Goal: Task Accomplishment & Management: Complete application form

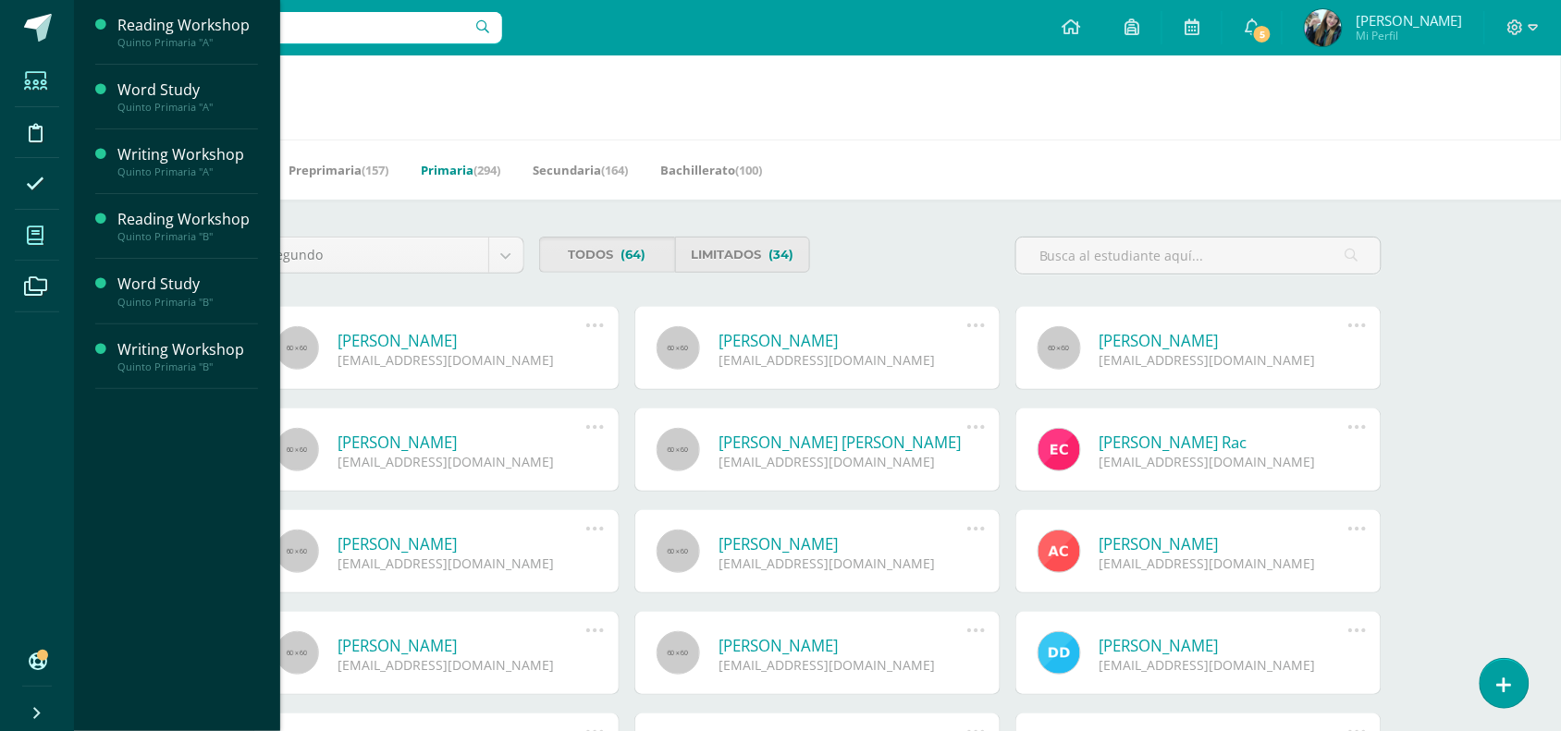
click at [39, 241] on icon at bounding box center [35, 236] width 17 height 18
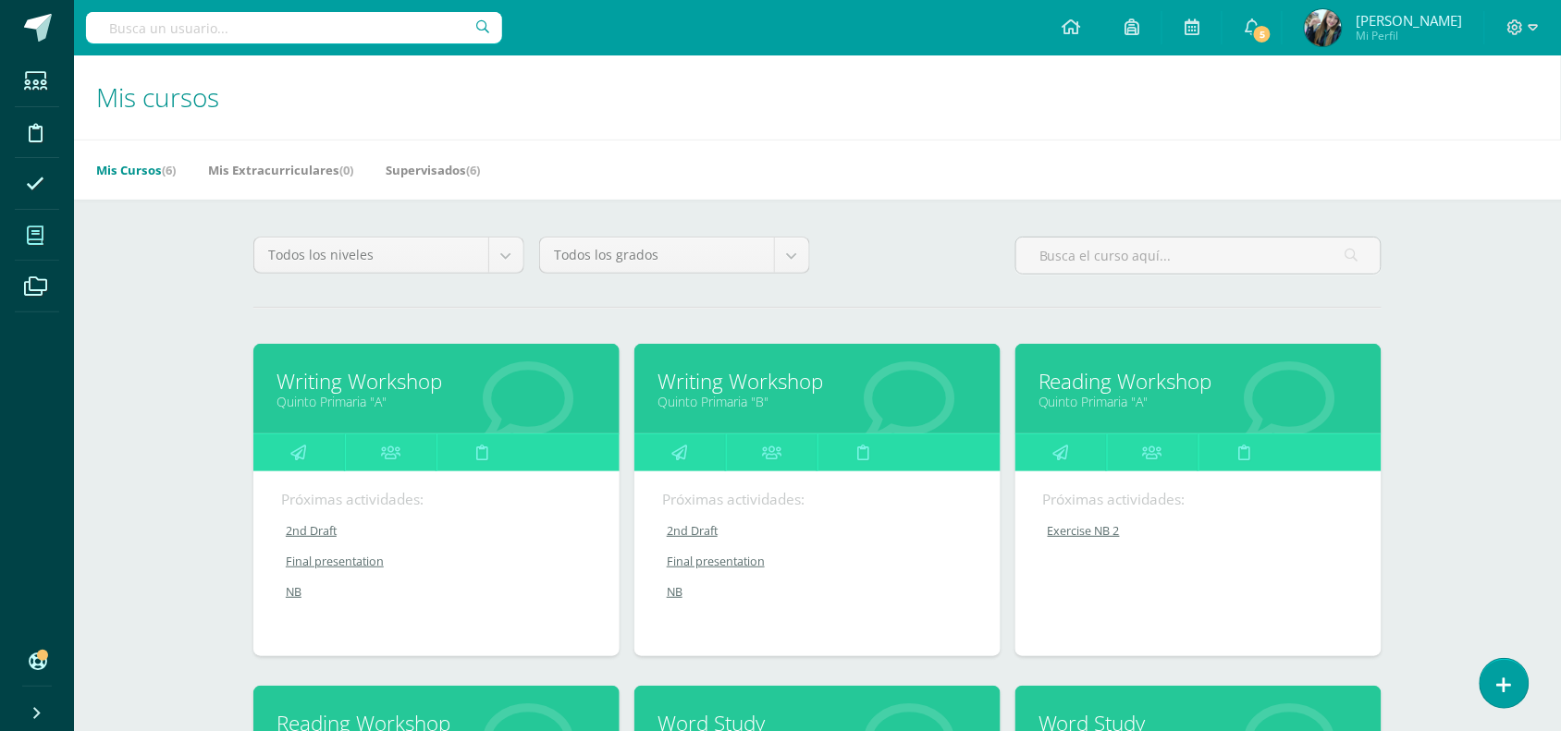
click at [1216, 372] on link "Reading Workshop" at bounding box center [1198, 381] width 320 height 29
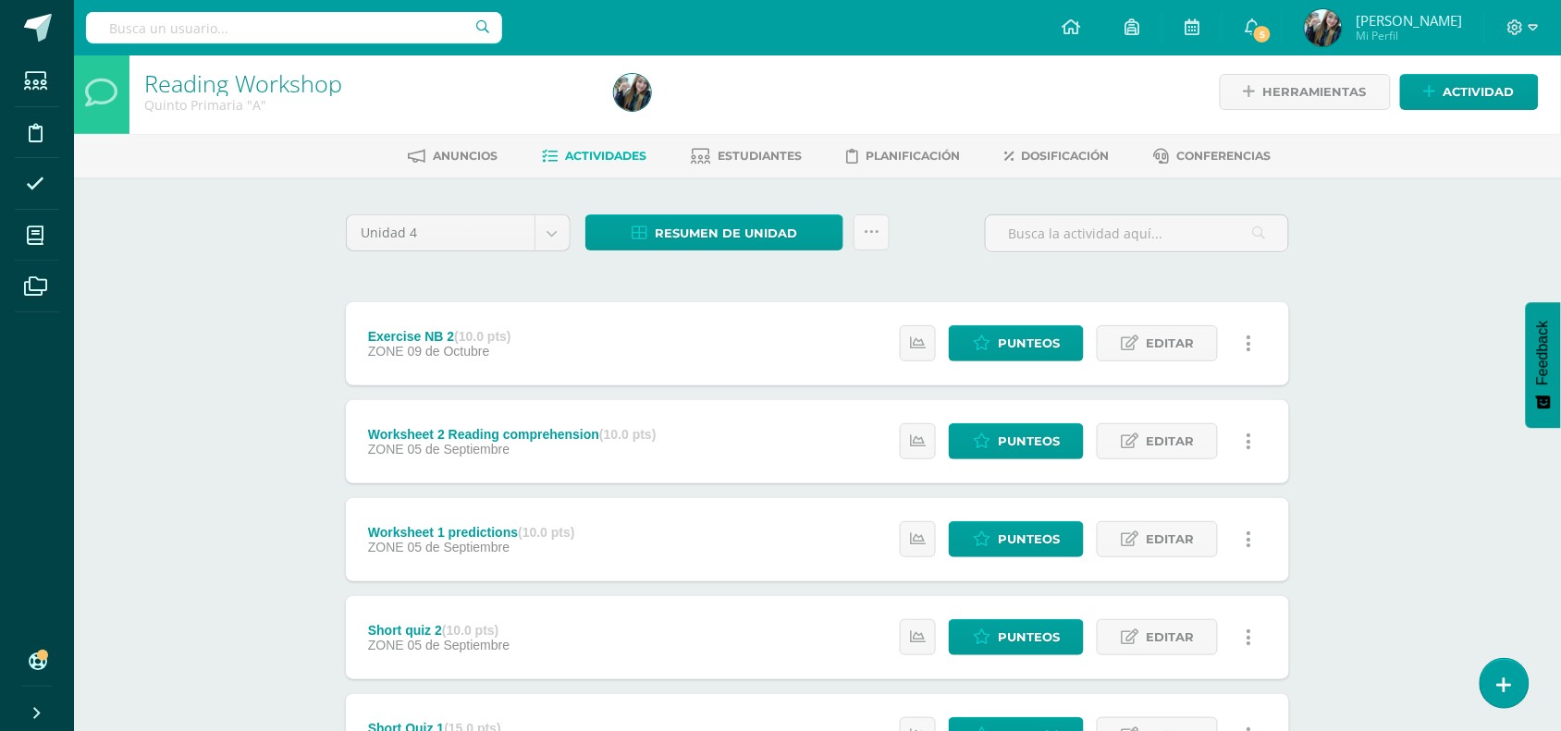
scroll to position [9, 0]
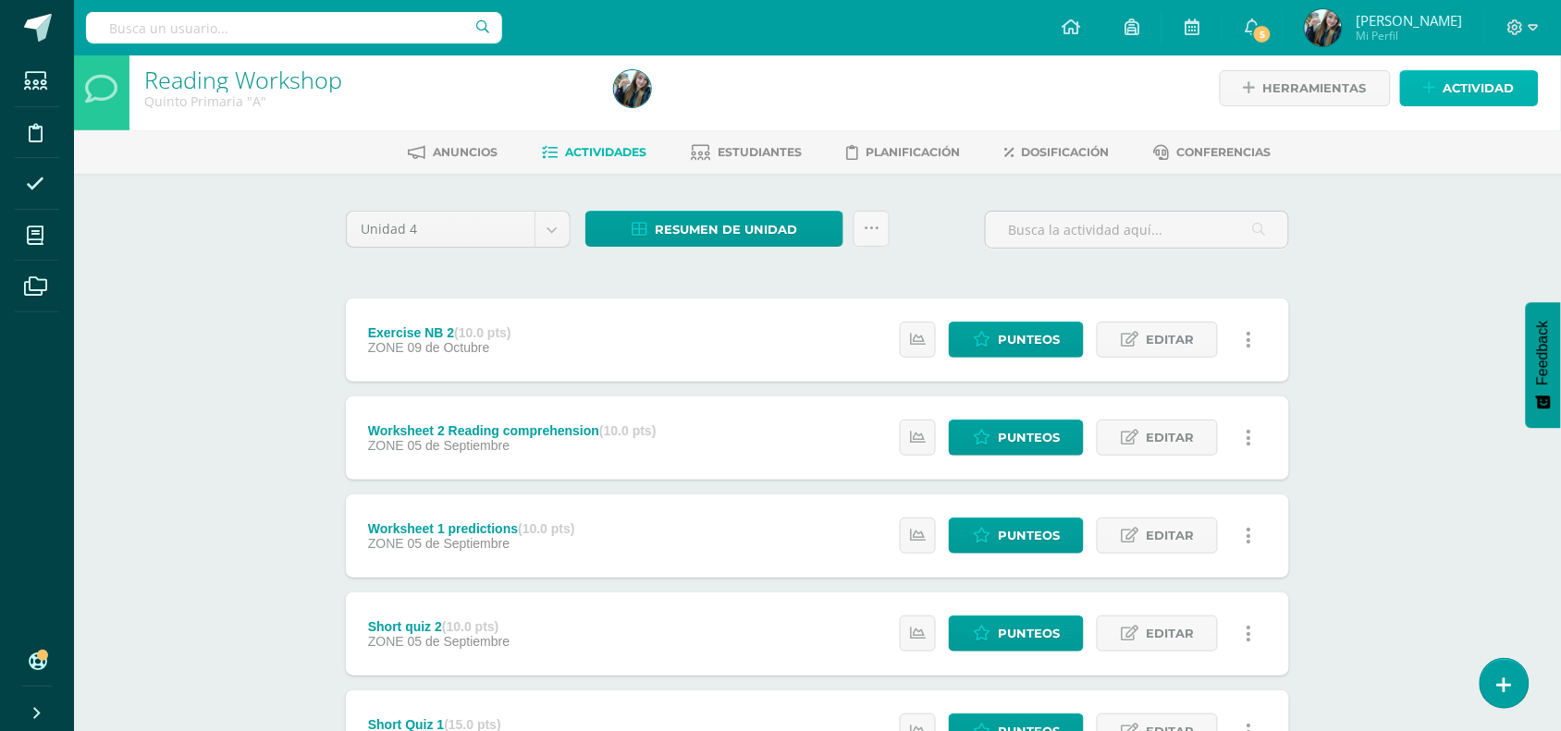
click at [1421, 90] on link "Actividad" at bounding box center [1469, 88] width 139 height 36
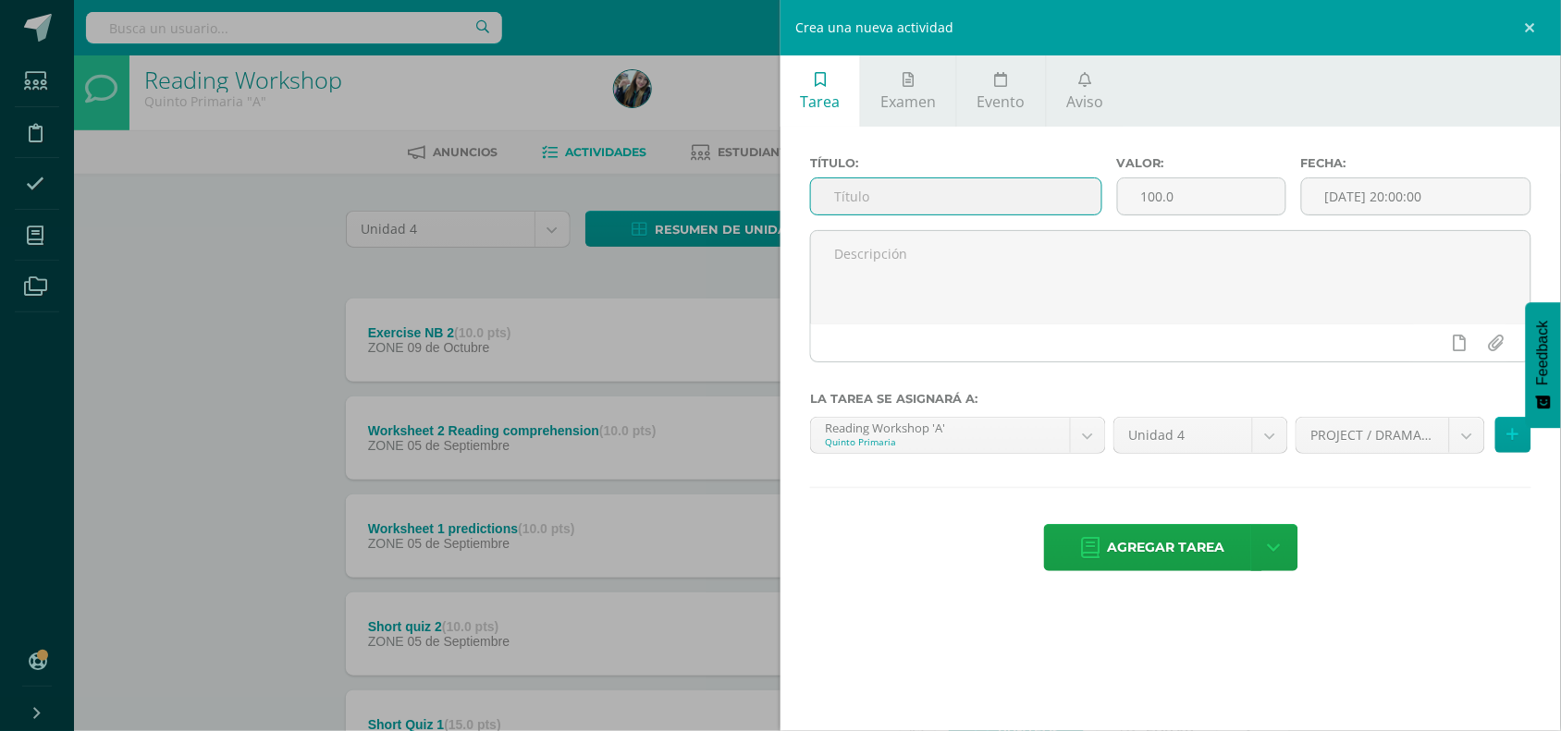
click at [842, 208] on input "text" at bounding box center [956, 196] width 290 height 36
type input "Phase 1 DRAMA DAY"
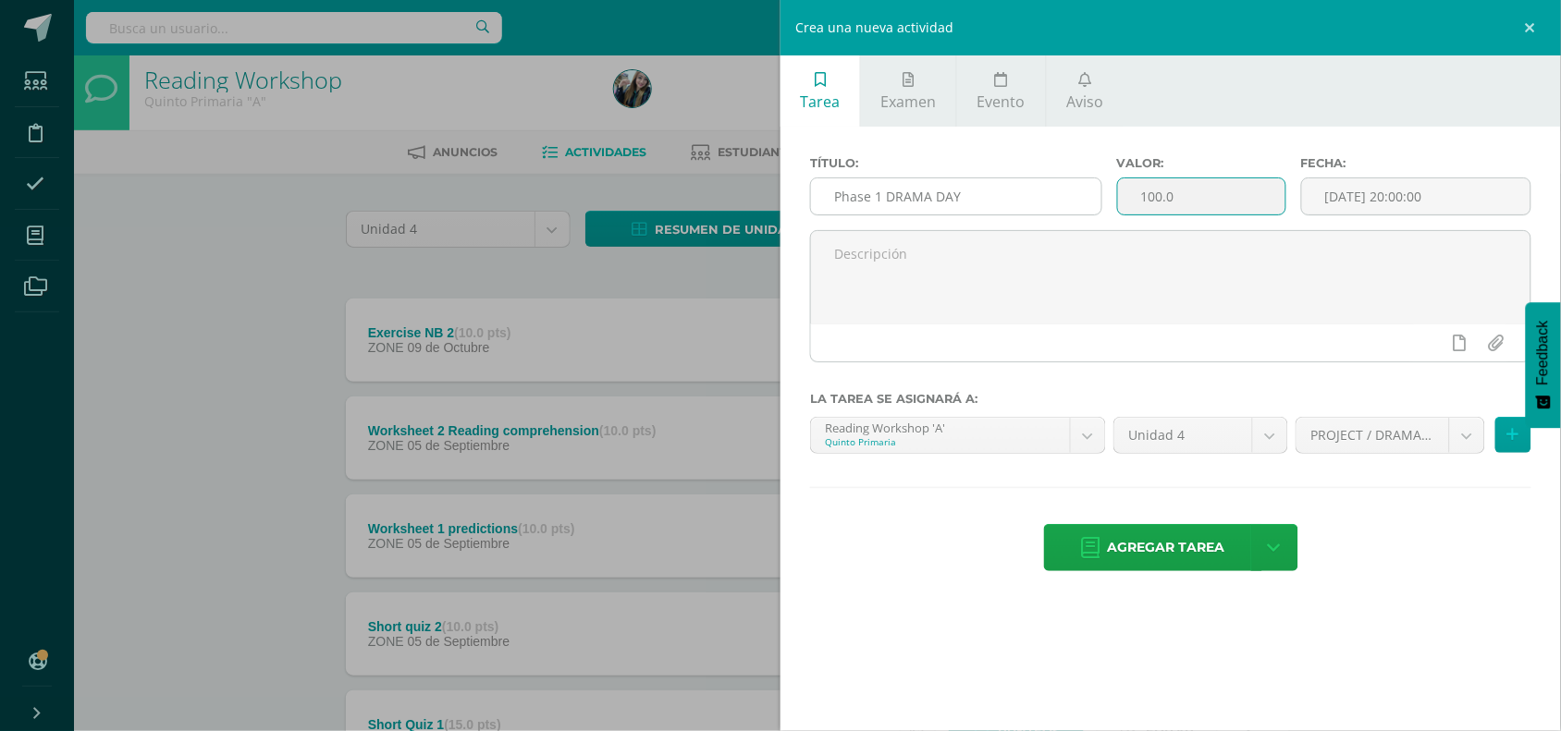
drag, startPoint x: 1190, startPoint y: 206, endPoint x: 1050, endPoint y: 210, distance: 139.6
click at [1050, 210] on div "Título: Phase 1 DRAMA DAY Valor: 100.0 Fecha: 2025-10-10 20:00:00" at bounding box center [1170, 193] width 736 height 74
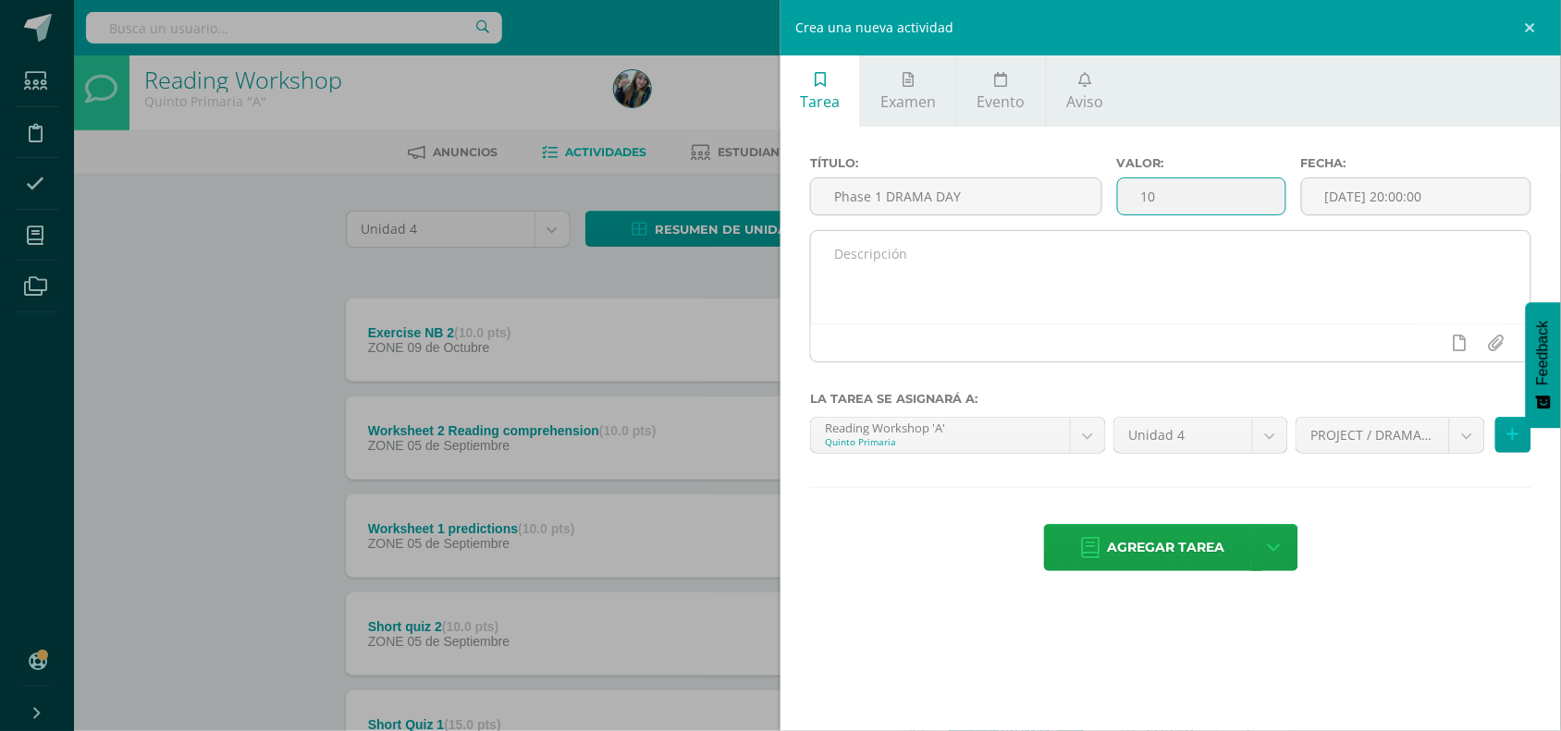
type input "10"
click at [1096, 285] on textarea at bounding box center [1170, 277] width 719 height 92
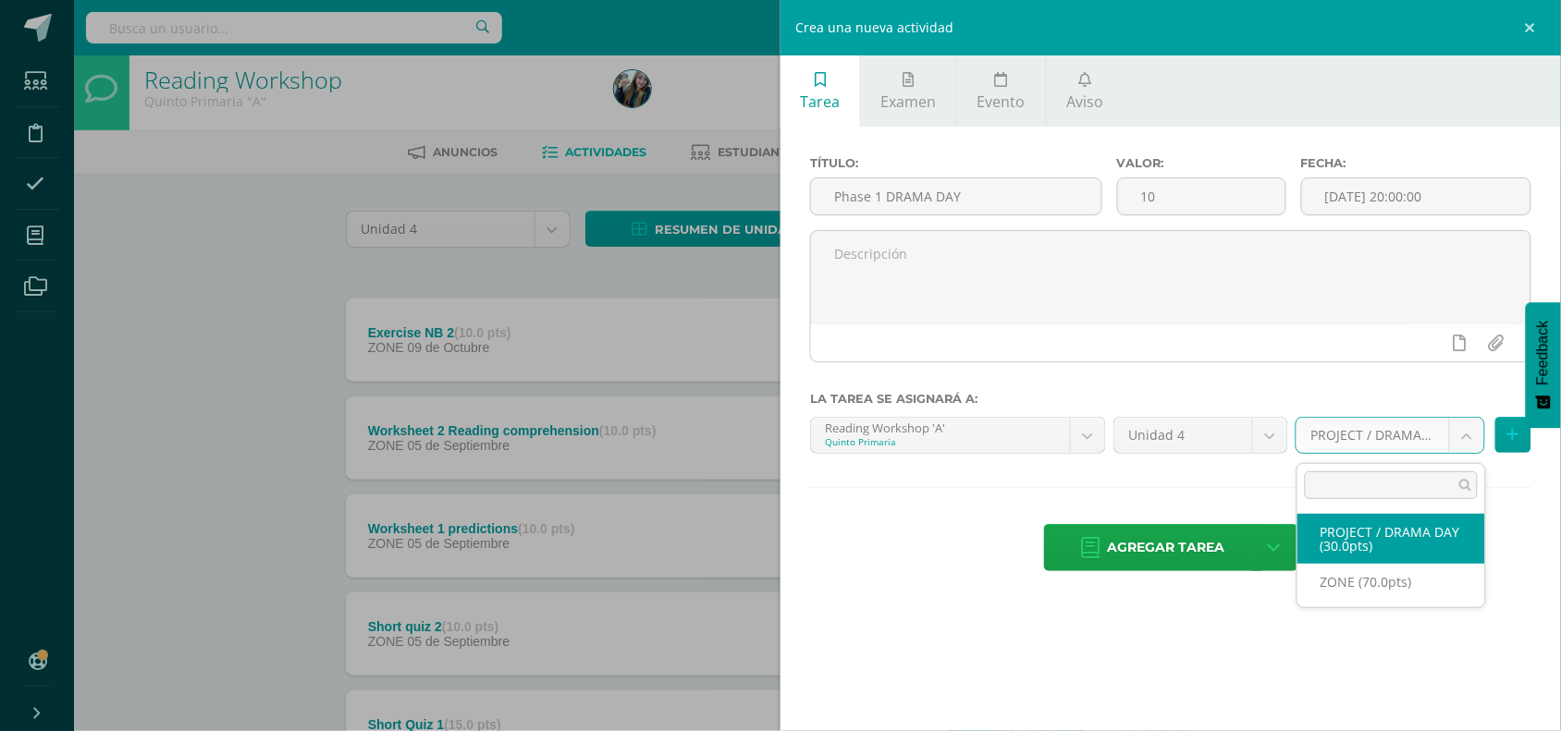
click at [1380, 425] on body "Estudiantes Disciplina Asistencia Mis cursos Archivos Soporte Ayuda Reportar un…" at bounding box center [780, 542] width 1561 height 1102
select select "47996"
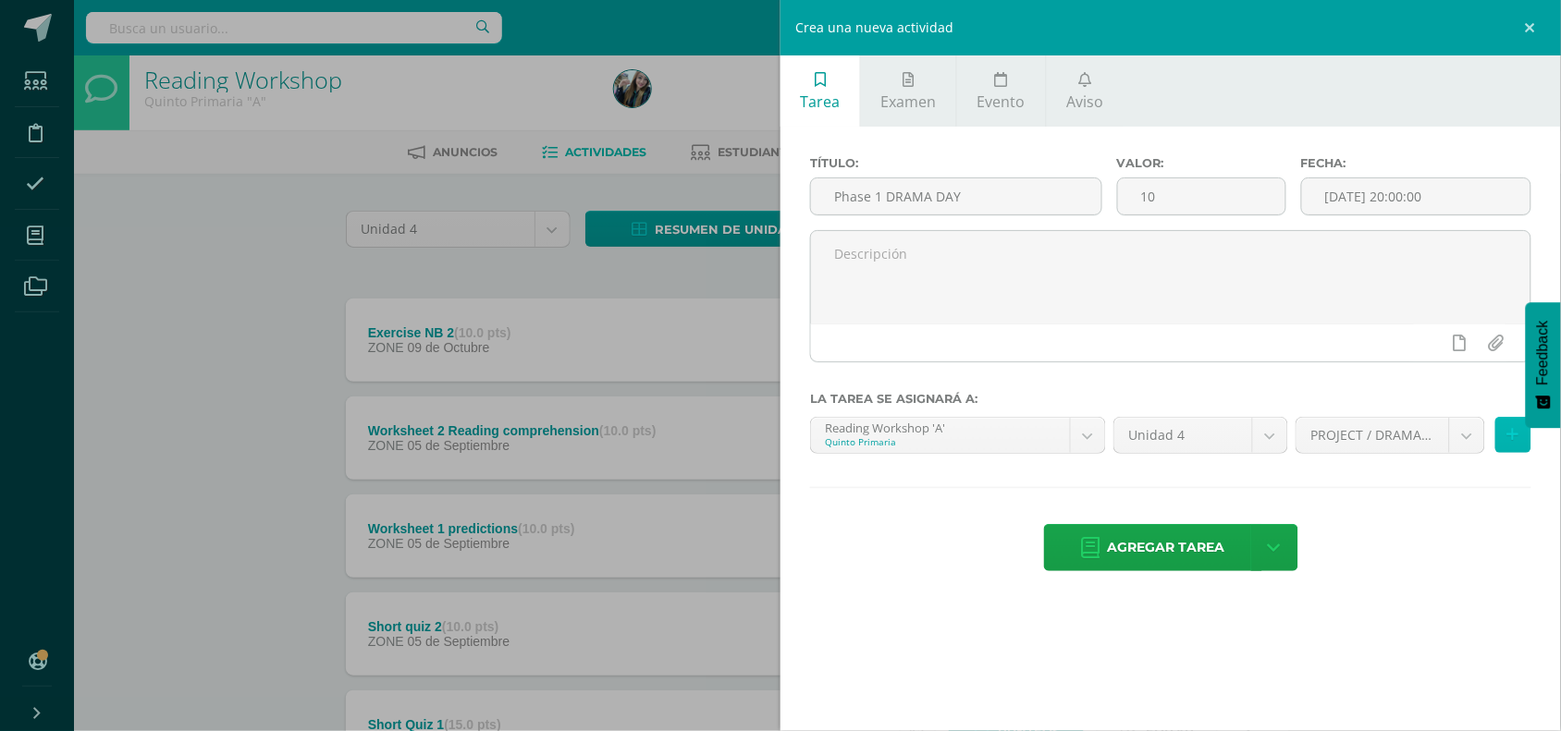
click at [1514, 443] on icon at bounding box center [1513, 435] width 12 height 16
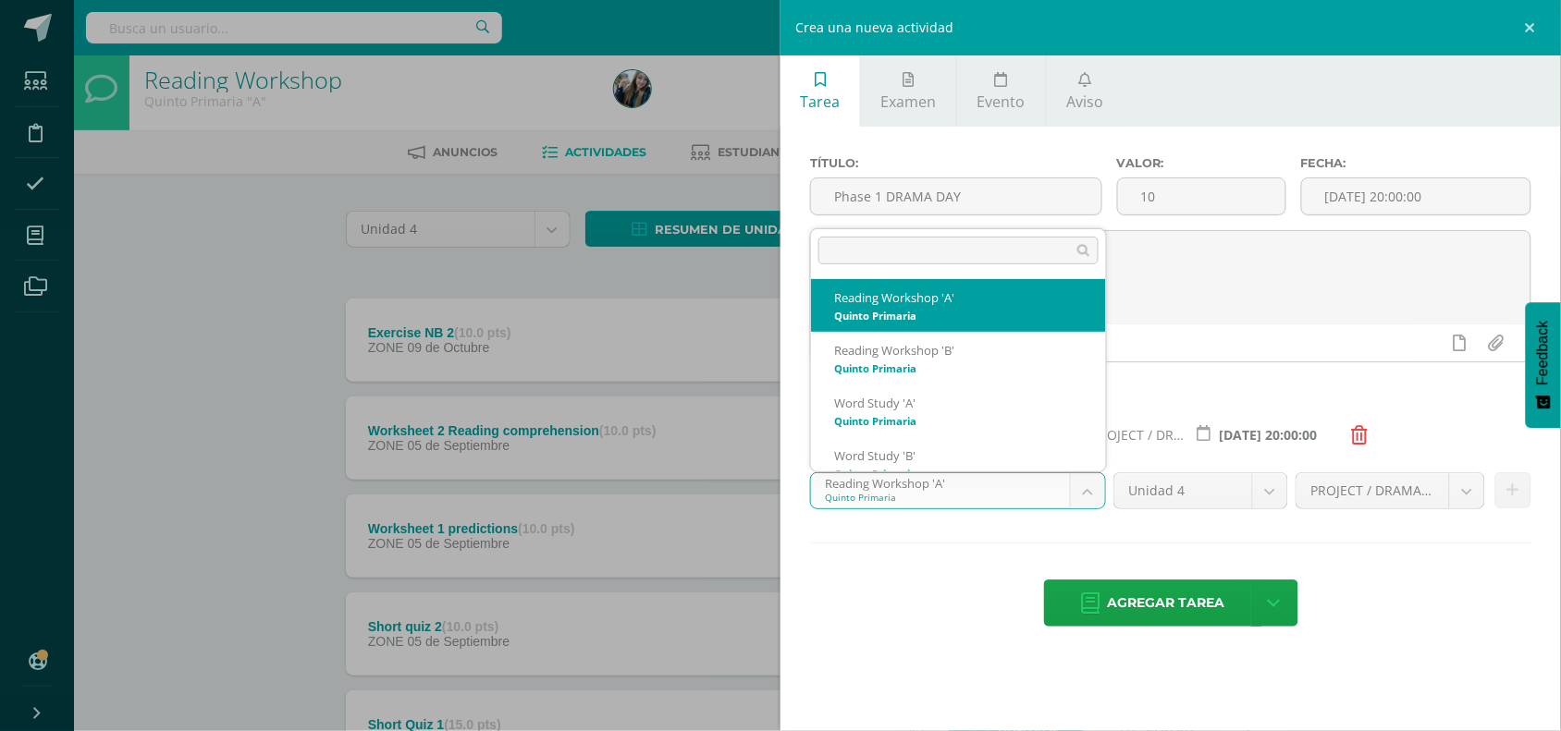
click at [1084, 502] on body "Estudiantes Disciplina Asistencia Mis cursos Archivos Soporte Ayuda Reportar un…" at bounding box center [780, 542] width 1561 height 1102
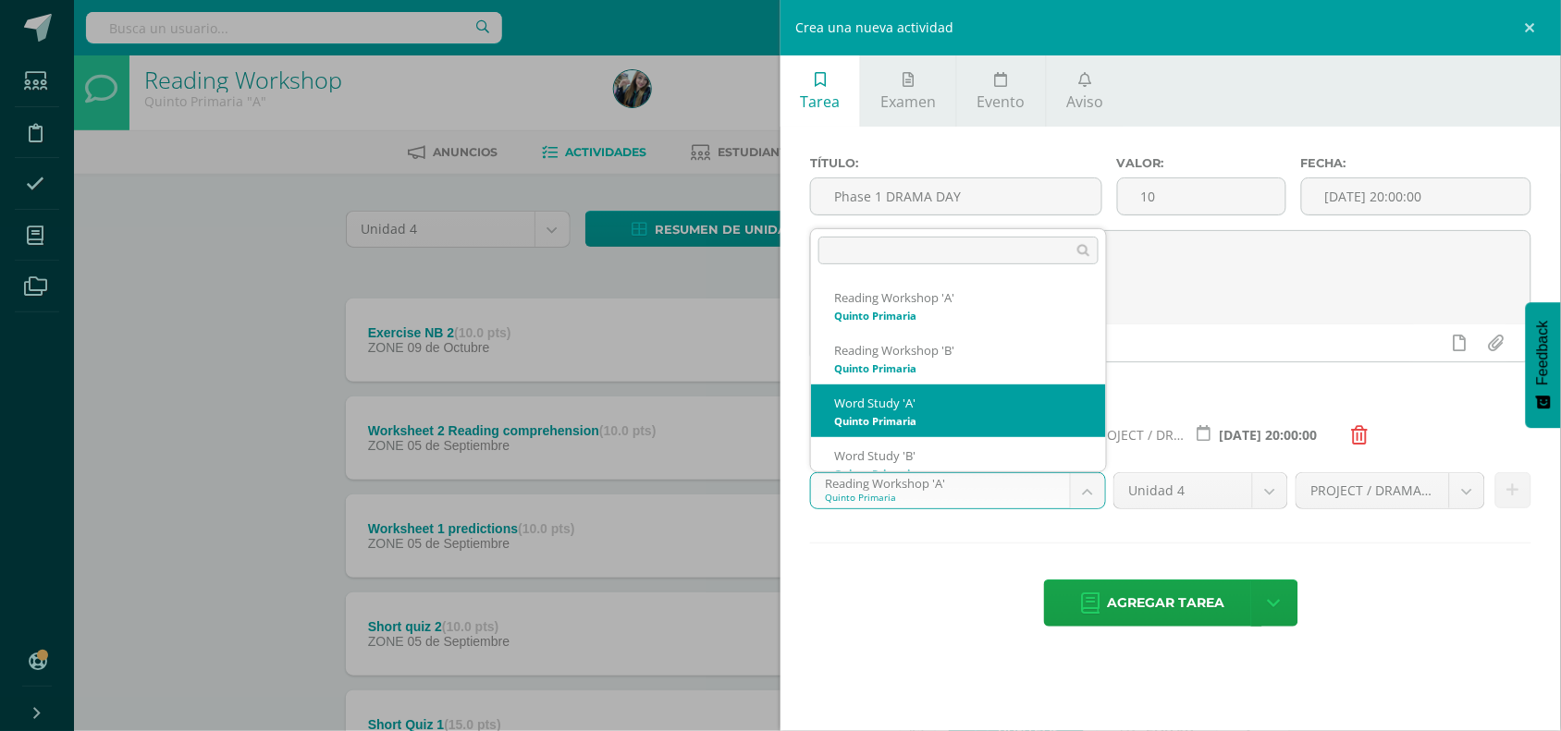
scroll to position [18, 0]
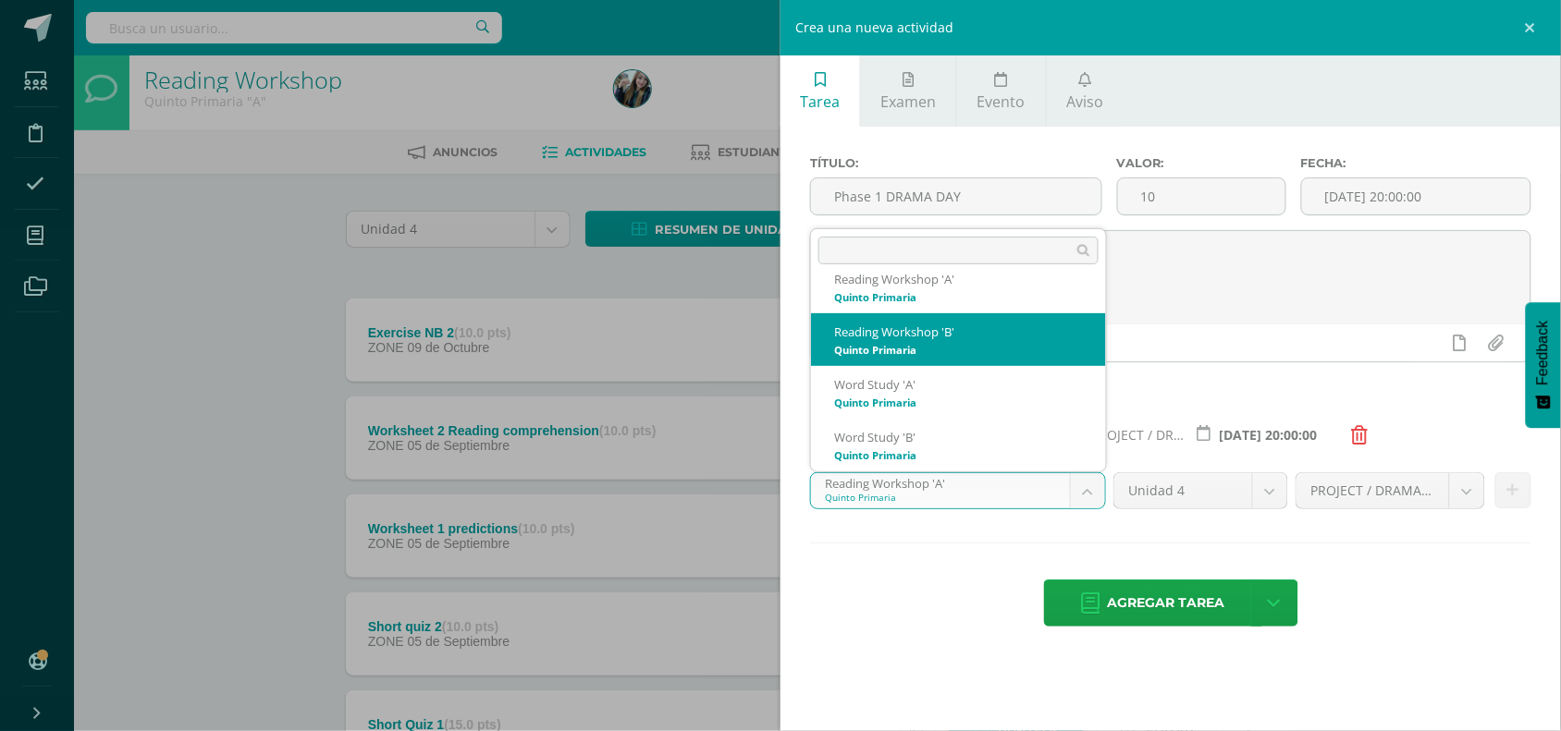
select select "30372"
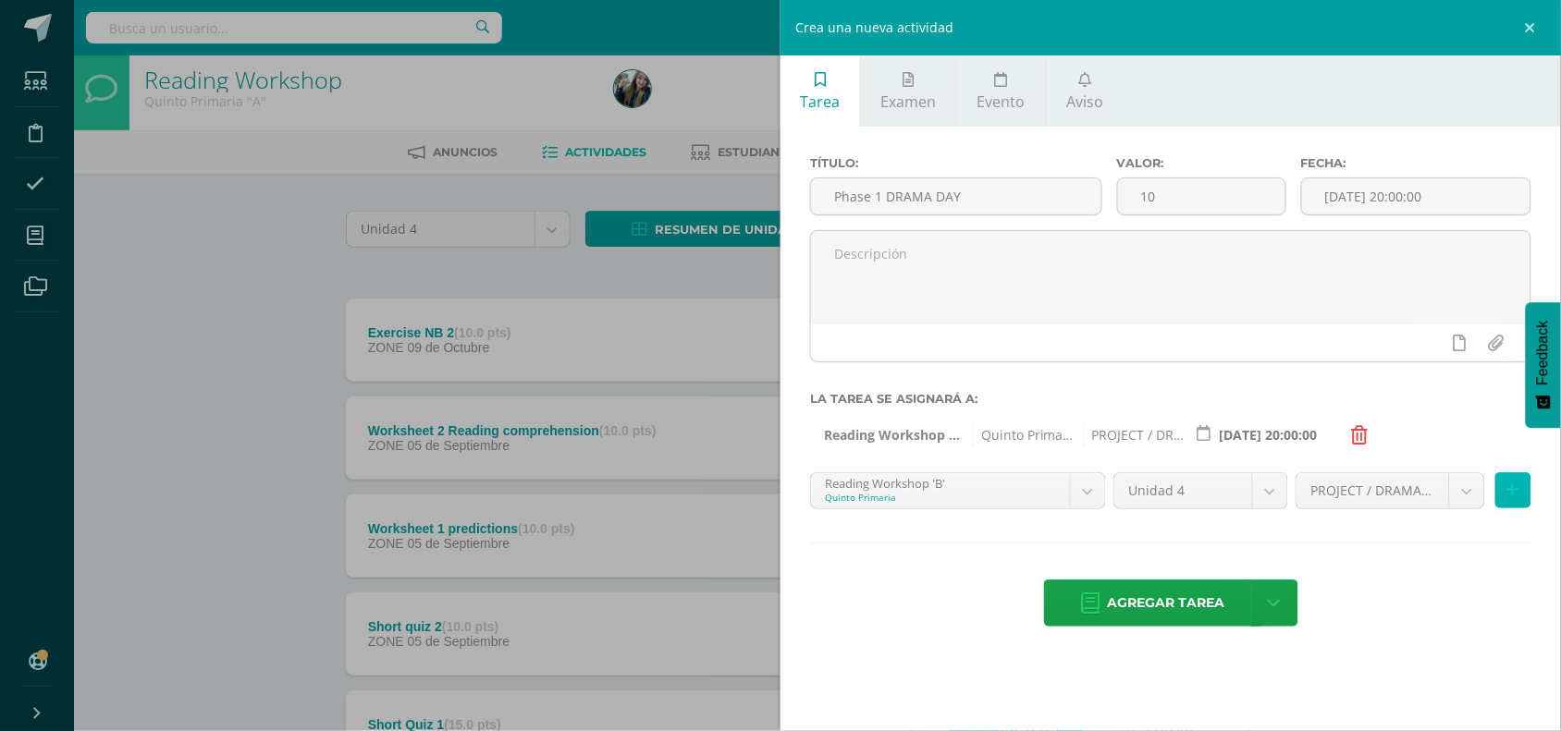
click at [1509, 496] on icon at bounding box center [1513, 491] width 12 height 16
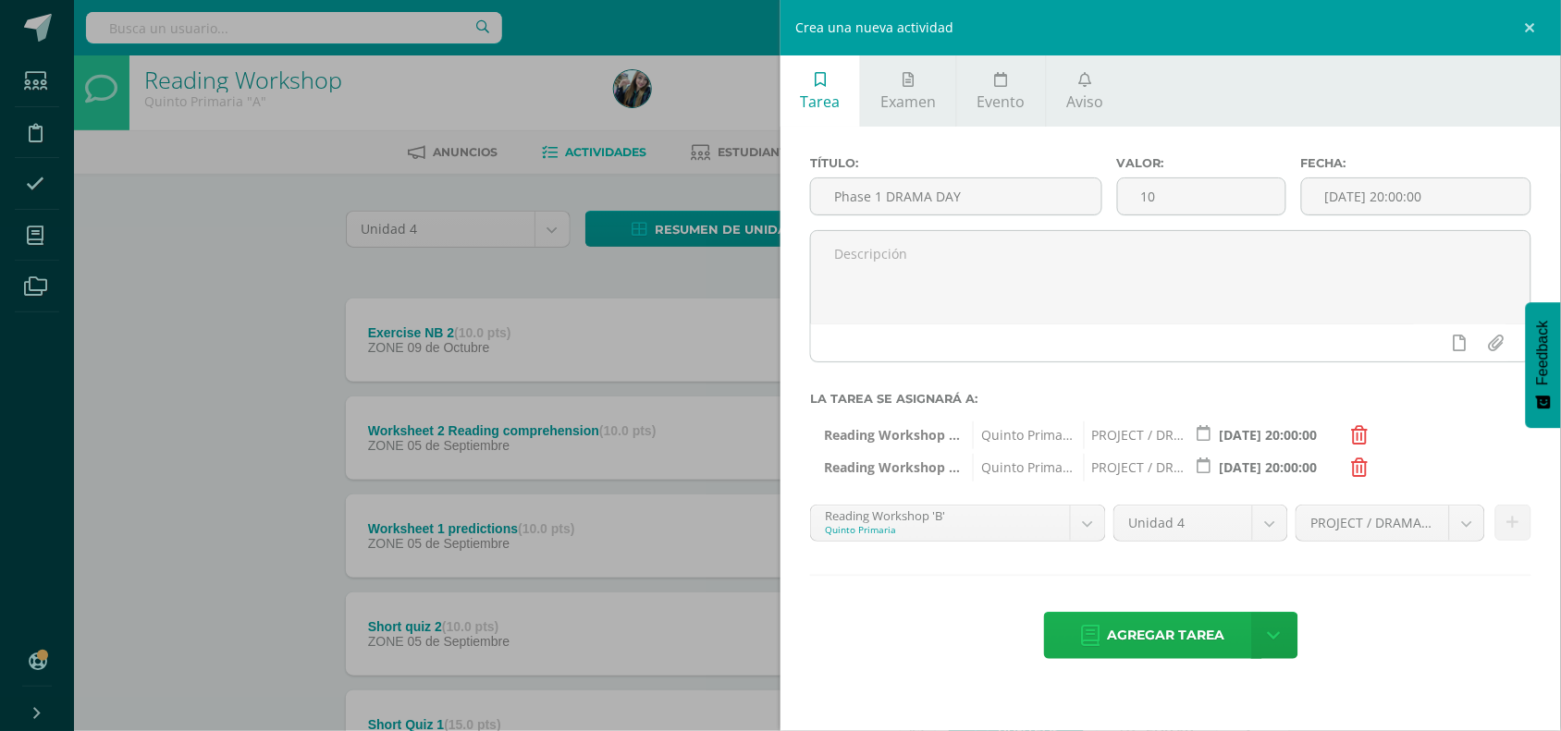
click at [1121, 634] on span "Agregar tarea" at bounding box center [1166, 635] width 117 height 45
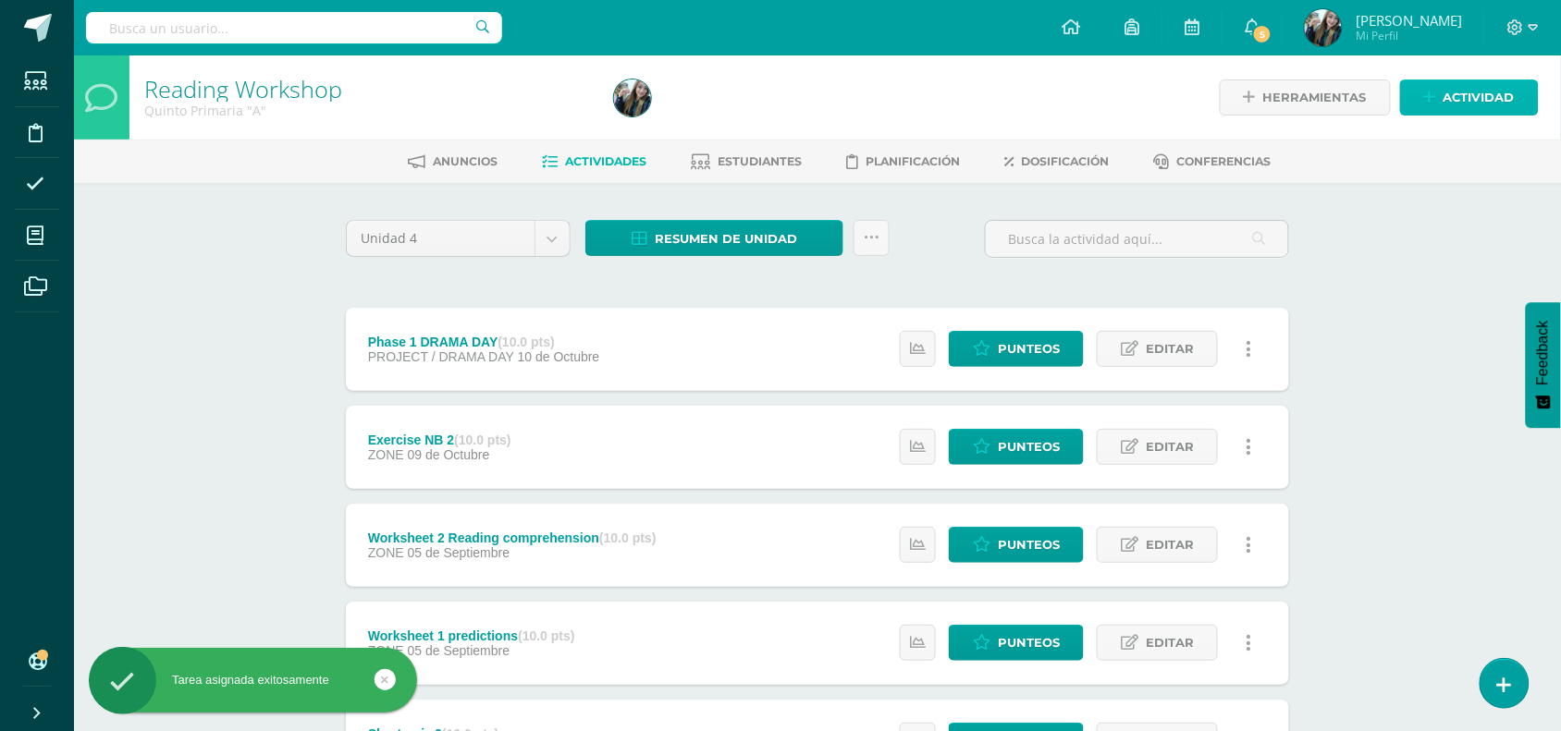
click at [1490, 102] on span "Actividad" at bounding box center [1478, 97] width 71 height 34
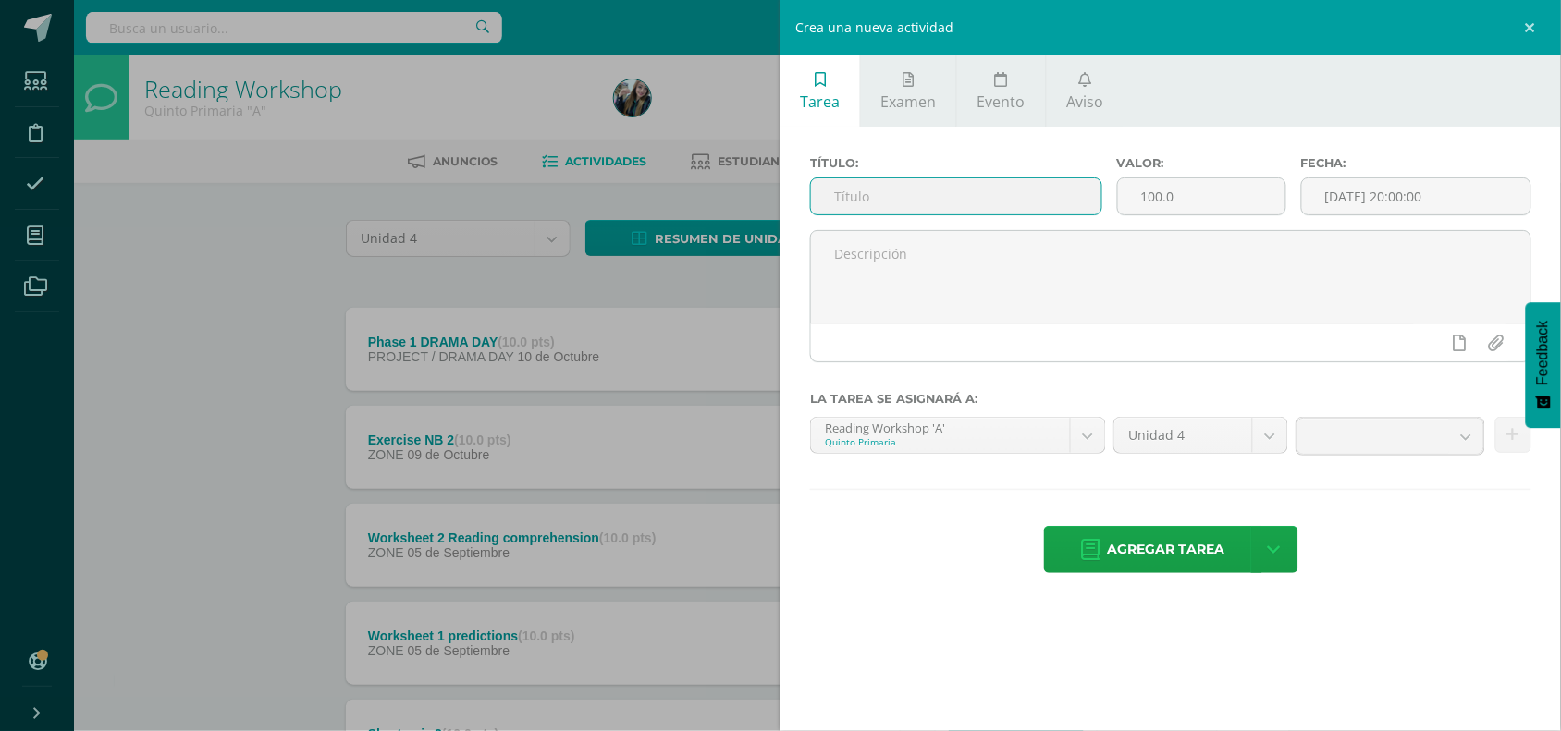
click at [1047, 206] on input "text" at bounding box center [956, 196] width 290 height 36
type input "p"
type input "Phase 2 DRAMA DAY"
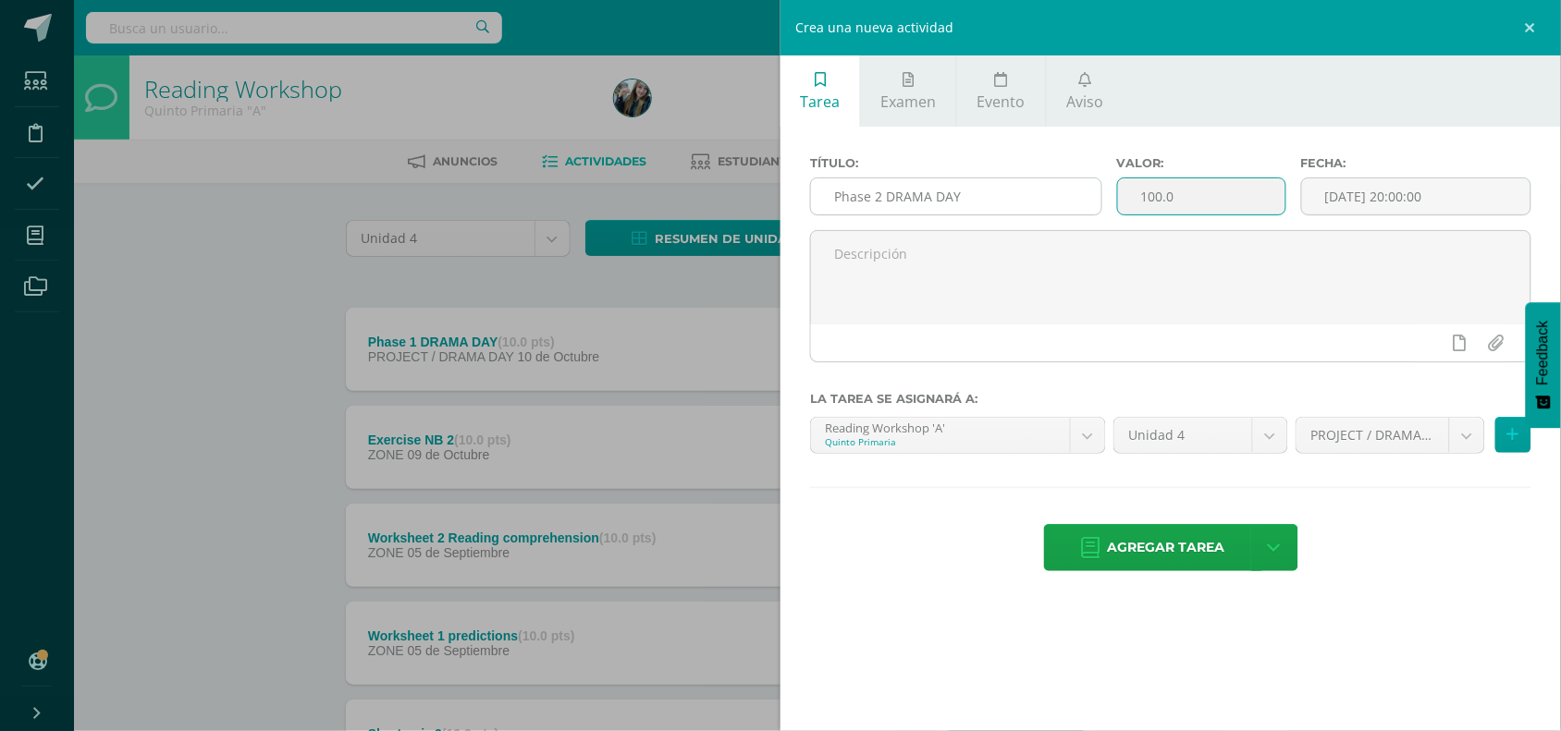
drag, startPoint x: 1199, startPoint y: 197, endPoint x: 1052, endPoint y: 203, distance: 147.1
click at [1052, 203] on div "Título: Phase 2 DRAMA DAY Valor: 100.0 Fecha: 2025-10-10 20:00:00" at bounding box center [1170, 193] width 736 height 74
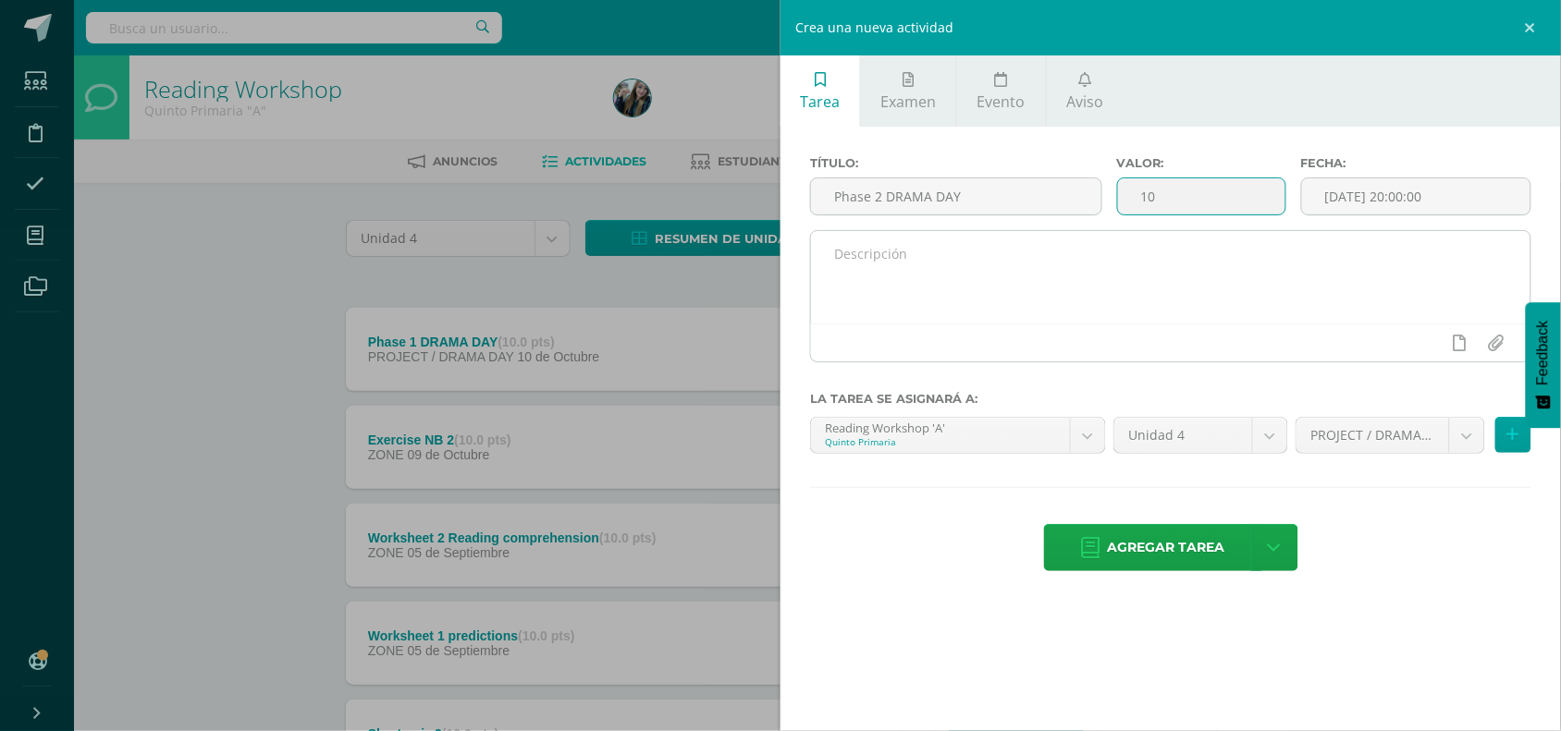
type input "10"
click at [1318, 344] on div at bounding box center [1170, 343] width 719 height 38
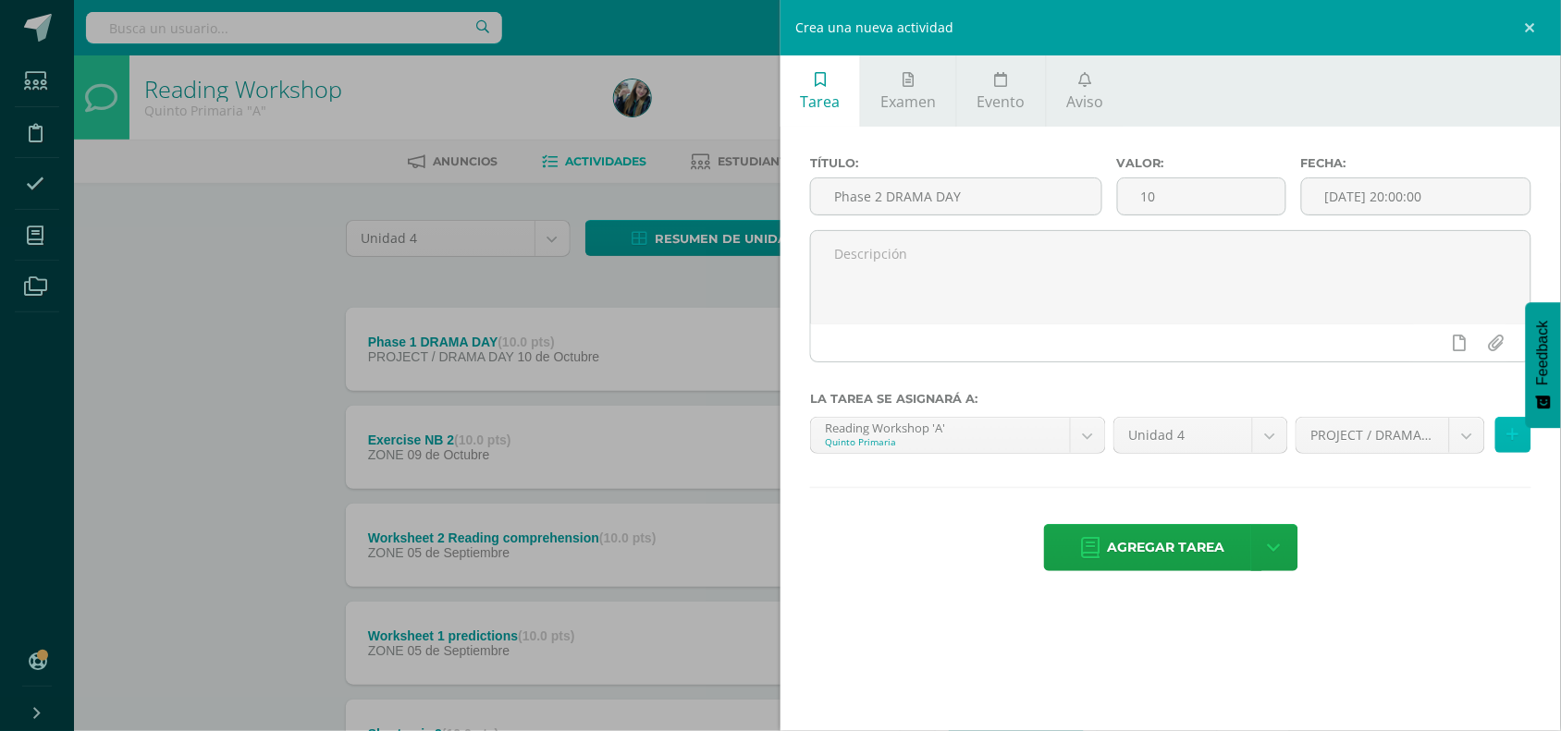
click at [1507, 436] on icon at bounding box center [1513, 435] width 12 height 16
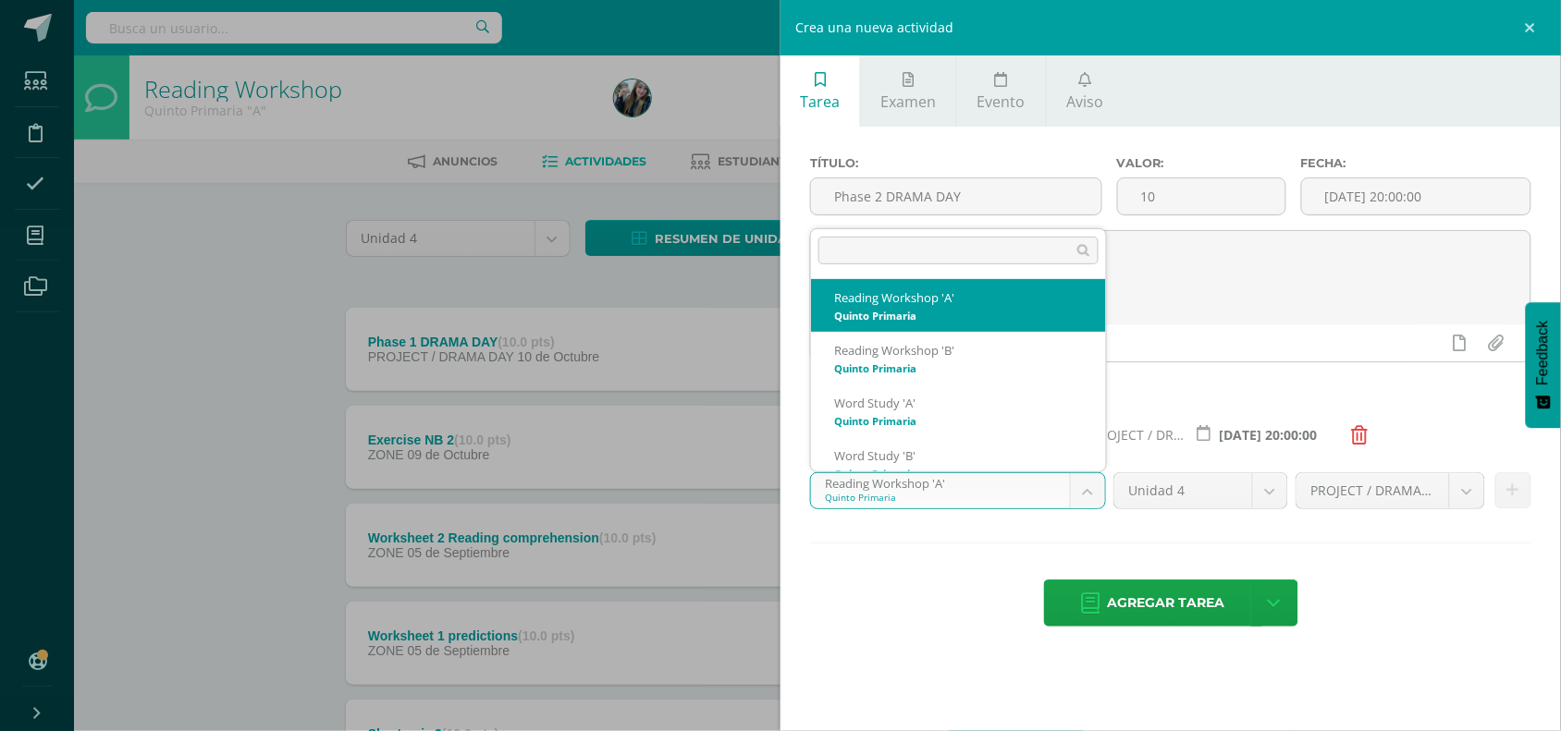
click at [1075, 496] on body "Tarea asignada exitosamente Estudiantes Disciplina Asistencia Mis cursos Archiv…" at bounding box center [780, 600] width 1561 height 1200
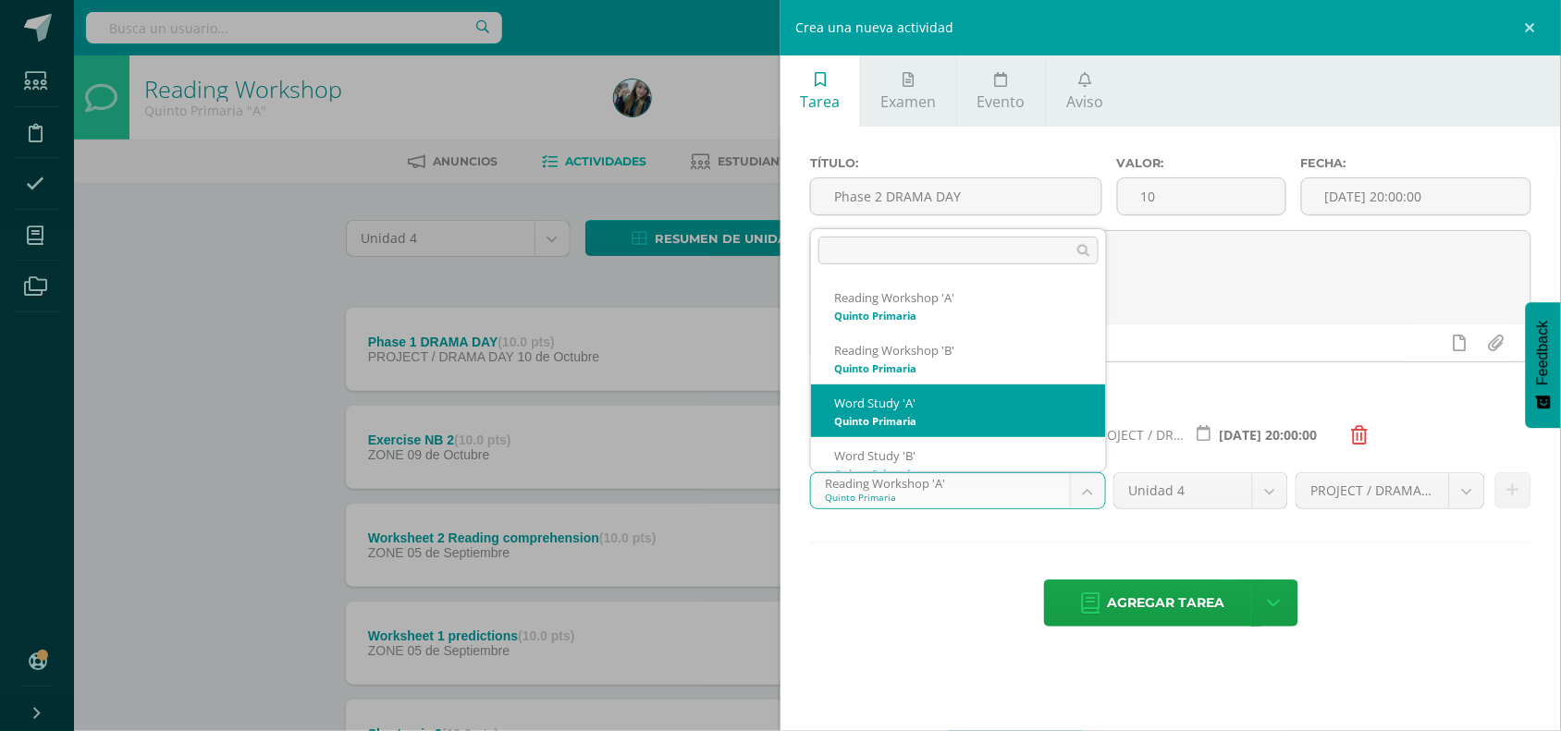
scroll to position [18, 0]
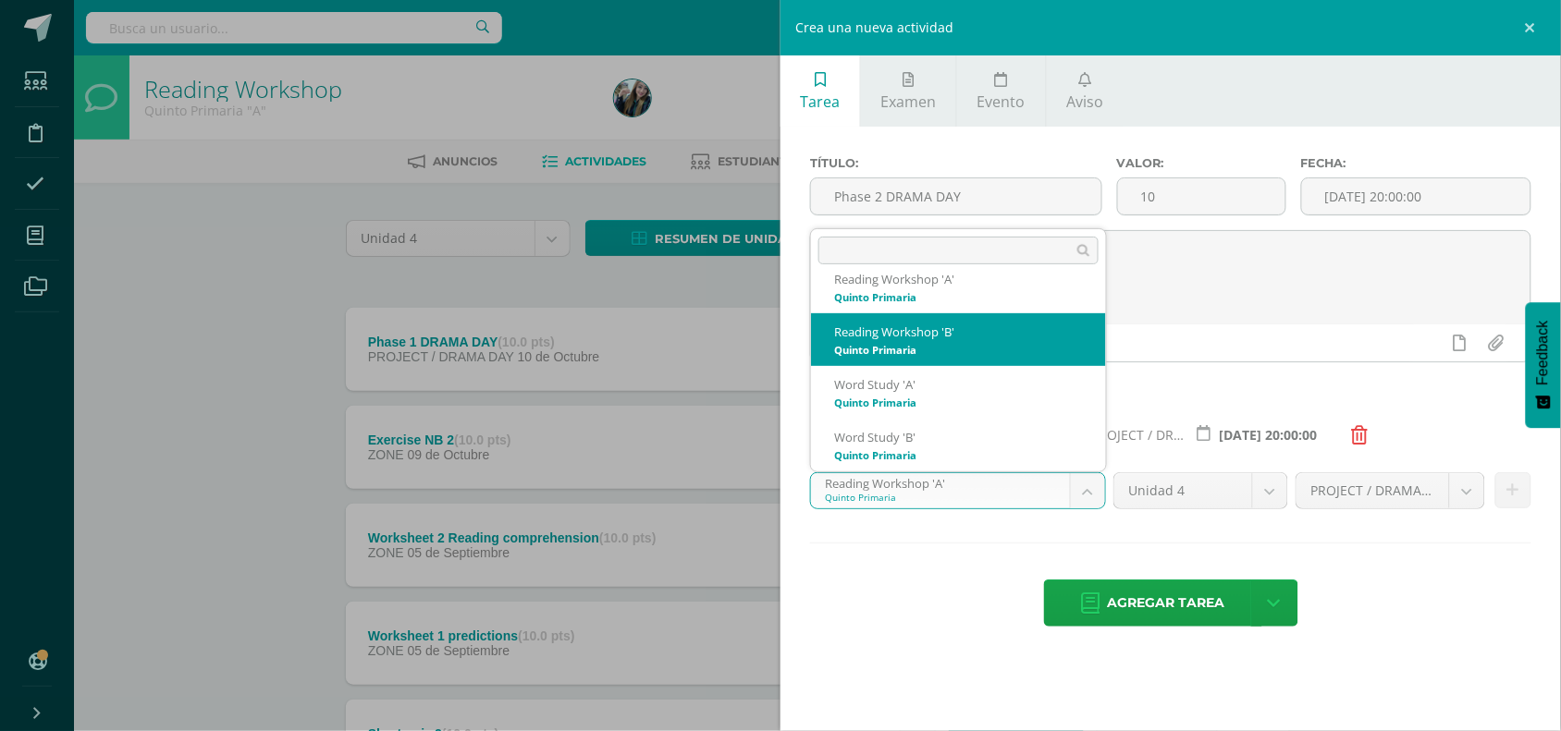
select select "30372"
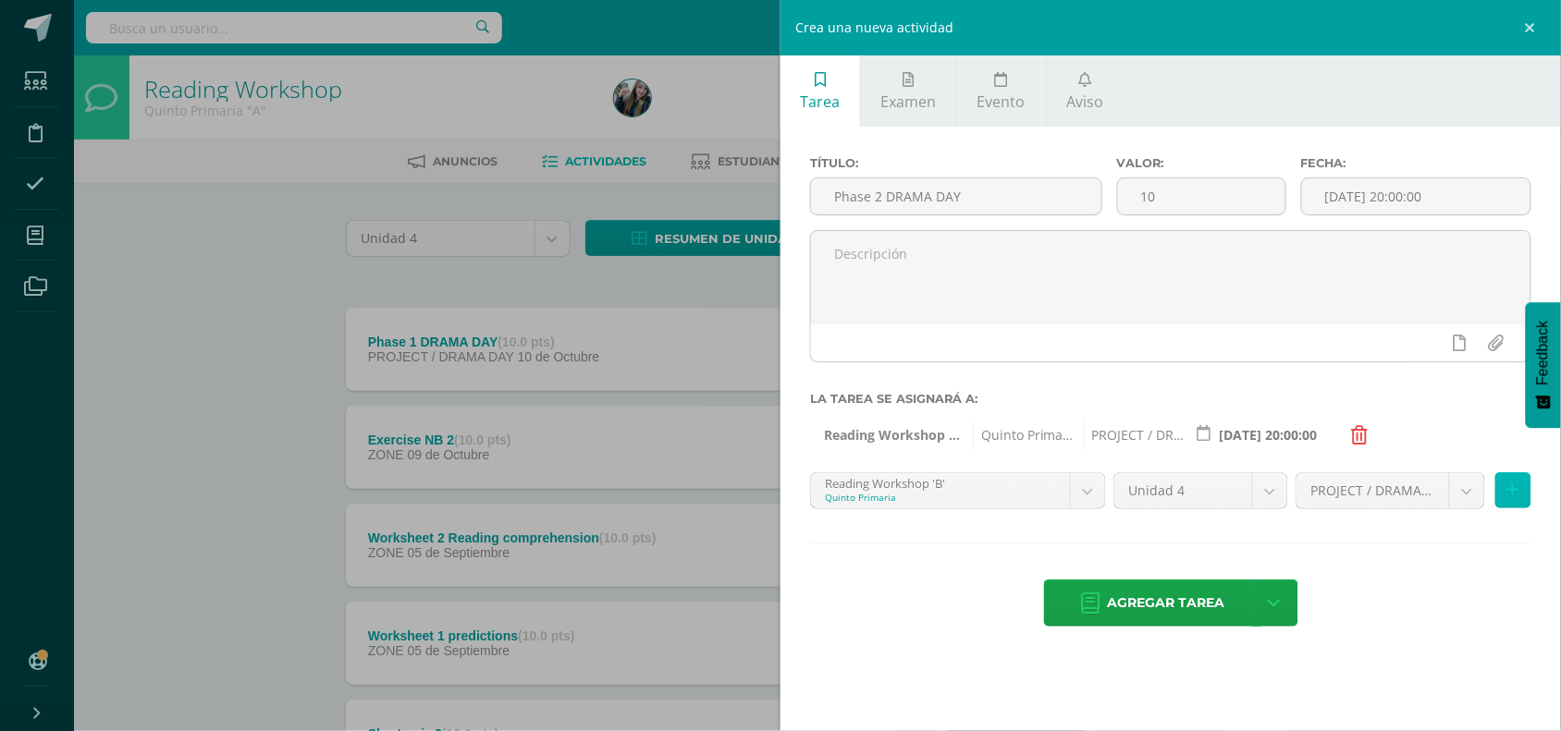
click at [1500, 496] on button at bounding box center [1513, 490] width 36 height 36
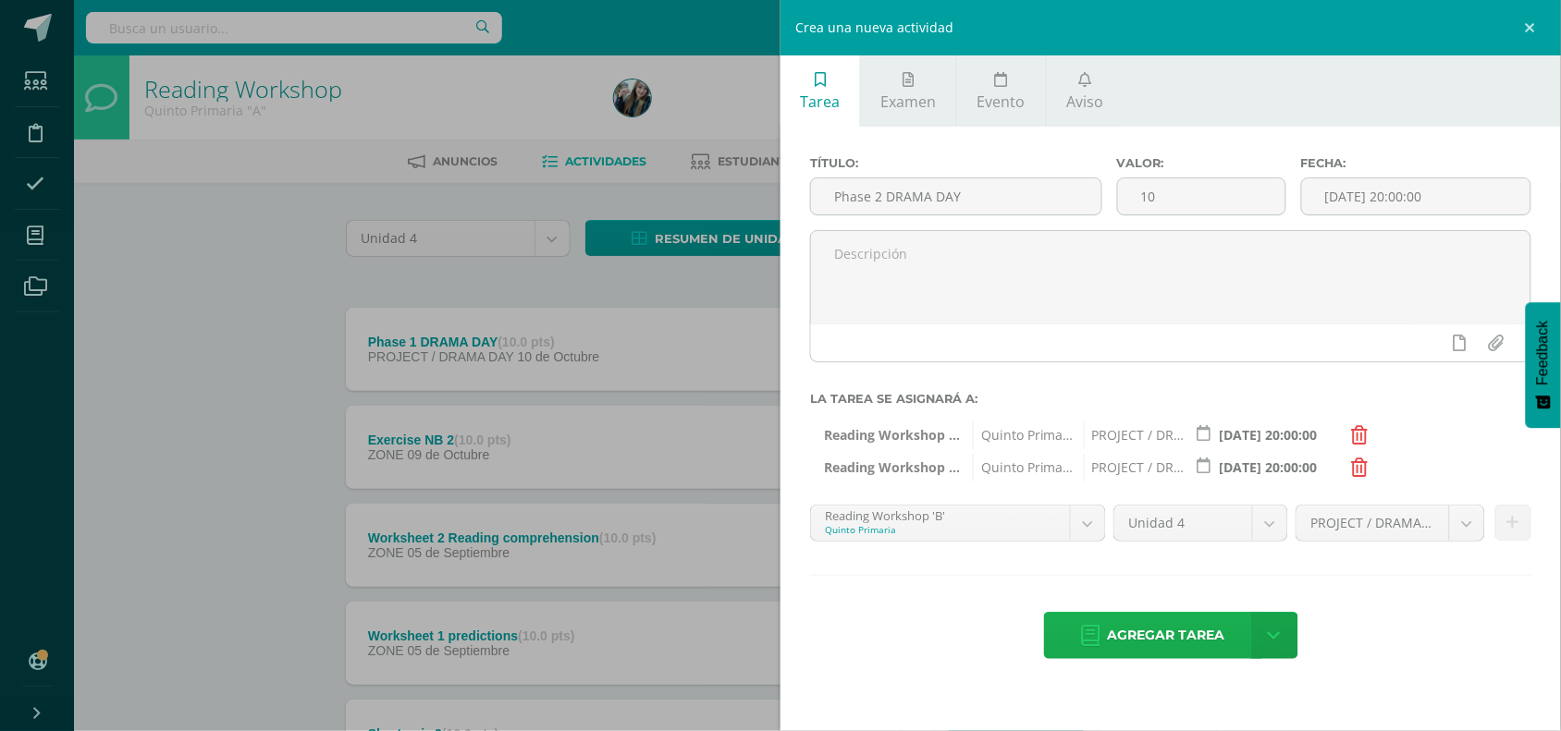
click at [1129, 645] on span "Agregar tarea" at bounding box center [1166, 635] width 117 height 45
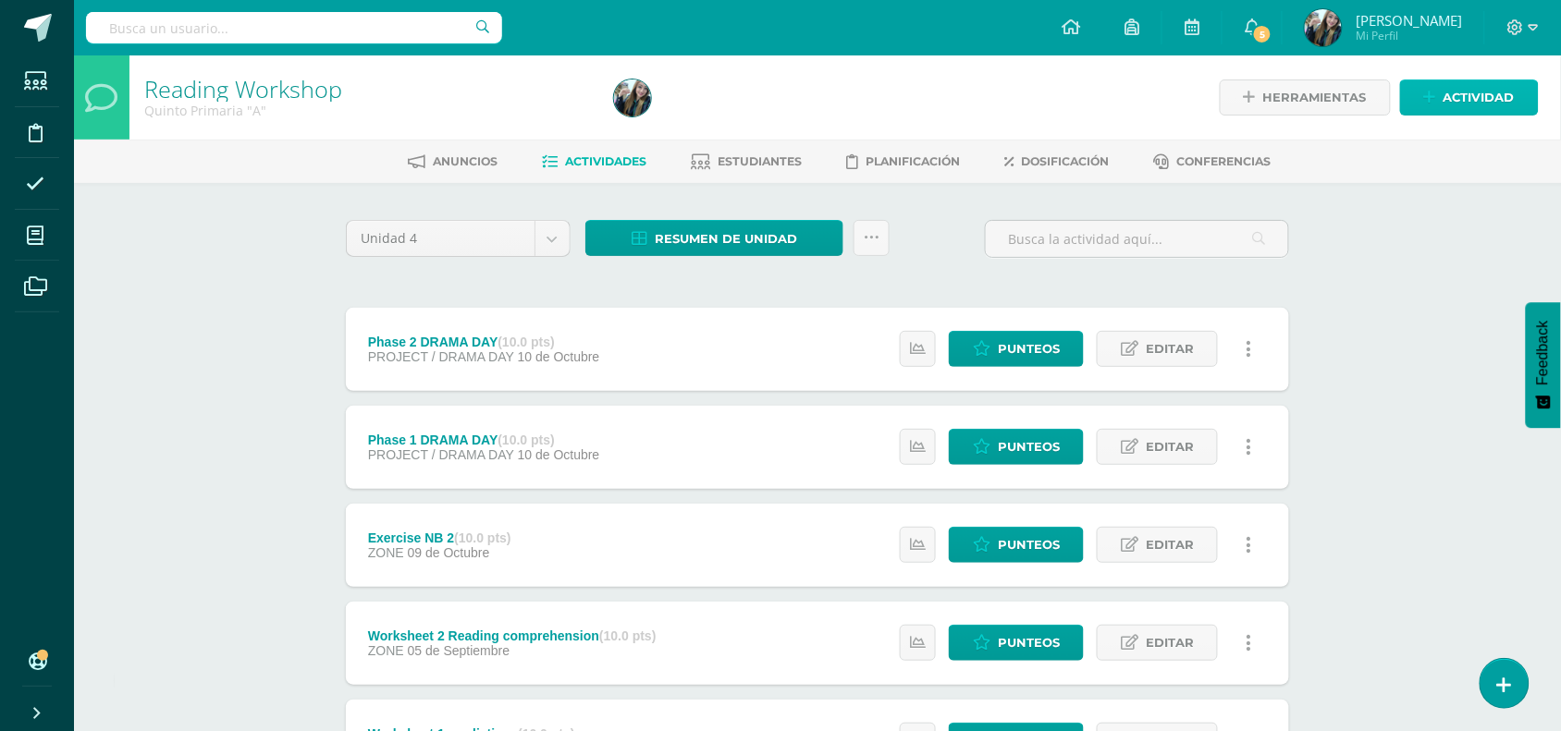
click at [1471, 104] on span "Actividad" at bounding box center [1478, 97] width 71 height 34
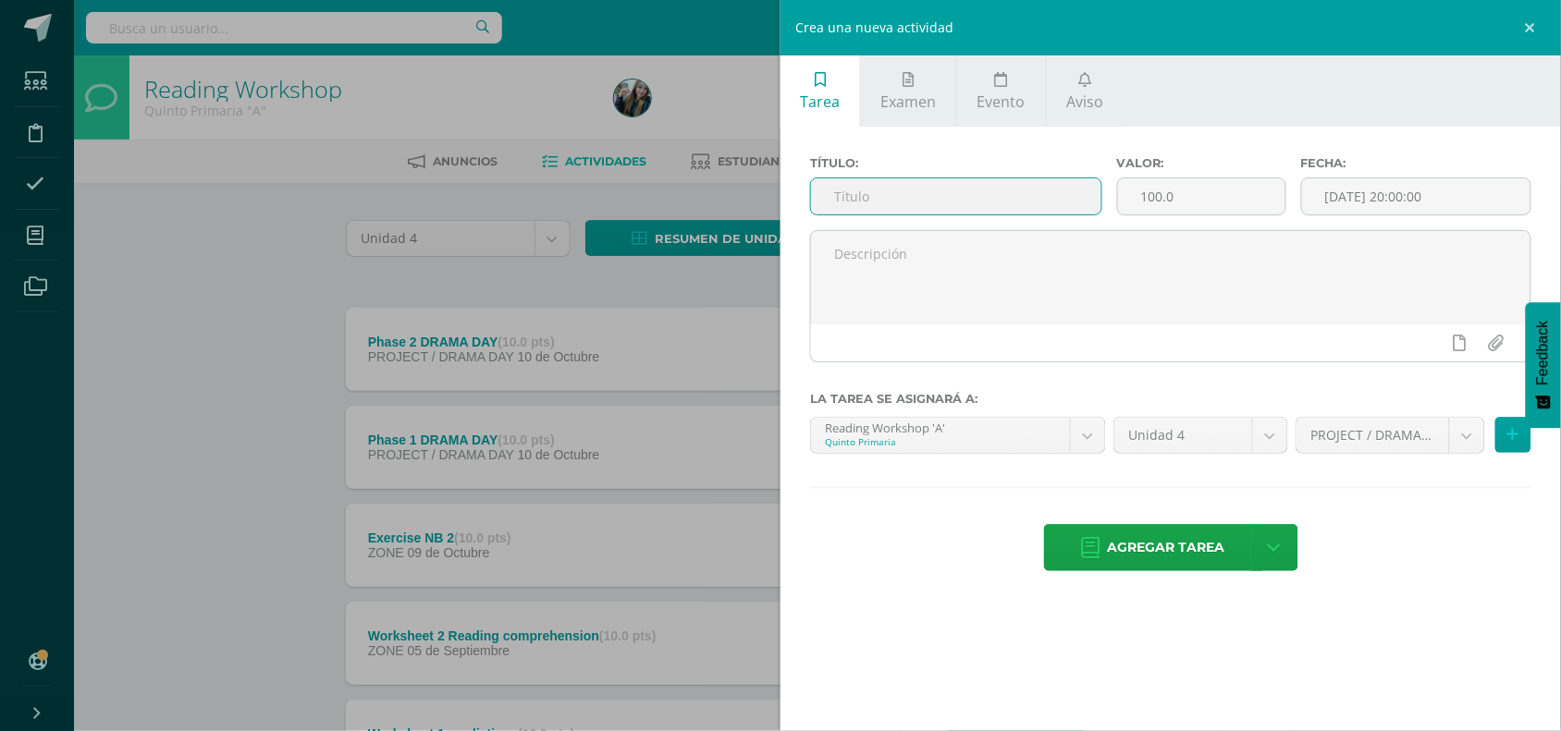
click at [1042, 185] on input "text" at bounding box center [956, 196] width 290 height 36
type input "Phase 3 DRAMA DAY"
drag, startPoint x: 1205, startPoint y: 194, endPoint x: 1102, endPoint y: 203, distance: 103.0
click at [1102, 203] on div "Título: Phase 3 DRAMA DAY Valor: 100.0 Fecha: [DATE] 20:00:00" at bounding box center [1170, 193] width 736 height 74
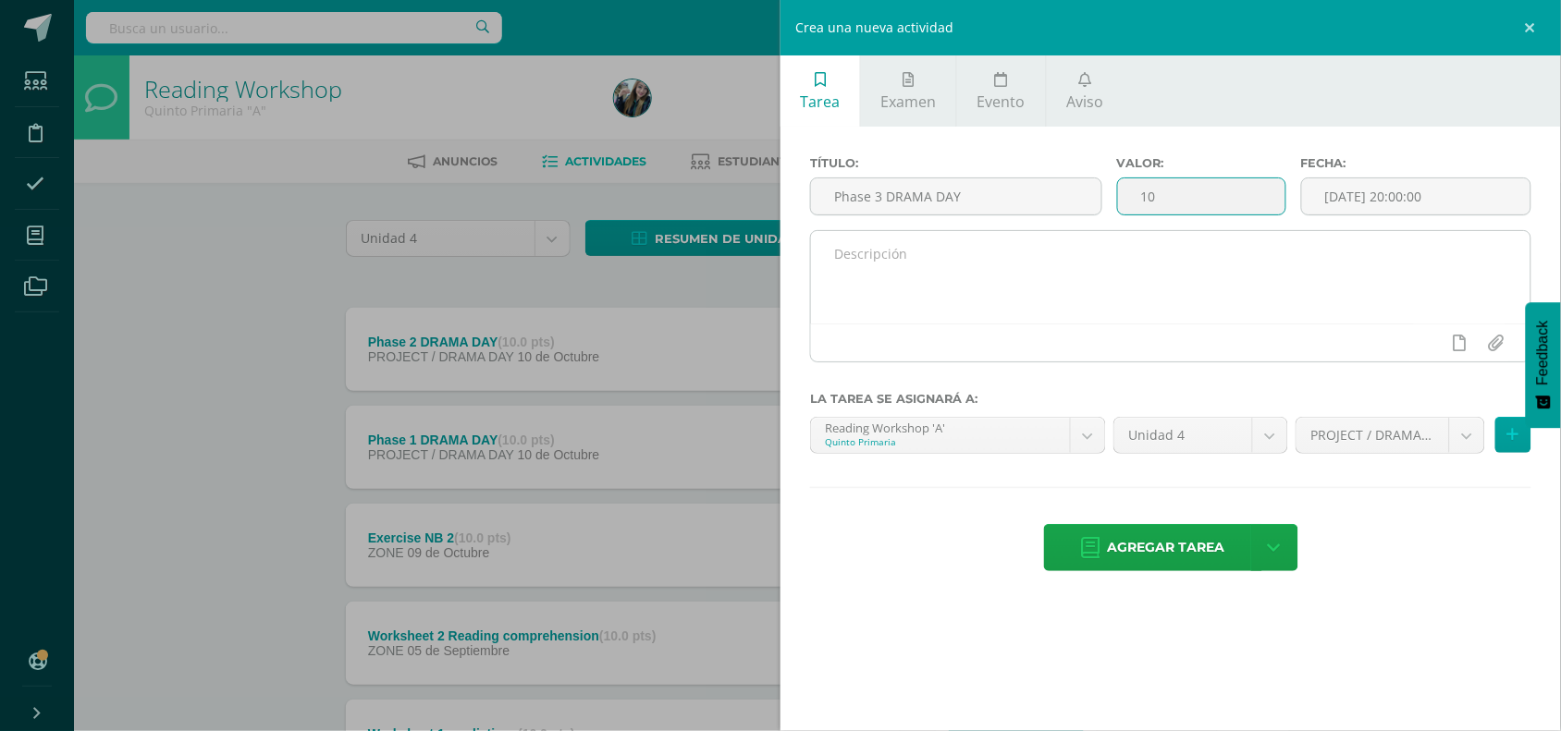
type input "10"
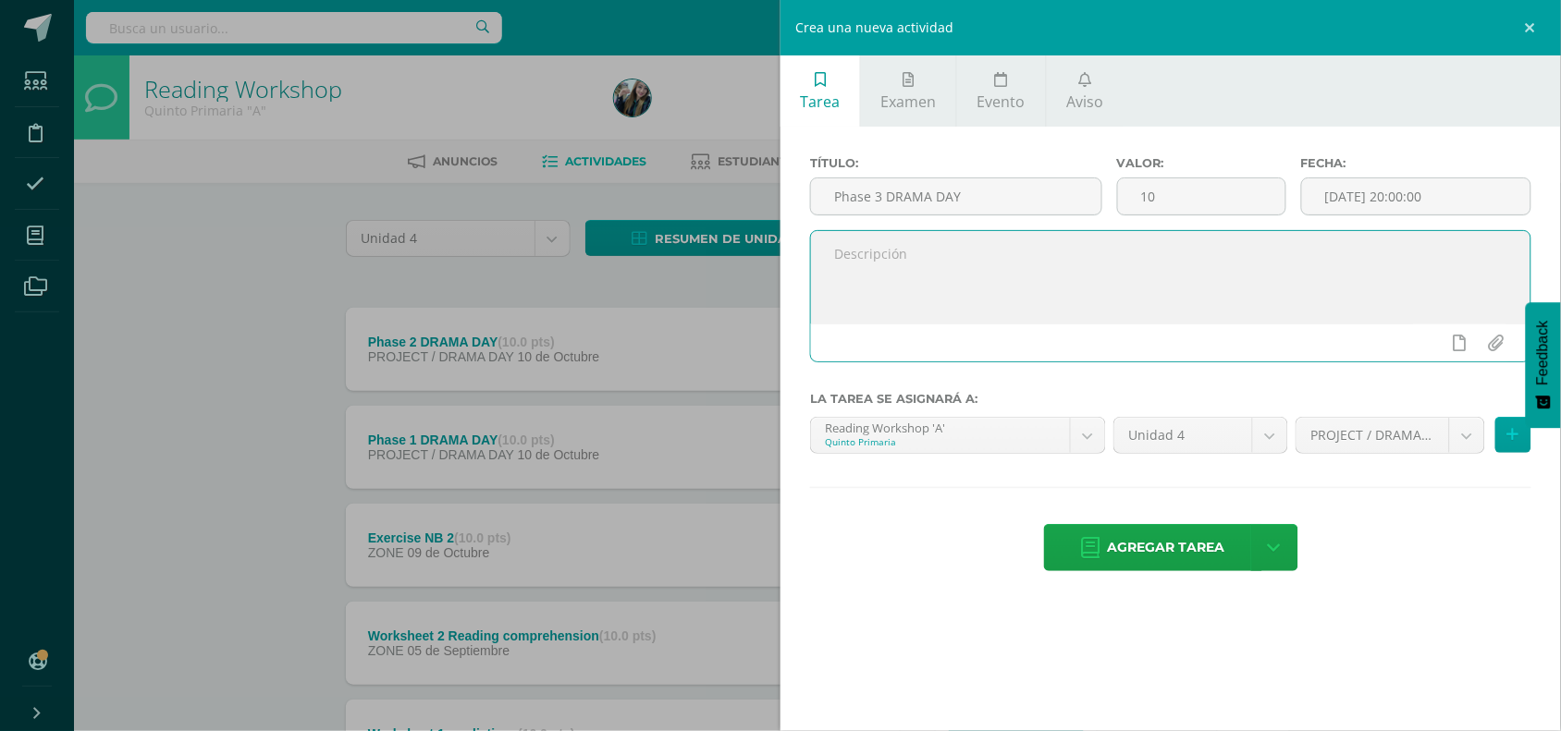
click at [1103, 270] on textarea at bounding box center [1170, 277] width 719 height 92
click at [1507, 442] on icon at bounding box center [1513, 435] width 12 height 16
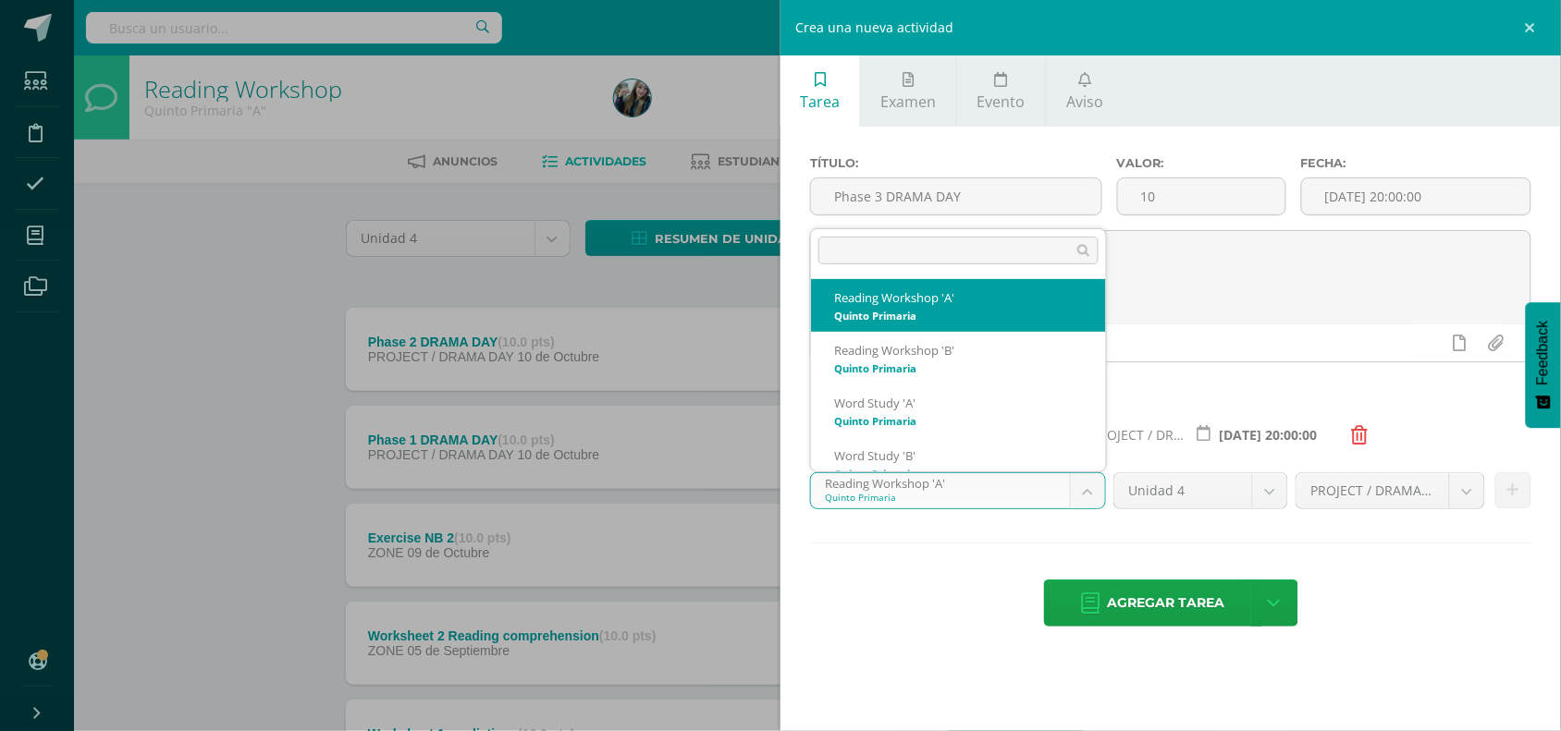
click at [1102, 499] on body "Tarea asignada exitosamente Estudiantes Disciplina Asistencia Mis cursos Archiv…" at bounding box center [780, 649] width 1561 height 1298
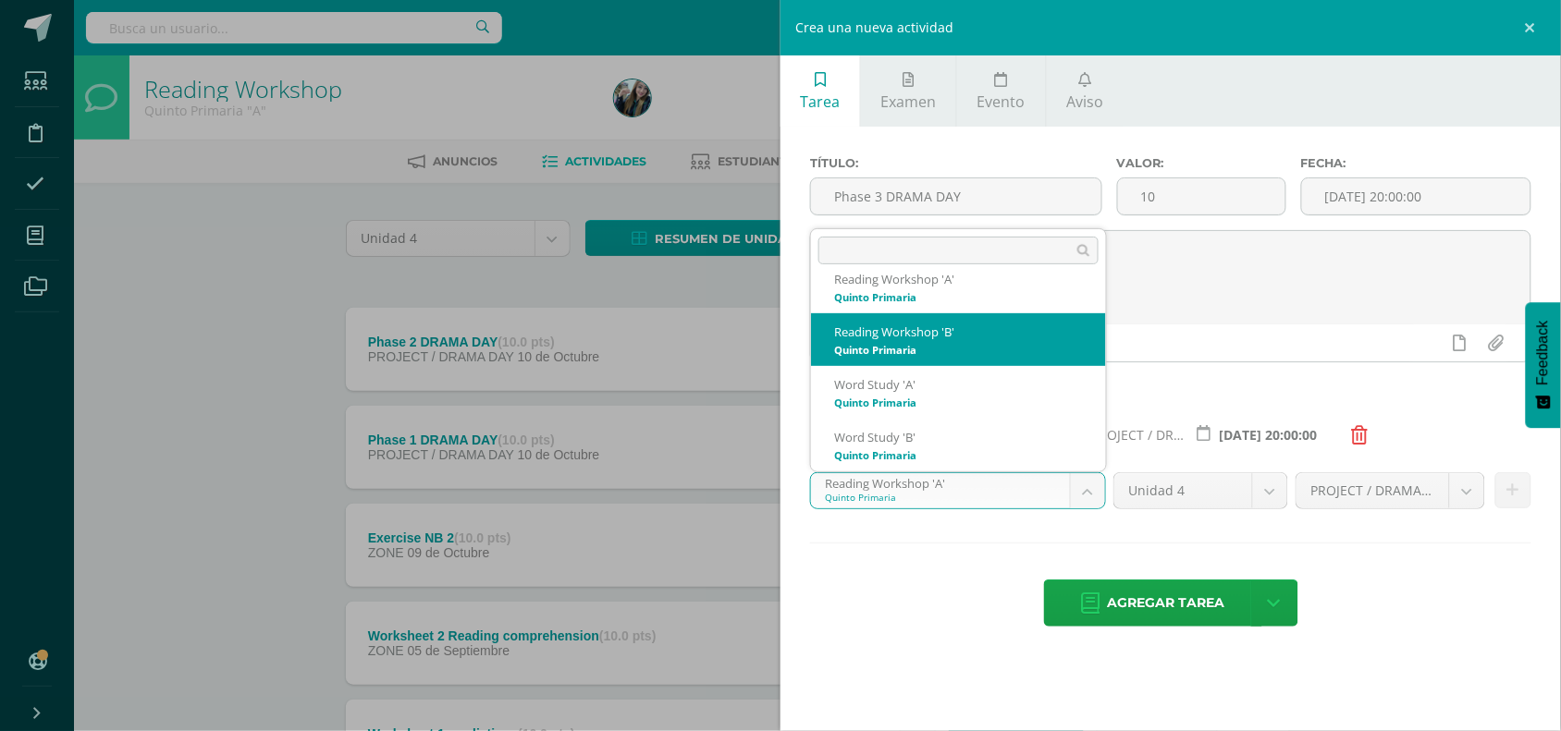
select select "30372"
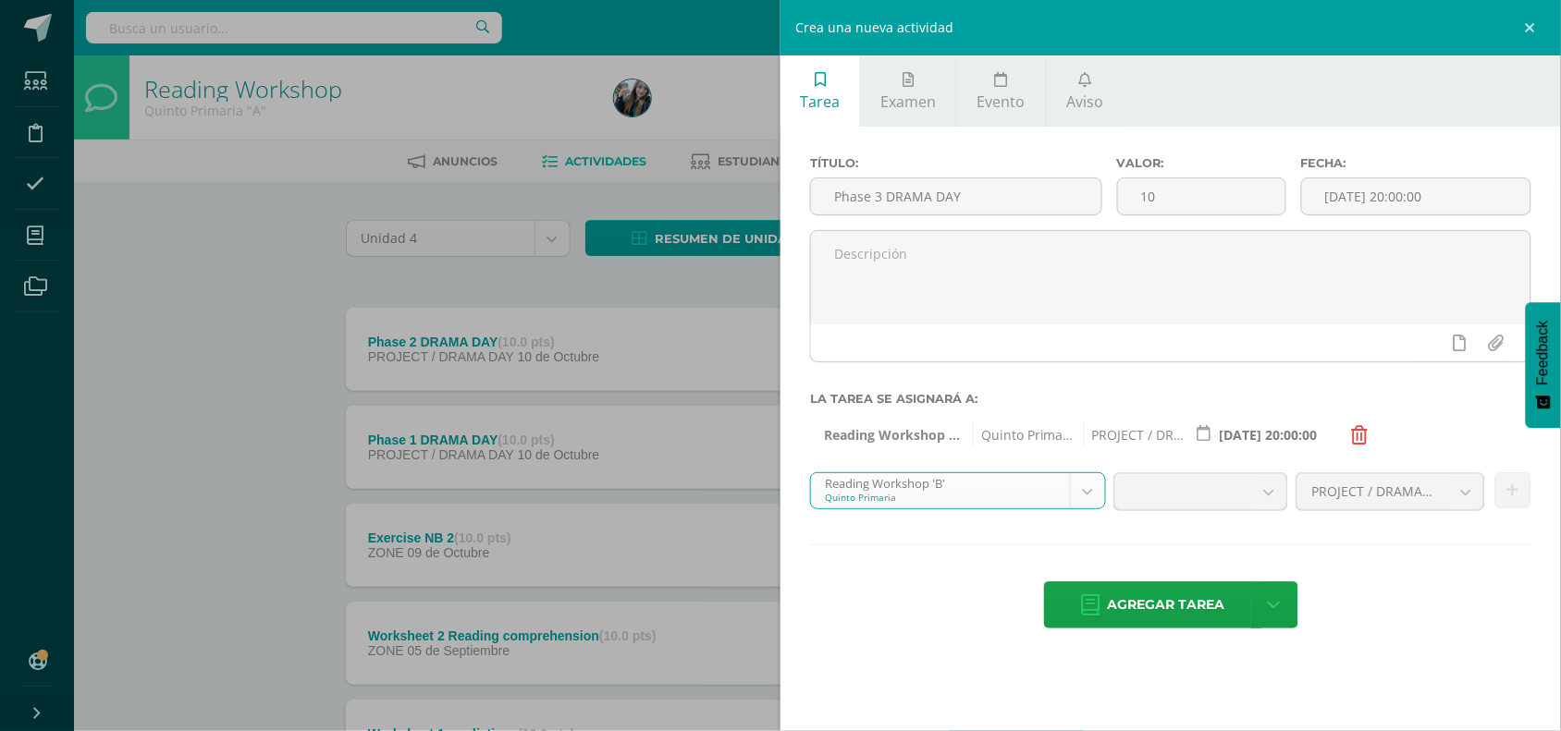
click at [1176, 542] on div "Título: Phase 3 DRAMA DAY Valor: 10 Fecha: 2025-10-10 20:00:00 La tarea se asig…" at bounding box center [1170, 394] width 780 height 535
click at [1279, 505] on b at bounding box center [1269, 491] width 34 height 35
click at [1392, 557] on div "Título: Phase 3 DRAMA DAY Valor: 10 Fecha: 2025-10-10 20:00:00 La tarea se asig…" at bounding box center [1170, 394] width 780 height 535
click at [1503, 490] on button at bounding box center [1513, 490] width 36 height 36
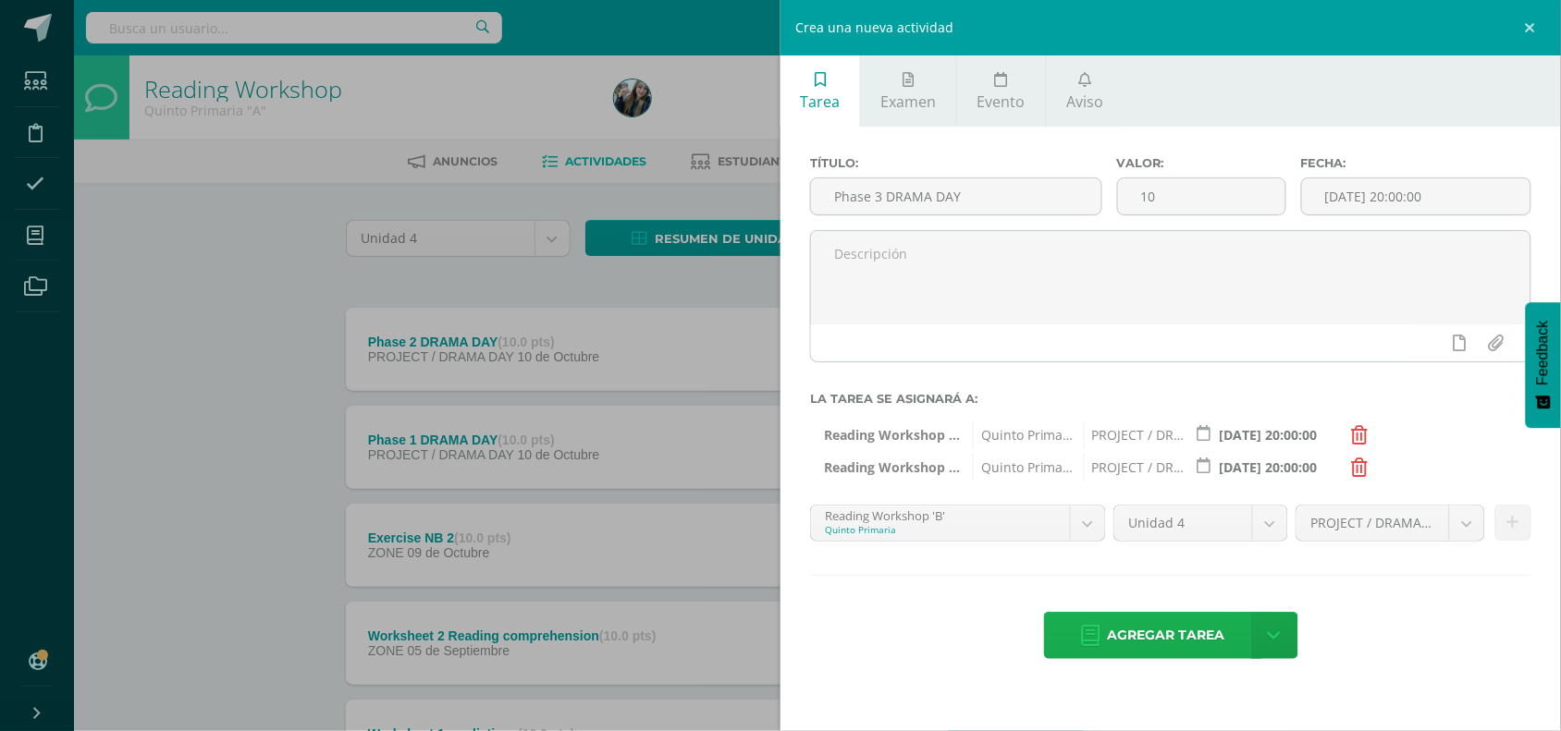
click at [1143, 634] on span "Agregar tarea" at bounding box center [1166, 635] width 117 height 45
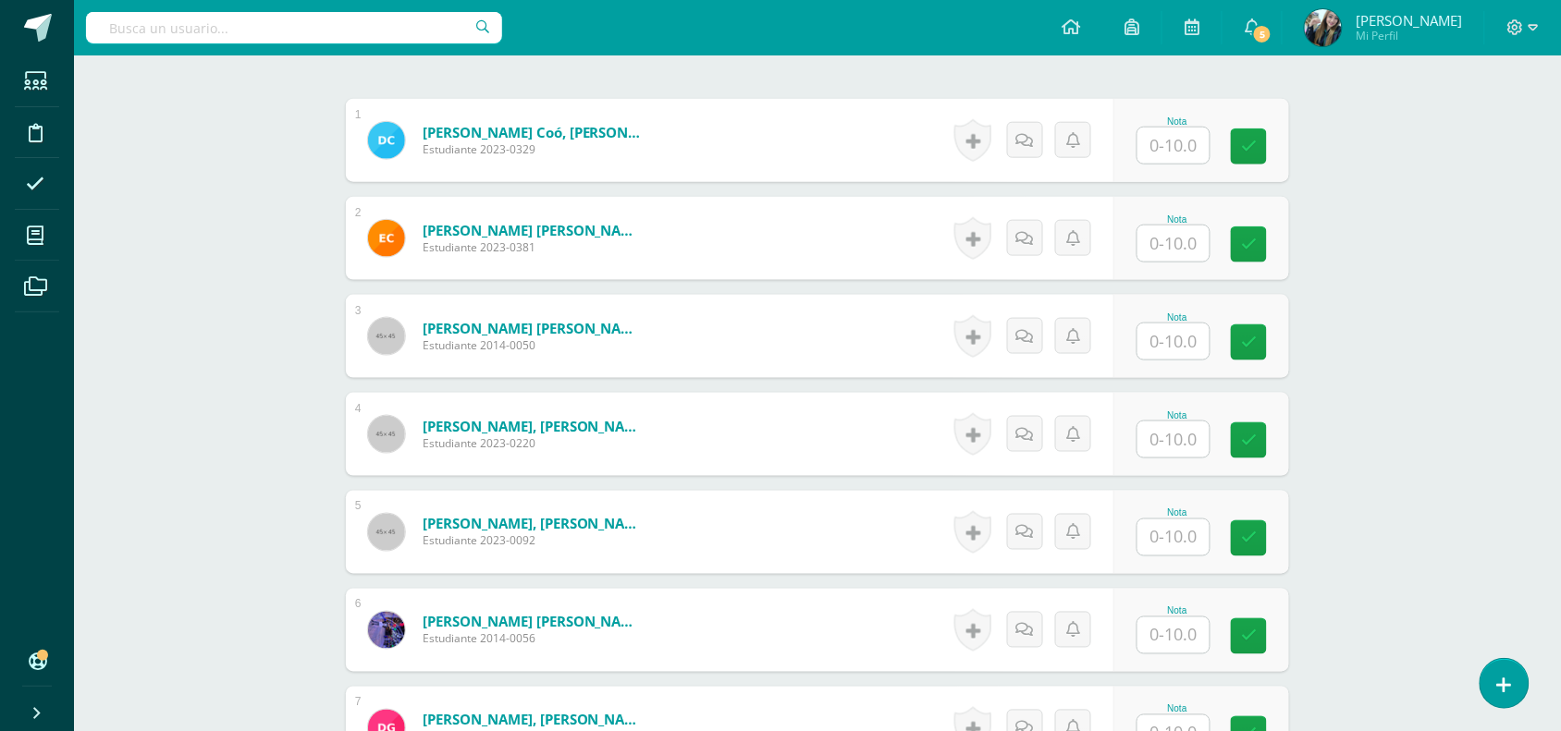
scroll to position [545, 0]
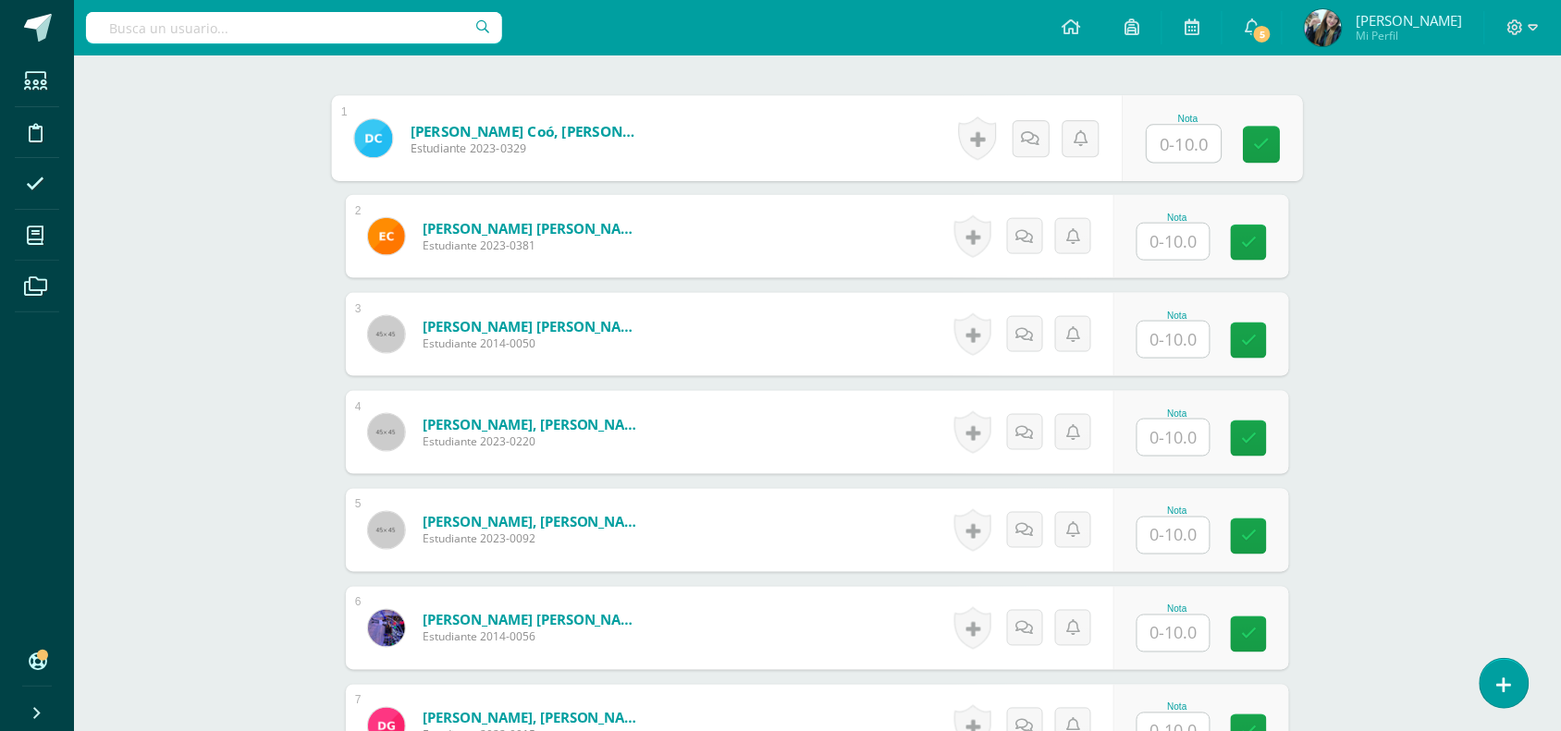
click at [1176, 153] on input "text" at bounding box center [1184, 144] width 74 height 37
type input "9"
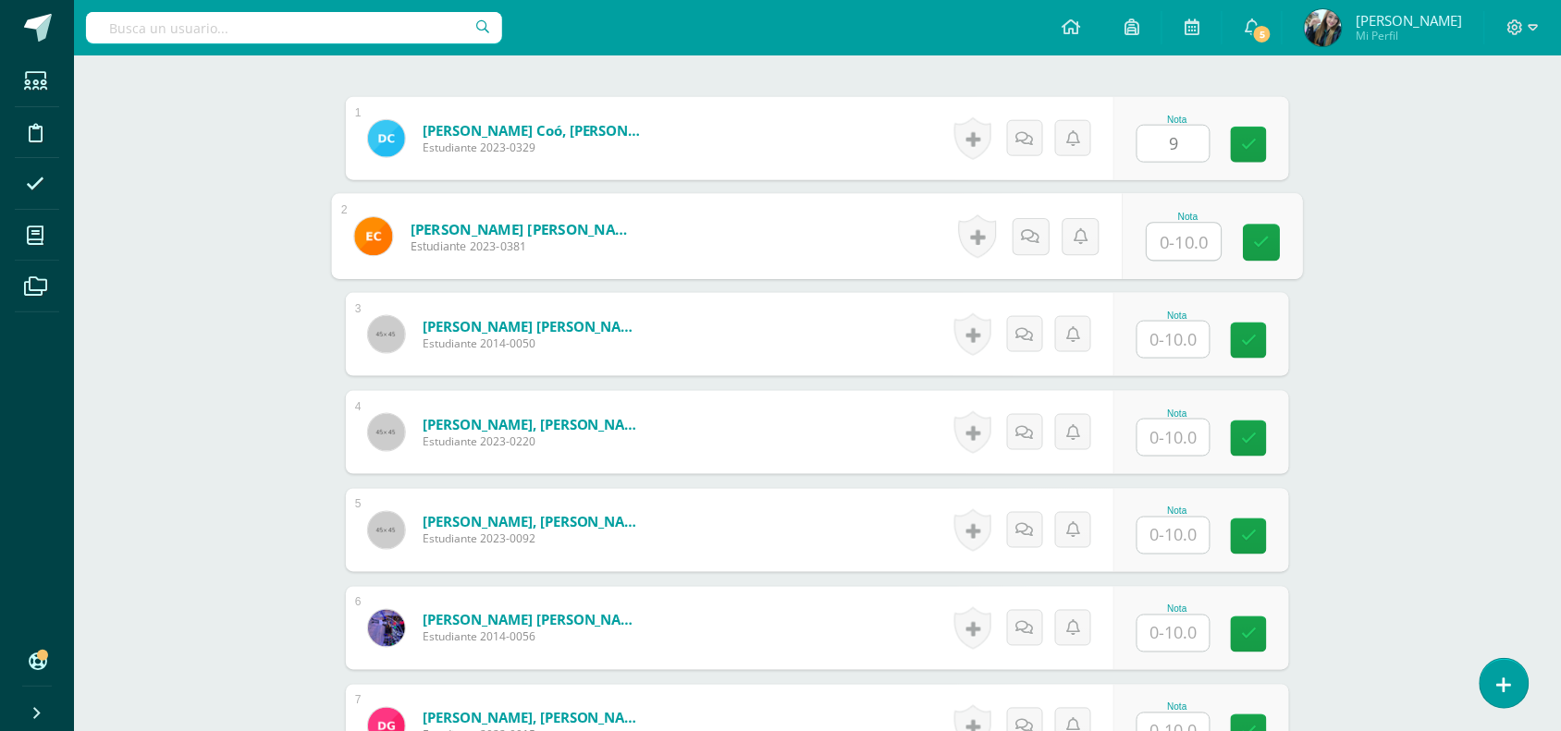
click at [1160, 233] on input "text" at bounding box center [1184, 242] width 74 height 37
type input "9"
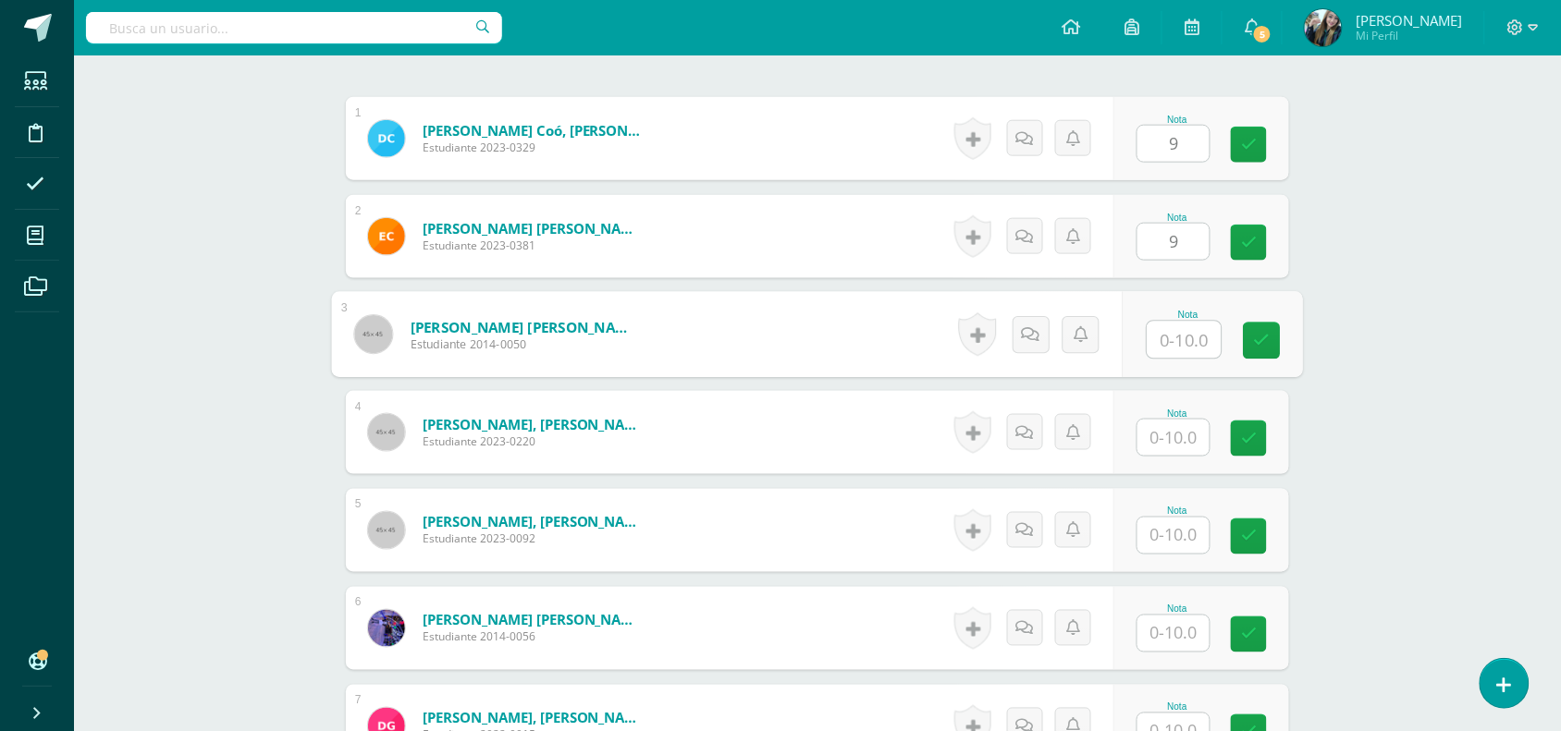
click at [1169, 336] on input "text" at bounding box center [1184, 340] width 74 height 37
type input "9"
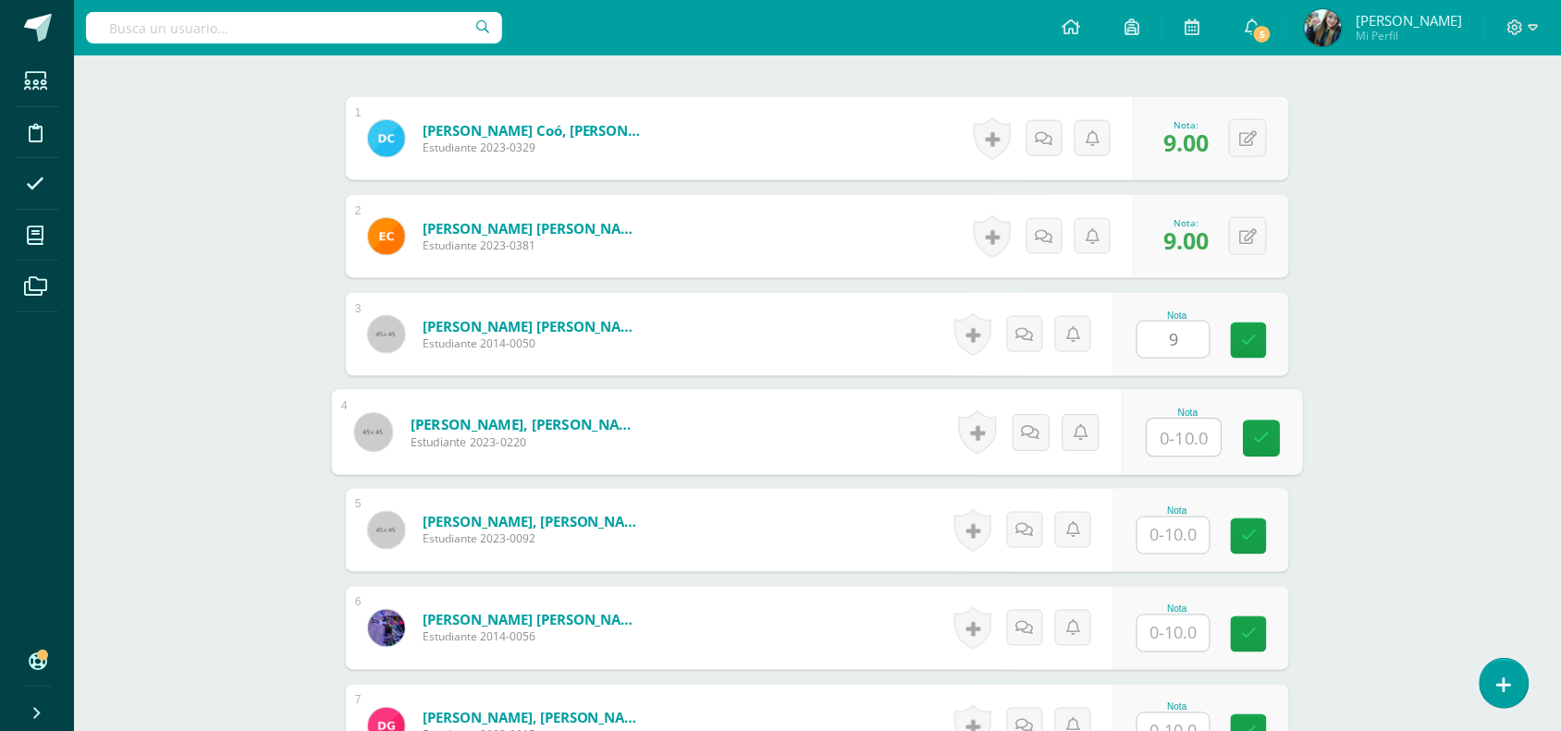
click at [1182, 441] on input "text" at bounding box center [1184, 438] width 74 height 37
type input "9"
click at [1194, 539] on input "text" at bounding box center [1173, 536] width 72 height 36
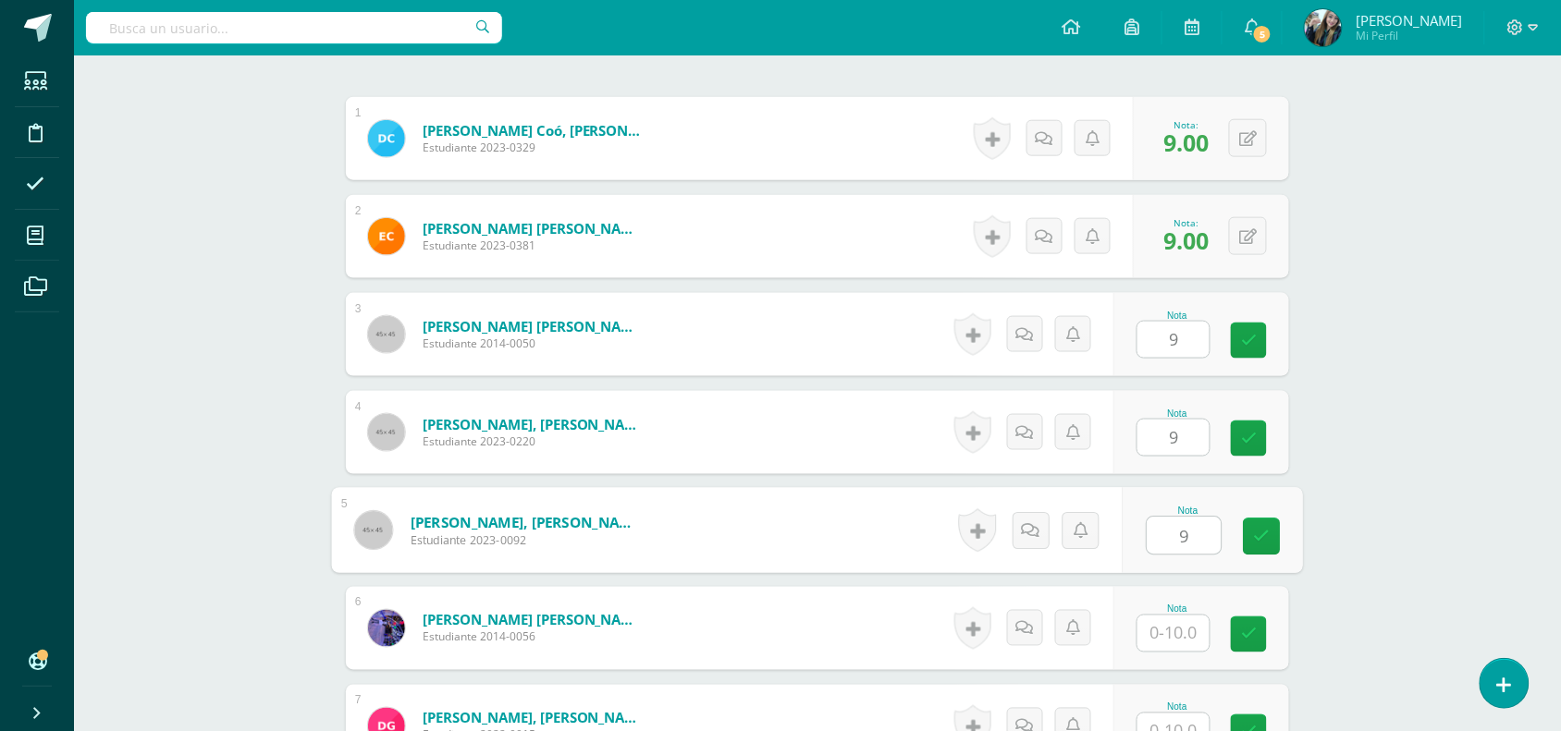
type input "9"
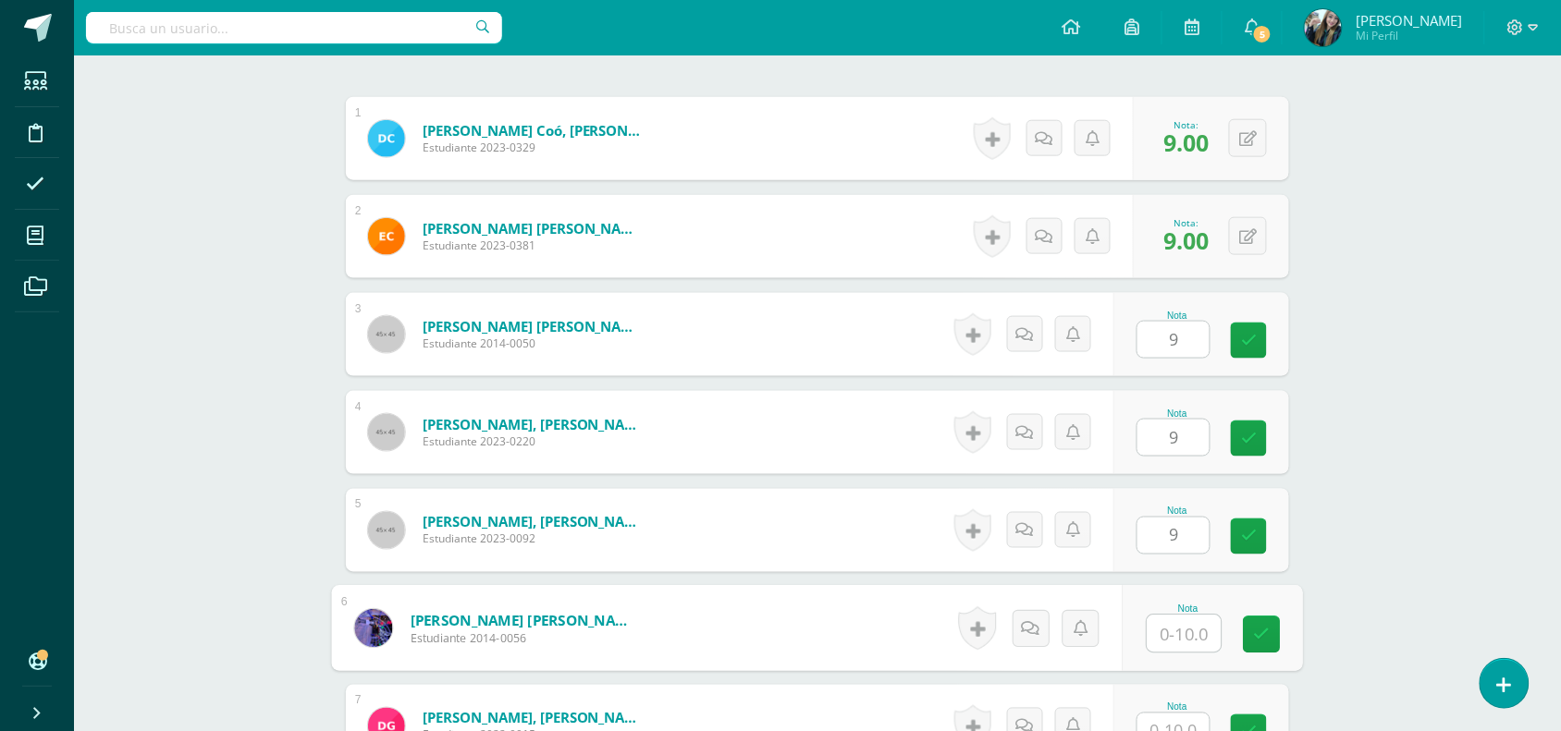
click at [1193, 621] on input "text" at bounding box center [1184, 634] width 74 height 37
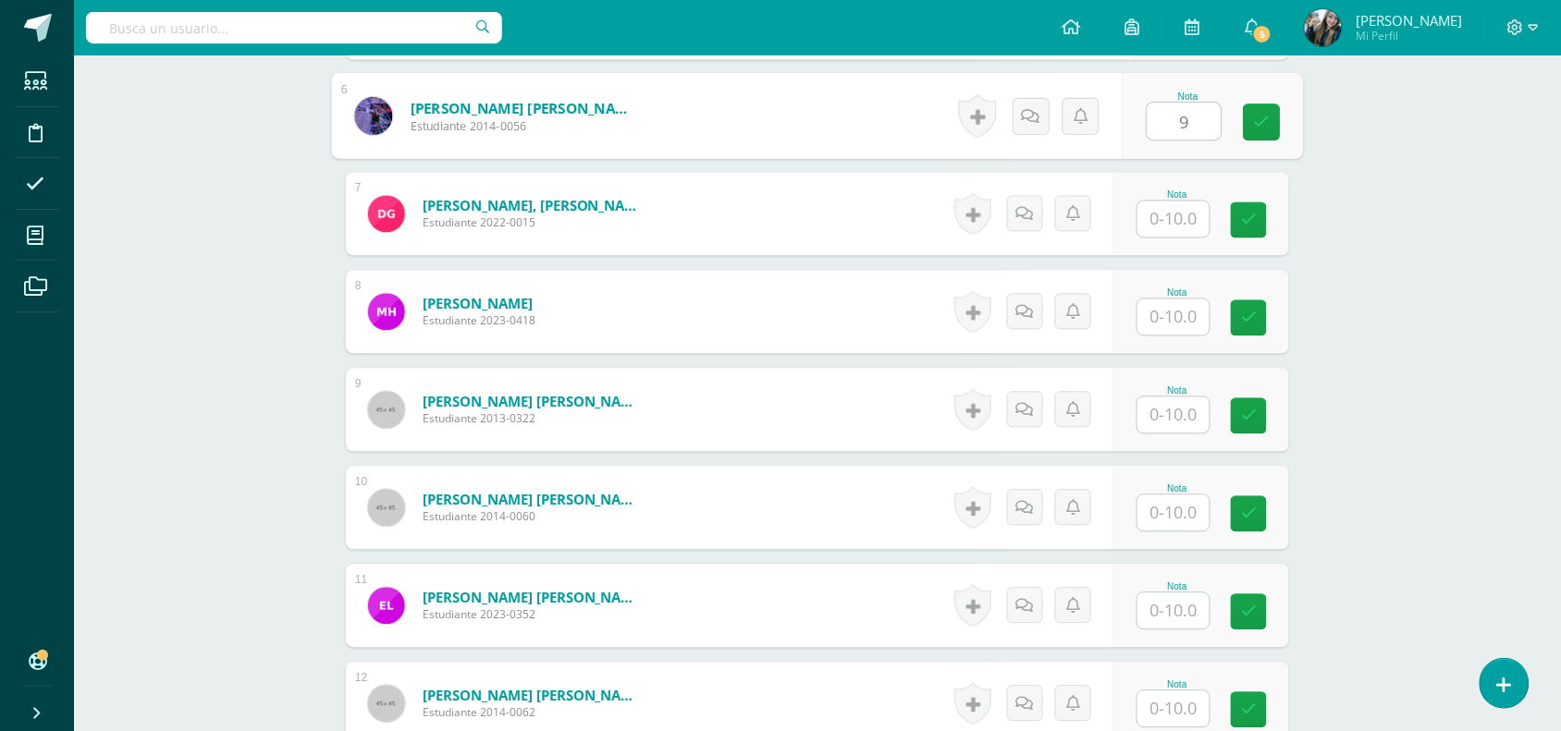
scroll to position [1080, 0]
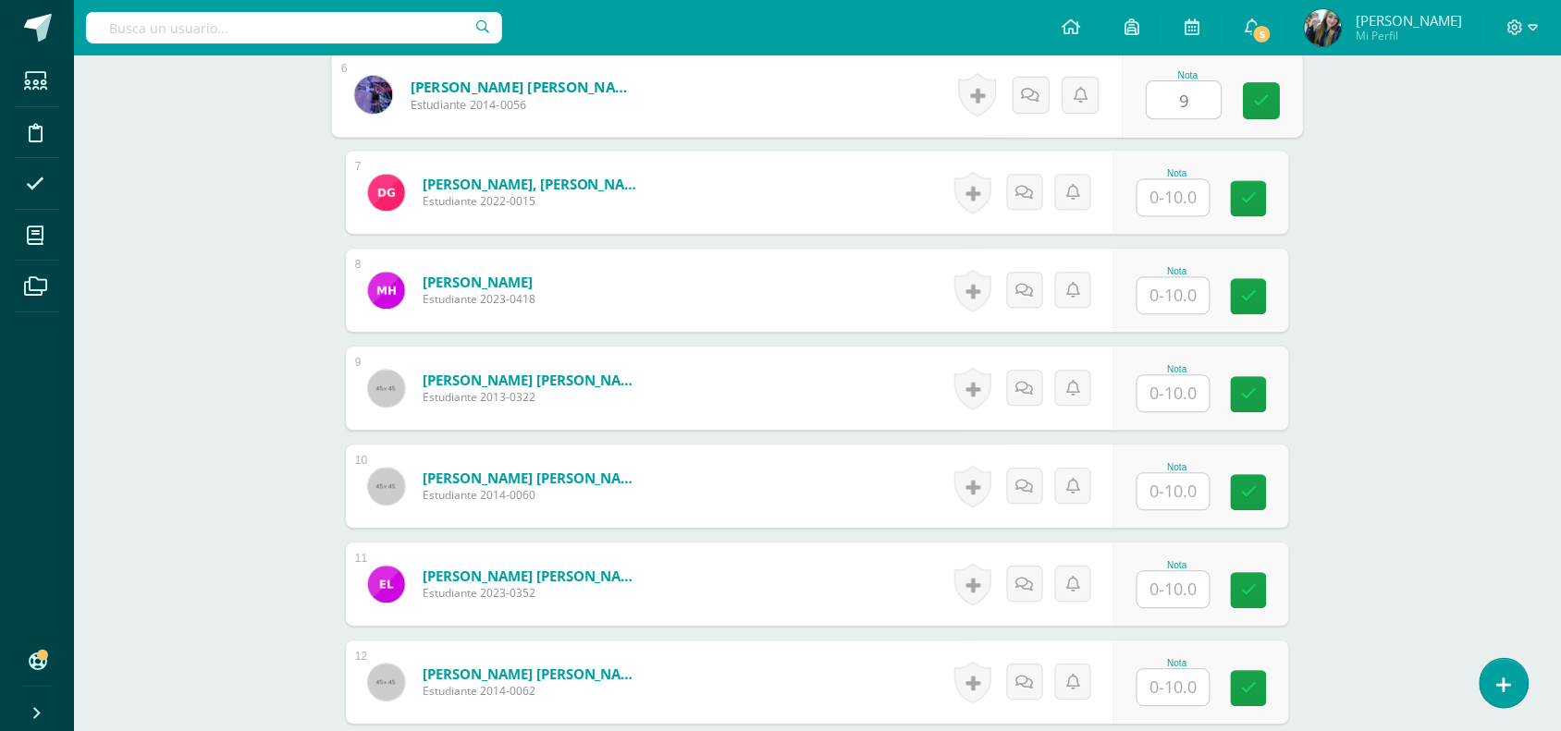
type input "9"
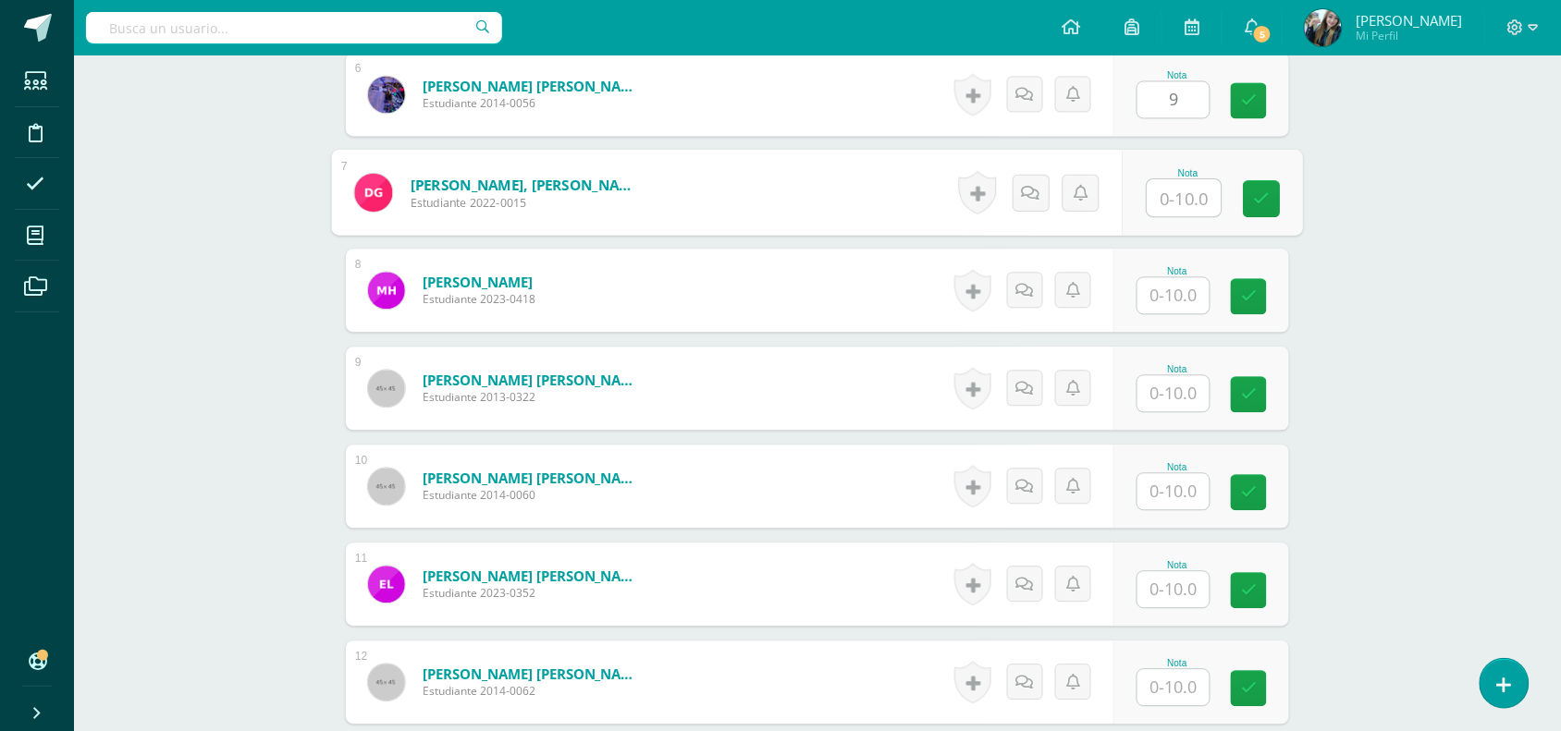
click at [1203, 203] on input "text" at bounding box center [1184, 197] width 74 height 37
type input "8"
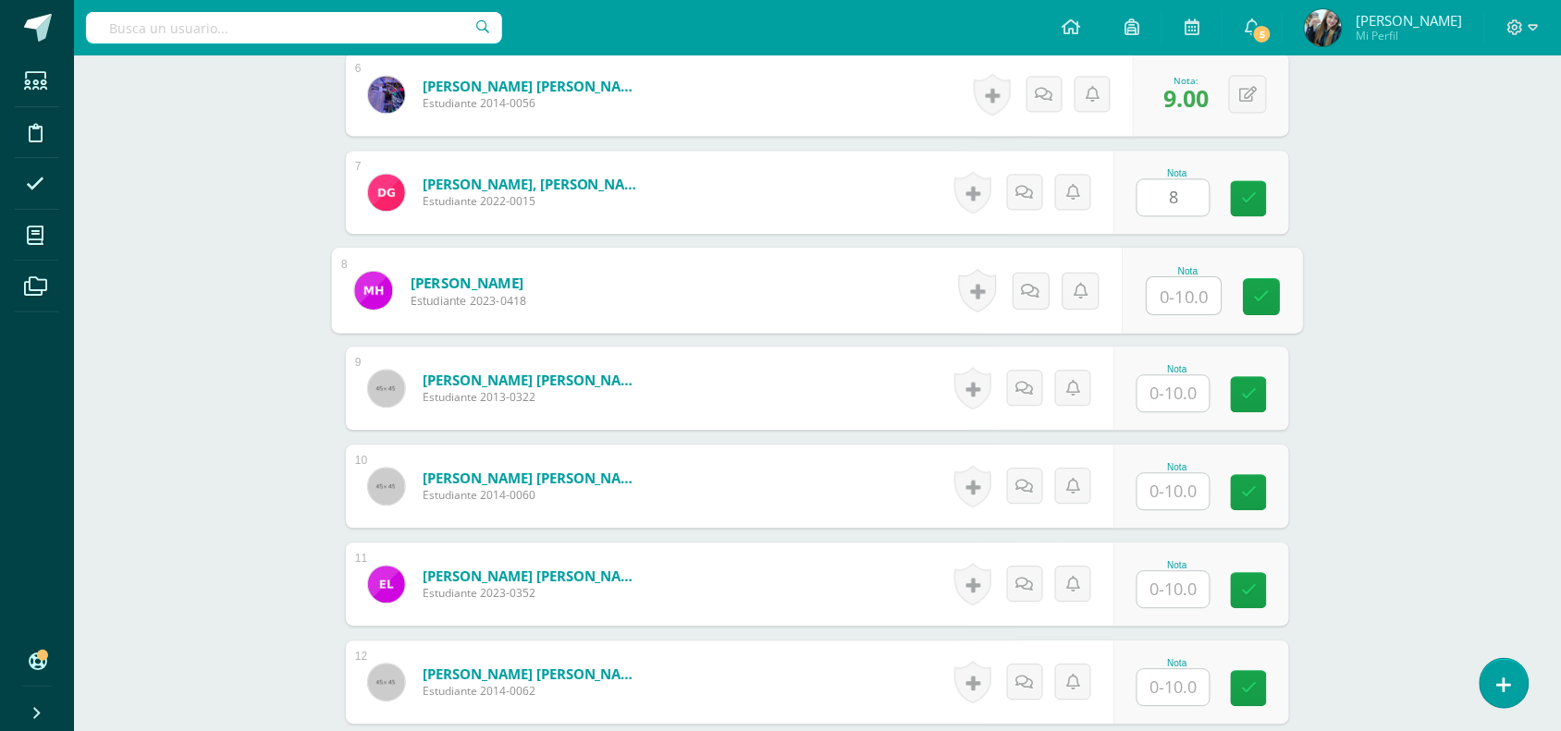
click at [1194, 287] on input "text" at bounding box center [1184, 295] width 74 height 37
type input "9"
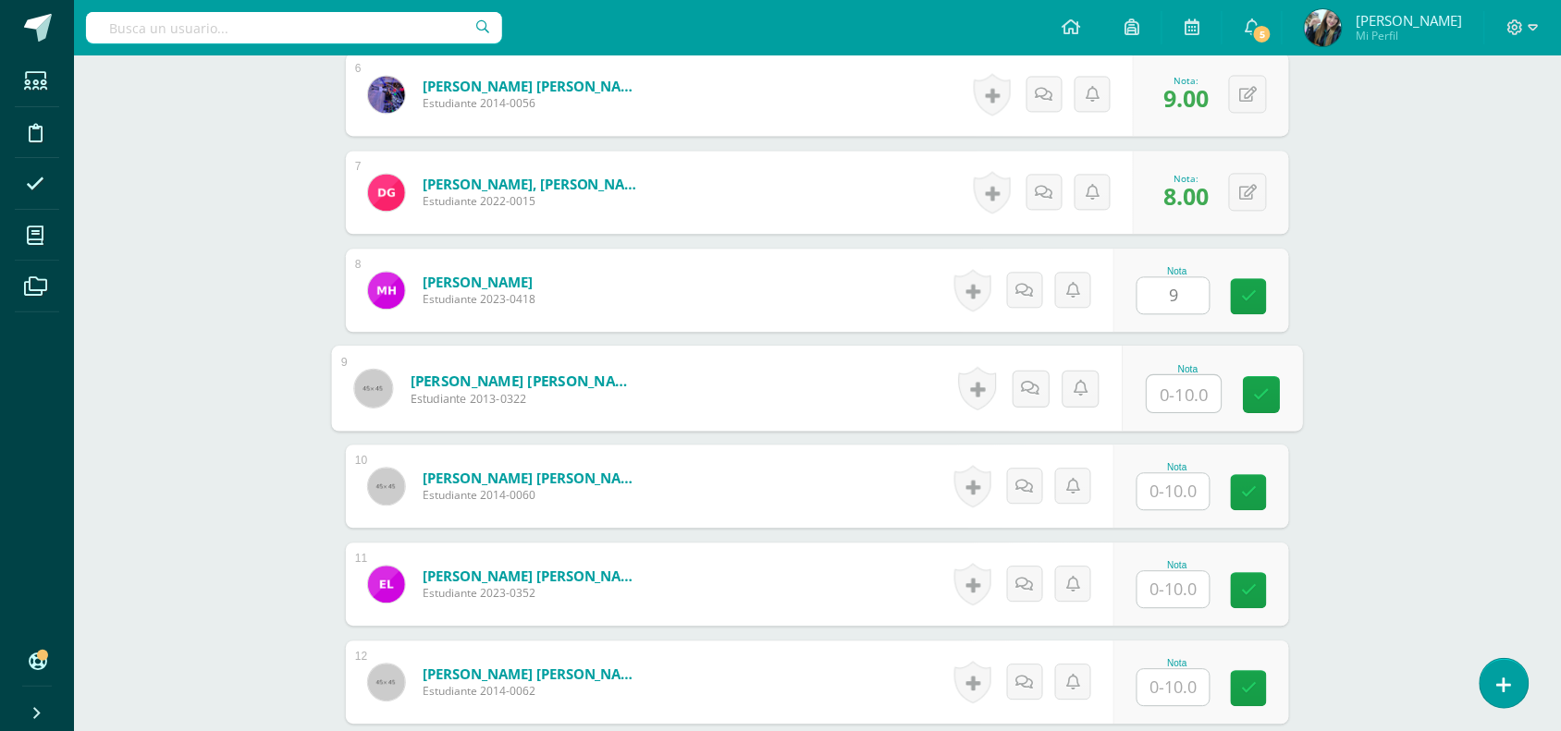
click at [1185, 382] on input "text" at bounding box center [1184, 393] width 74 height 37
type input "9"
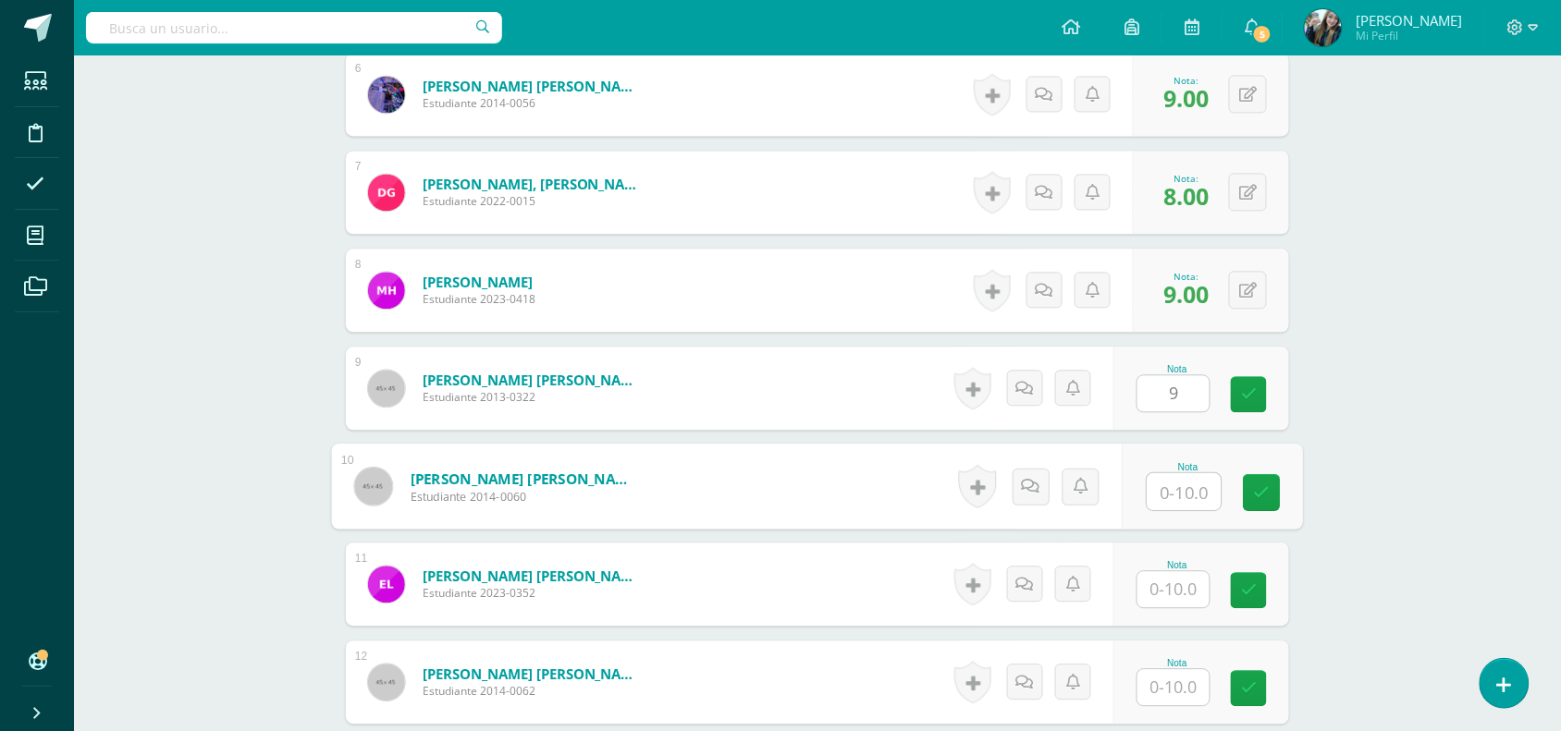
click at [1175, 501] on input "text" at bounding box center [1184, 491] width 74 height 37
type input "8"
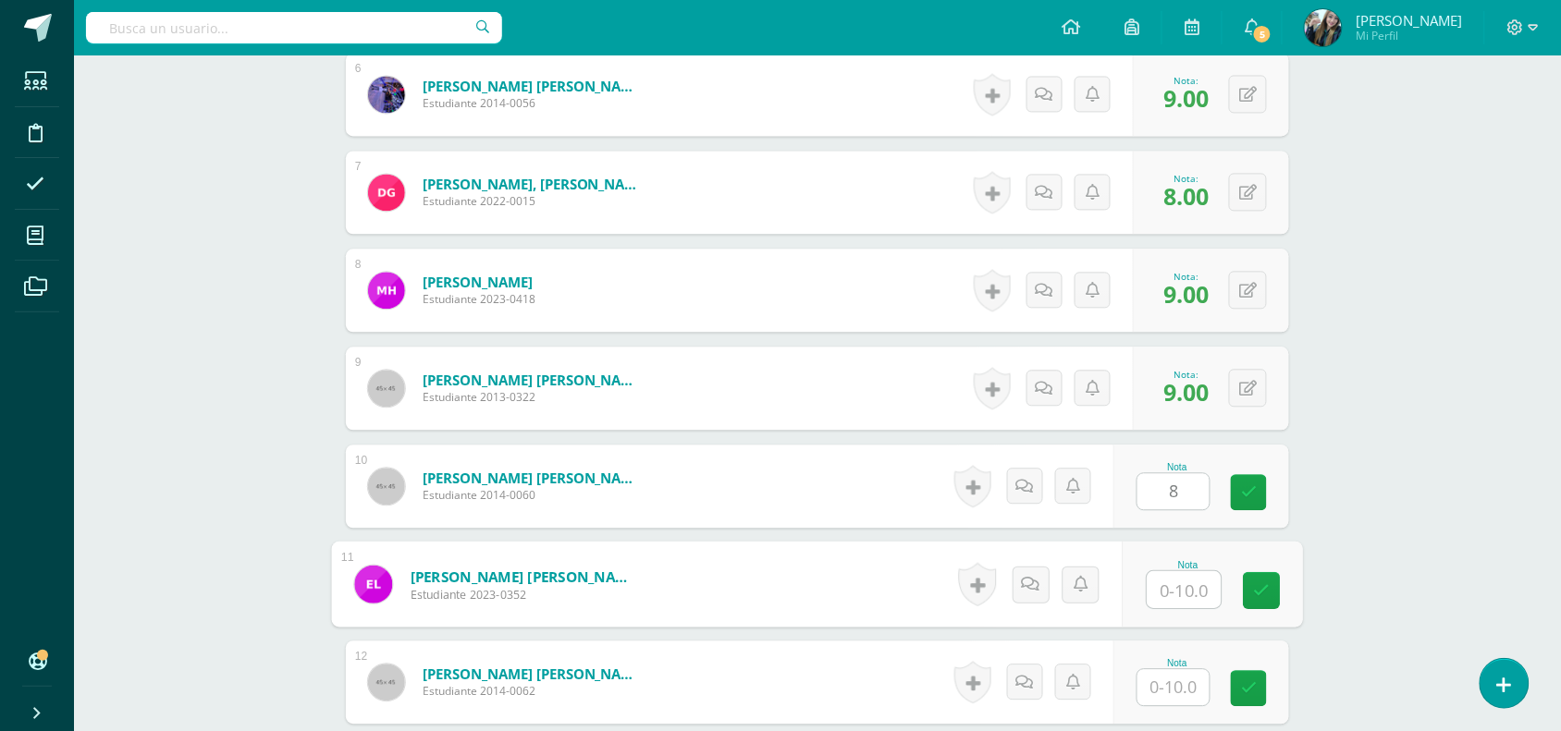
click at [1172, 579] on input "text" at bounding box center [1184, 589] width 74 height 37
type input "8"
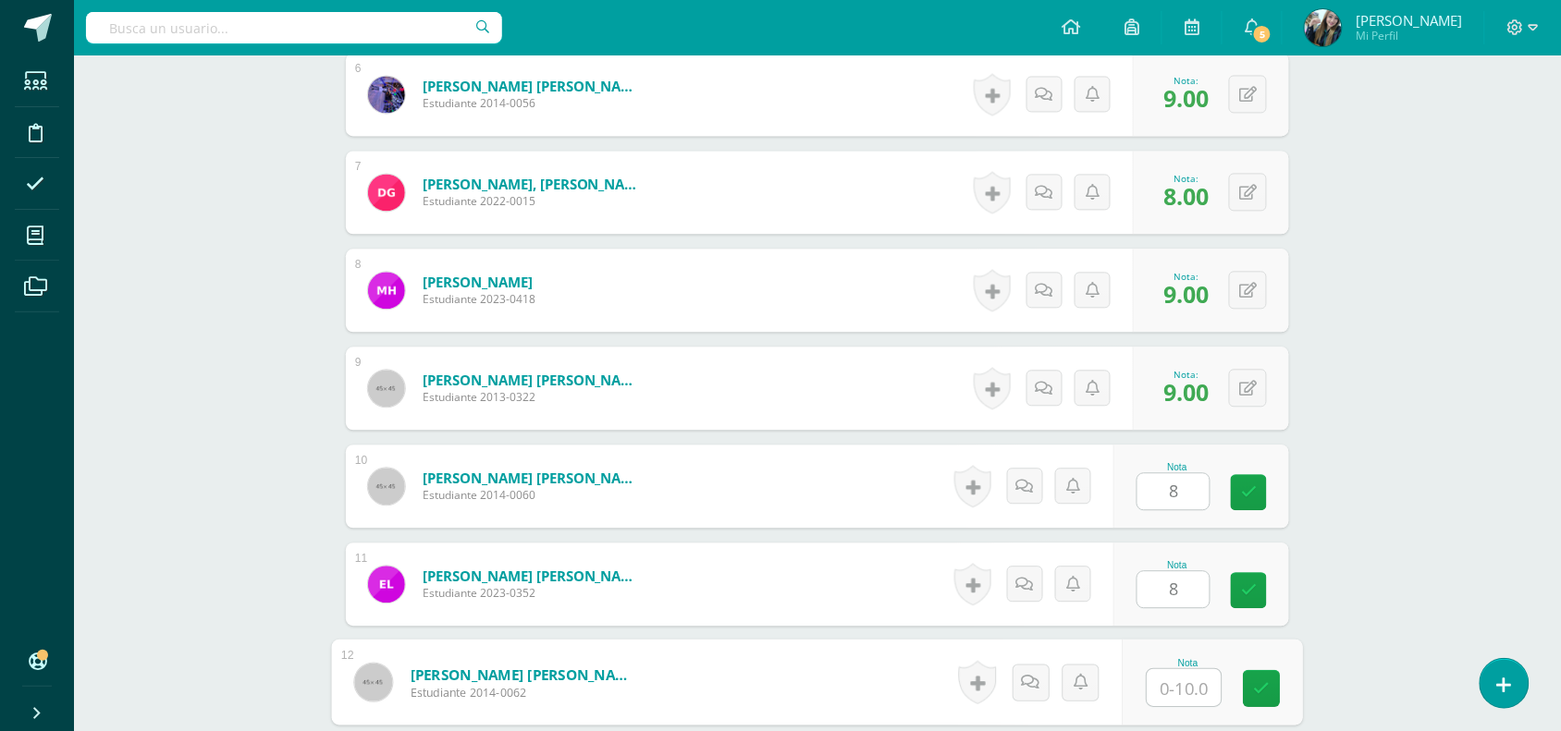
click at [1185, 686] on input "text" at bounding box center [1184, 687] width 74 height 37
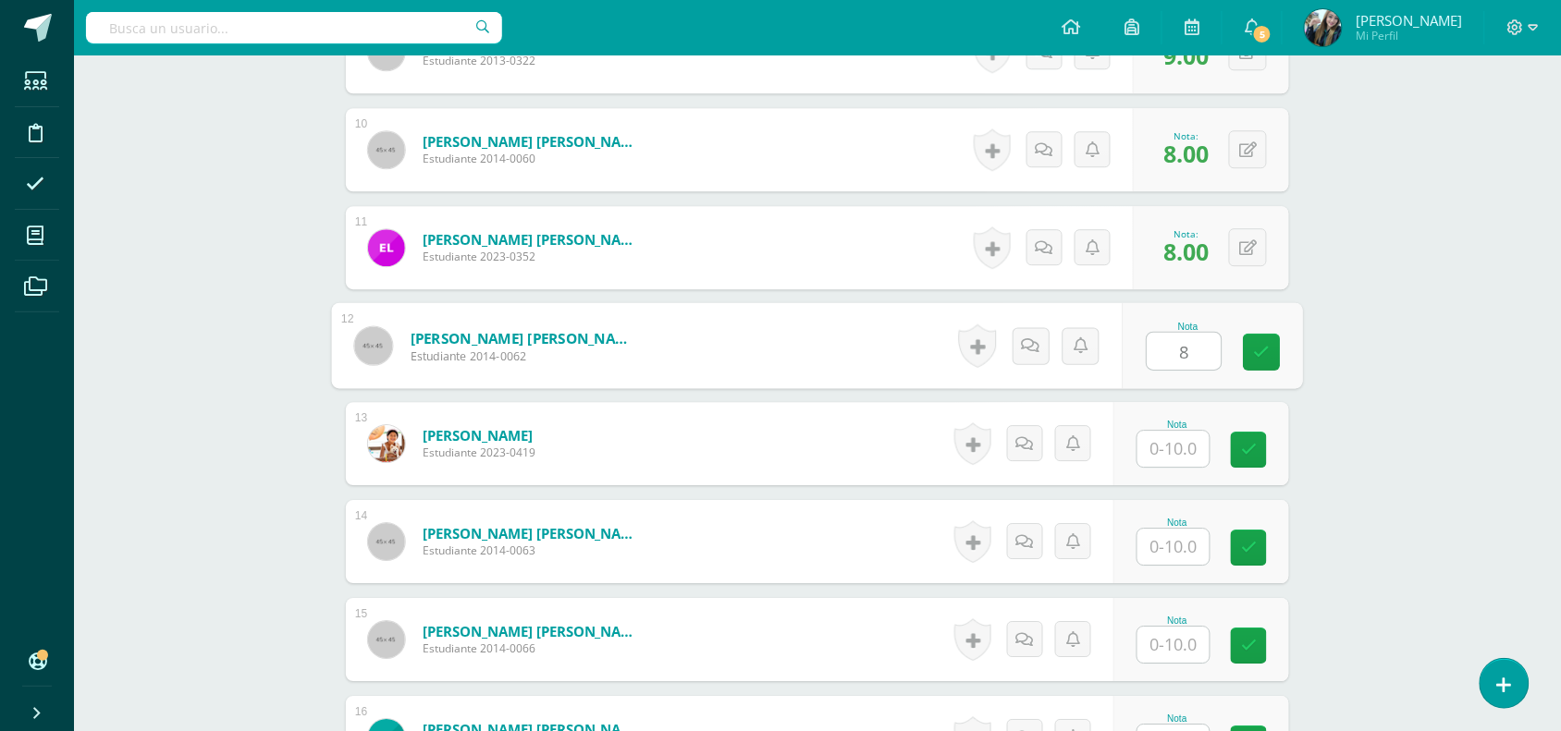
scroll to position [1439, 0]
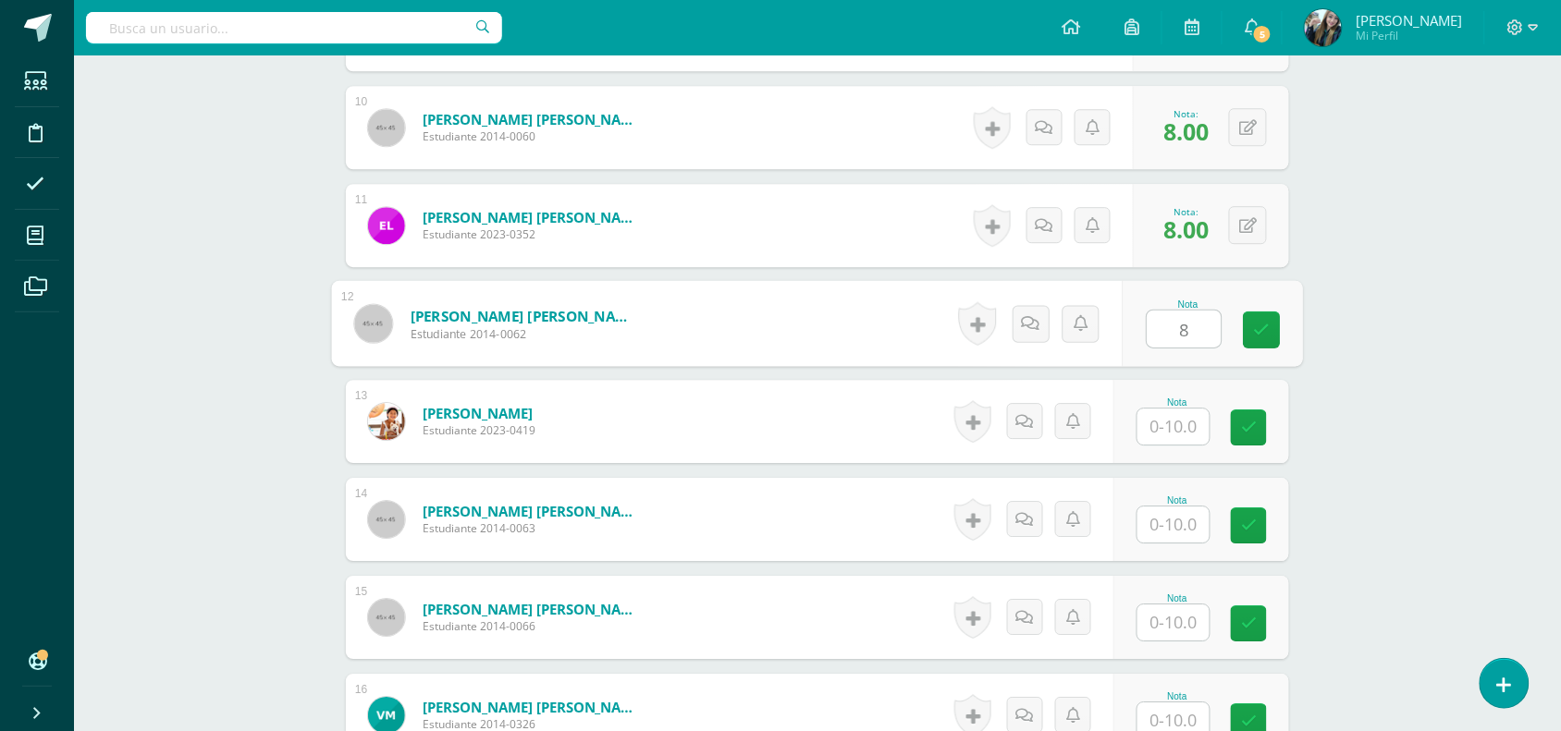
type input "8"
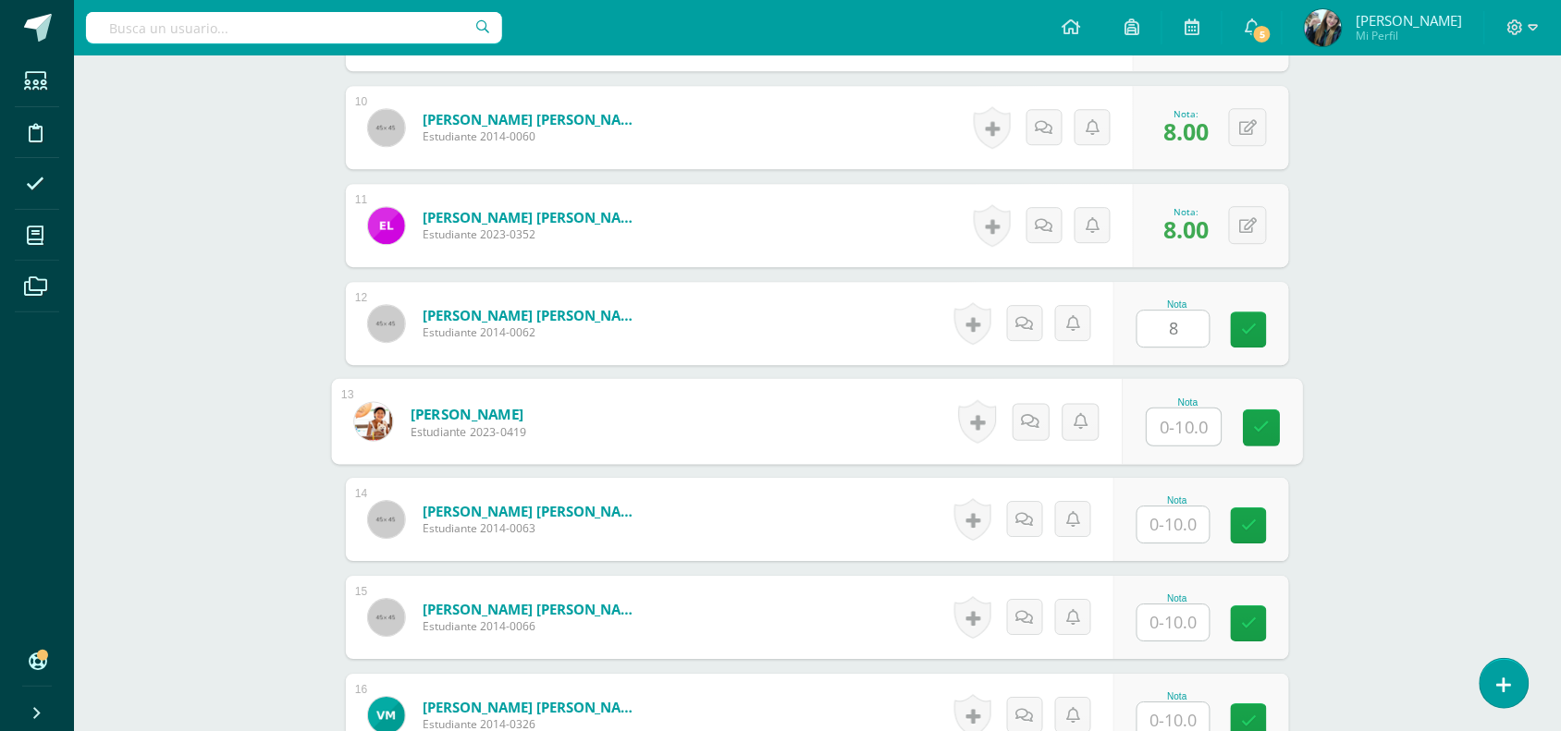
click at [1182, 421] on input "text" at bounding box center [1184, 427] width 74 height 37
type input "9"
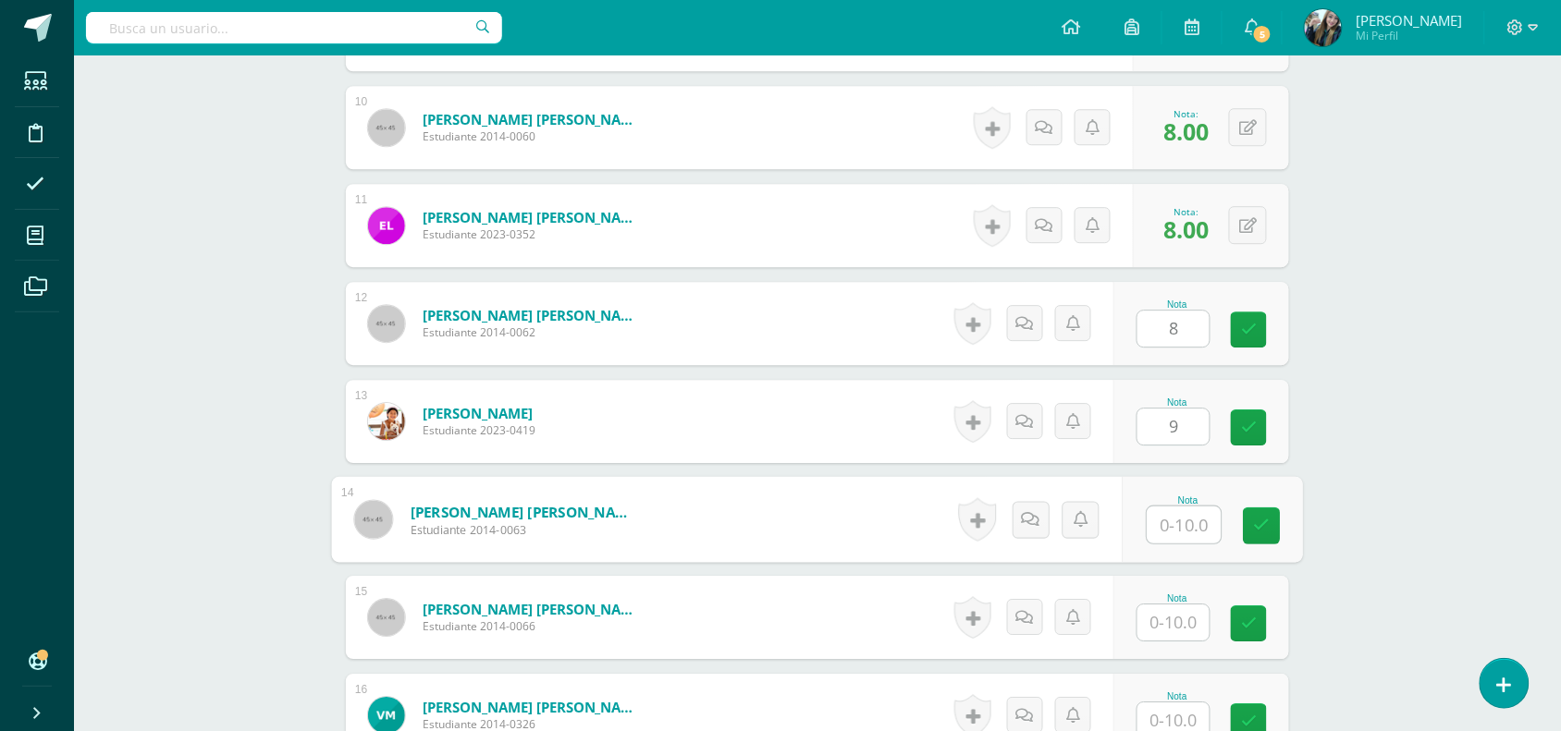
click at [1175, 519] on input "text" at bounding box center [1184, 525] width 74 height 37
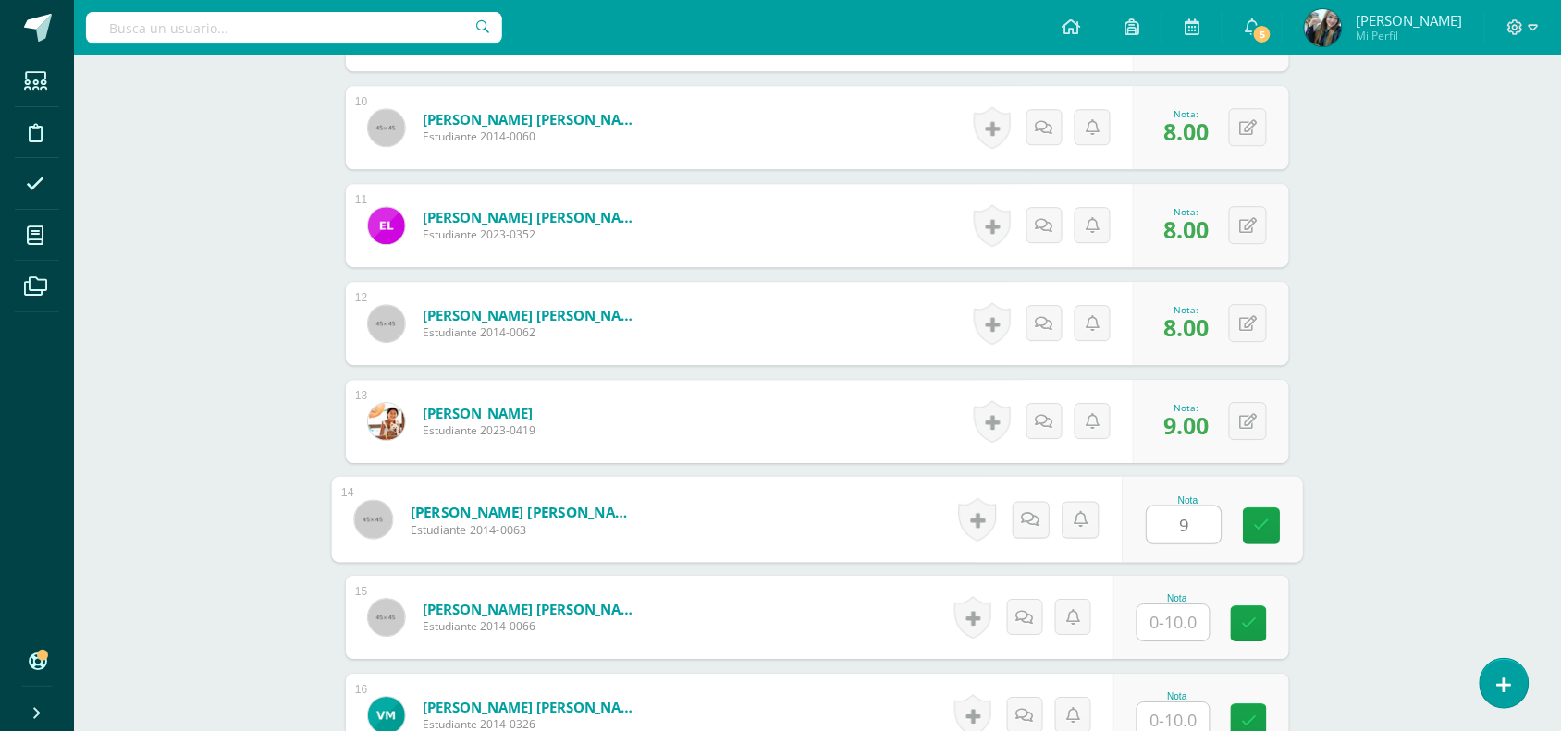
type input "9"
click at [1177, 636] on input "text" at bounding box center [1184, 623] width 74 height 37
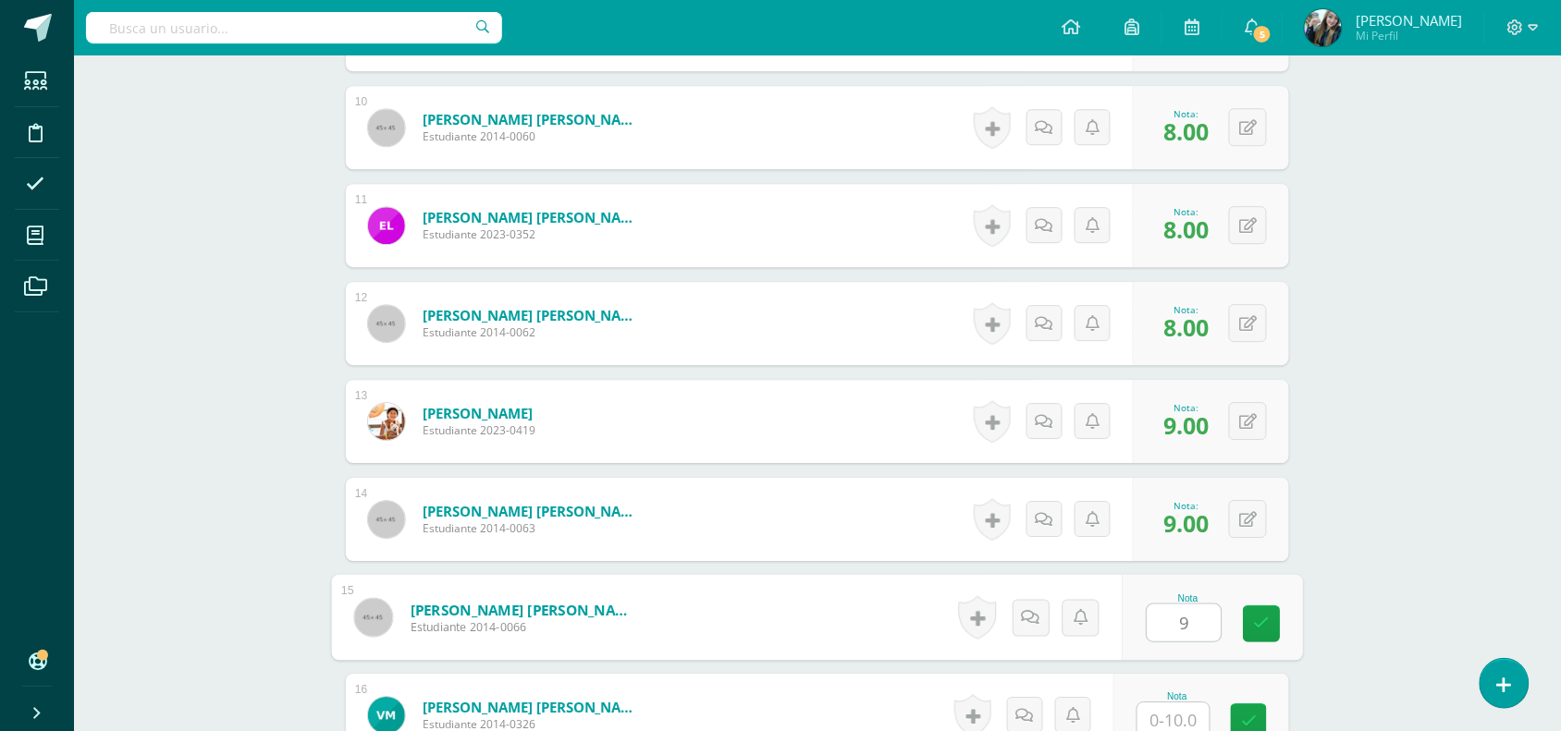
type input "9"
click at [1193, 718] on input "text" at bounding box center [1184, 721] width 74 height 37
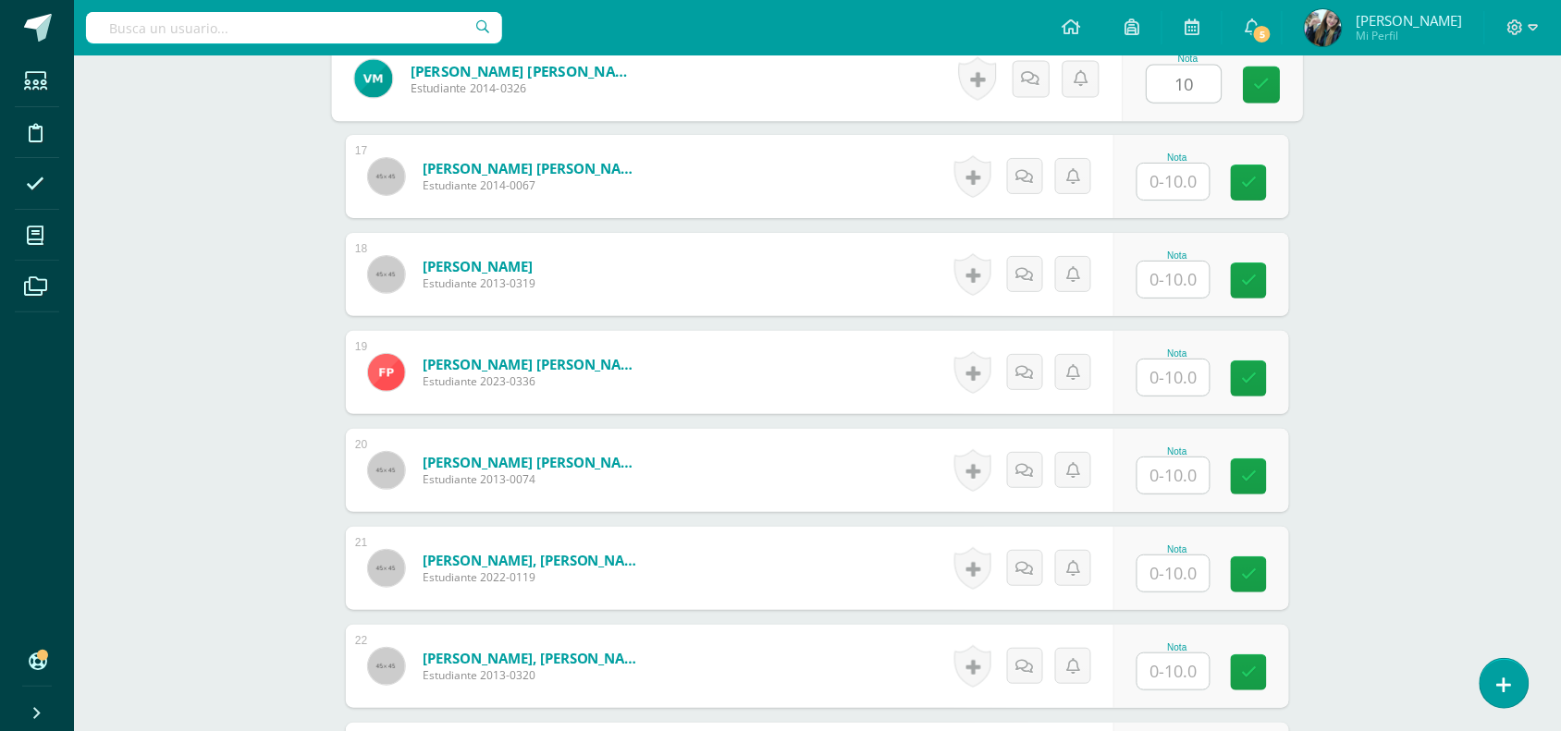
scroll to position [2060, 0]
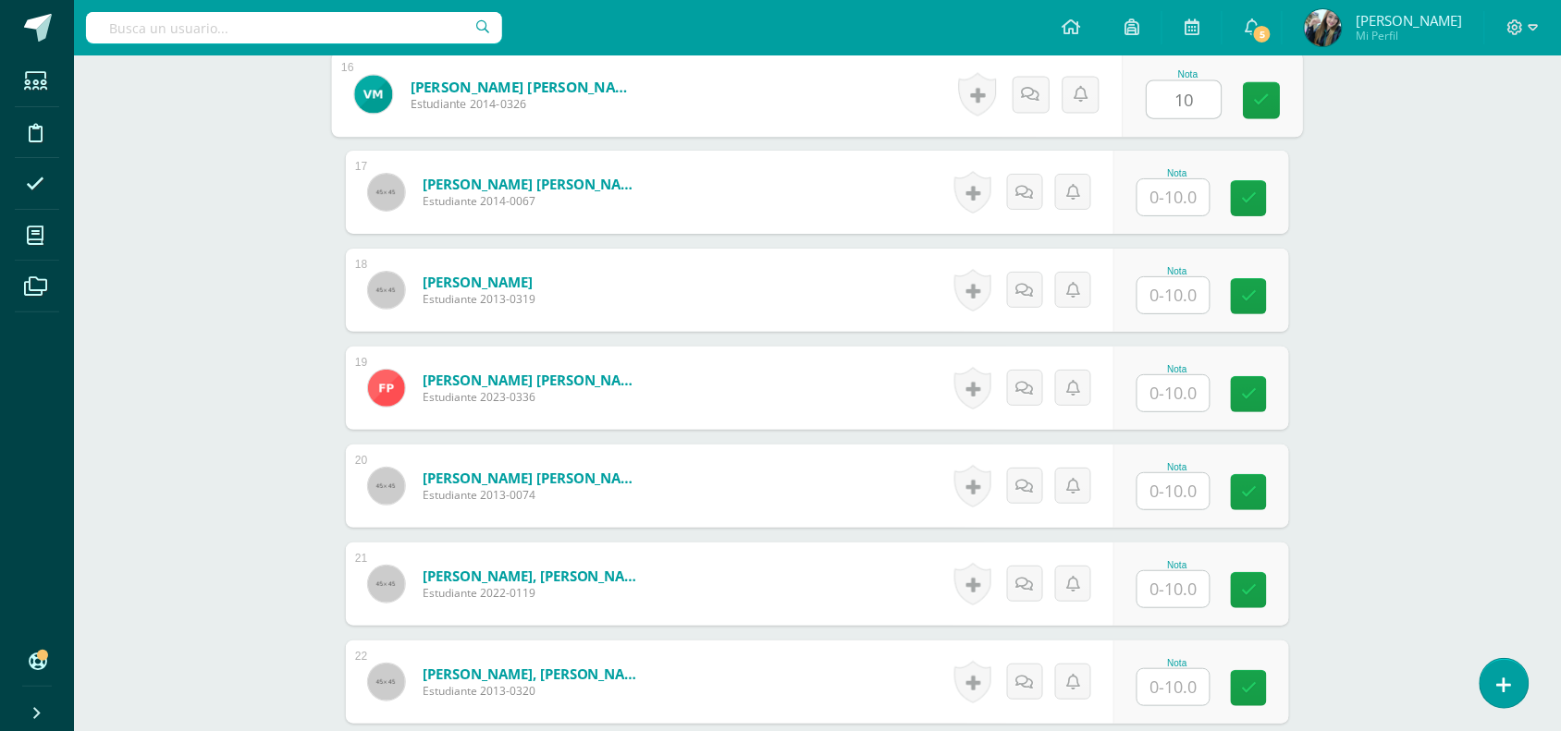
type input "10"
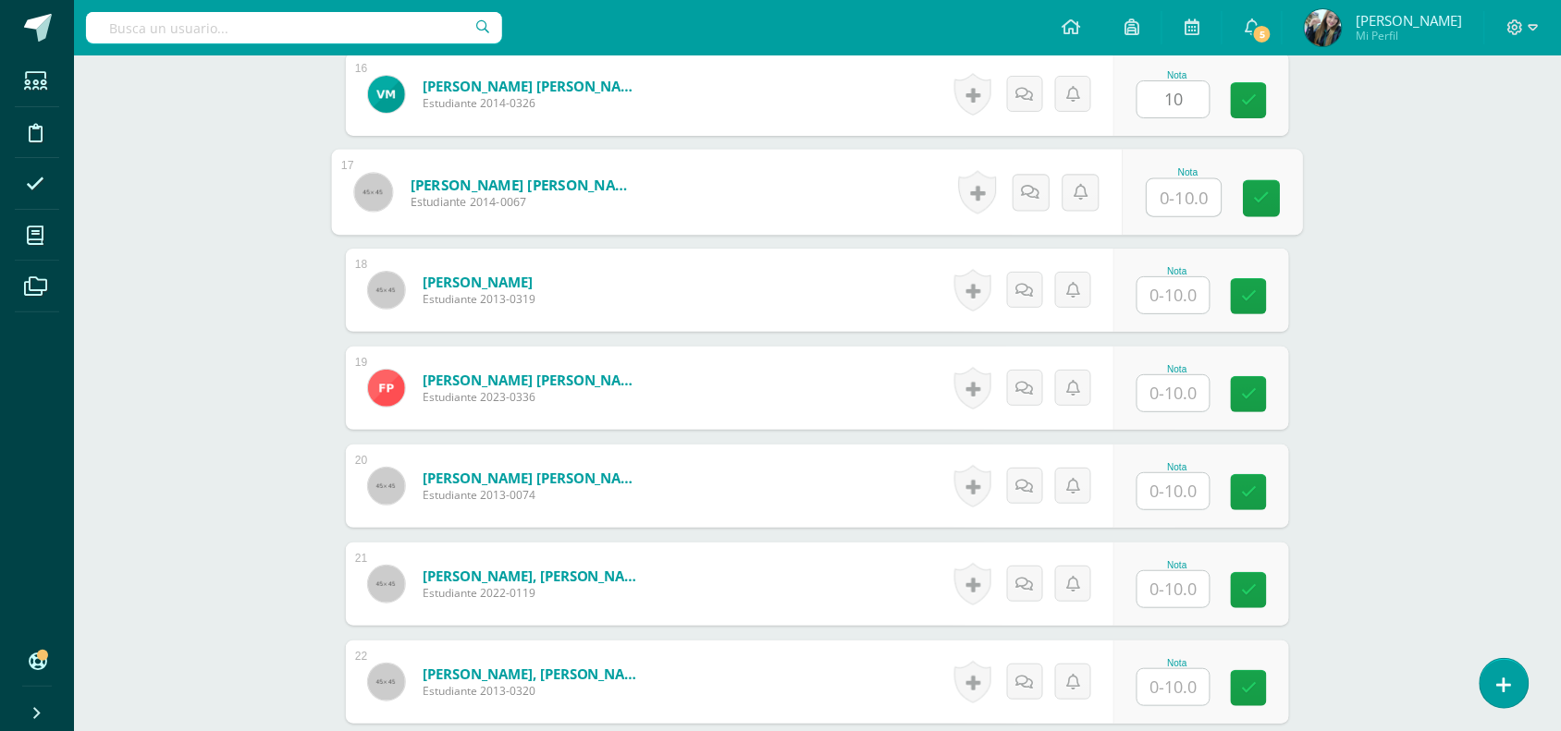
click at [1197, 194] on input "text" at bounding box center [1184, 197] width 74 height 37
type input "9"
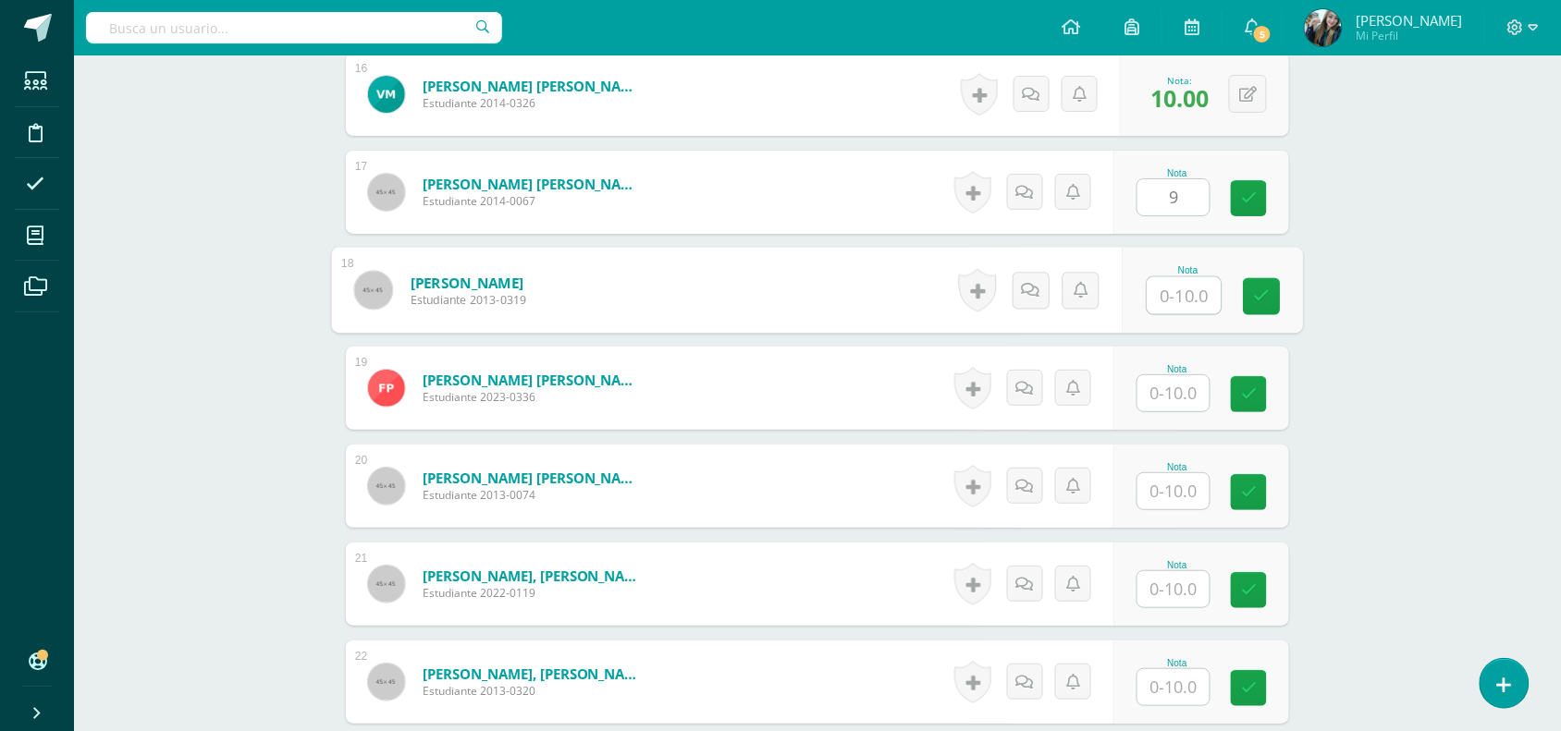
click at [1191, 305] on input "text" at bounding box center [1184, 295] width 74 height 37
type input "9"
click at [1189, 389] on input "text" at bounding box center [1173, 393] width 72 height 36
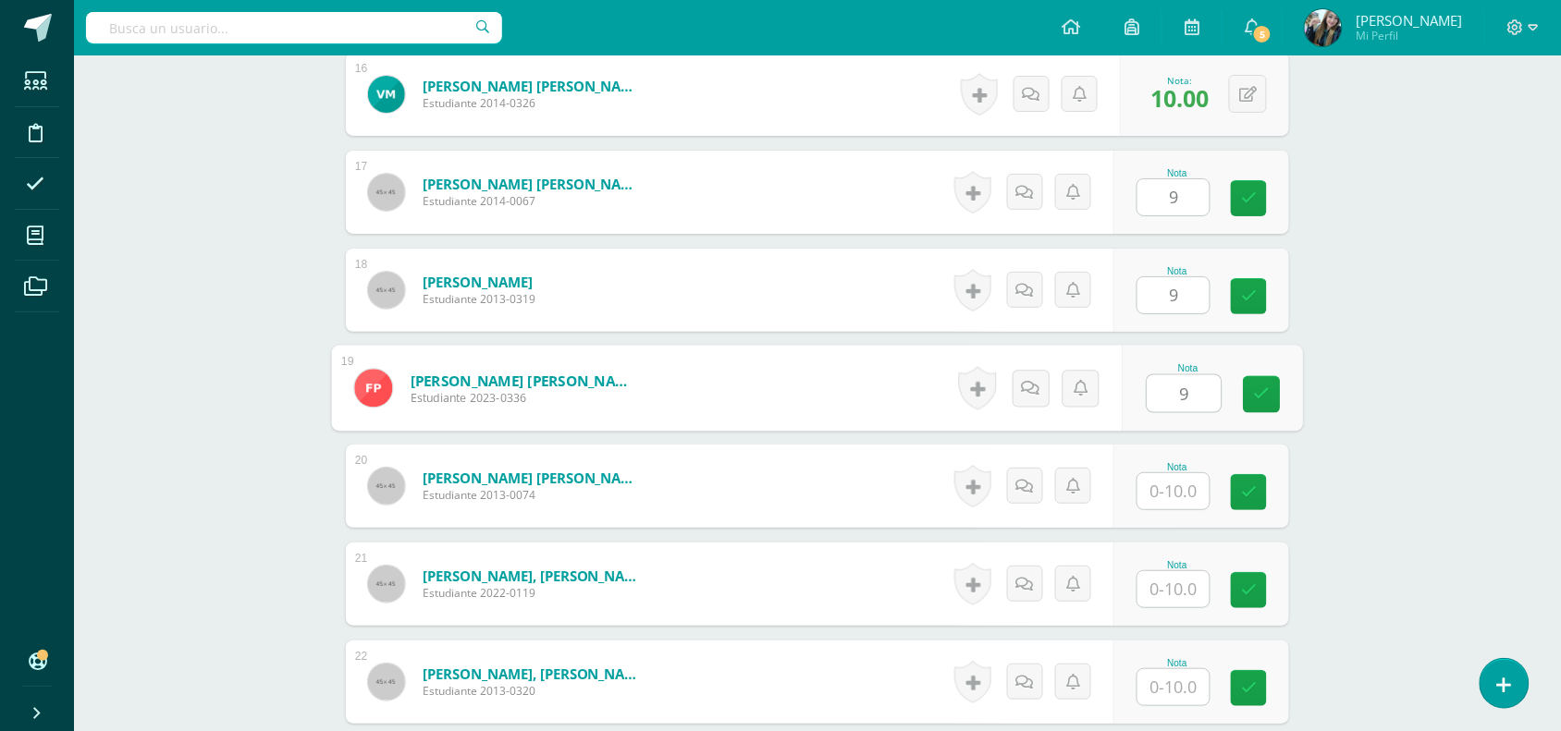
type input "9"
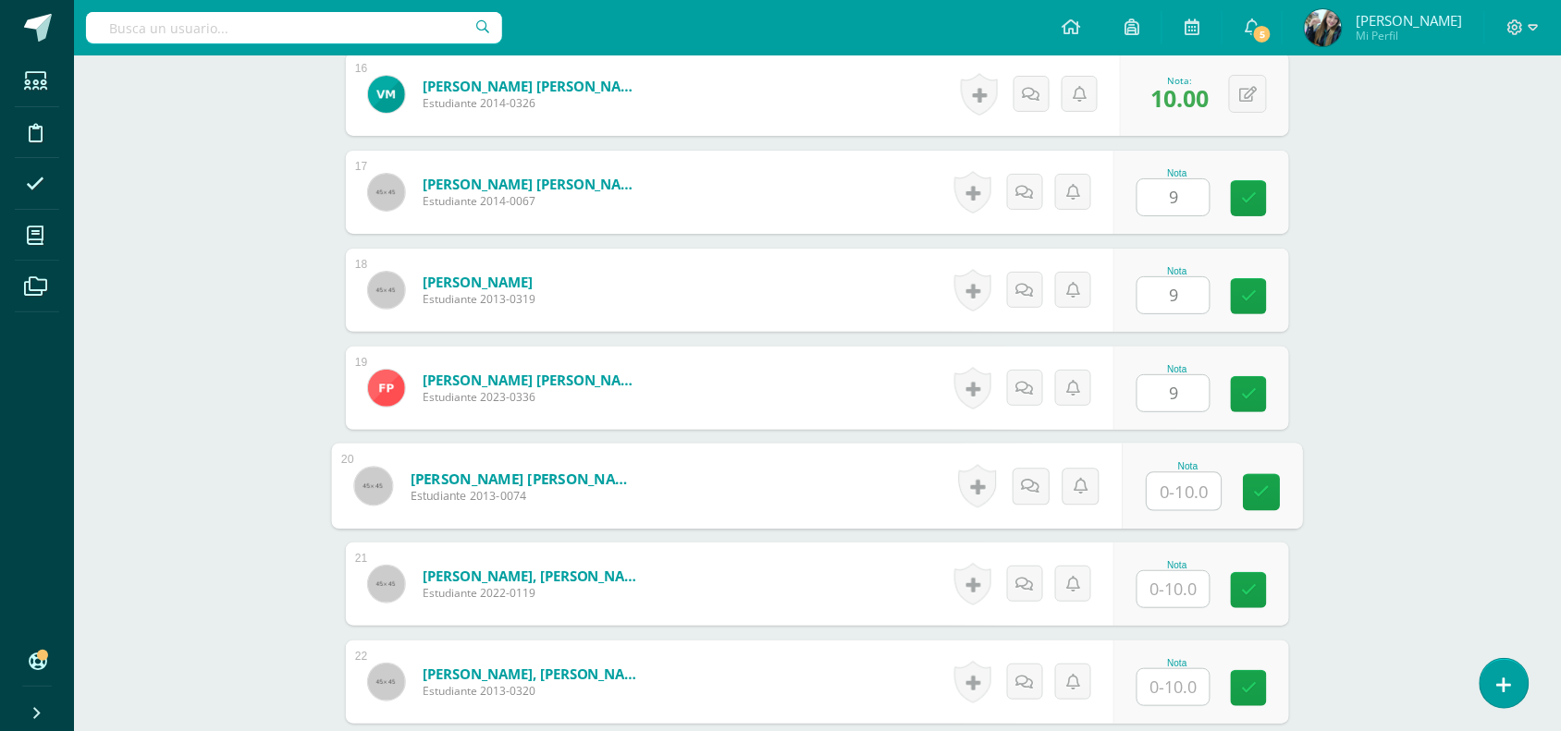
click at [1194, 506] on input "text" at bounding box center [1184, 491] width 74 height 37
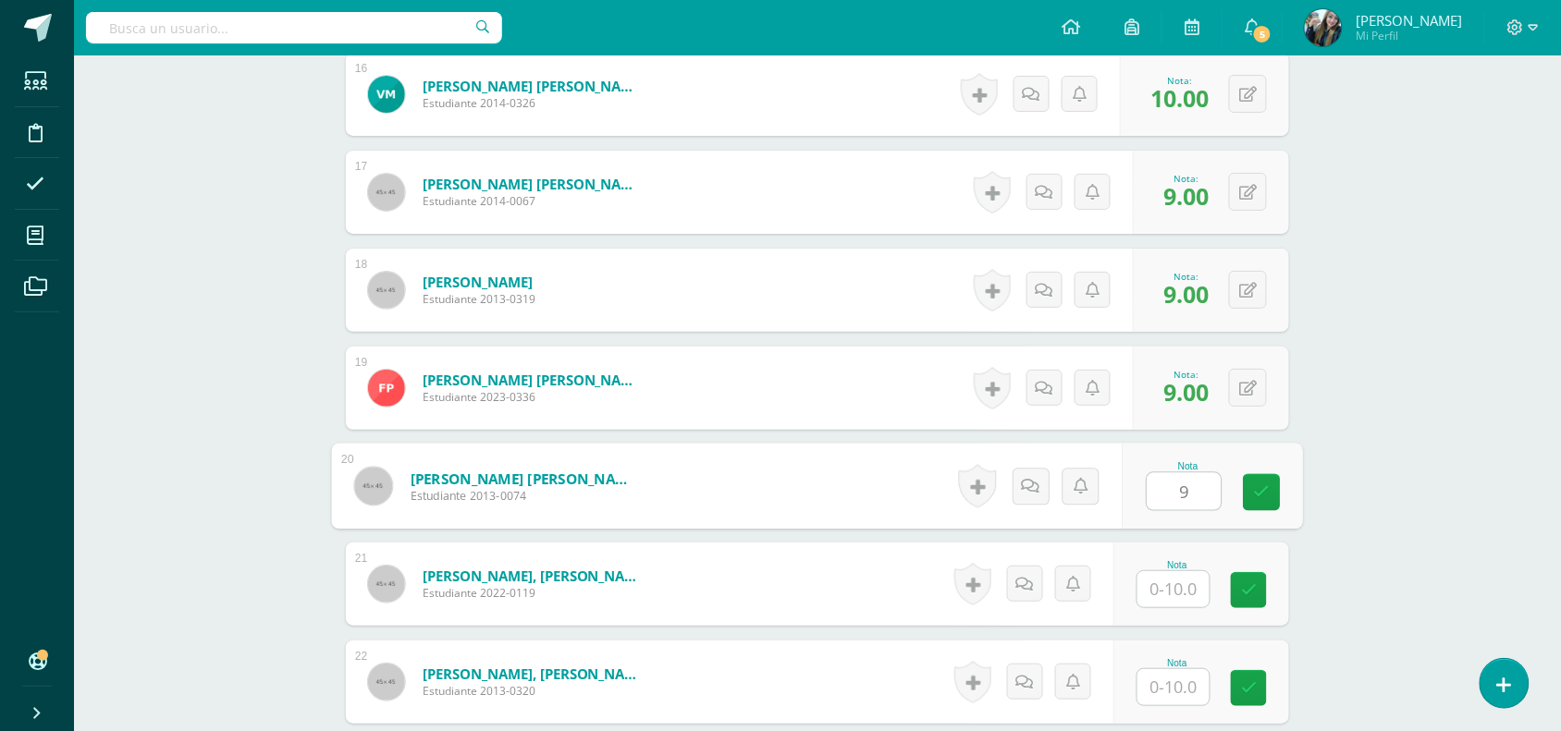
type input "9"
click at [1194, 582] on input "text" at bounding box center [1173, 589] width 72 height 36
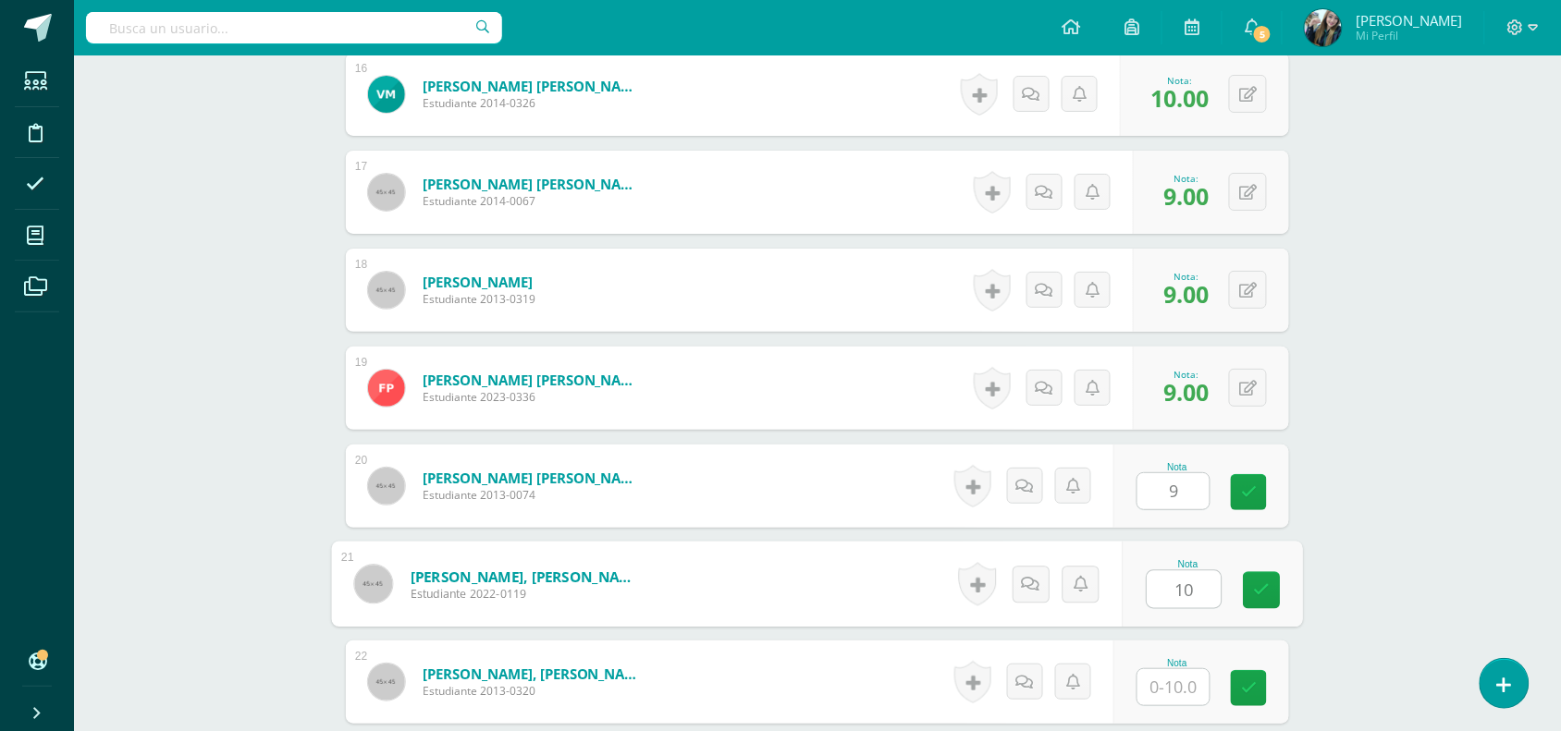
type input "10"
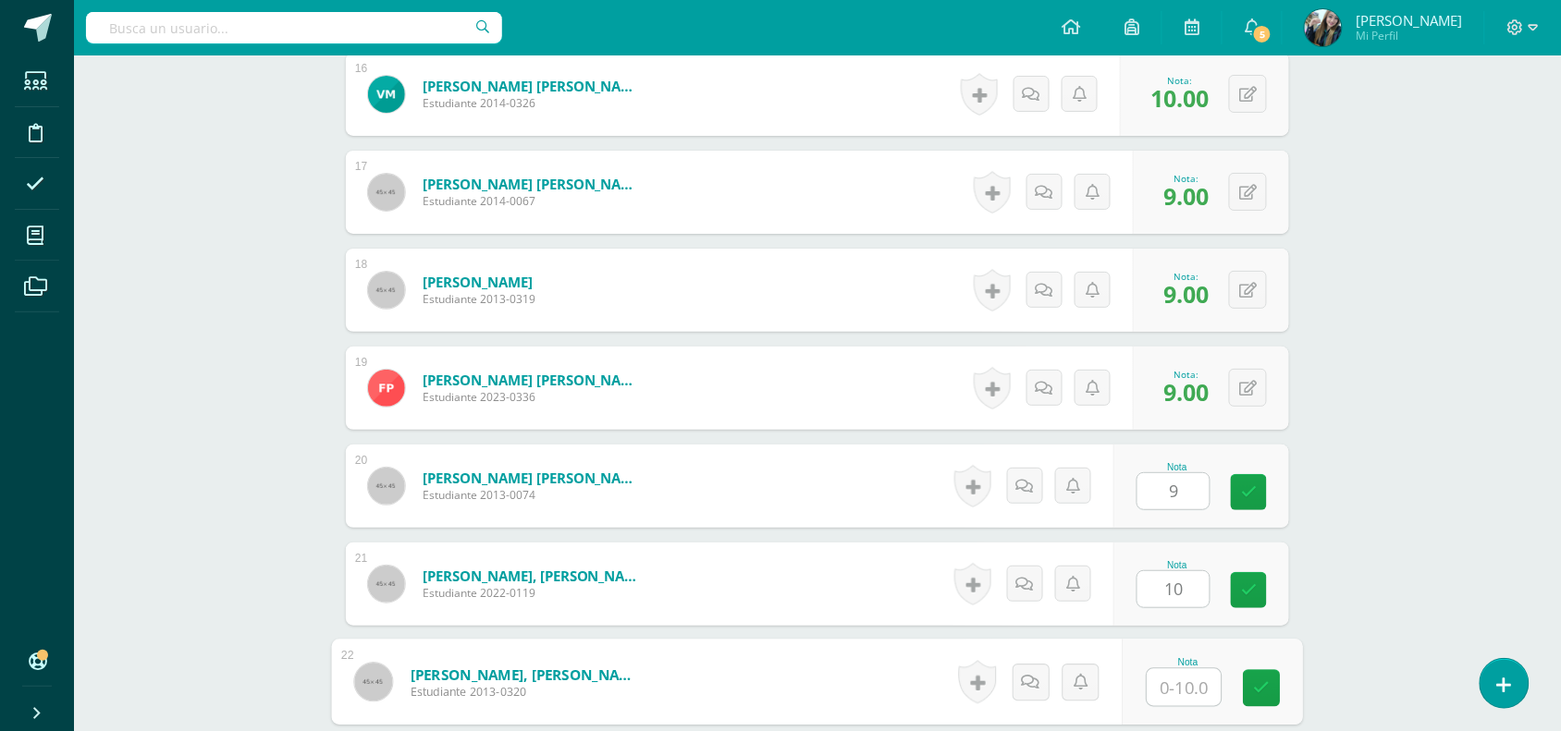
click at [1194, 682] on input "text" at bounding box center [1184, 687] width 74 height 37
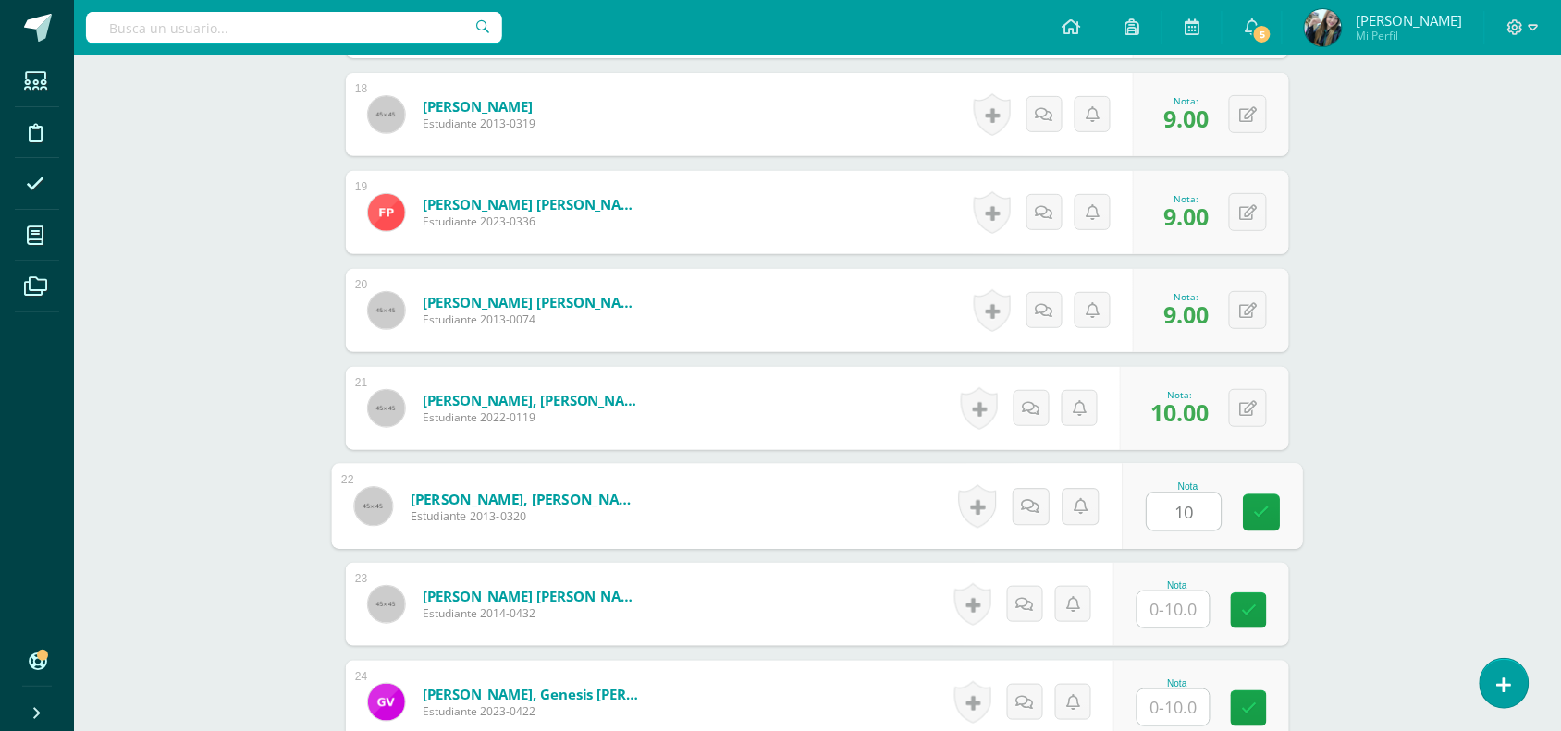
scroll to position [2386, 0]
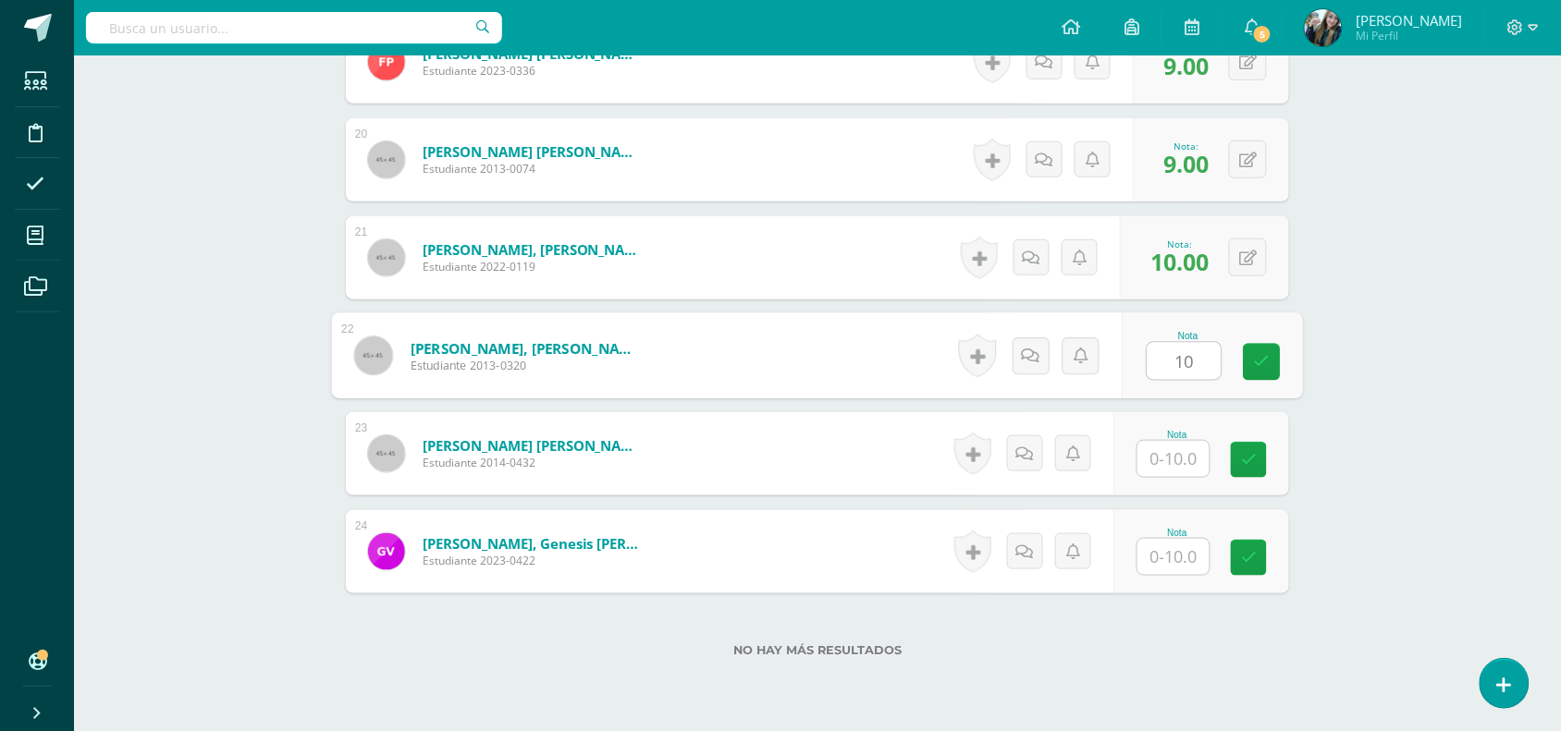
type input "10"
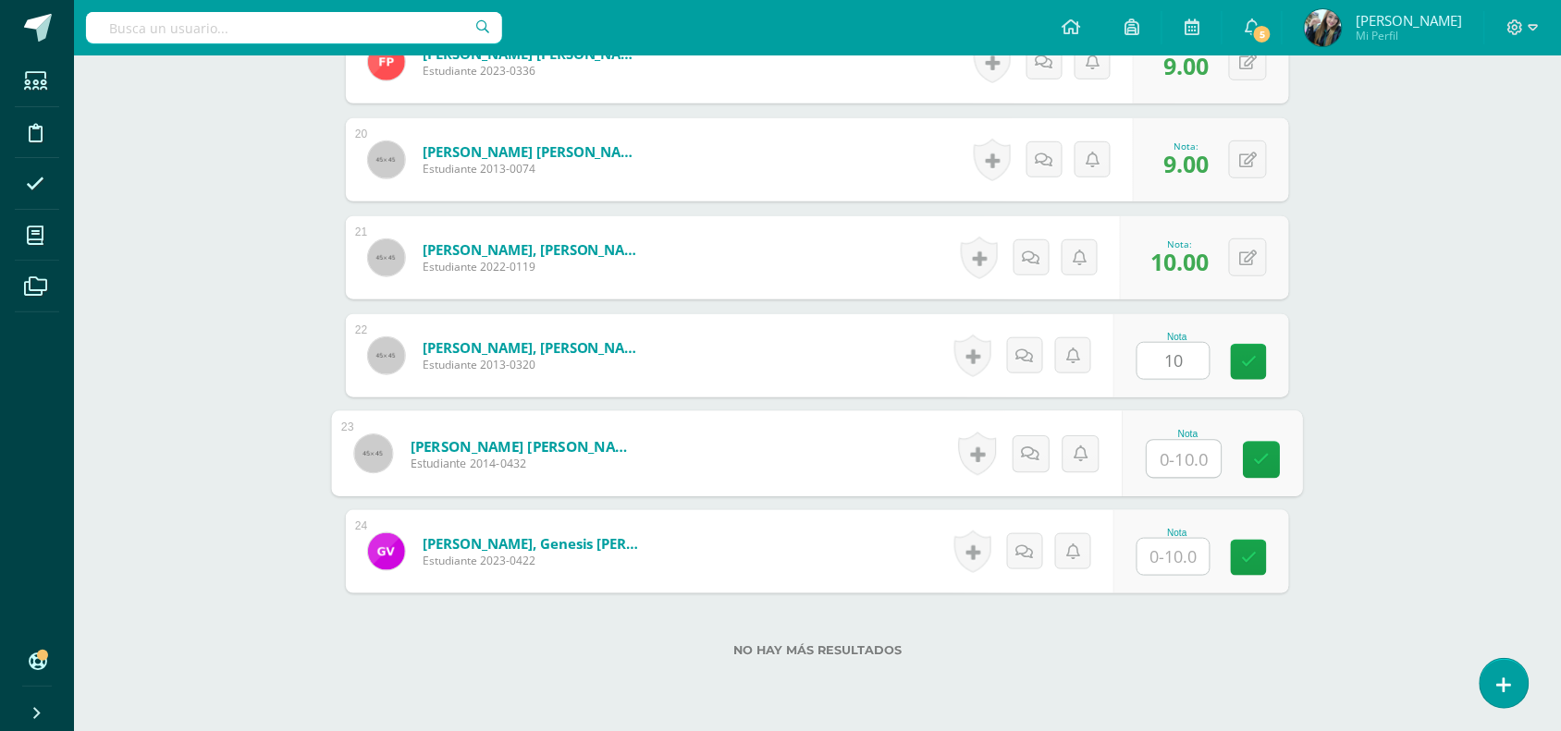
click at [1181, 455] on input "text" at bounding box center [1184, 459] width 74 height 37
type input "10"
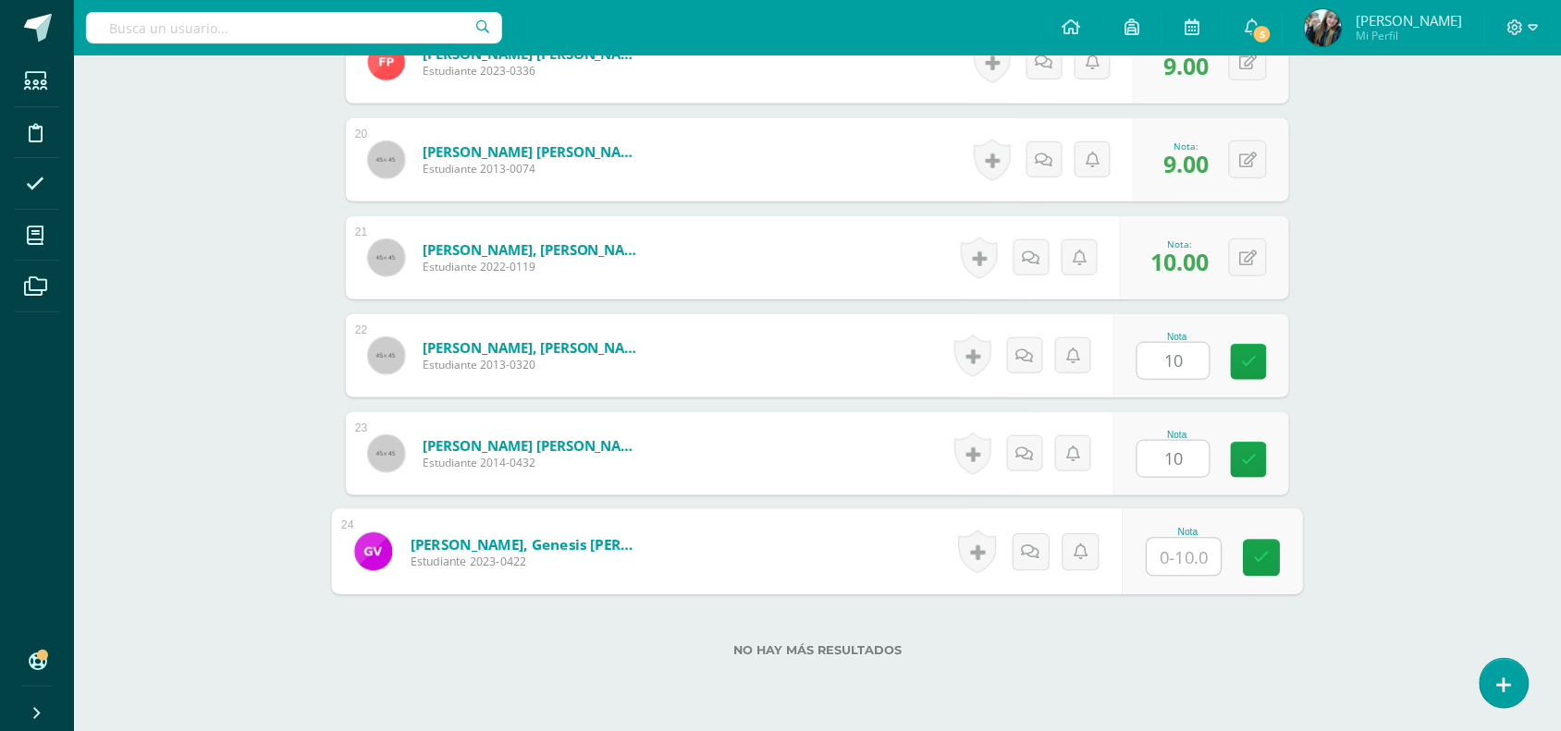
click at [1190, 562] on input "text" at bounding box center [1184, 557] width 74 height 37
type input "9"
click at [1258, 569] on link at bounding box center [1261, 558] width 37 height 37
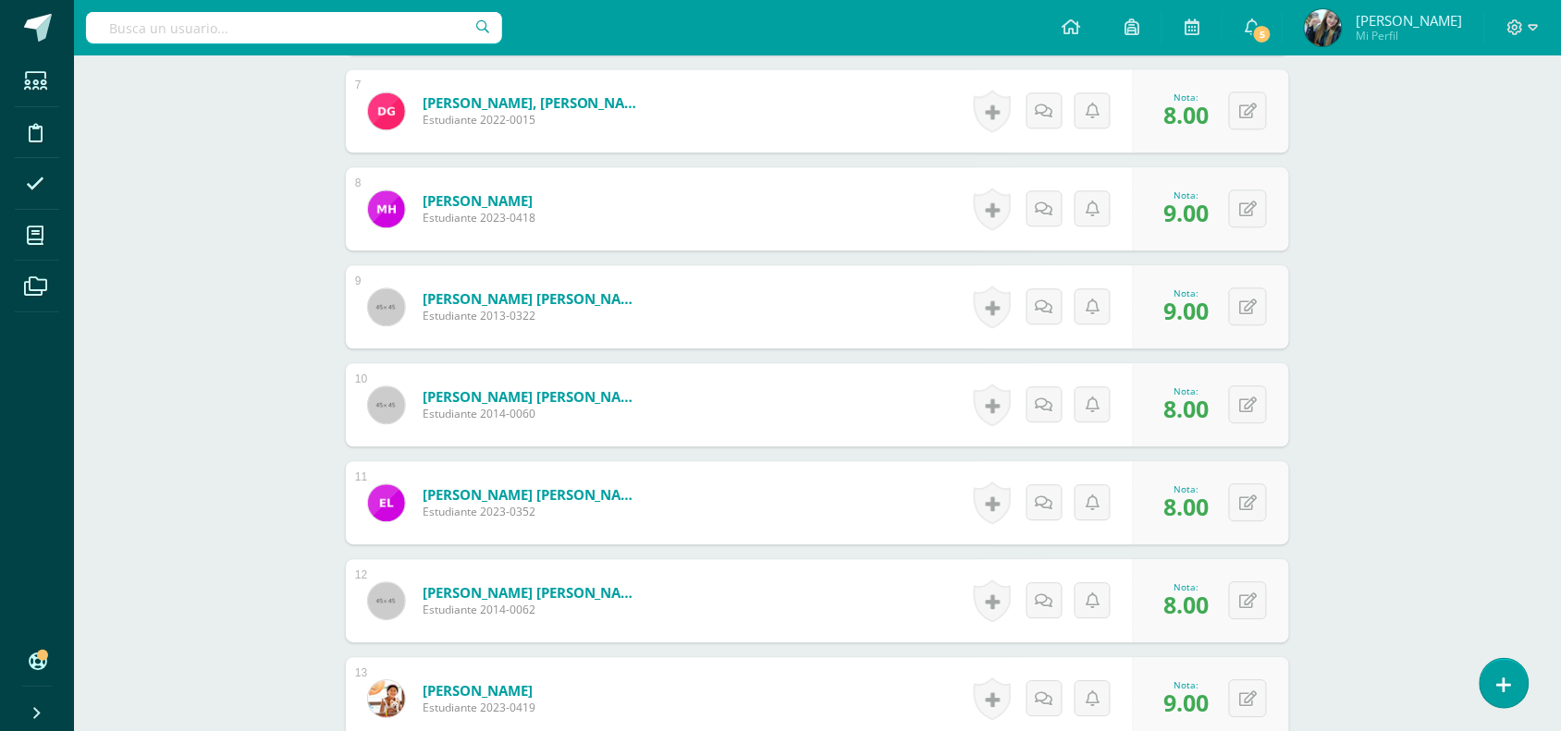
scroll to position [1220, 0]
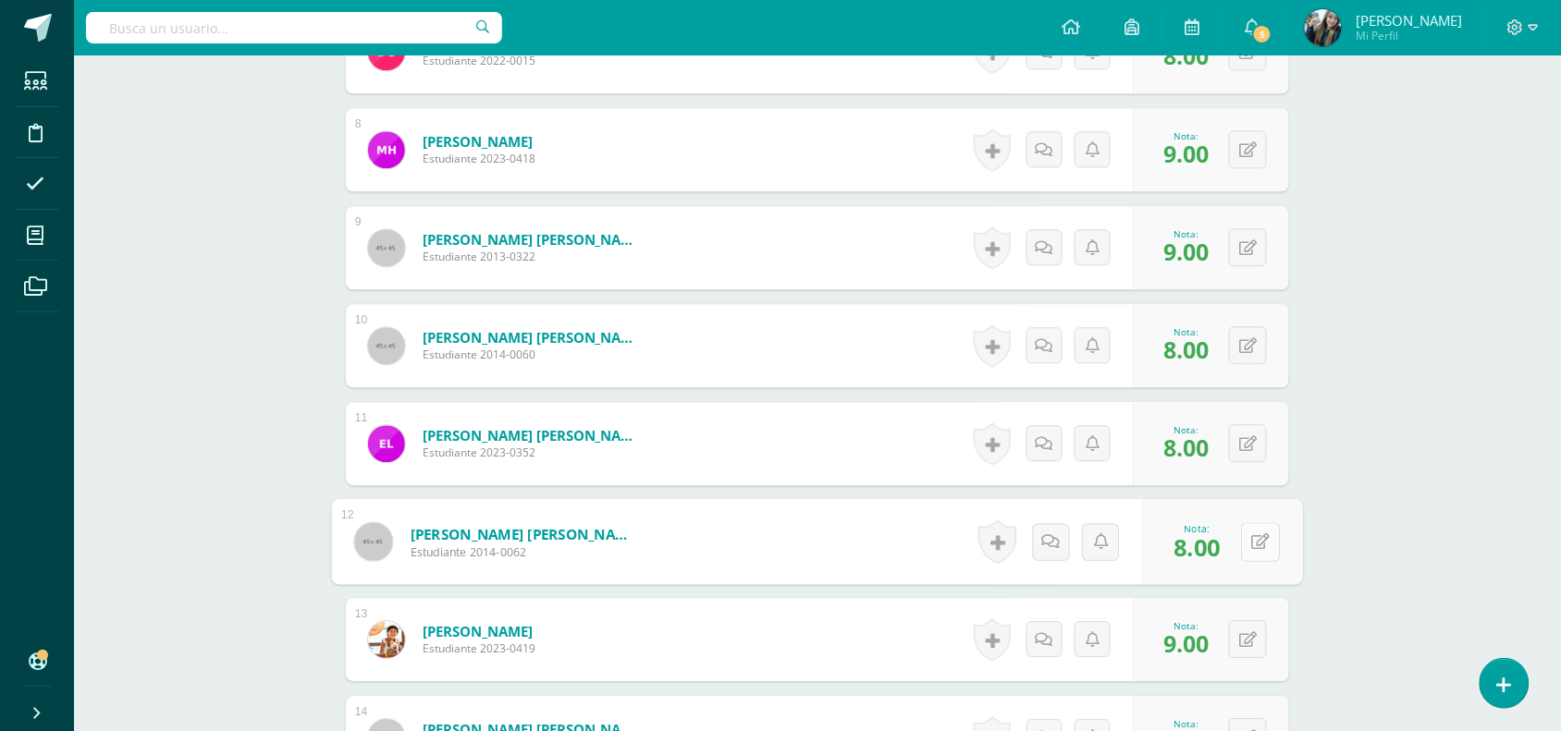
click at [1232, 545] on div "0 Logros Logros obtenidos Aún no hay logros agregados Nota: 8.00" at bounding box center [1223, 542] width 161 height 86
click at [1259, 537] on icon at bounding box center [1261, 541] width 18 height 16
type input "9"
click at [1202, 557] on link at bounding box center [1211, 548] width 37 height 37
click at [1542, 448] on div "Reading Workshop Quinto Primaria "A" Herramientas Detalle de asistencias Activi…" at bounding box center [817, 403] width 1487 height 3136
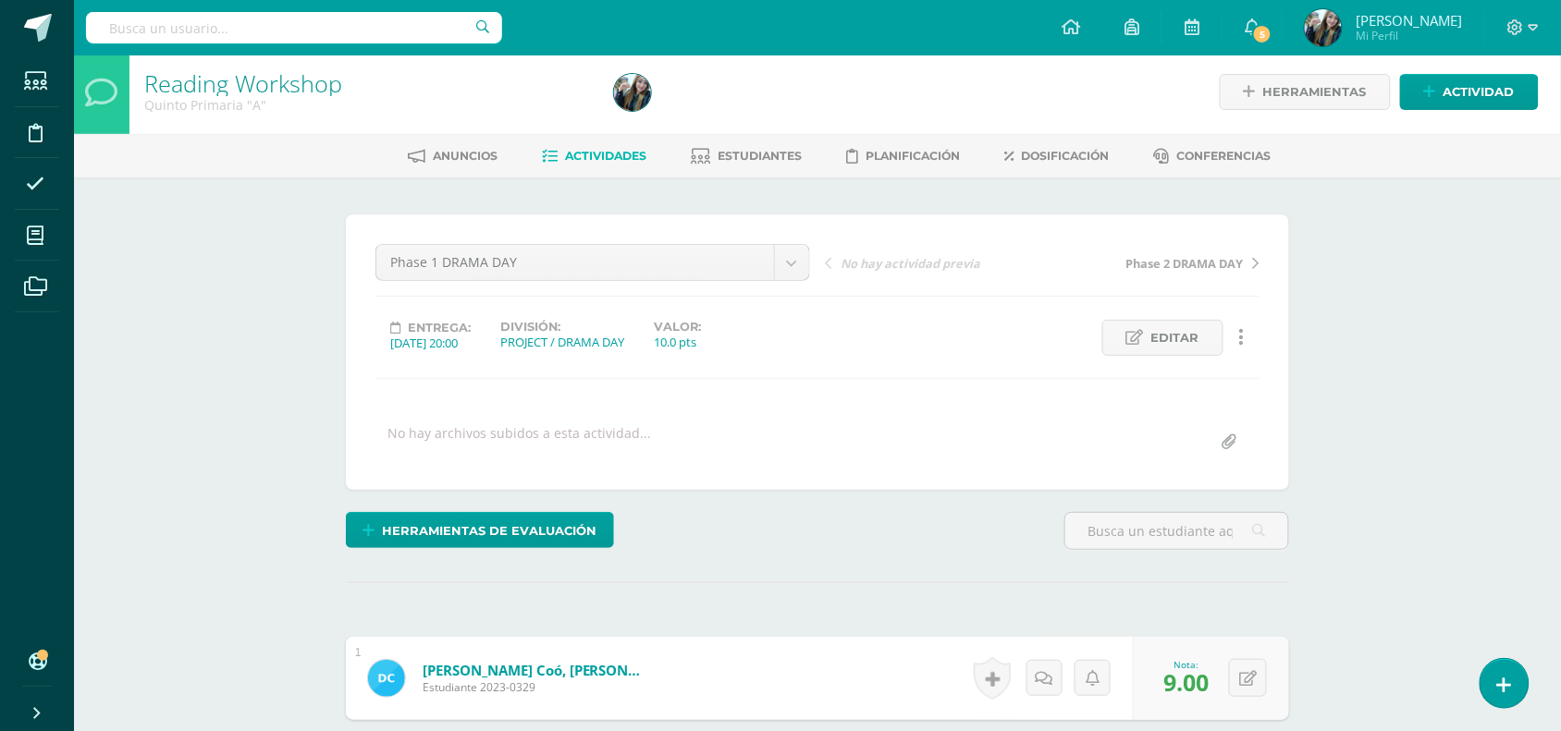
scroll to position [0, 0]
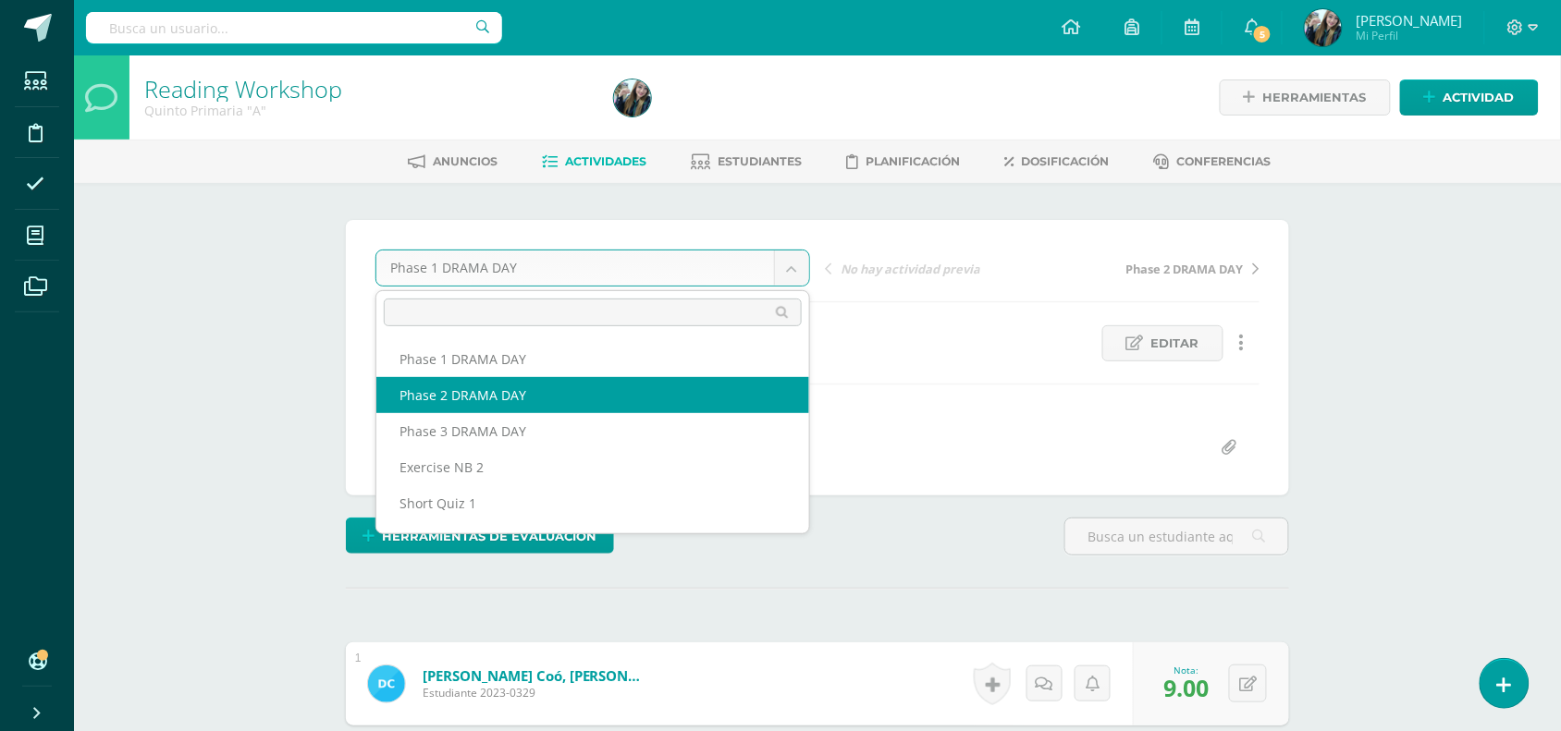
select select "/dashboard/teacher/grade-activity/51099/"
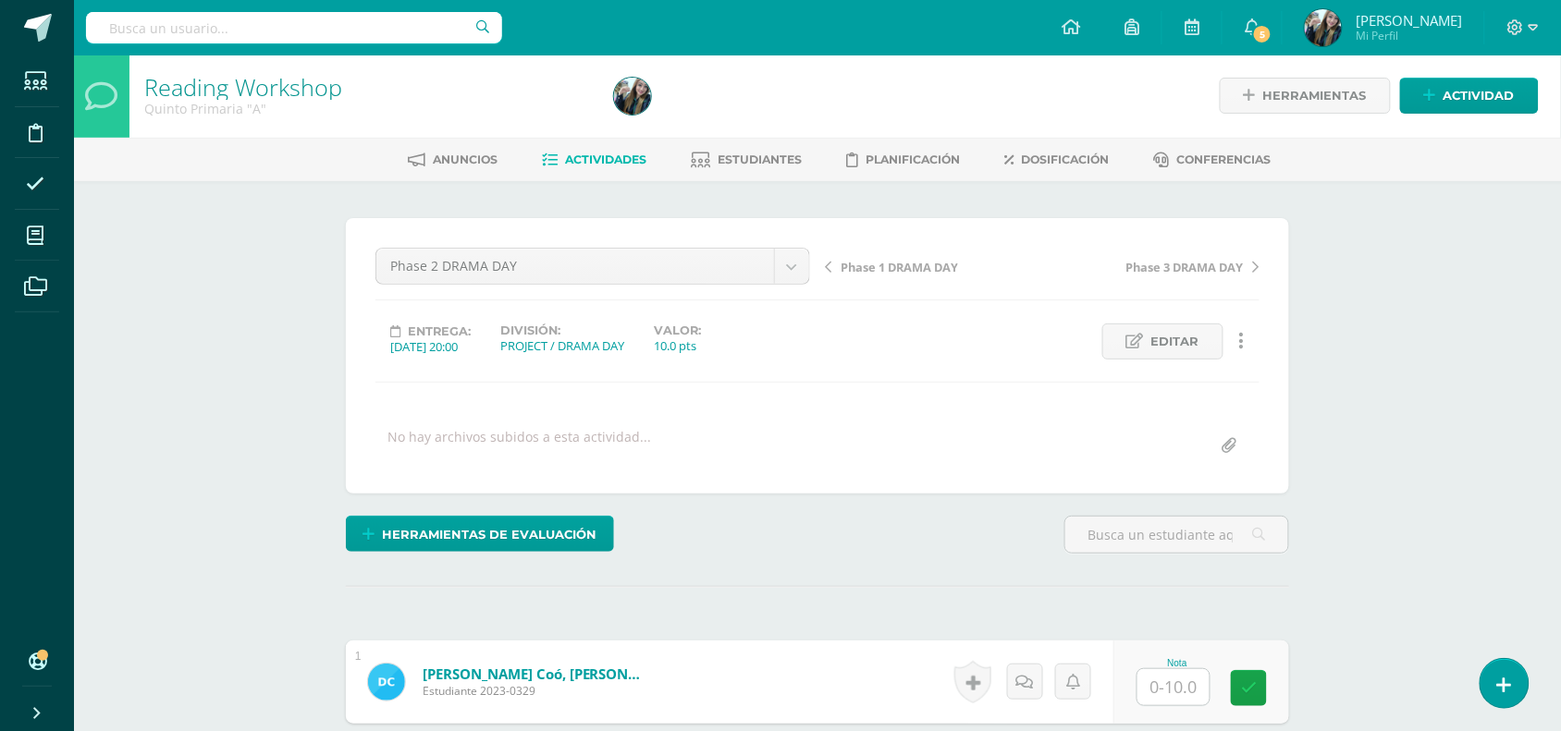
scroll to position [3, 0]
type input "9"
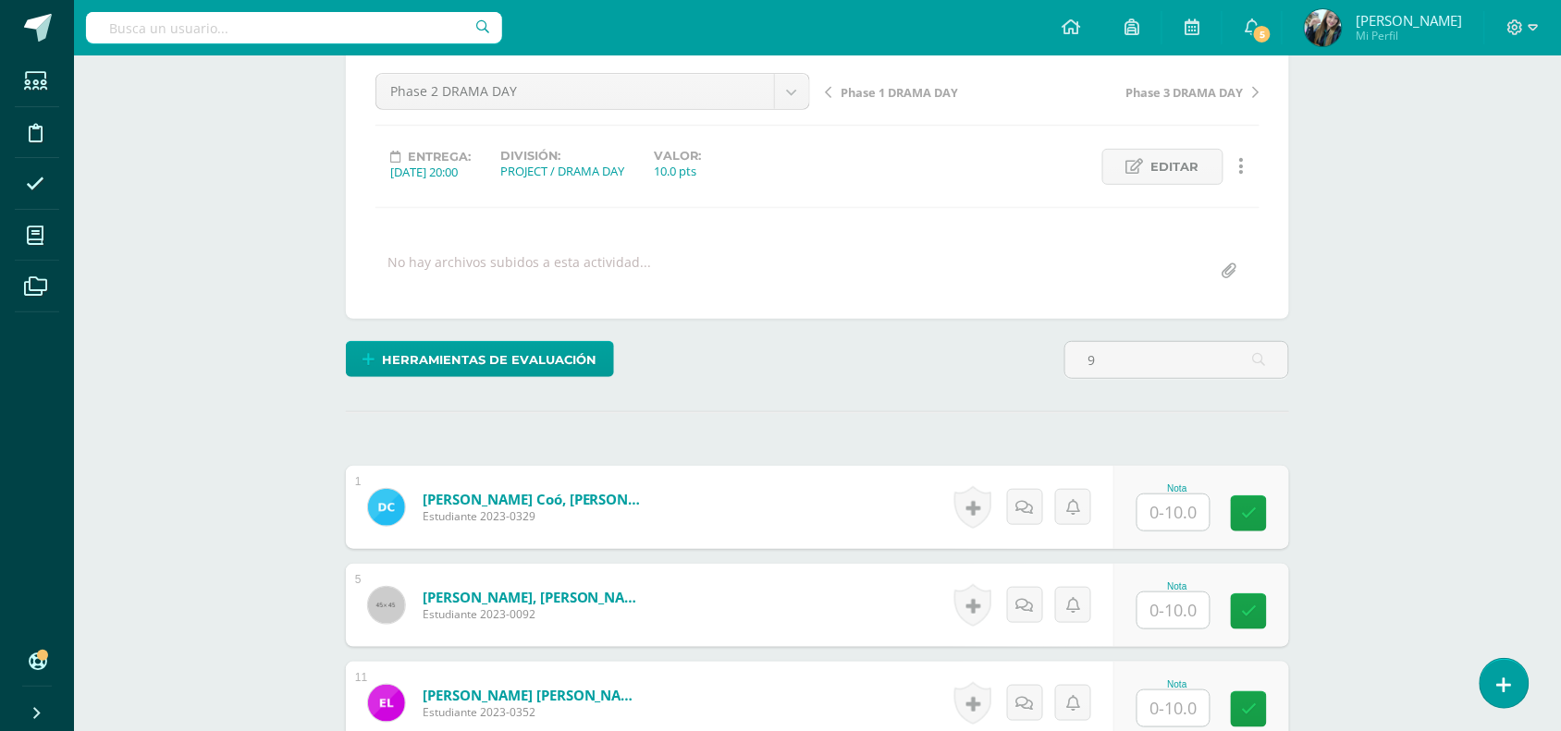
scroll to position [186, 0]
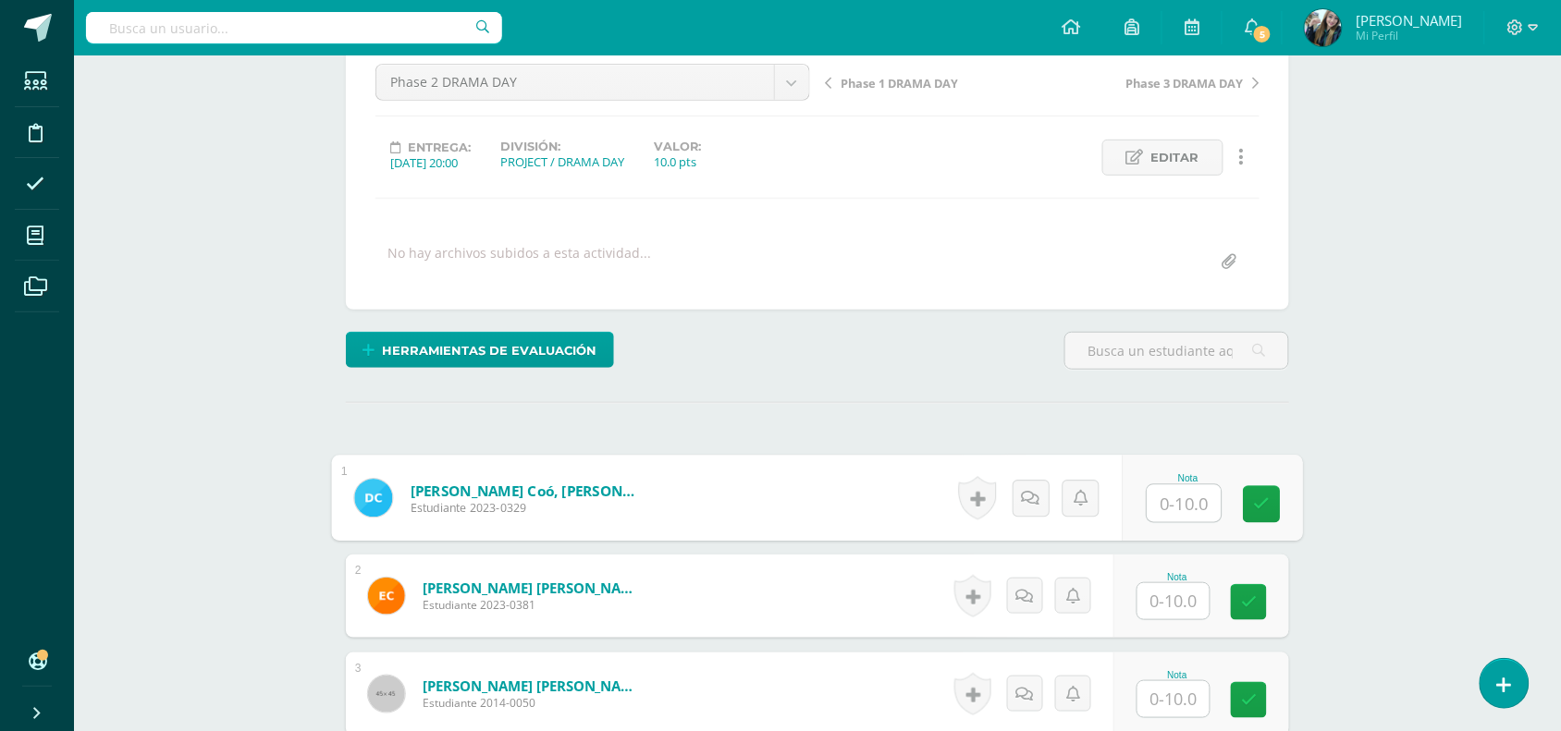
click at [1194, 497] on input "text" at bounding box center [1184, 503] width 74 height 37
type input "9"
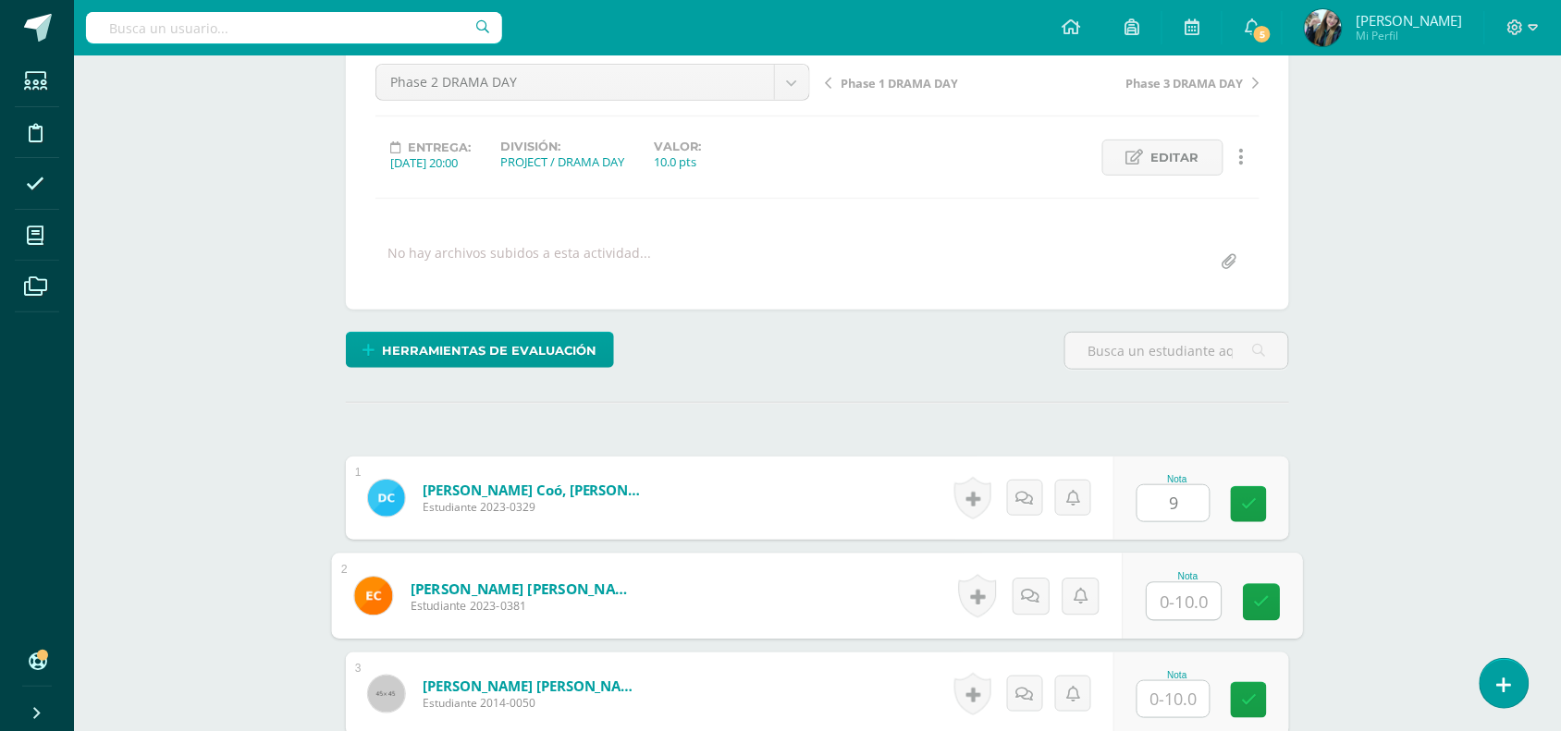
click at [1191, 597] on input "text" at bounding box center [1184, 601] width 74 height 37
type input "9"
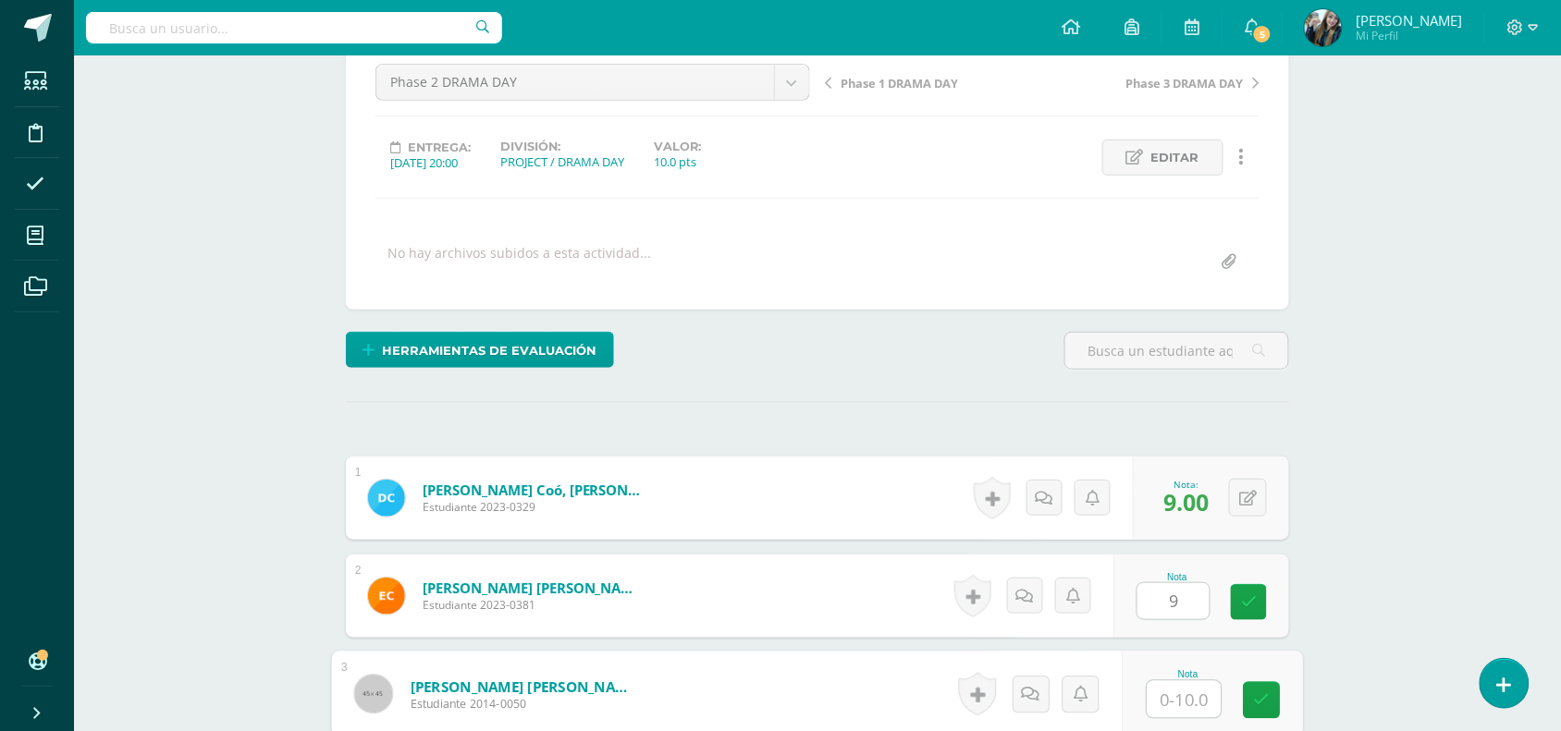
click at [1194, 691] on input "text" at bounding box center [1184, 699] width 74 height 37
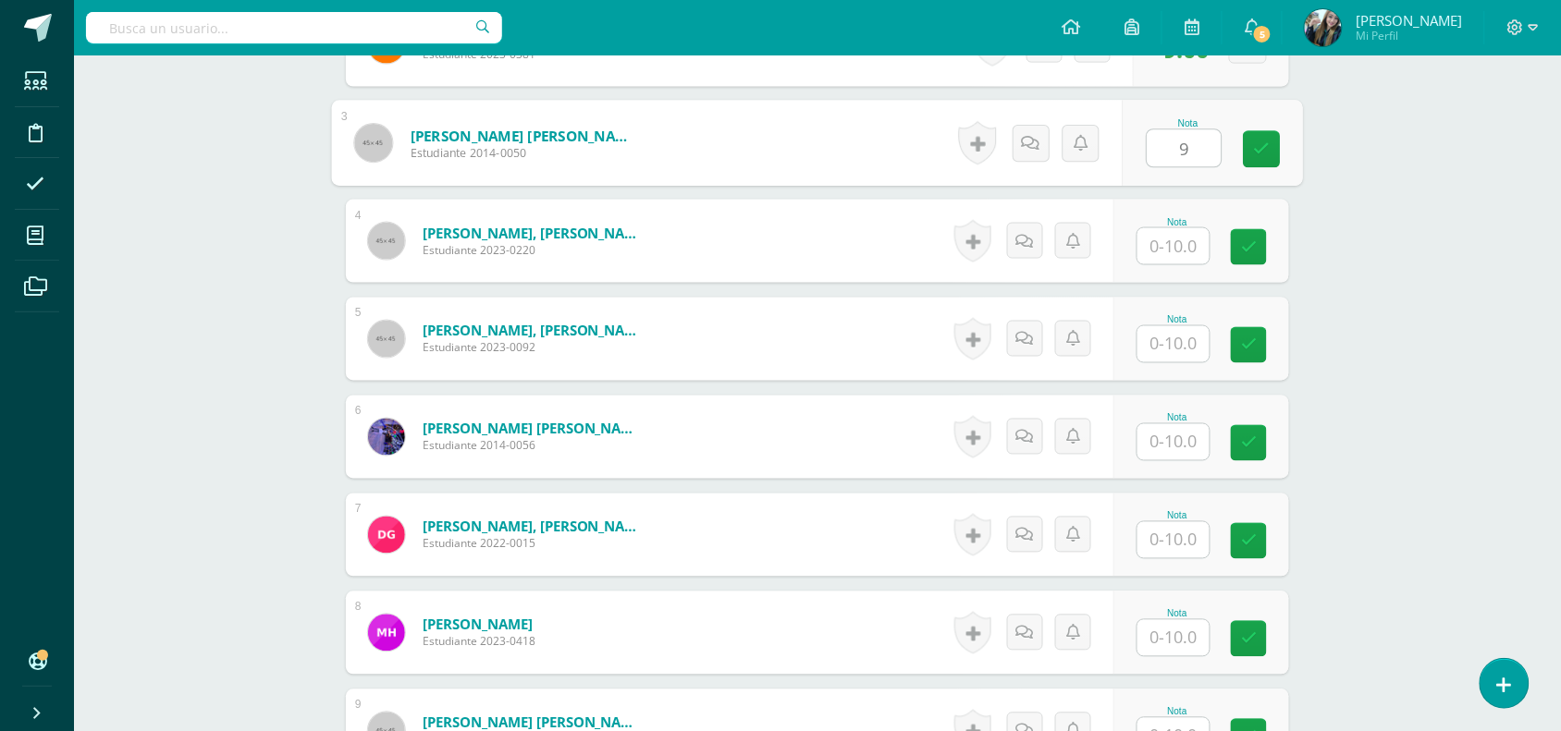
scroll to position [731, 0]
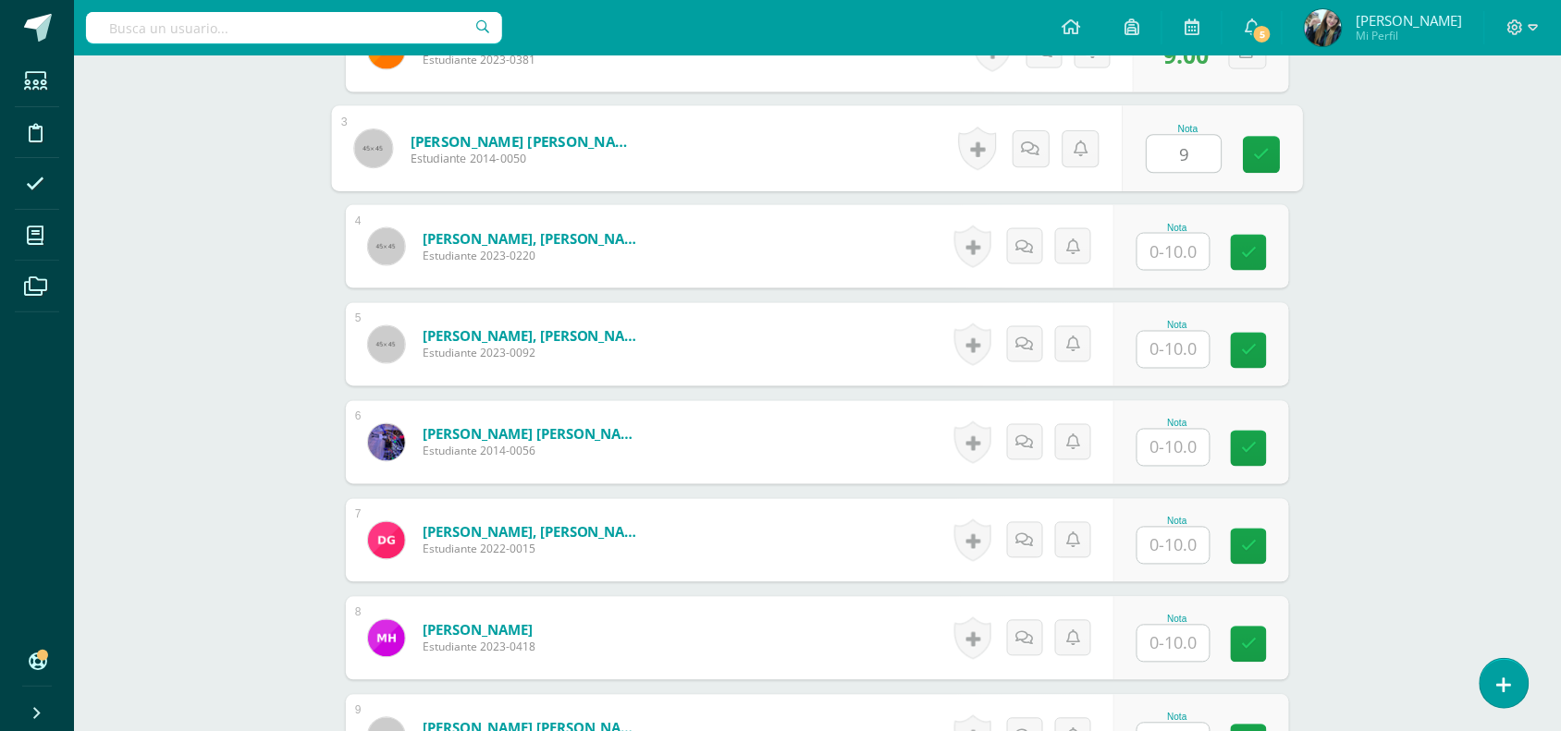
type input "9"
click at [1181, 233] on div at bounding box center [1173, 252] width 74 height 38
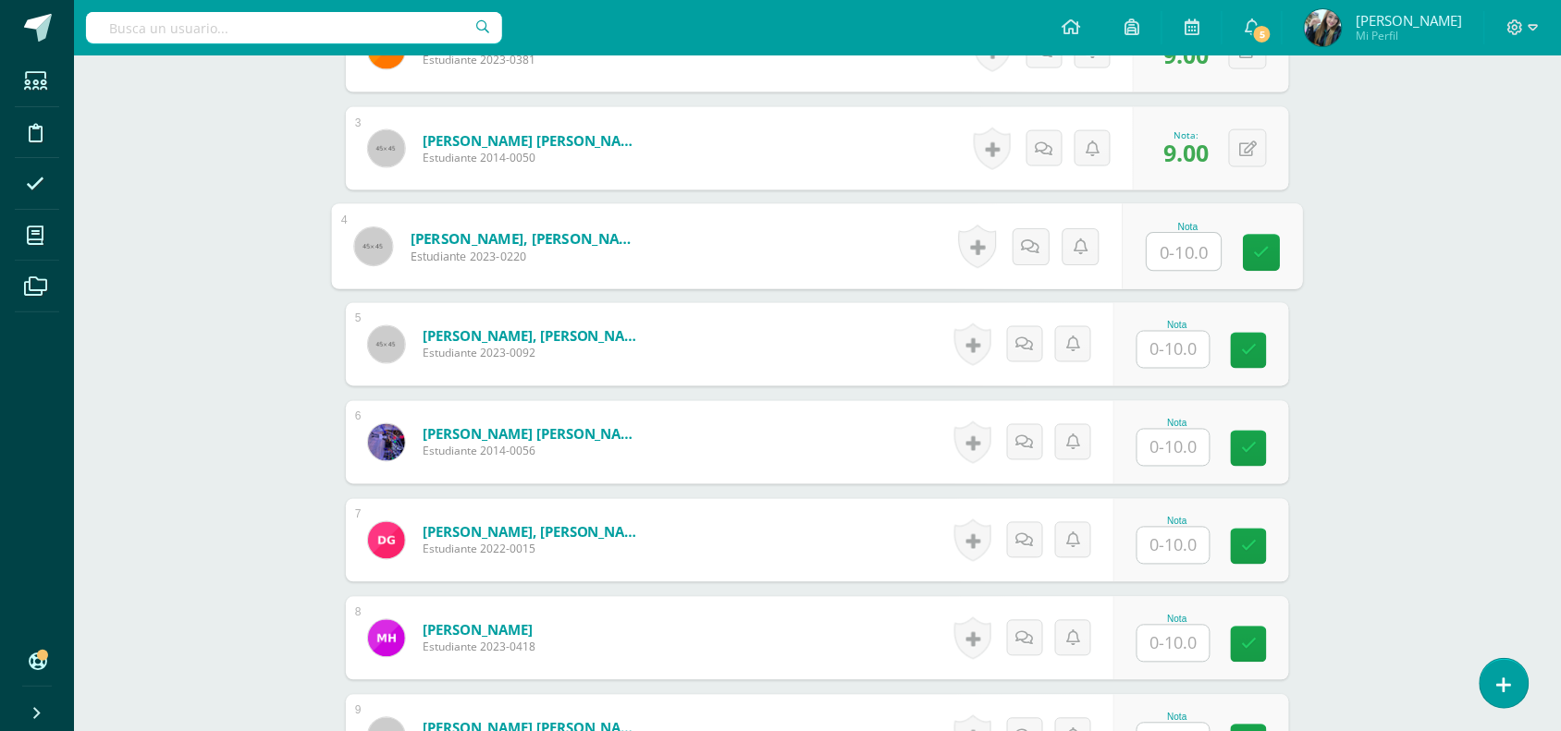
click at [1177, 260] on input "text" at bounding box center [1184, 252] width 74 height 37
type input "9"
click at [1184, 348] on input "text" at bounding box center [1173, 350] width 72 height 36
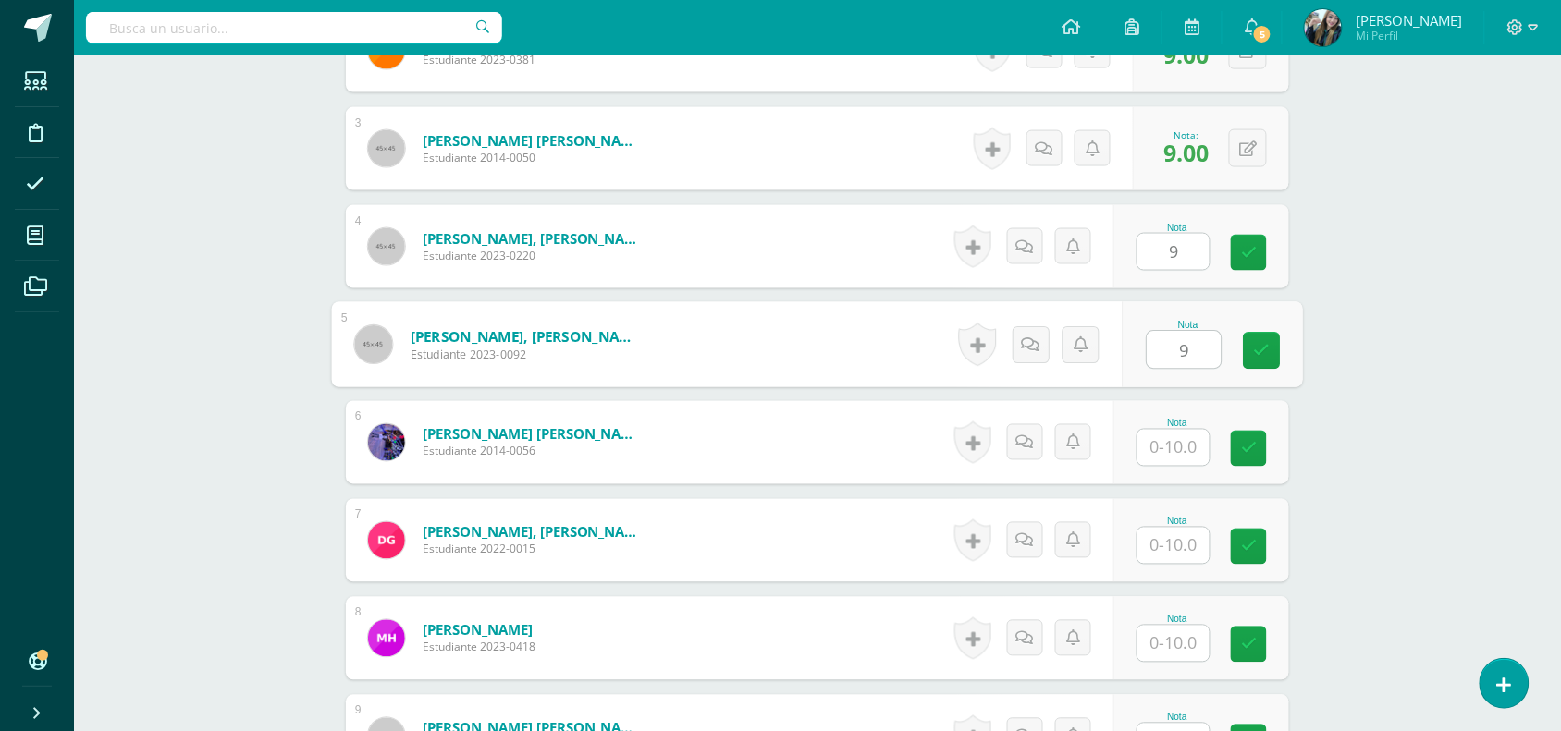
type input "9"
click at [1189, 469] on div "Nota" at bounding box center [1201, 442] width 176 height 83
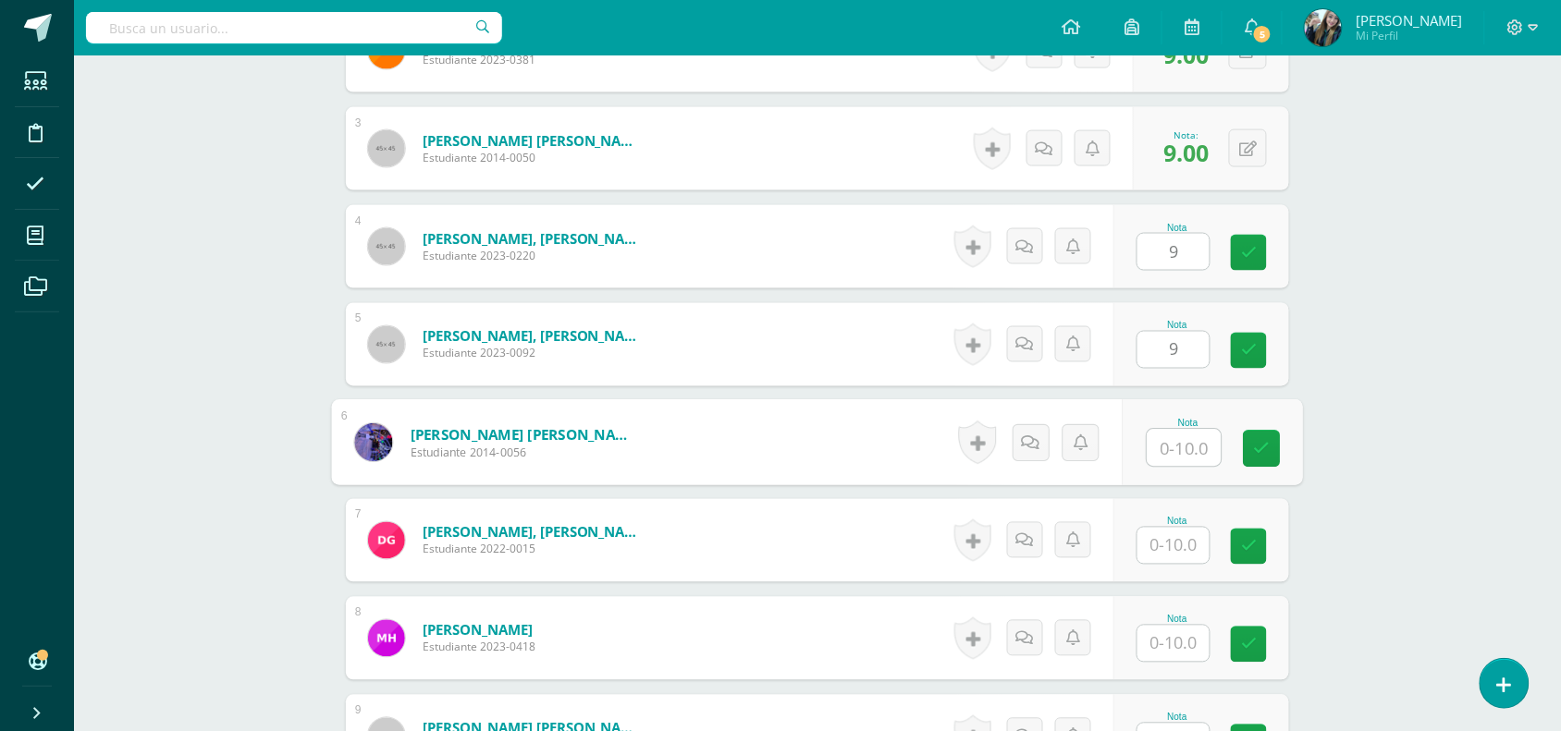
click at [1189, 465] on input "text" at bounding box center [1184, 448] width 74 height 37
type input "9"
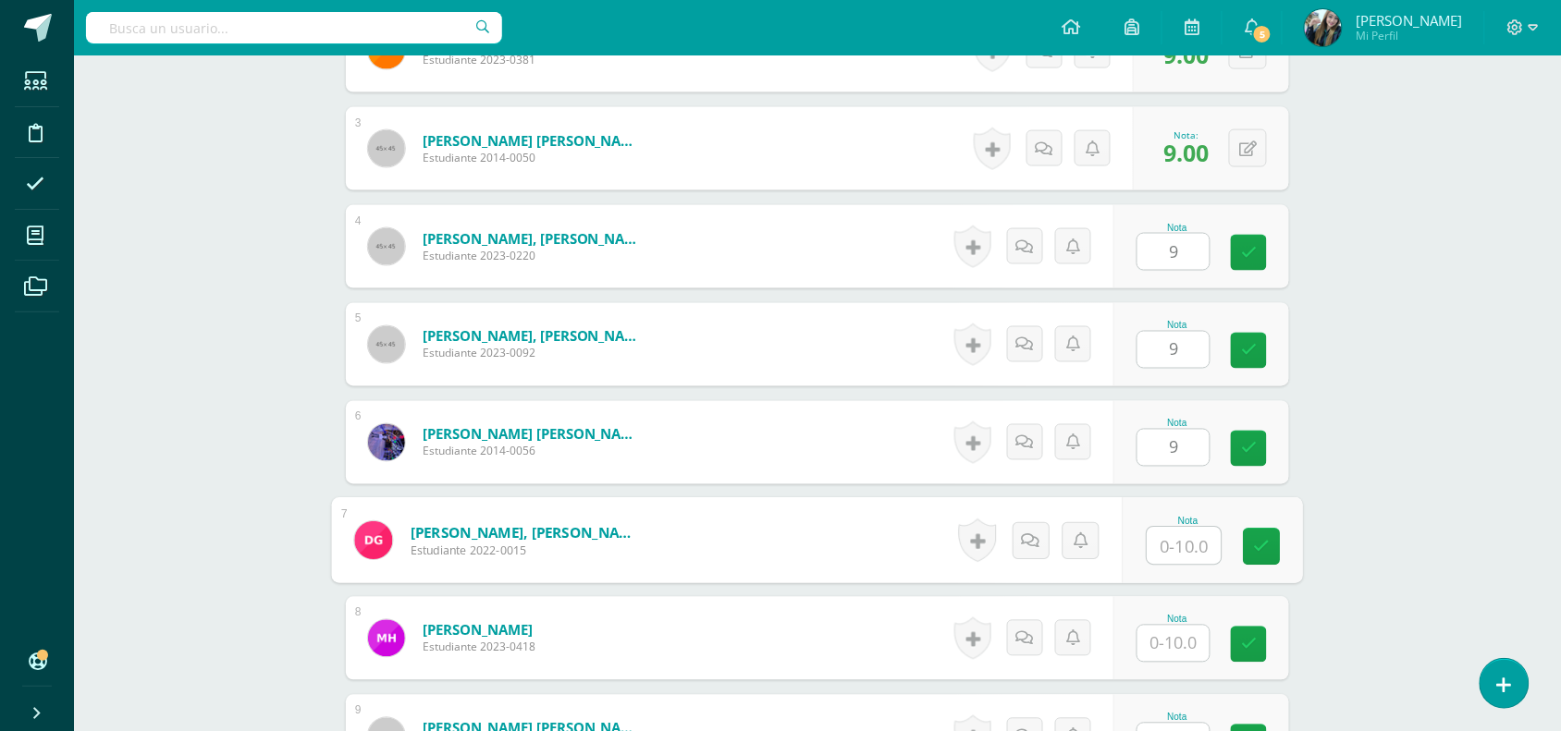
click at [1200, 538] on input "text" at bounding box center [1184, 546] width 74 height 37
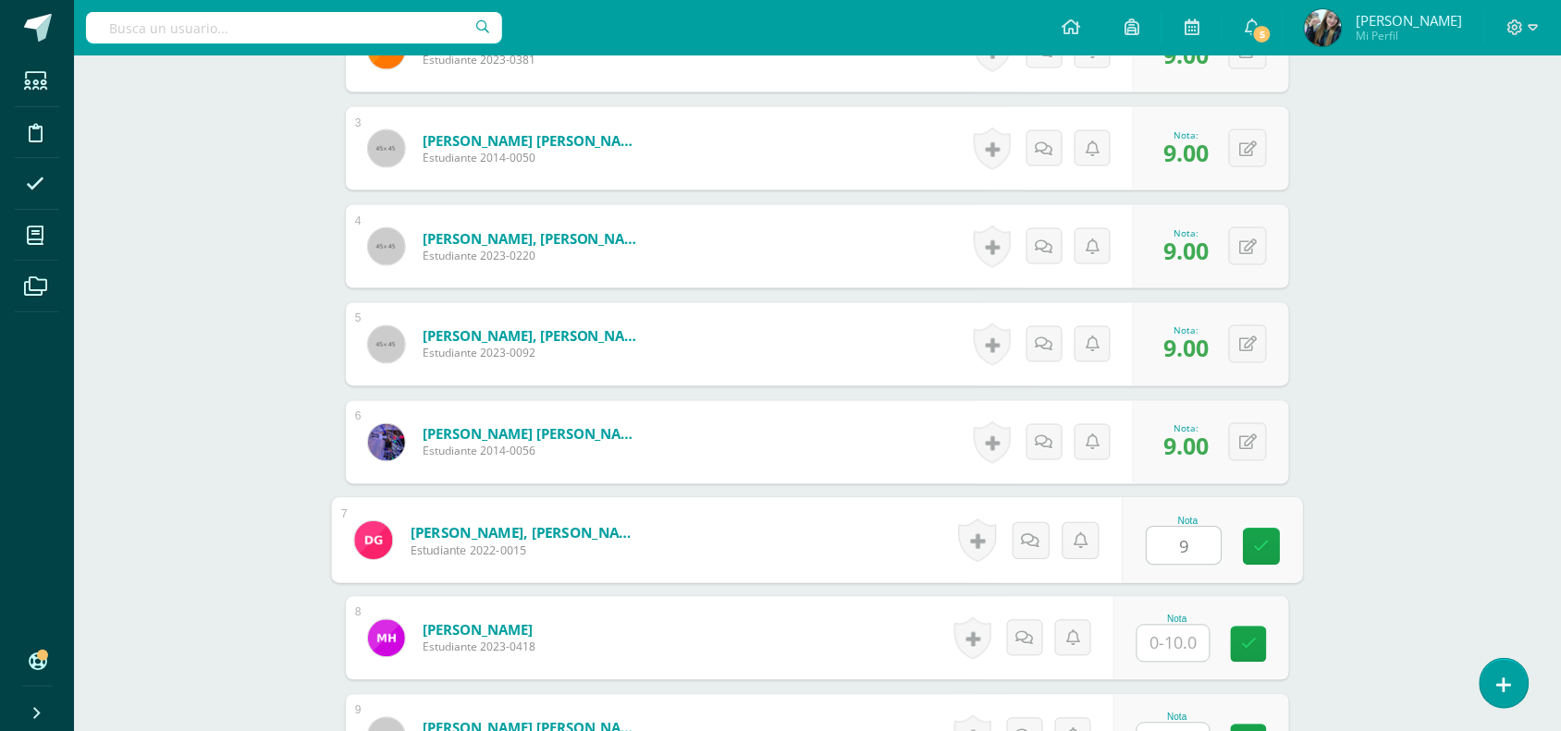
type input "9"
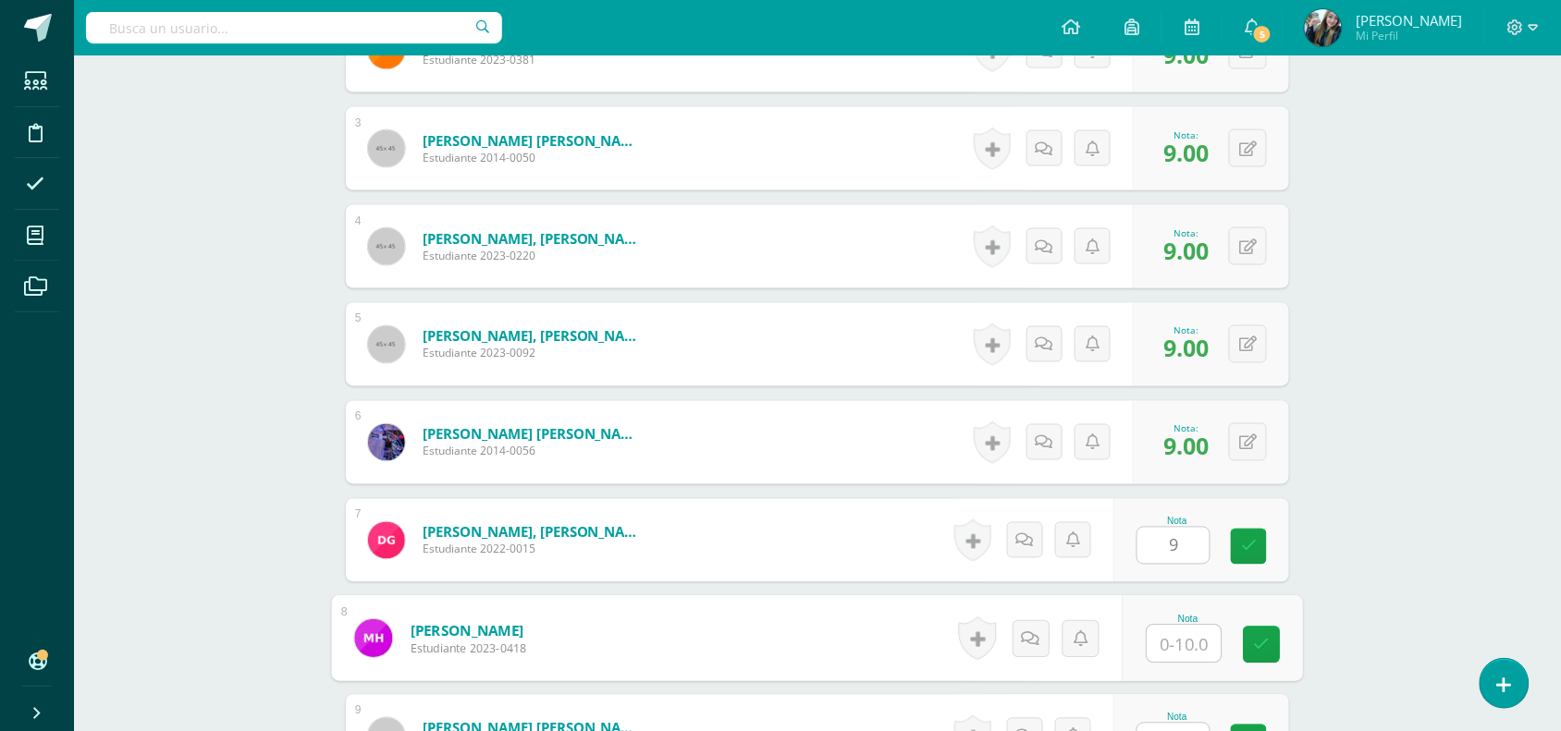
click at [1205, 629] on input "text" at bounding box center [1184, 644] width 74 height 37
type input "9"
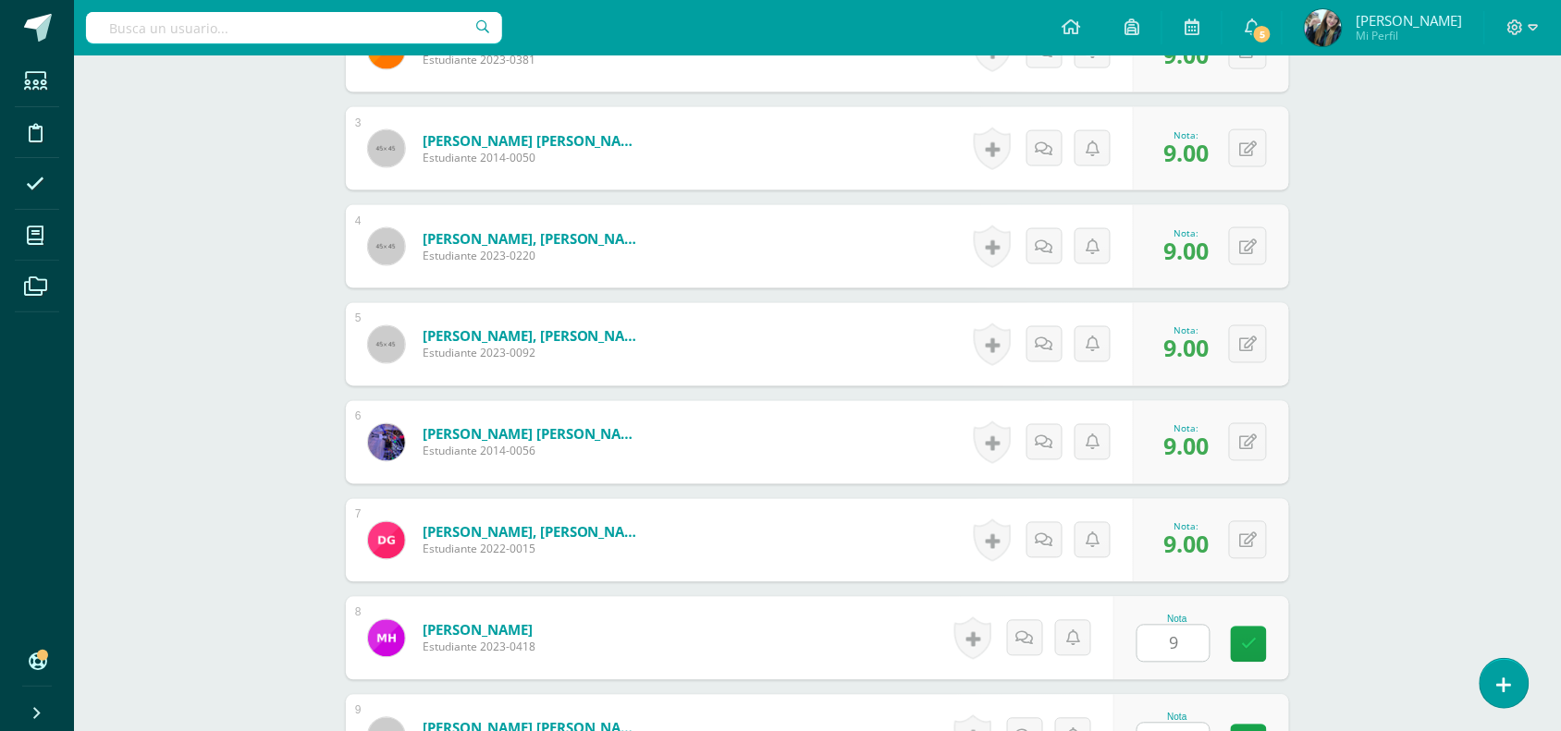
drag, startPoint x: 1577, startPoint y: 283, endPoint x: 1547, endPoint y: 173, distance: 114.2
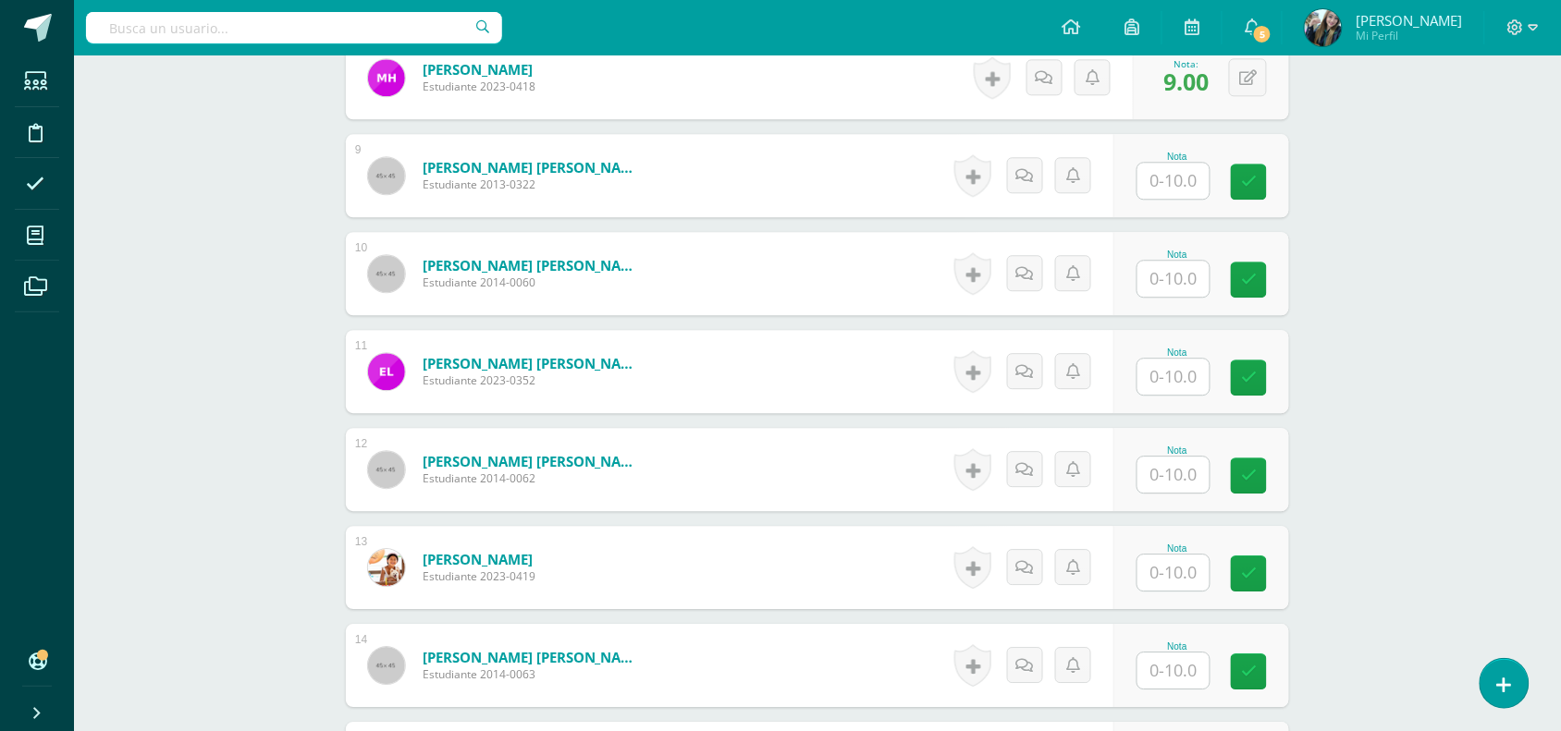
scroll to position [1309, 0]
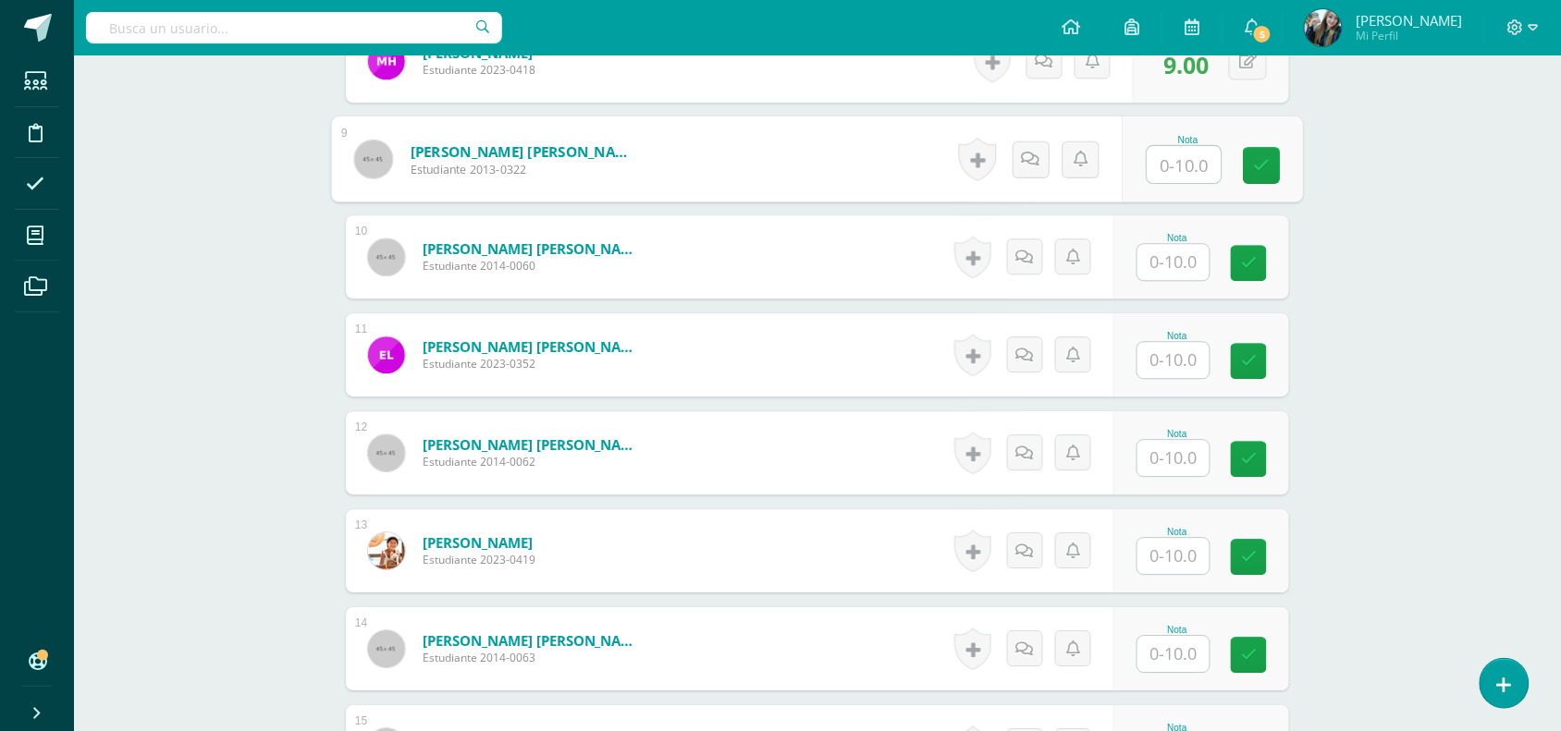
click at [1185, 176] on input "text" at bounding box center [1184, 164] width 74 height 37
type input "9"
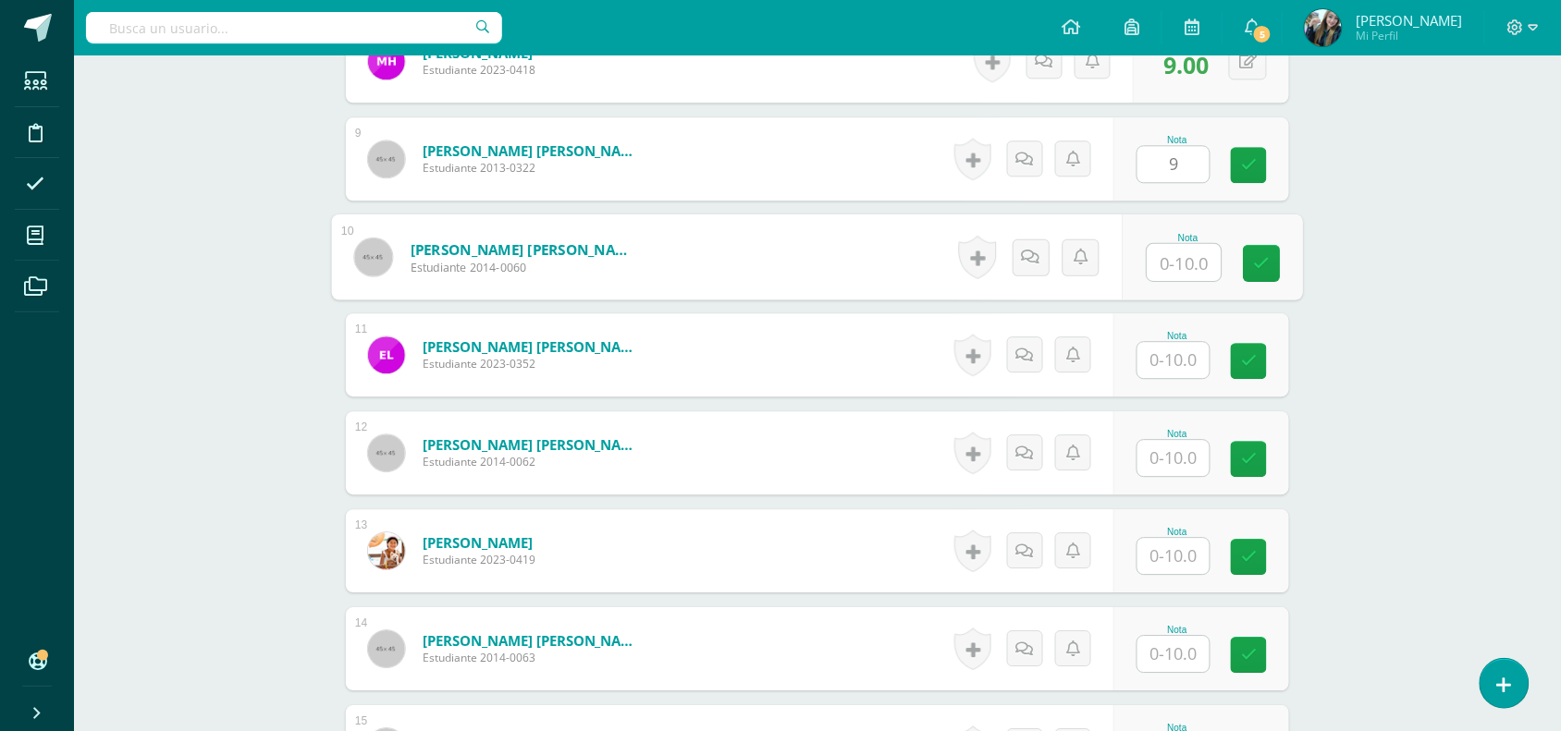
click at [1183, 269] on input "text" at bounding box center [1184, 262] width 74 height 37
type input "9"
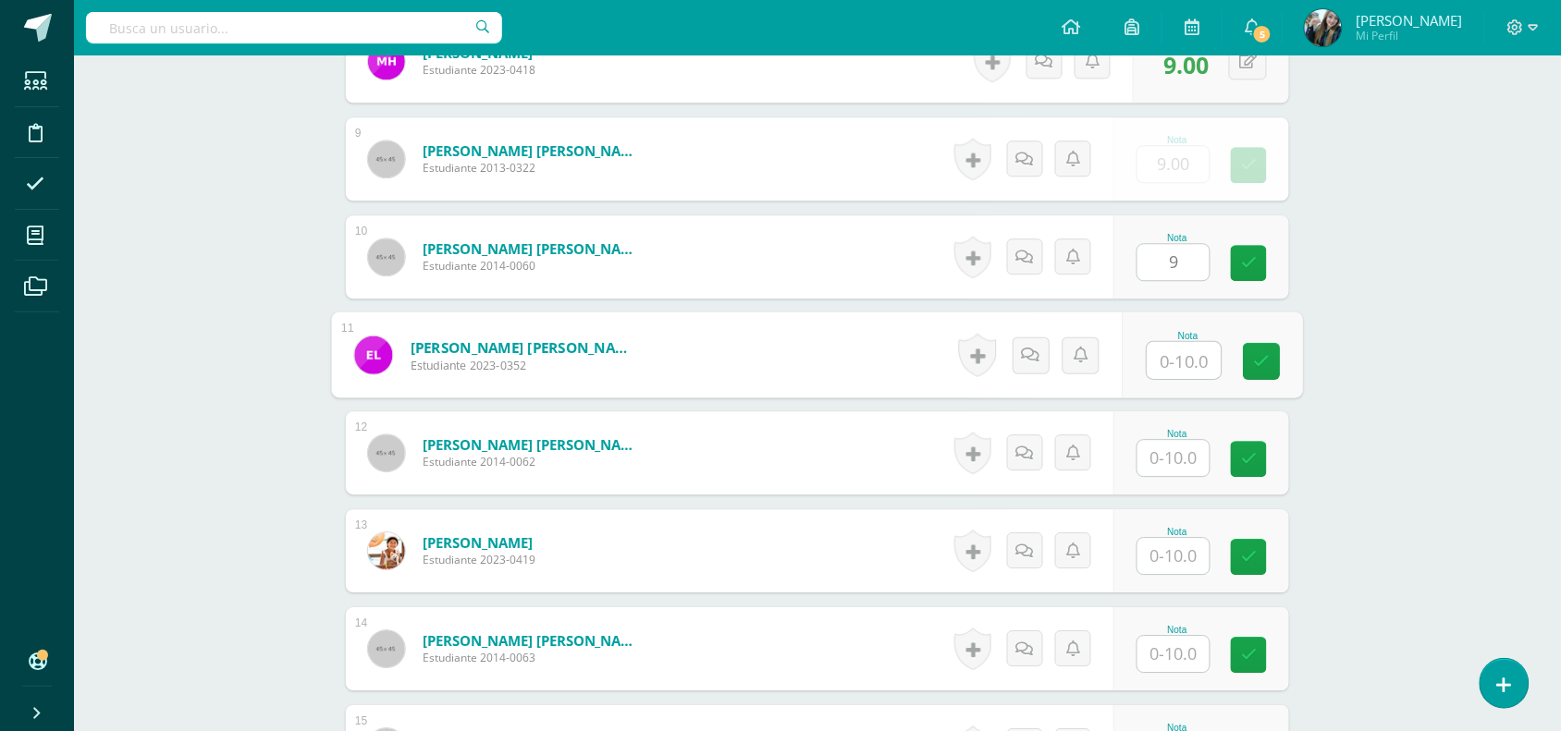
click at [1177, 372] on input "text" at bounding box center [1184, 360] width 74 height 37
type input "7"
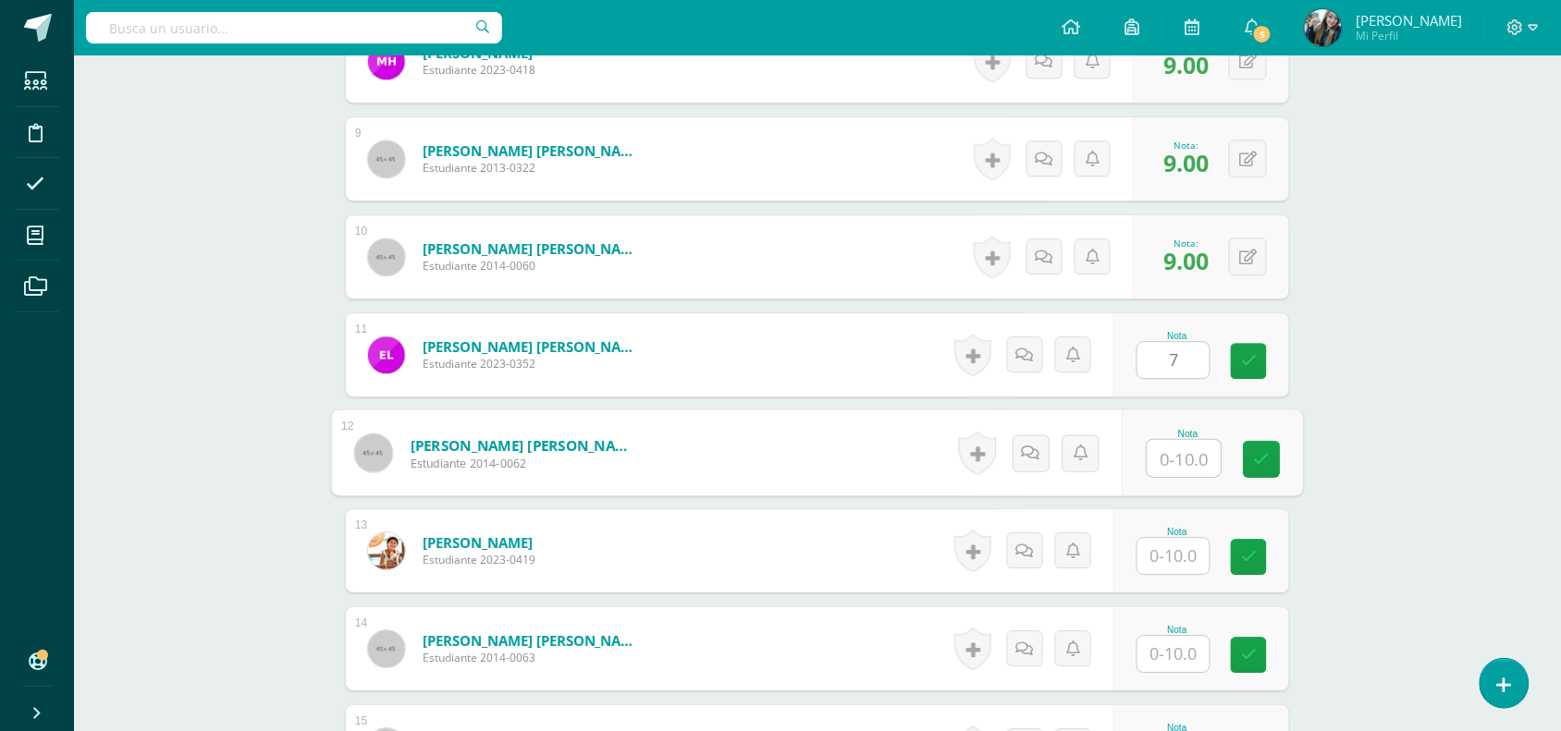
click at [1181, 451] on input "text" at bounding box center [1184, 458] width 74 height 37
type input "8"
click at [1182, 566] on input "text" at bounding box center [1173, 556] width 72 height 36
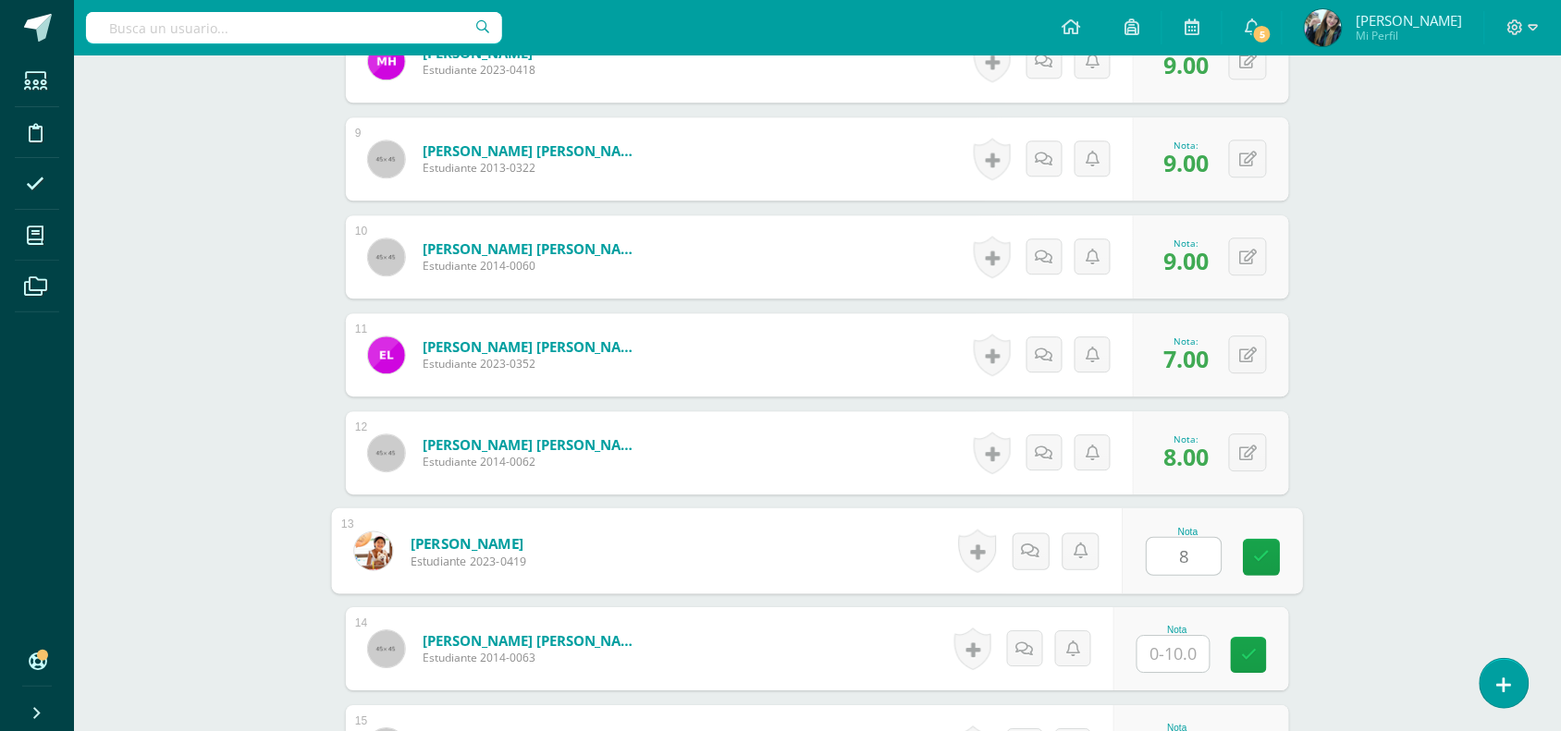
type input "8"
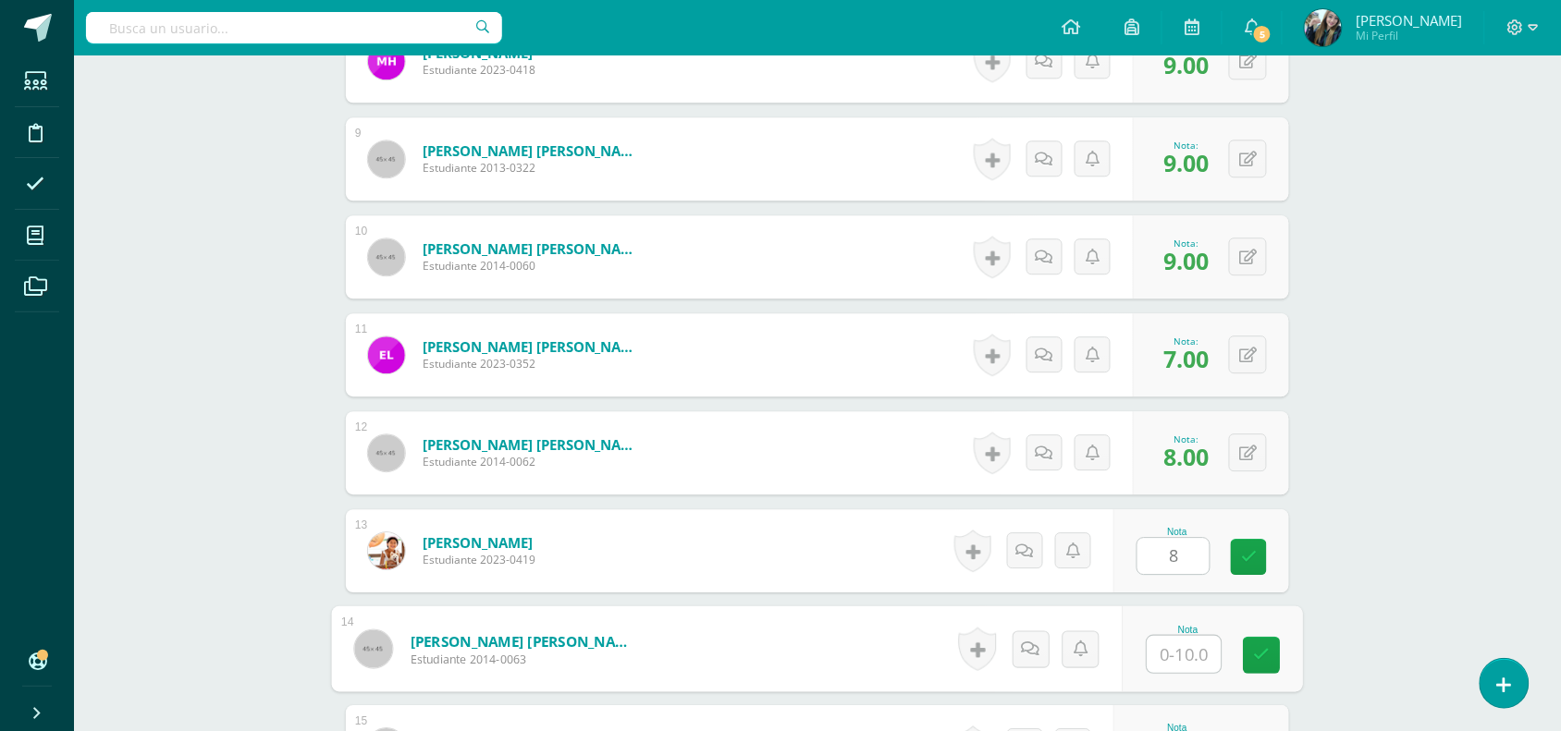
click at [1182, 666] on input "text" at bounding box center [1184, 654] width 74 height 37
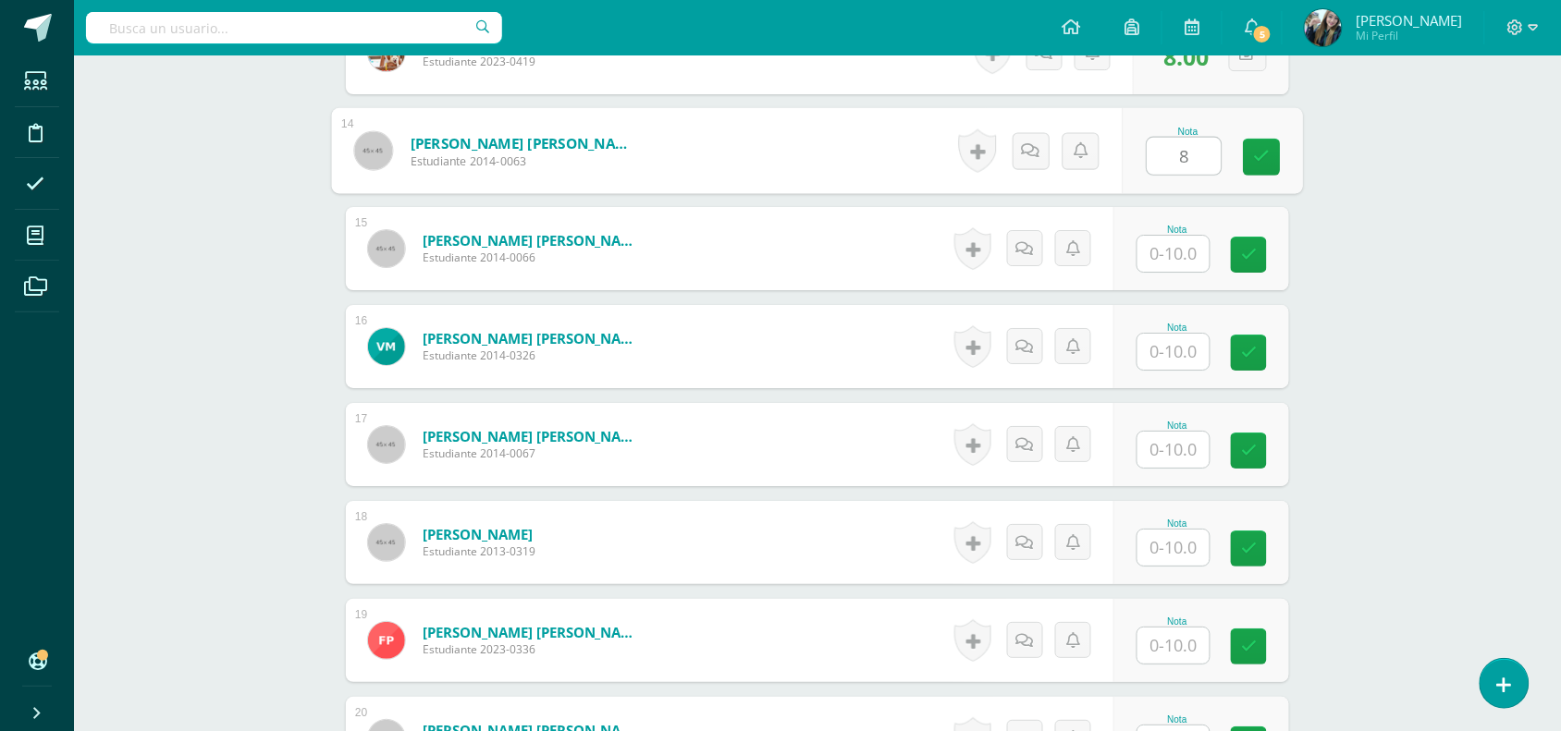
scroll to position [1818, 0]
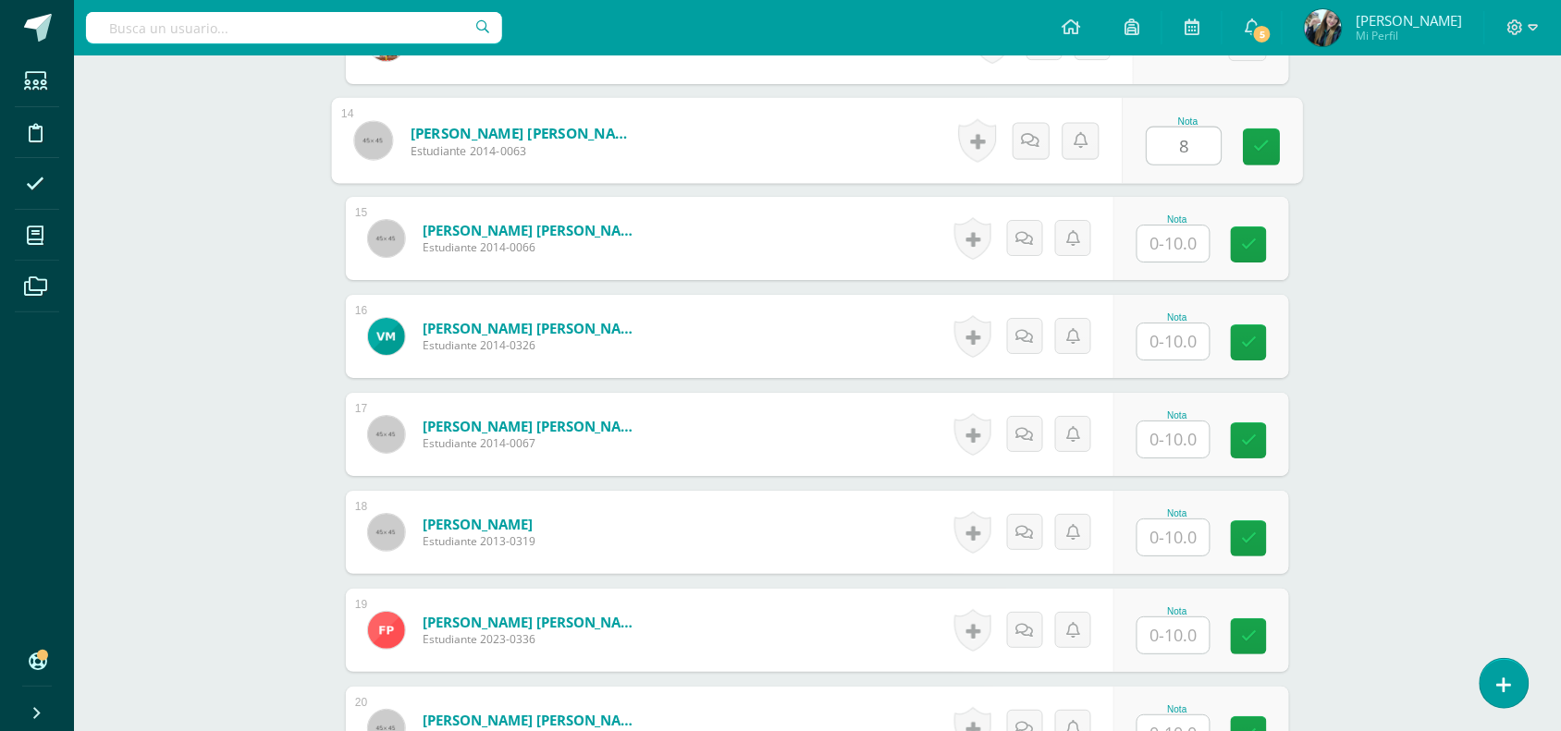
type input "8"
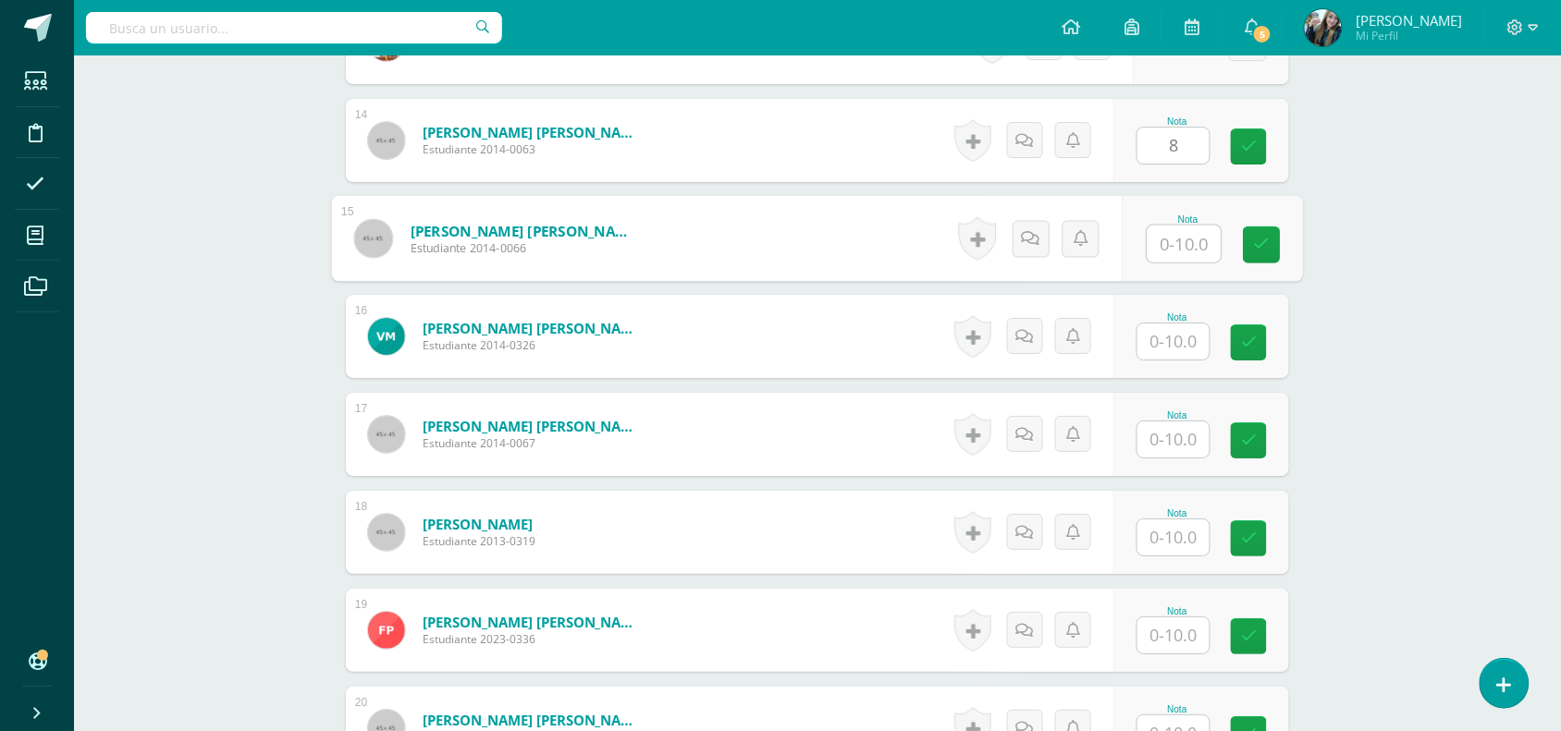
click at [1169, 260] on input "text" at bounding box center [1184, 244] width 74 height 37
type input "8"
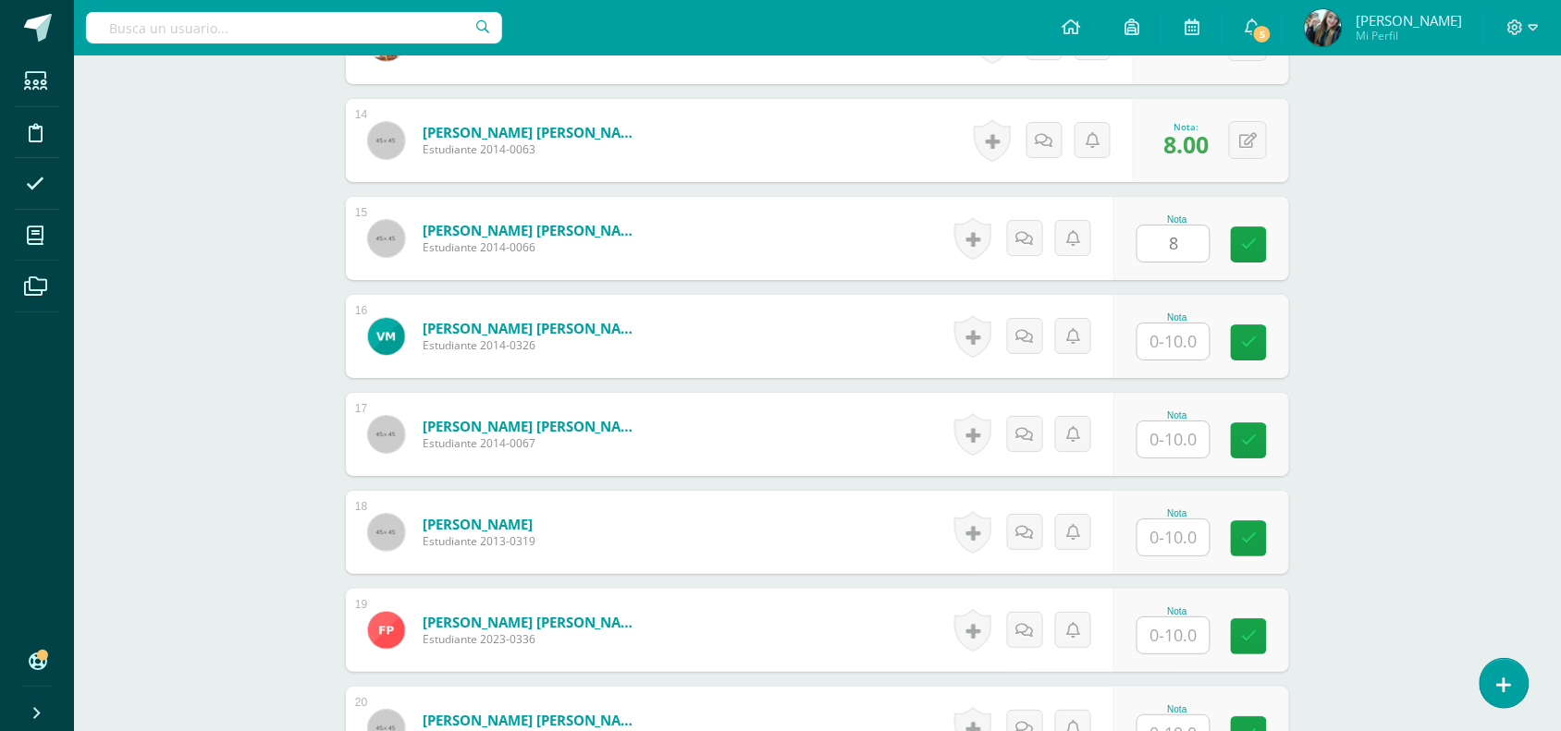
click at [1151, 362] on div "Nota" at bounding box center [1201, 336] width 176 height 83
click at [1165, 348] on input "text" at bounding box center [1173, 342] width 72 height 36
type input "8"
click at [1171, 427] on input "text" at bounding box center [1184, 440] width 74 height 37
type input "8"
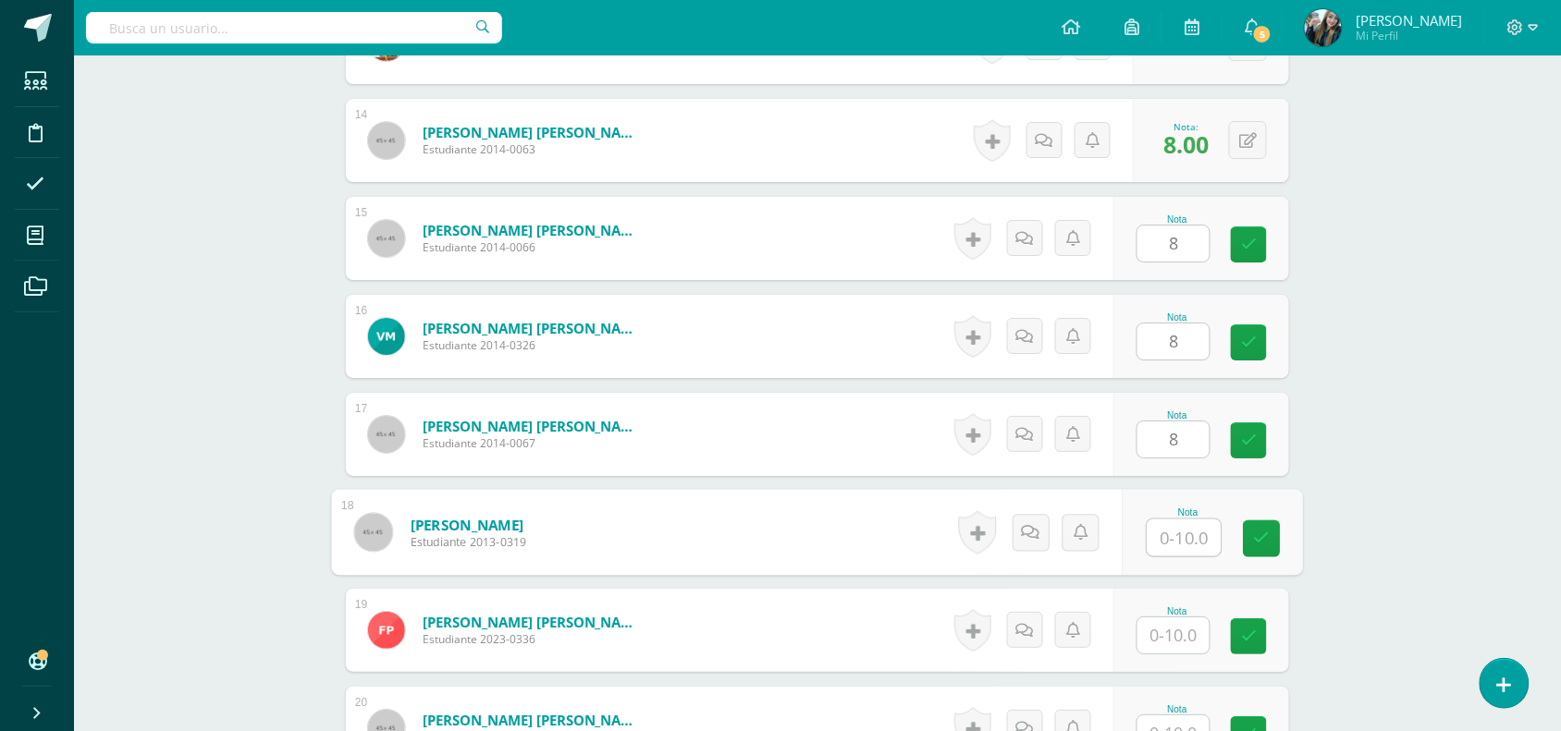
click at [1177, 533] on input "text" at bounding box center [1184, 538] width 74 height 37
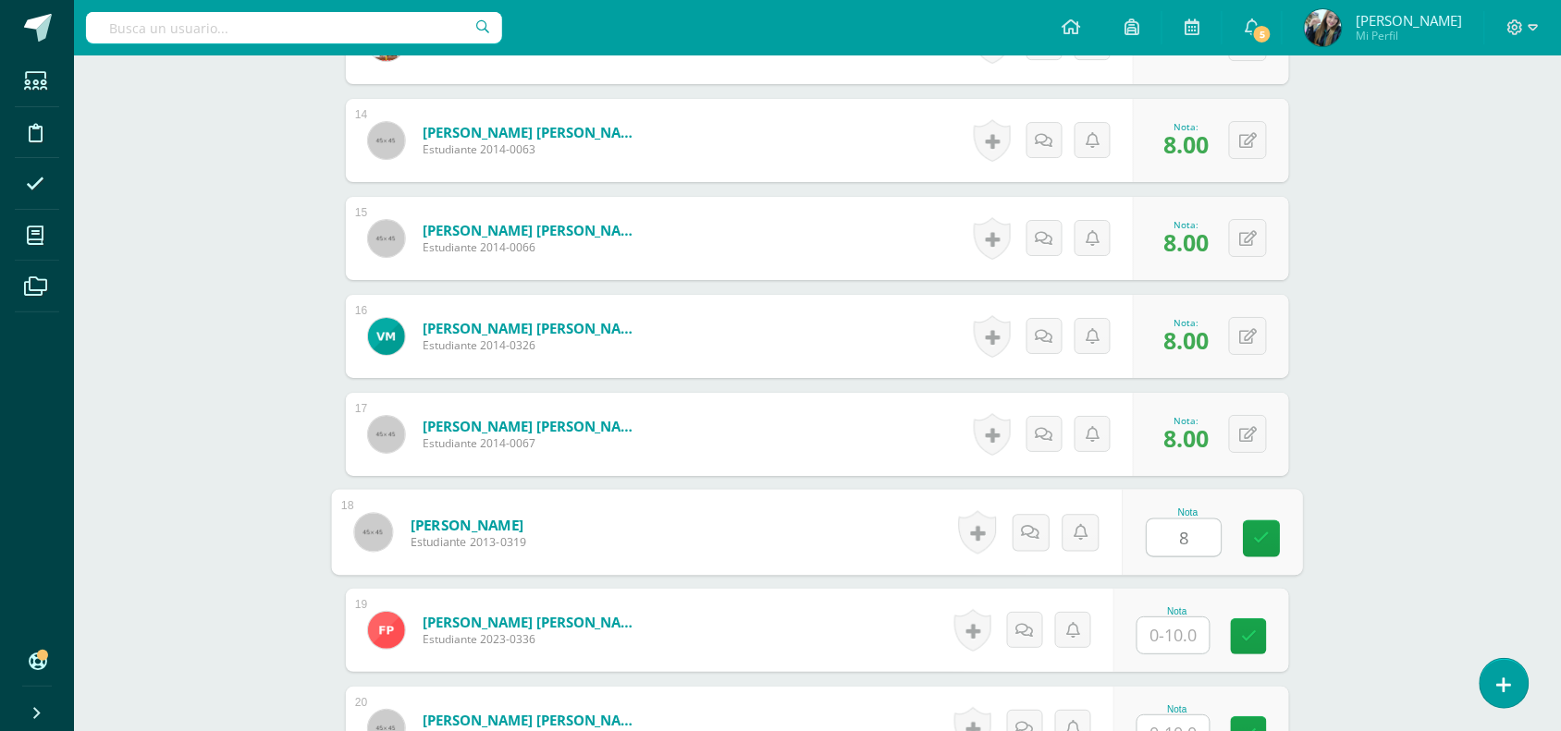
type input "8"
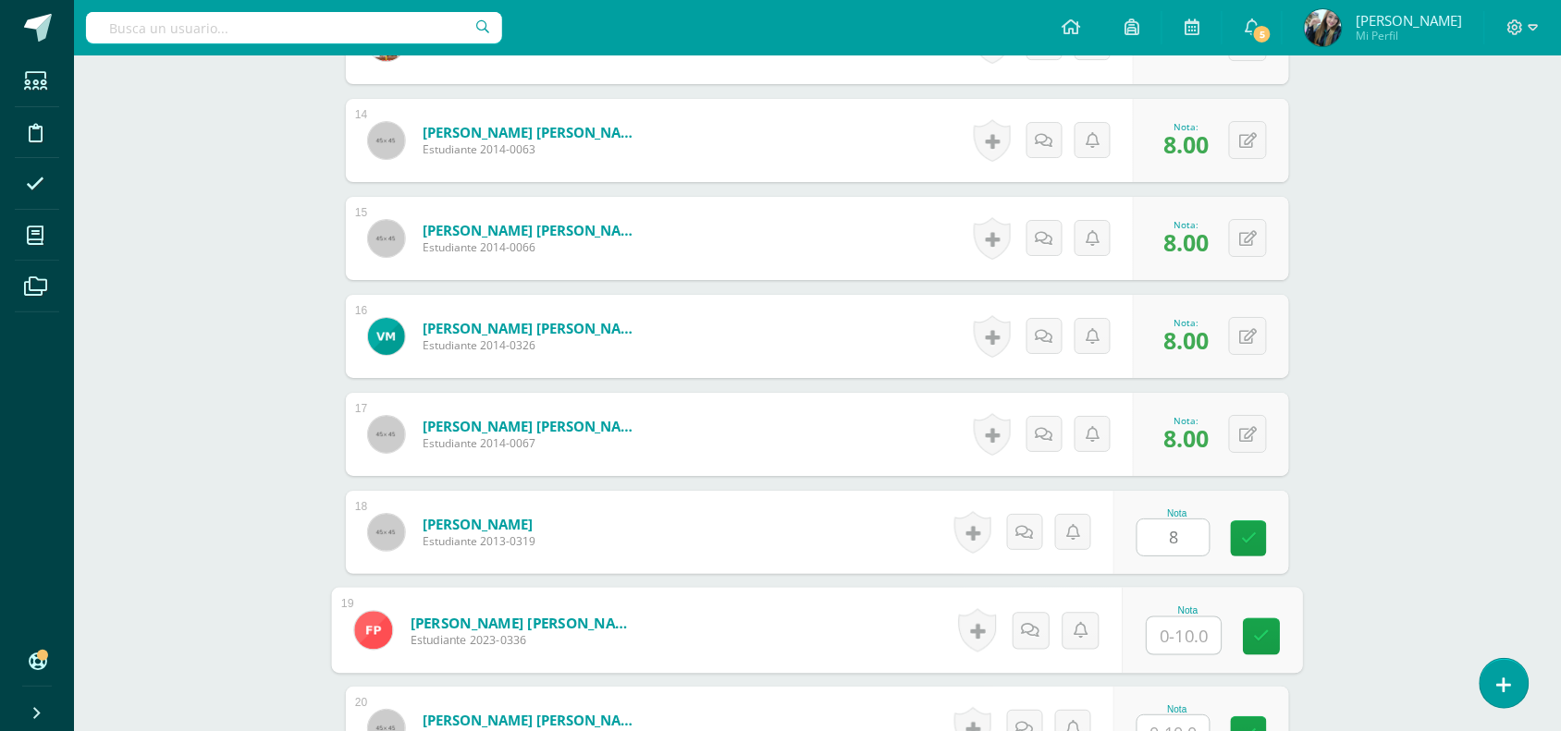
click at [1184, 626] on input "text" at bounding box center [1184, 636] width 74 height 37
type input "8"
drag, startPoint x: 1569, startPoint y: 518, endPoint x: 1512, endPoint y: 594, distance: 95.8
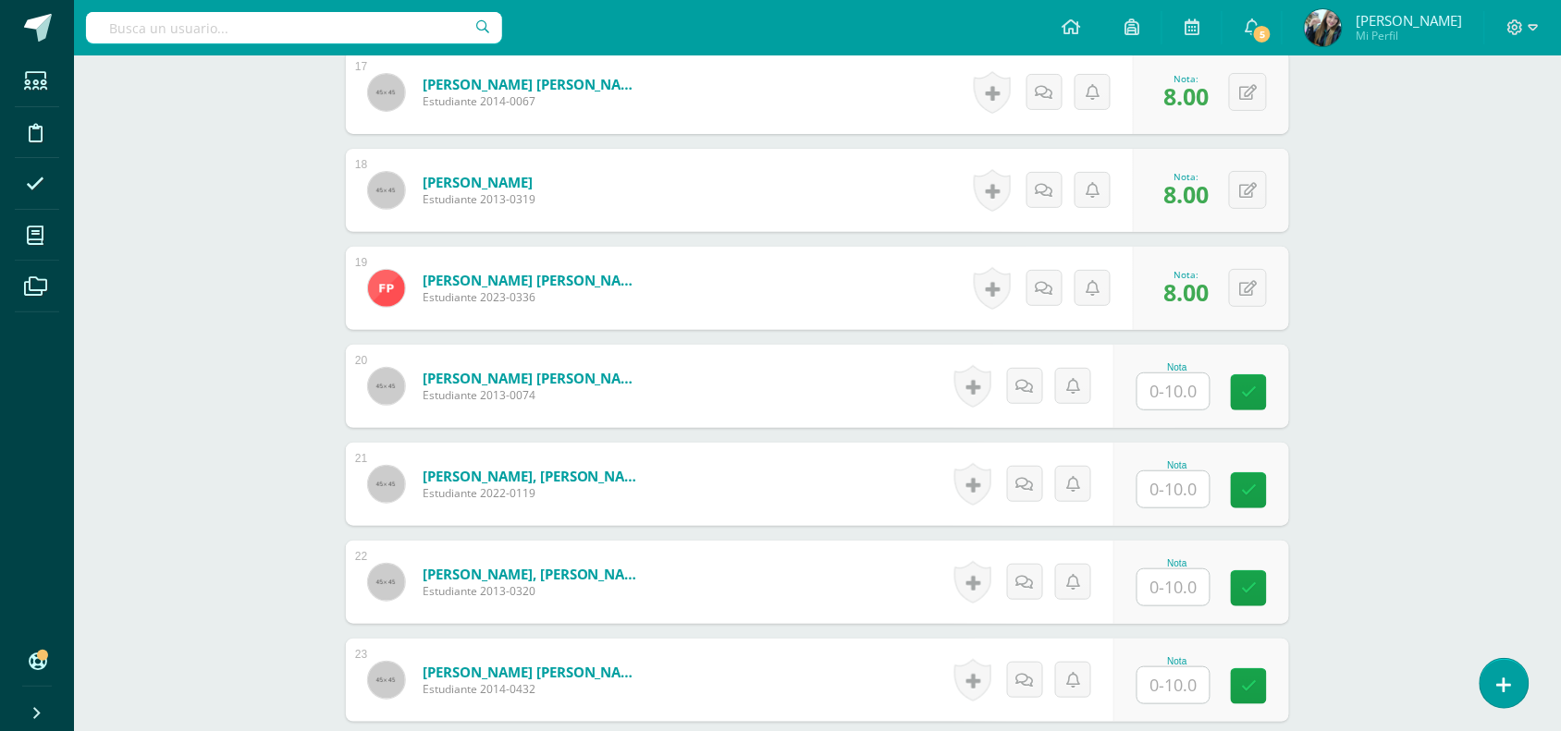
scroll to position [2165, 0]
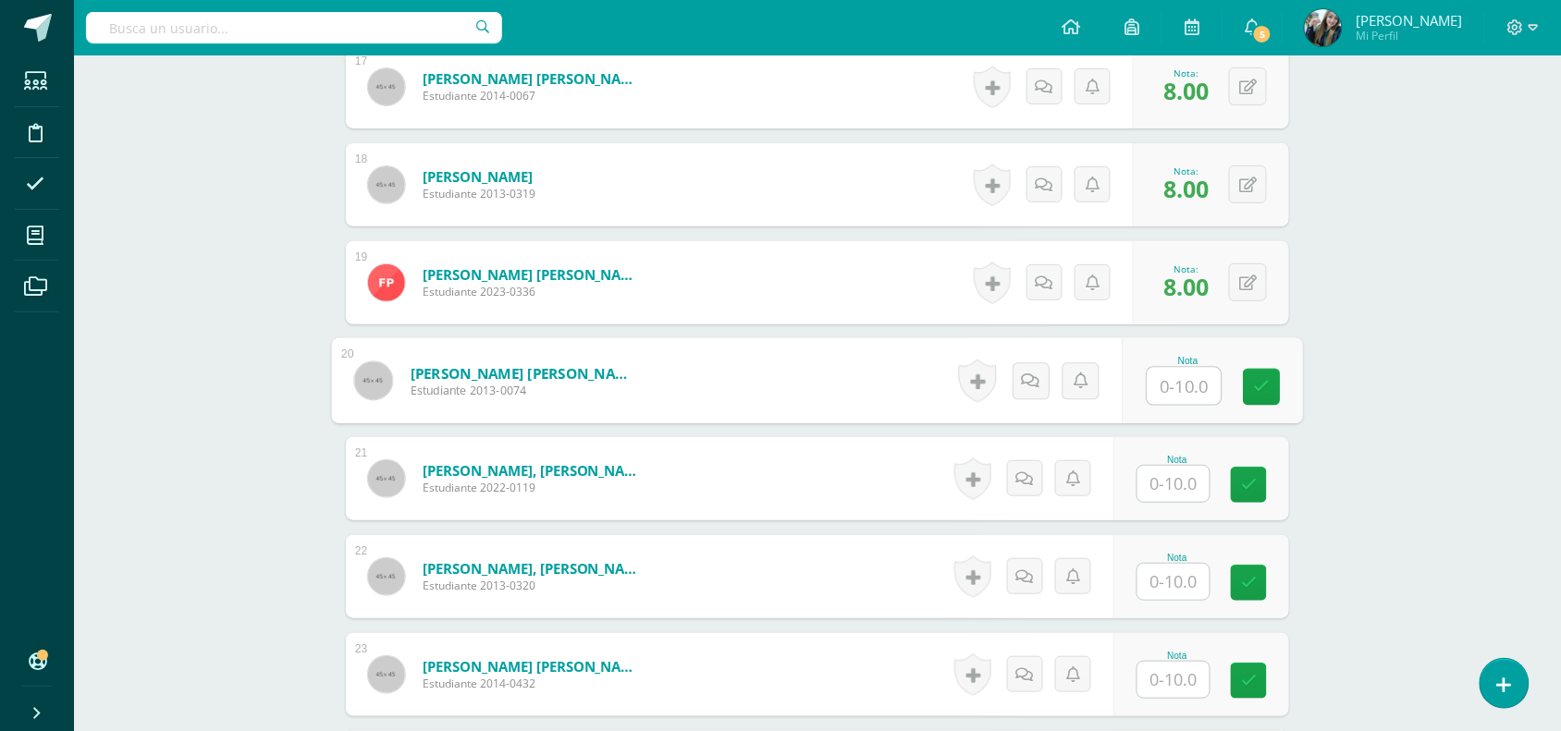
click at [1190, 402] on input "text" at bounding box center [1184, 386] width 74 height 37
type input "8"
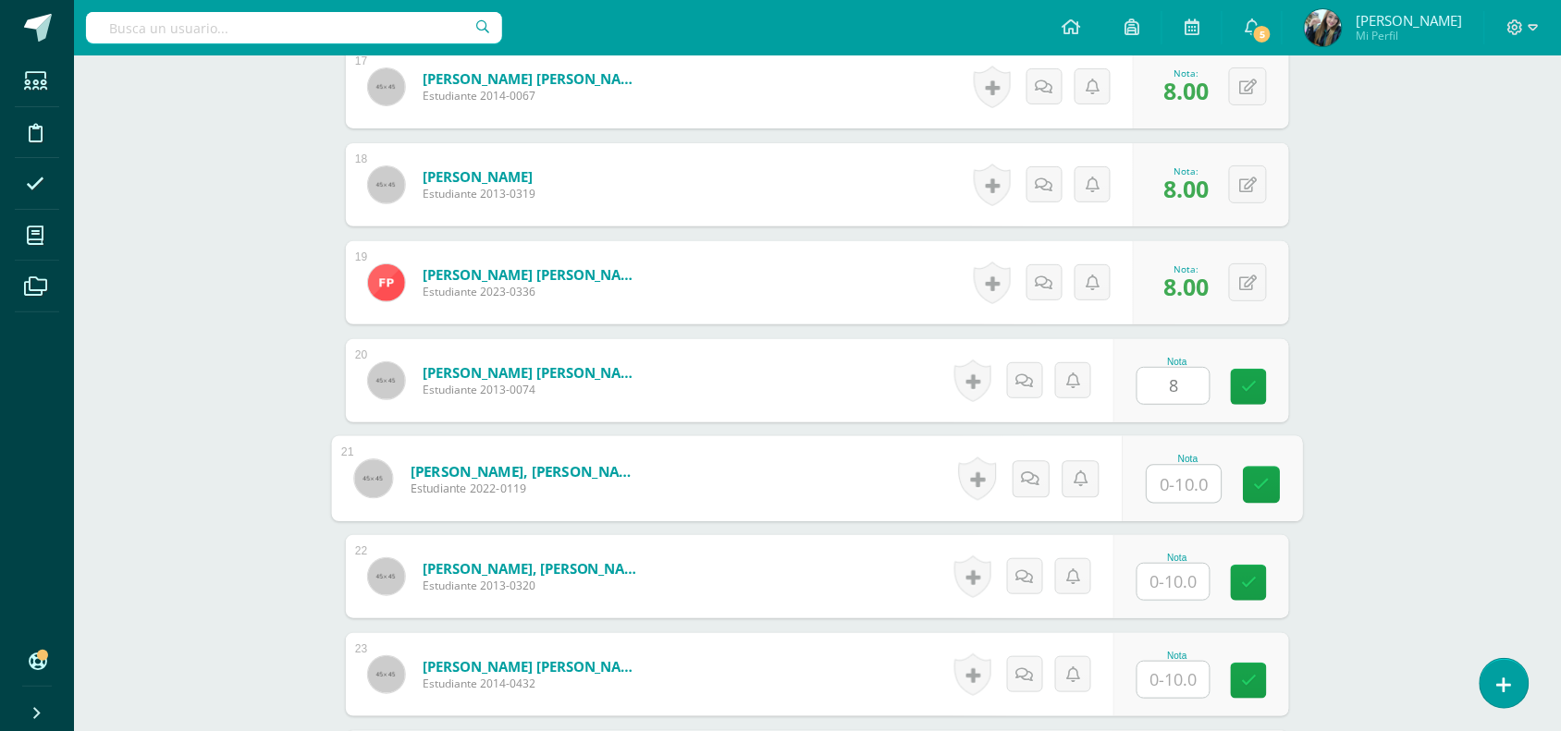
click at [1186, 491] on input "text" at bounding box center [1184, 484] width 74 height 37
type input "9"
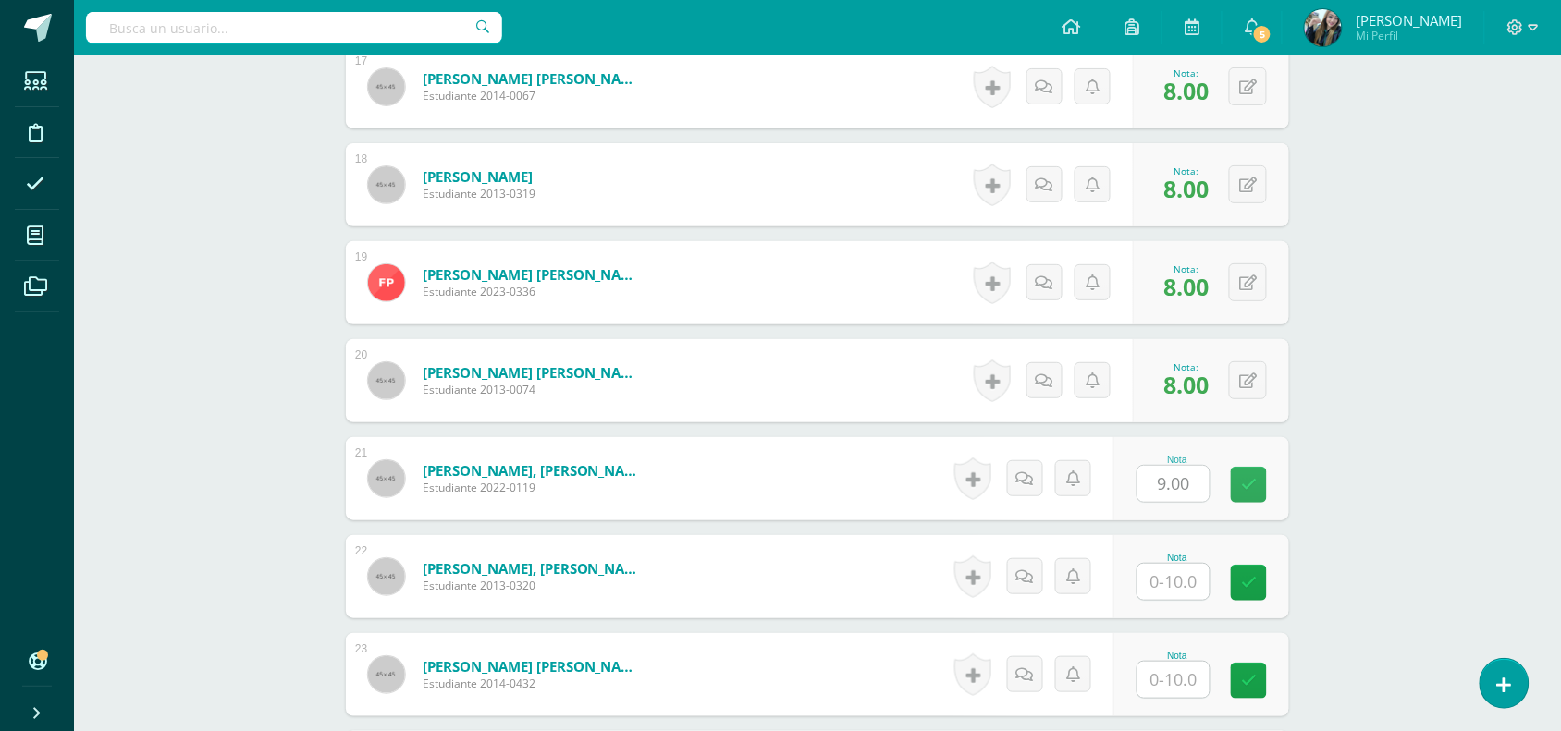
drag, startPoint x: 1194, startPoint y: 561, endPoint x: 1189, endPoint y: 580, distance: 19.1
click at [1189, 580] on div "Nota" at bounding box center [1176, 577] width 81 height 48
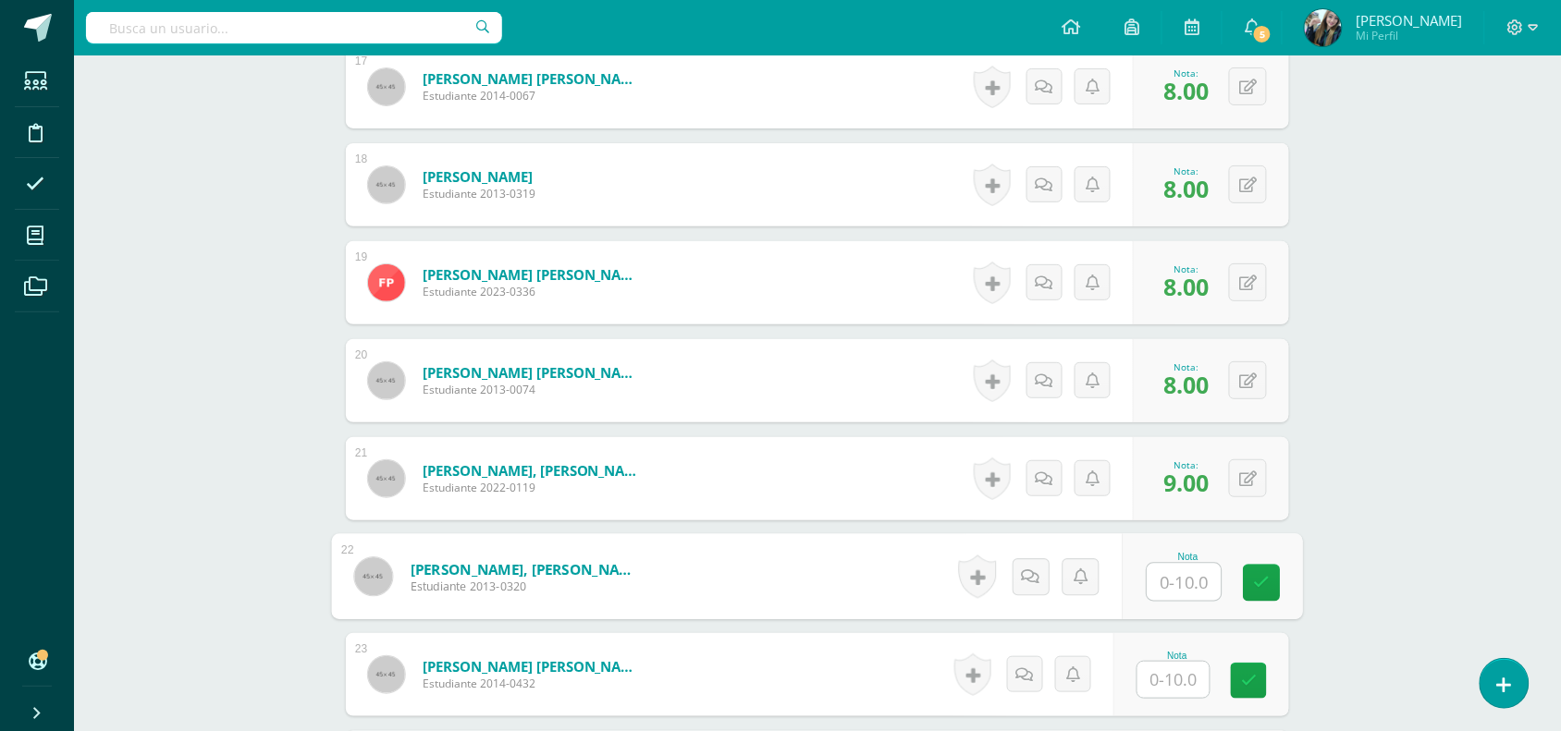
click at [1189, 580] on input "text" at bounding box center [1184, 582] width 74 height 37
type input "9"
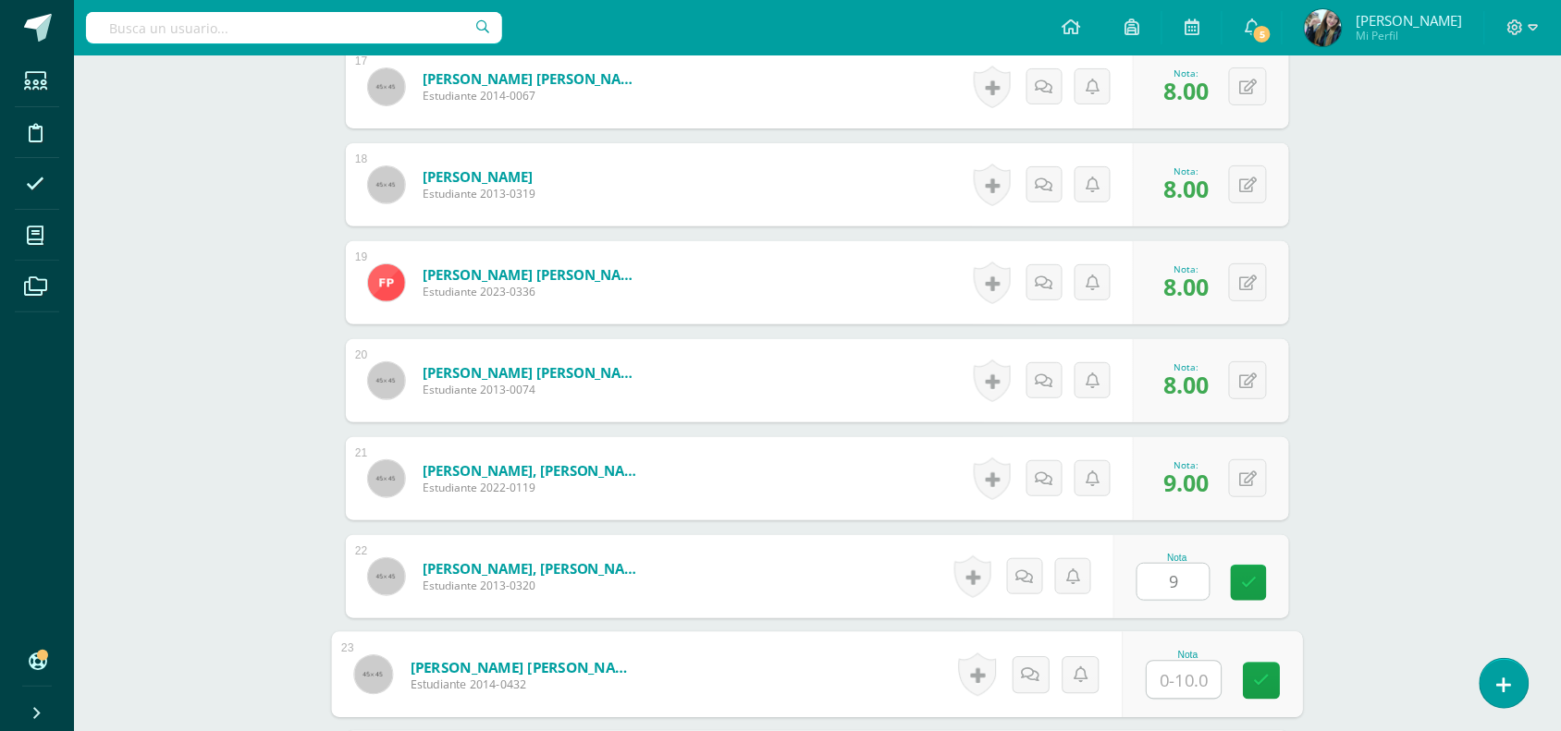
click at [1194, 686] on input "text" at bounding box center [1184, 680] width 74 height 37
click at [1194, 686] on input "9" at bounding box center [1184, 680] width 74 height 37
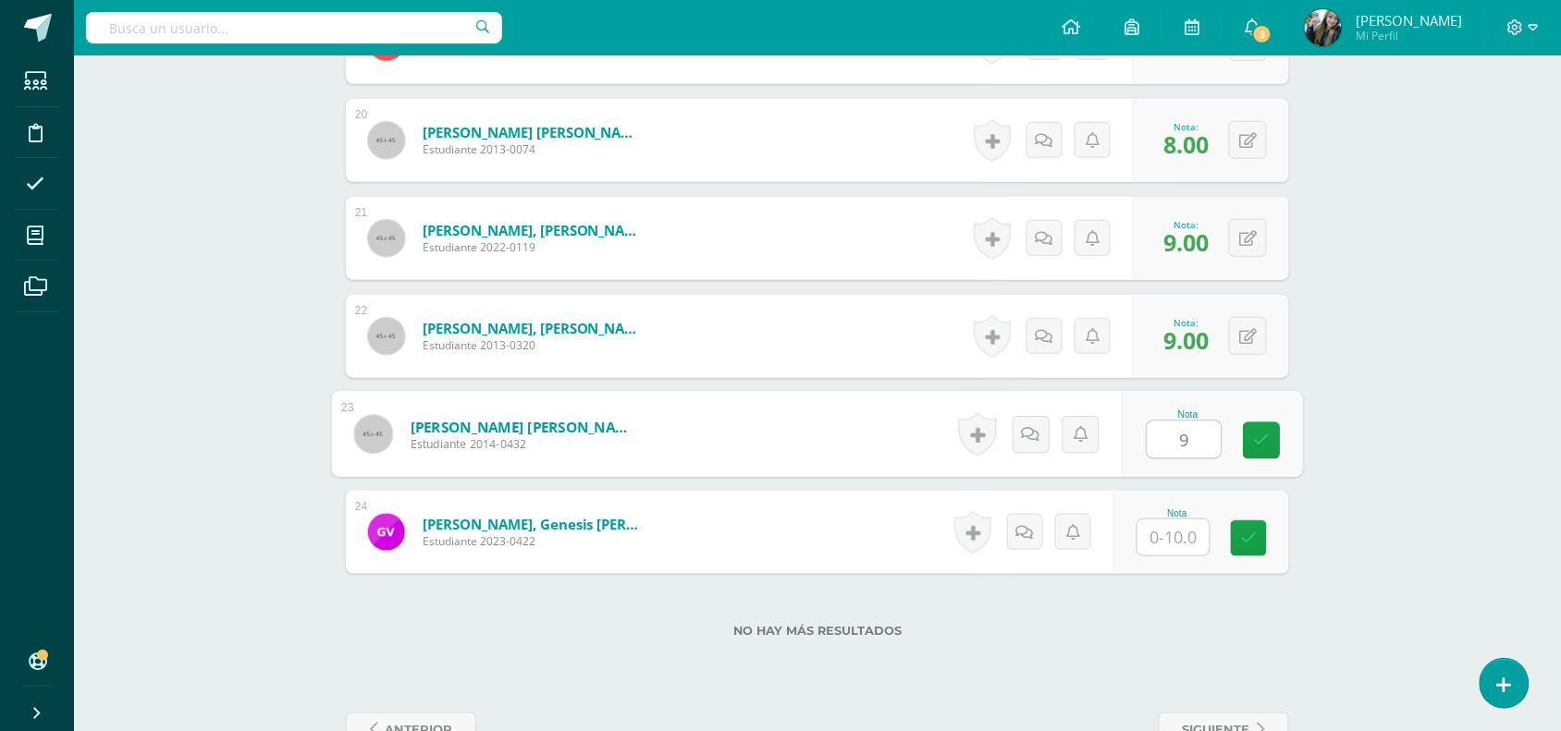
scroll to position [2443, 0]
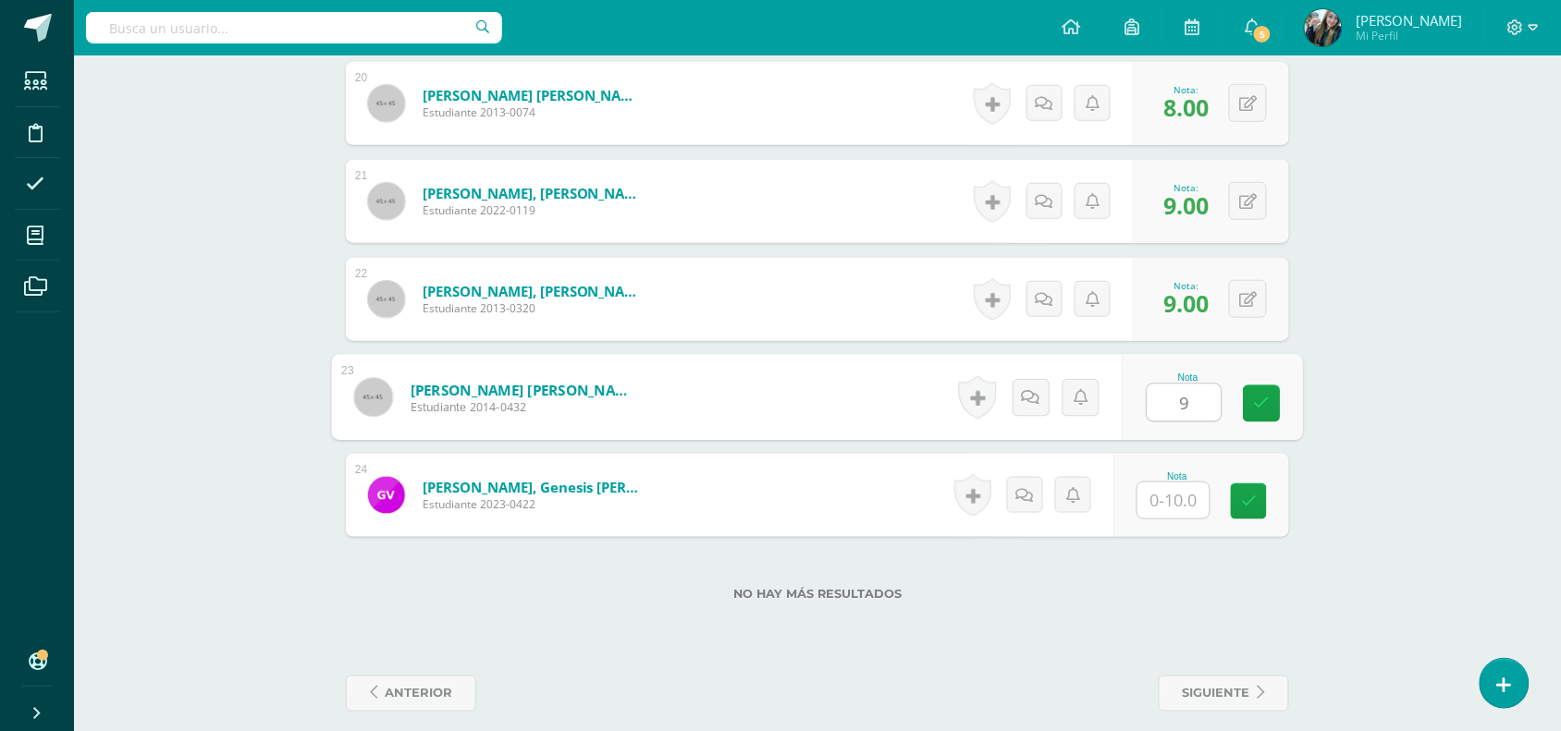
type input "9"
drag, startPoint x: 1151, startPoint y: 520, endPoint x: 1158, endPoint y: 509, distance: 12.6
click at [1158, 509] on div at bounding box center [1173, 501] width 74 height 38
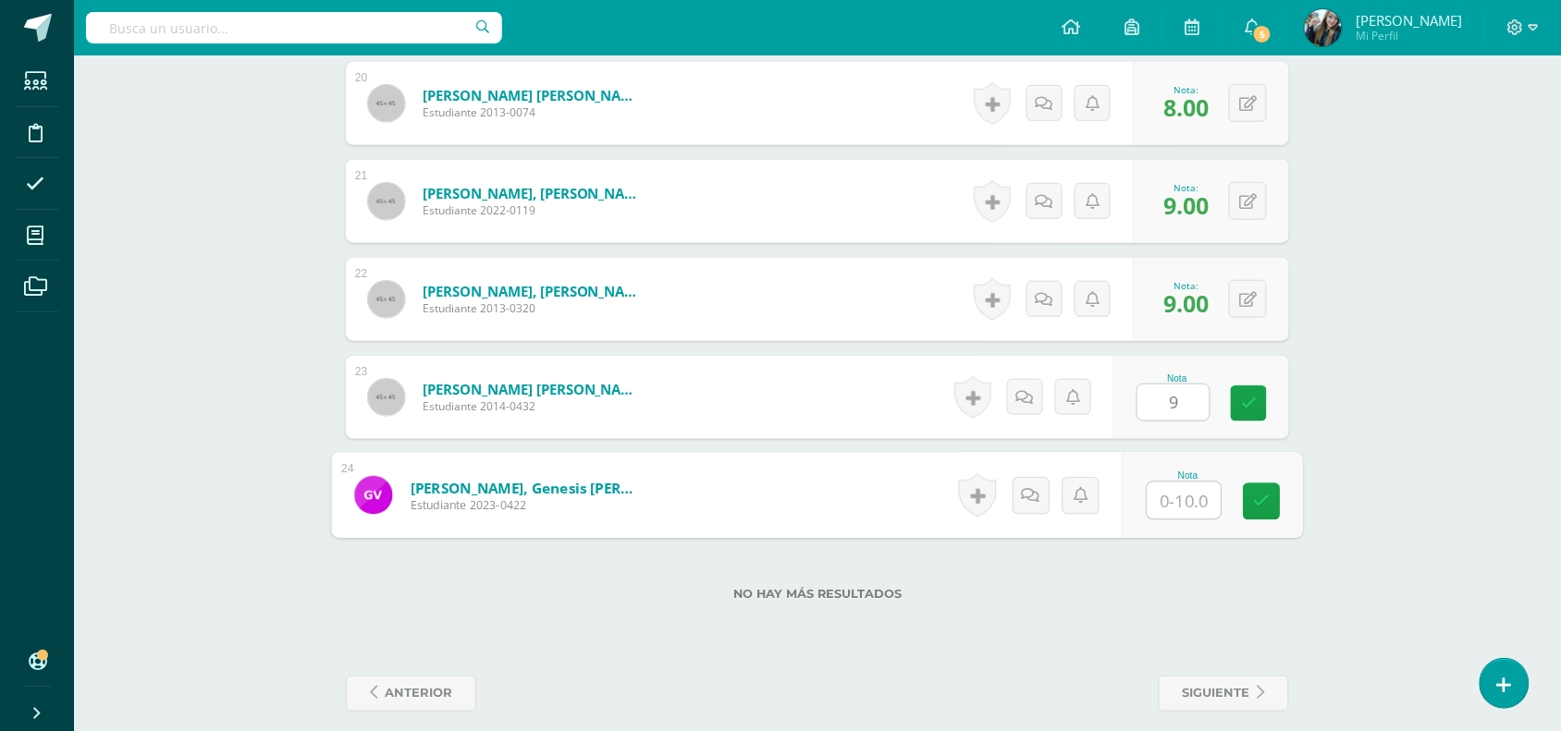
click at [1158, 509] on input "text" at bounding box center [1184, 501] width 74 height 37
type input "9"
click at [1255, 497] on icon at bounding box center [1262, 502] width 17 height 16
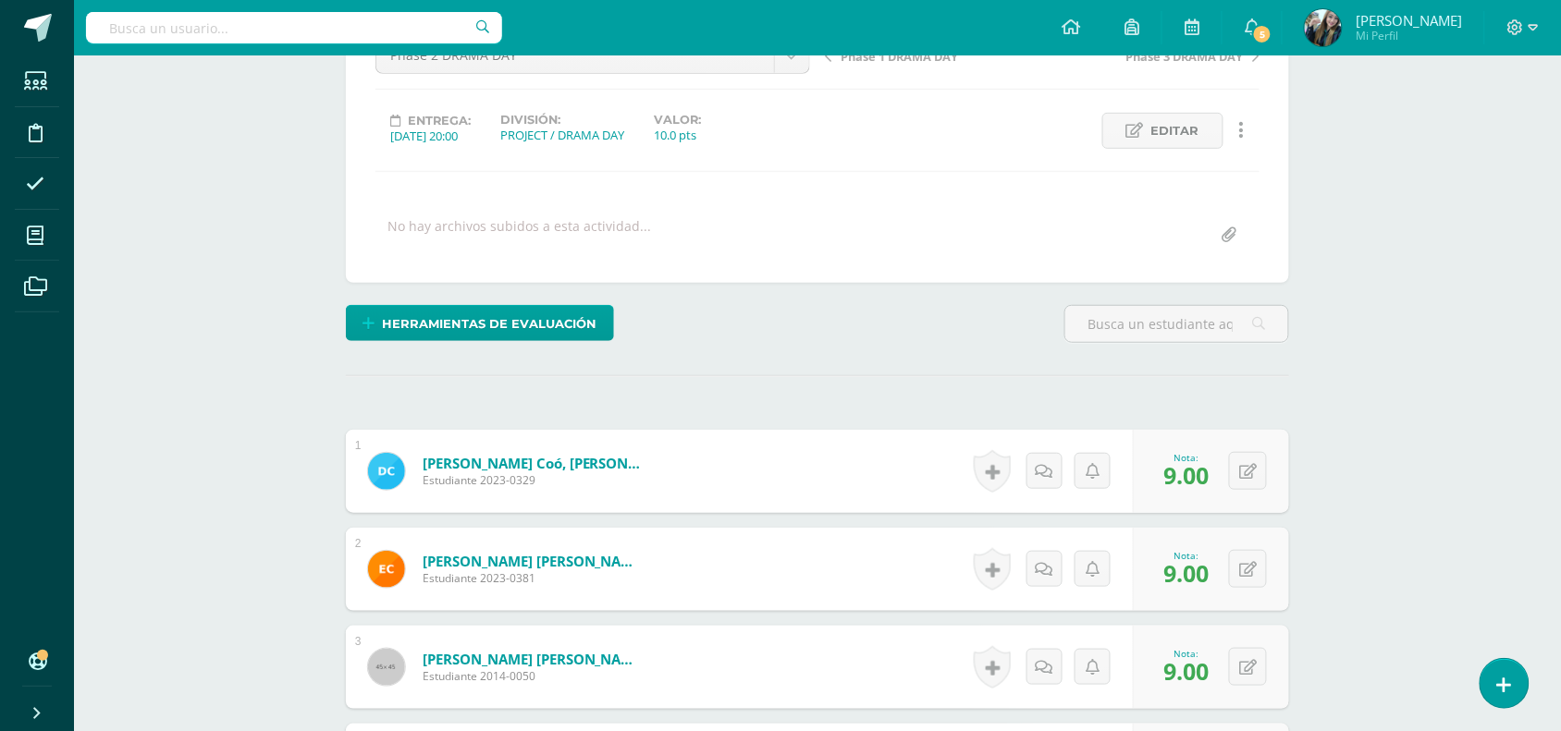
scroll to position [202, 0]
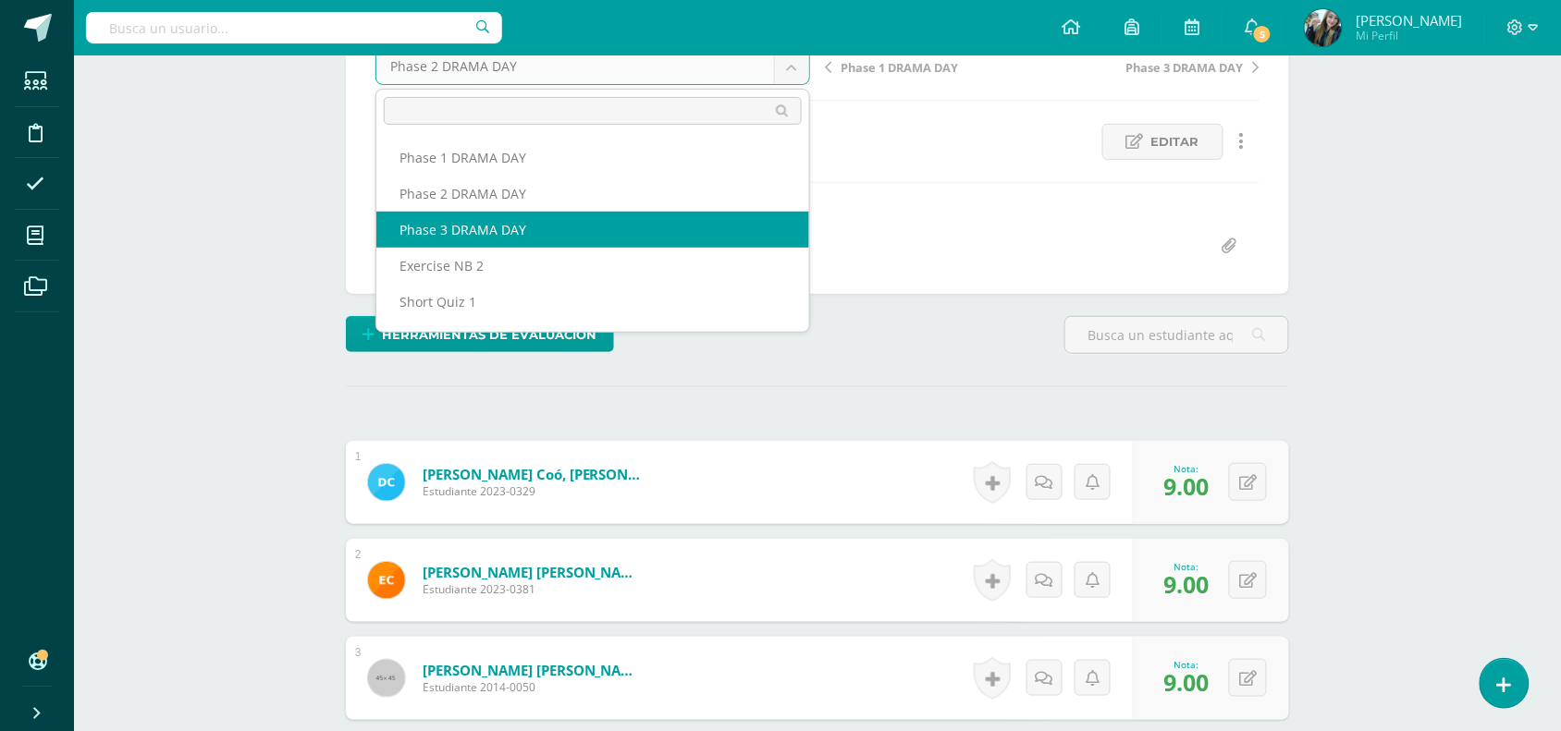
select select "/dashboard/teacher/grade-activity/51101/"
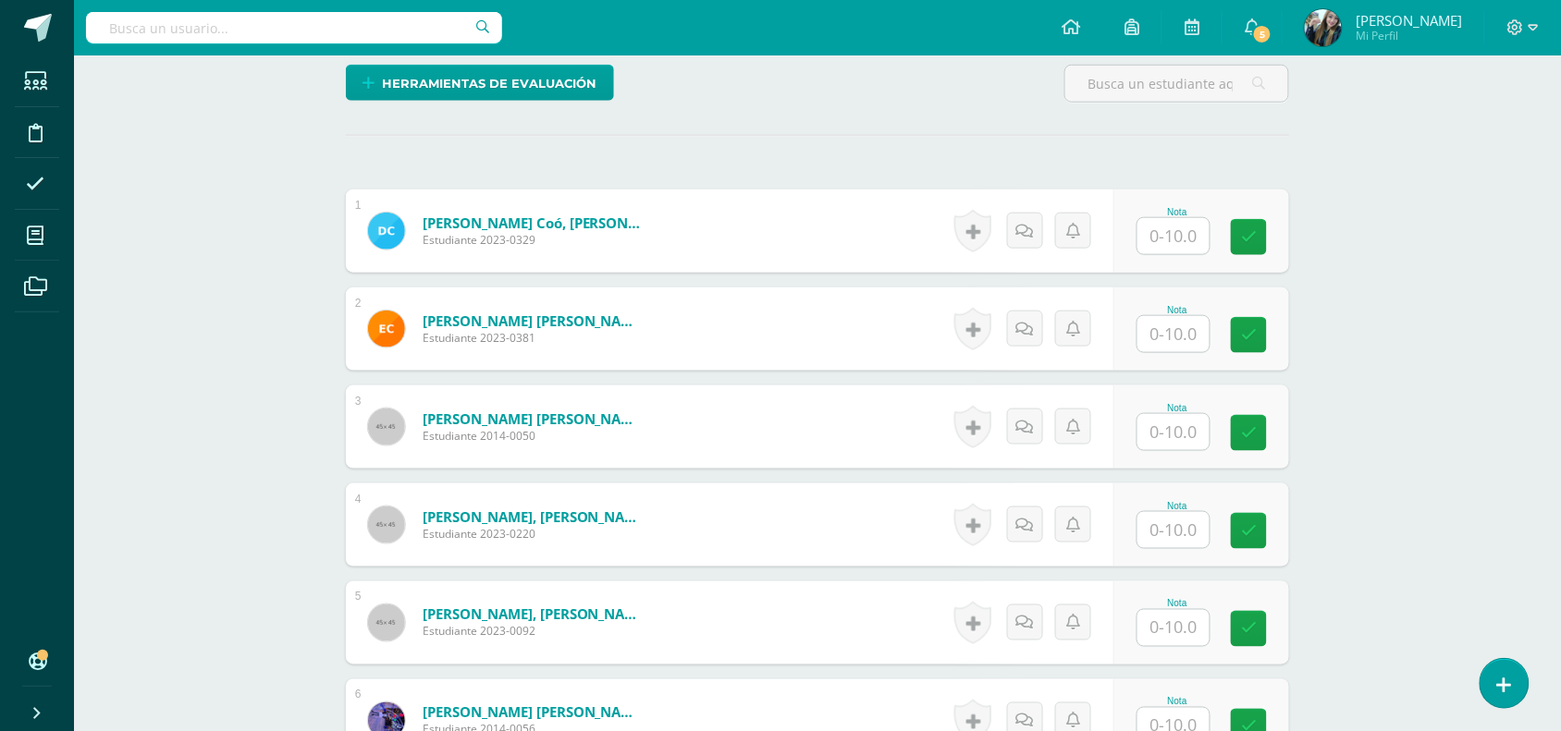
scroll to position [468, 0]
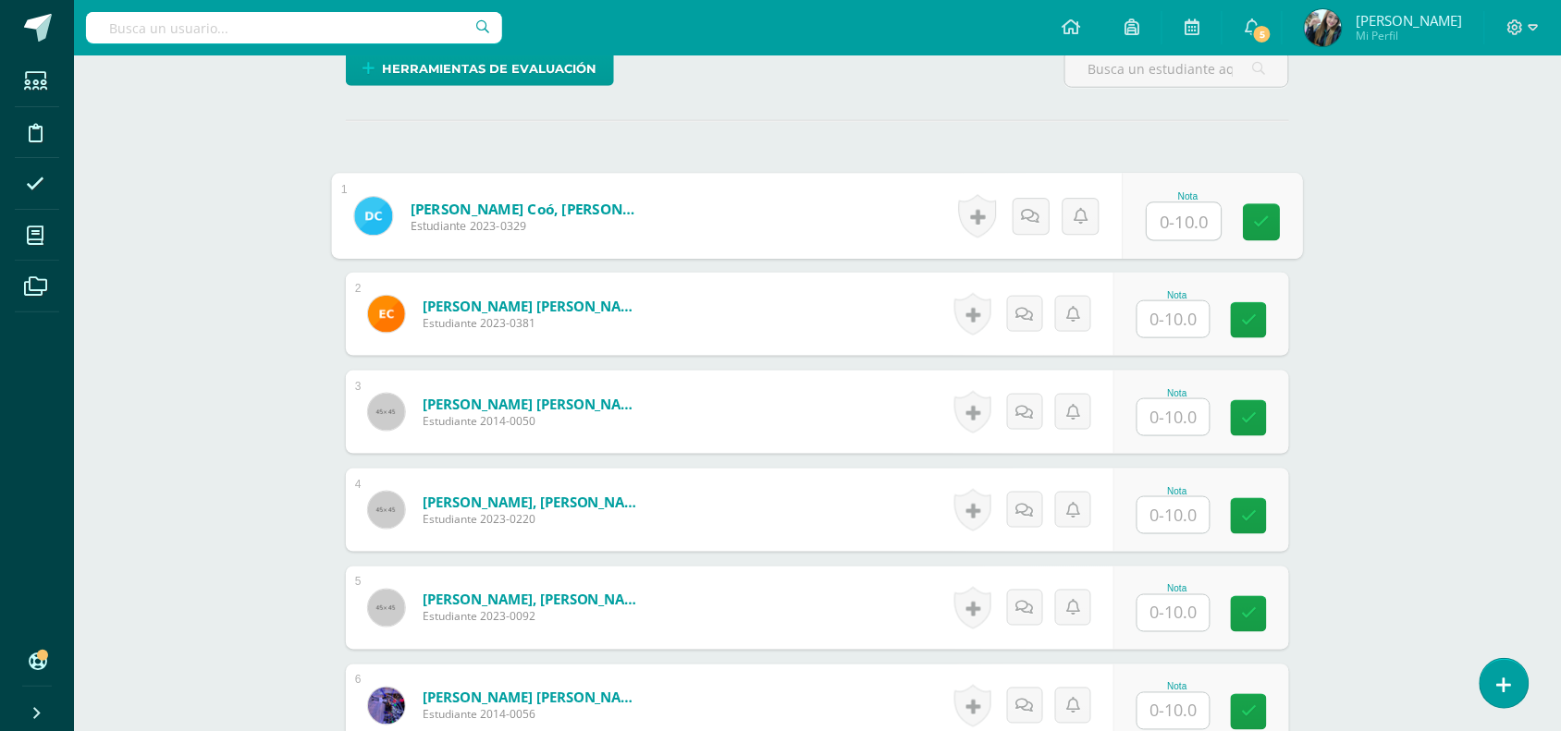
click at [1191, 229] on input "text" at bounding box center [1184, 221] width 74 height 37
type input "9"
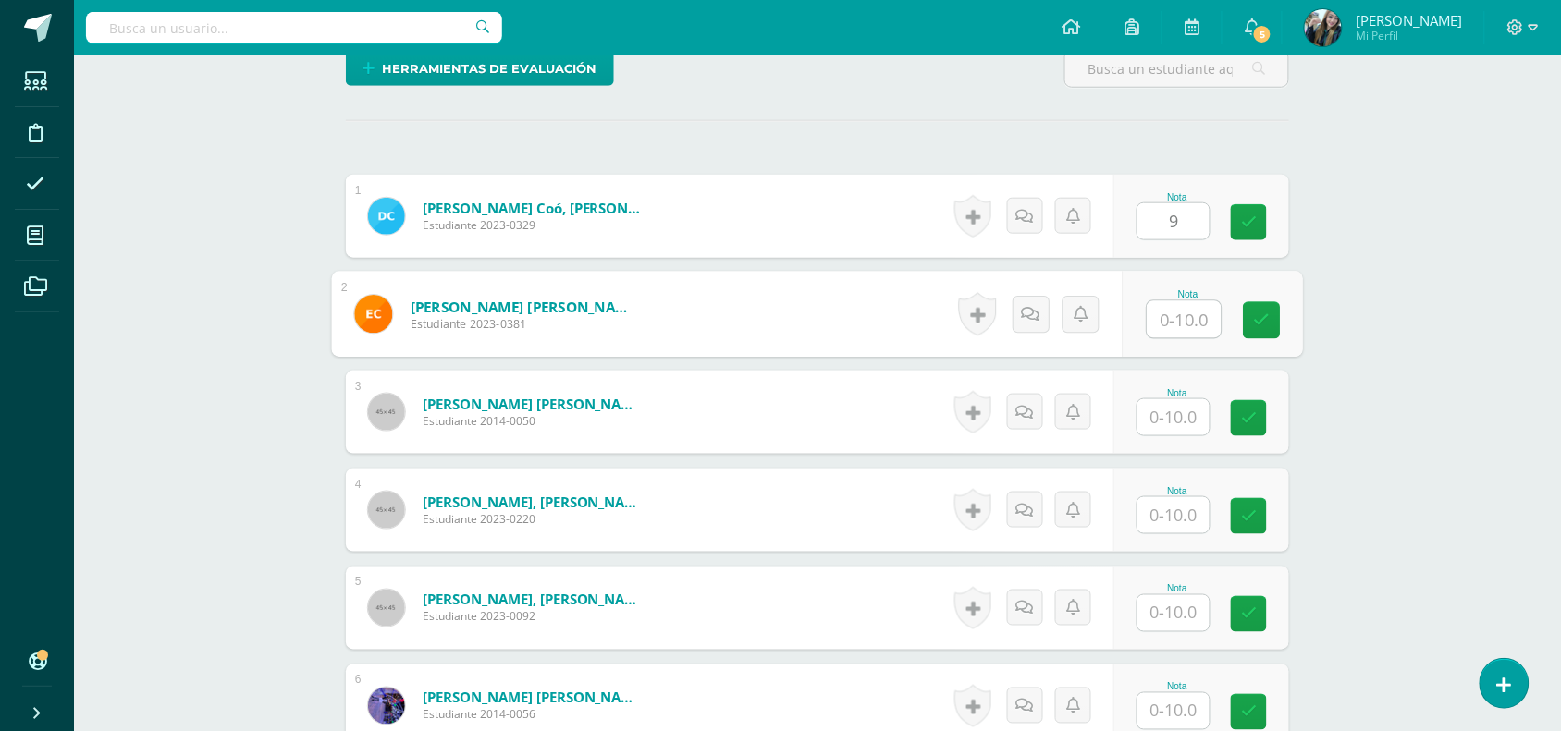
click at [1185, 314] on input "text" at bounding box center [1184, 319] width 74 height 37
type input "9"
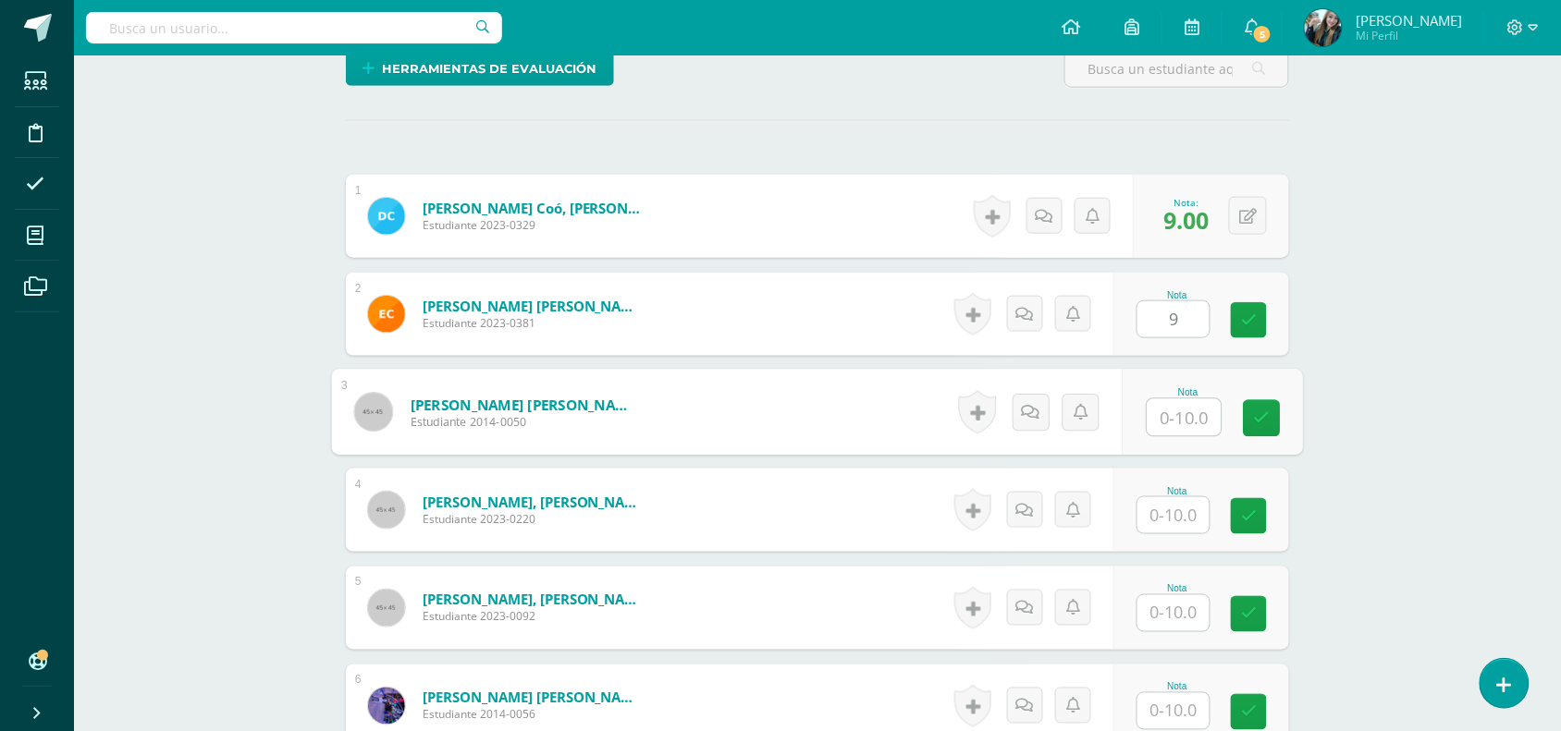
click at [1180, 430] on input "text" at bounding box center [1184, 417] width 74 height 37
type input "9"
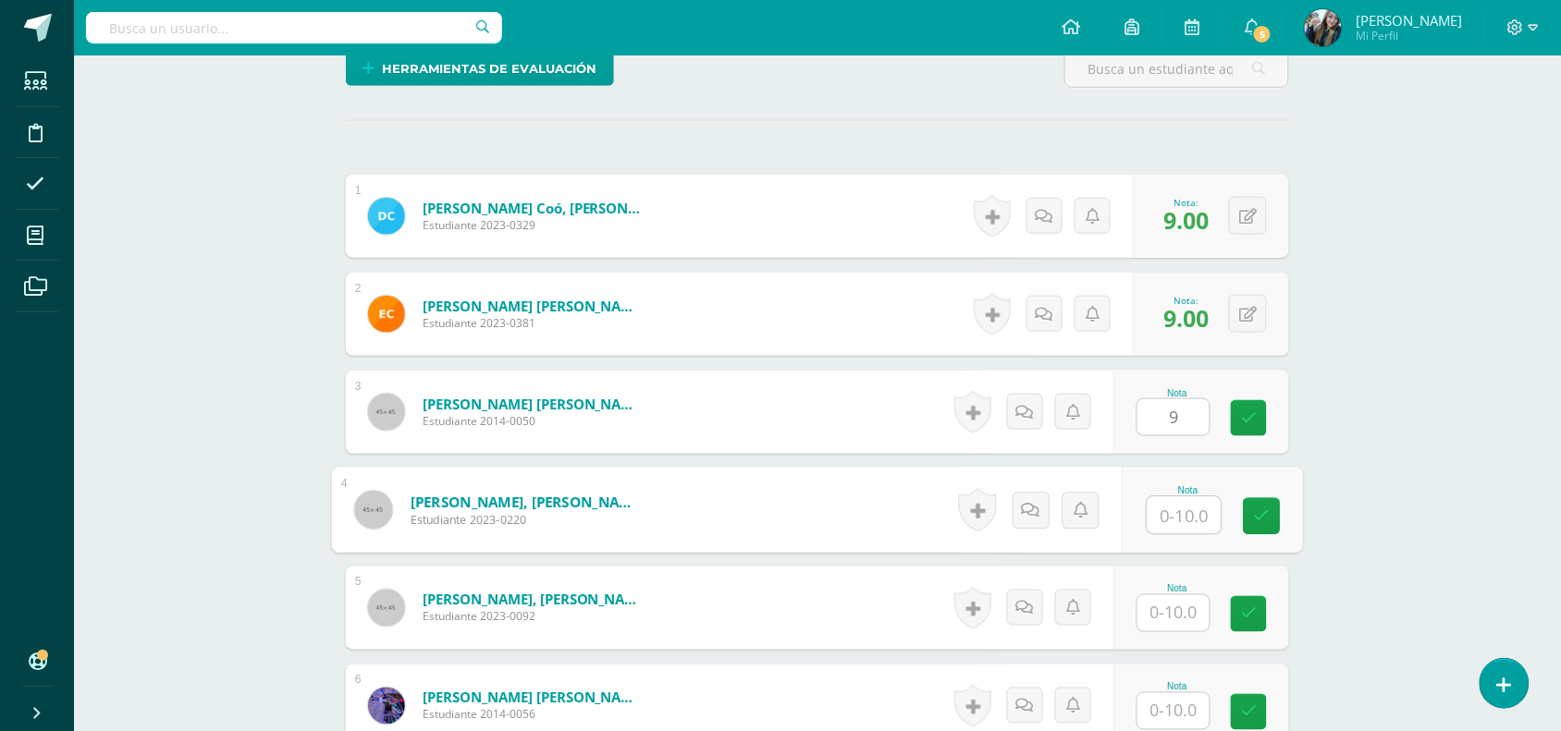
click at [1139, 514] on div "Nota" at bounding box center [1212, 511] width 180 height 86
type input "10"
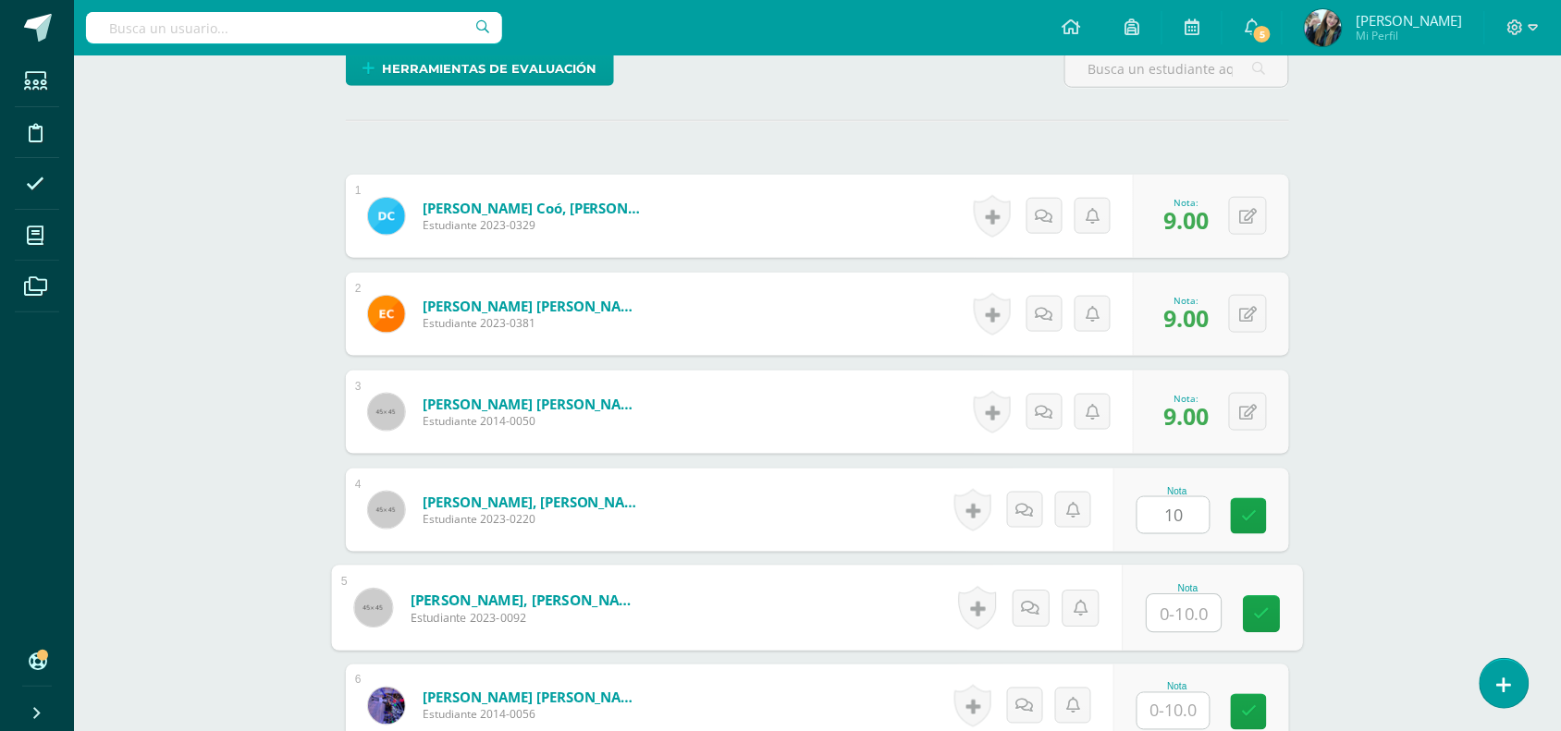
click at [1174, 610] on input "text" at bounding box center [1184, 613] width 74 height 37
type input "9"
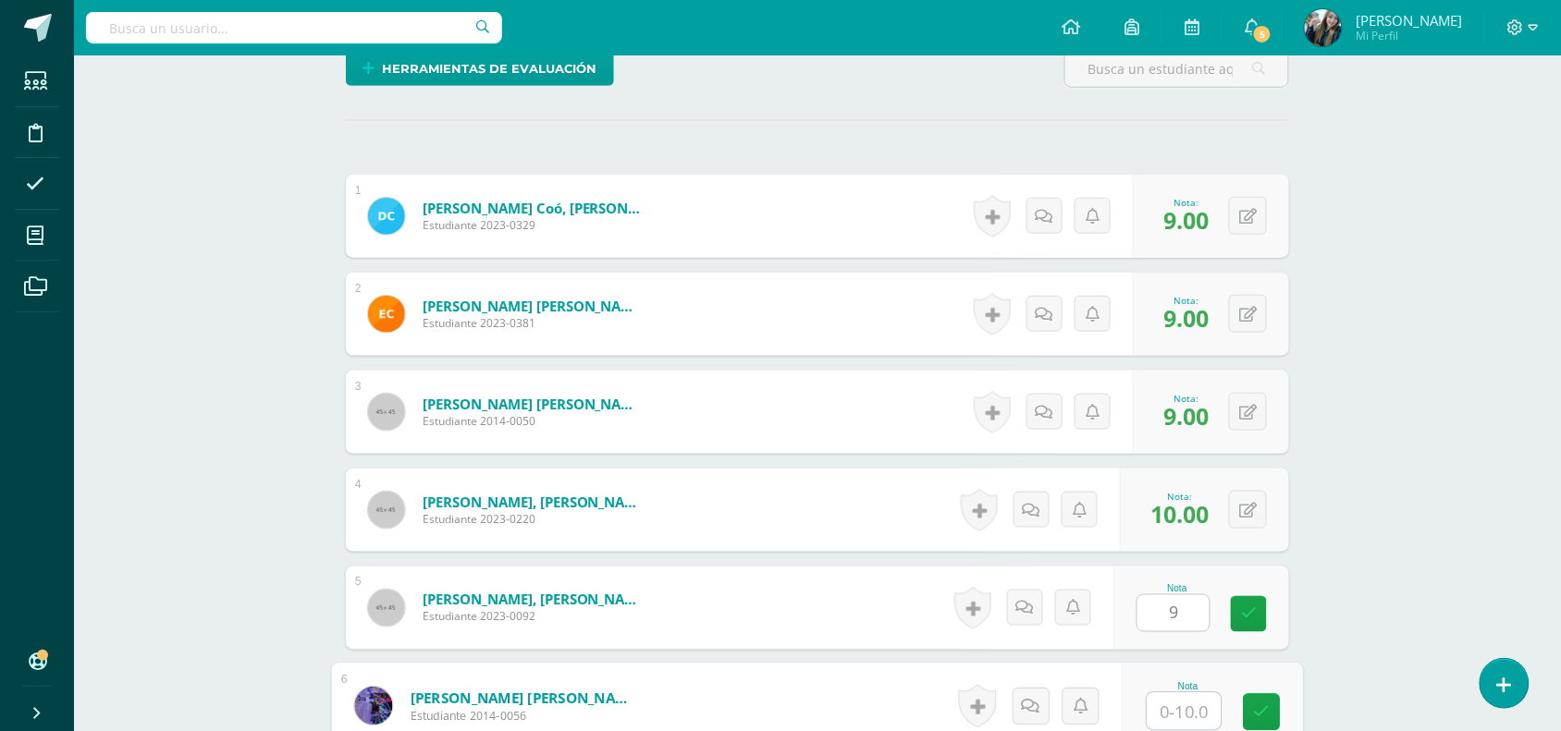
click at [1189, 703] on input "text" at bounding box center [1184, 711] width 74 height 37
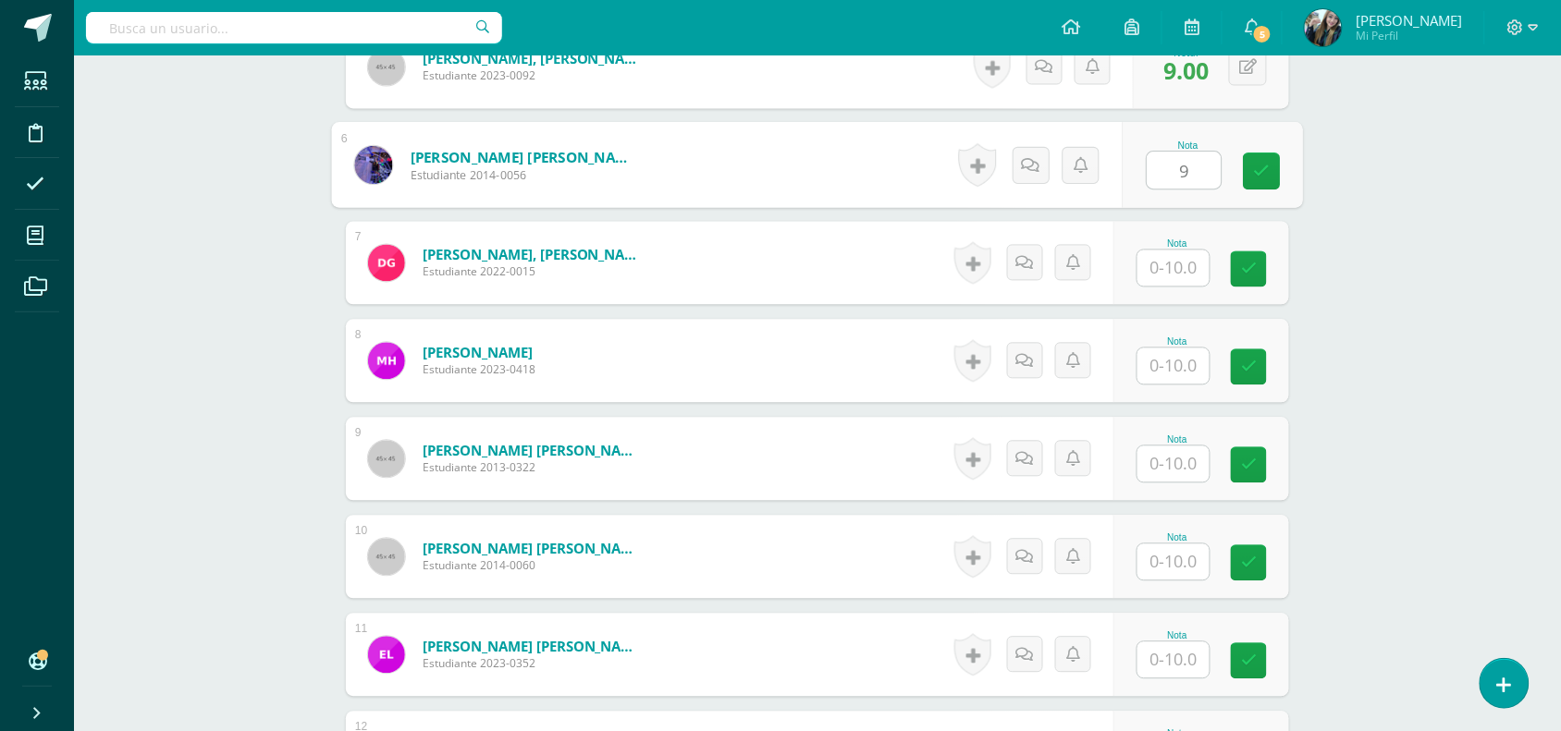
scroll to position [1046, 0]
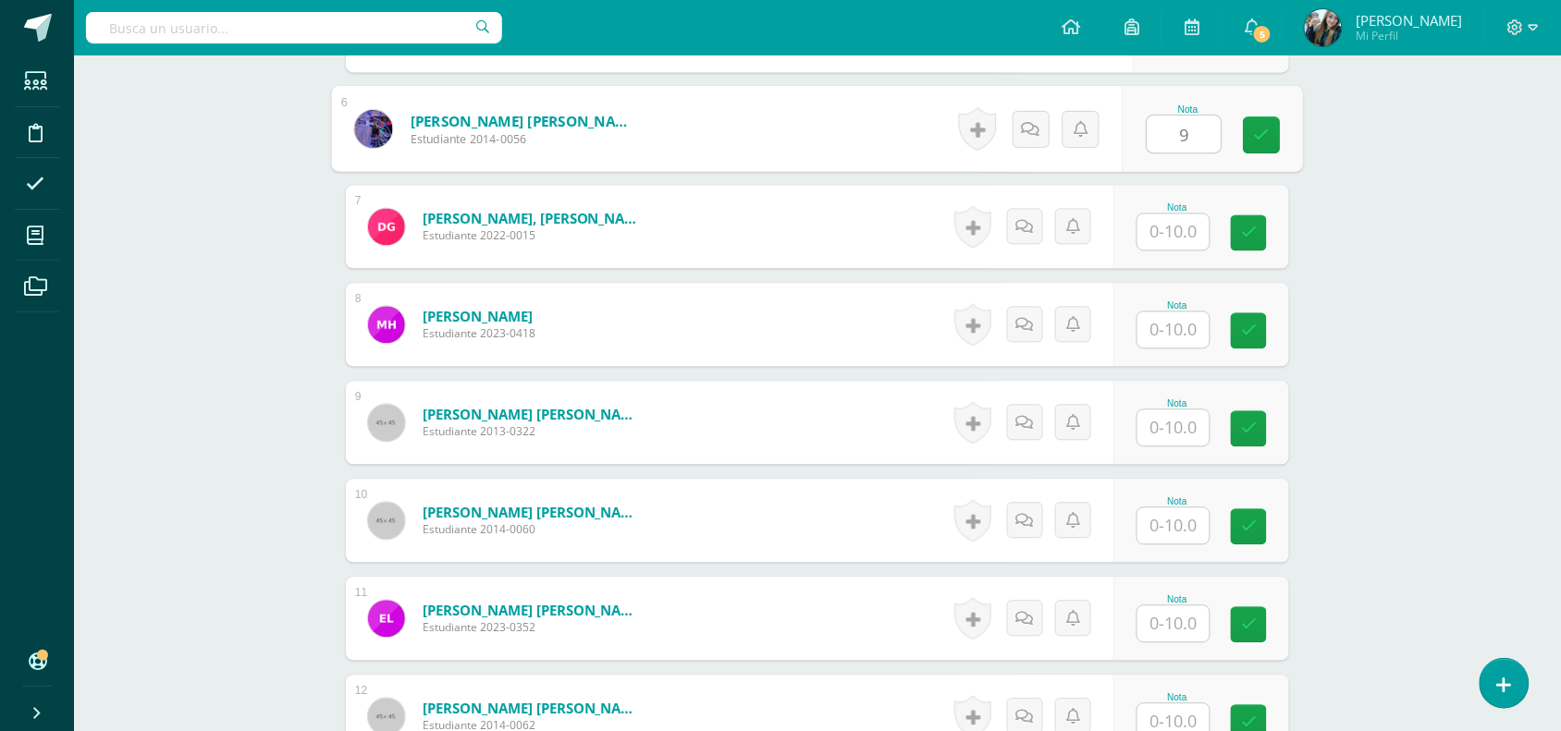
type input "9"
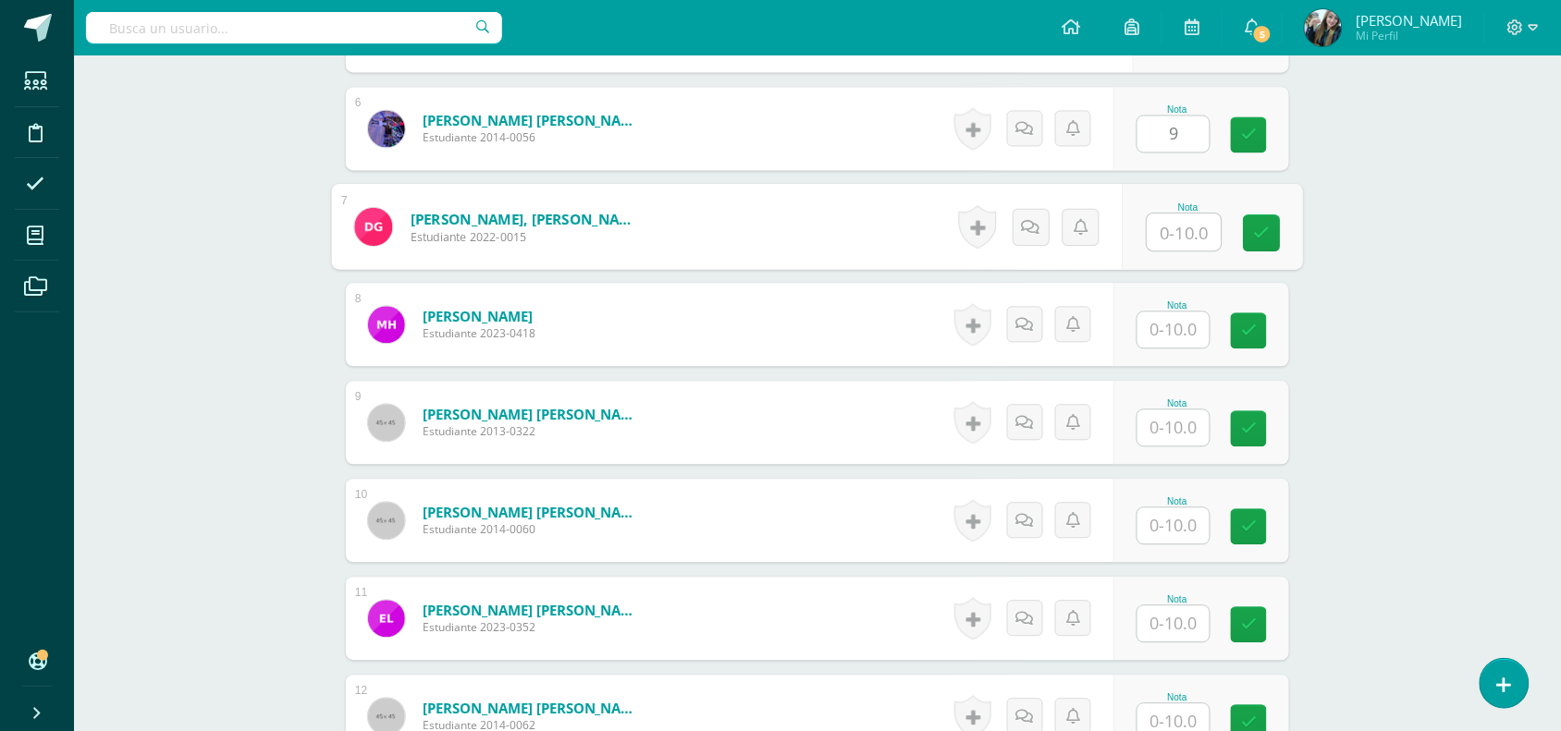
click at [1179, 214] on input "text" at bounding box center [1184, 232] width 74 height 37
type input "10"
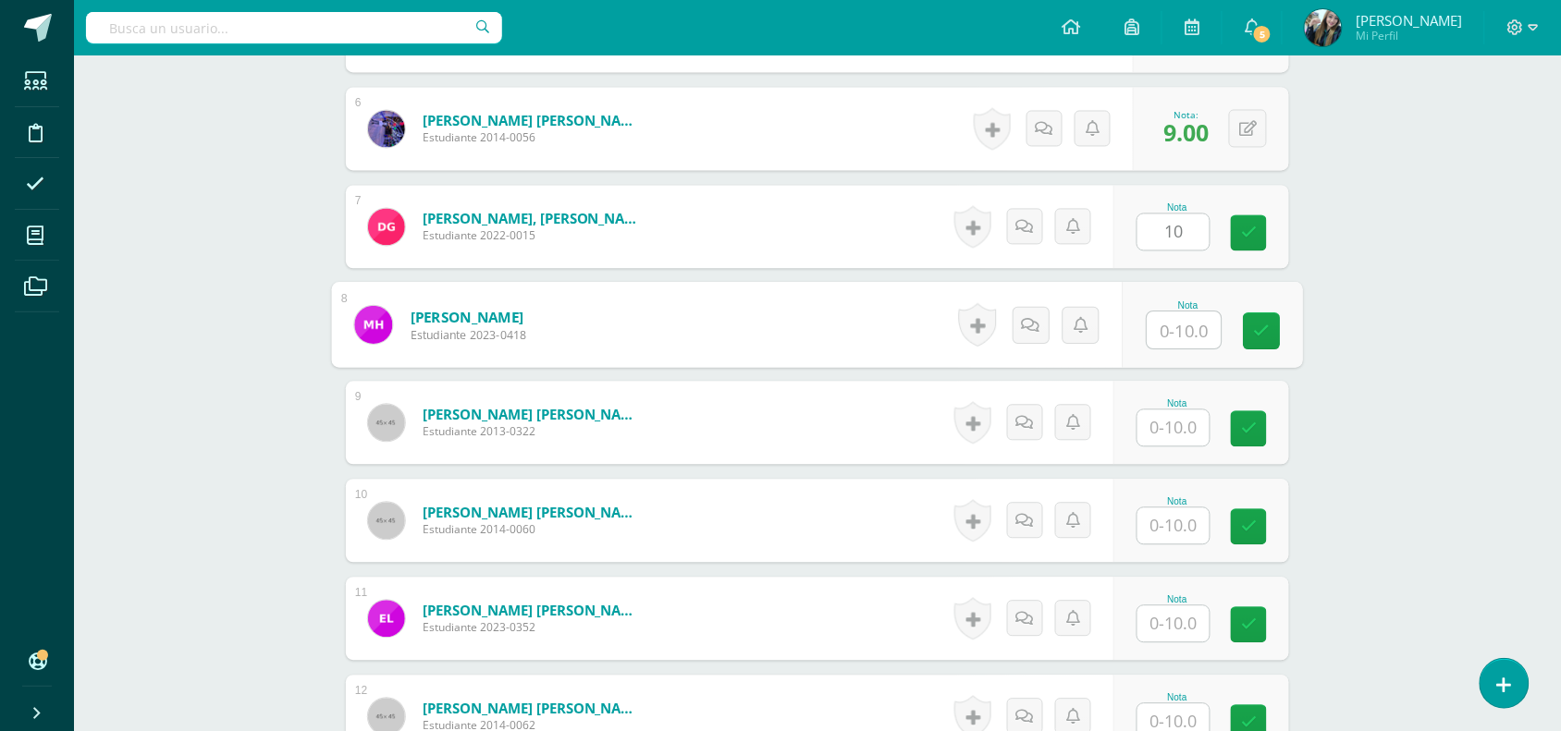
click at [1157, 329] on input "text" at bounding box center [1184, 330] width 74 height 37
type input "10"
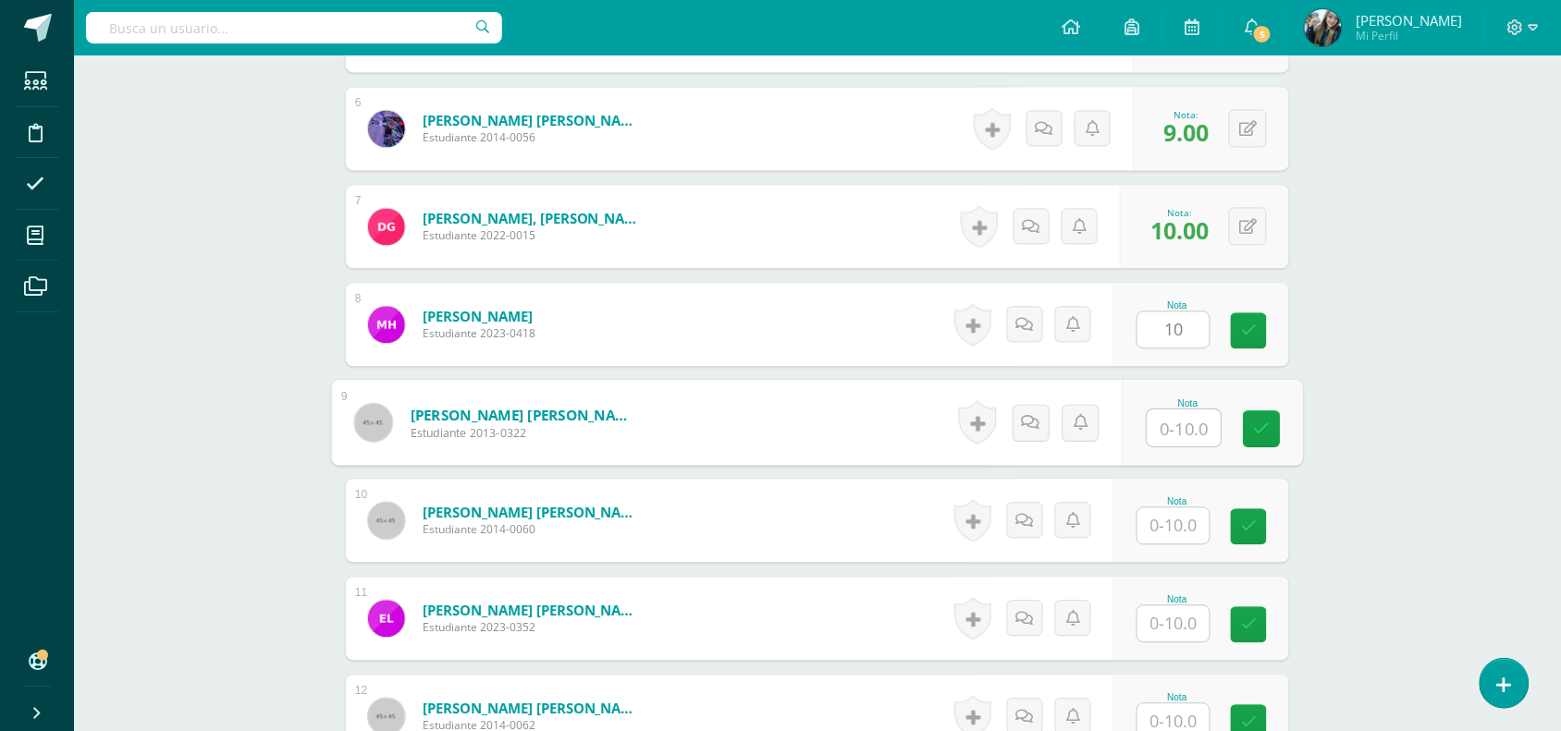
click at [1171, 431] on input "text" at bounding box center [1184, 428] width 74 height 37
type input "10"
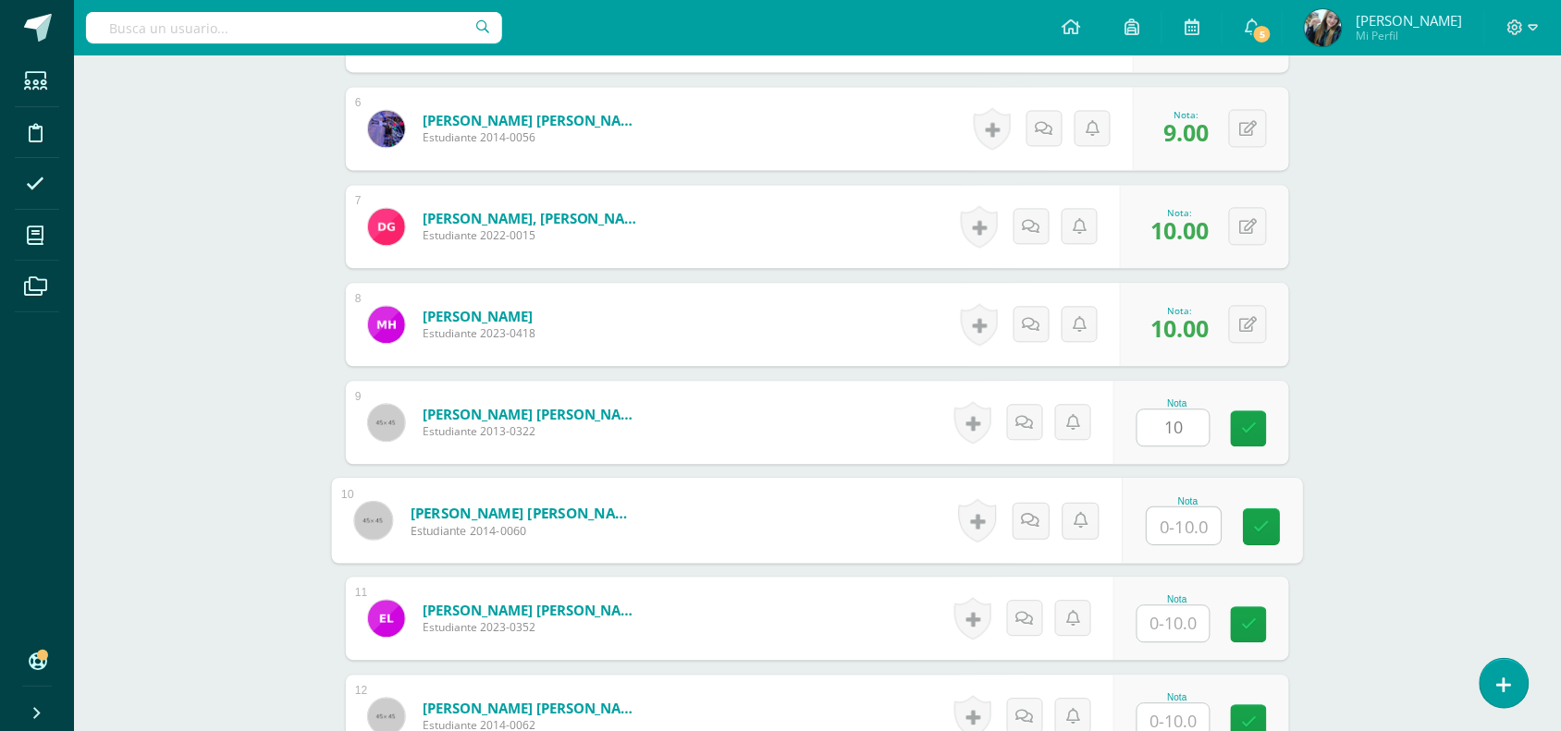
click at [1195, 533] on input "text" at bounding box center [1184, 526] width 74 height 37
type input "9"
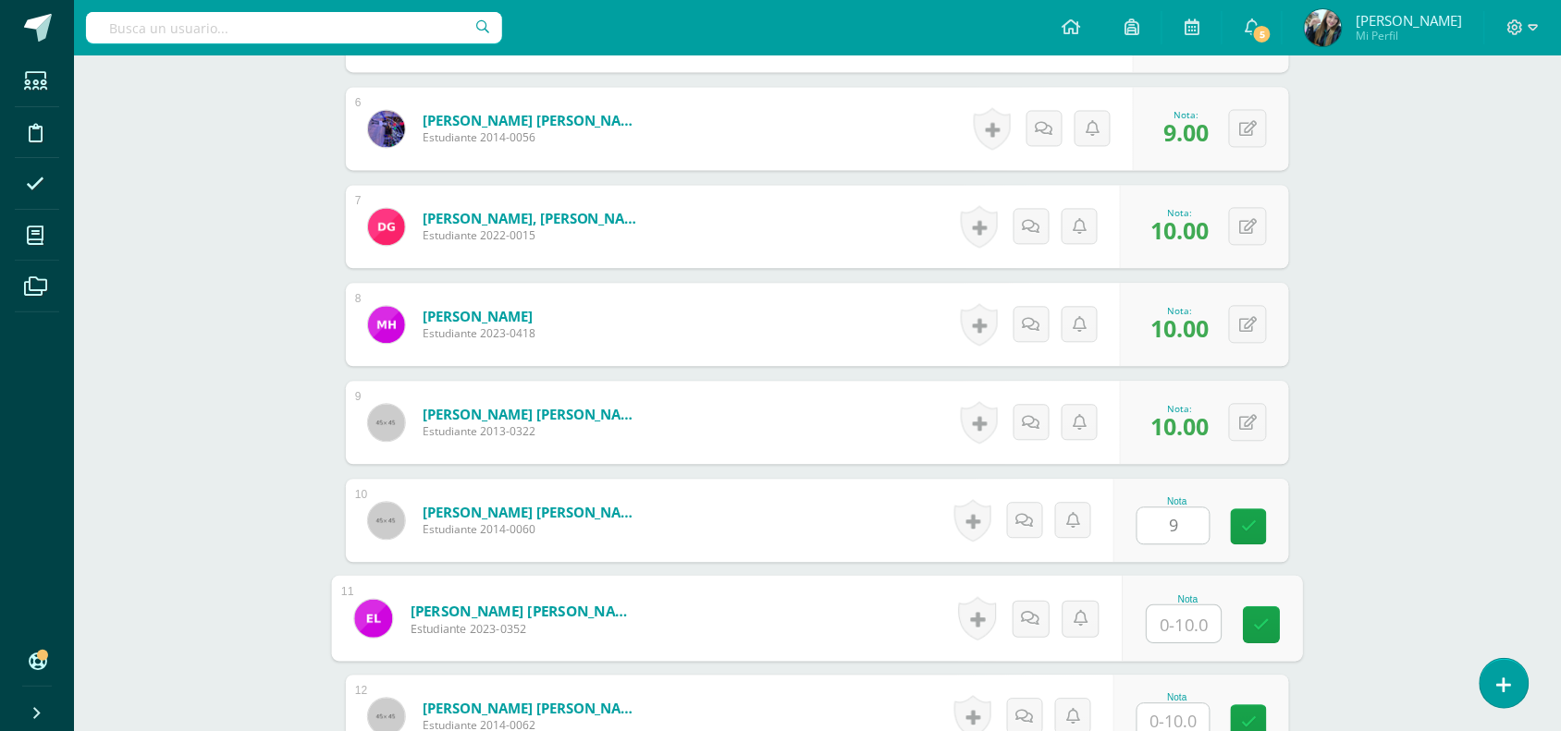
click at [1193, 631] on input "text" at bounding box center [1184, 624] width 74 height 37
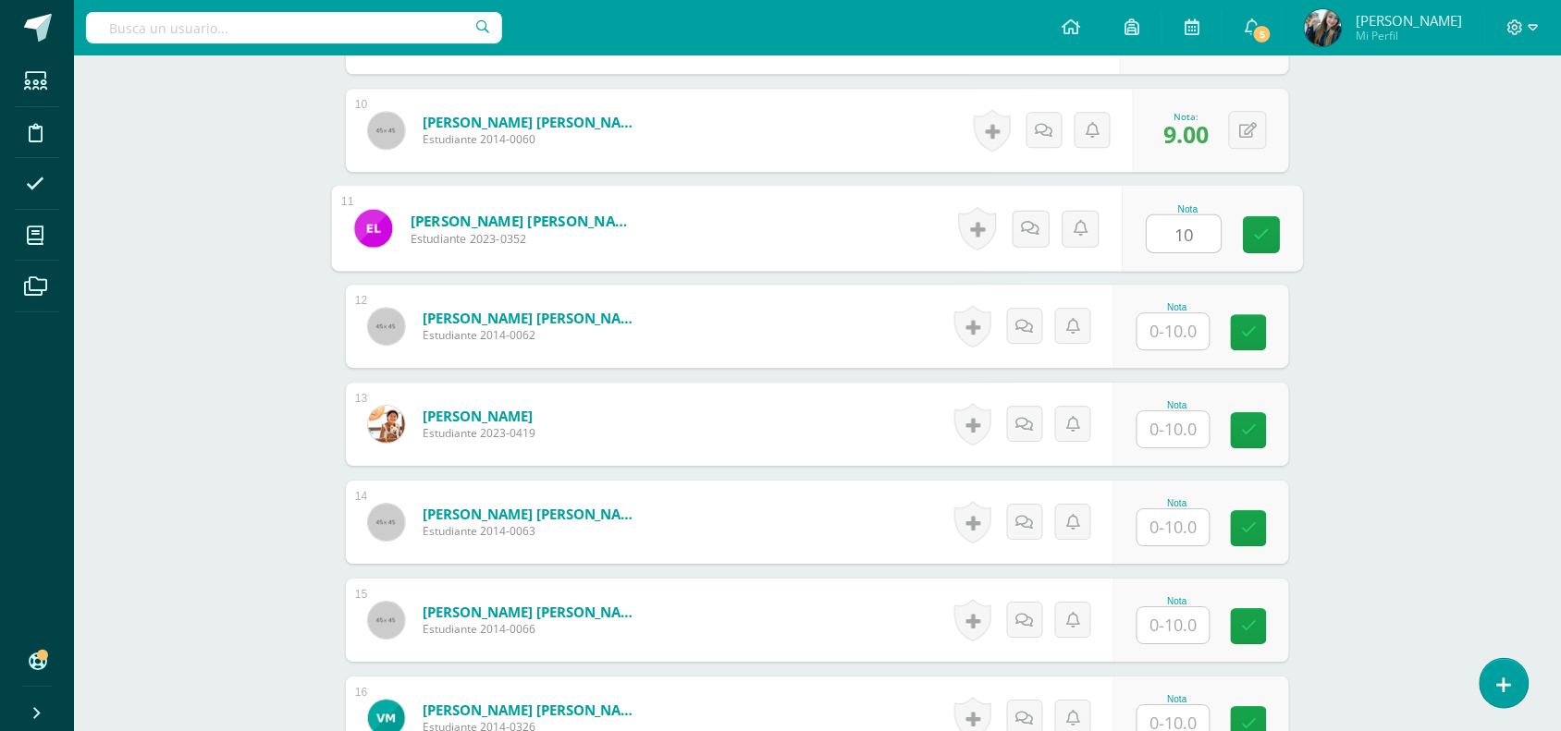
scroll to position [1505, 0]
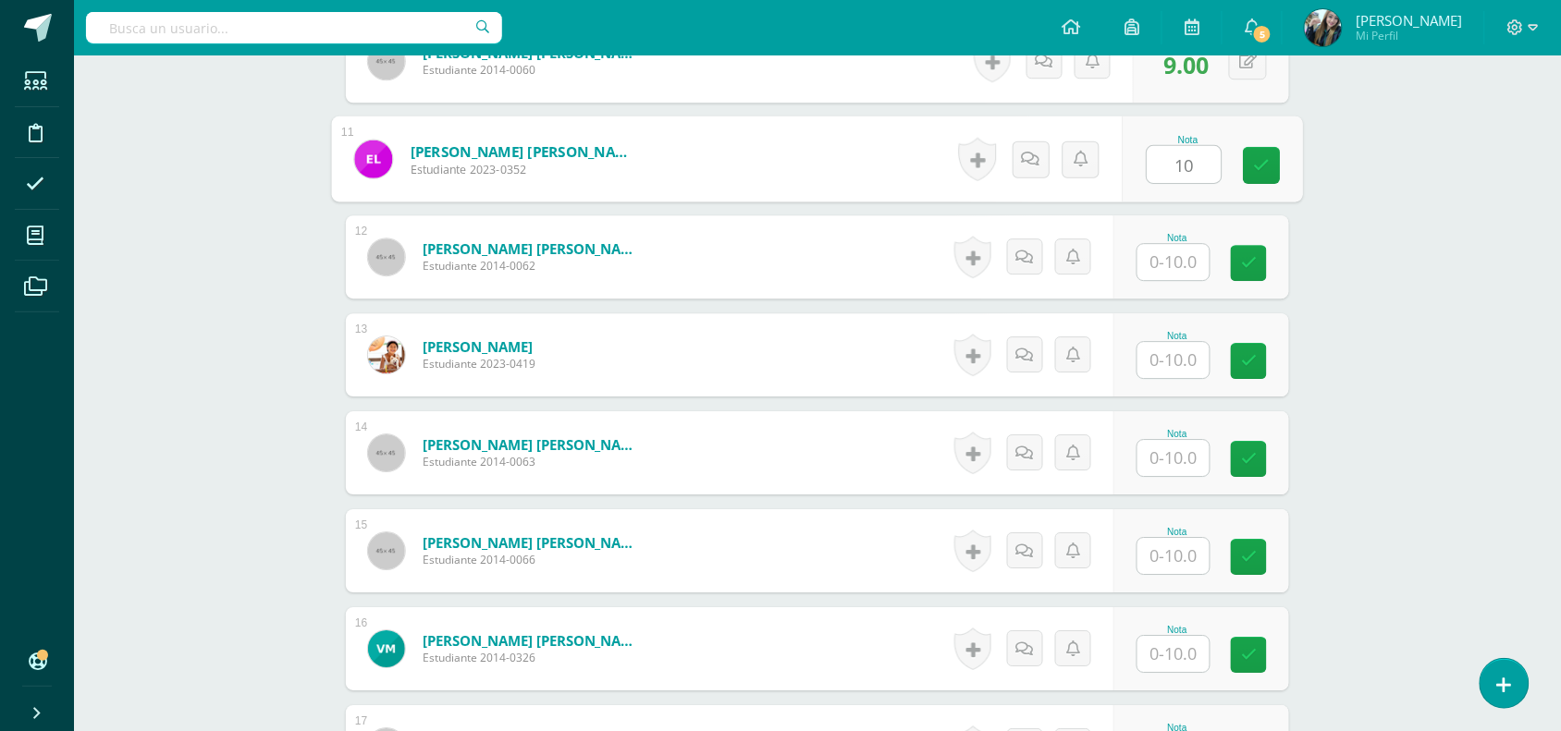
type input "10"
click at [1184, 264] on input "text" at bounding box center [1173, 262] width 72 height 36
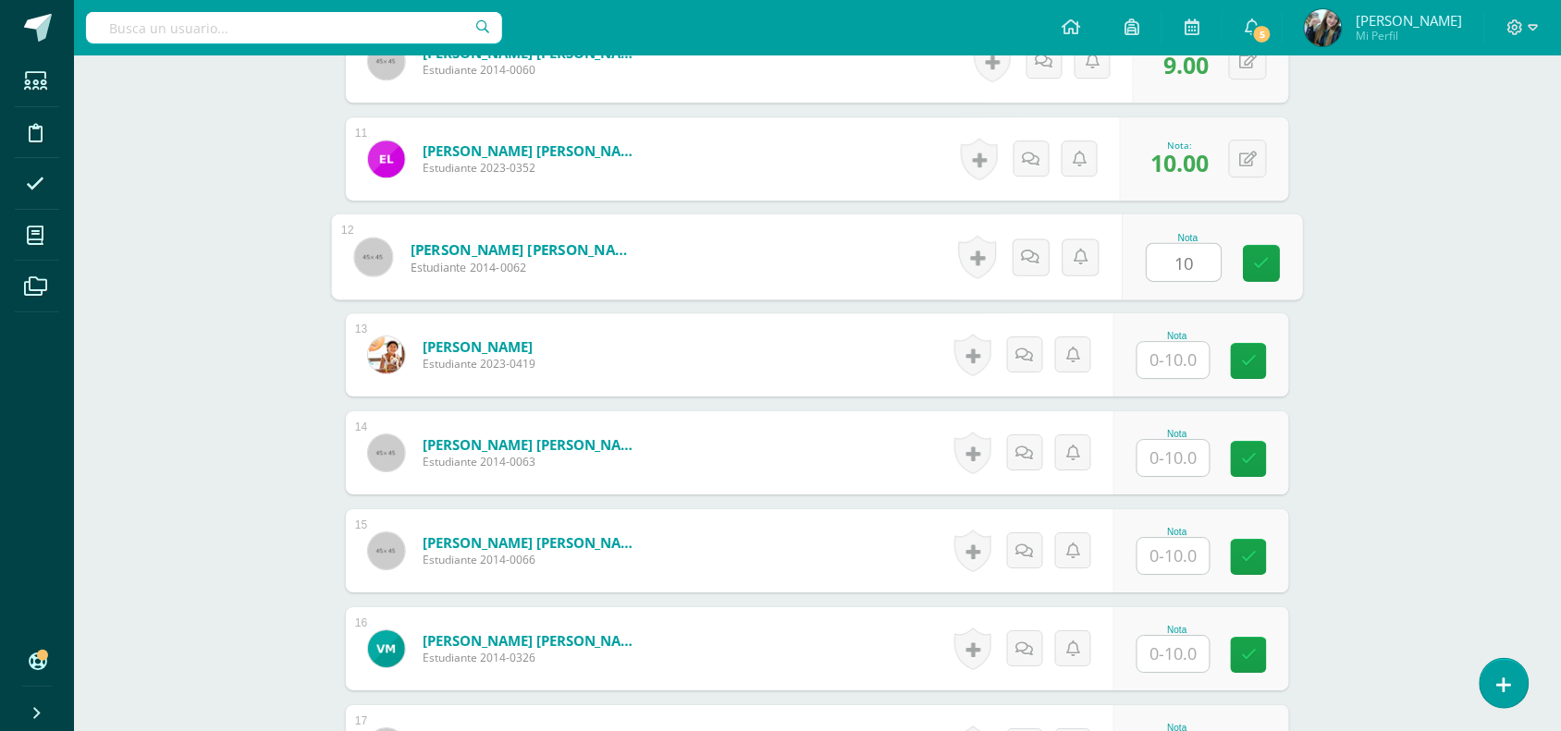
click at [1184, 264] on input "10" at bounding box center [1184, 262] width 74 height 37
type input "10"
click at [1174, 370] on input "text" at bounding box center [1173, 360] width 72 height 36
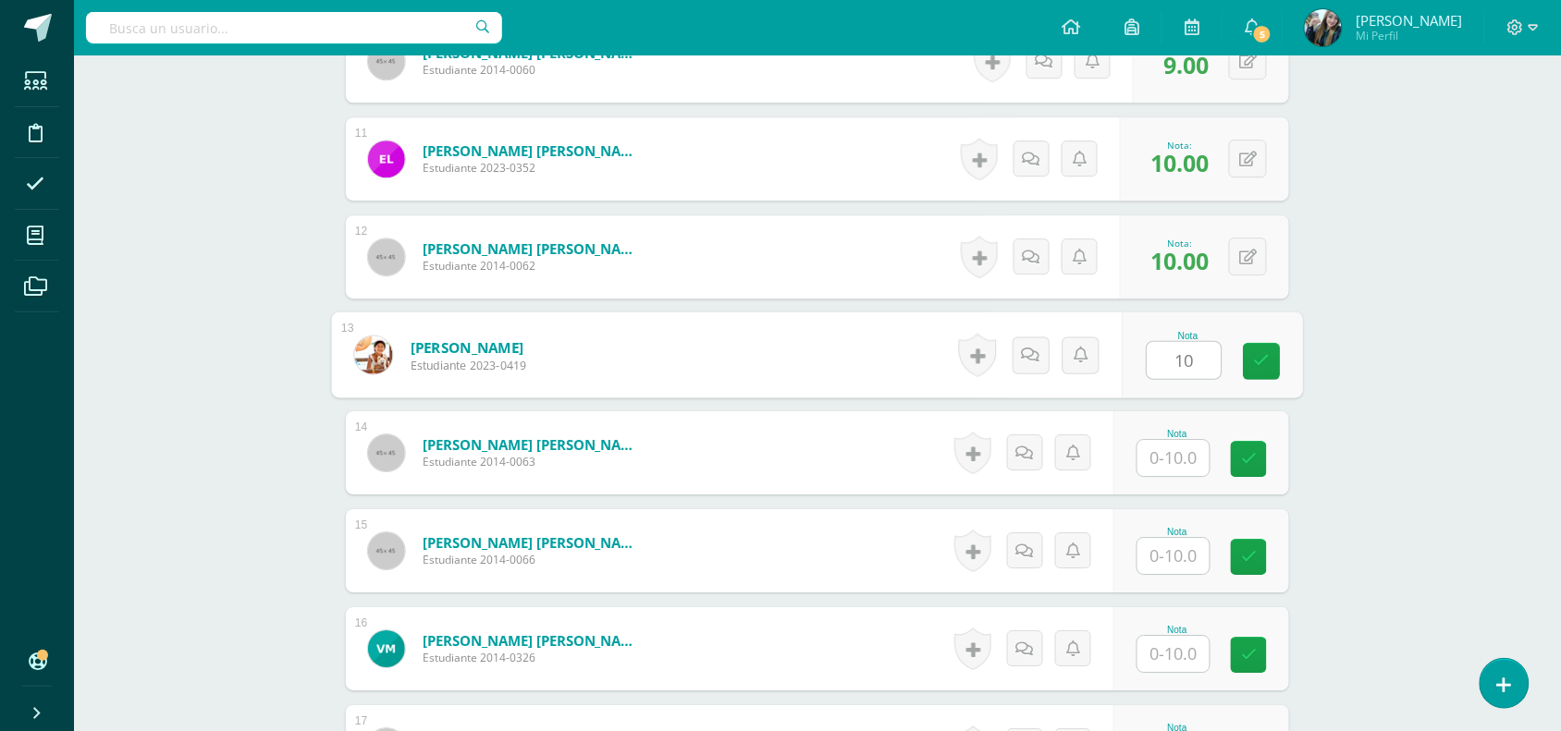
type input "10"
click at [1180, 449] on input "text" at bounding box center [1173, 458] width 72 height 36
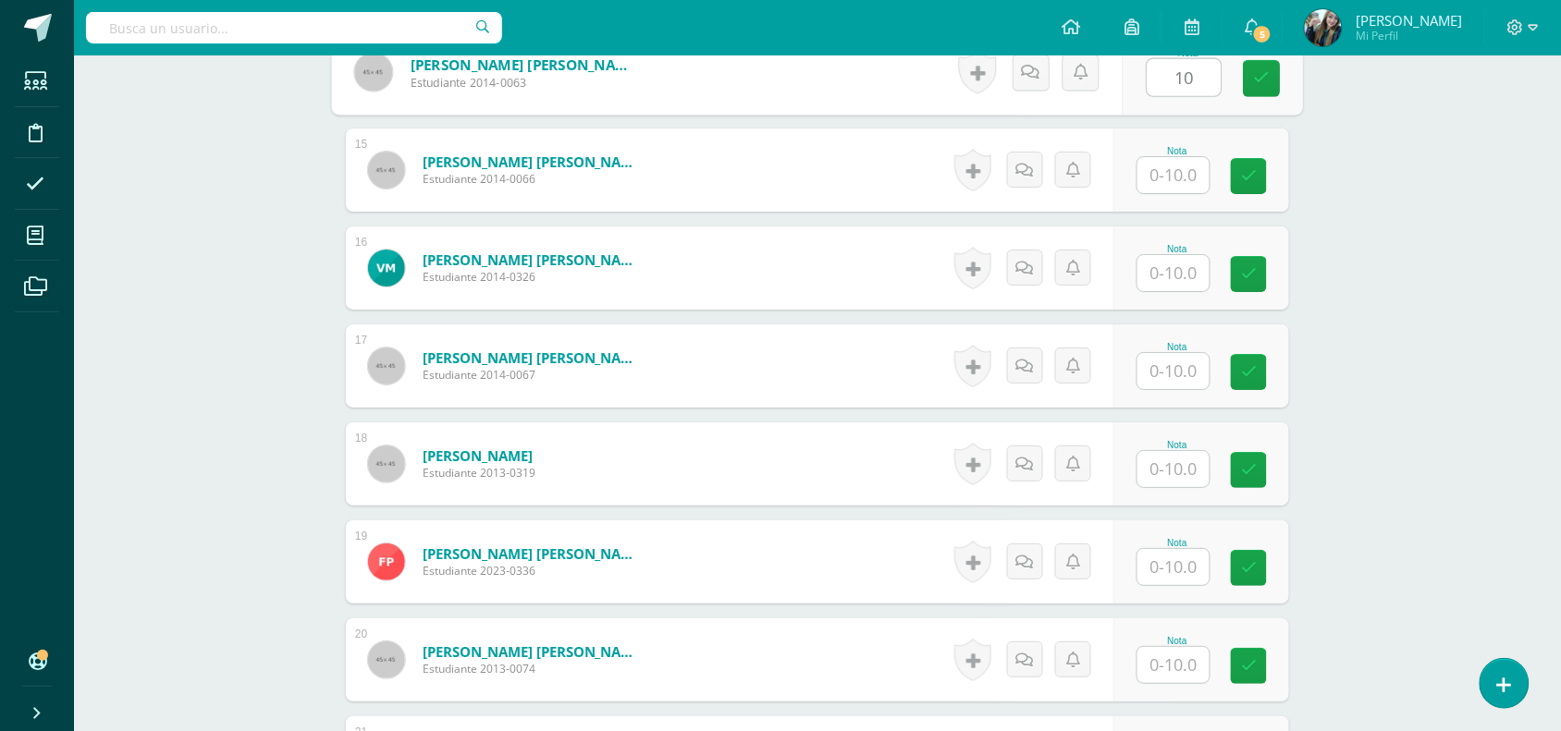
scroll to position [1892, 0]
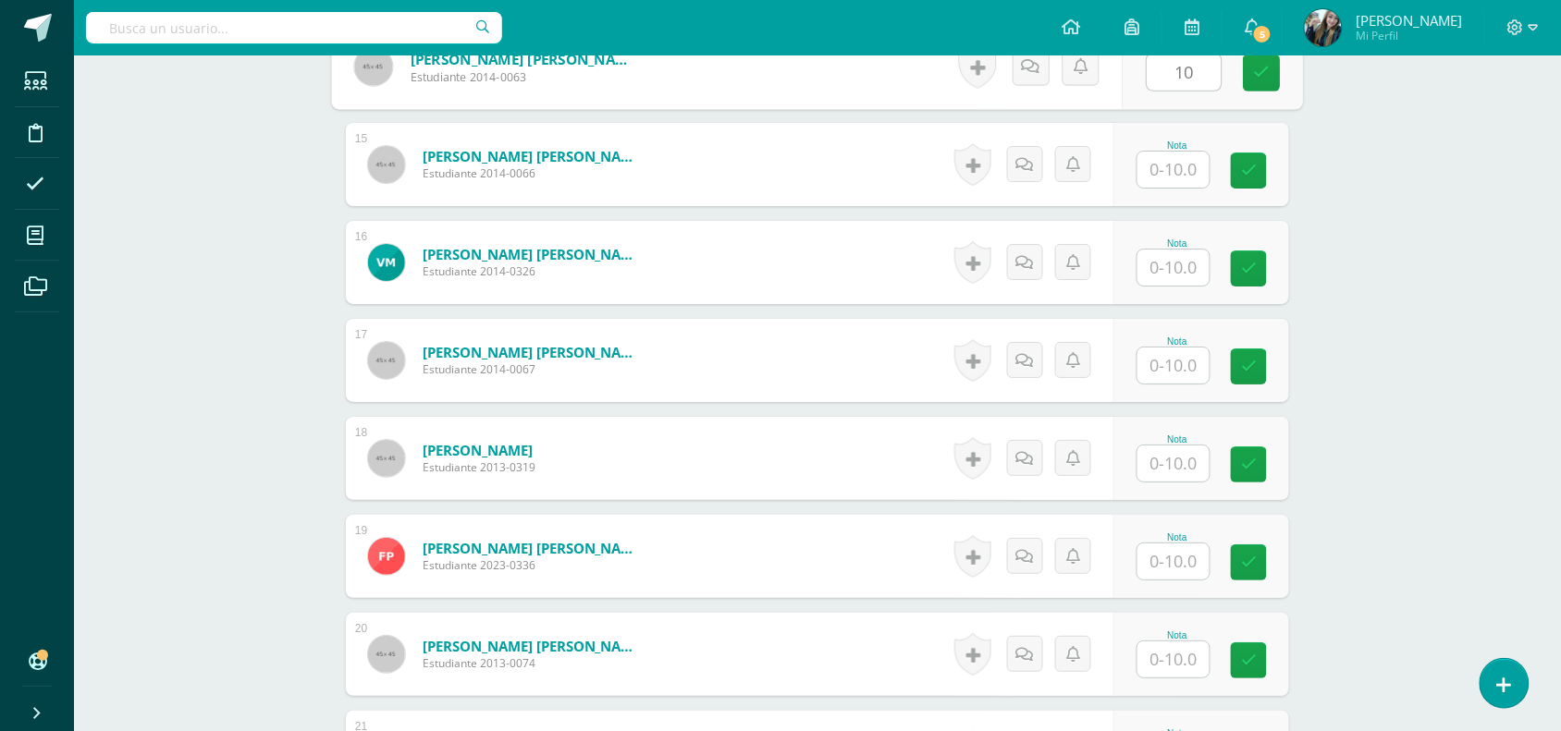
type input "10"
click at [1177, 171] on input "text" at bounding box center [1173, 170] width 72 height 36
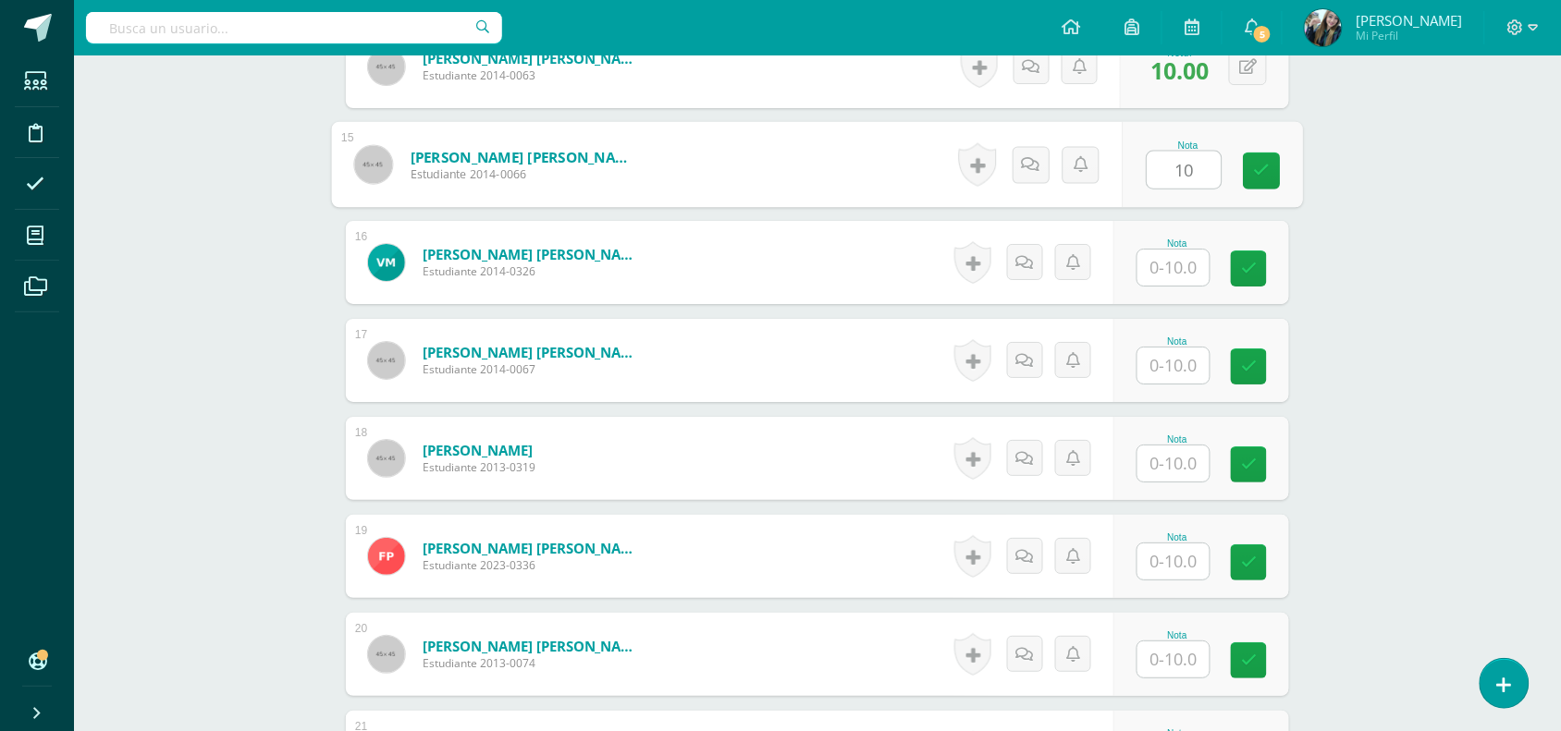
type input "10"
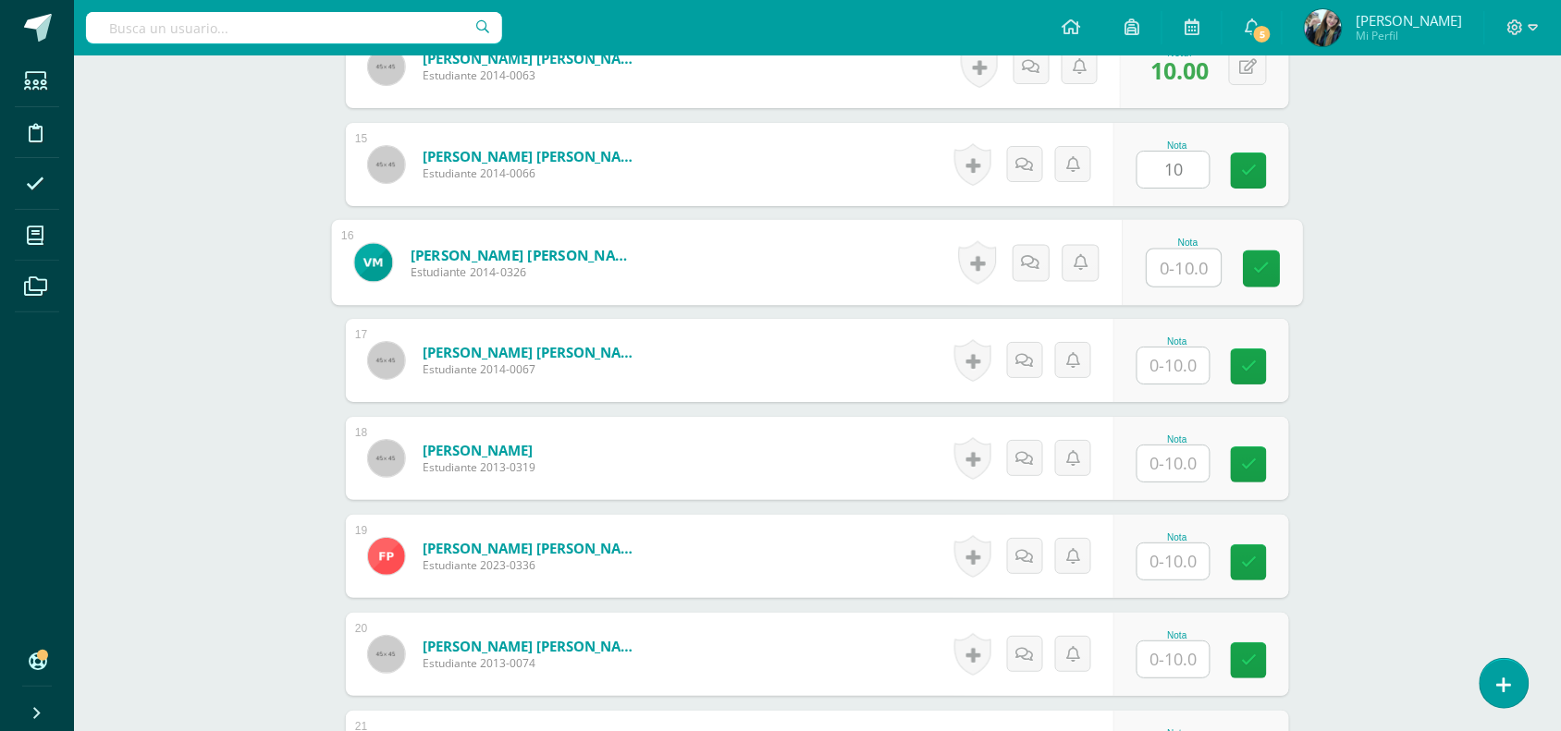
click at [1179, 269] on input "text" at bounding box center [1184, 268] width 74 height 37
type input "10"
click at [1188, 349] on input "text" at bounding box center [1173, 366] width 72 height 36
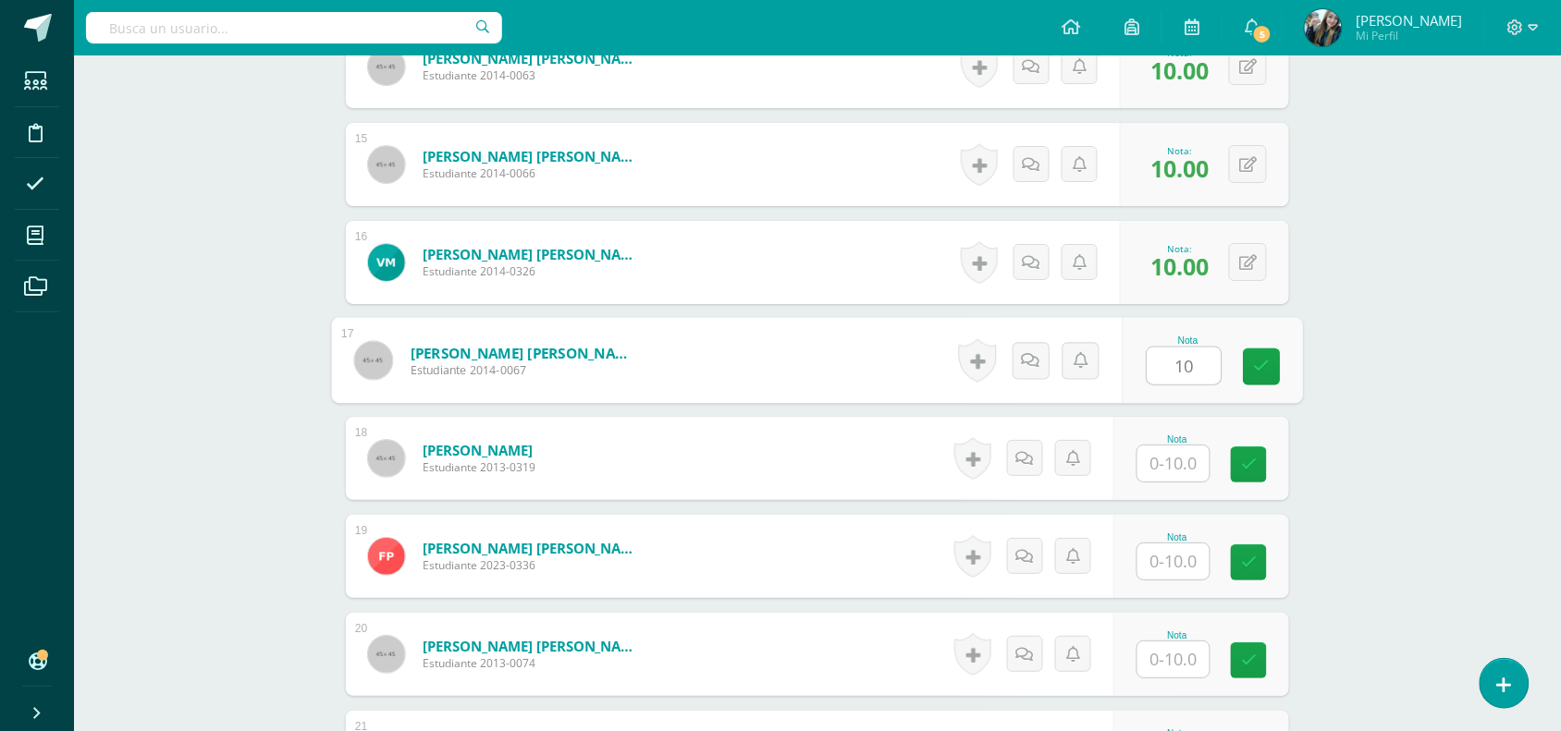
type input "10"
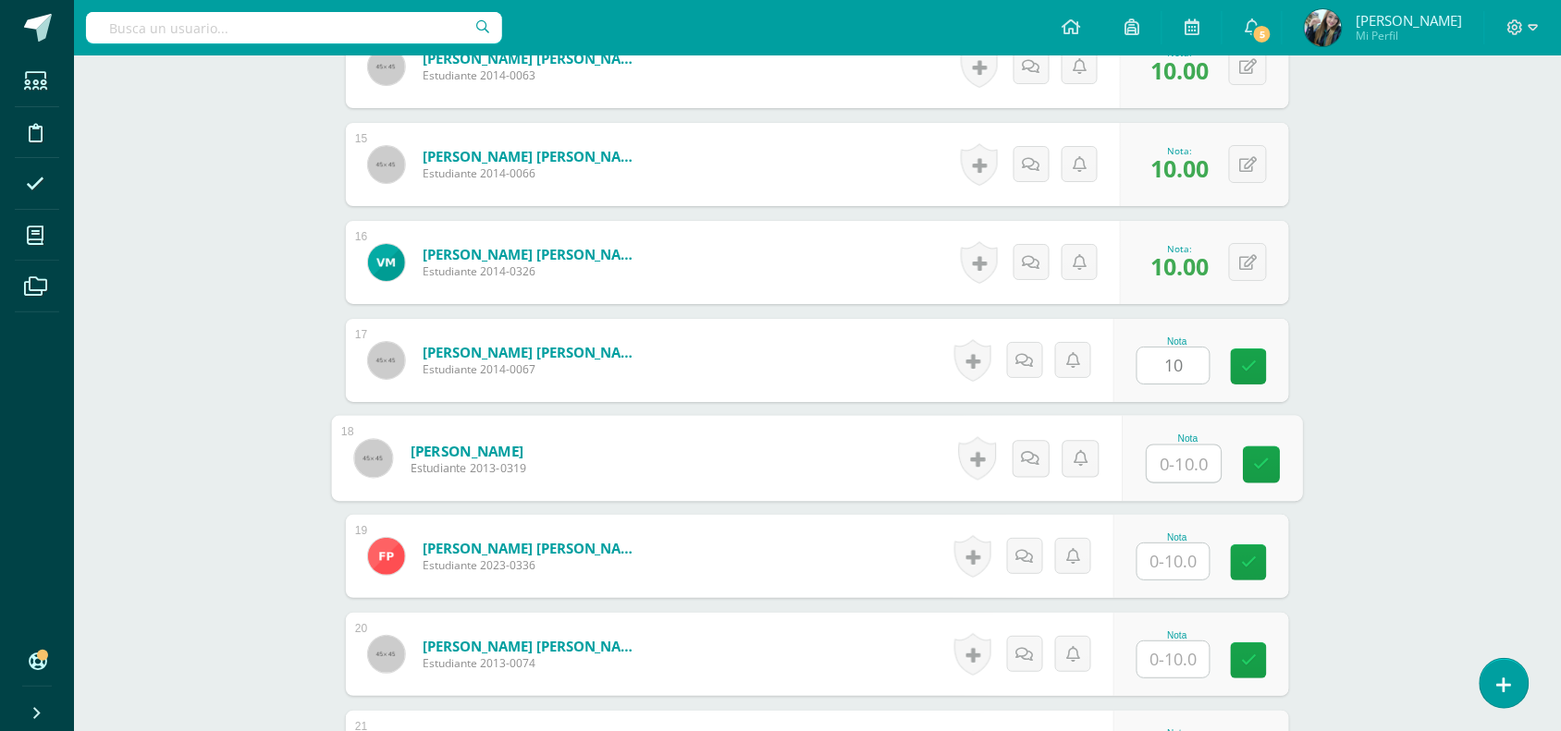
click at [1181, 464] on input "text" at bounding box center [1184, 464] width 74 height 37
type input "10"
click at [1183, 566] on input "text" at bounding box center [1173, 562] width 72 height 36
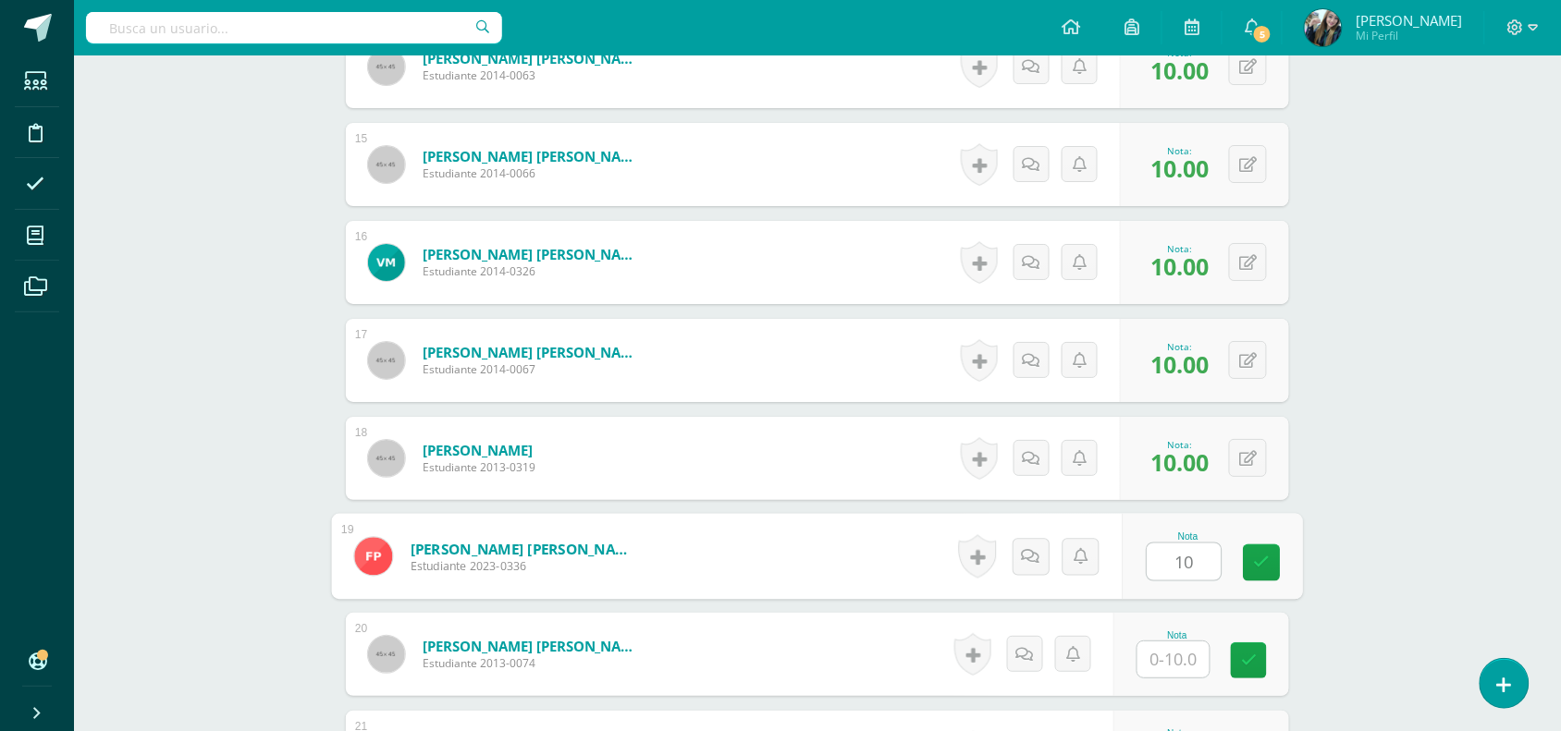
type input "10"
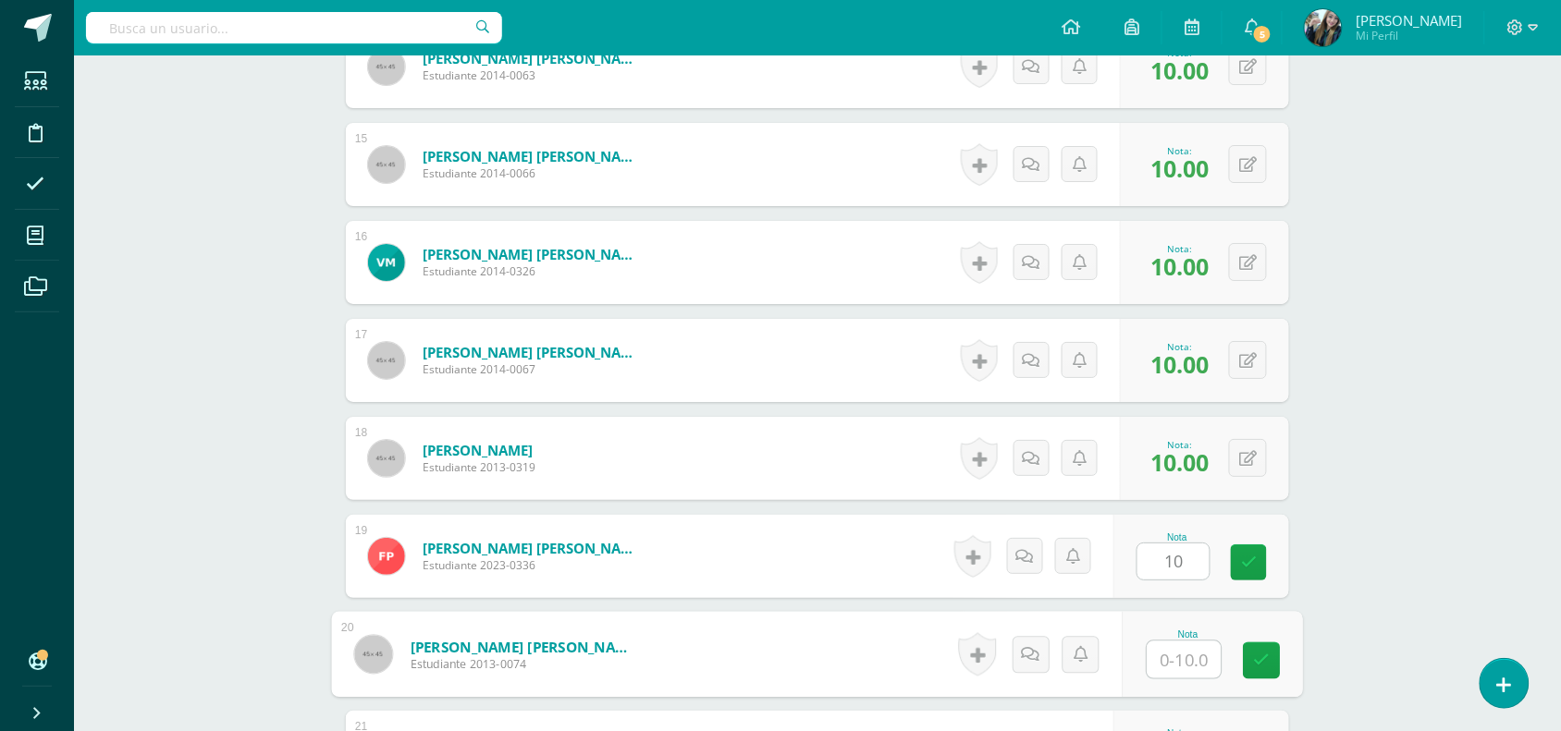
click at [1184, 663] on input "text" at bounding box center [1184, 660] width 74 height 37
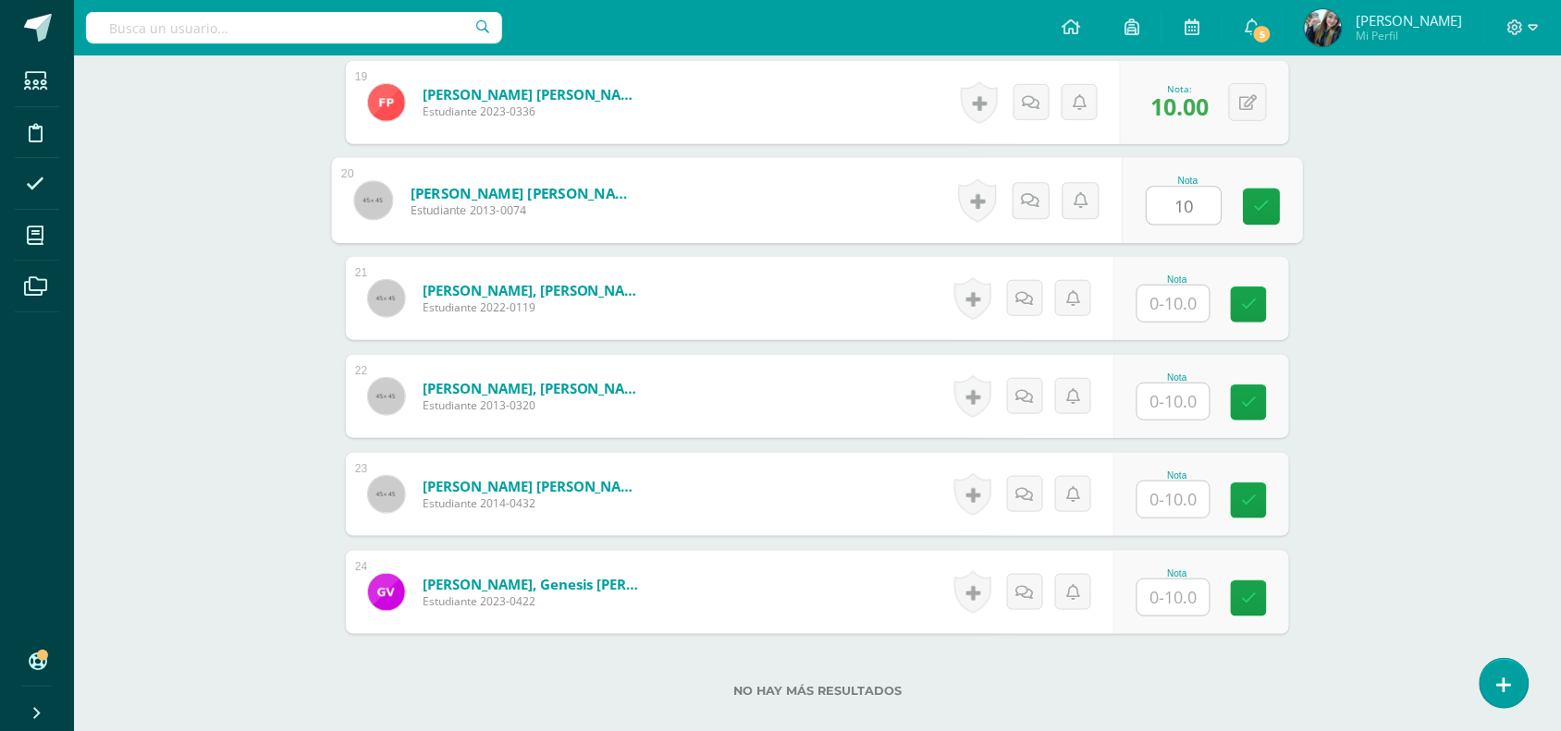
scroll to position [2425, 0]
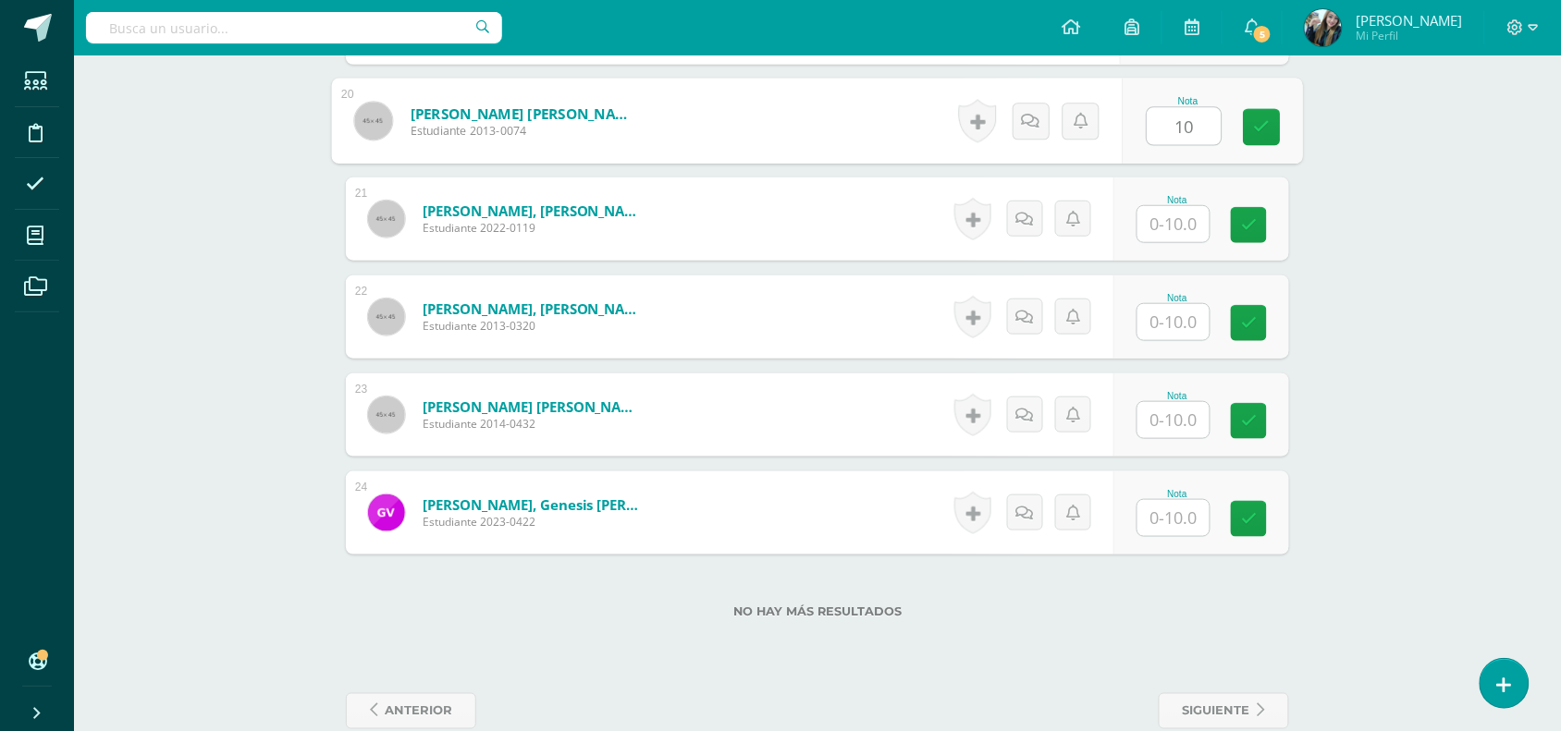
type input "10"
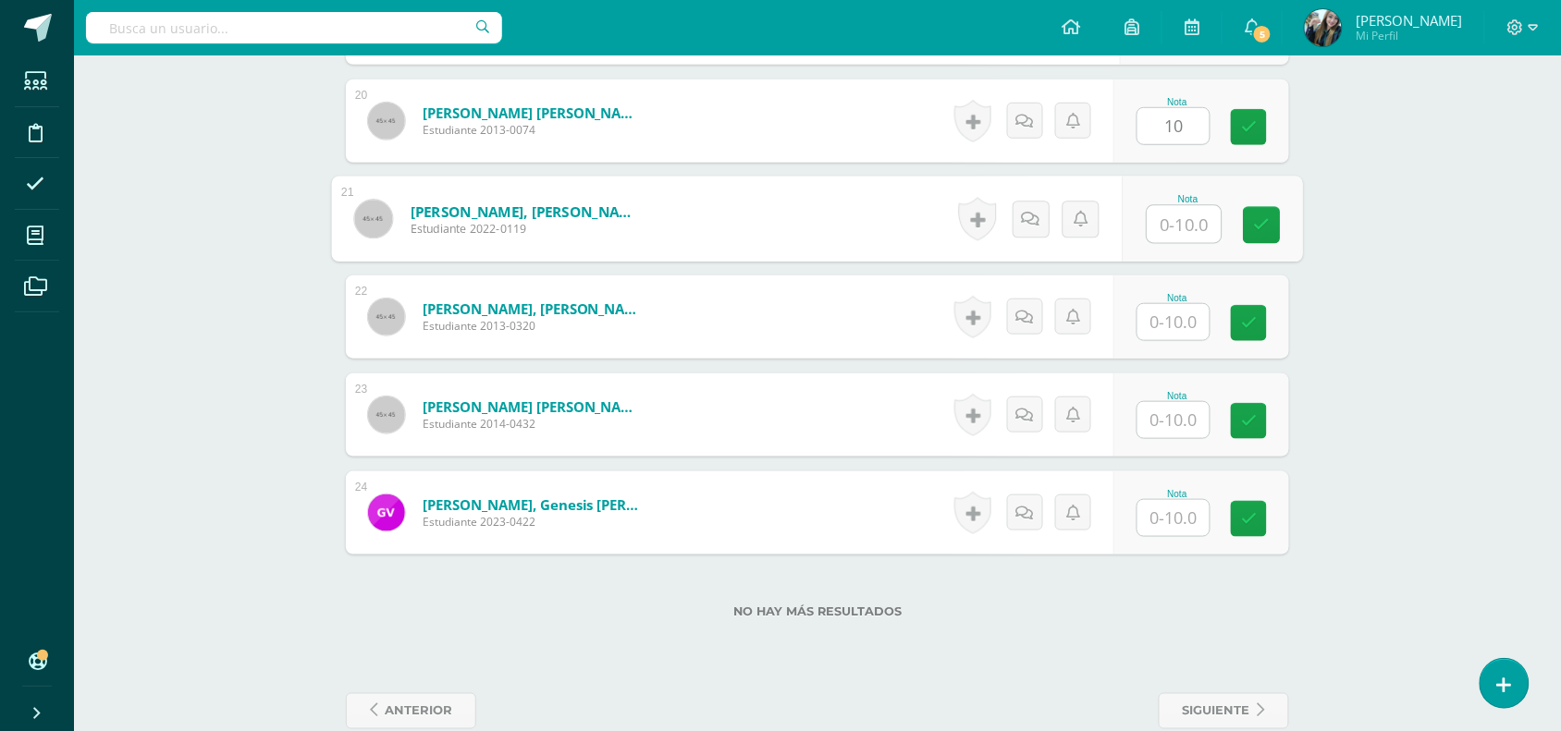
click at [1162, 215] on input "text" at bounding box center [1184, 224] width 74 height 37
type input "10"
click at [1174, 317] on input "text" at bounding box center [1173, 322] width 72 height 36
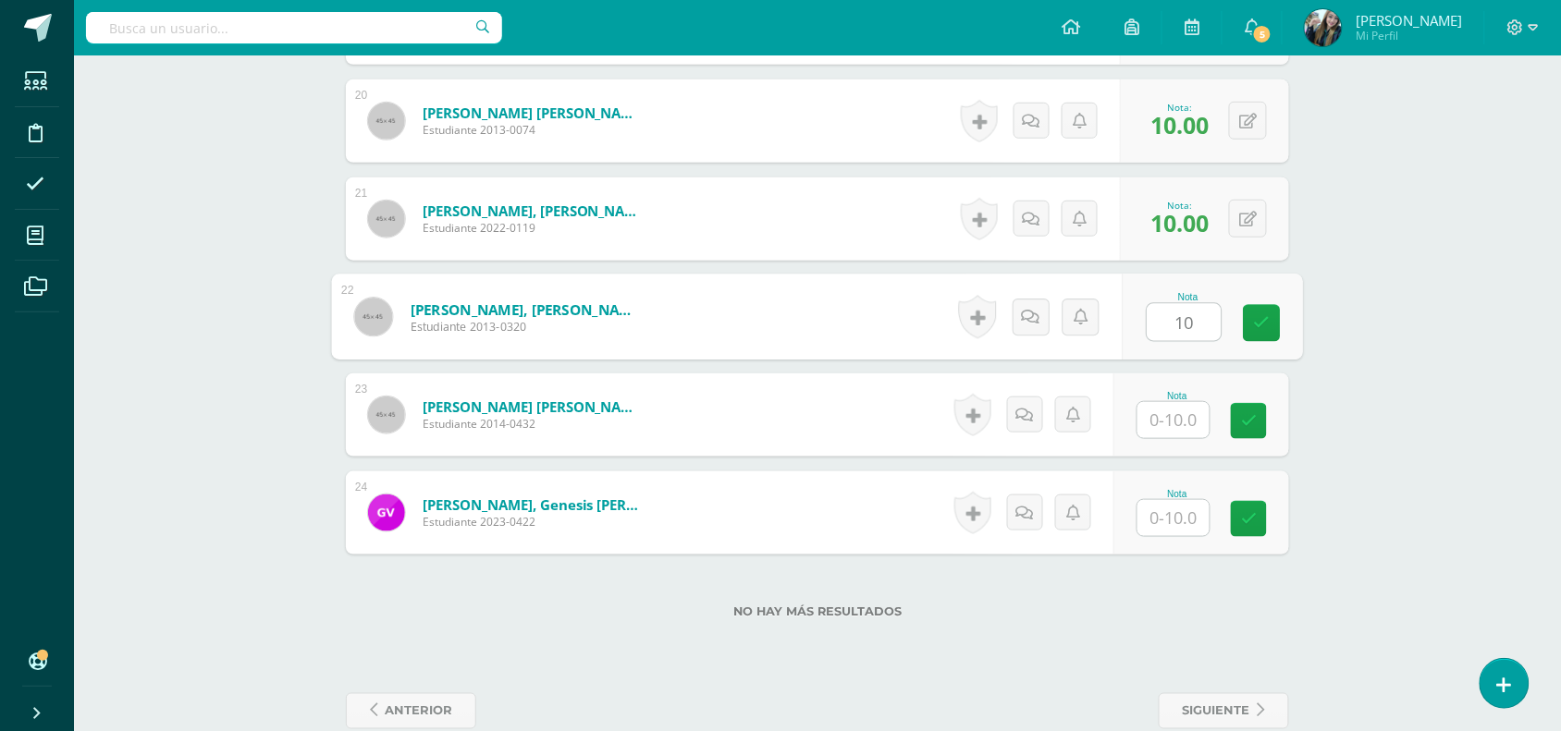
type input "10"
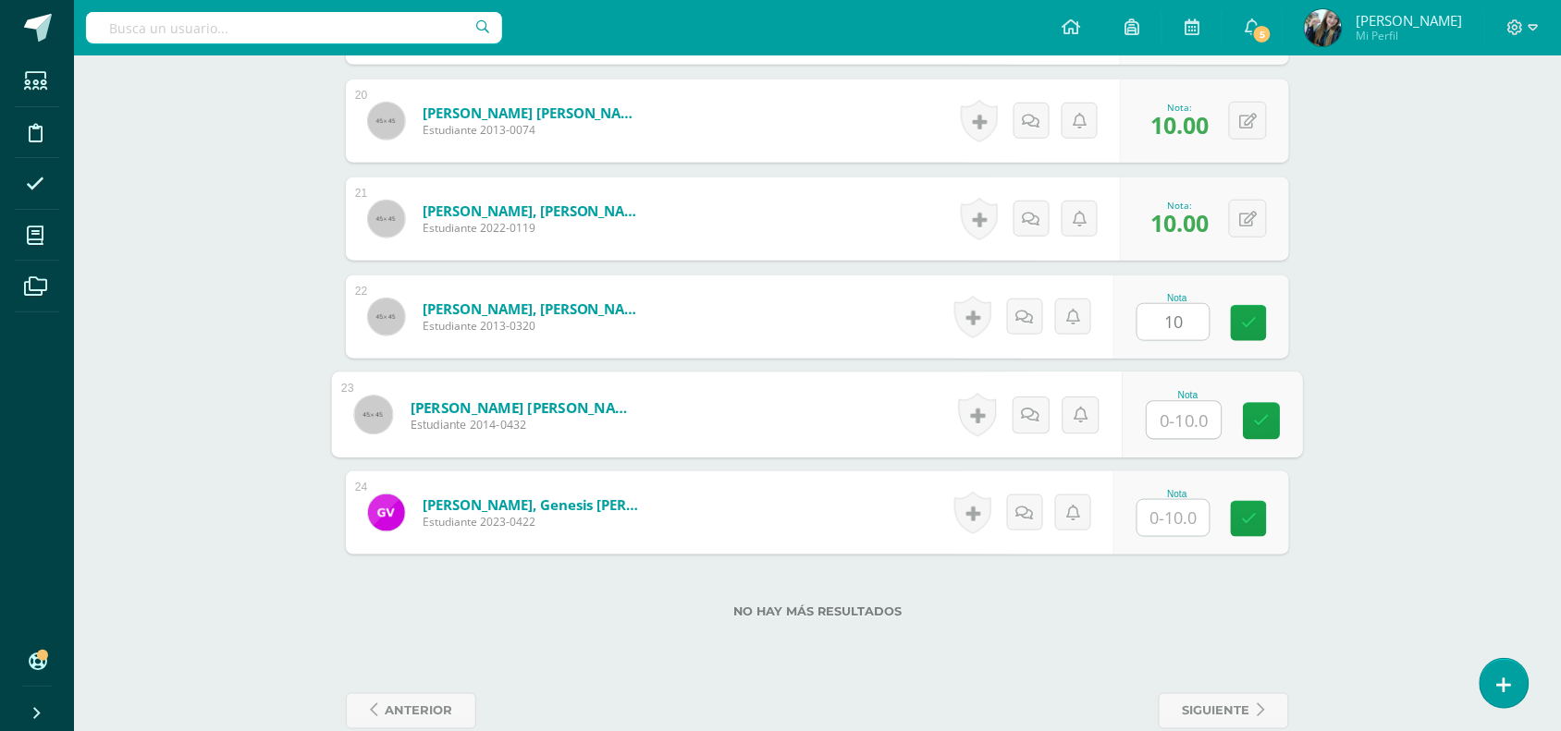
click at [1190, 417] on input "text" at bounding box center [1184, 420] width 74 height 37
type input "10"
click at [1189, 519] on input "text" at bounding box center [1173, 518] width 72 height 36
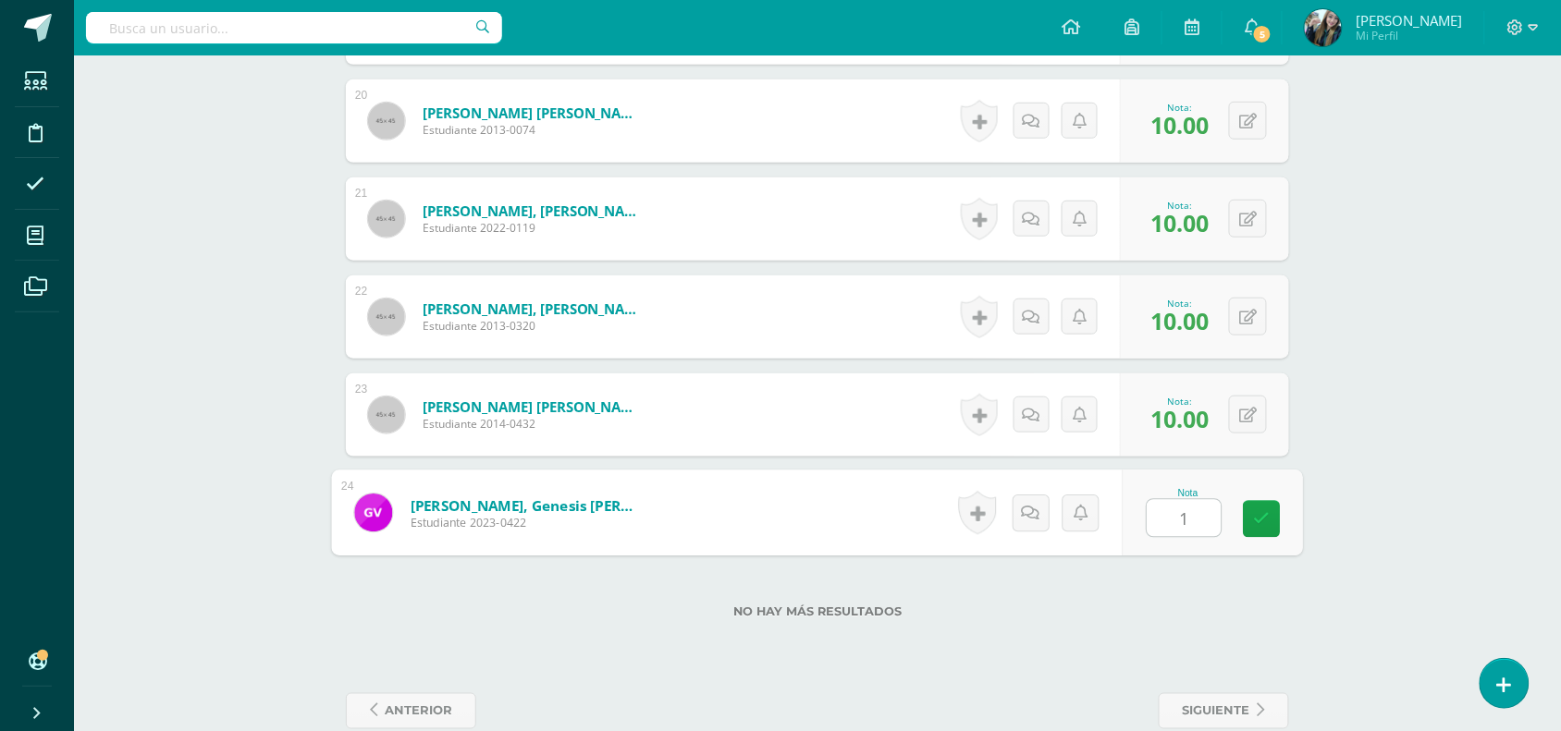
type input "10"
click at [1272, 522] on link at bounding box center [1261, 519] width 37 height 37
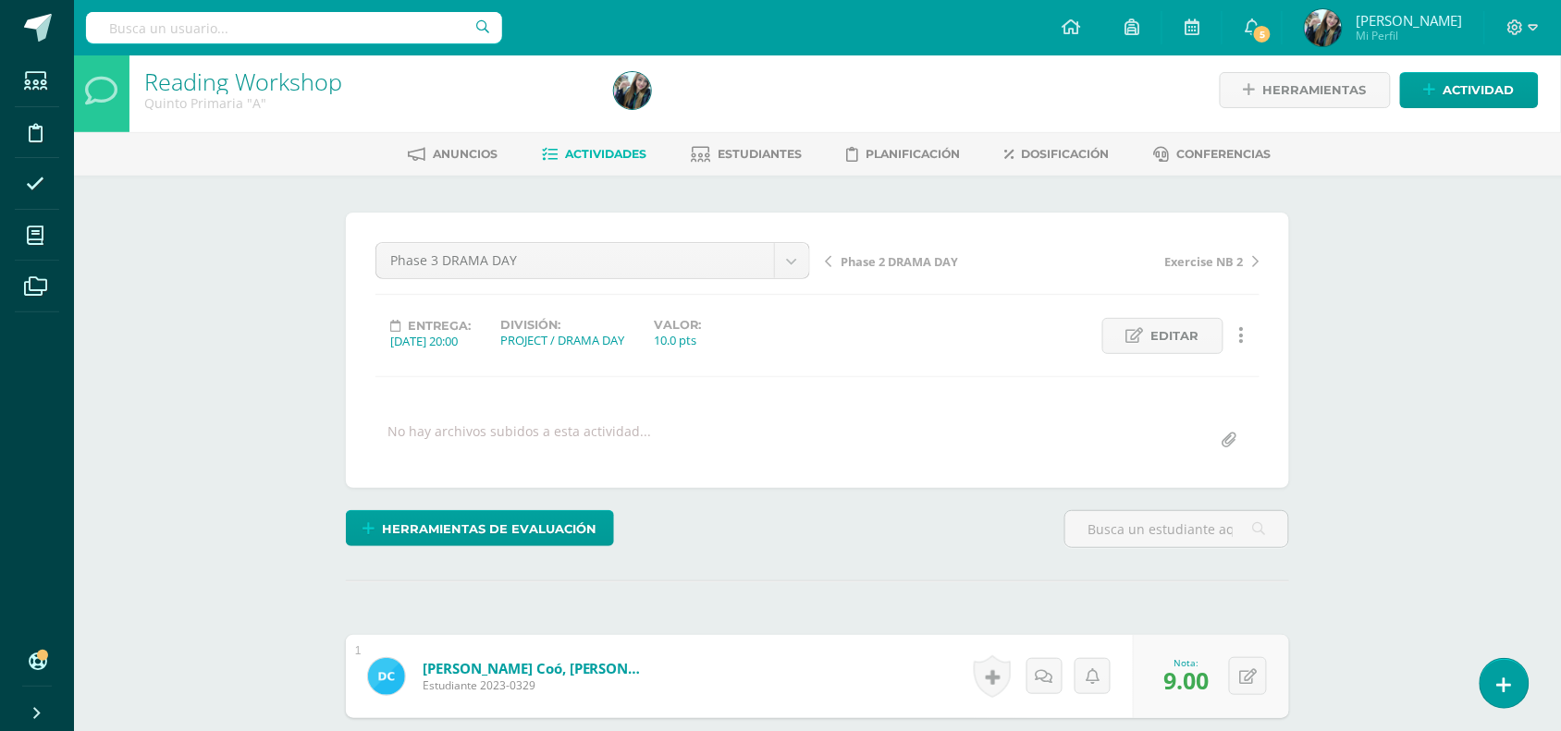
scroll to position [0, 0]
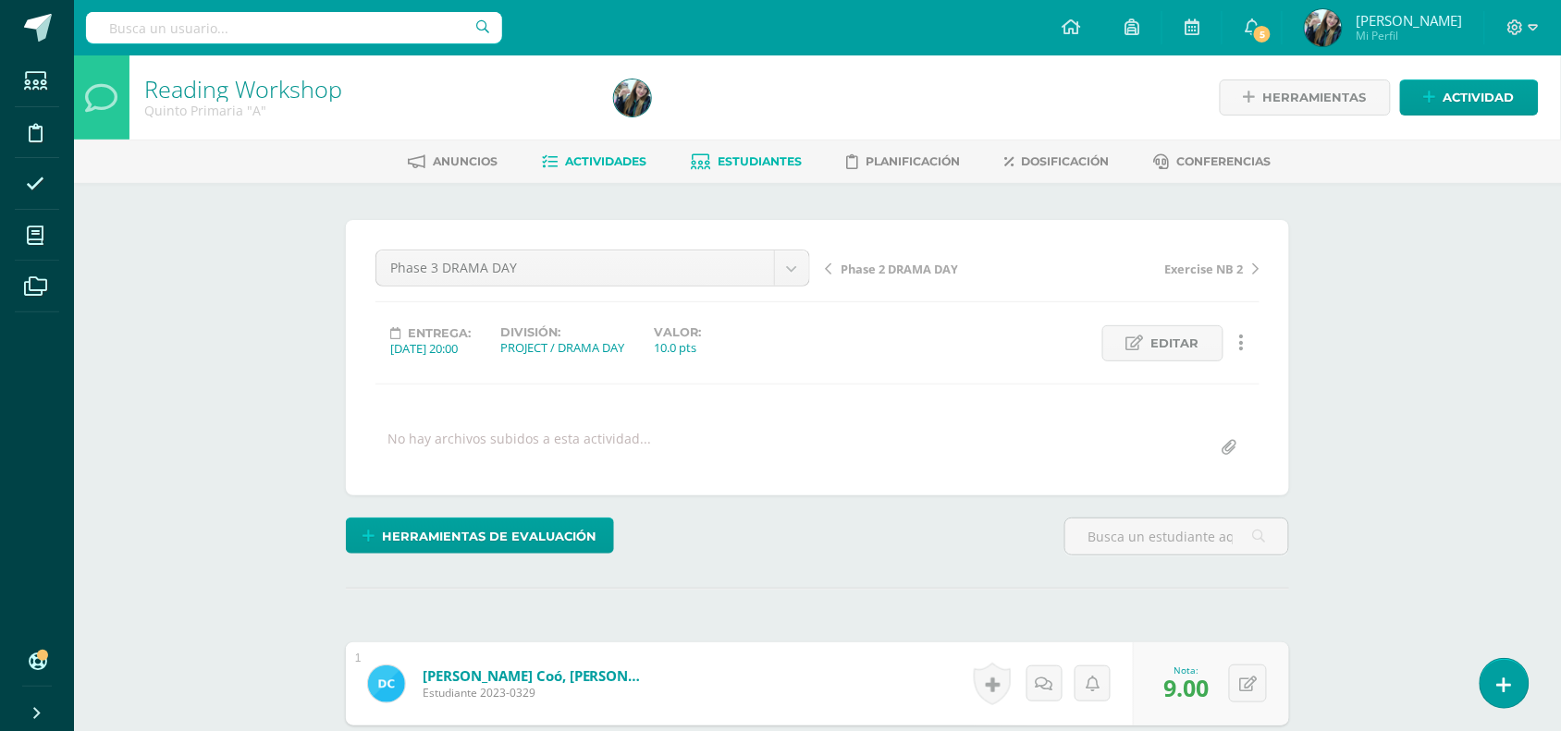
click at [712, 150] on link "Estudiantes" at bounding box center [747, 162] width 111 height 30
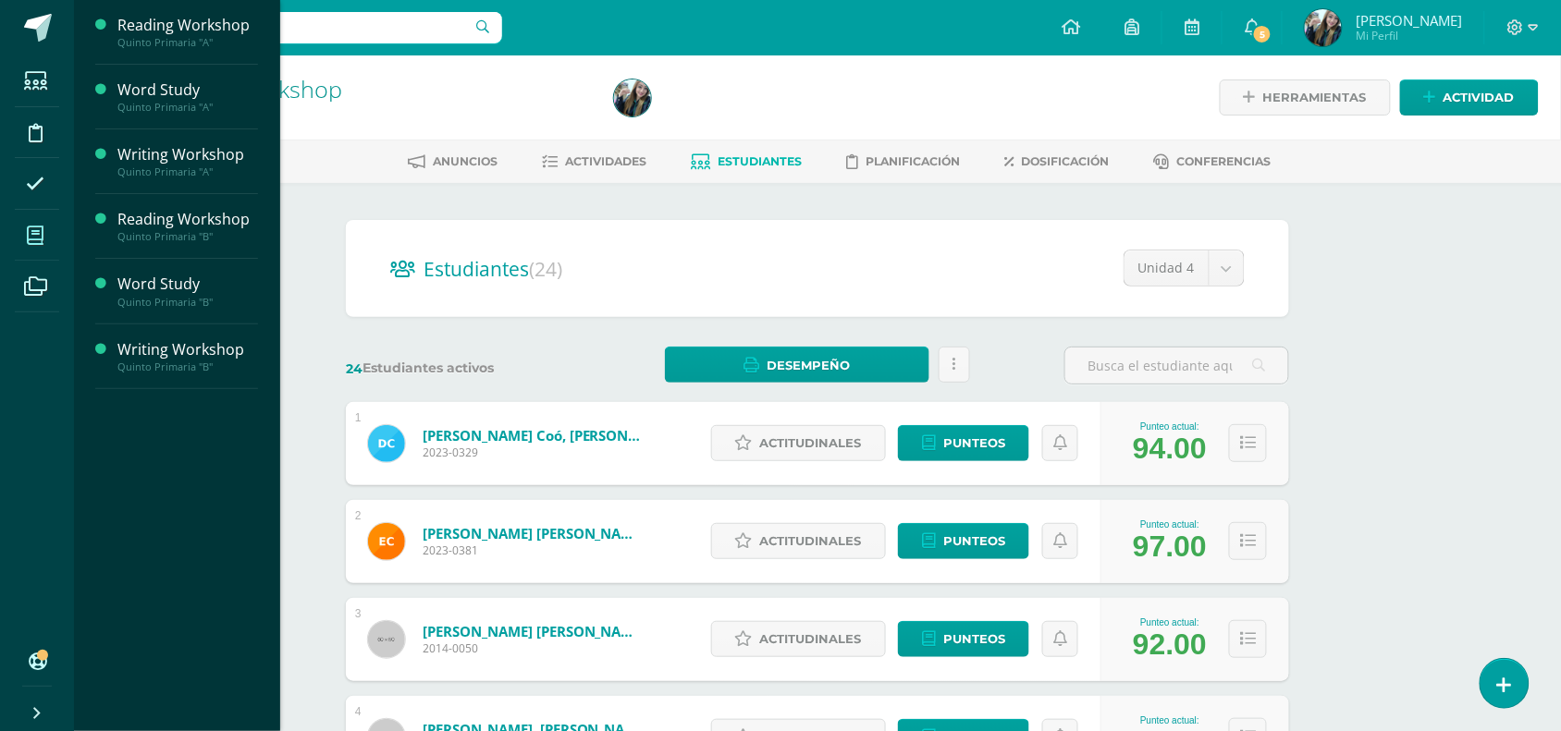
click at [37, 250] on span at bounding box center [36, 235] width 42 height 42
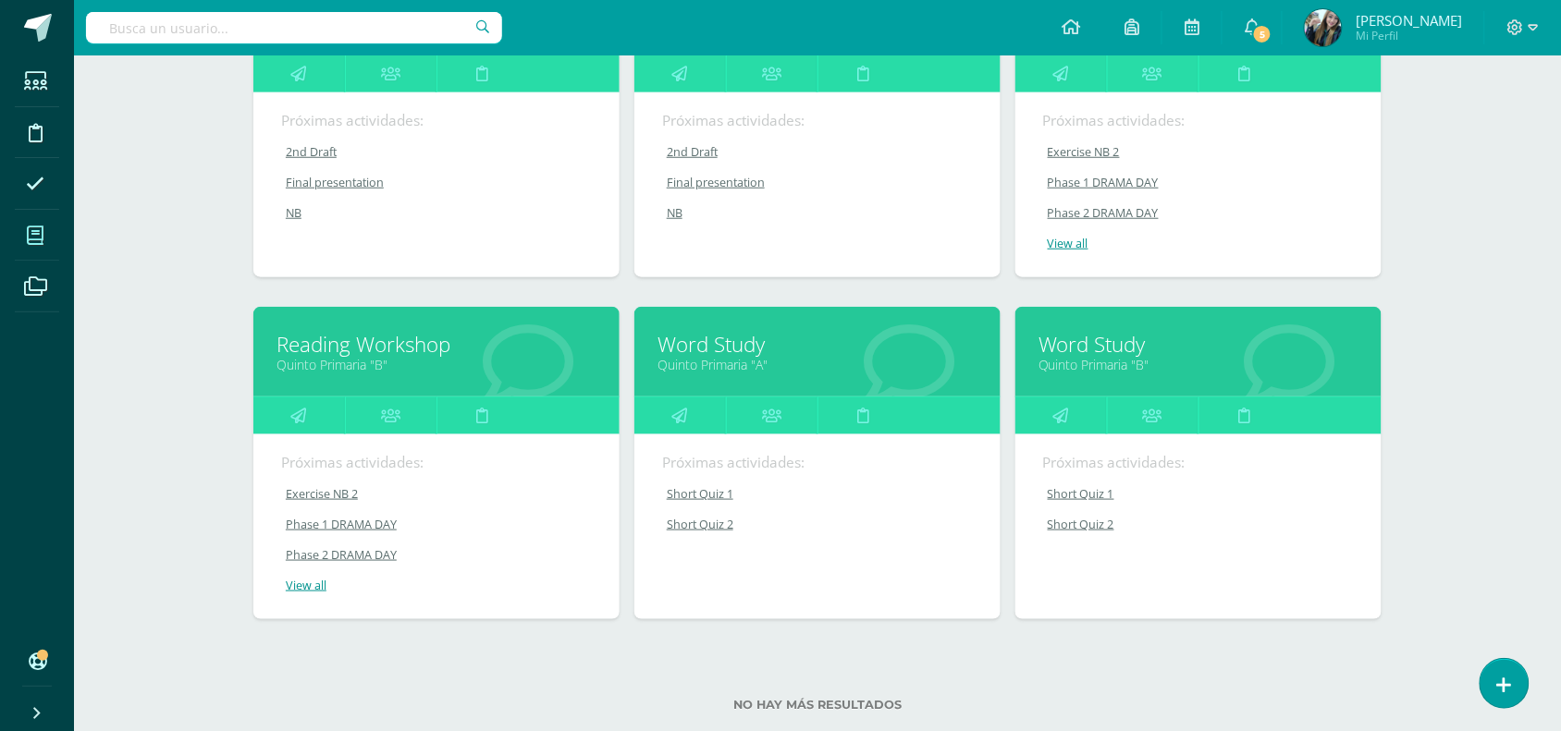
scroll to position [390, 0]
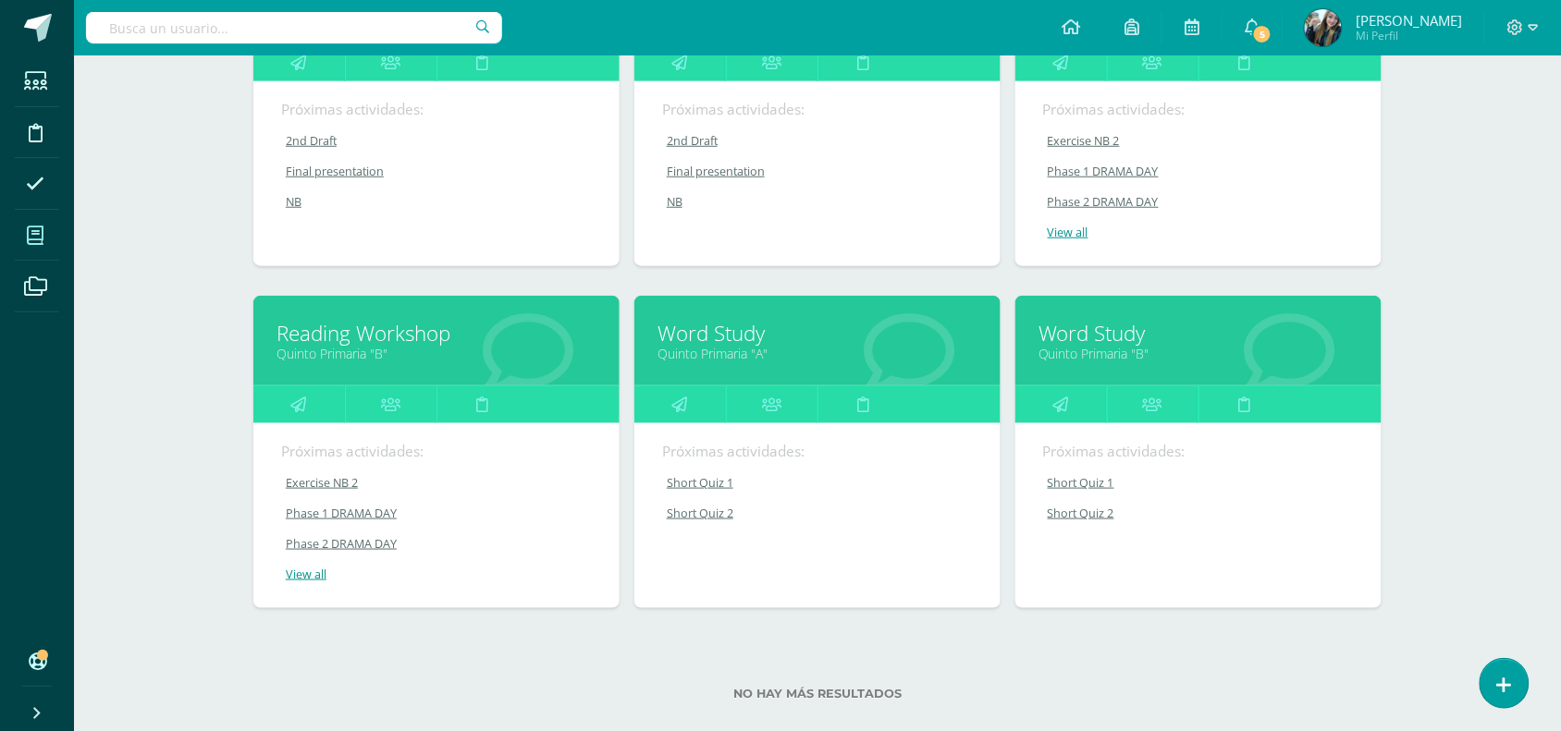
click at [781, 353] on link "Quinto Primaria "A"" at bounding box center [817, 354] width 320 height 18
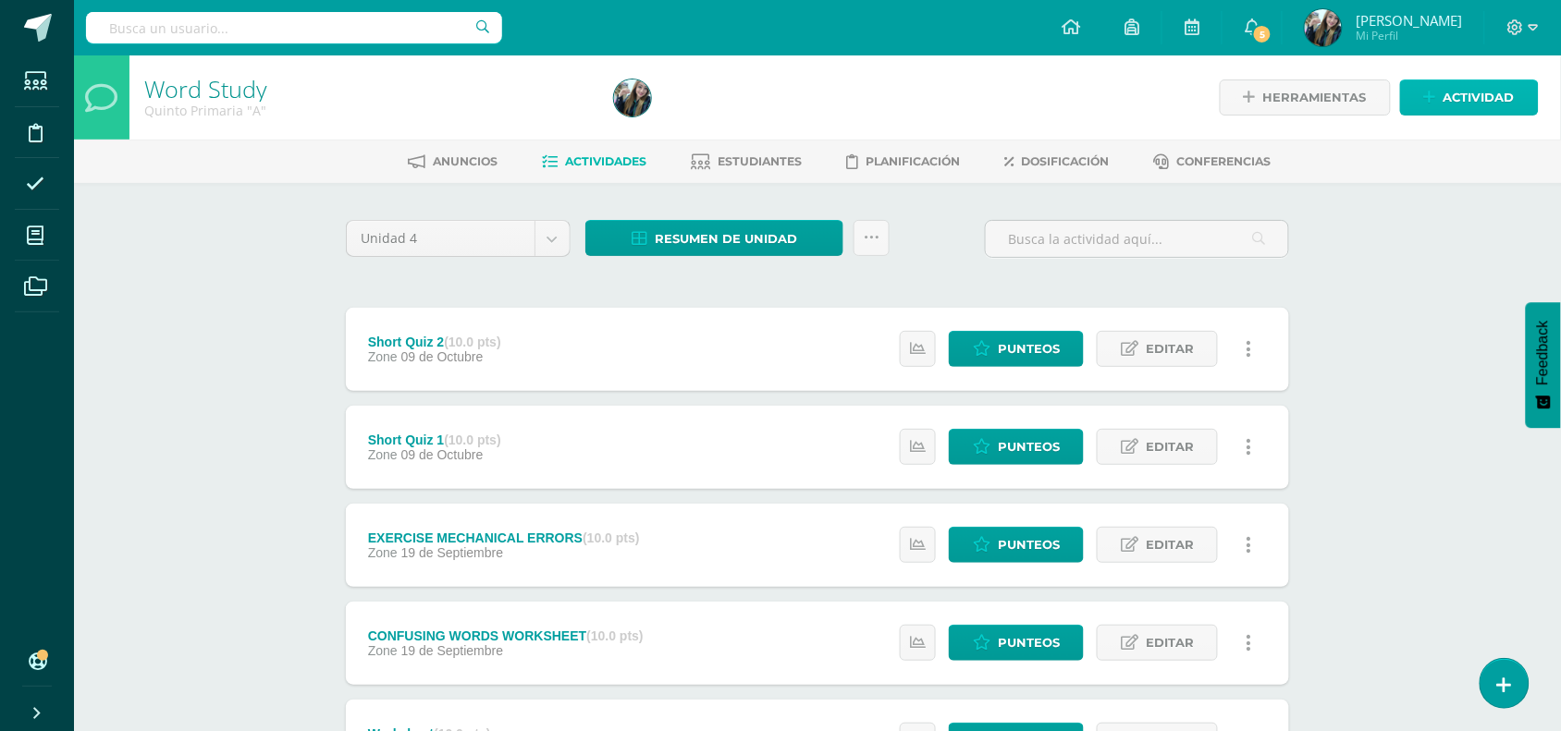
click at [1444, 106] on span "Actividad" at bounding box center [1478, 97] width 71 height 34
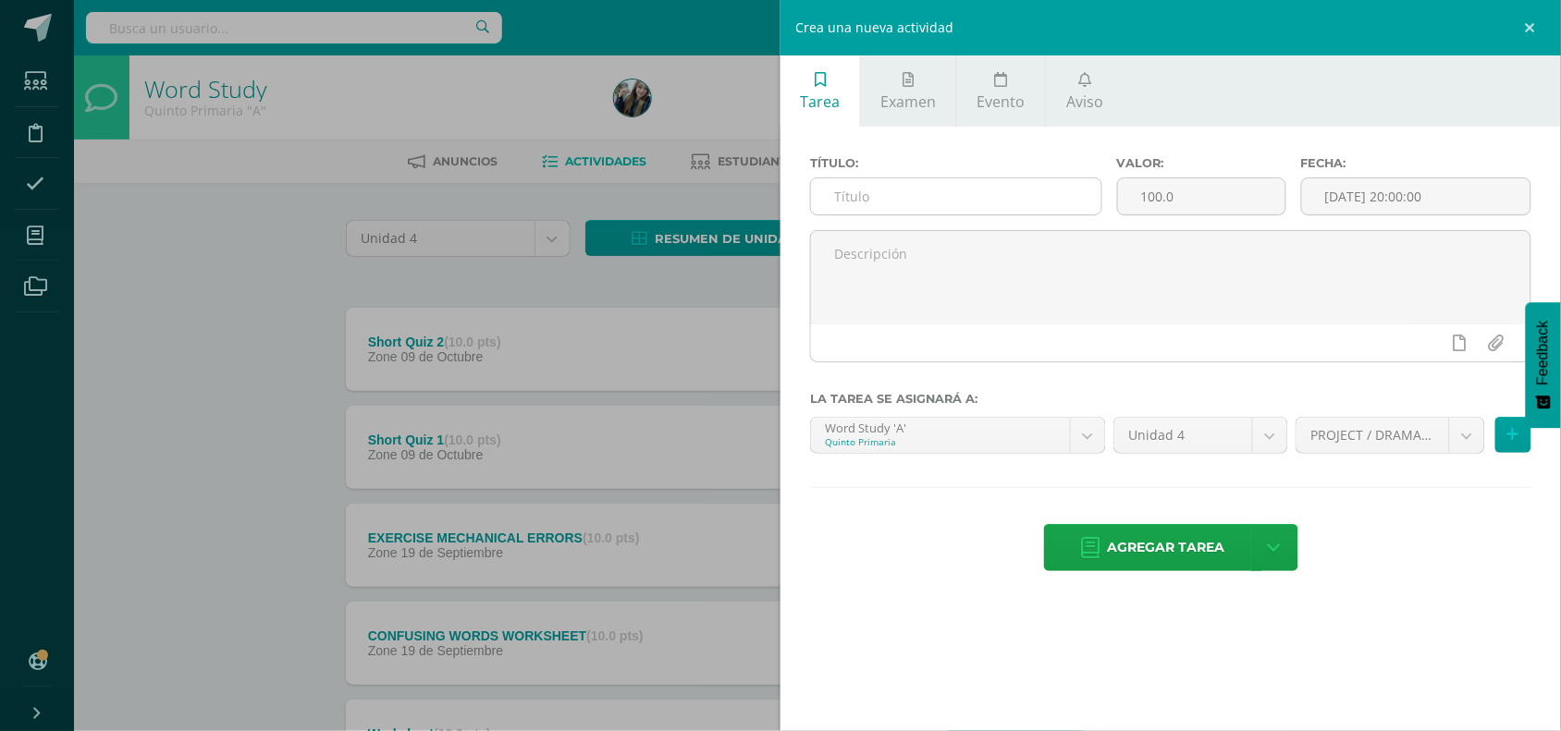
click at [902, 201] on input "text" at bounding box center [956, 196] width 290 height 36
type input "Phase 1 DRAMA DAY"
drag, startPoint x: 1188, startPoint y: 206, endPoint x: 1080, endPoint y: 202, distance: 108.3
click at [1080, 202] on div "Título: Phase 1 DRAMA DAY Valor: 100.0 Fecha: 2025-10-10 20:00:00" at bounding box center [1170, 193] width 736 height 74
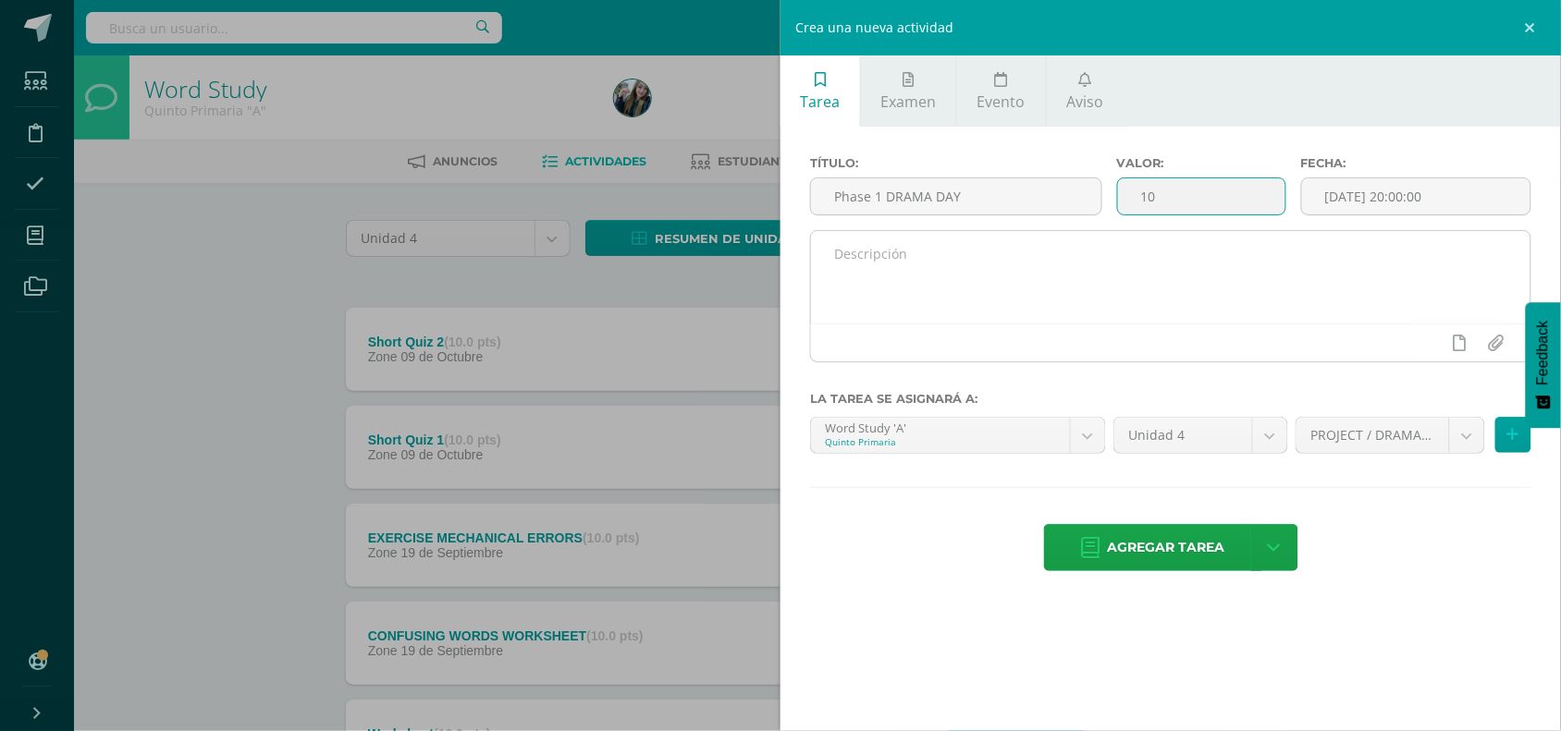
type input "10"
click at [1084, 291] on textarea at bounding box center [1170, 277] width 719 height 92
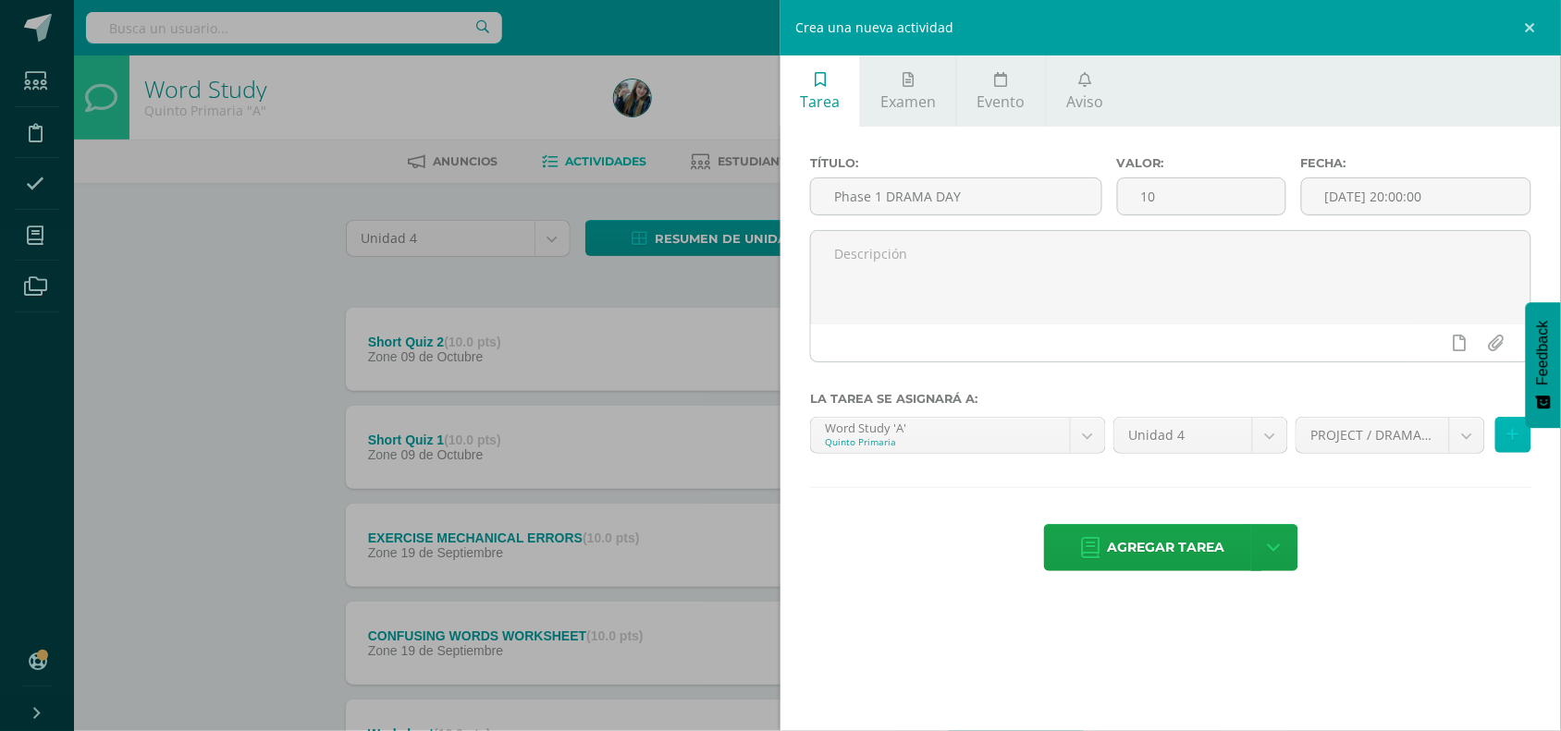
click at [1509, 449] on button at bounding box center [1513, 435] width 36 height 36
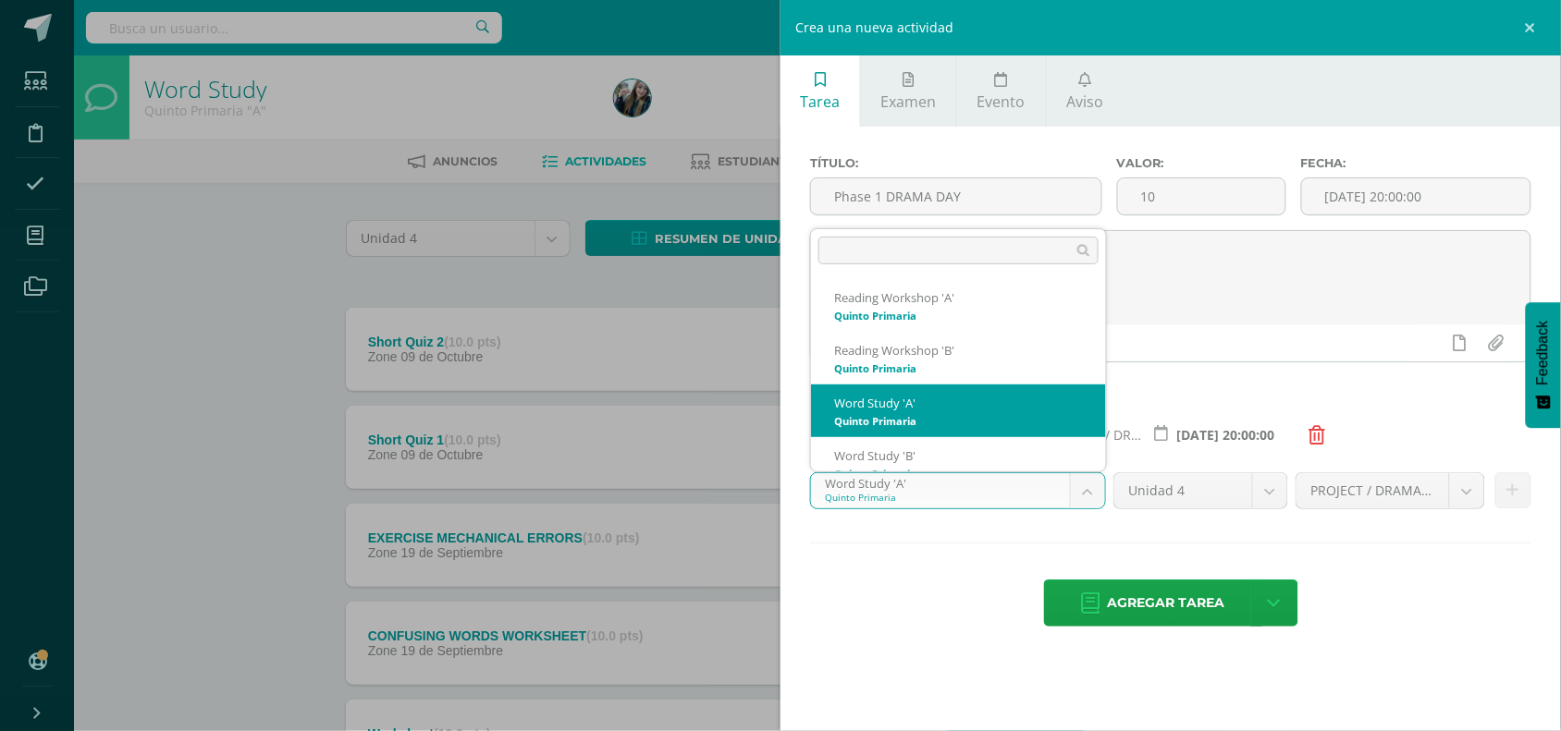
click at [1089, 496] on body "Estudiantes Disciplina Asistencia Mis cursos Archivos Soporte Ayuda Reportar un…" at bounding box center [780, 551] width 1561 height 1102
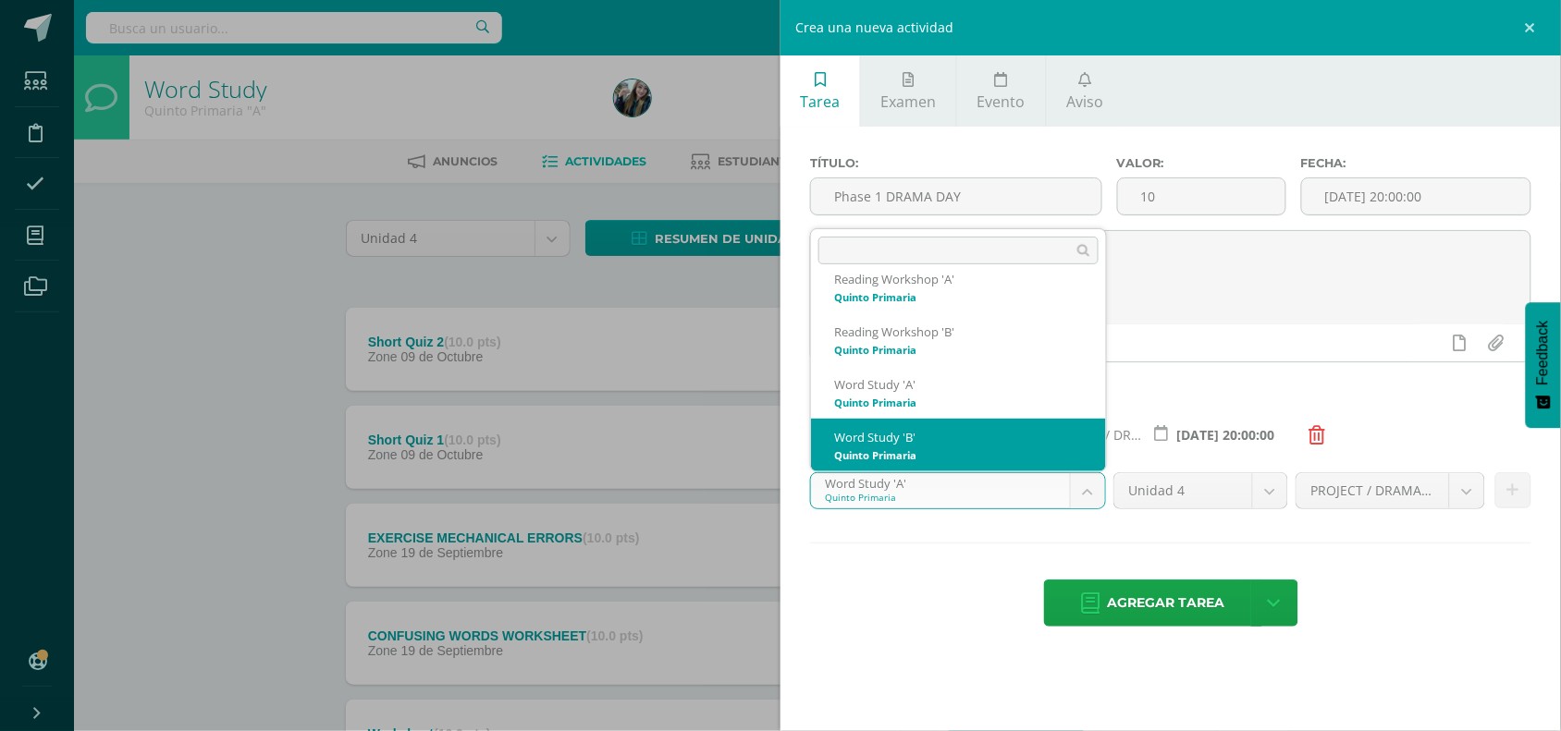
select select "30210"
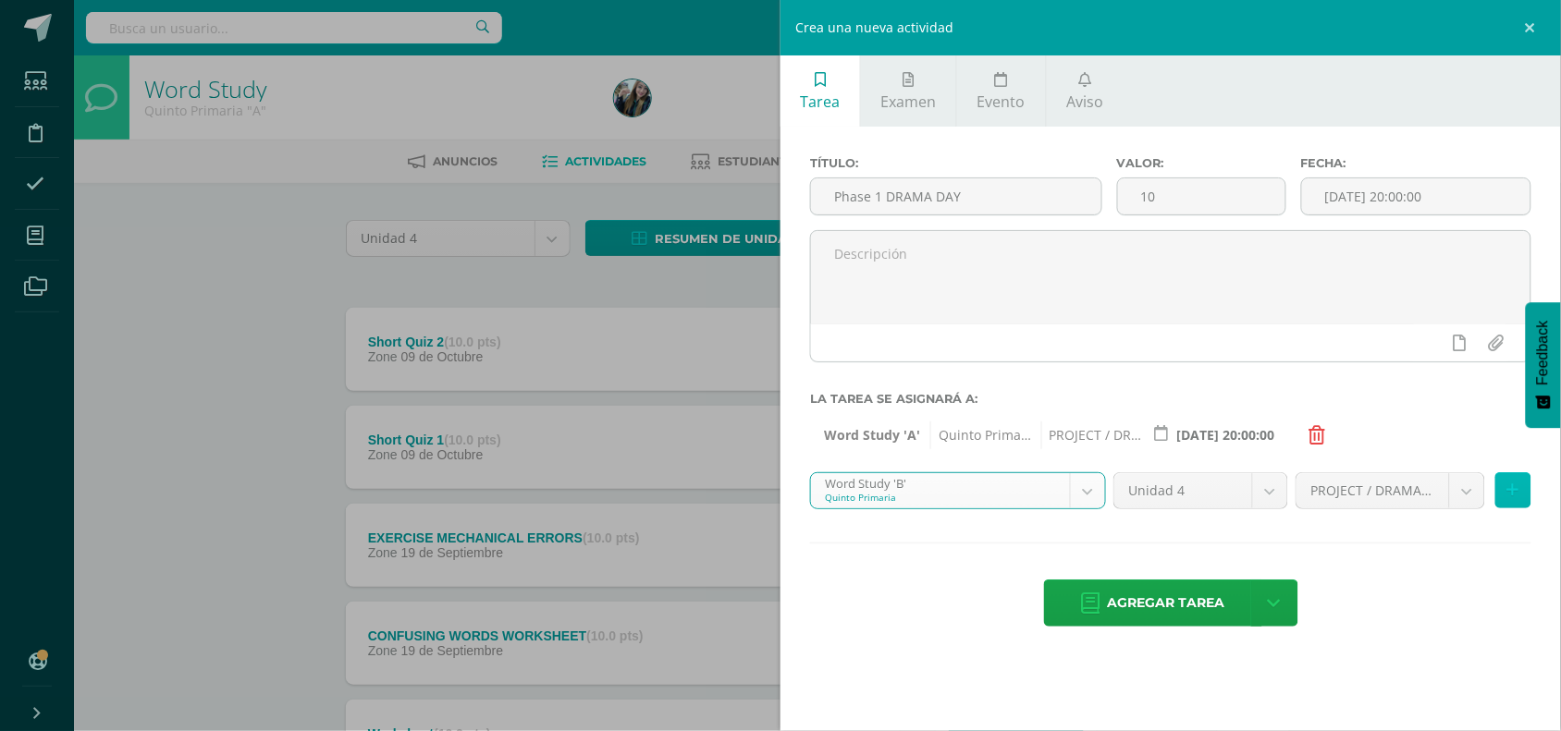
click at [1518, 502] on button at bounding box center [1513, 490] width 36 height 36
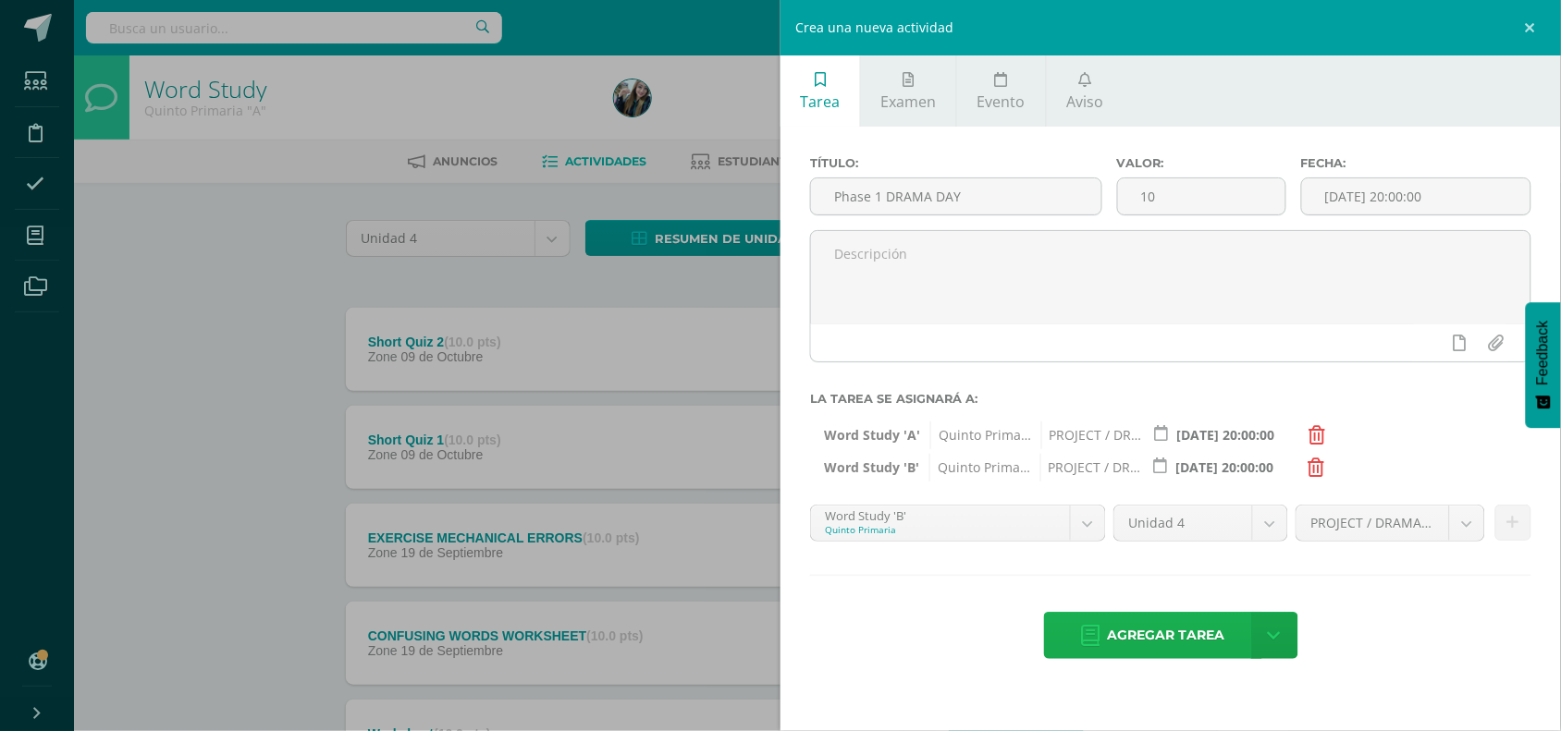
click at [1157, 643] on span "Agregar tarea" at bounding box center [1166, 635] width 117 height 45
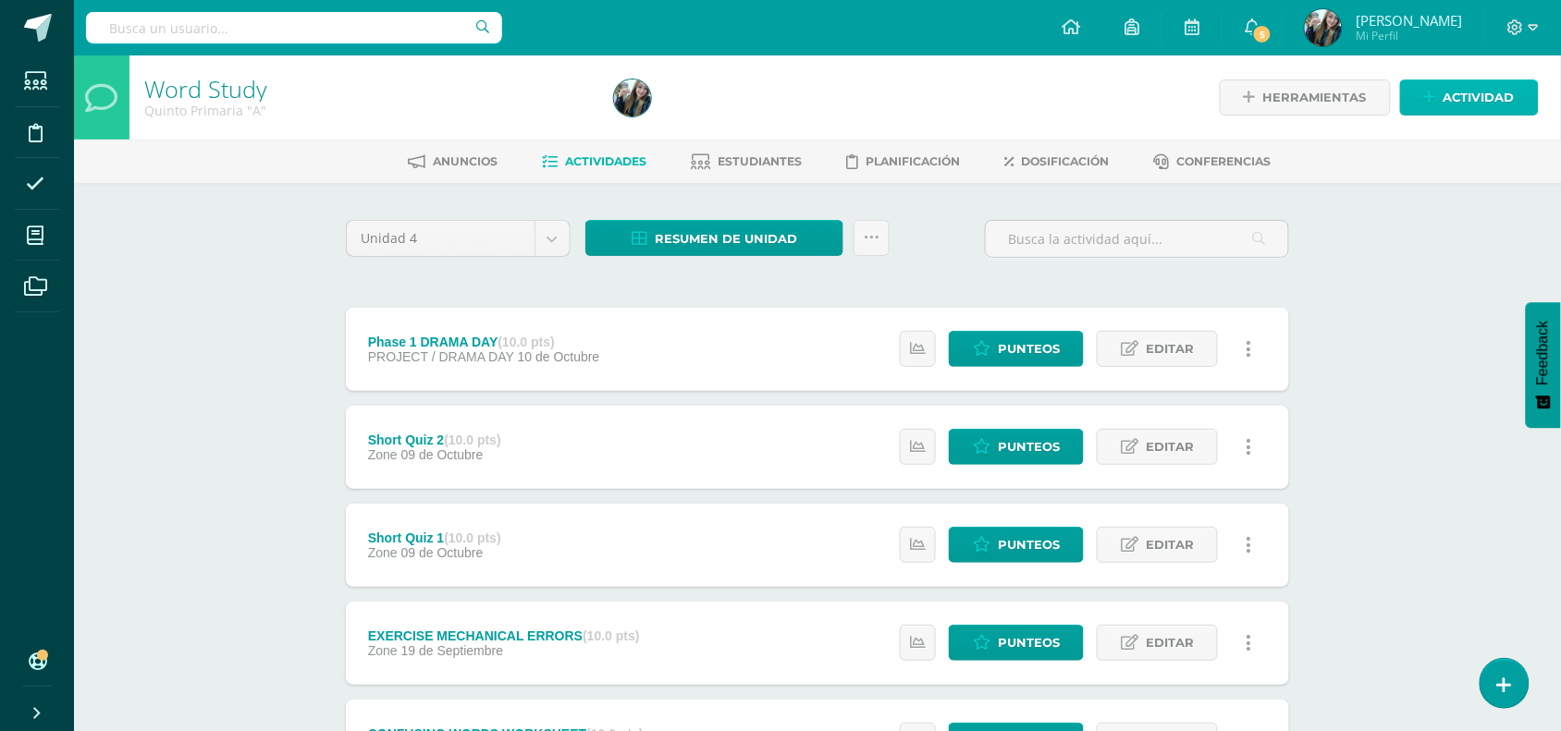
click at [1445, 99] on span "Actividad" at bounding box center [1478, 97] width 71 height 34
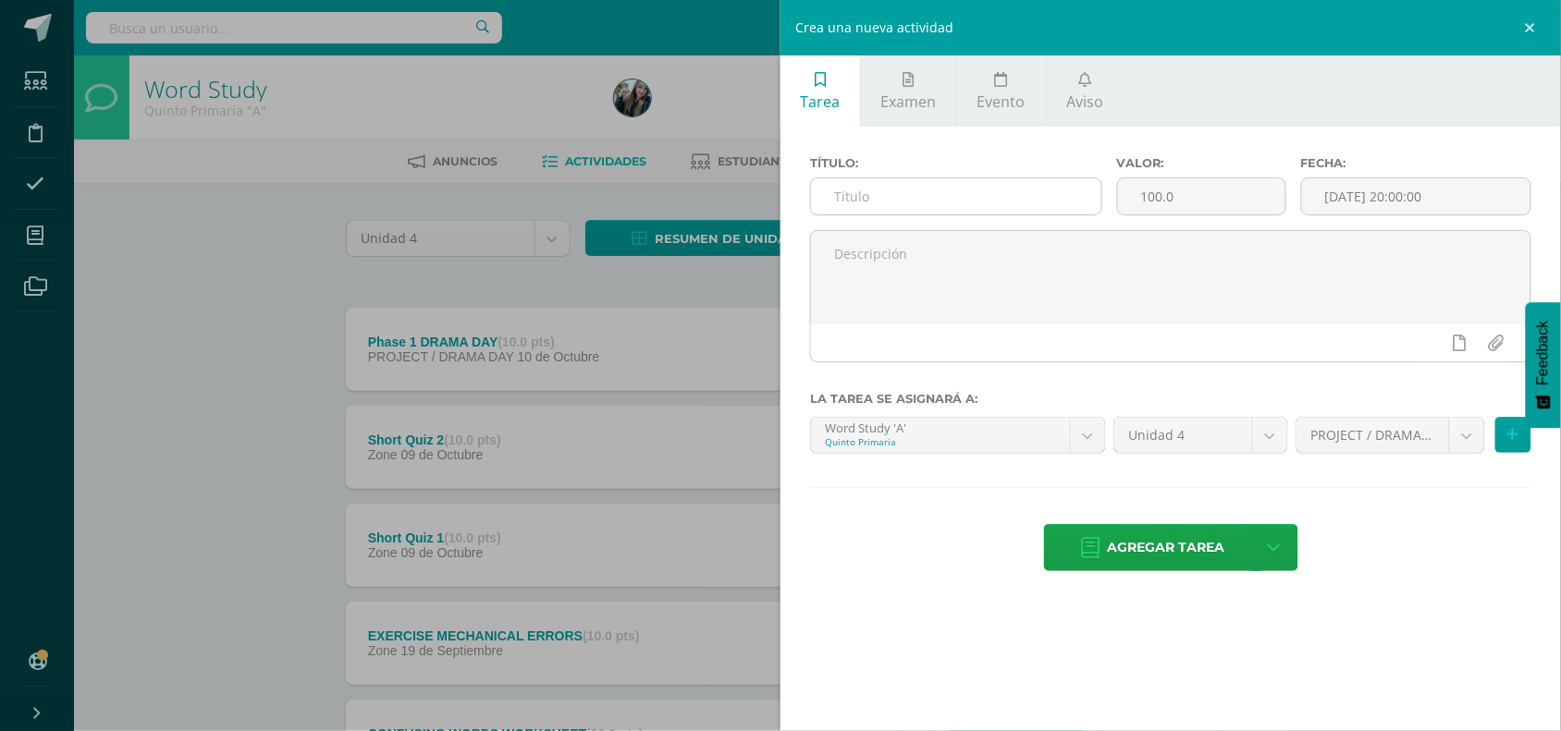
click at [1036, 195] on input "text" at bounding box center [956, 196] width 290 height 36
type input "Phase 2 DRAMA DAY"
drag, startPoint x: 1207, startPoint y: 191, endPoint x: 1125, endPoint y: 181, distance: 82.9
click at [1125, 181] on input "100.0" at bounding box center [1201, 196] width 167 height 36
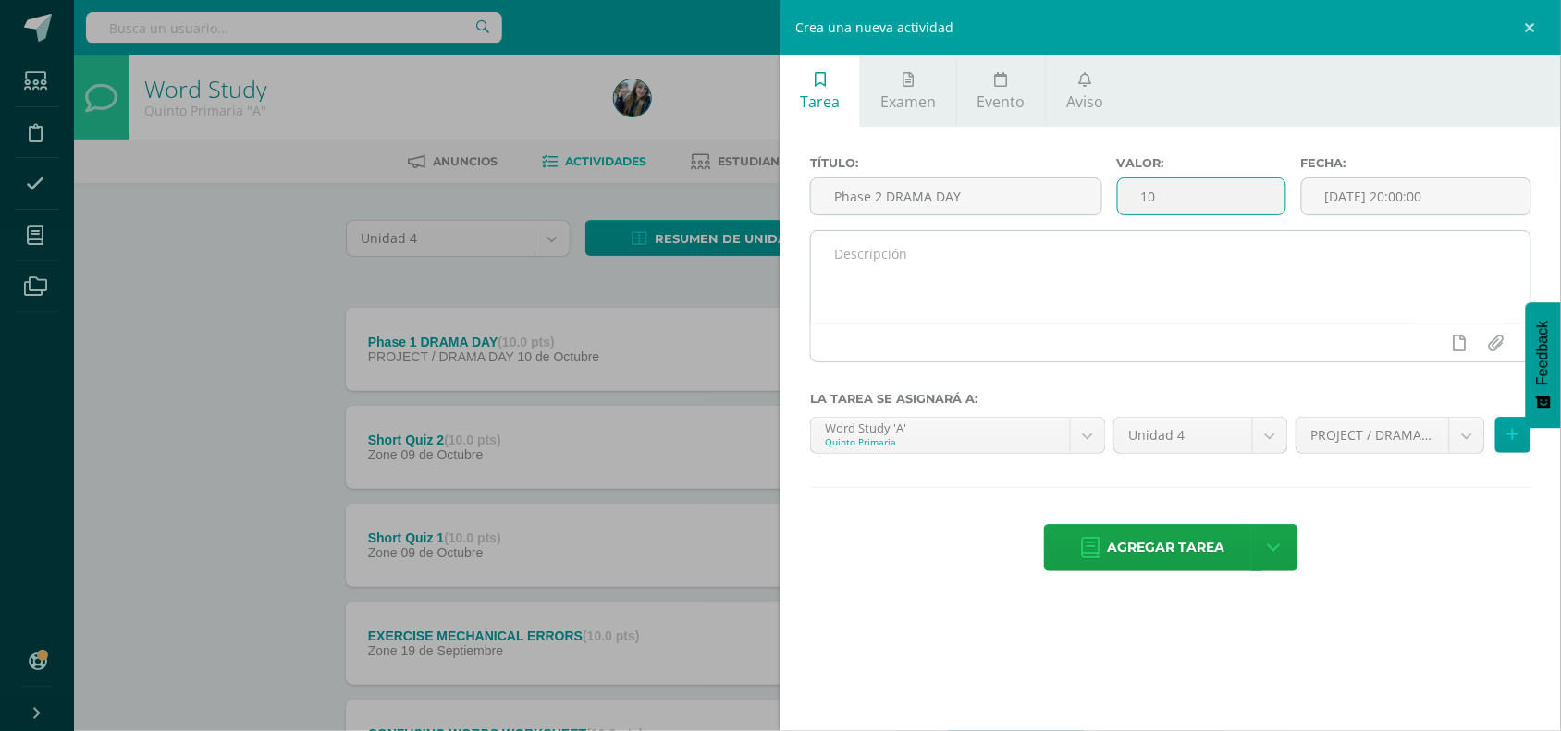
type input "10"
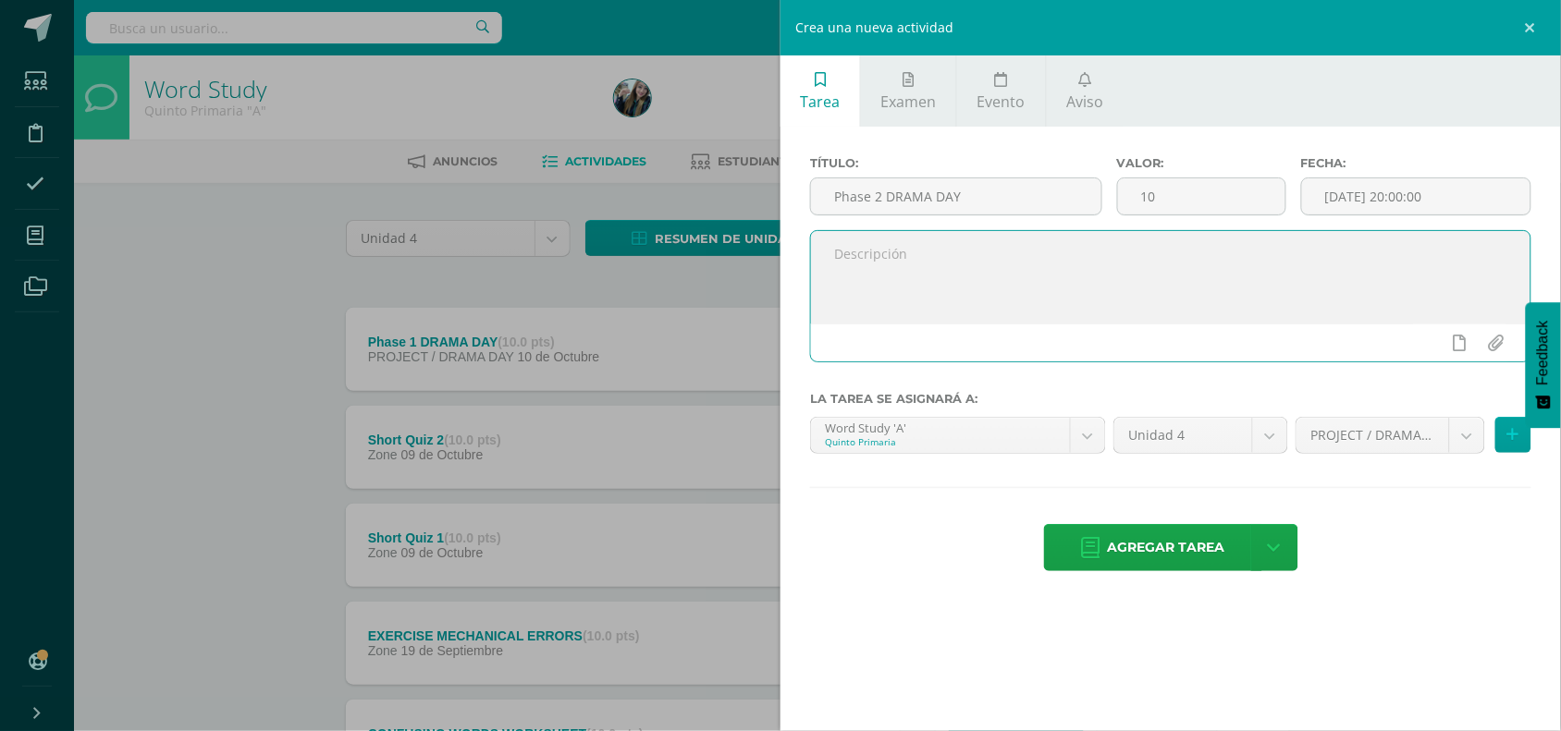
click at [1160, 316] on textarea at bounding box center [1170, 277] width 719 height 92
click at [1508, 436] on icon at bounding box center [1513, 435] width 12 height 16
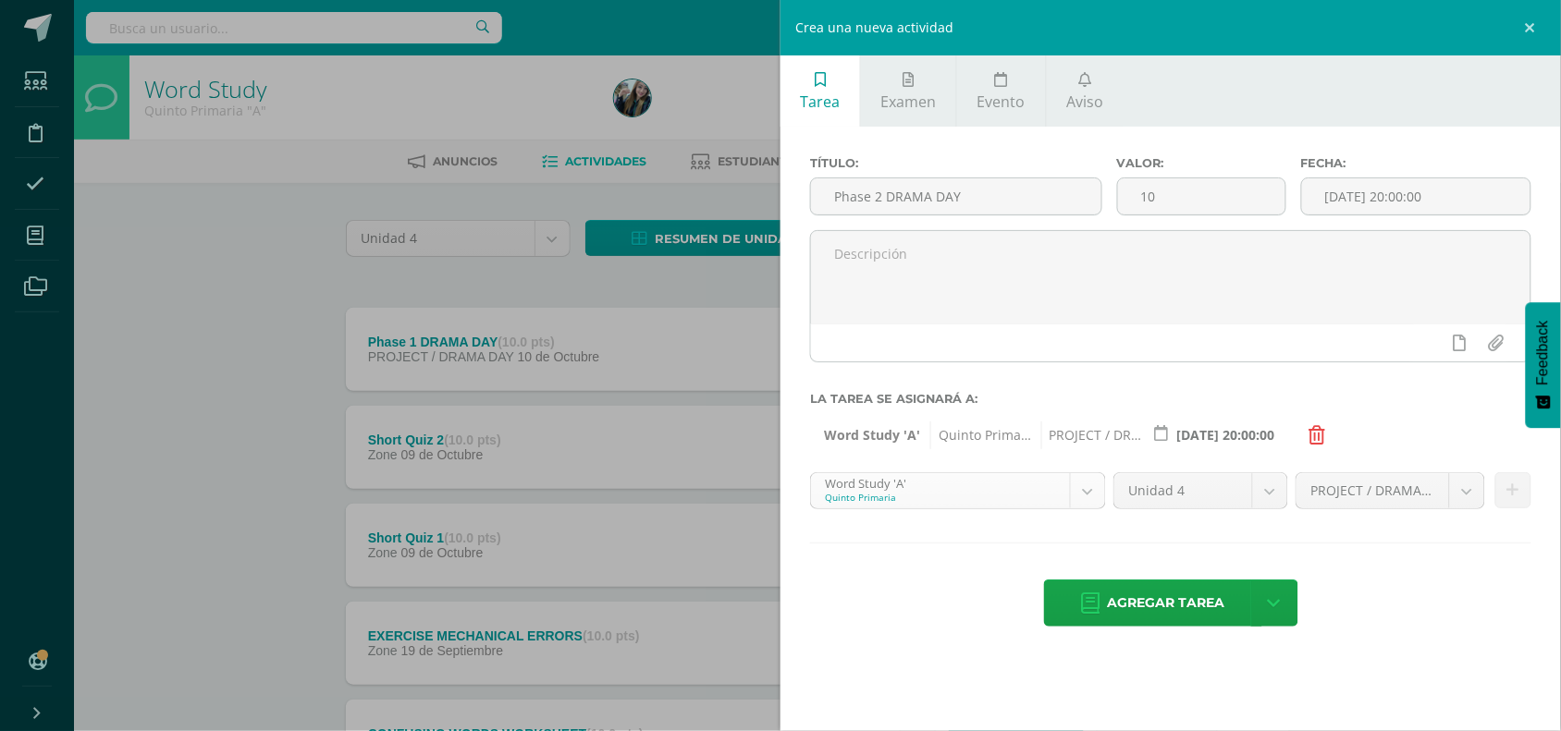
click at [1086, 488] on body "Tarea asignada exitosamente Estudiantes Disciplina Asistencia Mis cursos Archiv…" at bounding box center [780, 600] width 1561 height 1200
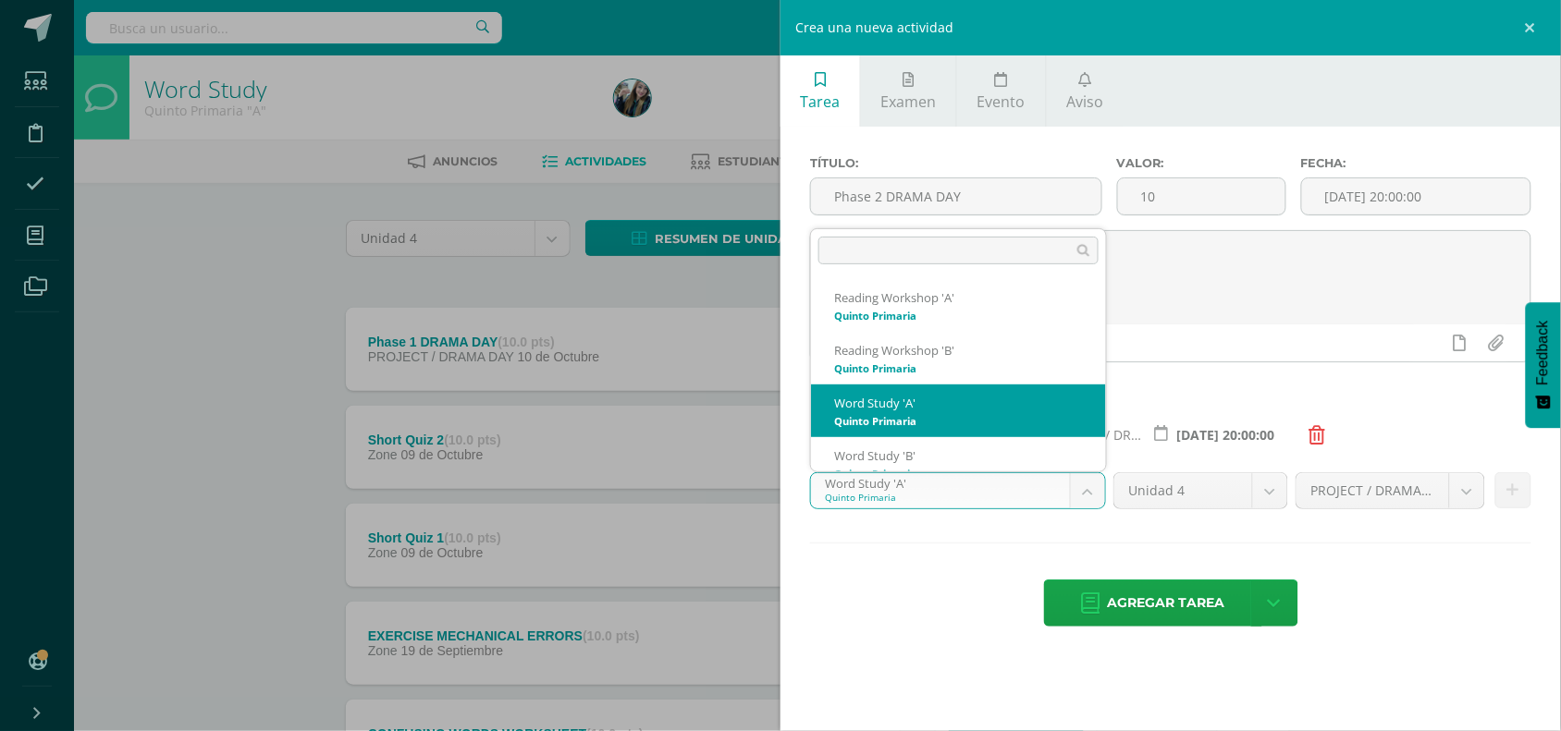
scroll to position [18, 0]
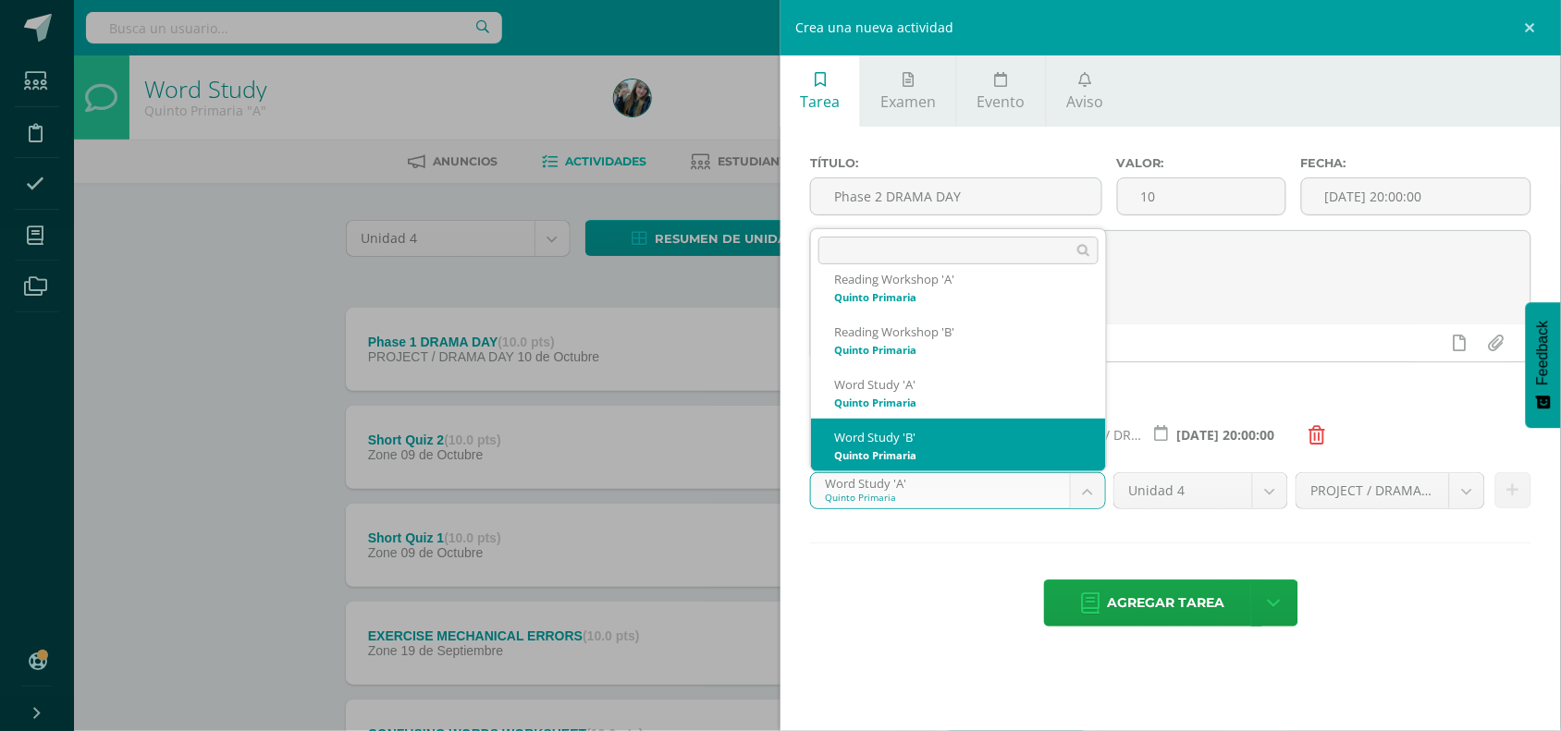
select select "30210"
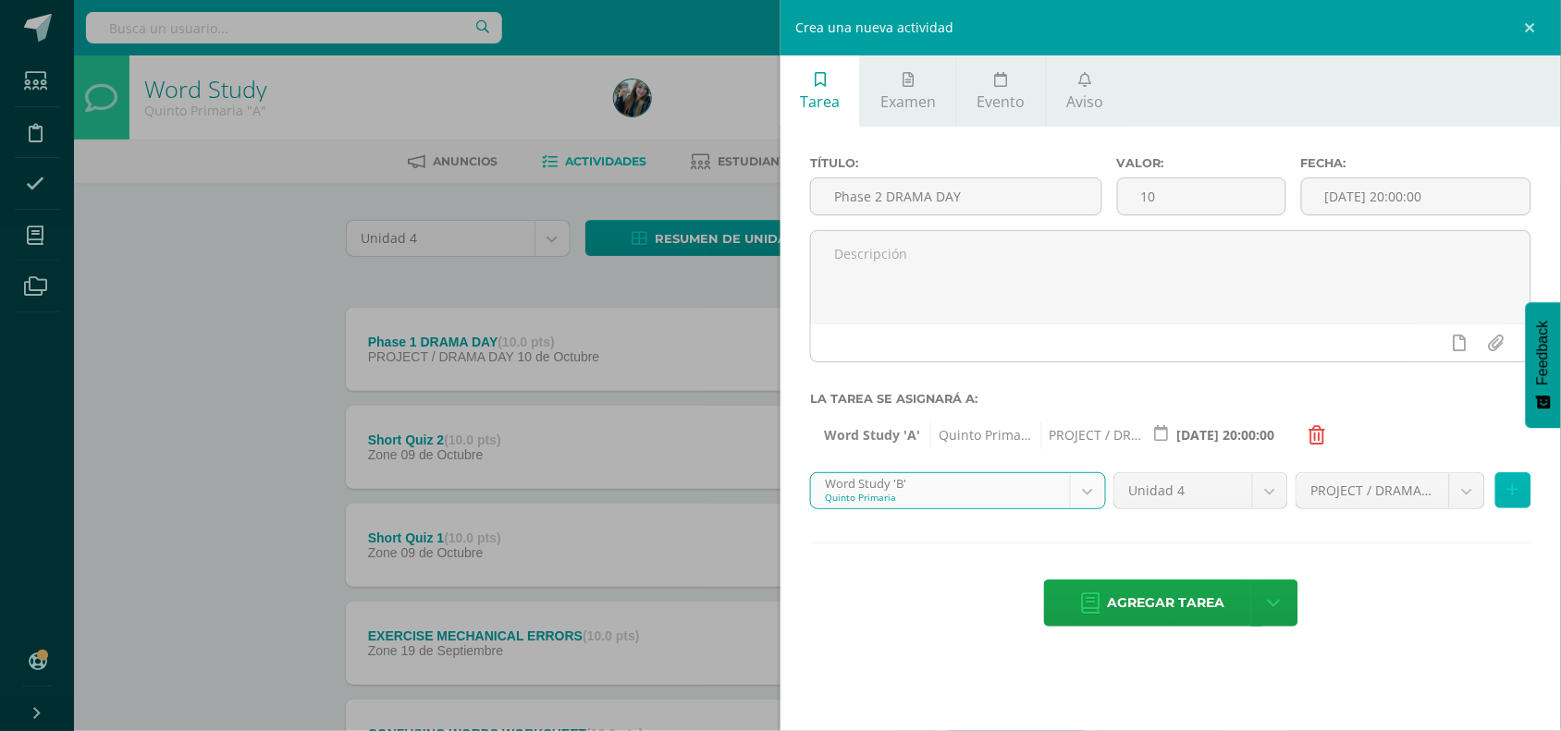
click at [1503, 507] on button at bounding box center [1513, 490] width 36 height 36
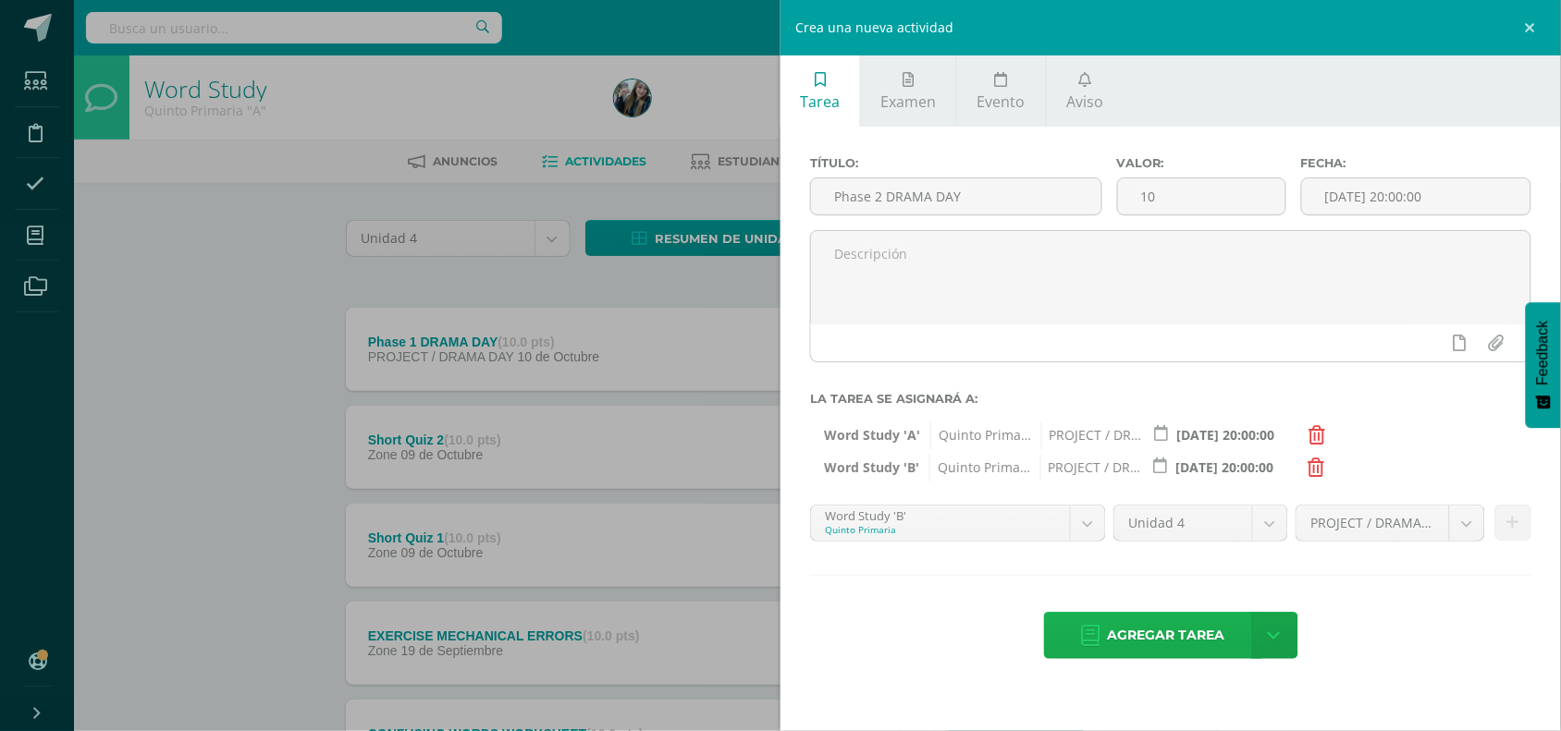
click at [1183, 641] on span "Agregar tarea" at bounding box center [1166, 635] width 117 height 45
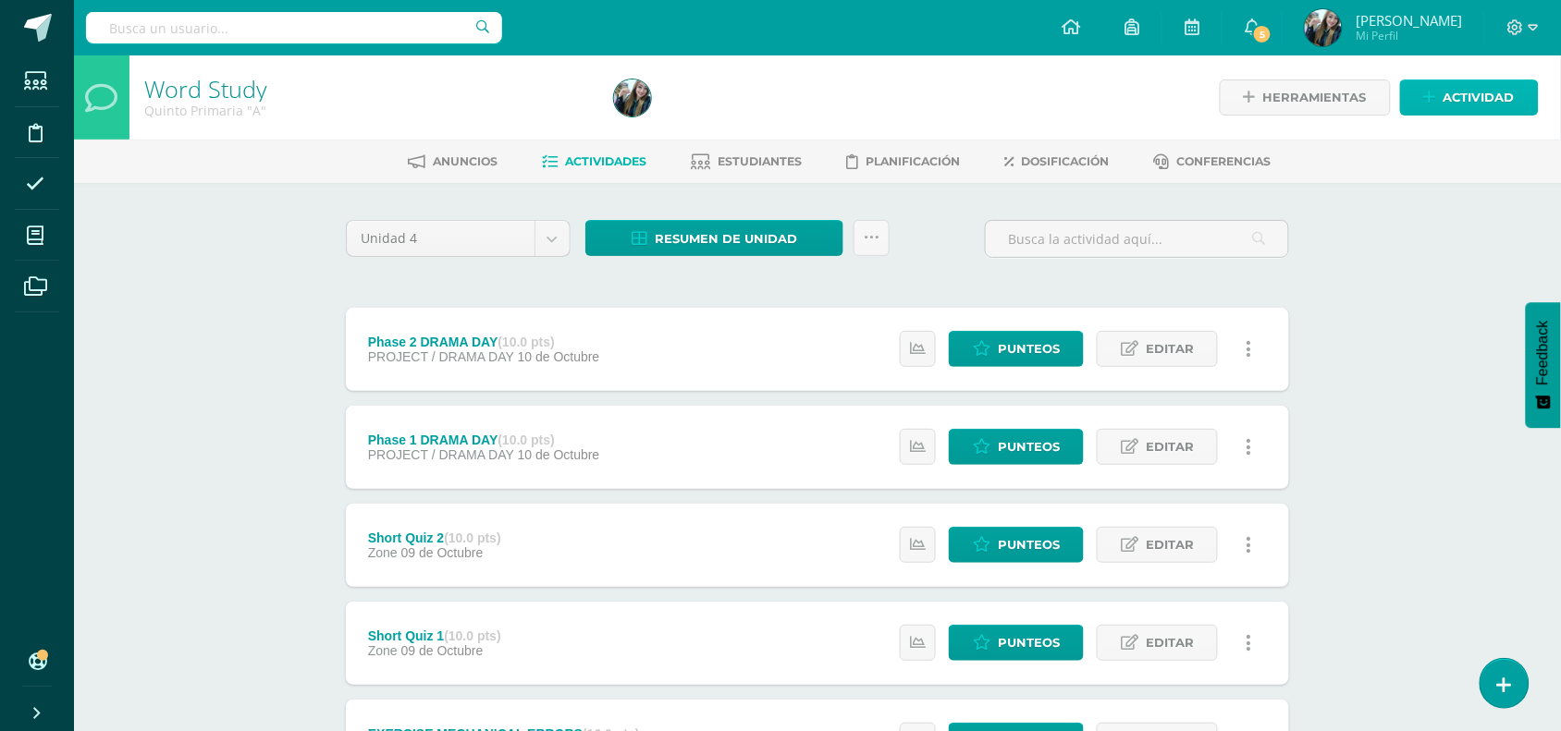
click at [1477, 90] on span "Actividad" at bounding box center [1478, 97] width 71 height 34
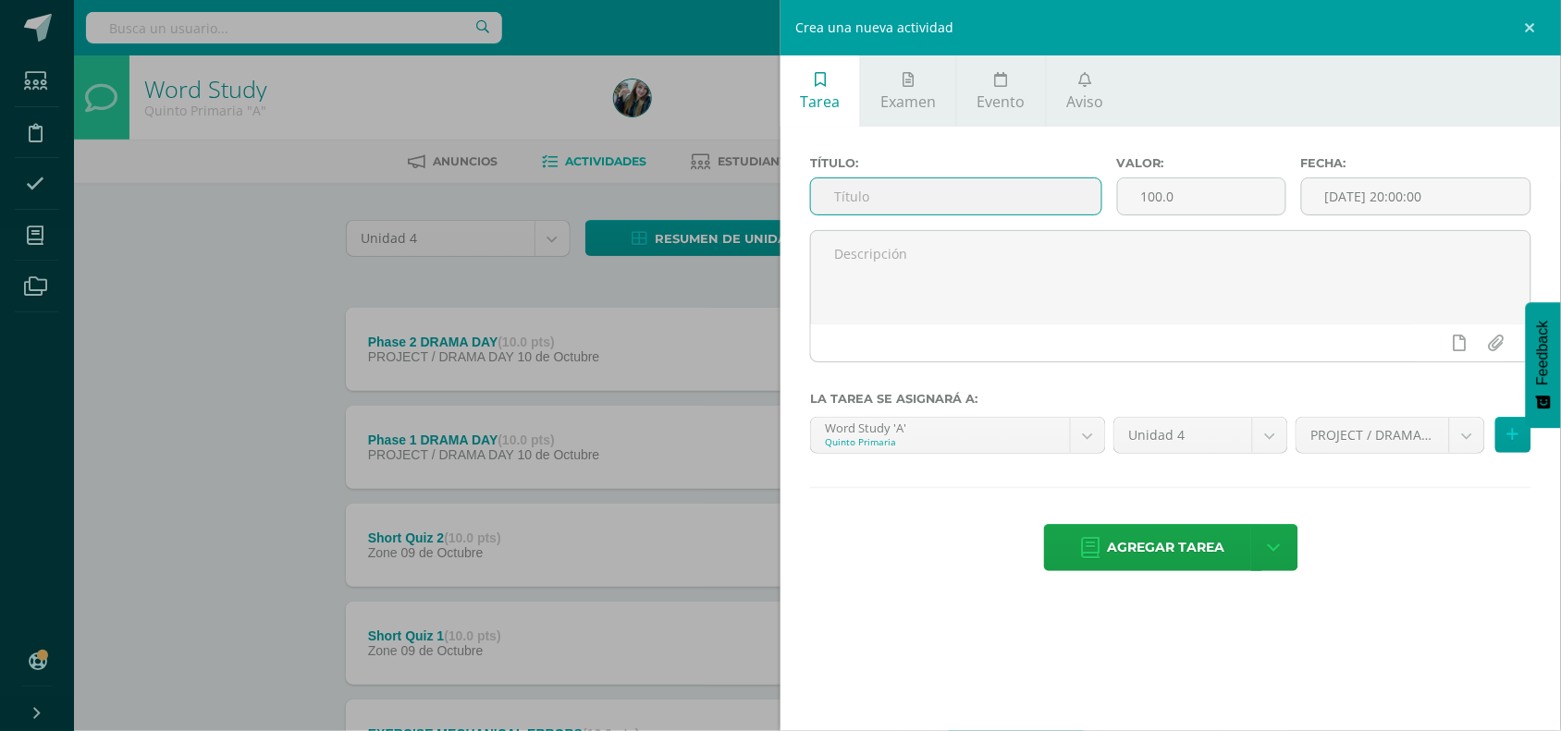
click at [938, 188] on input "text" at bounding box center [956, 196] width 290 height 36
type input "p"
type input "Phase 3 DRAMA DAY"
drag, startPoint x: 1199, startPoint y: 188, endPoint x: 1063, endPoint y: 162, distance: 138.3
click at [1063, 162] on div "Título: Phase 3 DRAMA DAY Valor: 100.0 Fecha: [DATE] 20:00:00" at bounding box center [1170, 193] width 736 height 74
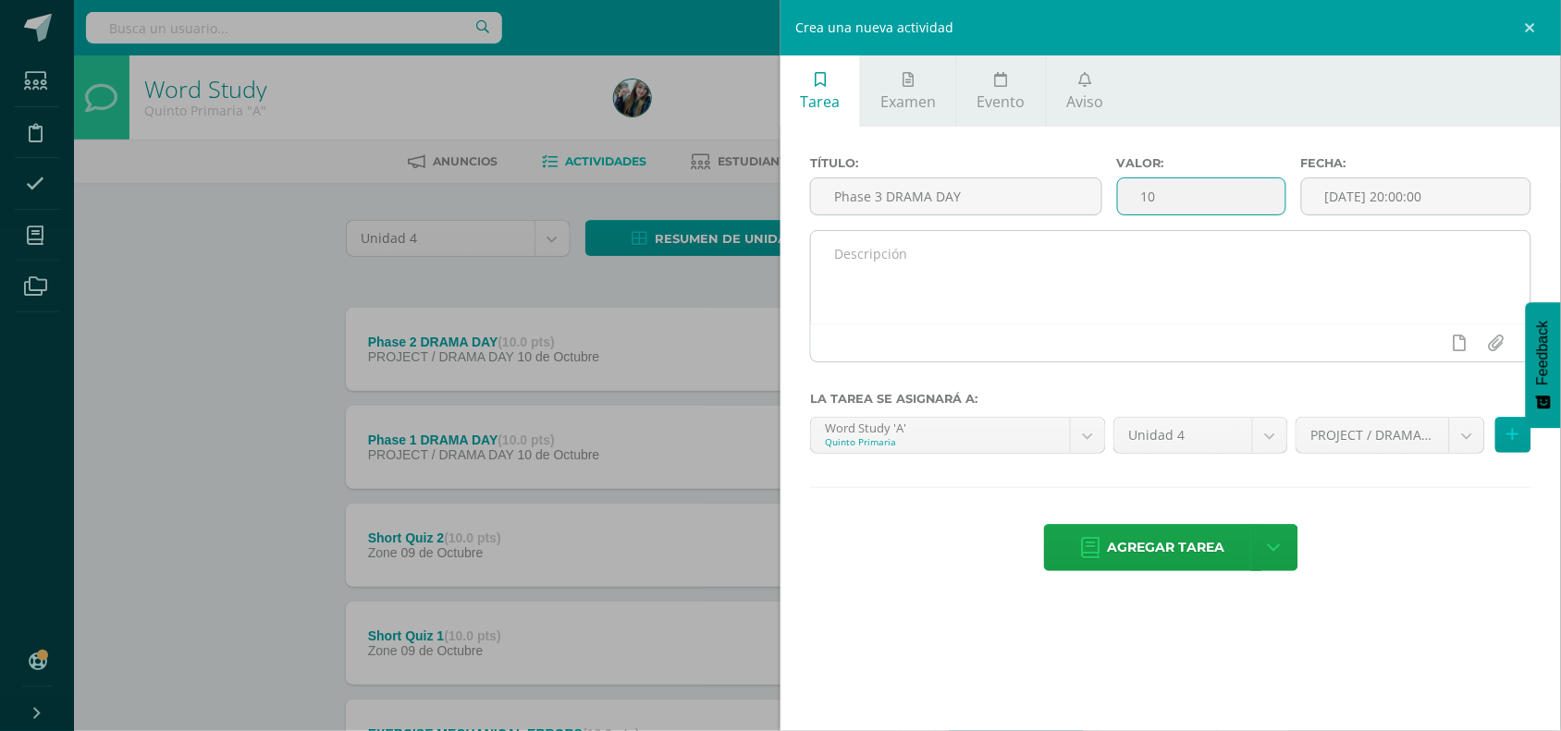
type input "10"
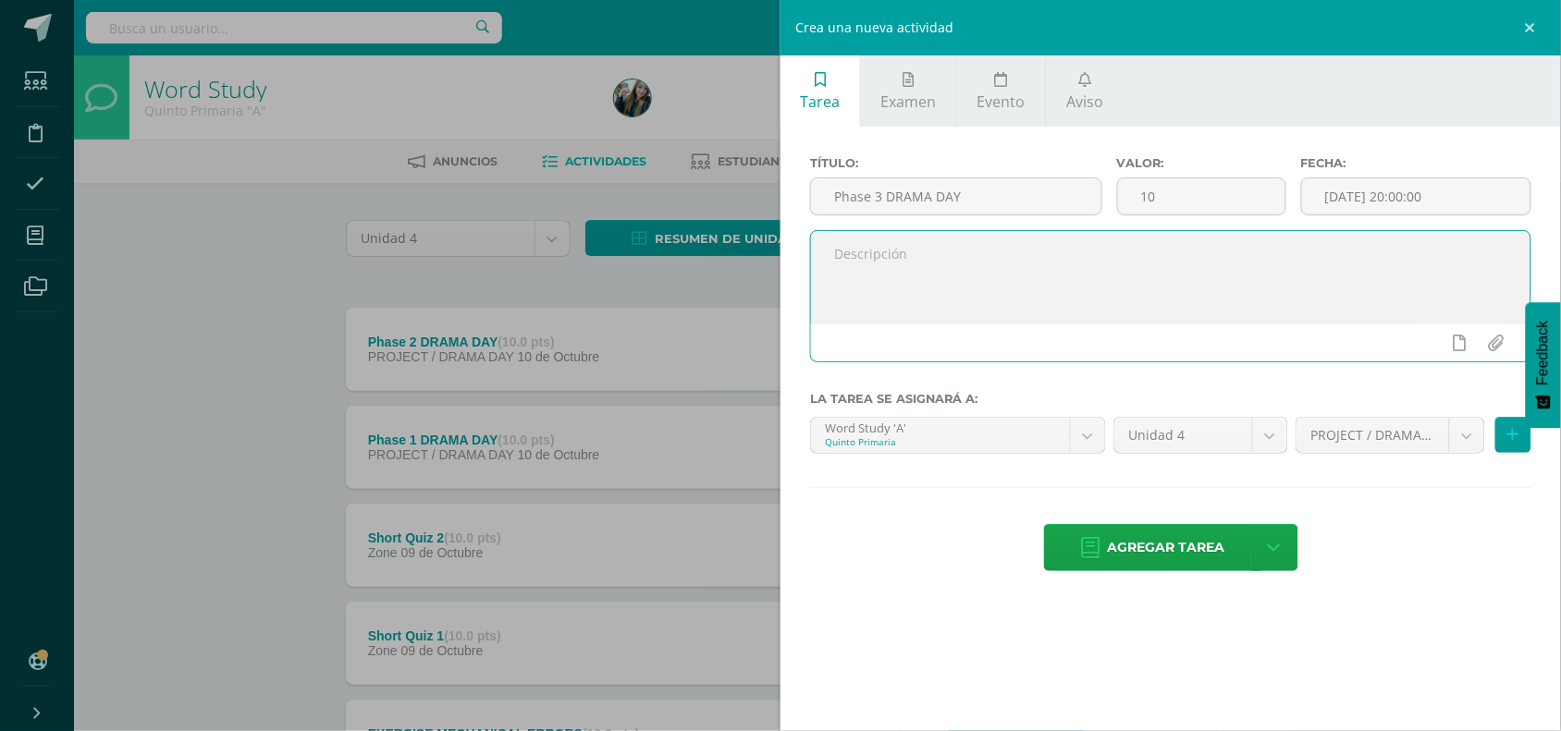
click at [1014, 285] on textarea at bounding box center [1170, 277] width 719 height 92
click at [1512, 440] on icon at bounding box center [1513, 435] width 12 height 16
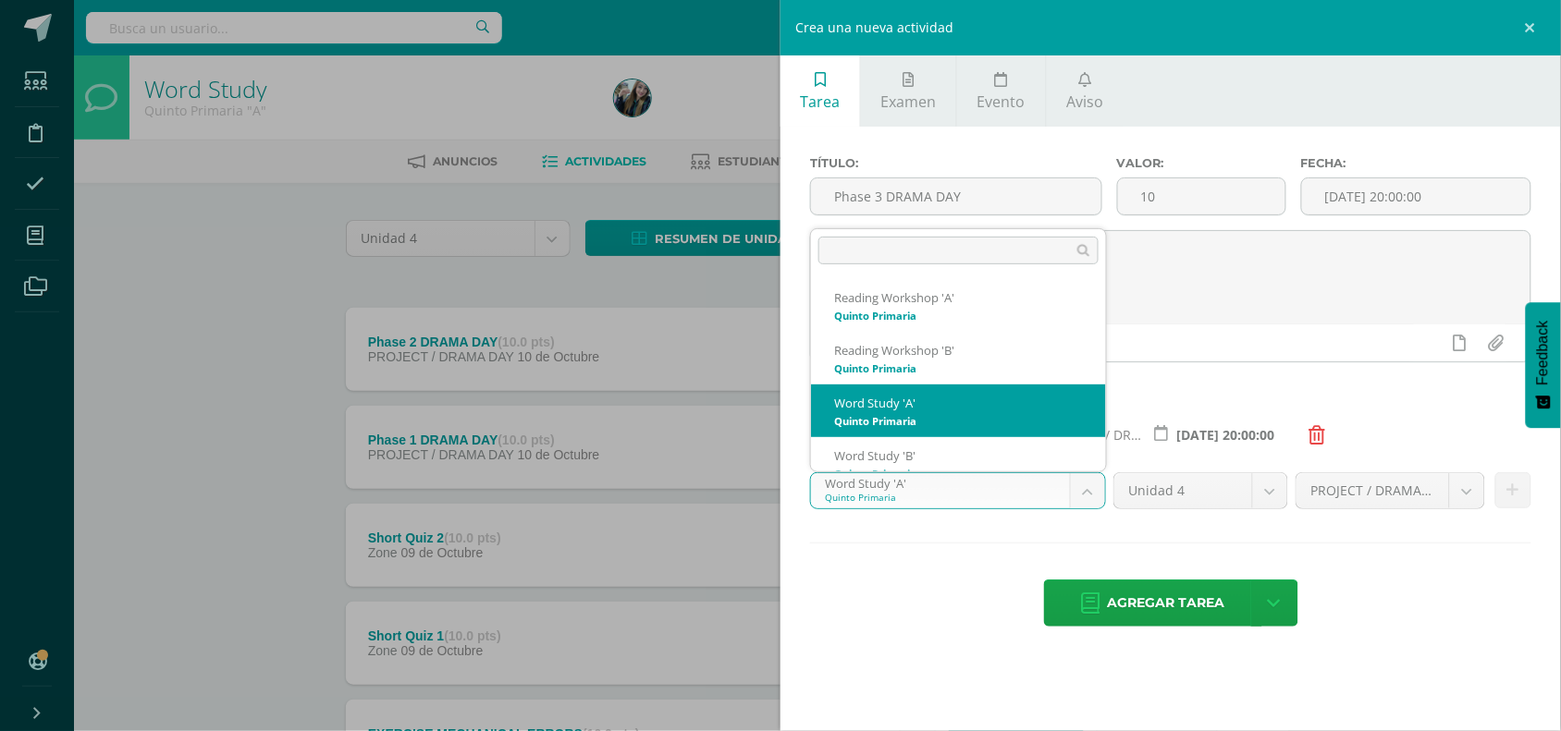
click at [1091, 487] on body "Tarea asignada exitosamente Estudiantes Disciplina Asistencia Mis cursos Archiv…" at bounding box center [780, 649] width 1561 height 1298
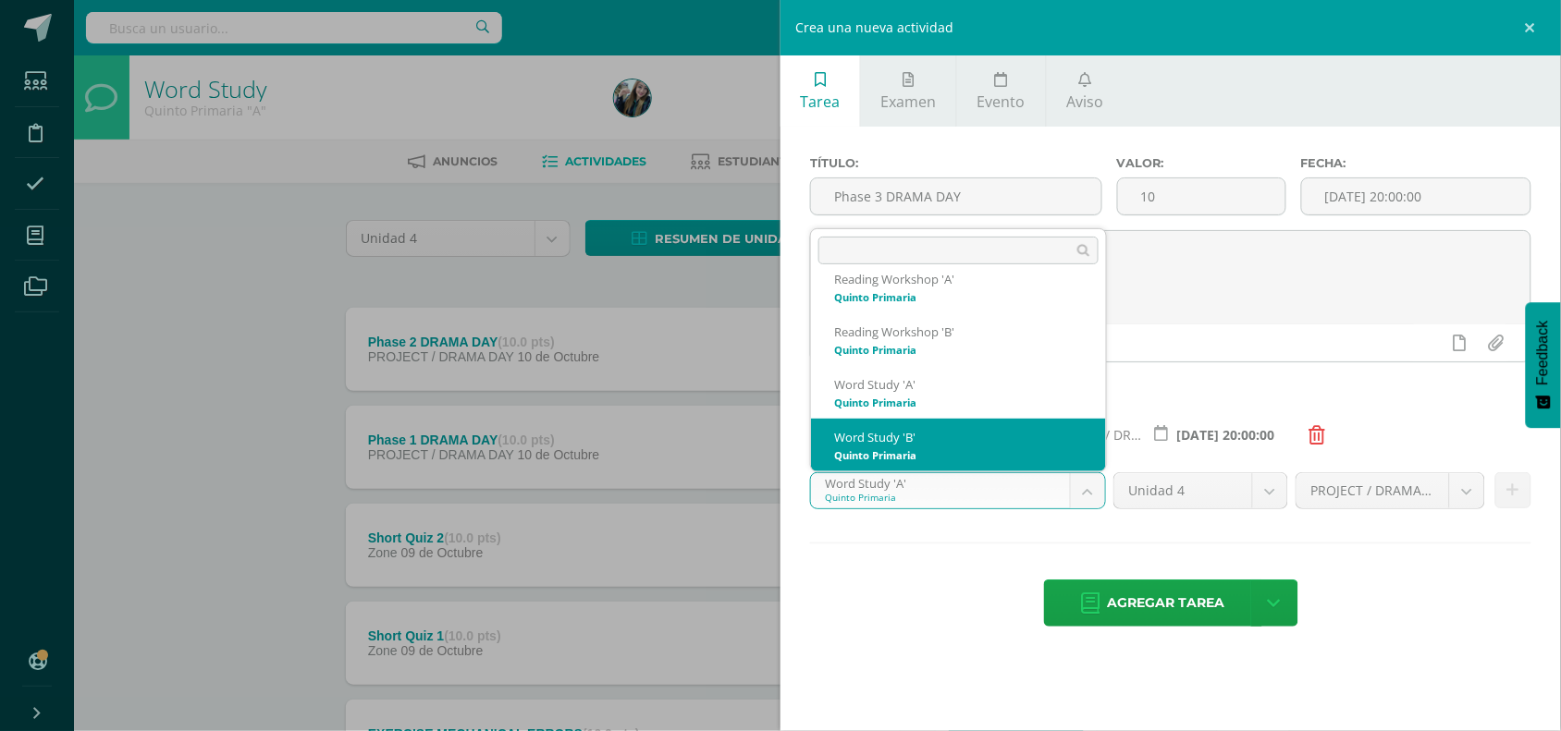
select select "30210"
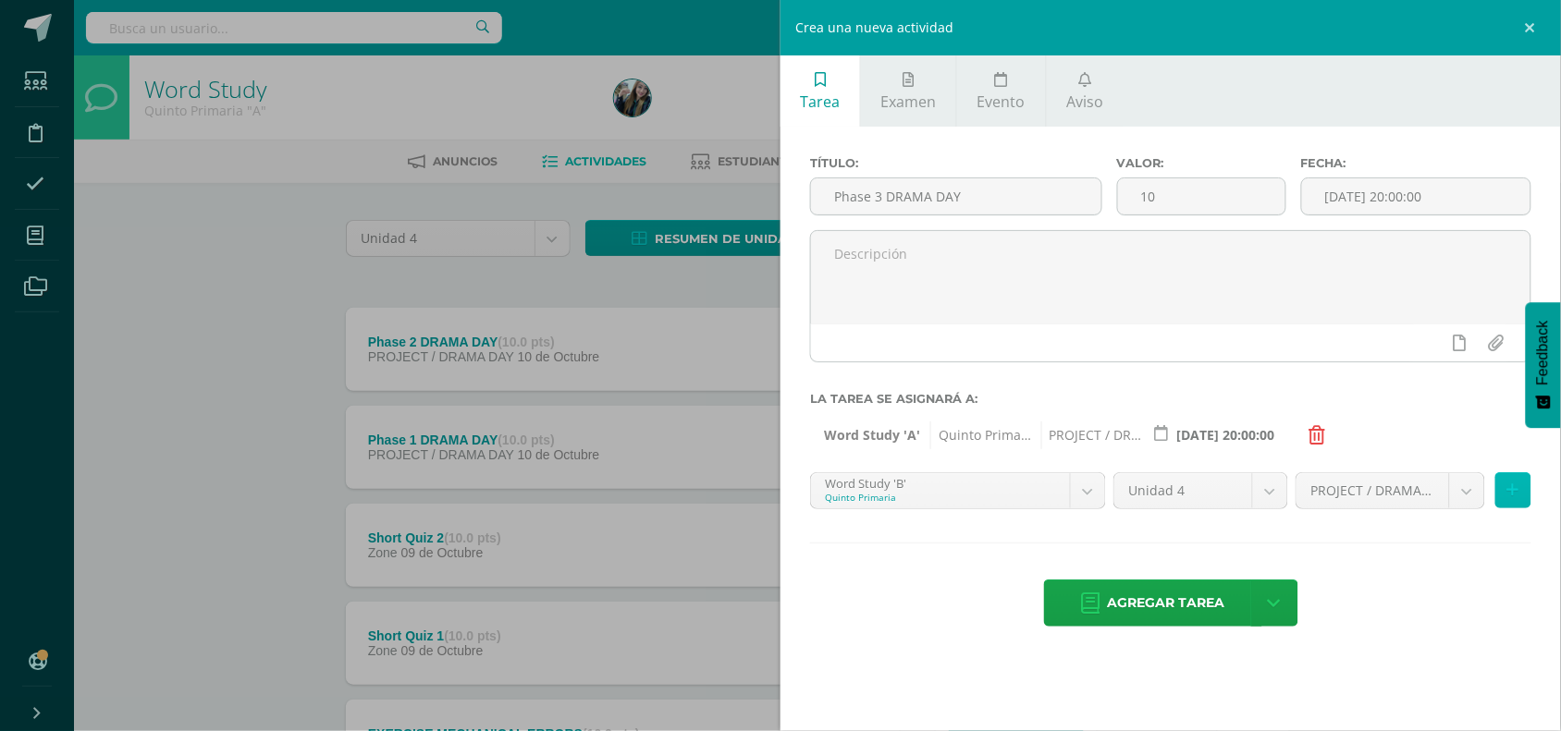
click at [1518, 493] on button at bounding box center [1513, 490] width 36 height 36
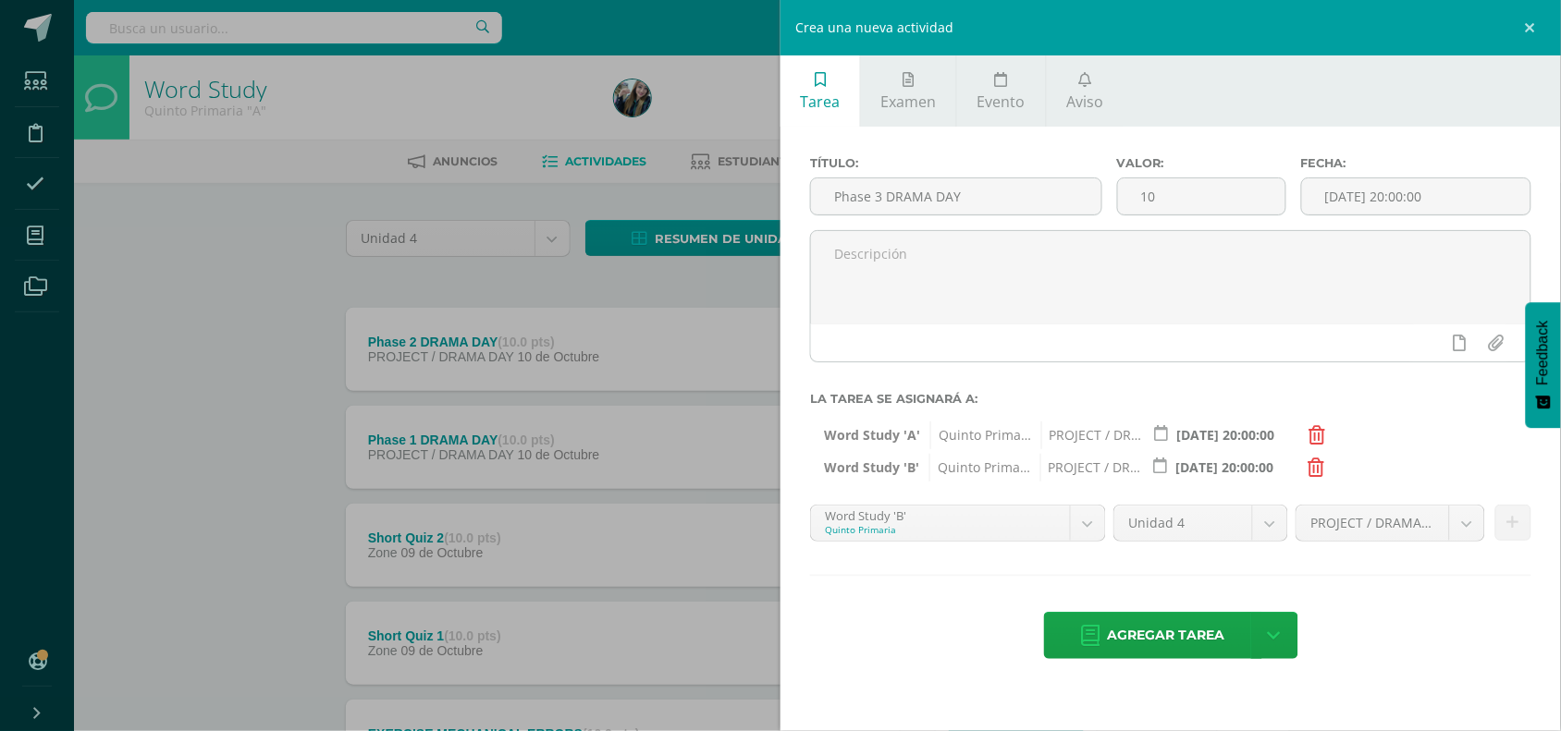
click at [1430, 618] on div "Agregar tarea Agregar tarea y ocultar" at bounding box center [1170, 637] width 721 height 51
click at [1190, 641] on span "Agregar tarea" at bounding box center [1166, 635] width 117 height 45
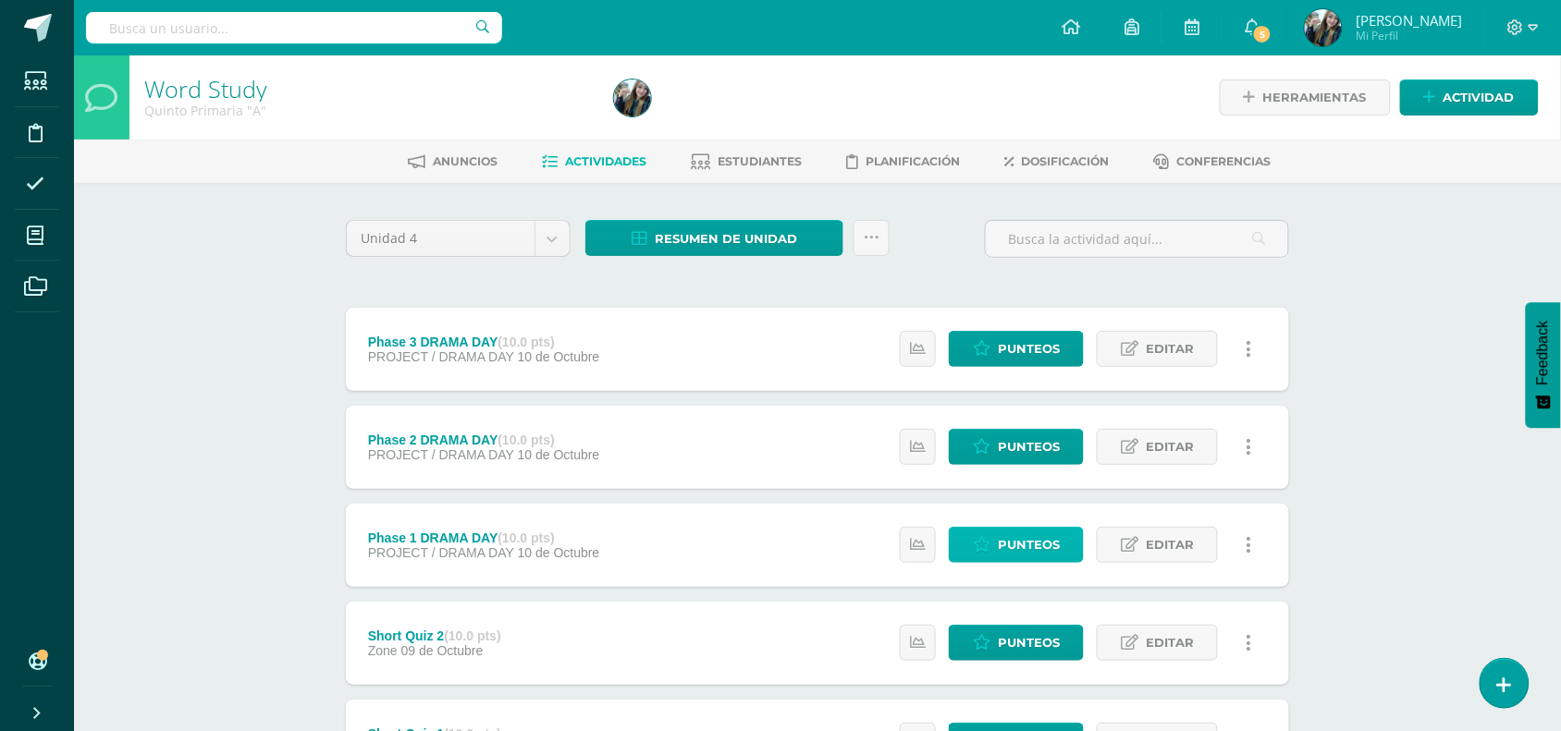
click at [994, 545] on link "Punteos" at bounding box center [1016, 545] width 135 height 36
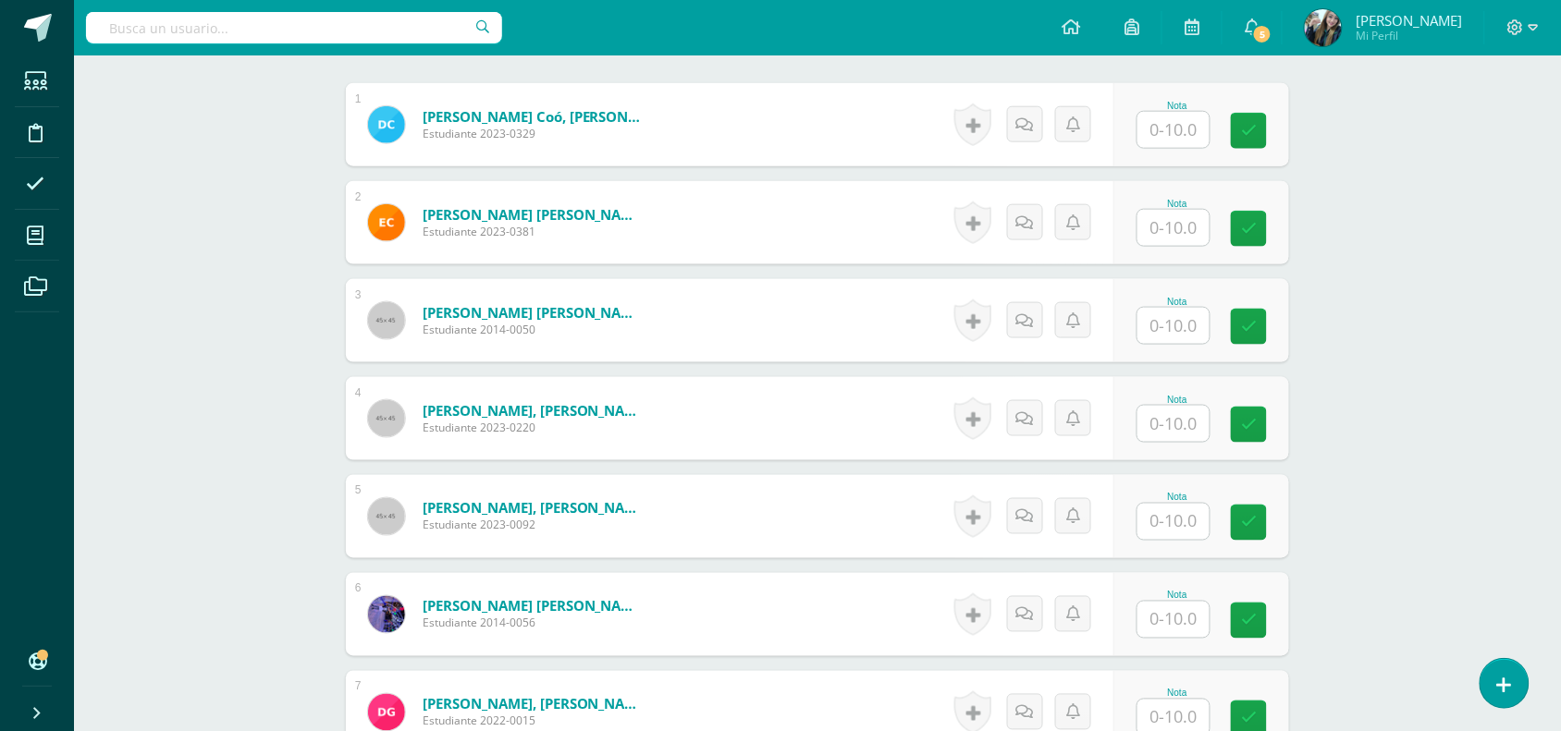
scroll to position [548, 0]
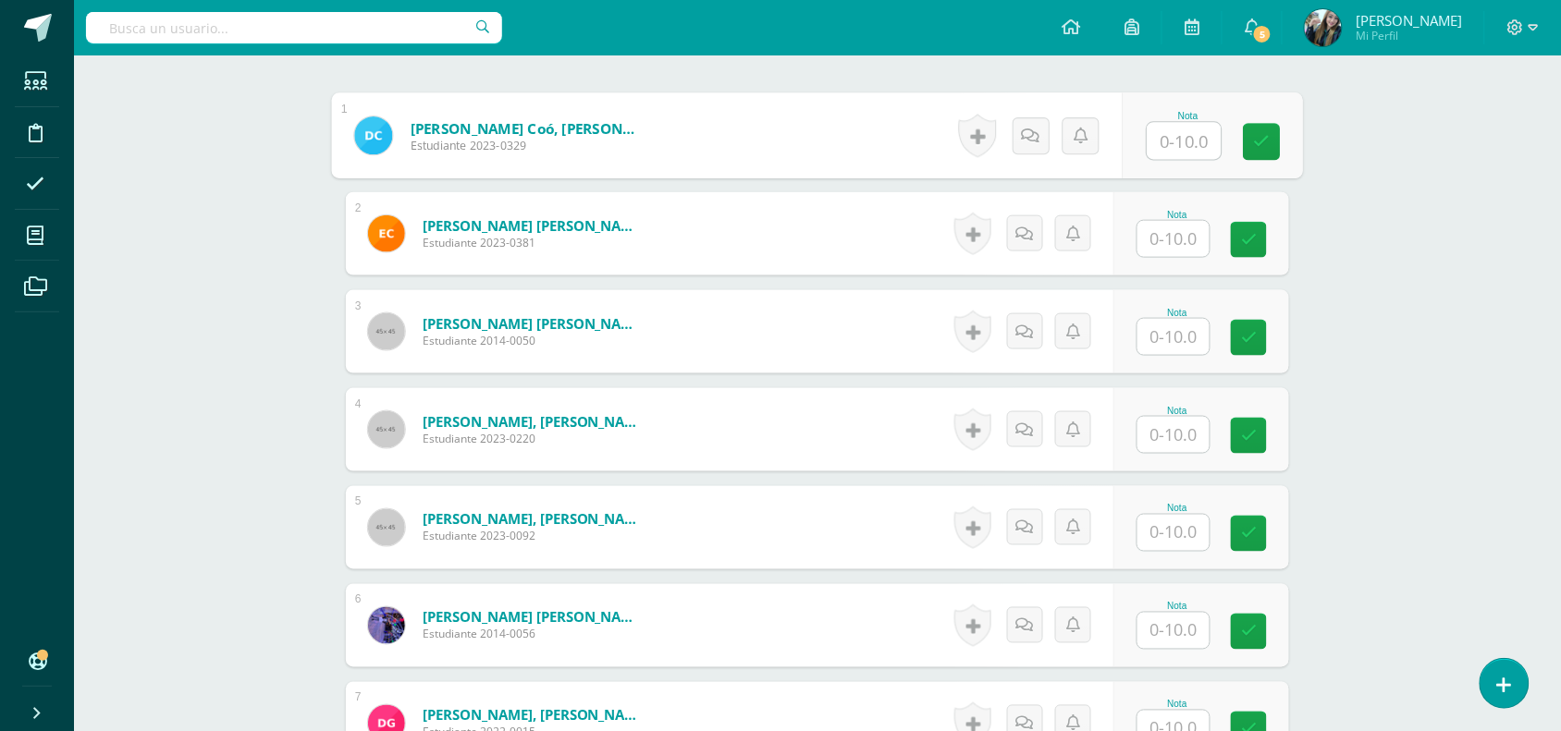
click at [1189, 132] on input "text" at bounding box center [1184, 141] width 74 height 37
type input "9"
click at [1193, 227] on input "text" at bounding box center [1173, 239] width 72 height 36
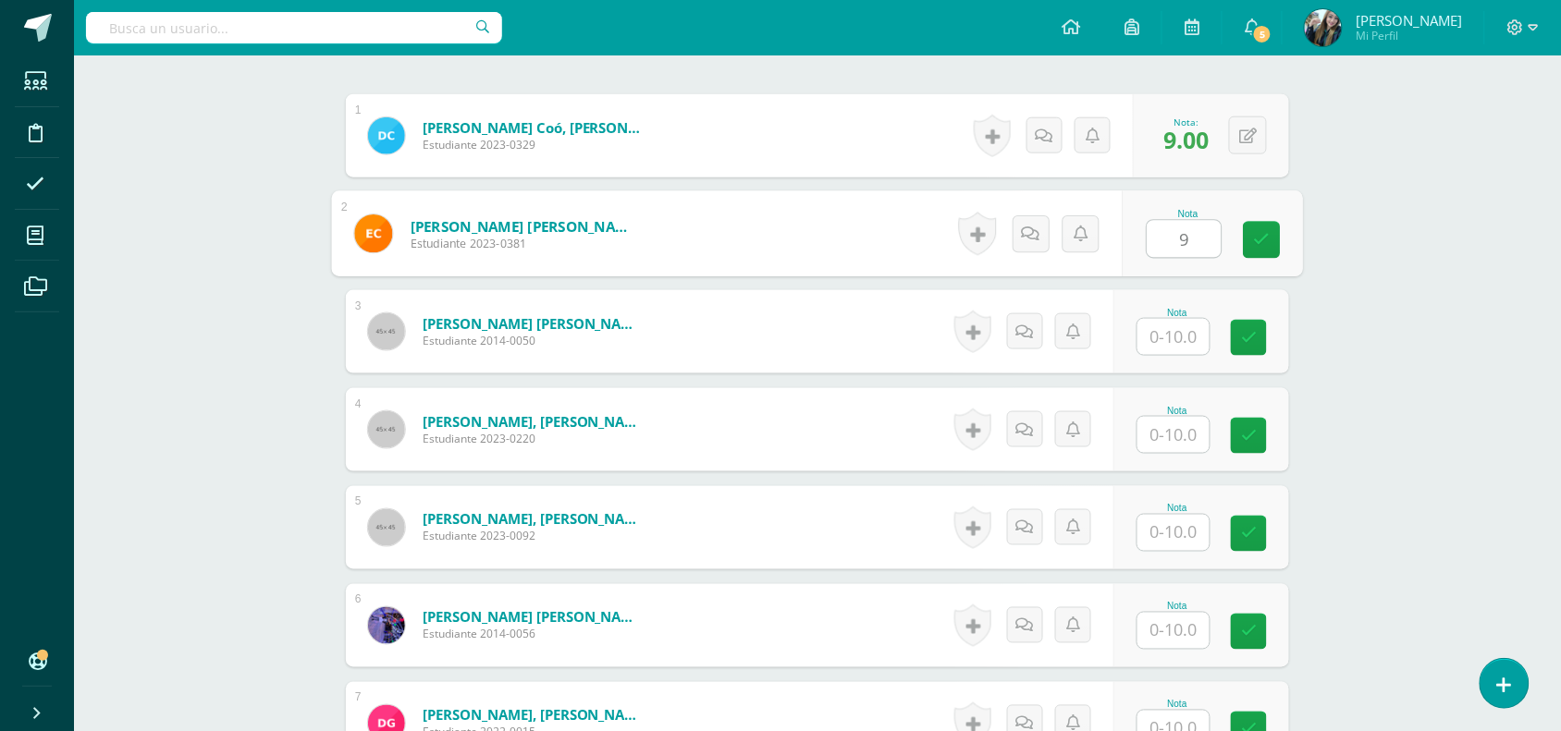
type input "9"
click at [1190, 356] on div at bounding box center [1173, 337] width 74 height 38
click at [1194, 339] on input "text" at bounding box center [1173, 337] width 72 height 36
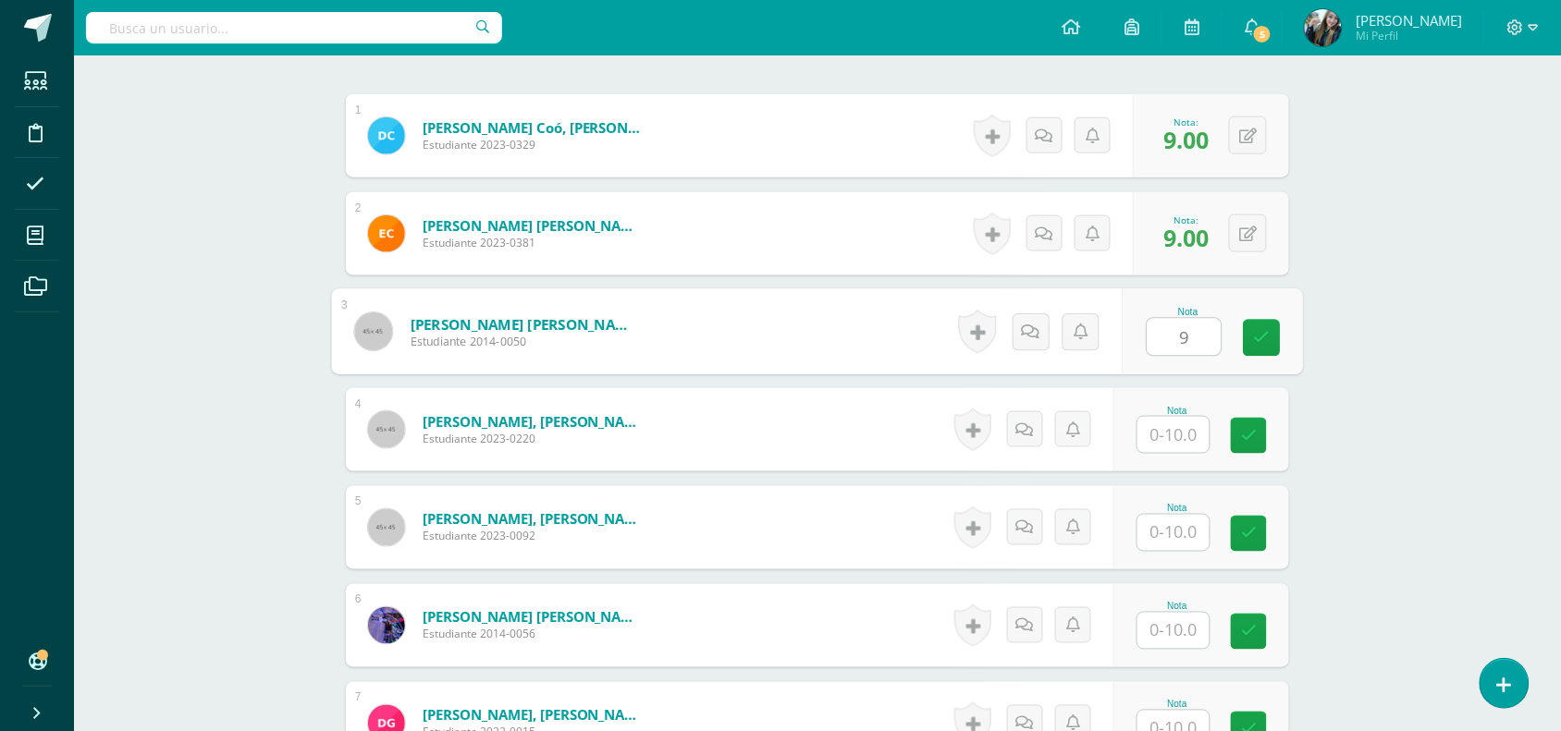
type input "9"
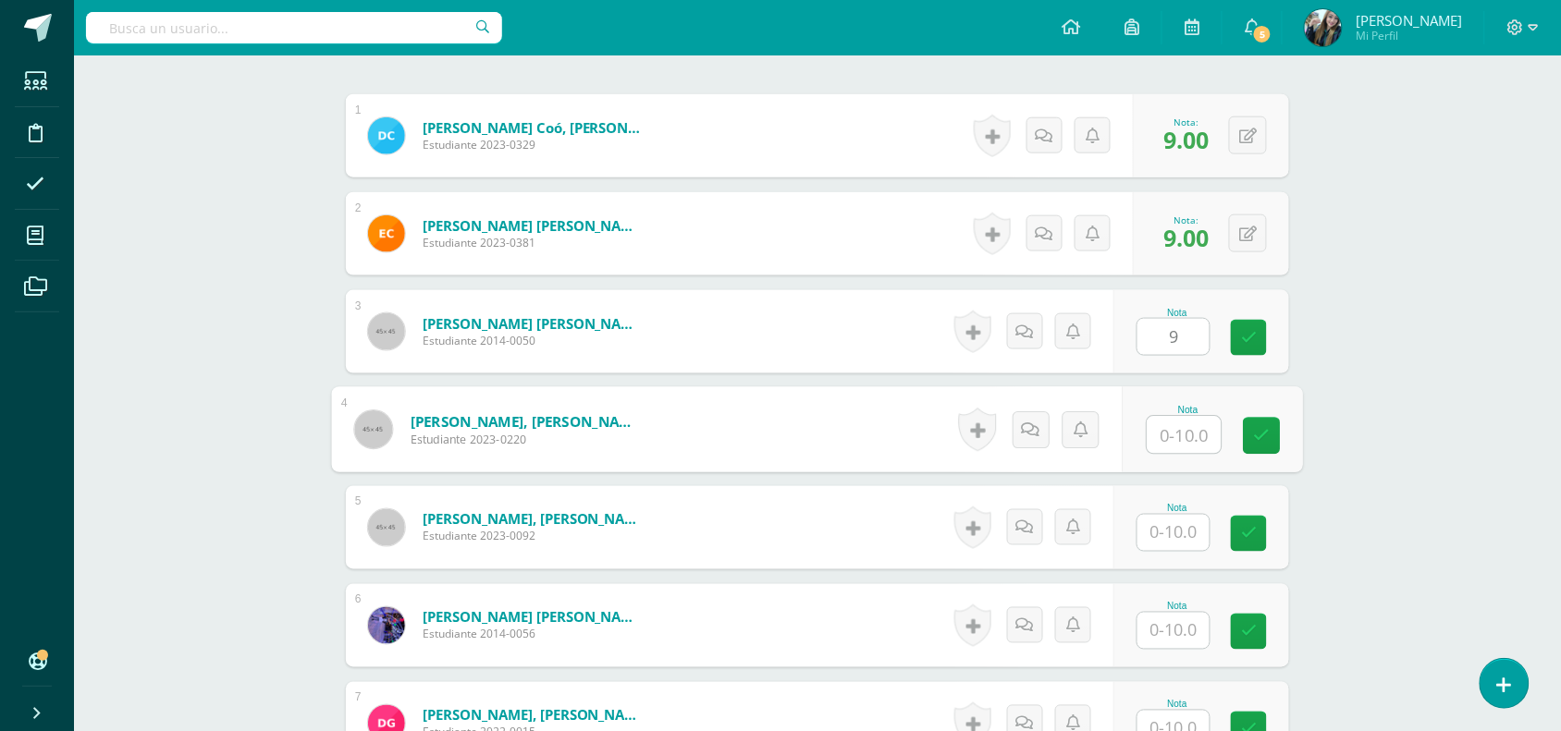
click at [1197, 437] on input "text" at bounding box center [1184, 435] width 74 height 37
type input "9"
click at [1184, 527] on input "text" at bounding box center [1173, 533] width 72 height 36
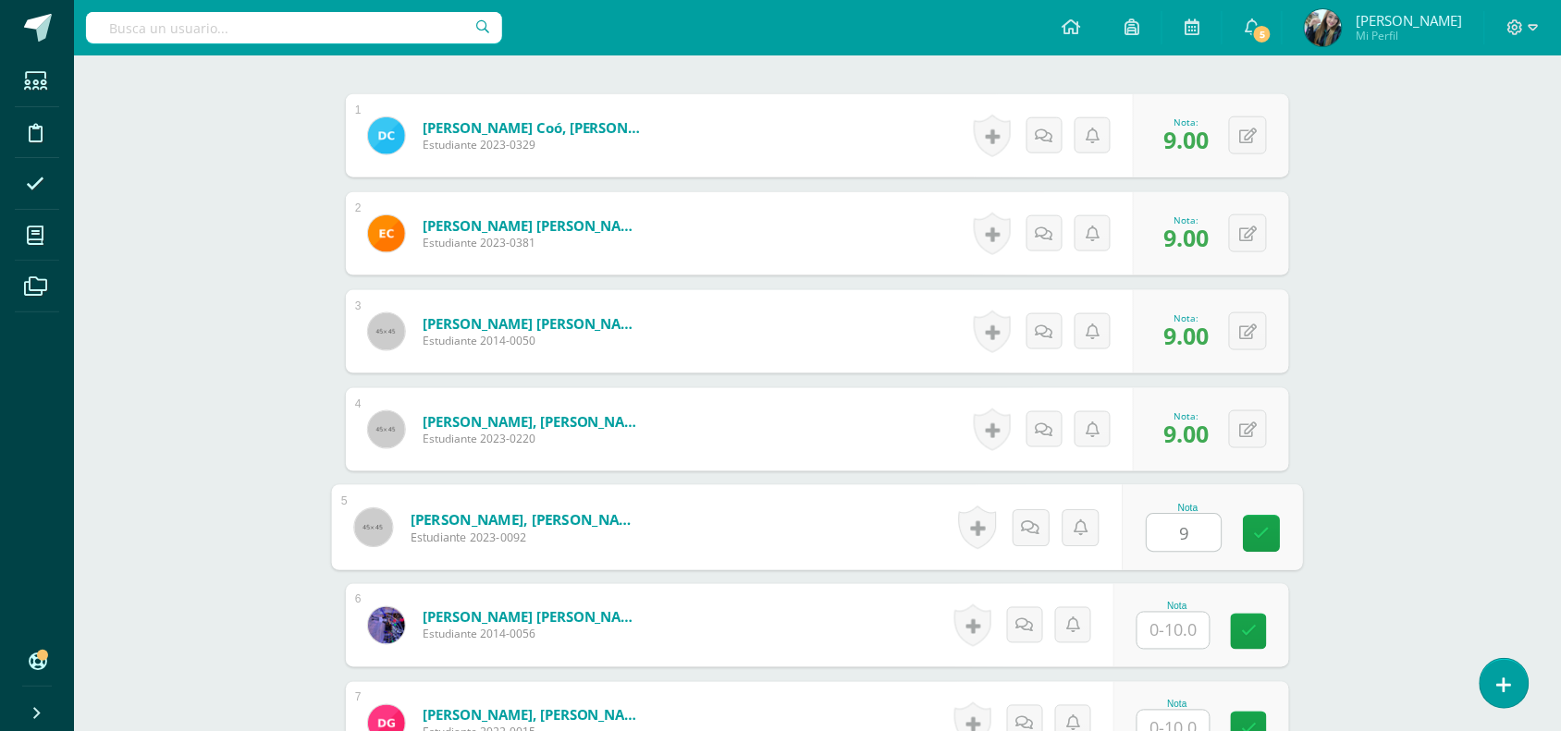
type input "9"
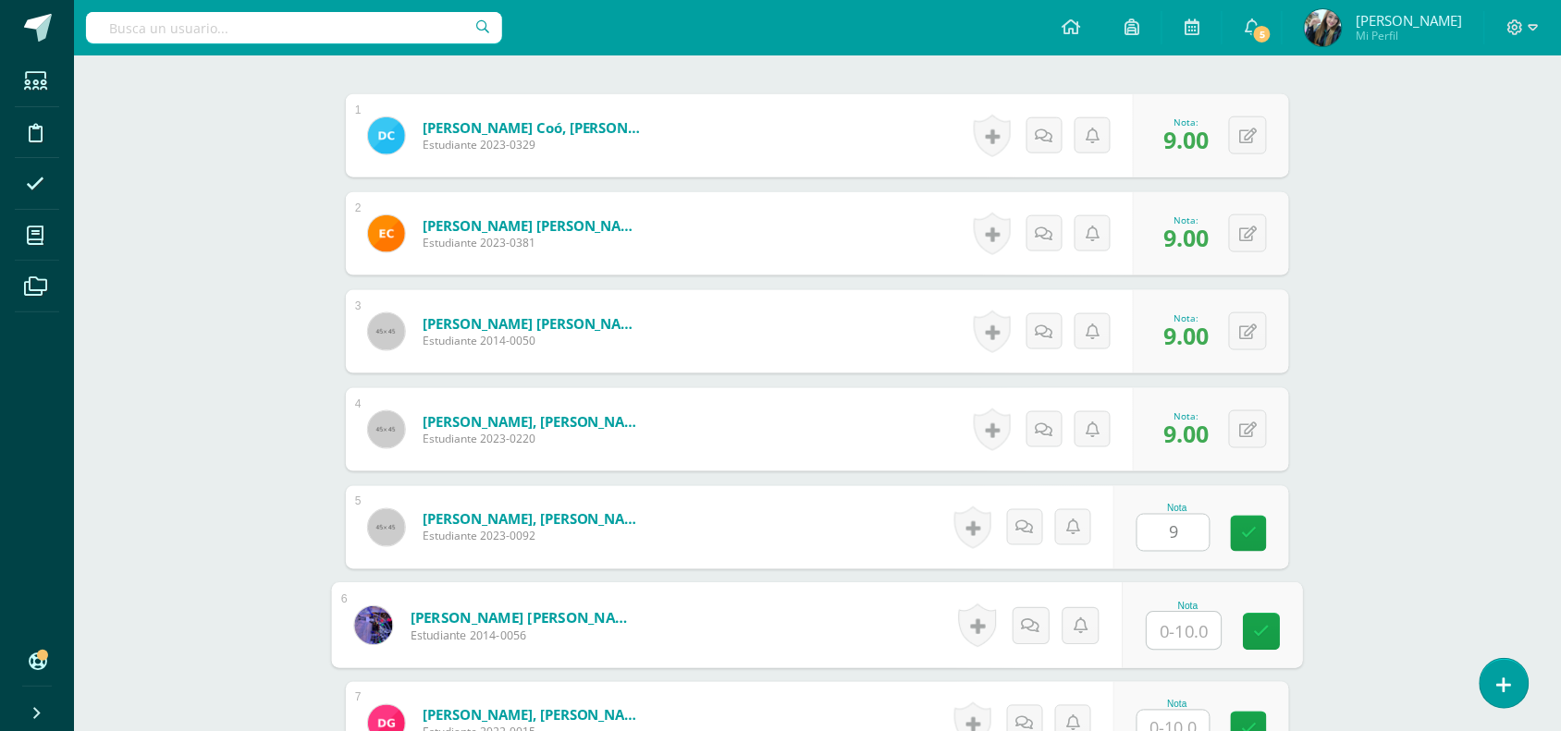
click at [1182, 634] on input "text" at bounding box center [1184, 631] width 74 height 37
type input "9"
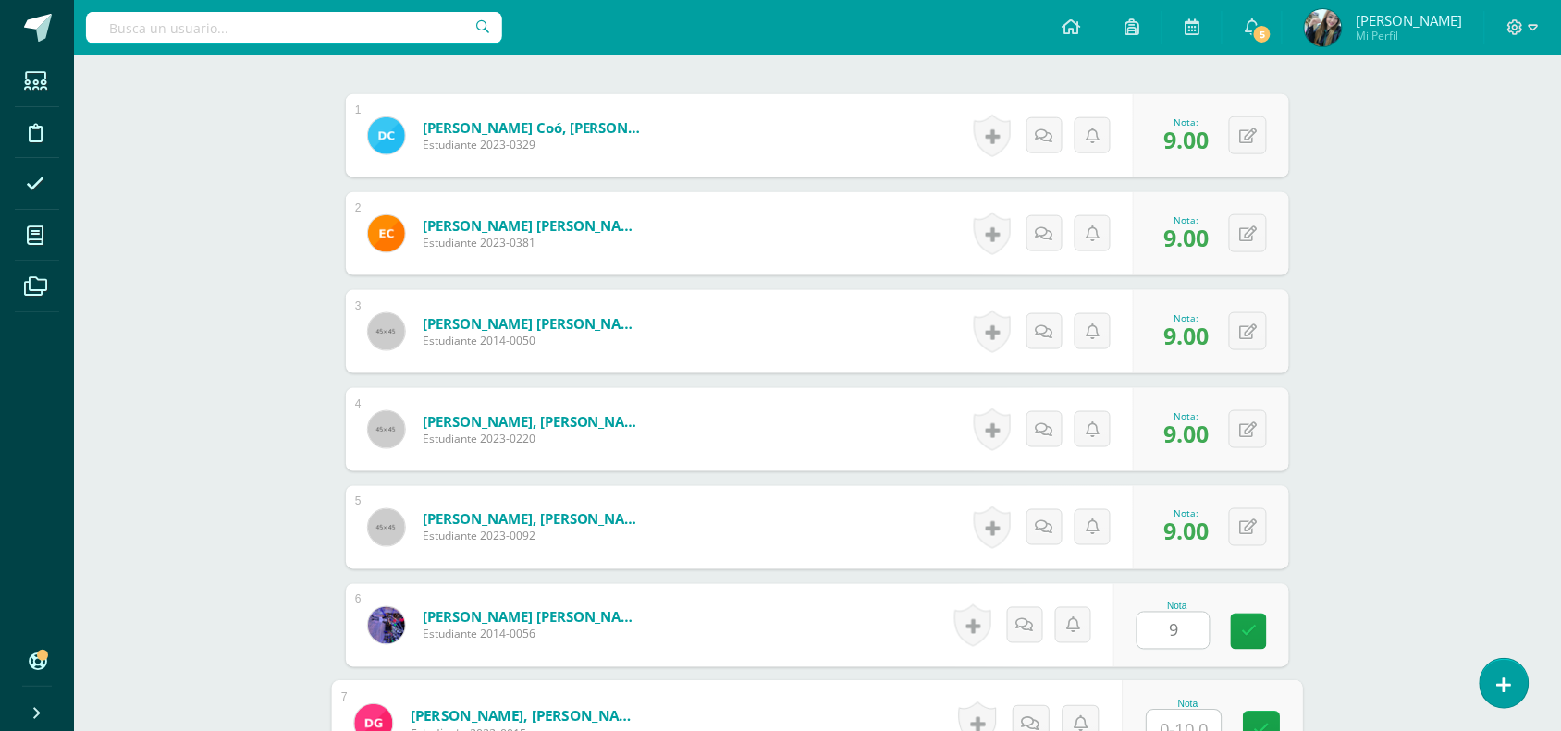
click at [1181, 718] on input "text" at bounding box center [1184, 729] width 74 height 37
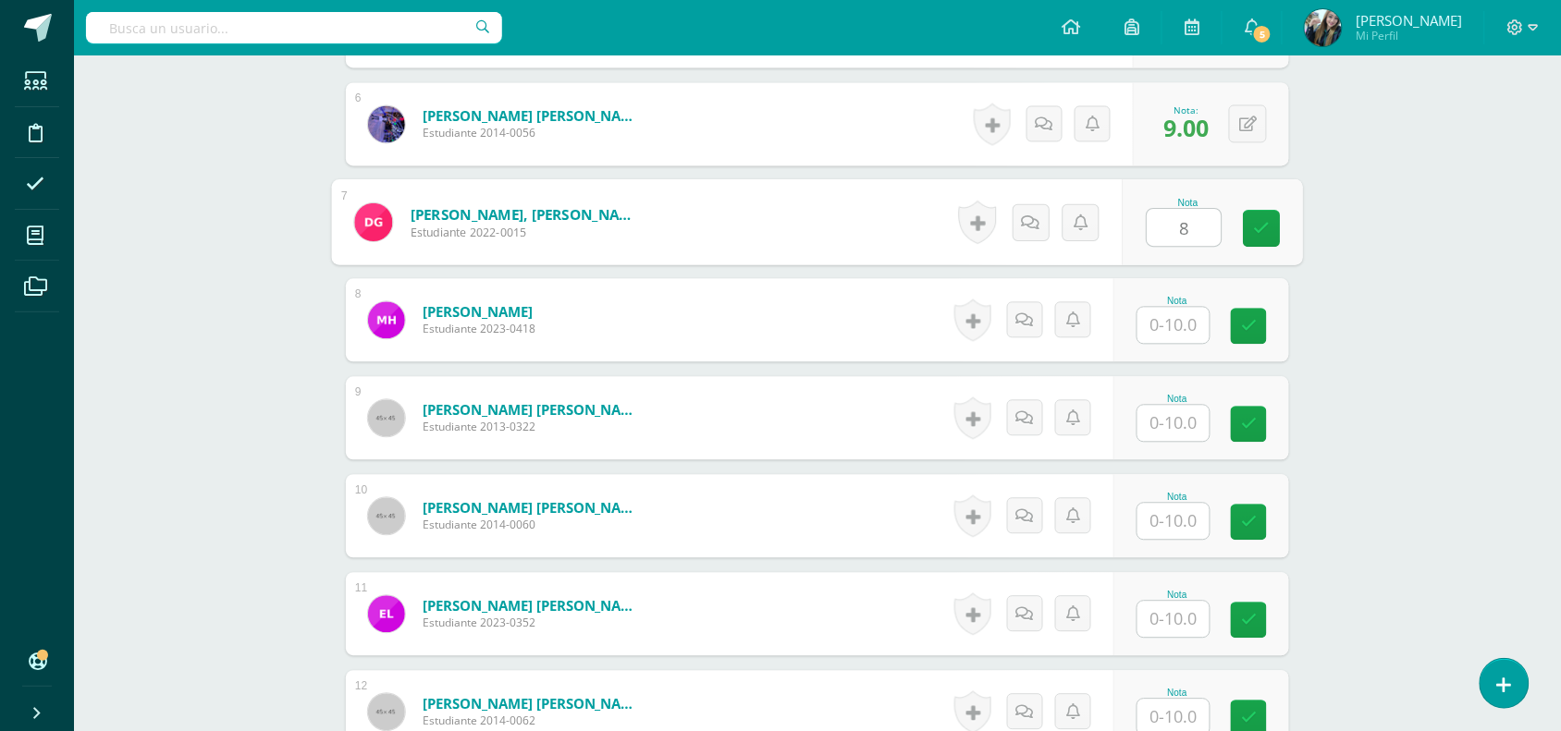
scroll to position [1097, 0]
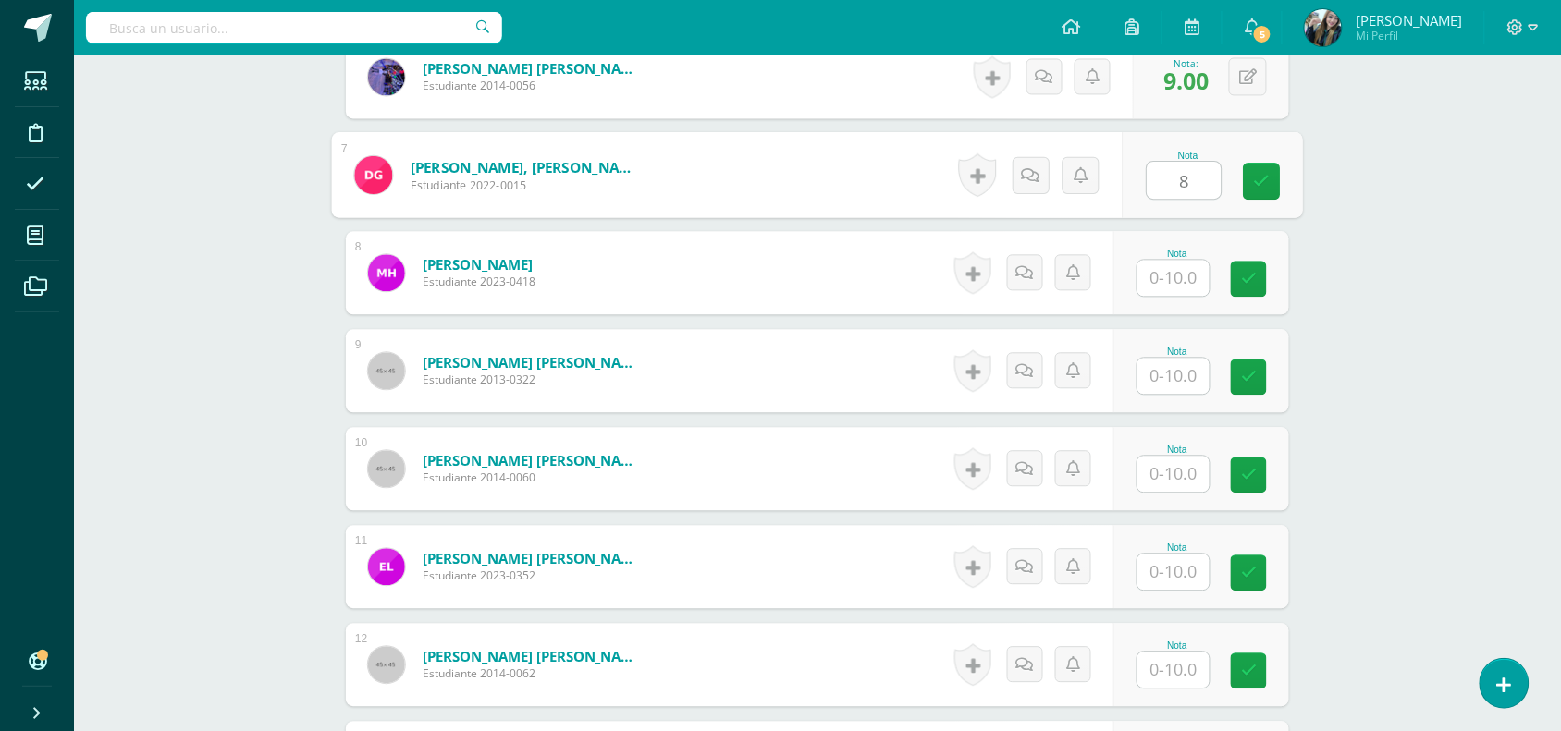
type input "8"
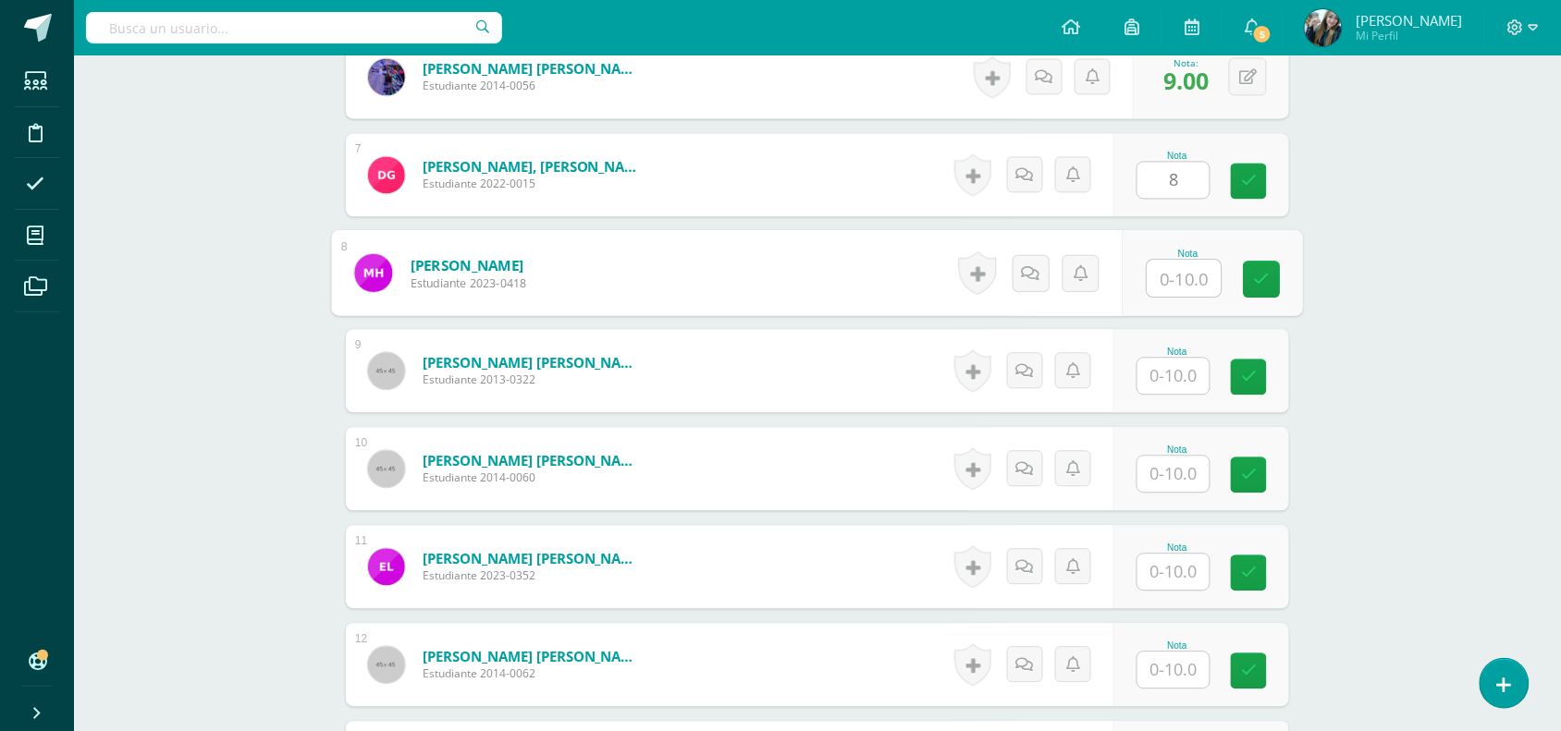
click at [1170, 292] on input "text" at bounding box center [1184, 278] width 74 height 37
type input "9"
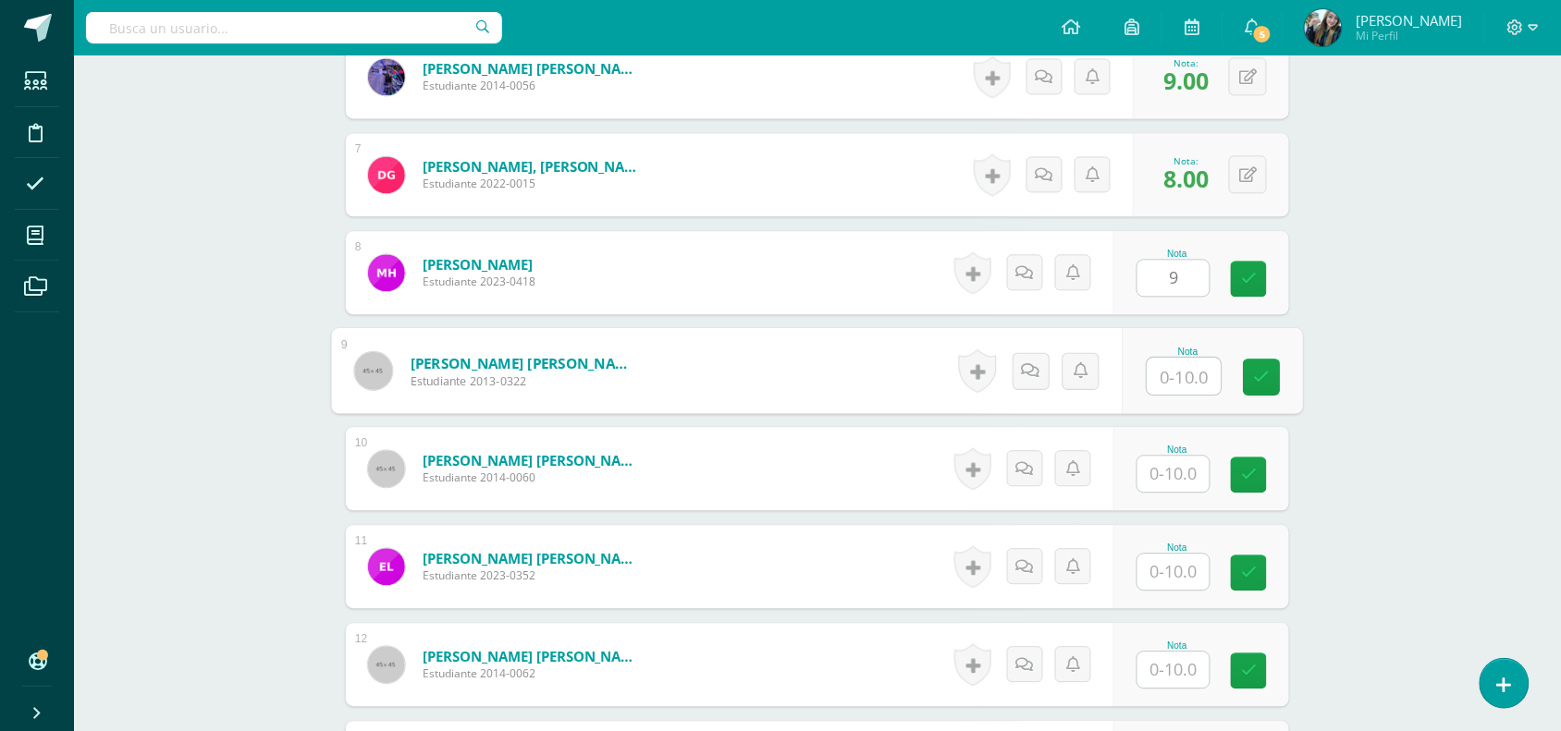
click at [1175, 377] on input "text" at bounding box center [1184, 376] width 74 height 37
type input "9"
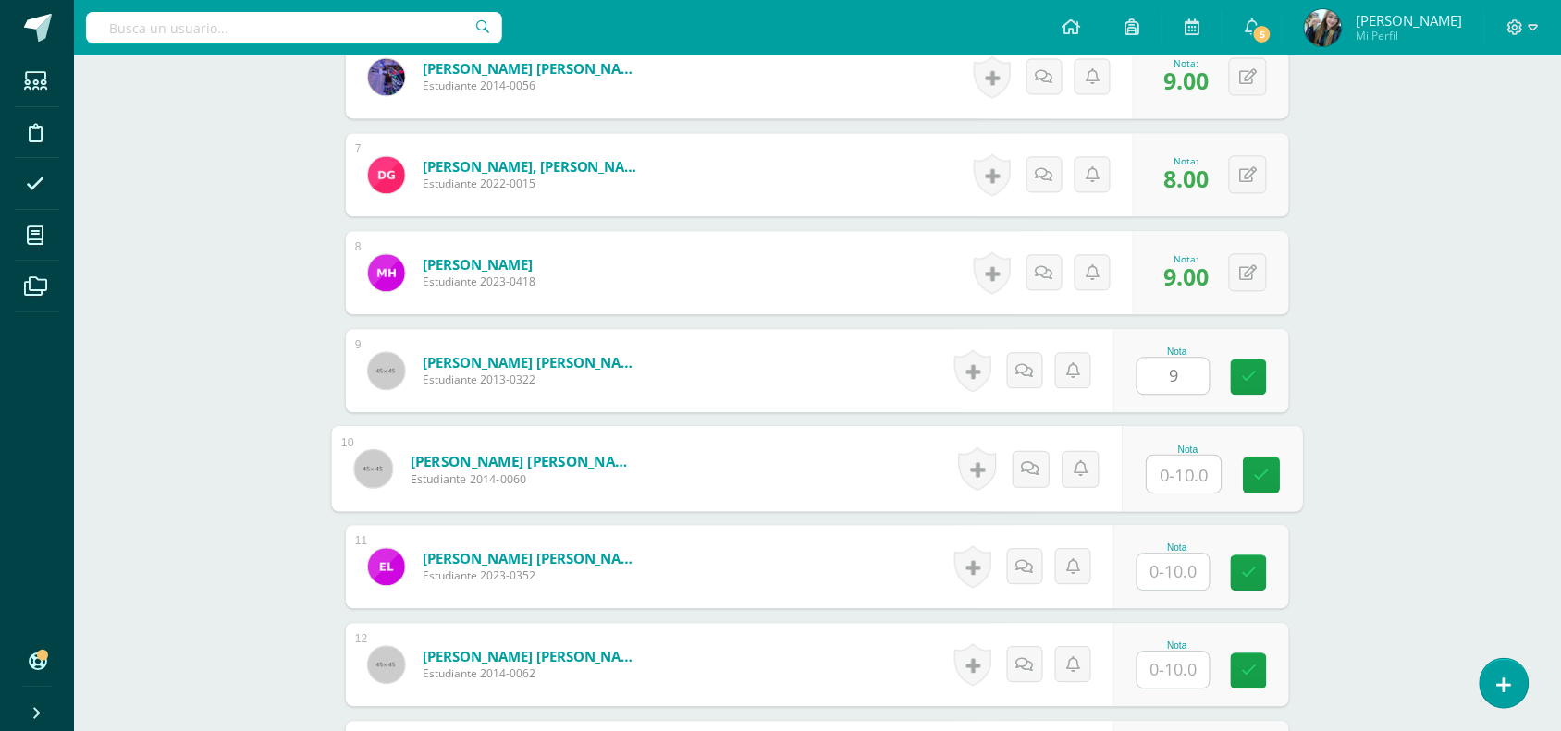
click at [1204, 485] on input "text" at bounding box center [1184, 474] width 74 height 37
type input "8"
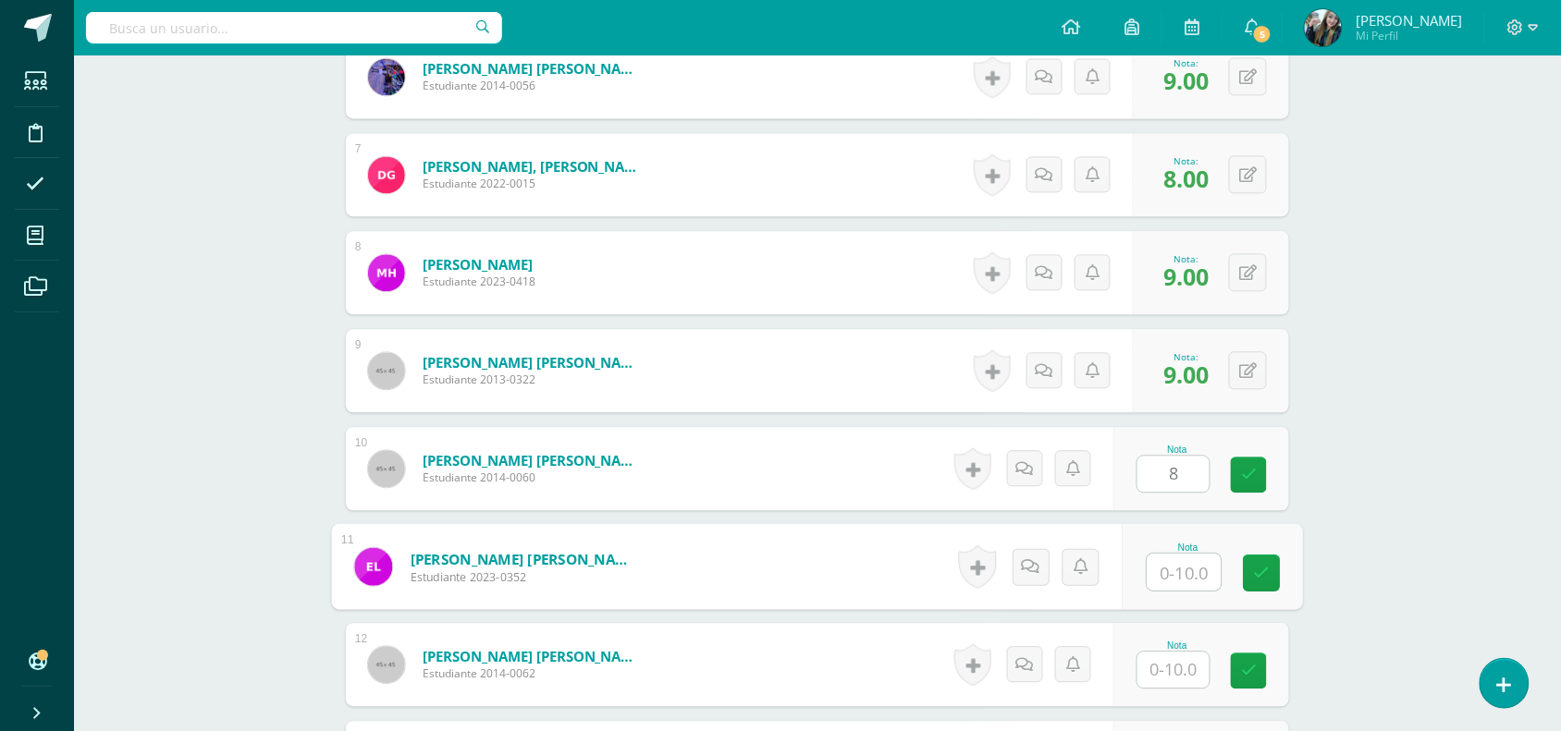
click at [1188, 564] on input "text" at bounding box center [1184, 572] width 74 height 37
type input "8"
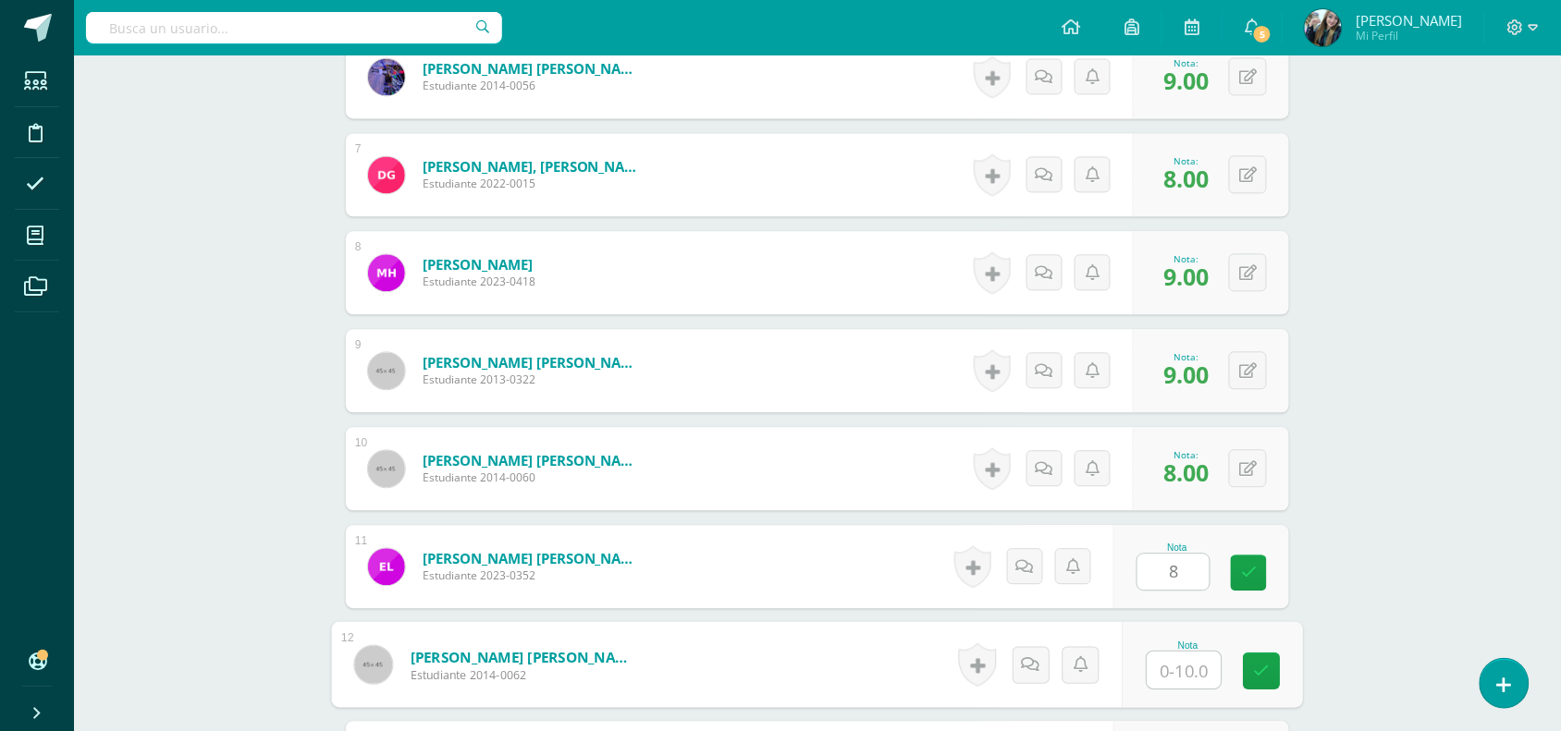
click at [1171, 672] on input "text" at bounding box center [1184, 670] width 74 height 37
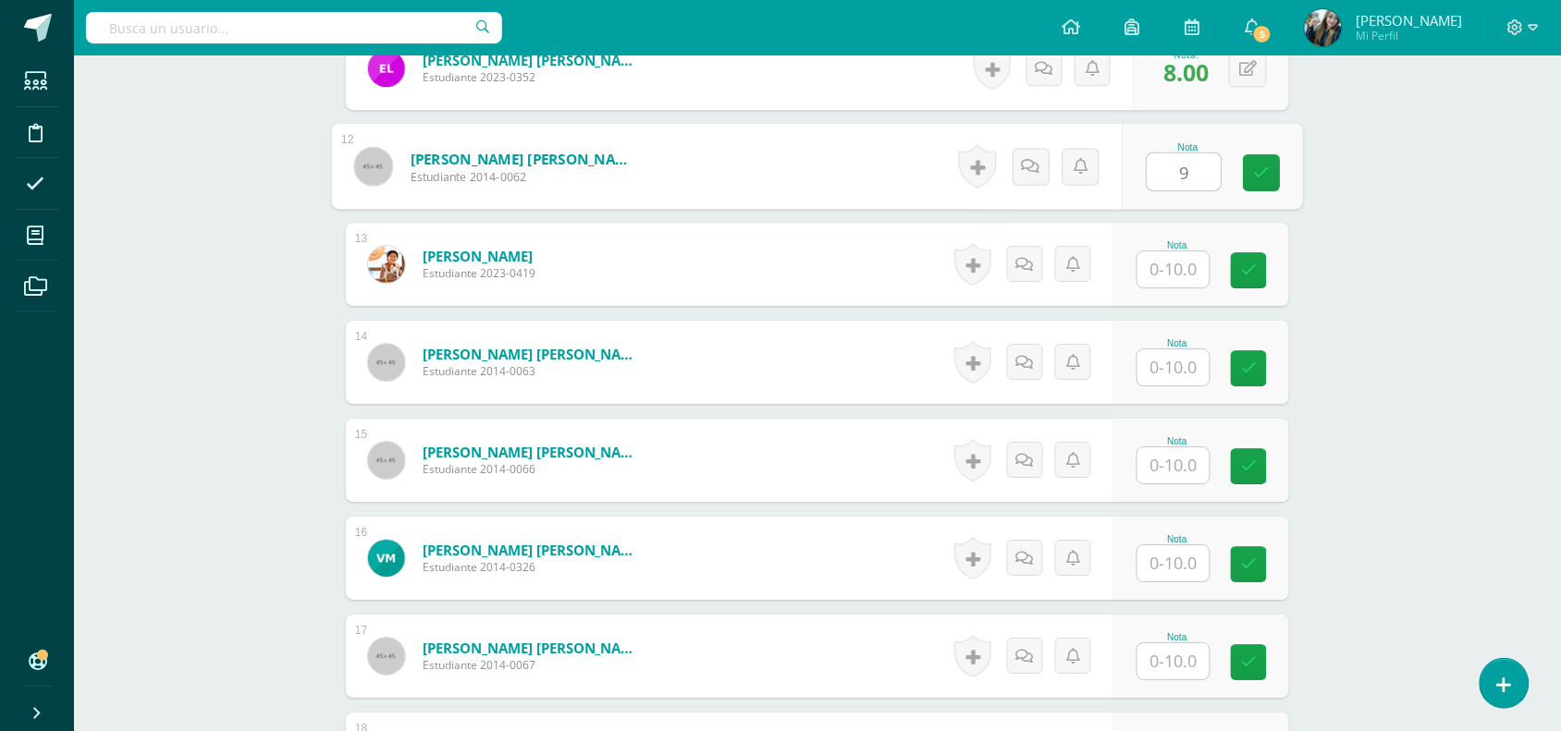
scroll to position [1623, 0]
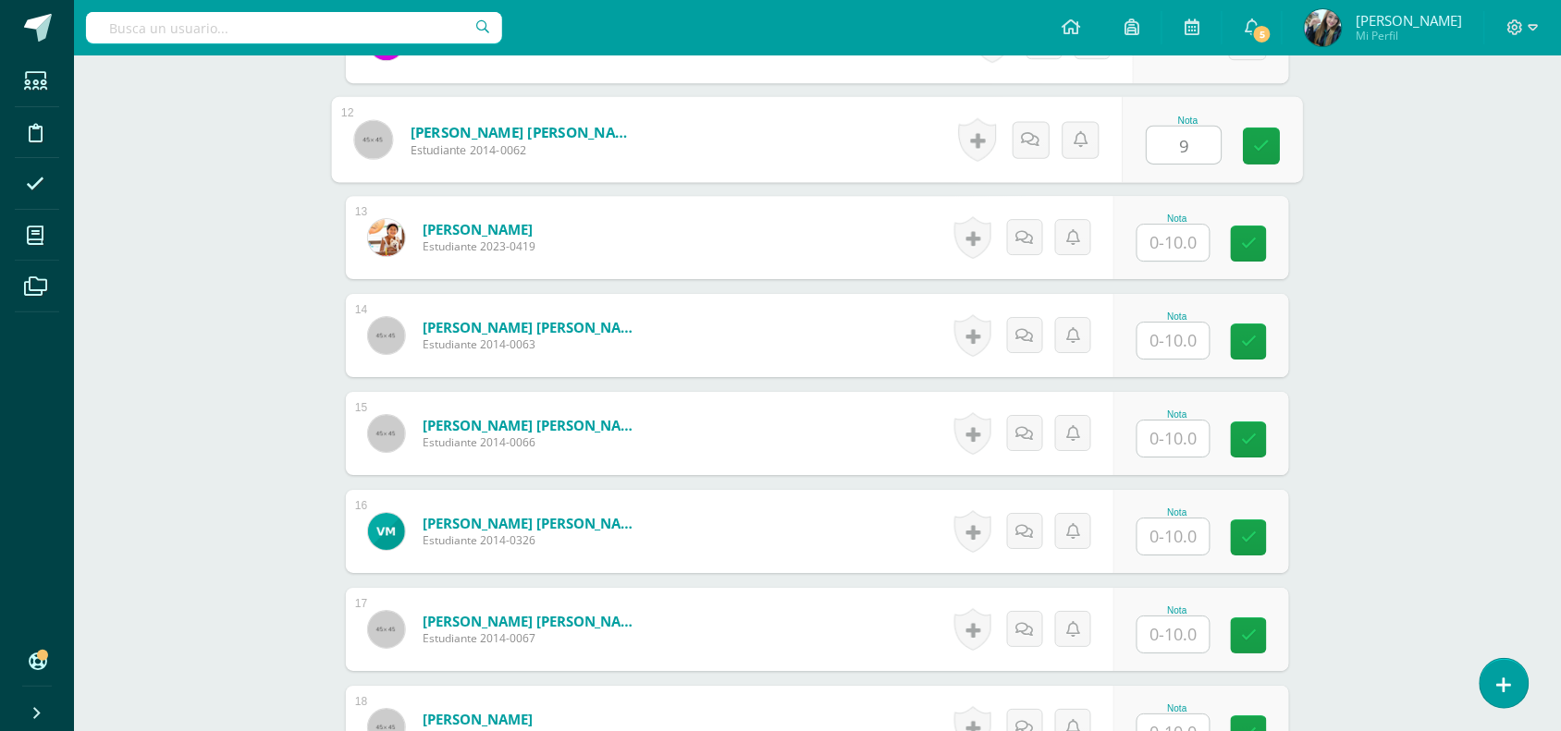
type input "9"
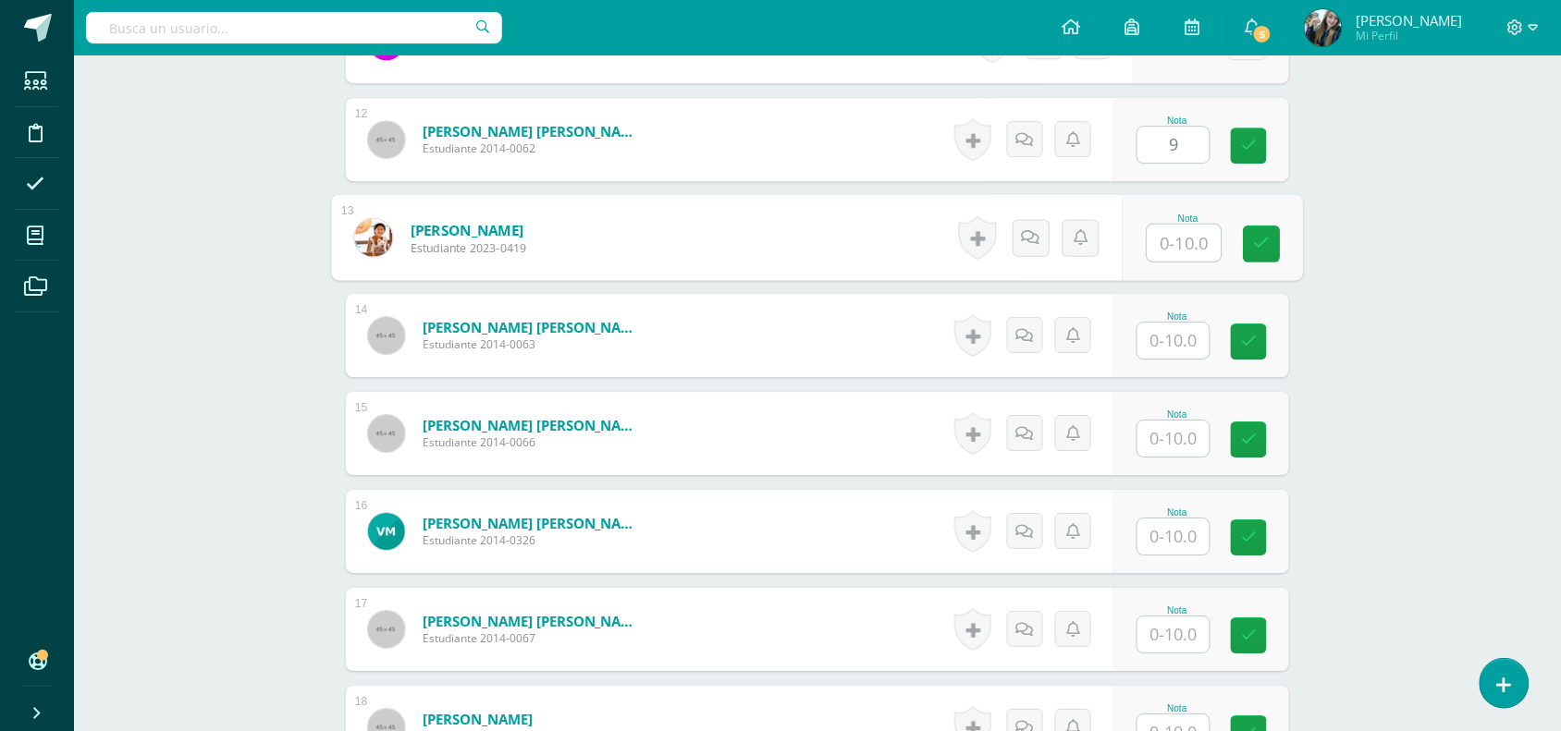
click at [1161, 252] on input "text" at bounding box center [1184, 243] width 74 height 37
type input "9"
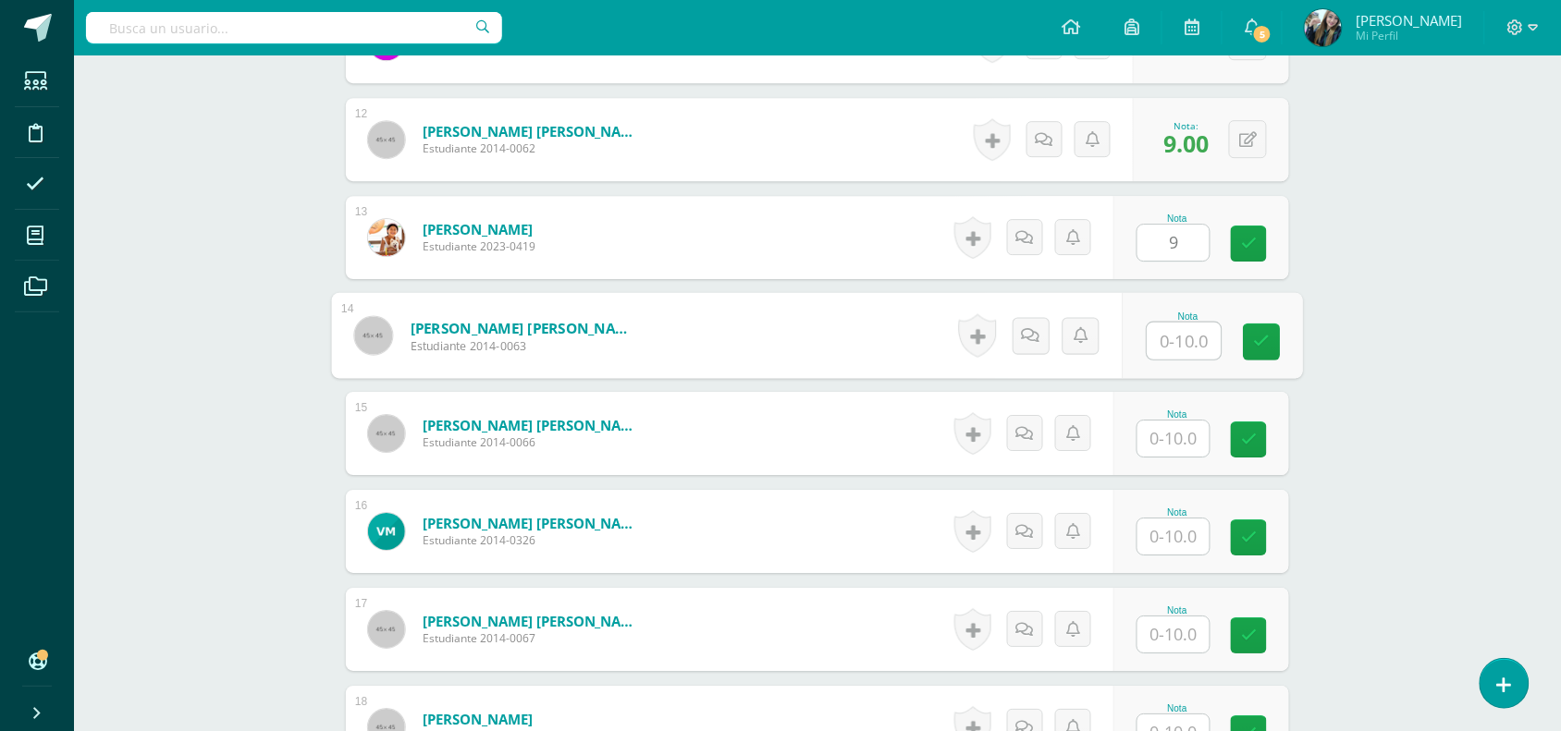
click at [1171, 339] on input "text" at bounding box center [1184, 341] width 74 height 37
type input "9"
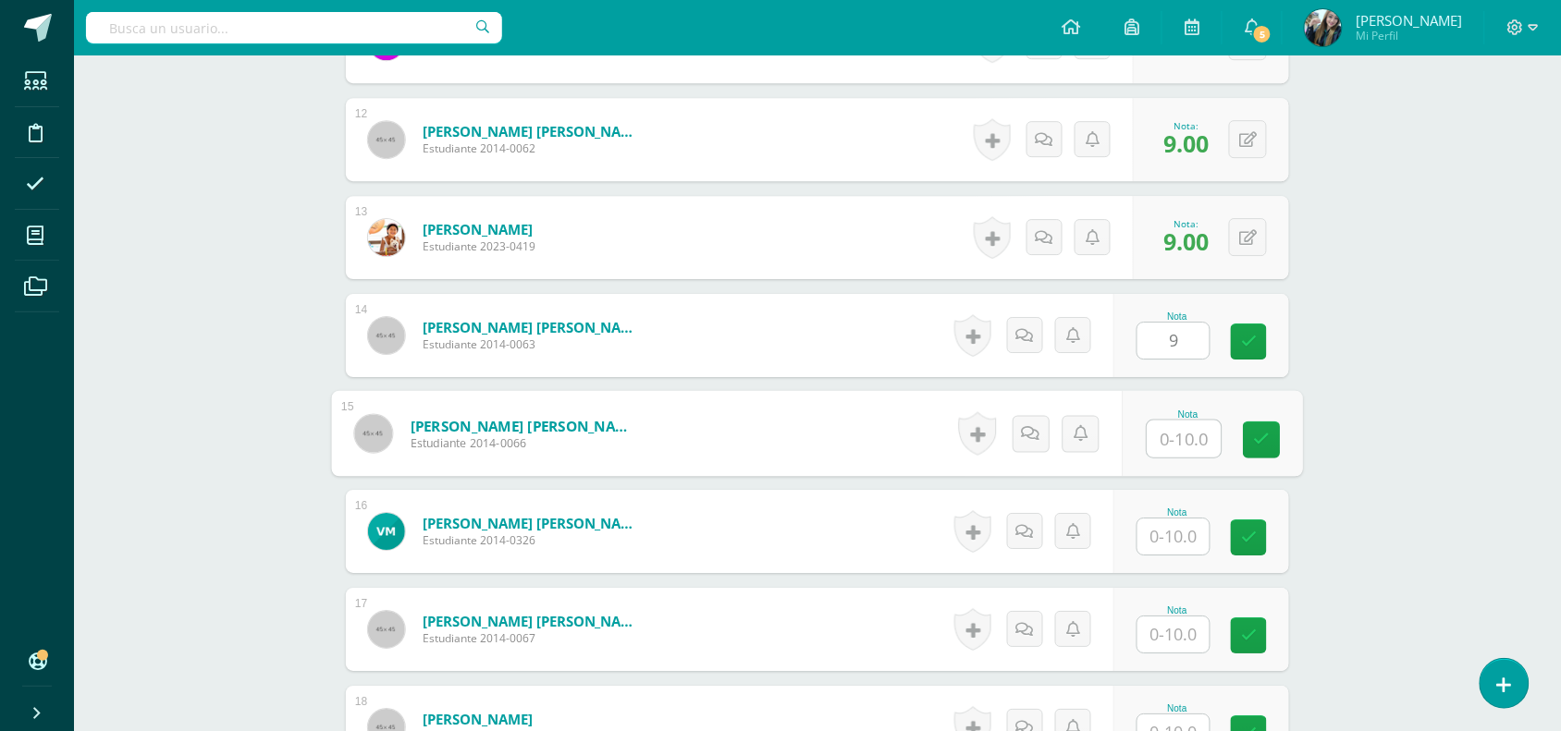
click at [1189, 450] on input "text" at bounding box center [1184, 439] width 74 height 37
type input "9"
click at [1186, 533] on input "text" at bounding box center [1173, 537] width 72 height 36
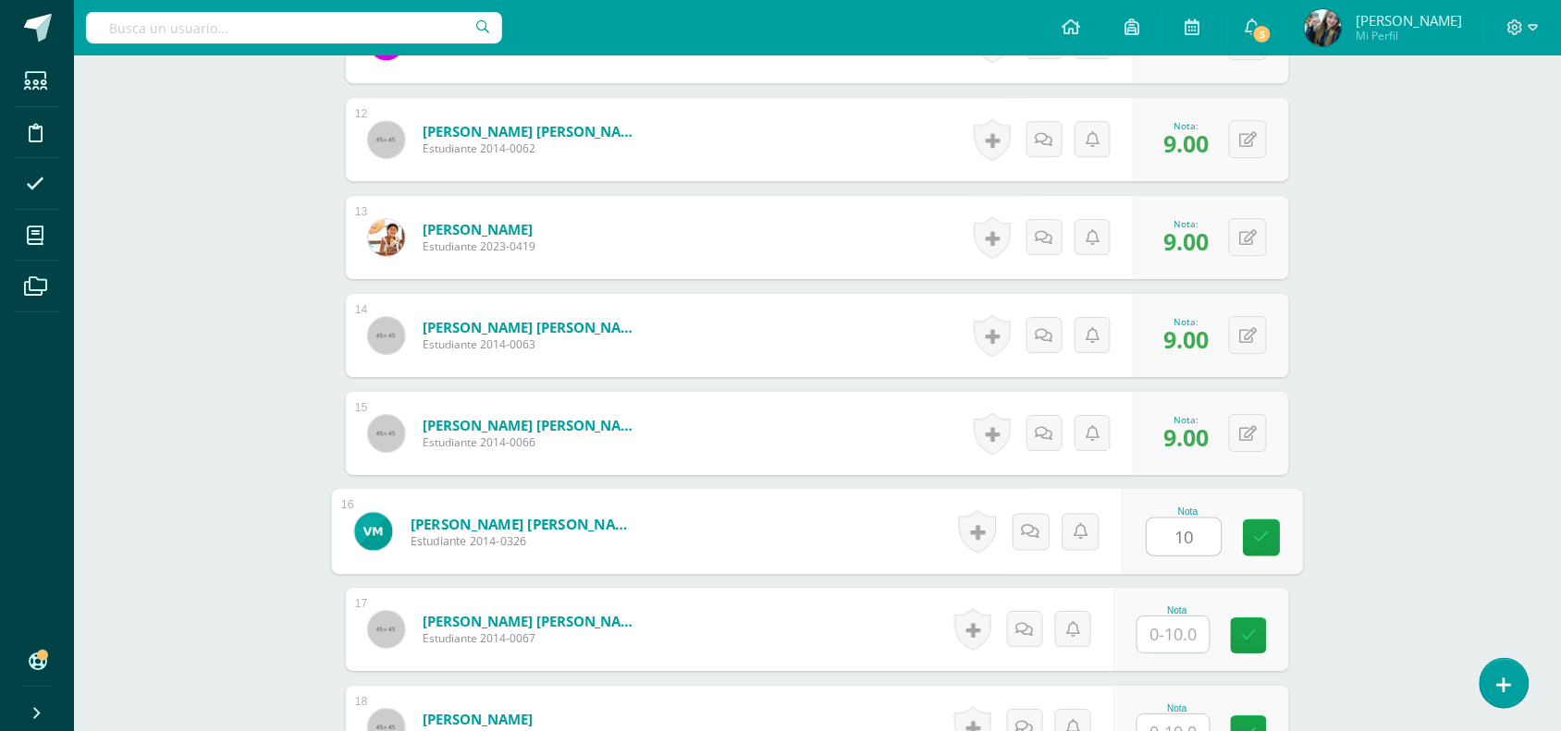
type input "10"
click at [1184, 615] on div "Nota" at bounding box center [1176, 611] width 81 height 10
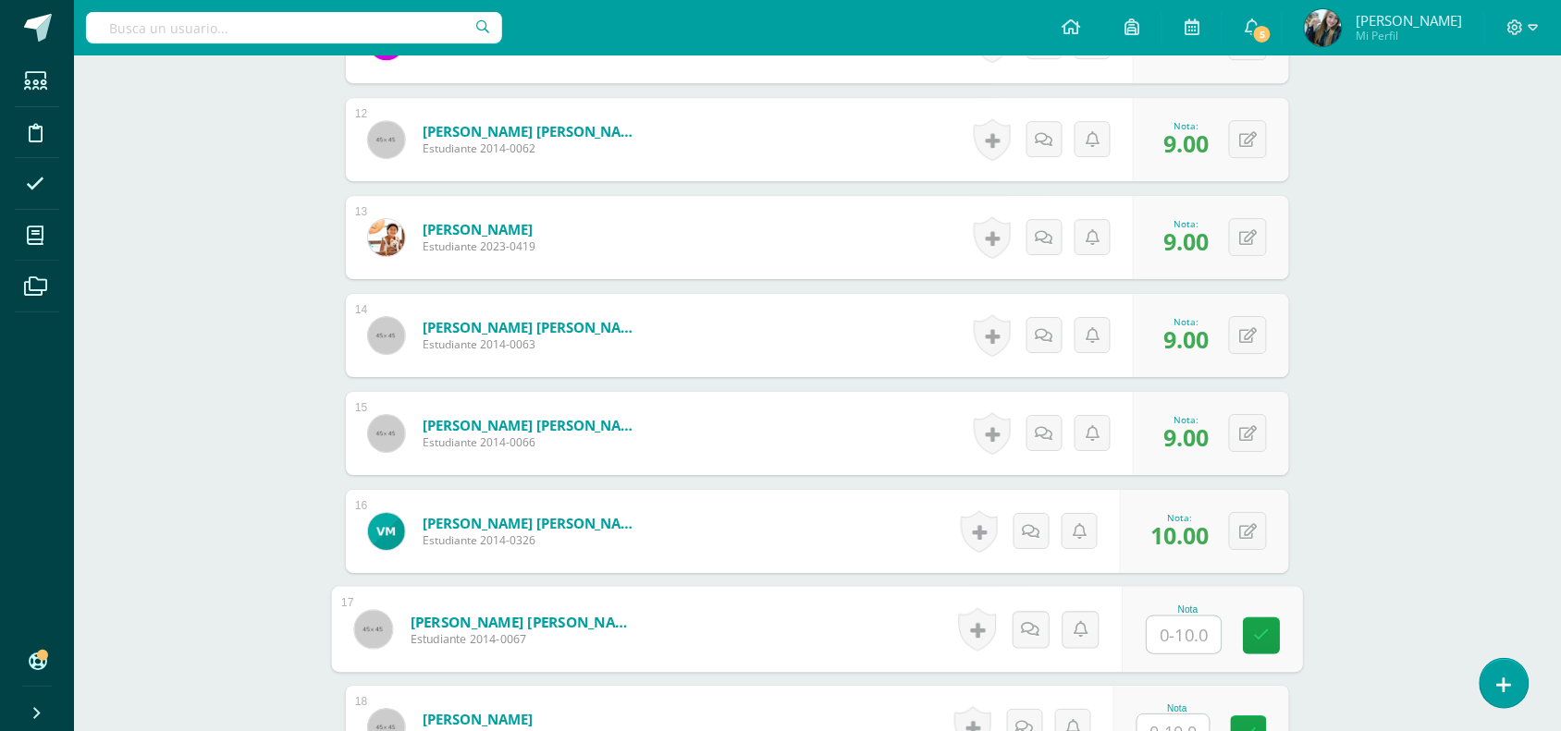
click at [1184, 640] on input "text" at bounding box center [1184, 635] width 74 height 37
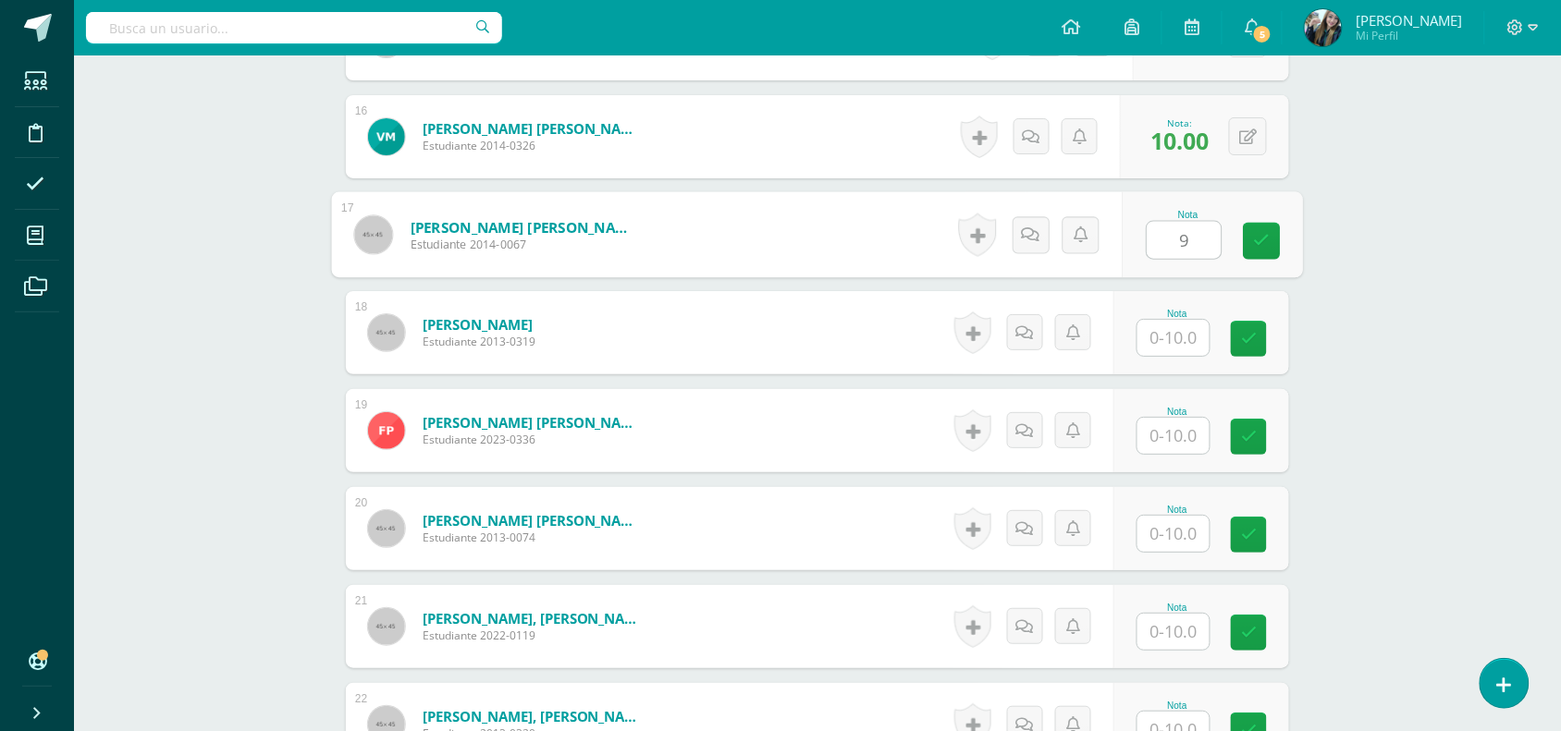
scroll to position [2103, 0]
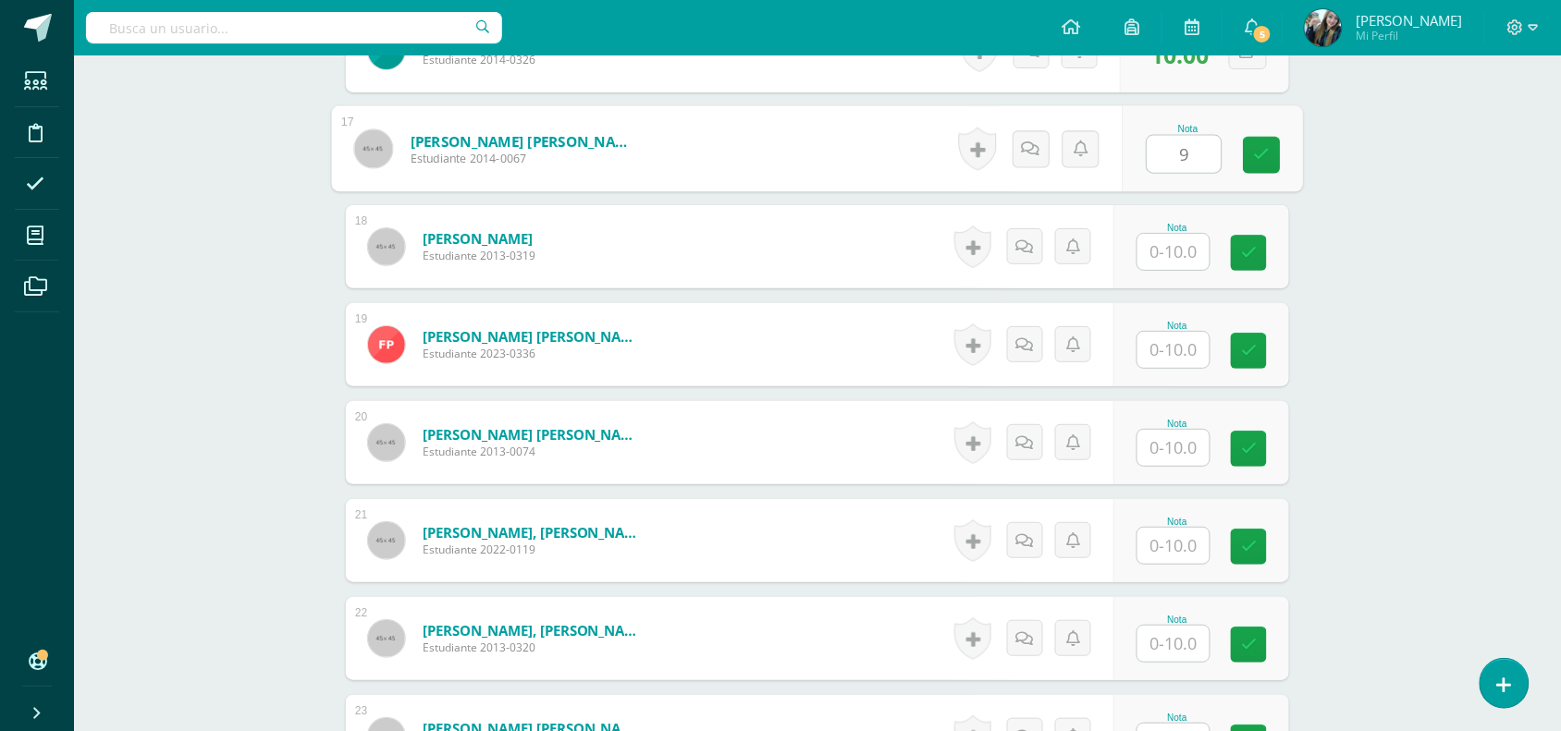
type input "9"
click at [1154, 247] on input "text" at bounding box center [1184, 252] width 74 height 37
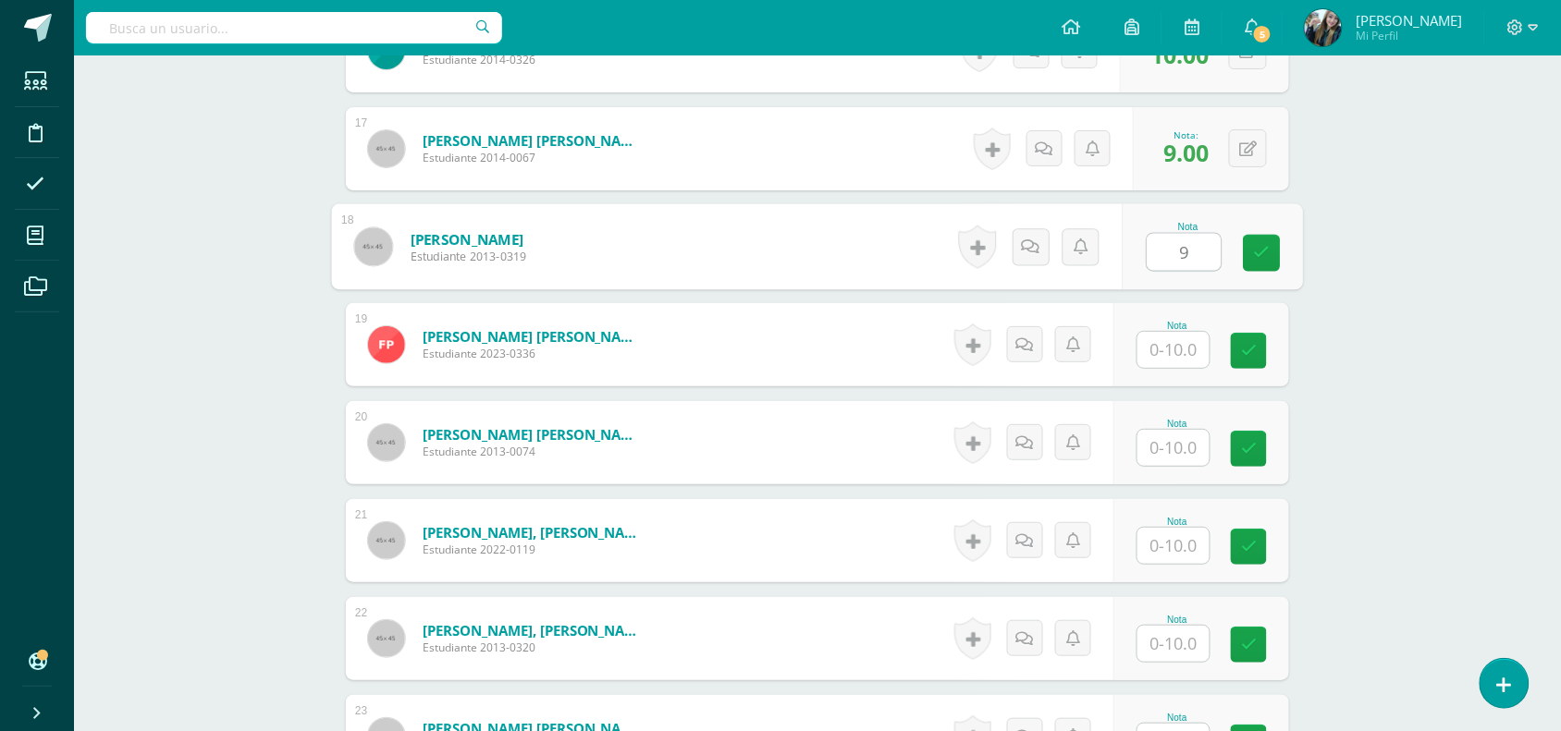
type input "9"
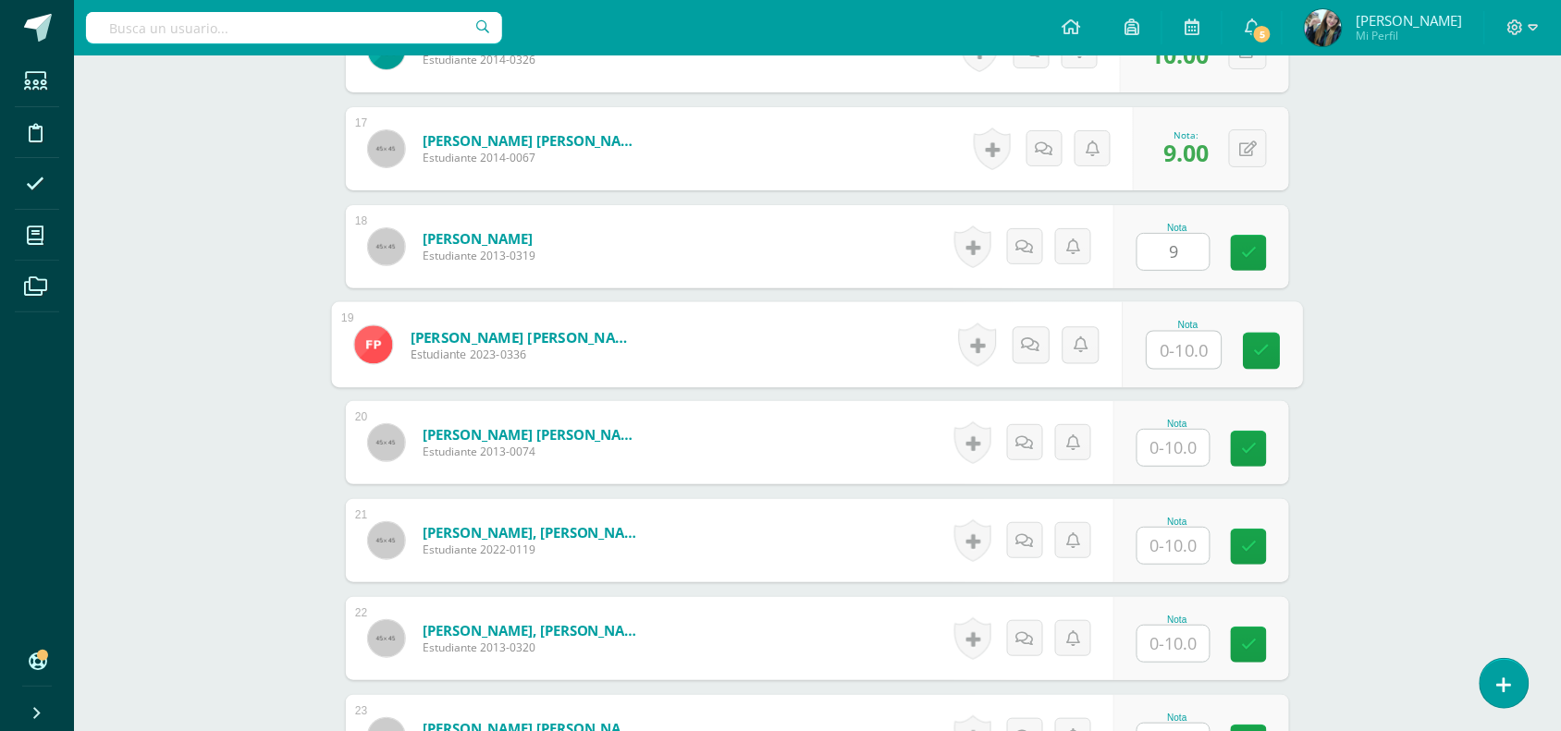
click at [1175, 344] on input "text" at bounding box center [1184, 350] width 74 height 37
type input "9"
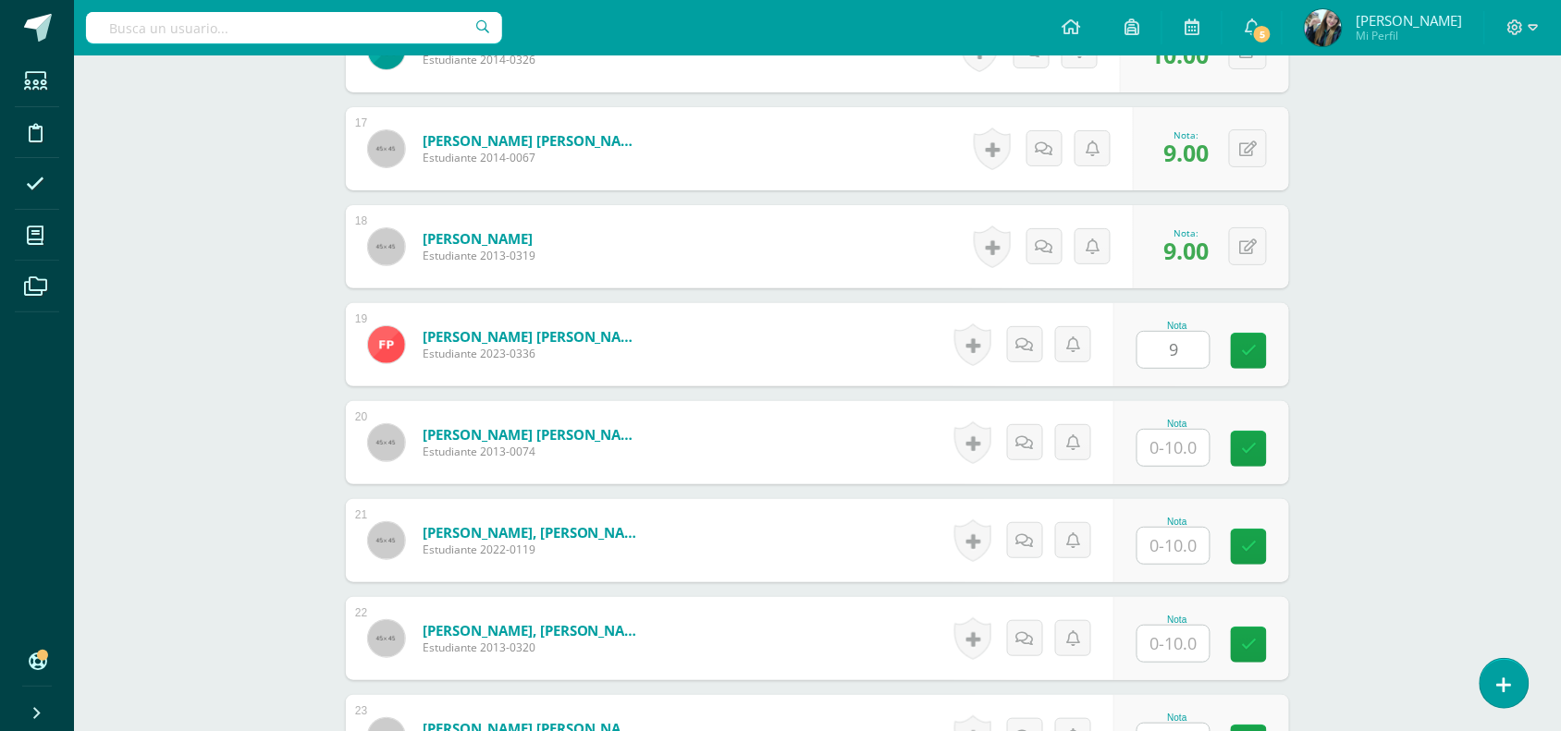
click at [1181, 427] on div "Nota" at bounding box center [1176, 424] width 81 height 10
click at [1180, 459] on input "text" at bounding box center [1184, 448] width 74 height 37
type input "9"
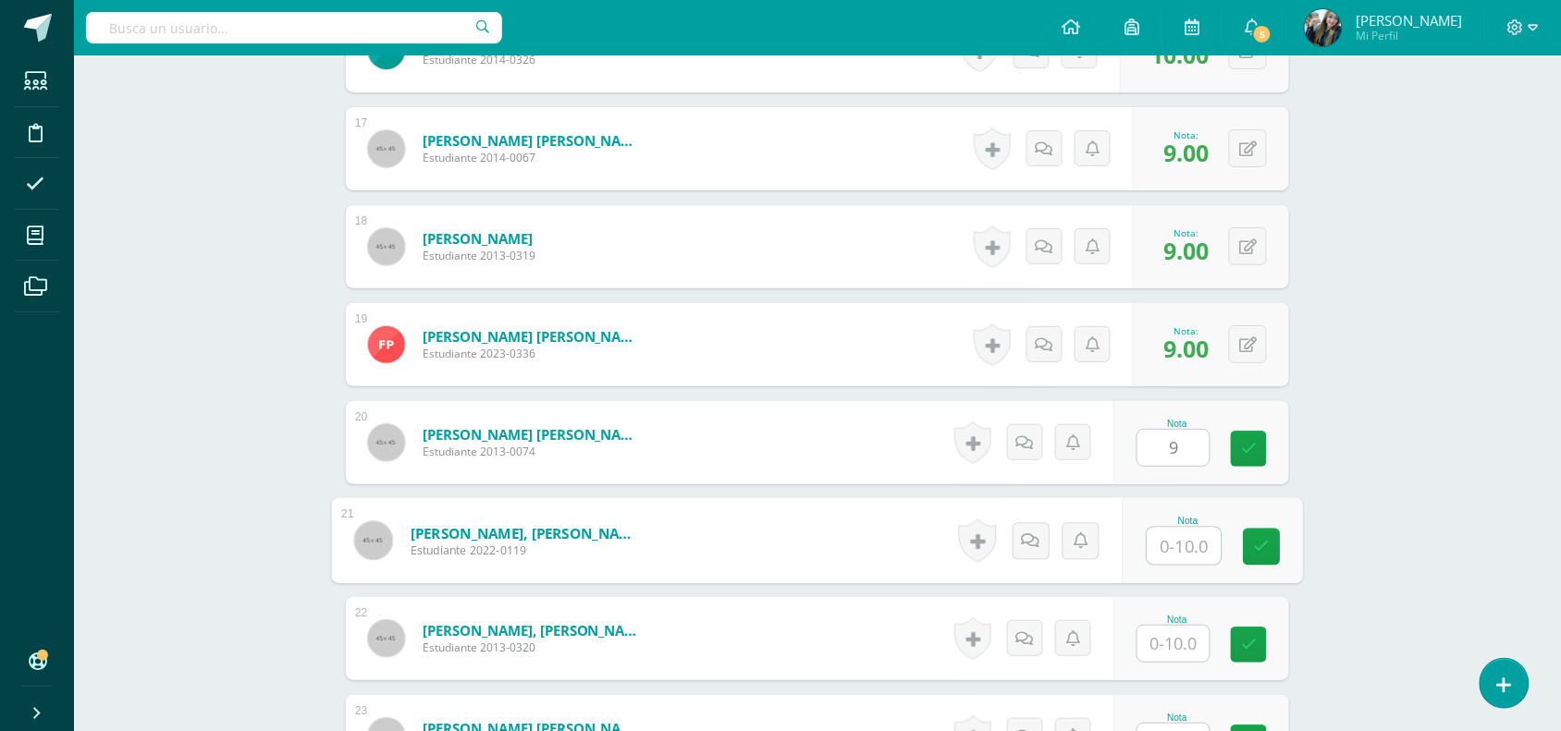
click at [1182, 557] on input "text" at bounding box center [1184, 546] width 74 height 37
type input "10"
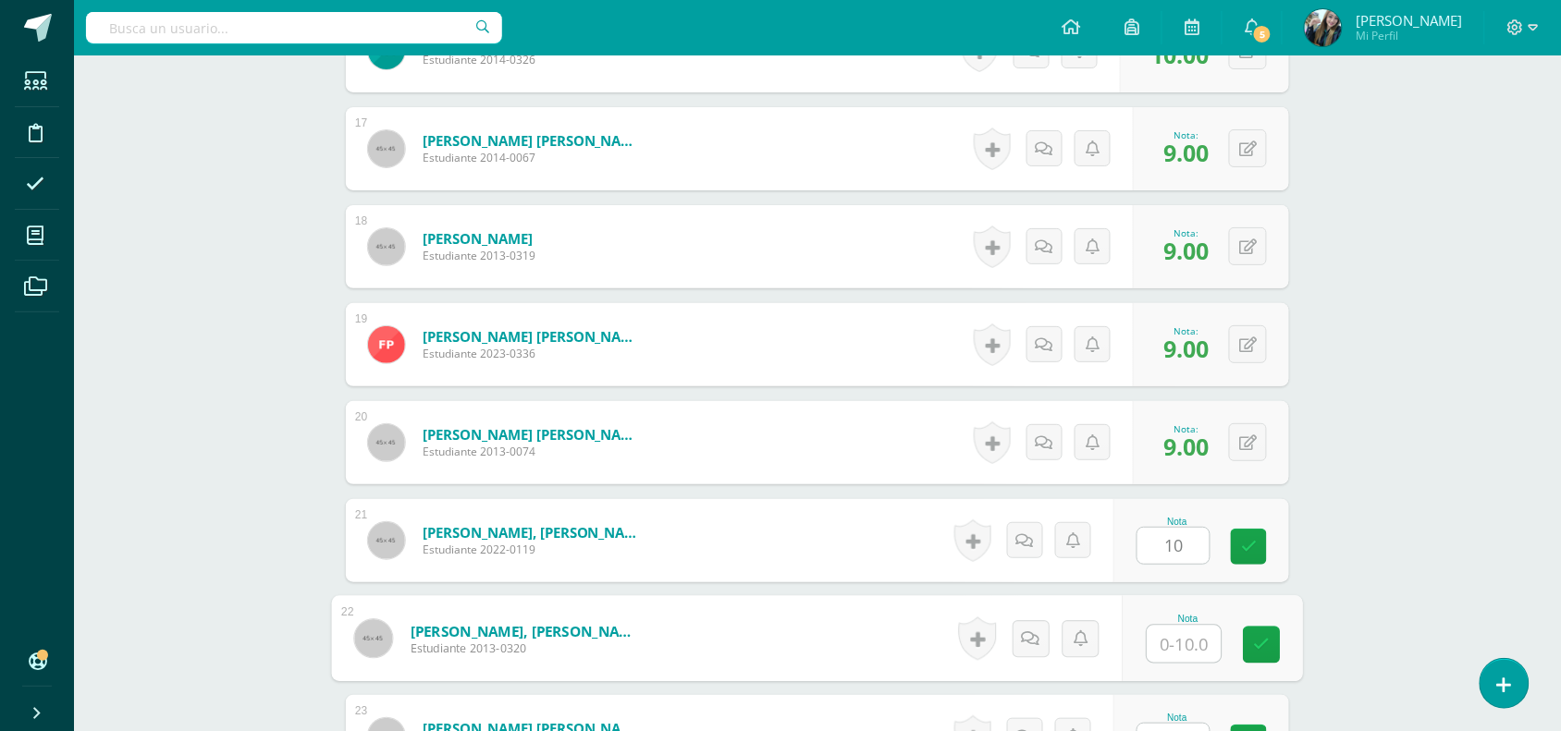
click at [1181, 638] on input "text" at bounding box center [1184, 644] width 74 height 37
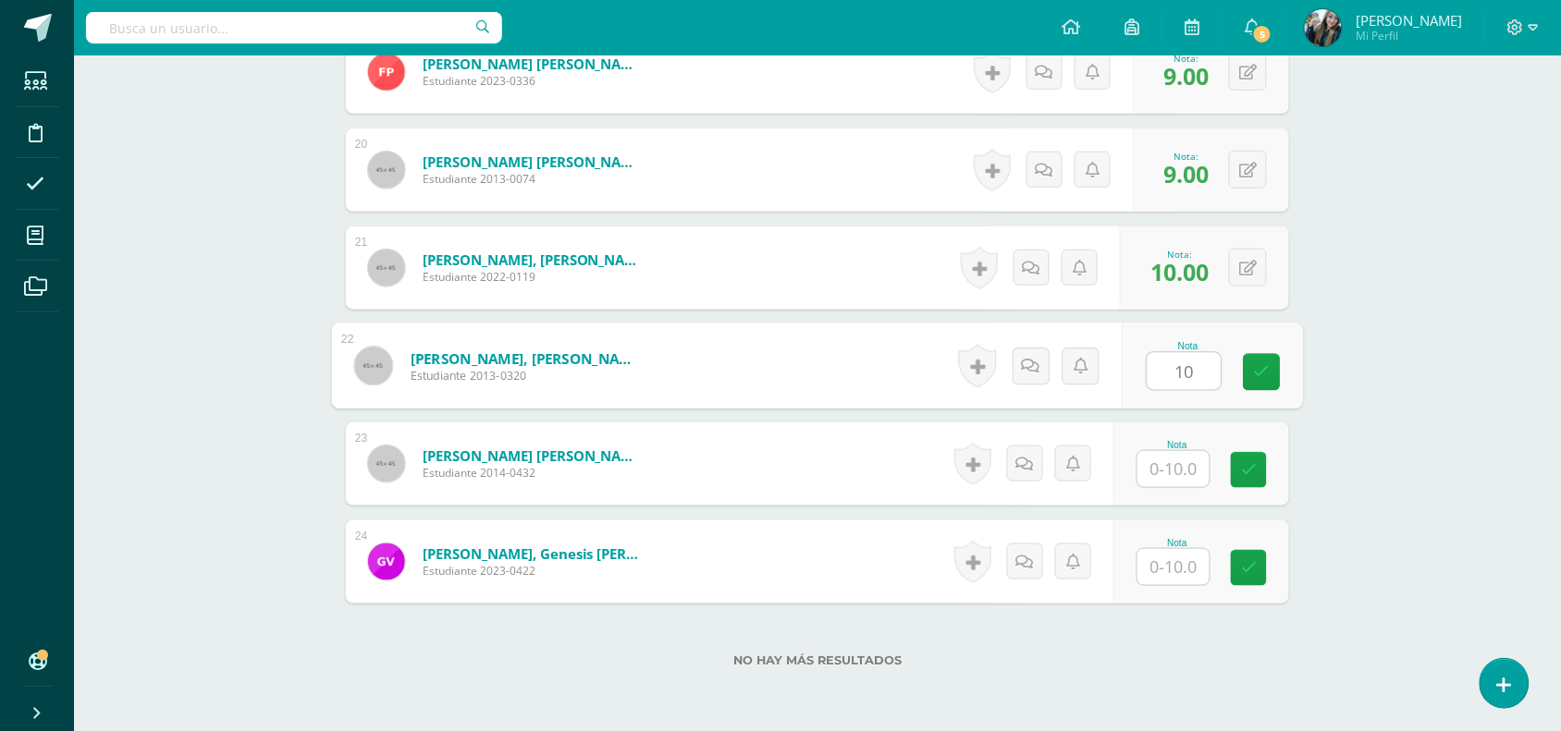
scroll to position [2460, 0]
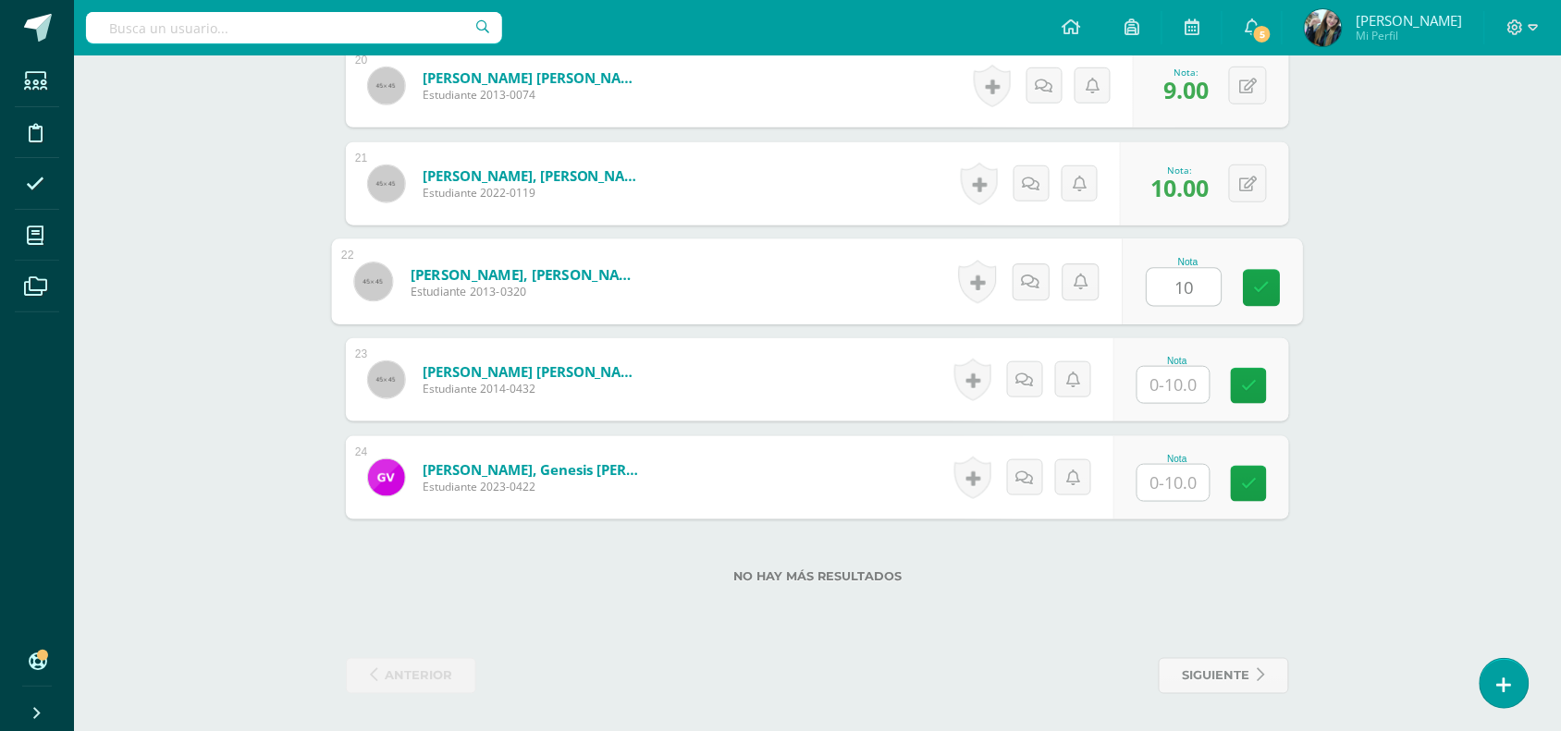
type input "10"
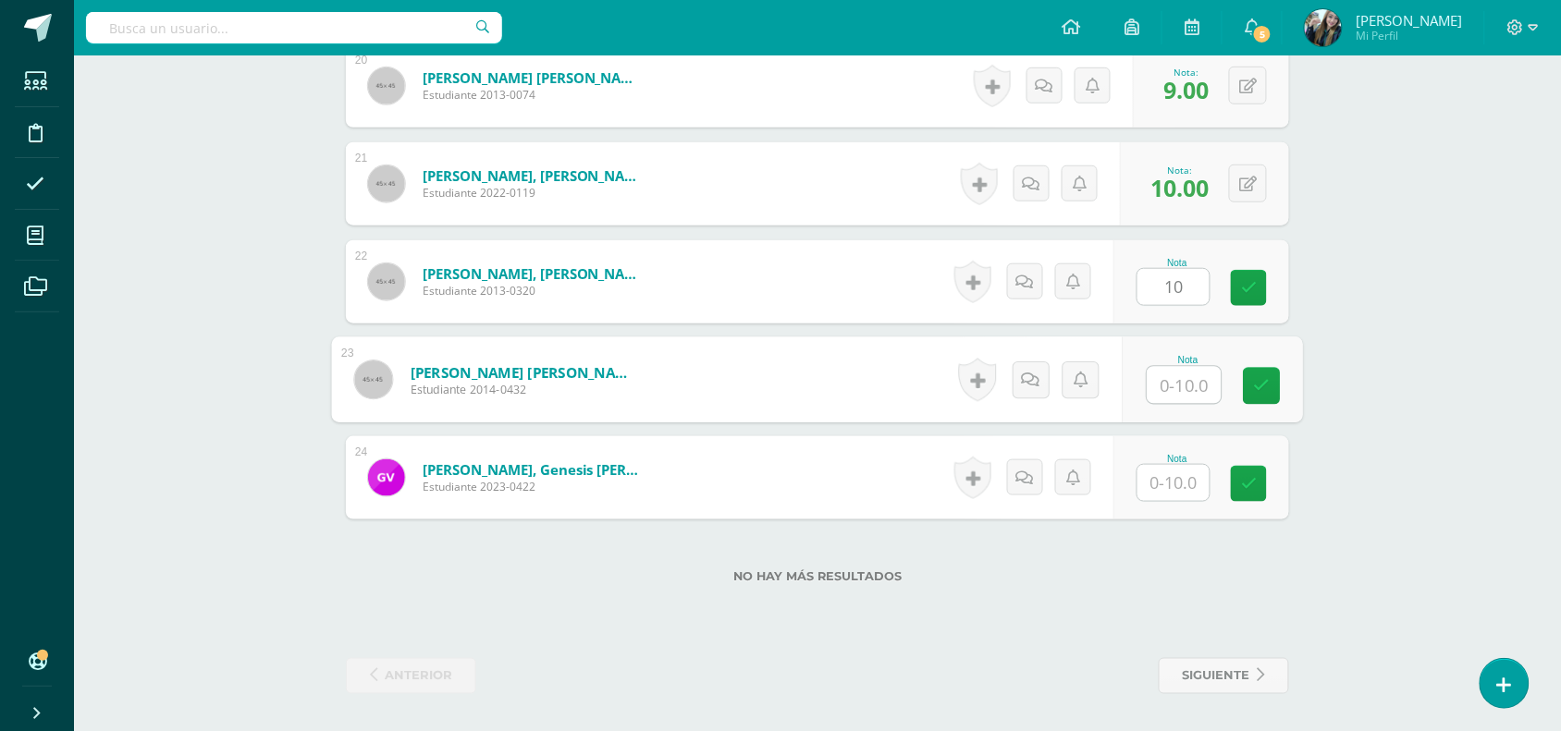
click at [1163, 384] on input "text" at bounding box center [1184, 385] width 74 height 37
type input "10"
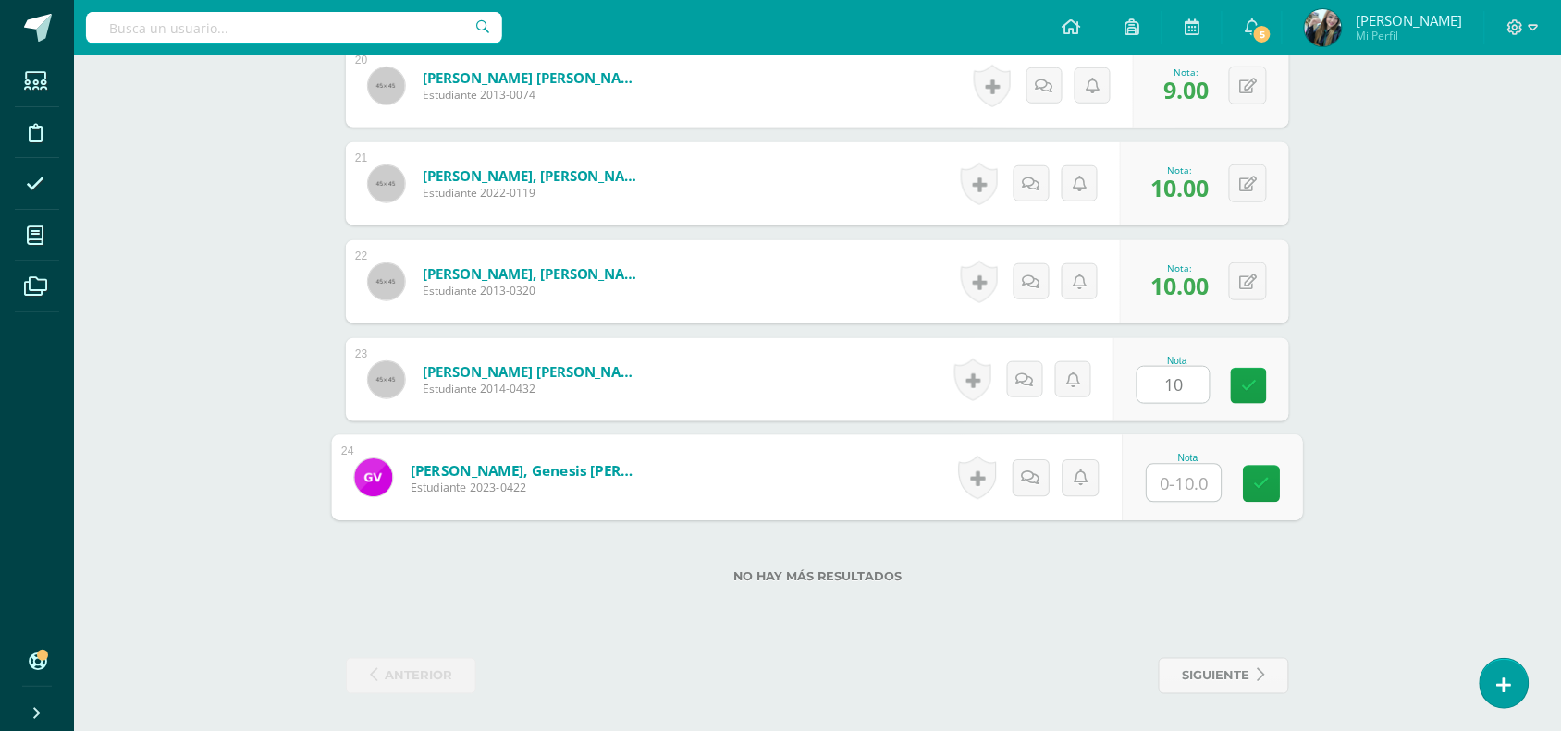
click at [1172, 467] on input "text" at bounding box center [1184, 483] width 74 height 37
type input "9"
click at [1254, 482] on icon at bounding box center [1262, 484] width 17 height 16
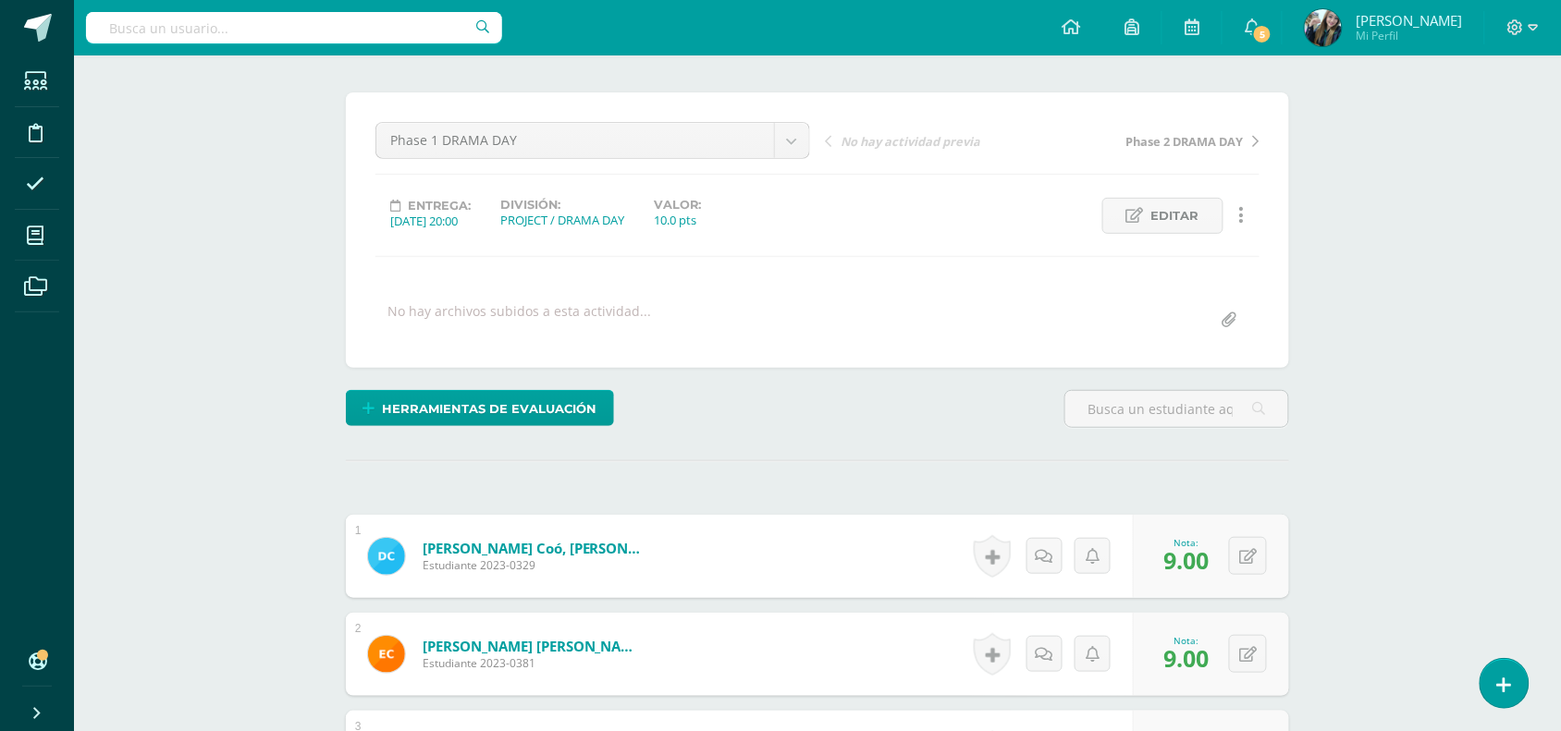
scroll to position [48, 0]
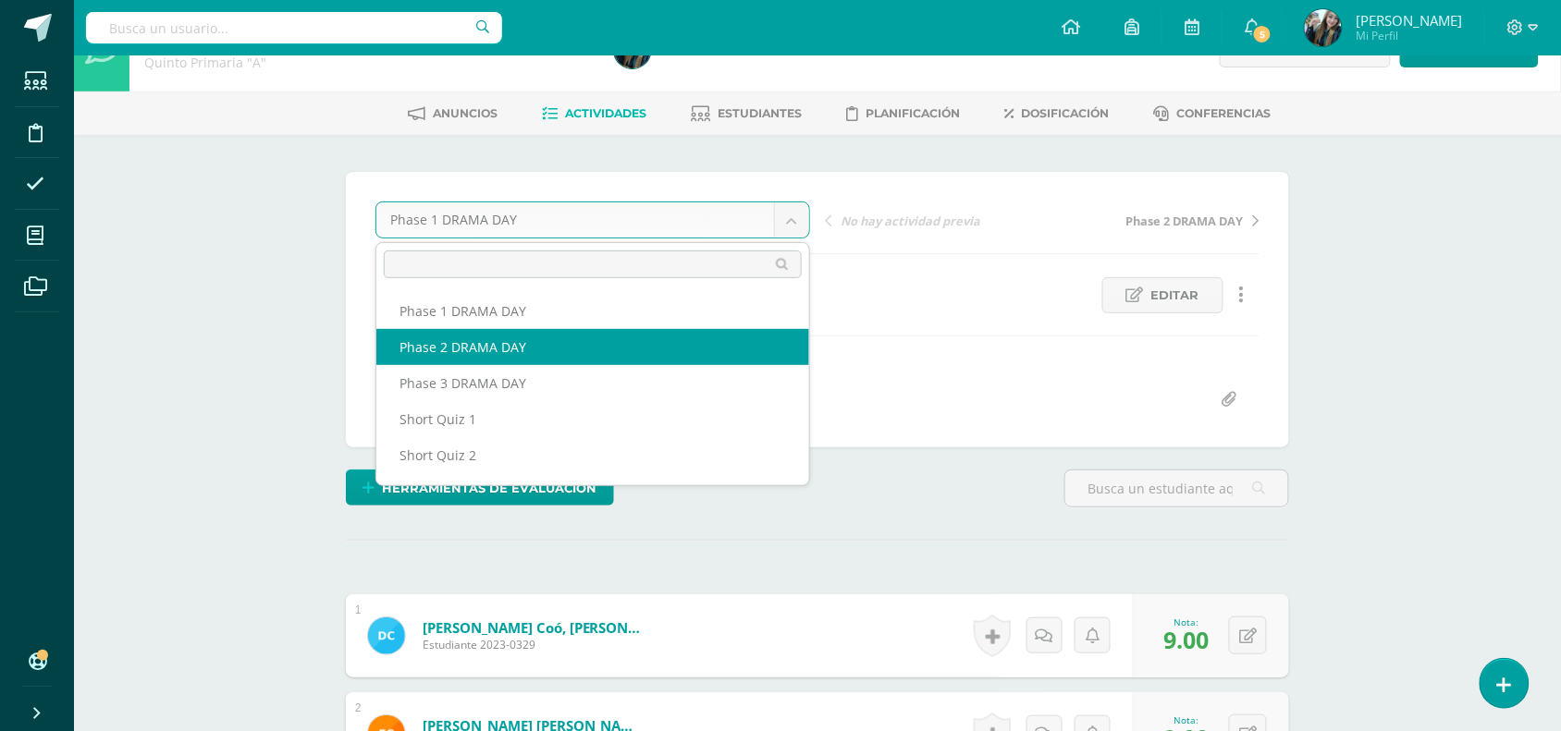
select select "/dashboard/teacher/grade-activity/51105/"
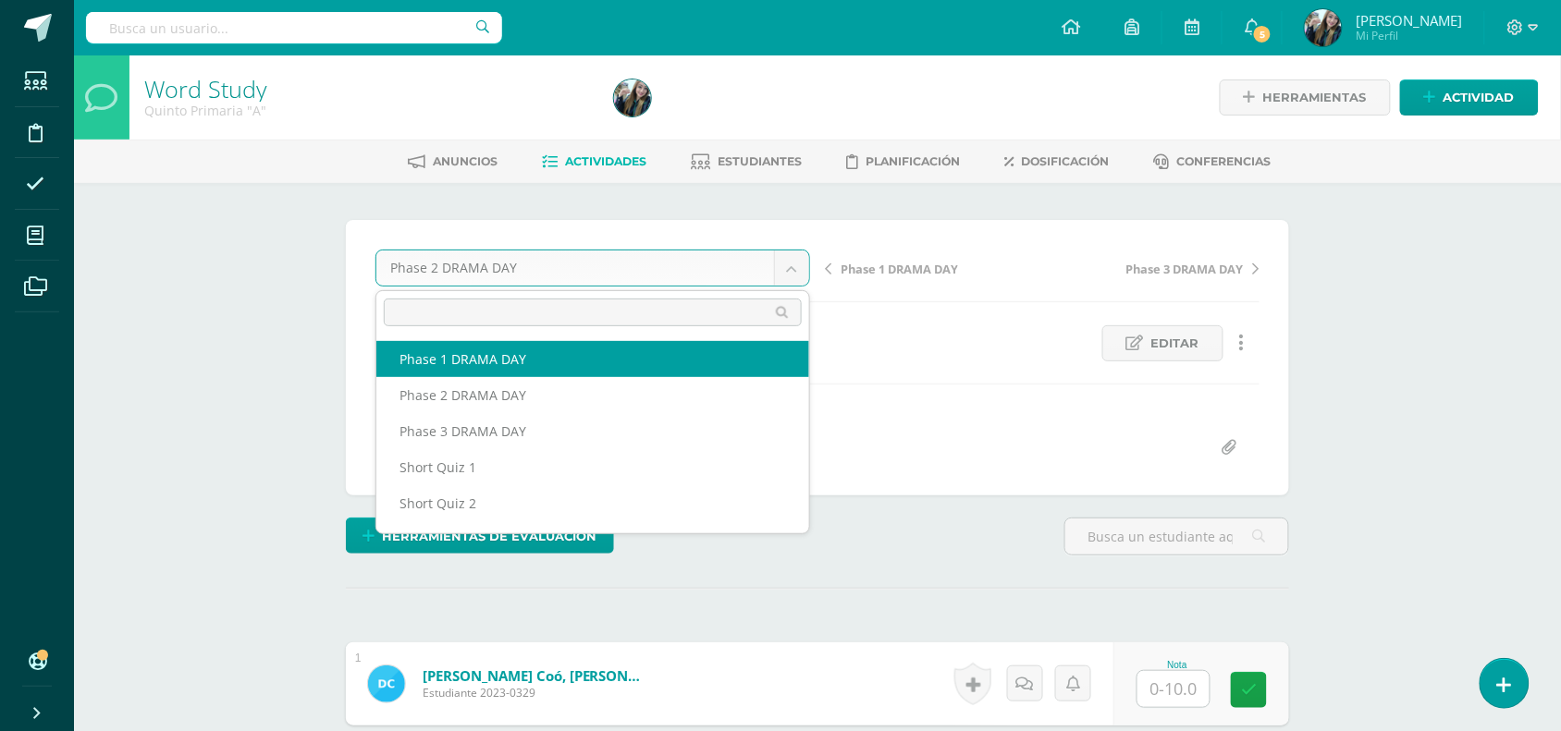
select select "/dashboard/teacher/grade-activity/51103/"
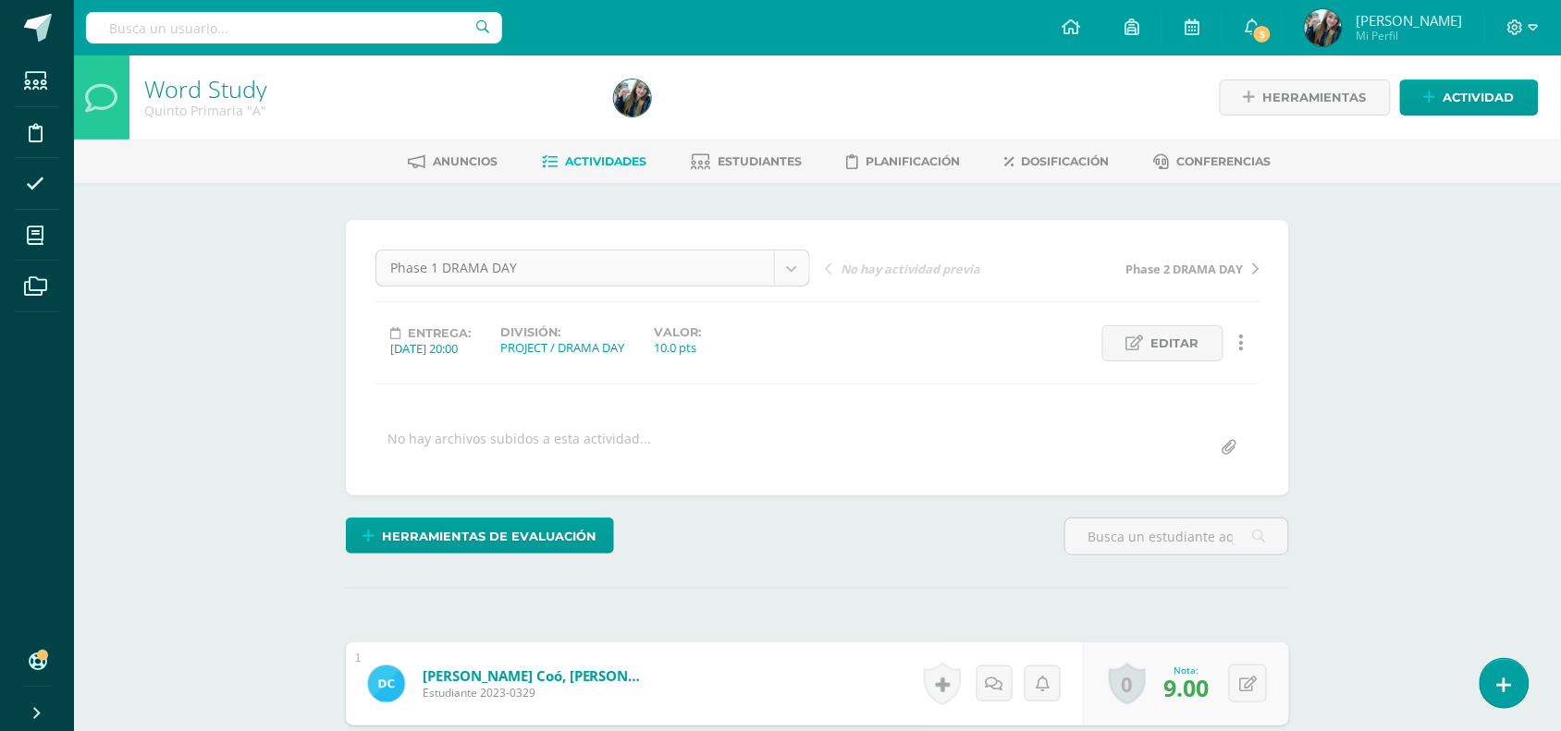
scroll to position [1, 0]
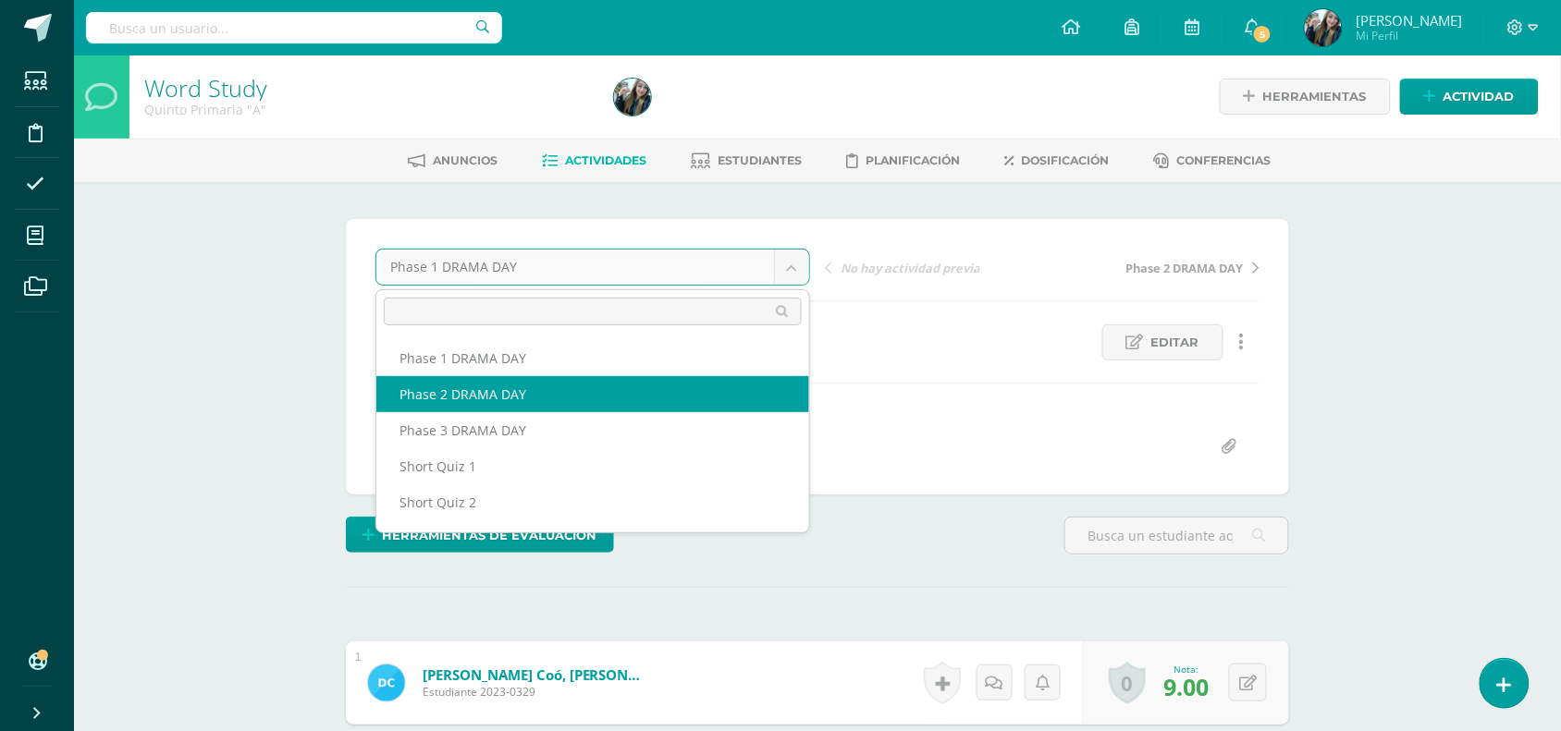
select select "/dashboard/teacher/grade-activity/51105/"
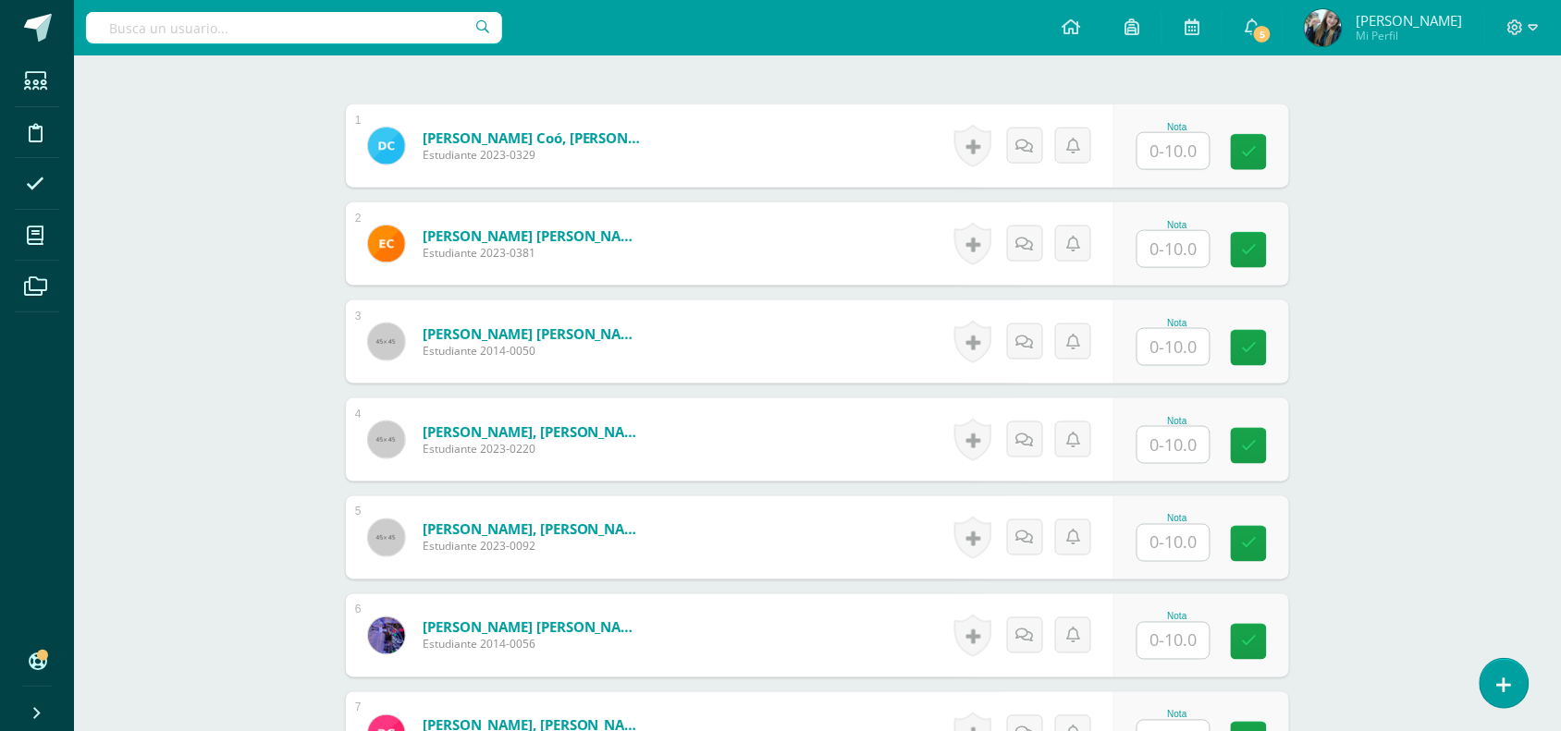
scroll to position [559, 0]
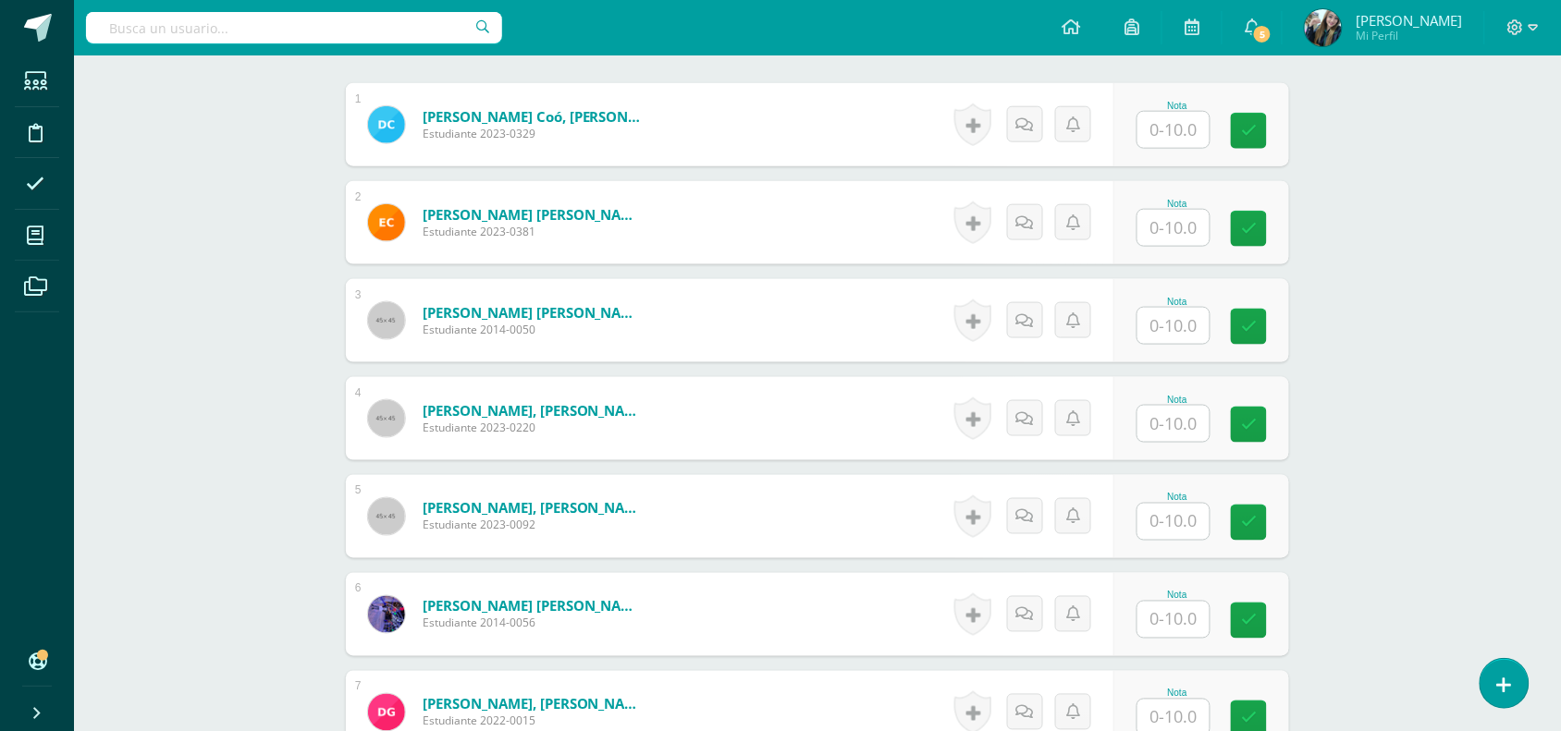
click at [1167, 153] on div "Nota" at bounding box center [1201, 124] width 176 height 83
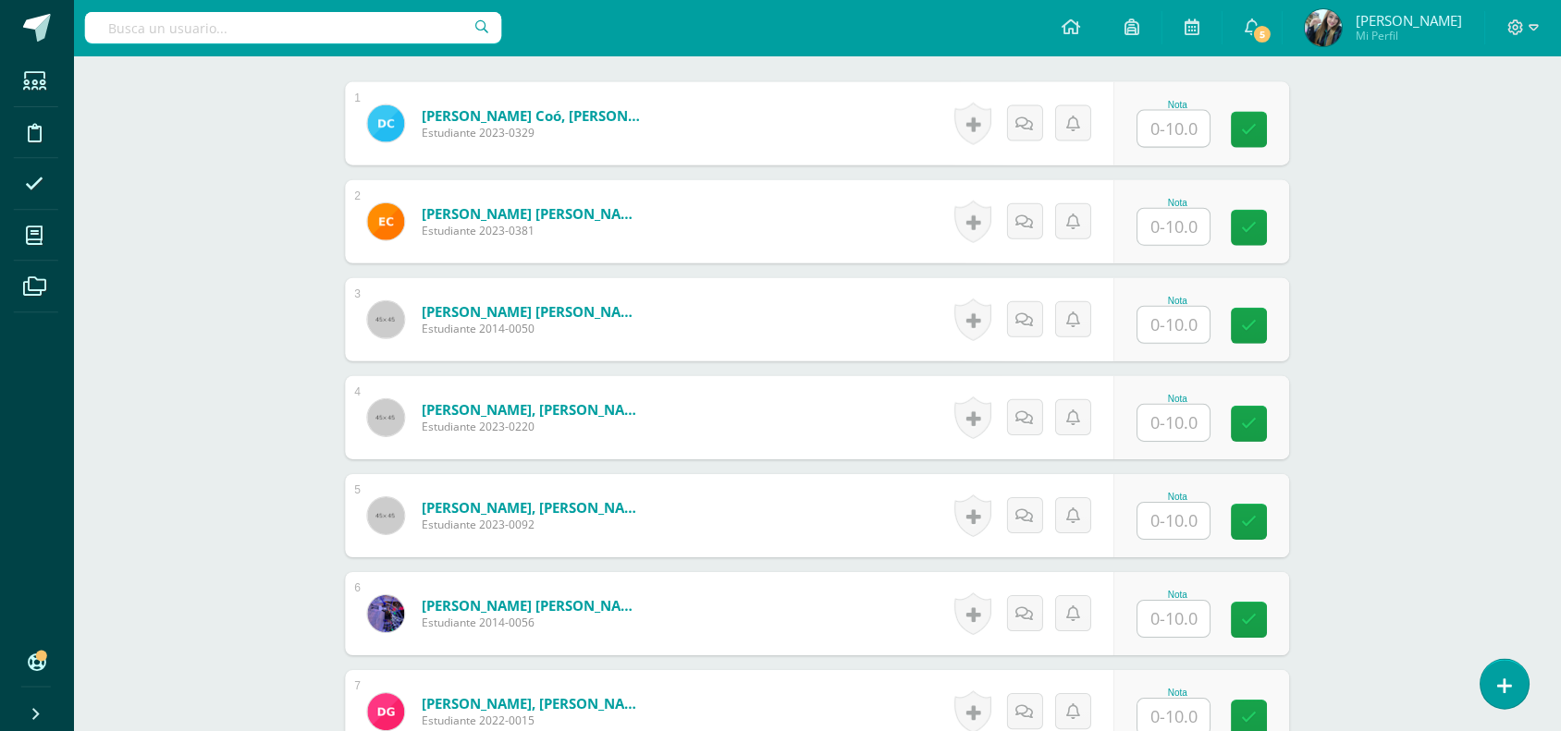
scroll to position [561, 0]
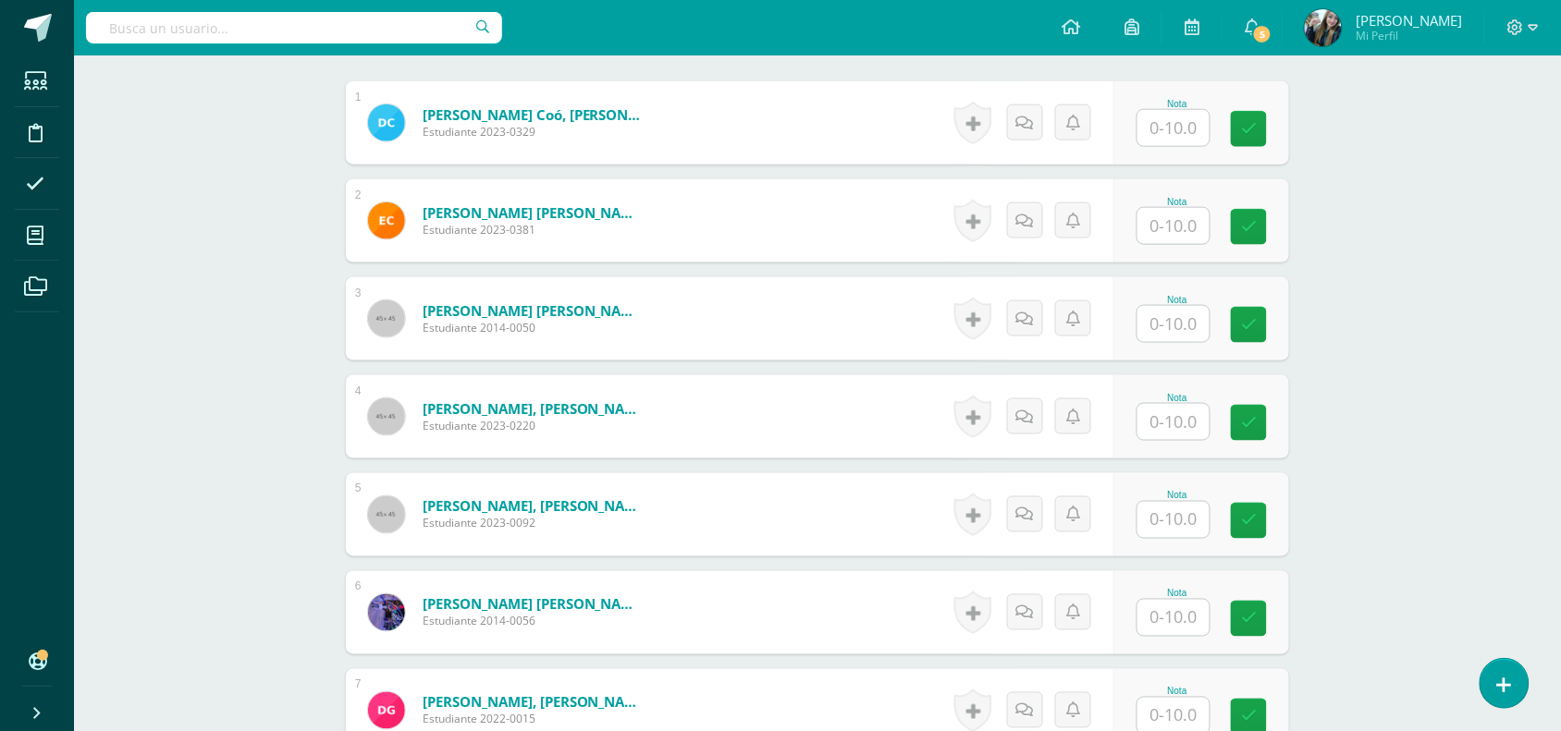
click at [1176, 135] on input "text" at bounding box center [1173, 128] width 72 height 36
type input "9"
click at [1181, 215] on input "text" at bounding box center [1184, 226] width 74 height 37
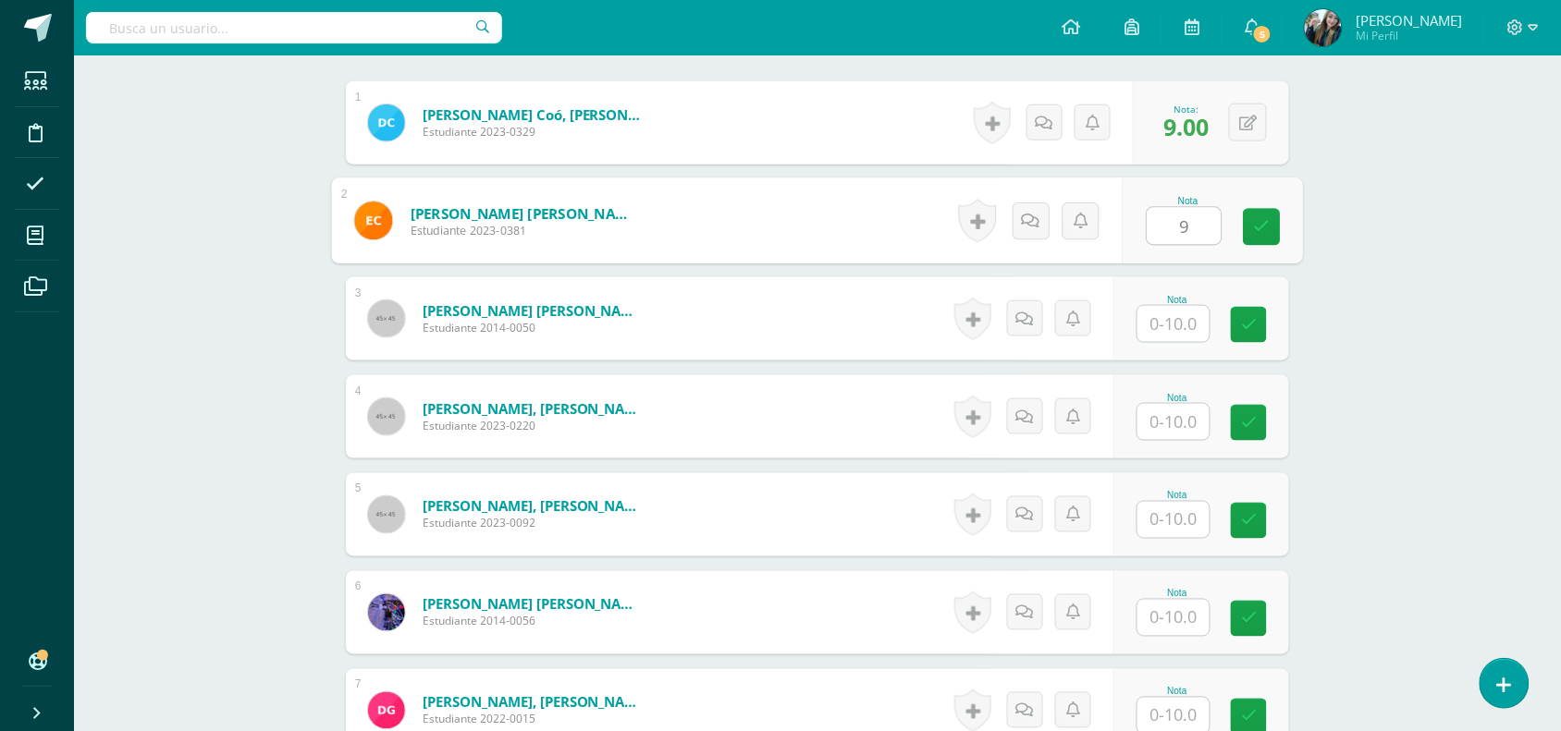
type input "9"
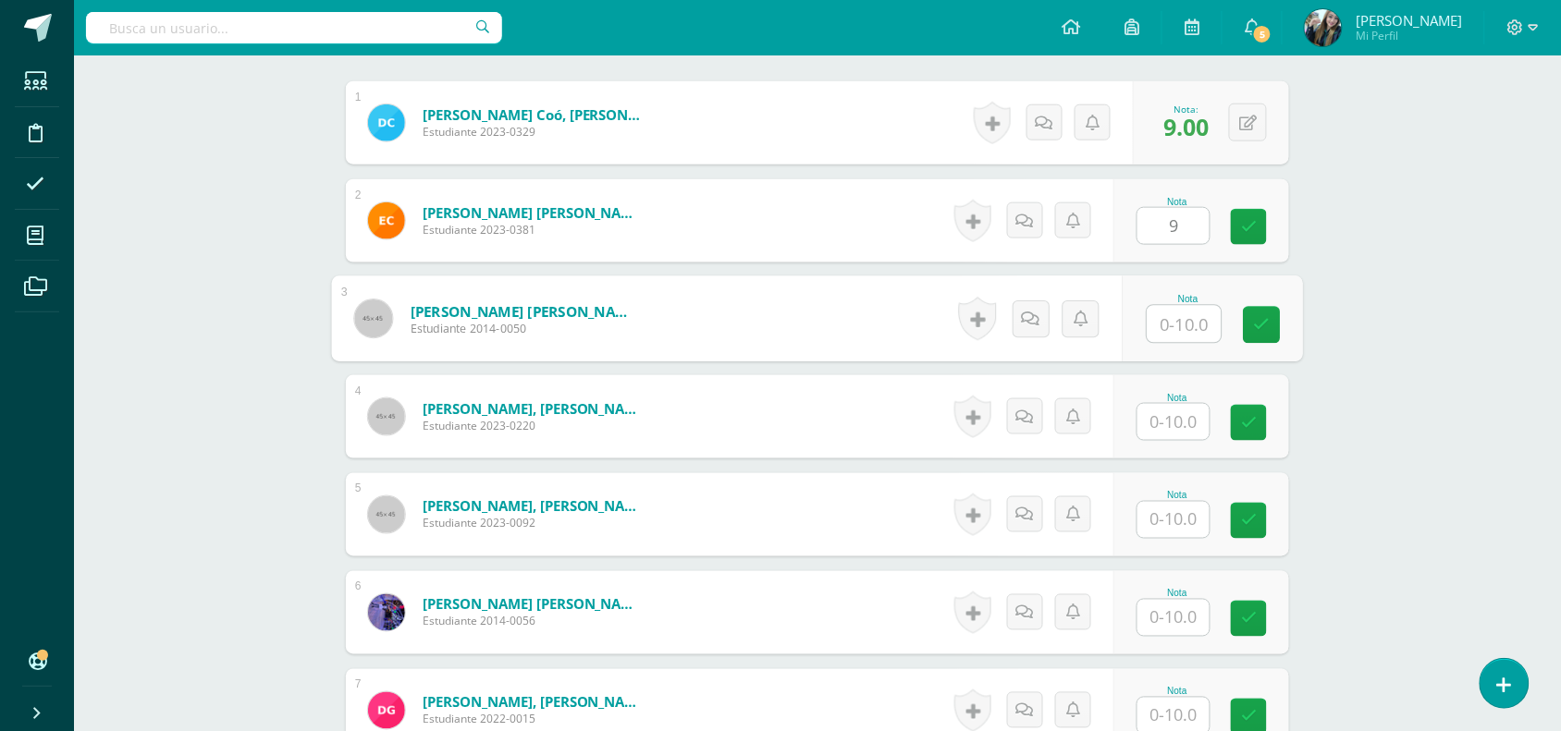
click at [1180, 330] on input "text" at bounding box center [1184, 324] width 74 height 37
type input "9"
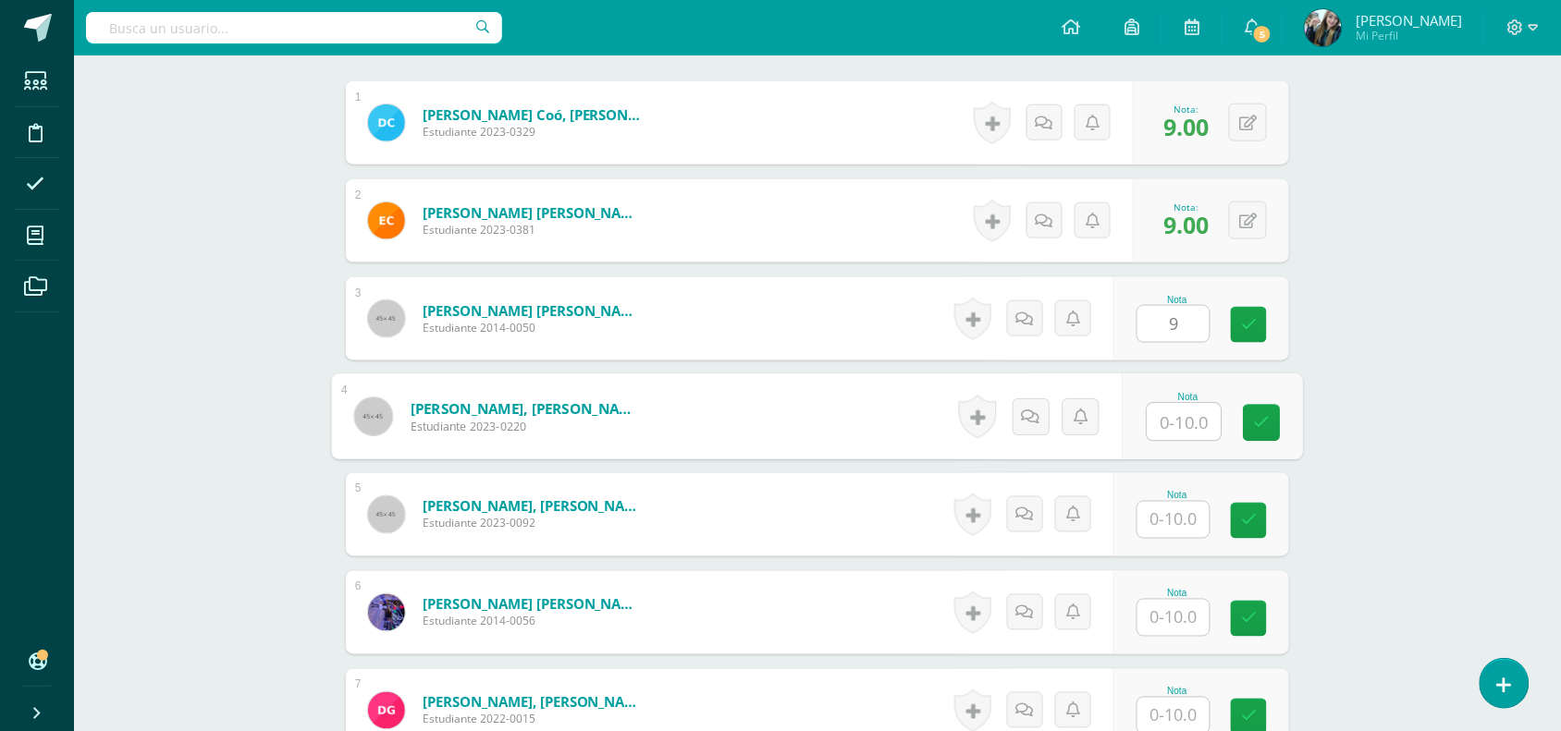
click at [1181, 428] on input "text" at bounding box center [1184, 422] width 74 height 37
type input "9"
click at [1177, 525] on input "text" at bounding box center [1173, 520] width 72 height 36
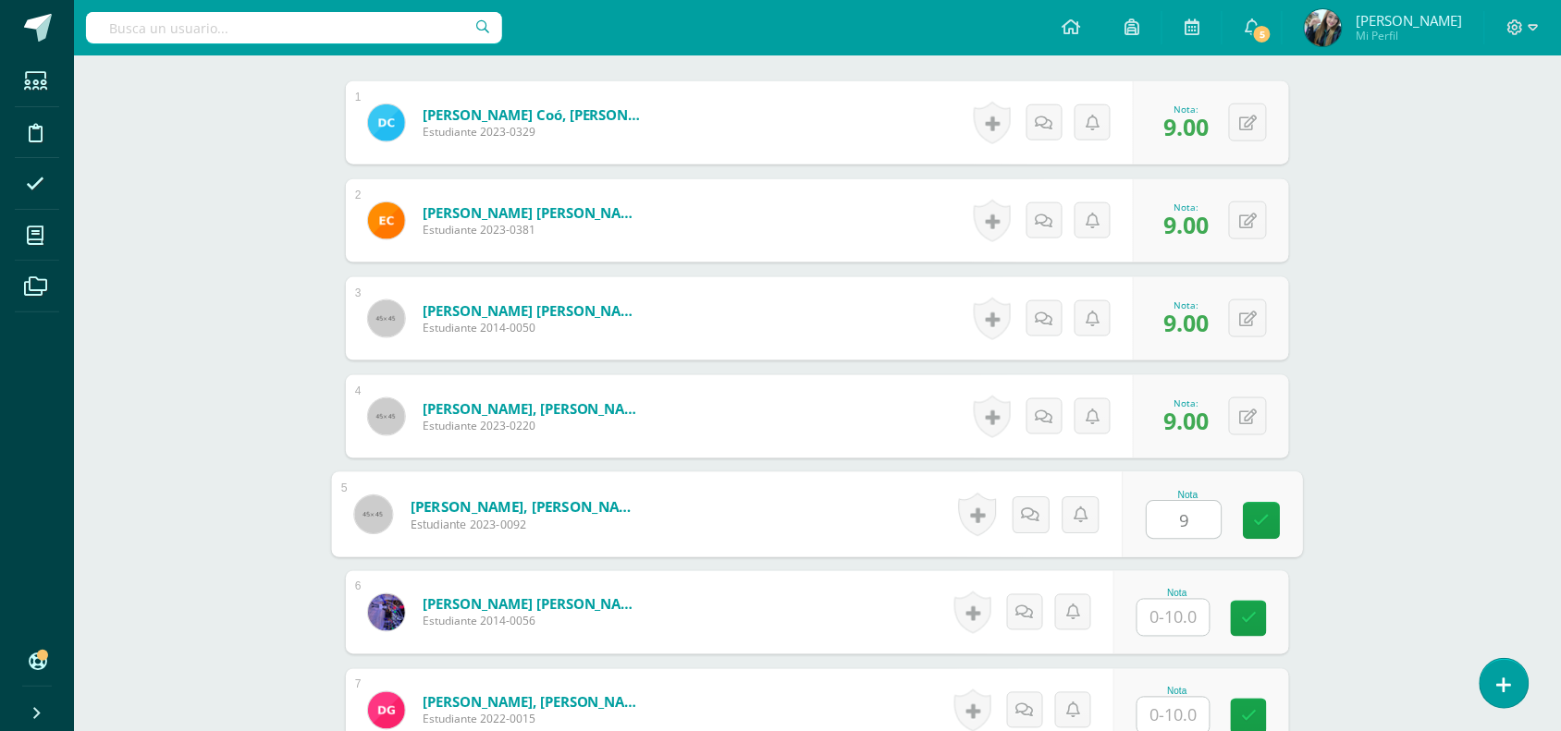
type input "9"
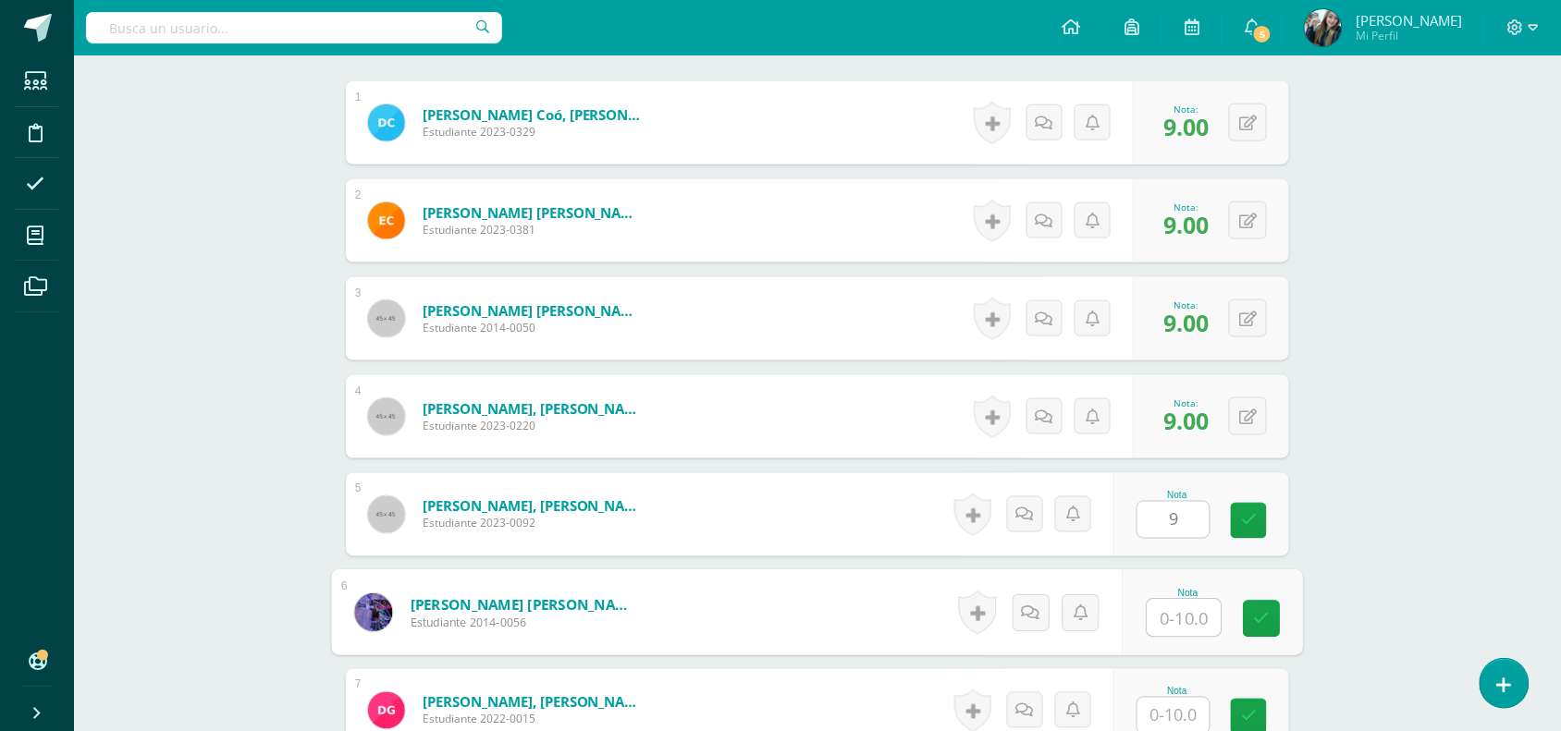
click at [1190, 630] on input "text" at bounding box center [1184, 618] width 74 height 37
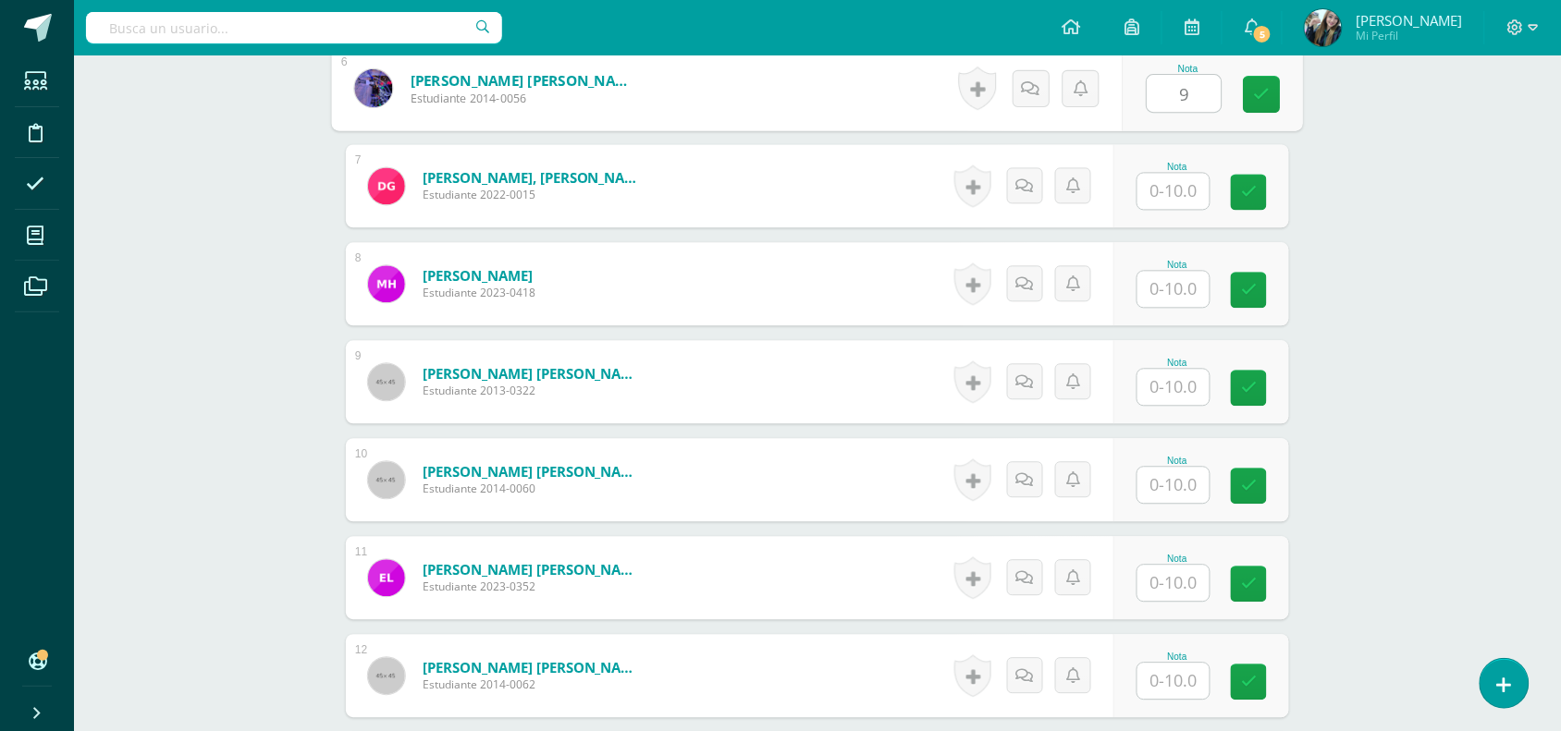
scroll to position [1112, 0]
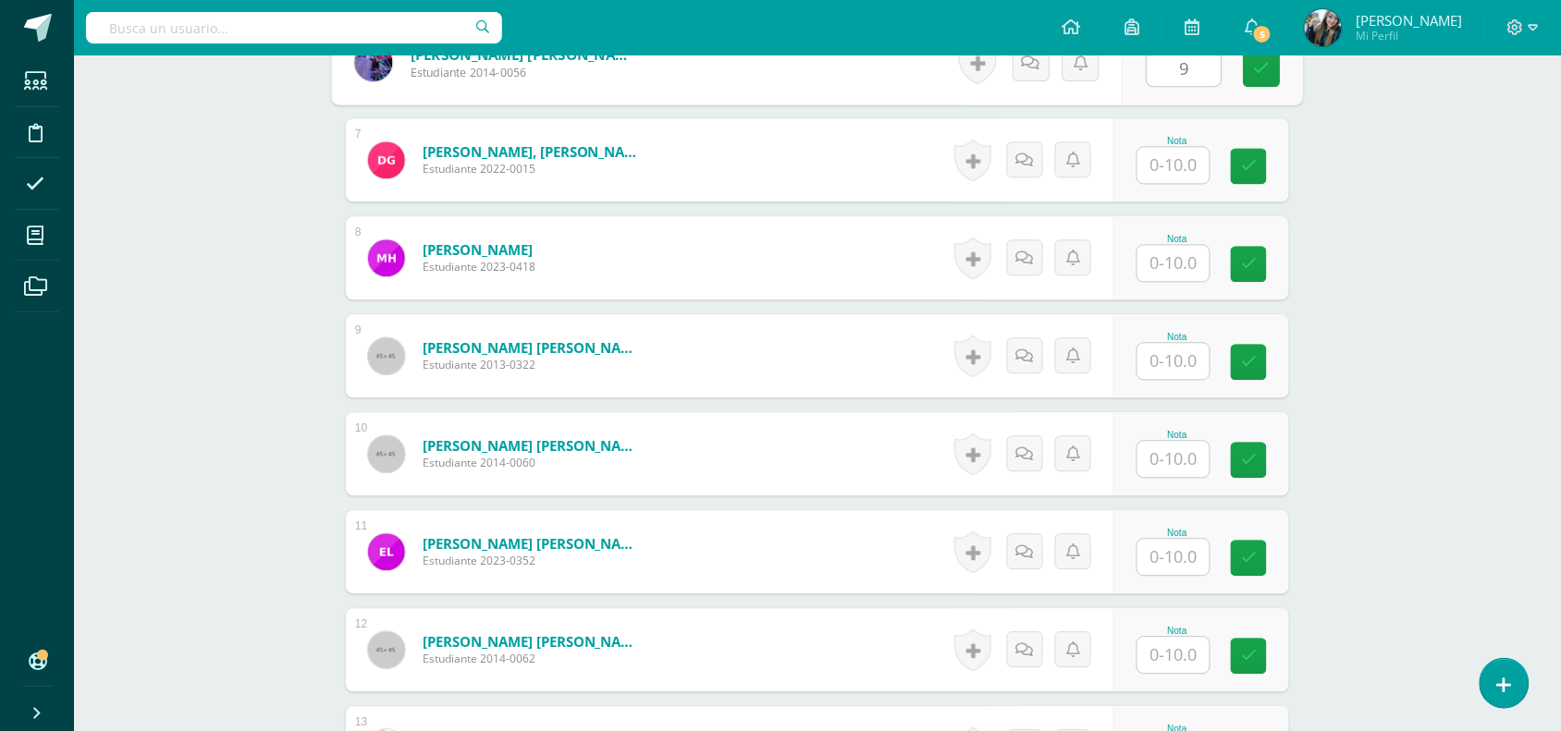
type input "9"
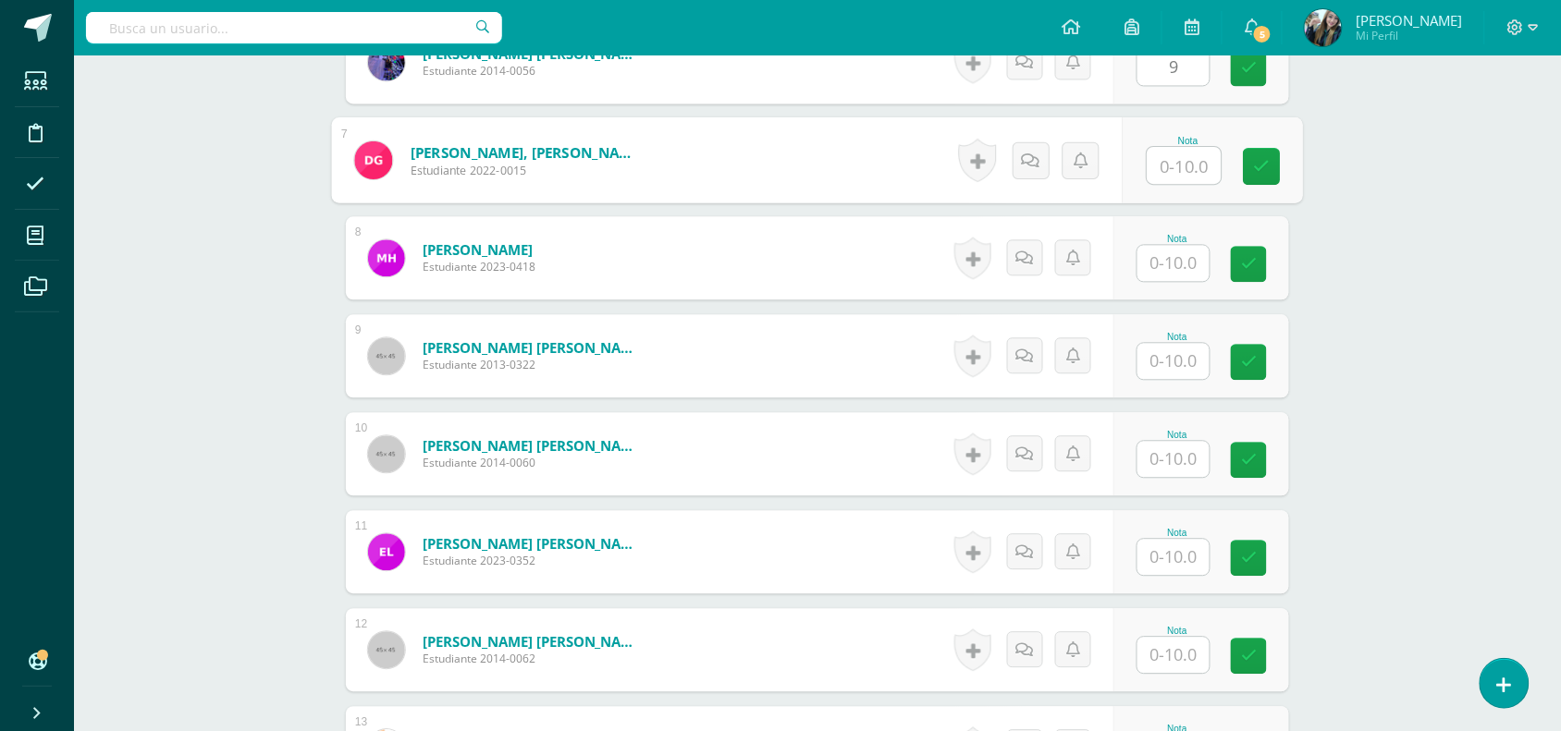
click at [1168, 157] on input "text" at bounding box center [1184, 165] width 74 height 37
type input "9"
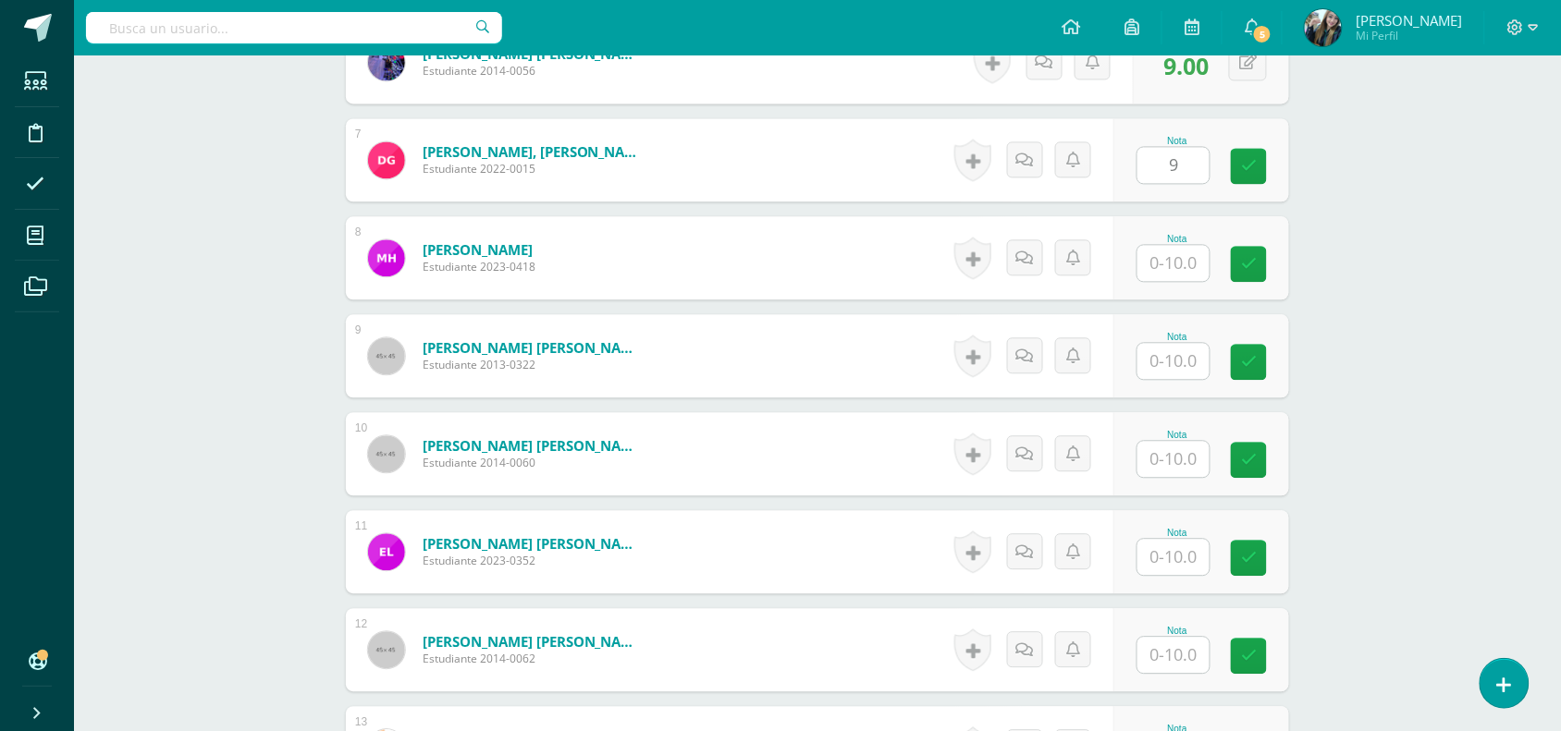
click at [1183, 282] on div at bounding box center [1173, 263] width 74 height 38
click at [1191, 269] on input "text" at bounding box center [1173, 263] width 72 height 36
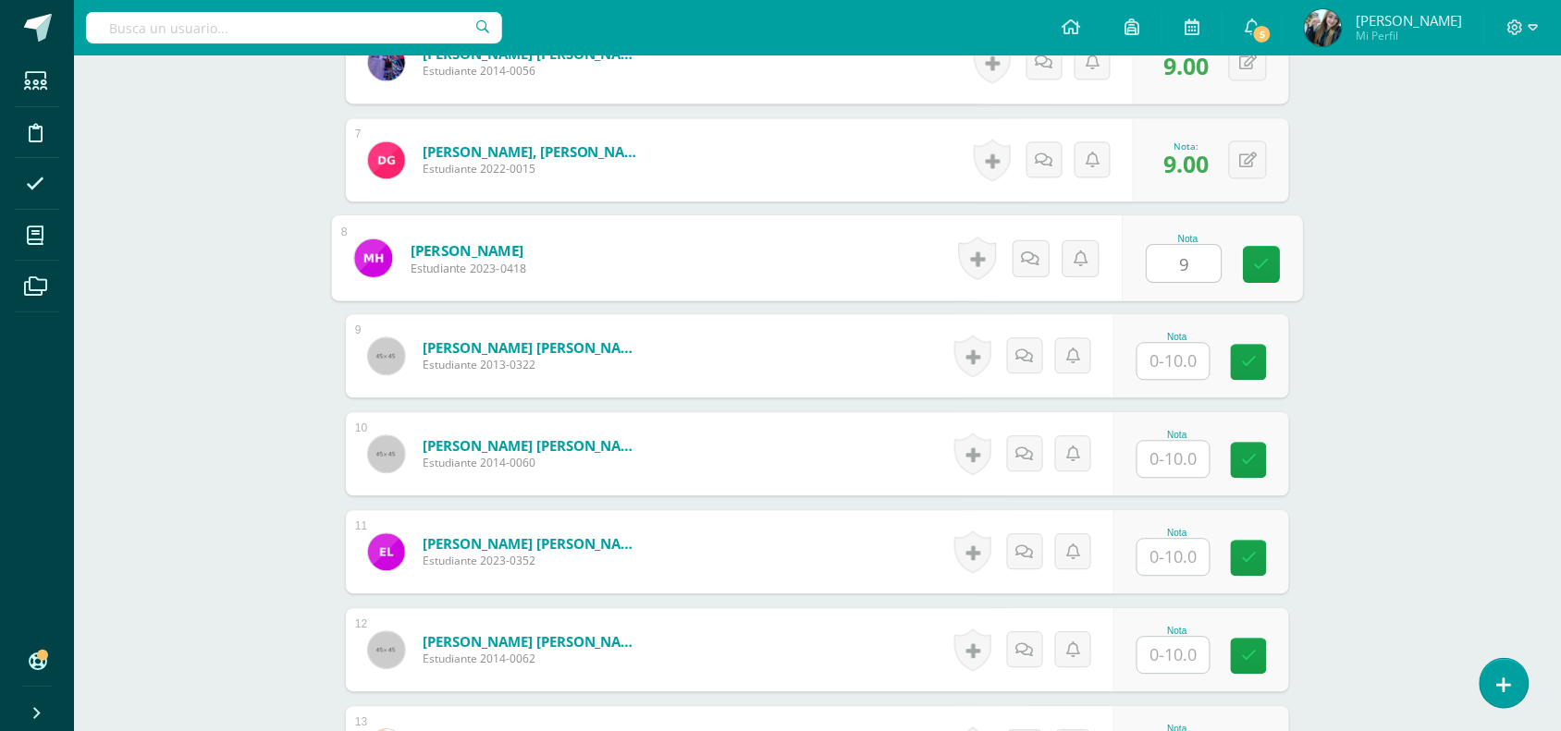
type input "9"
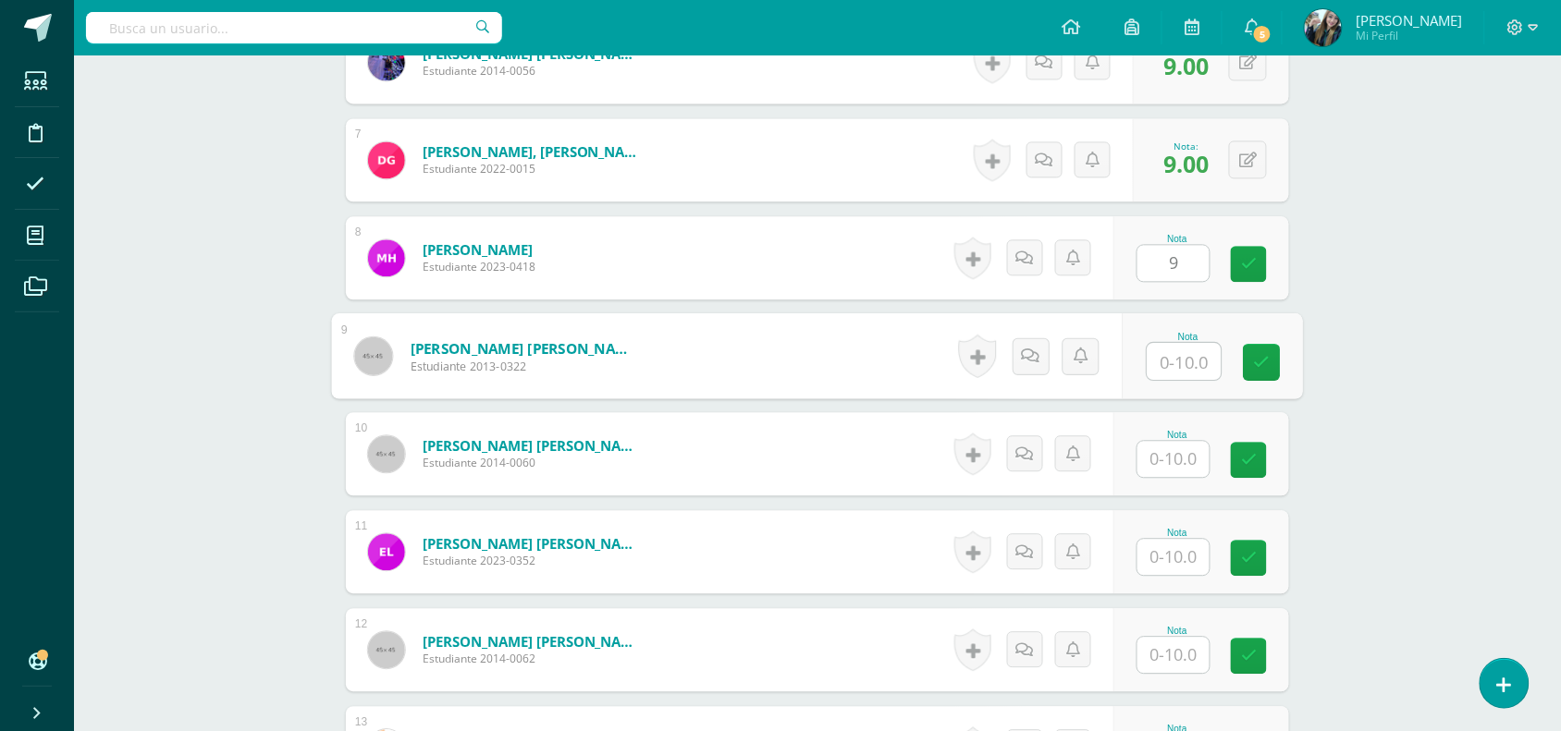
click at [1195, 348] on input "text" at bounding box center [1184, 361] width 74 height 37
type input "9"
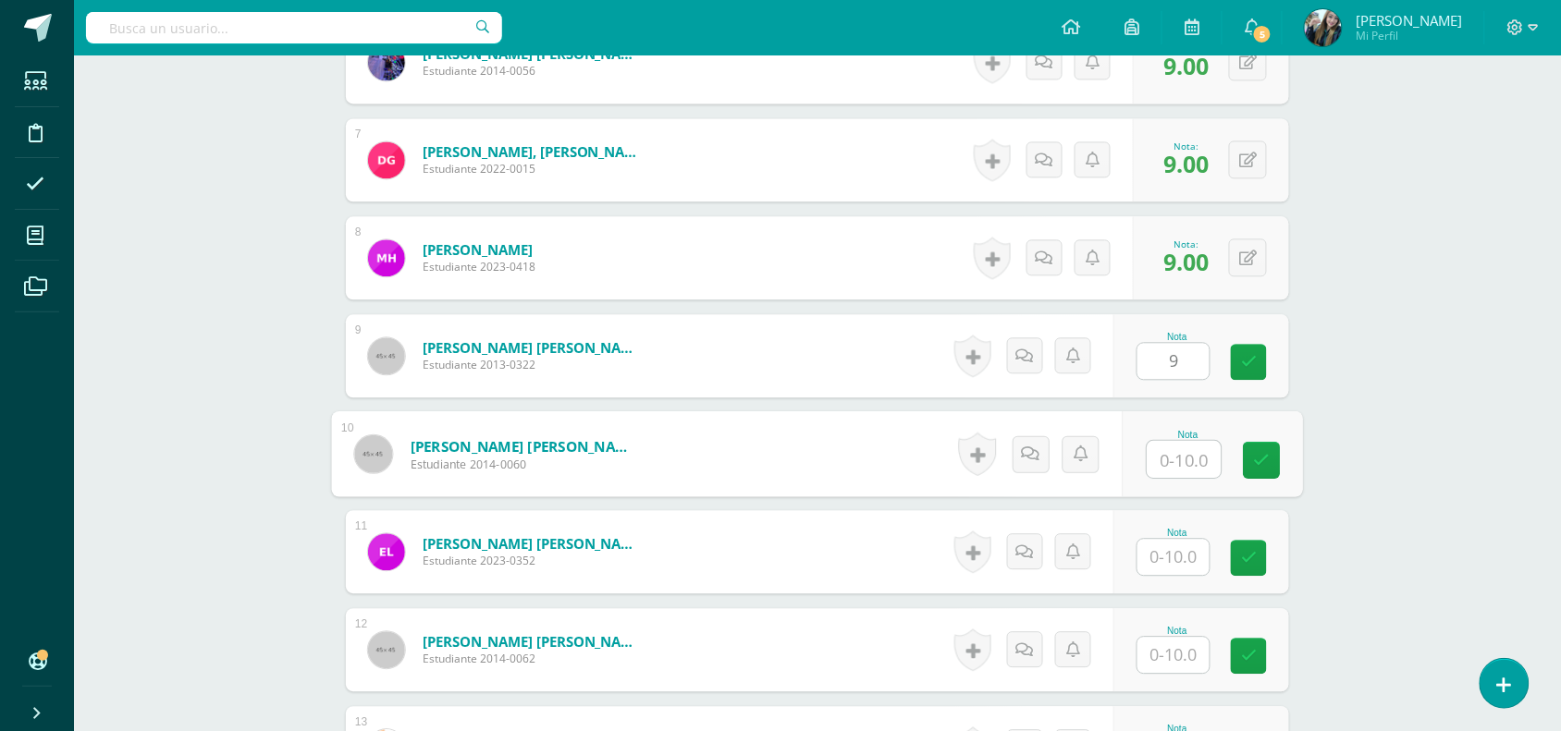
click at [1189, 459] on input "text" at bounding box center [1184, 459] width 74 height 37
type input "9"
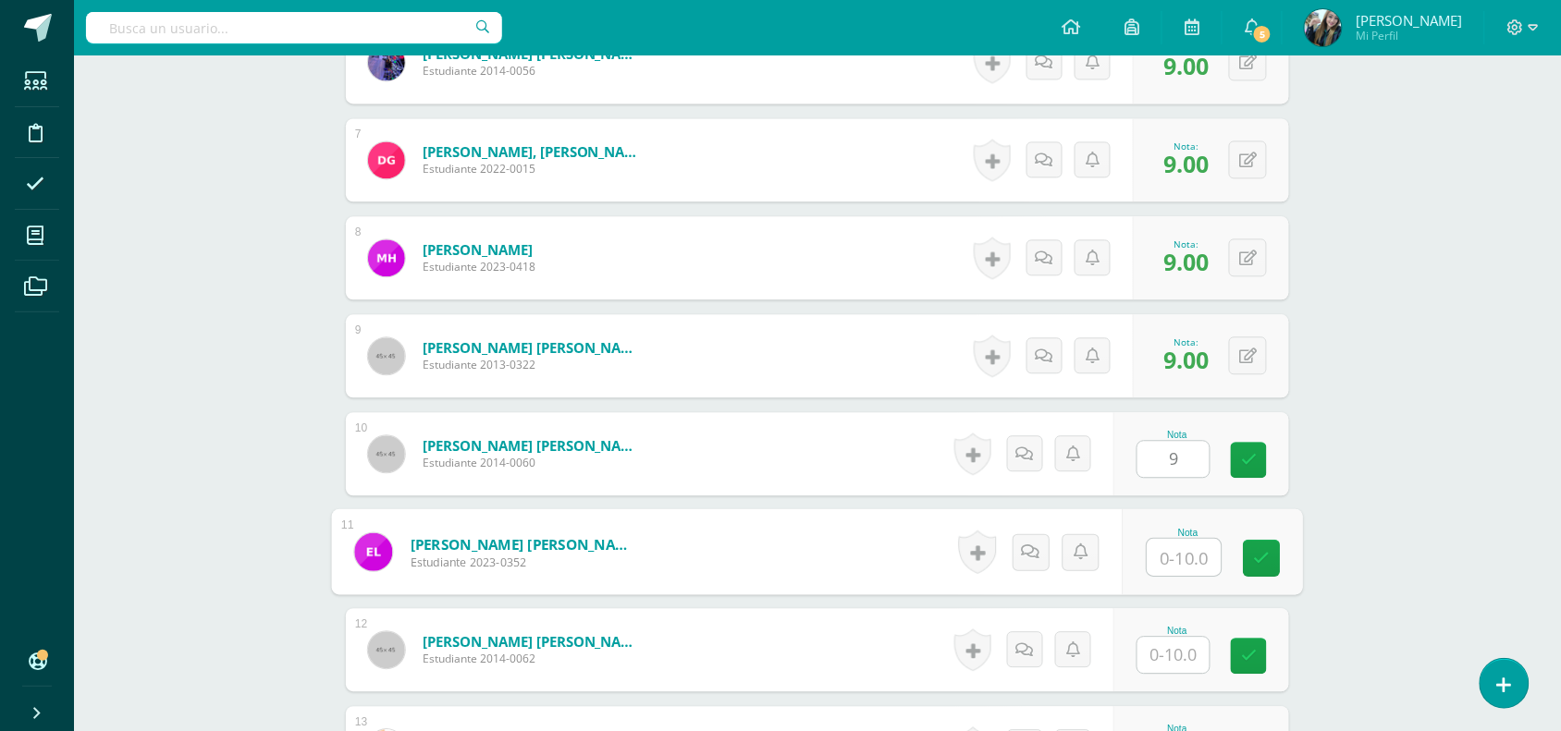
click at [1193, 564] on input "text" at bounding box center [1184, 557] width 74 height 37
type input "7"
click at [1177, 644] on input "text" at bounding box center [1173, 655] width 72 height 36
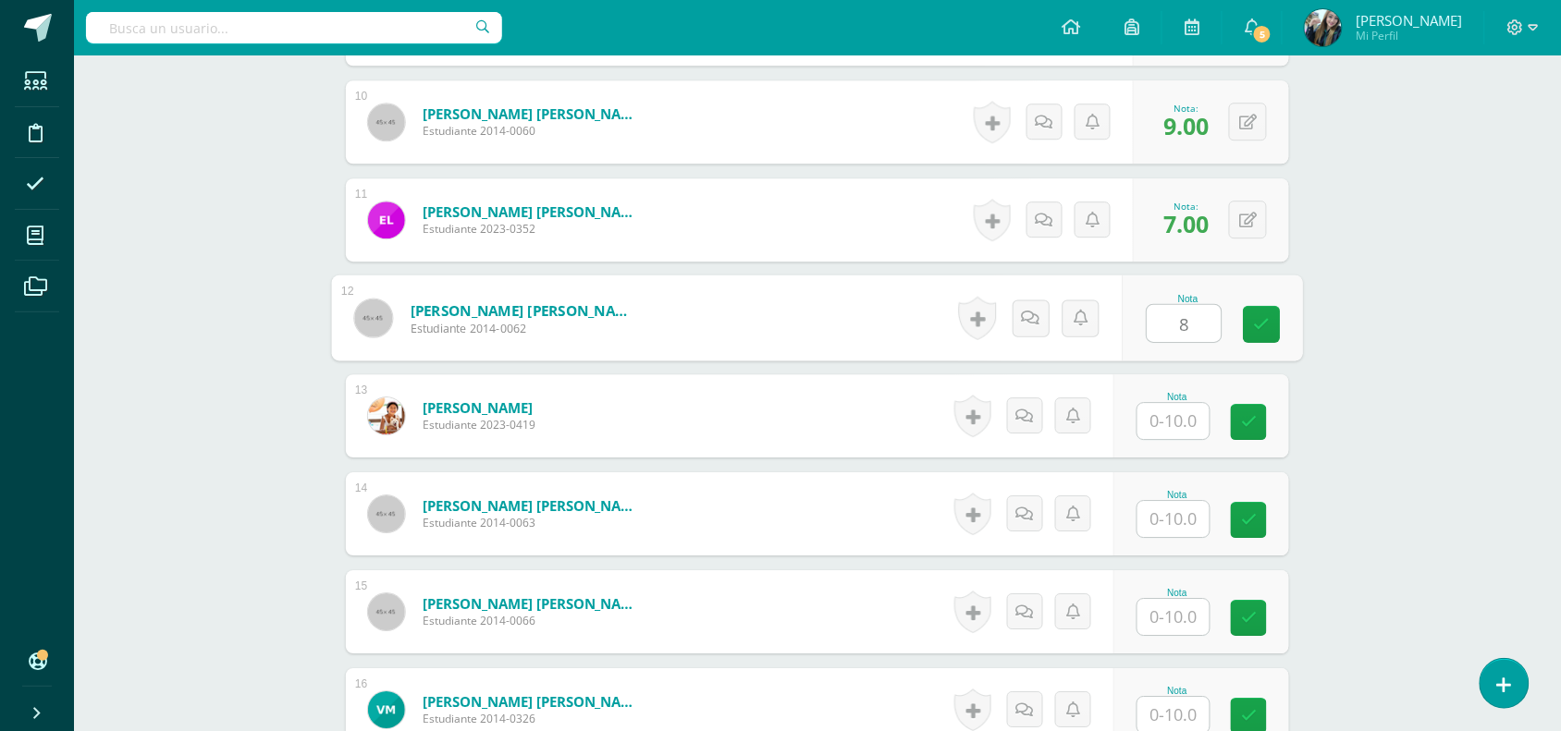
scroll to position [1701, 0]
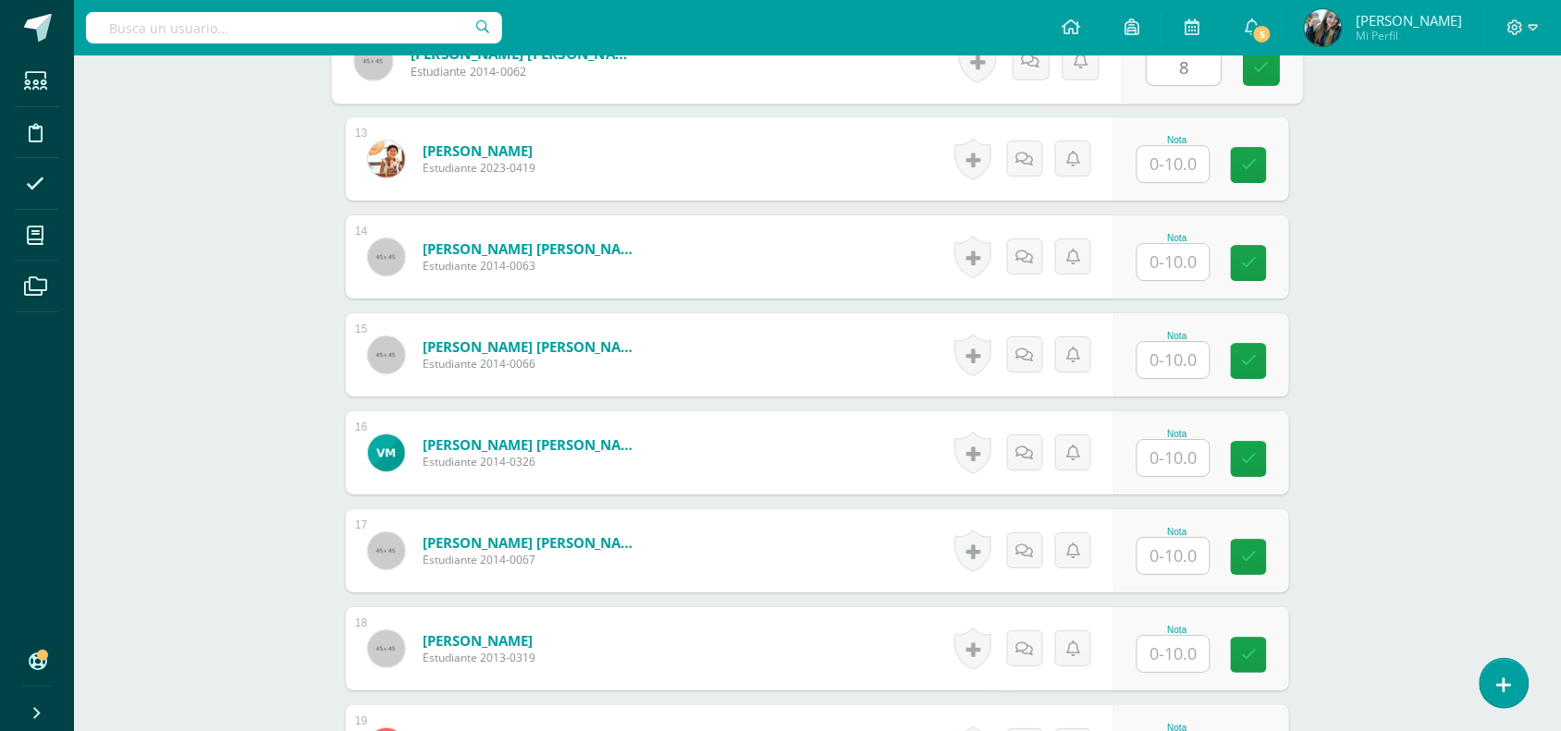
type input "8"
click at [1167, 150] on input "text" at bounding box center [1184, 164] width 74 height 37
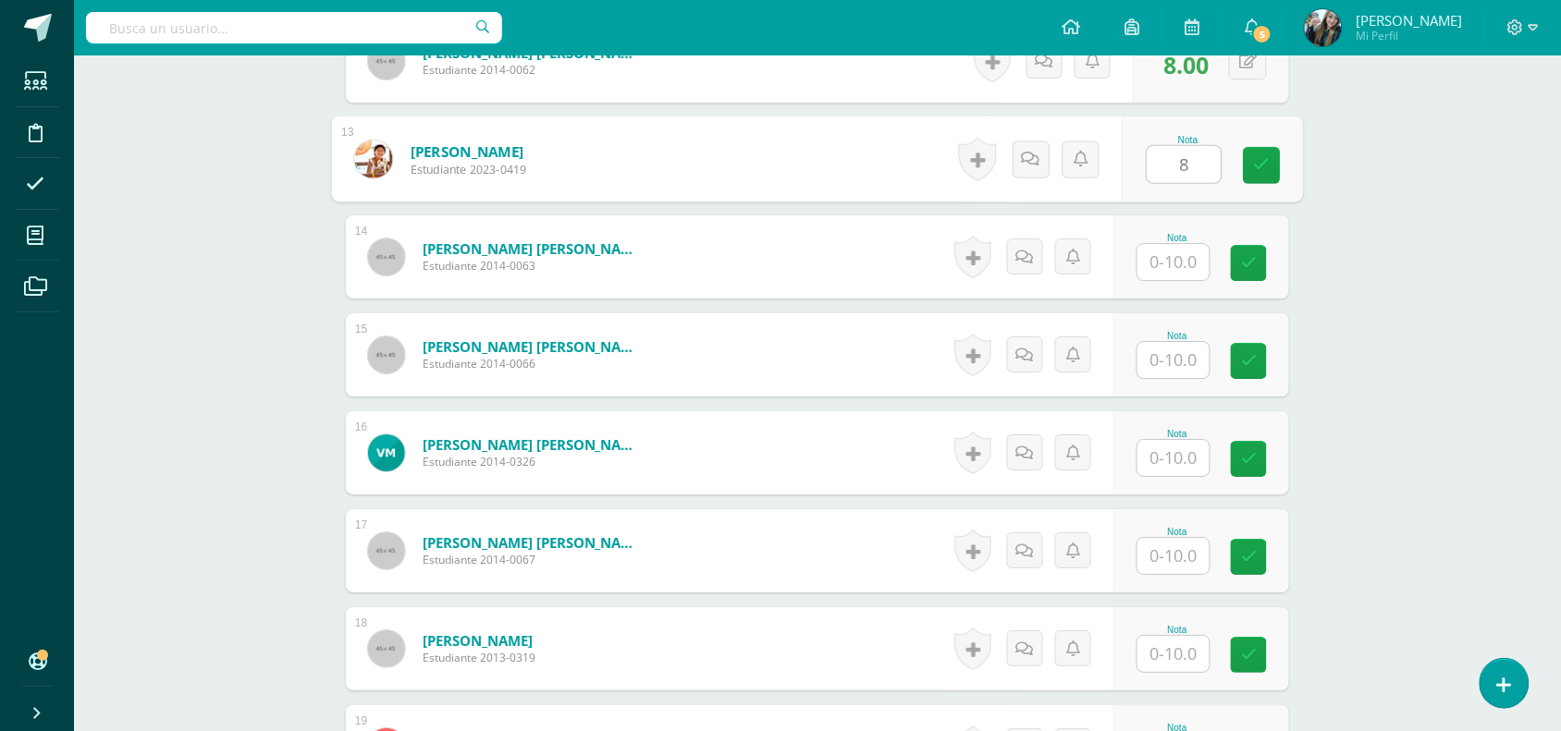
type input "8"
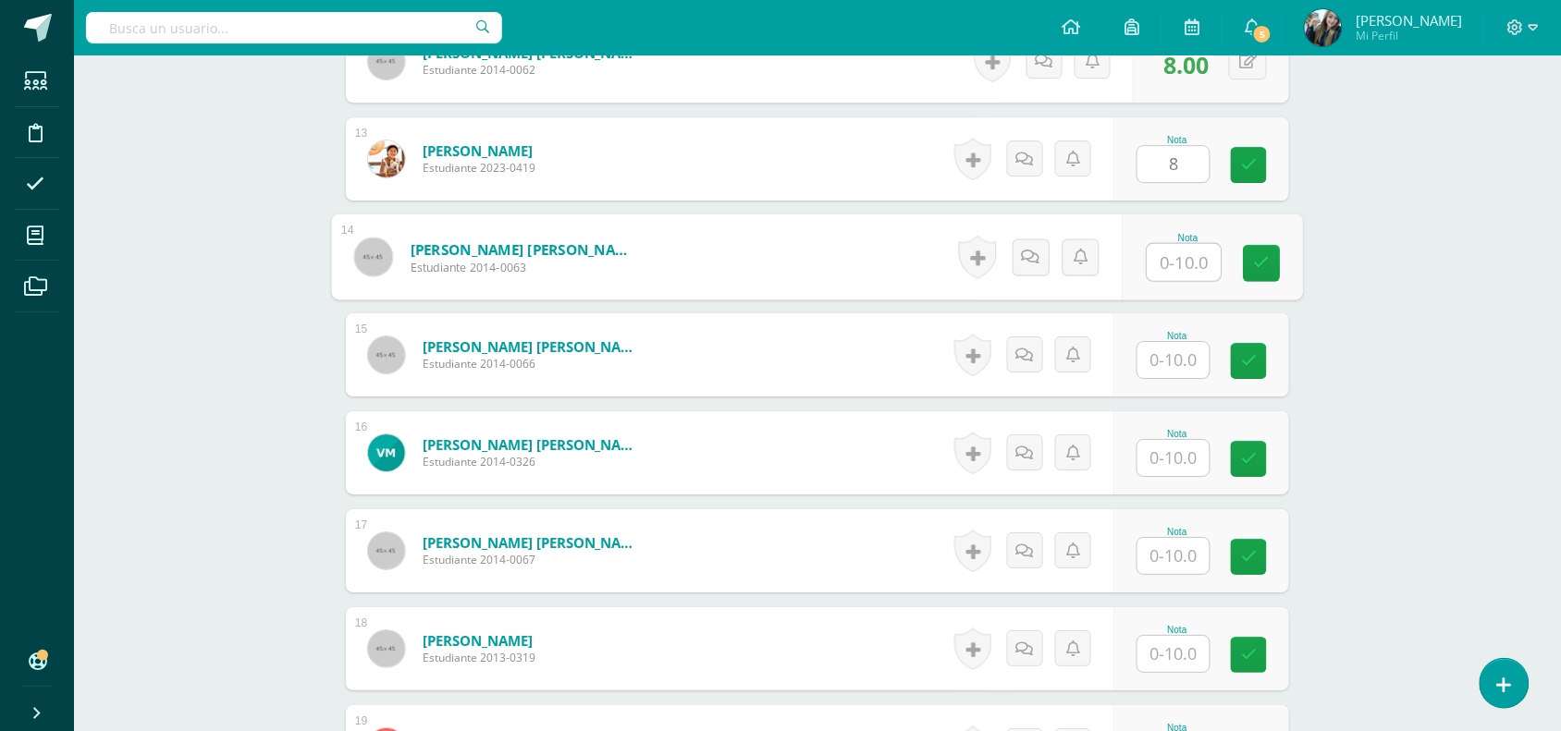
click at [1180, 245] on input "text" at bounding box center [1184, 262] width 74 height 37
type input "8"
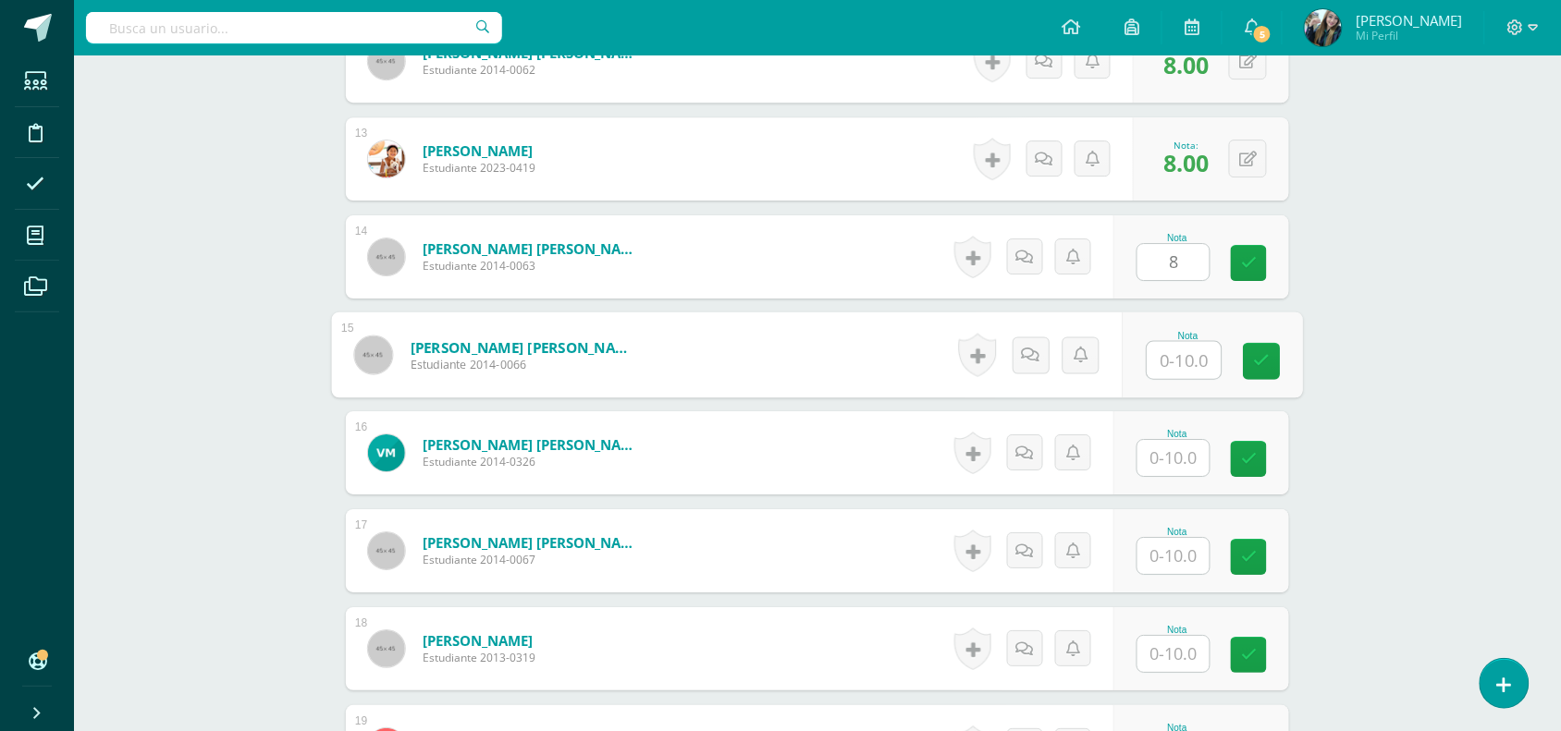
click at [1184, 351] on input "text" at bounding box center [1184, 360] width 74 height 37
type input "8"
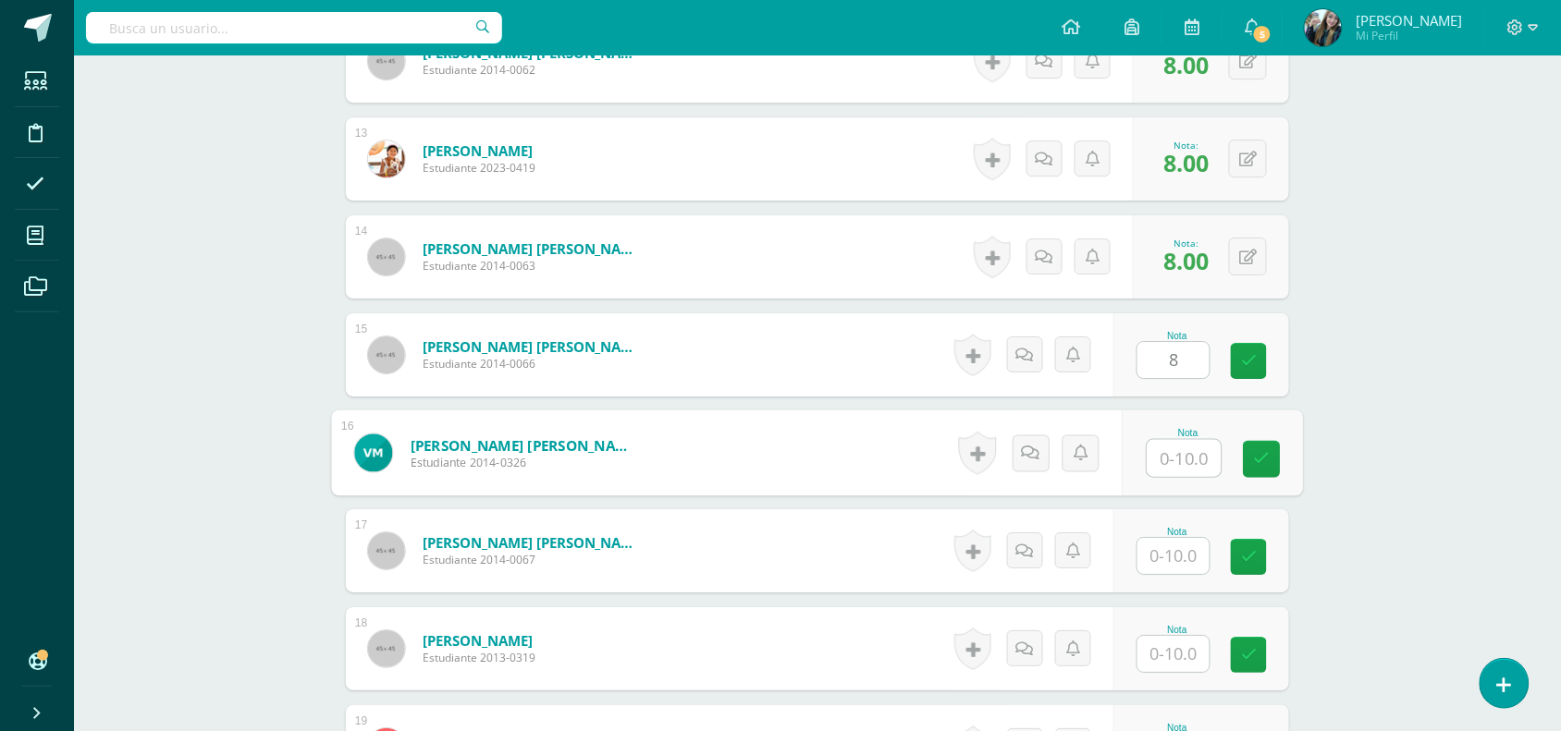
click at [1186, 464] on input "text" at bounding box center [1184, 458] width 74 height 37
type input "8"
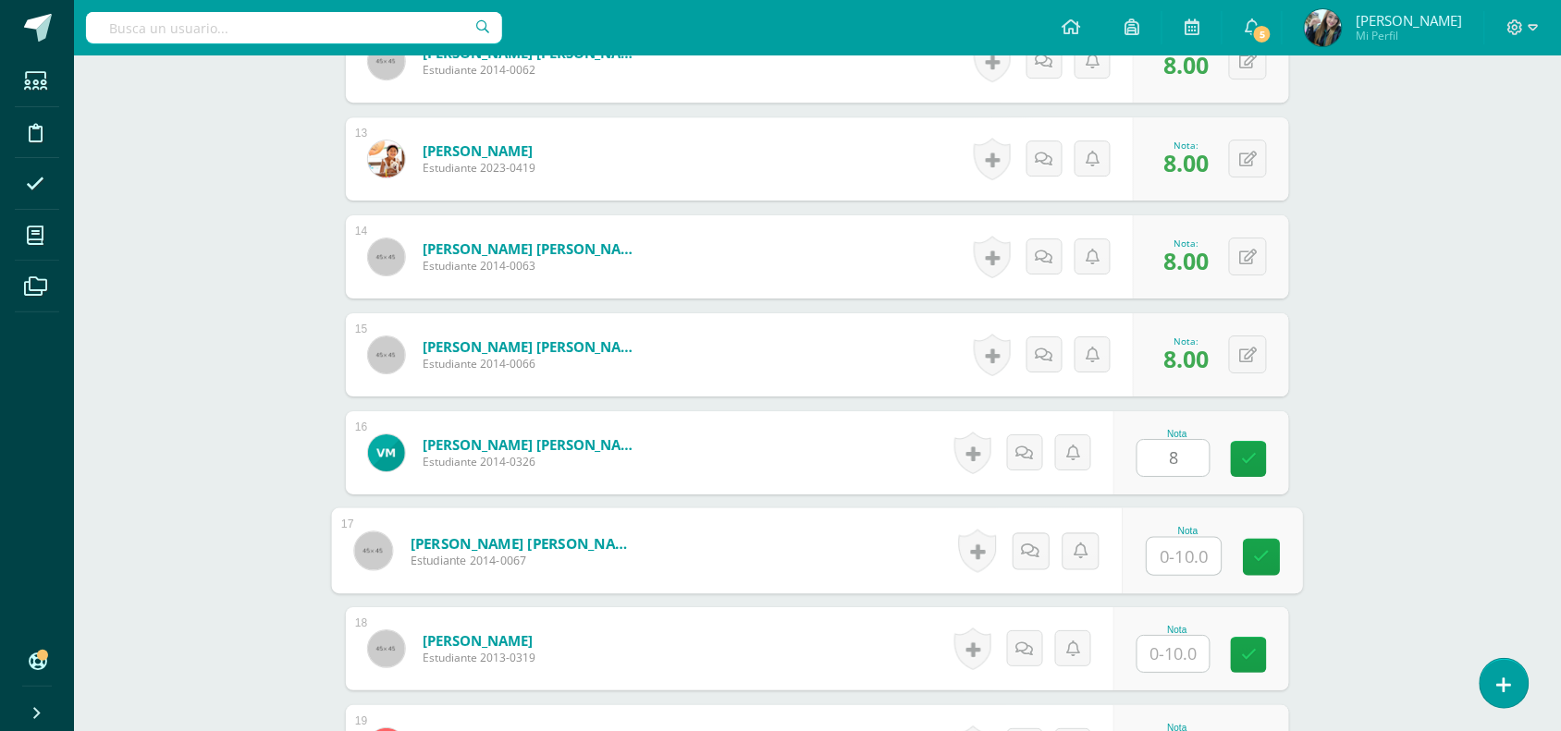
click at [1180, 567] on input "text" at bounding box center [1184, 556] width 74 height 37
type input "8"
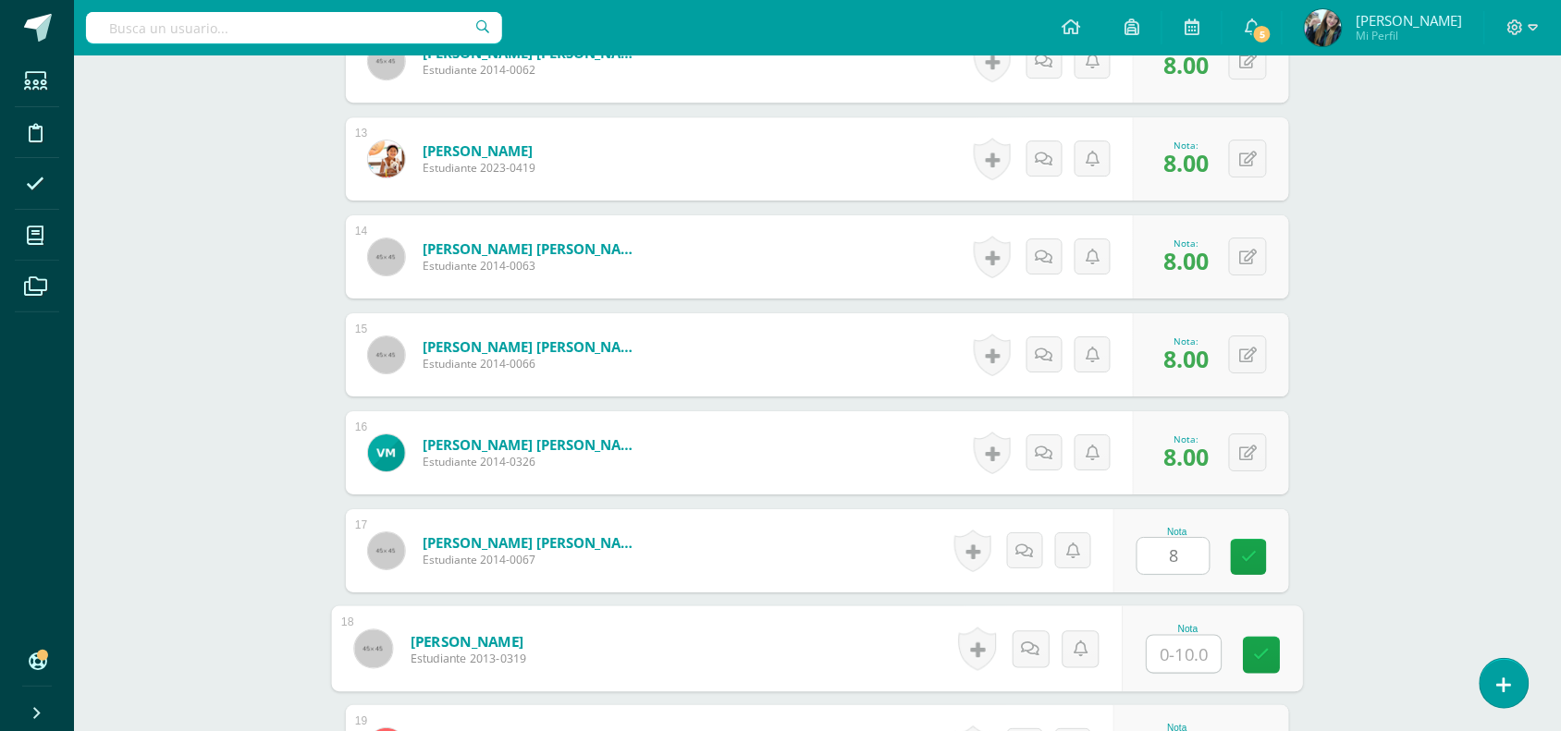
click at [1171, 636] on input "text" at bounding box center [1184, 654] width 74 height 37
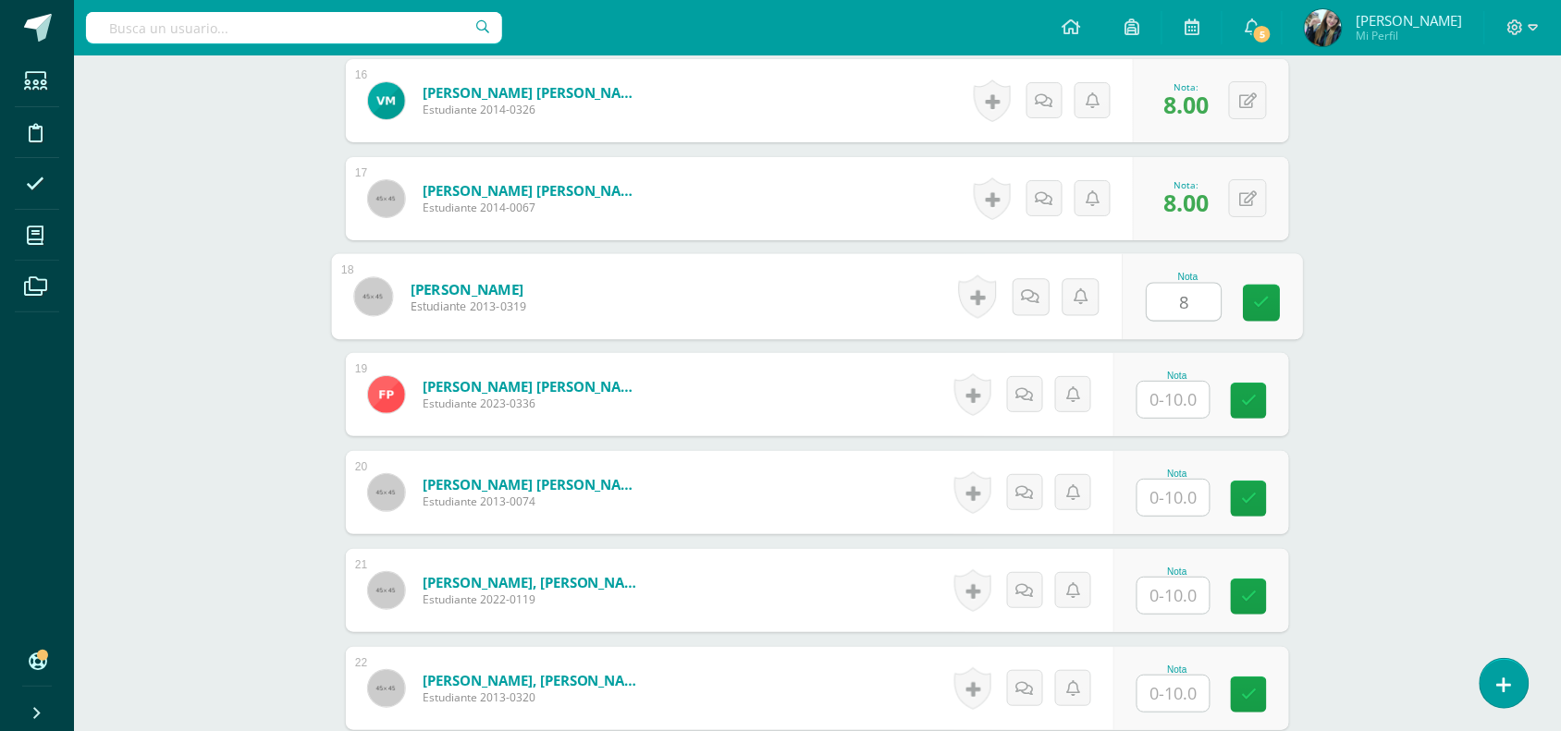
scroll to position [2096, 0]
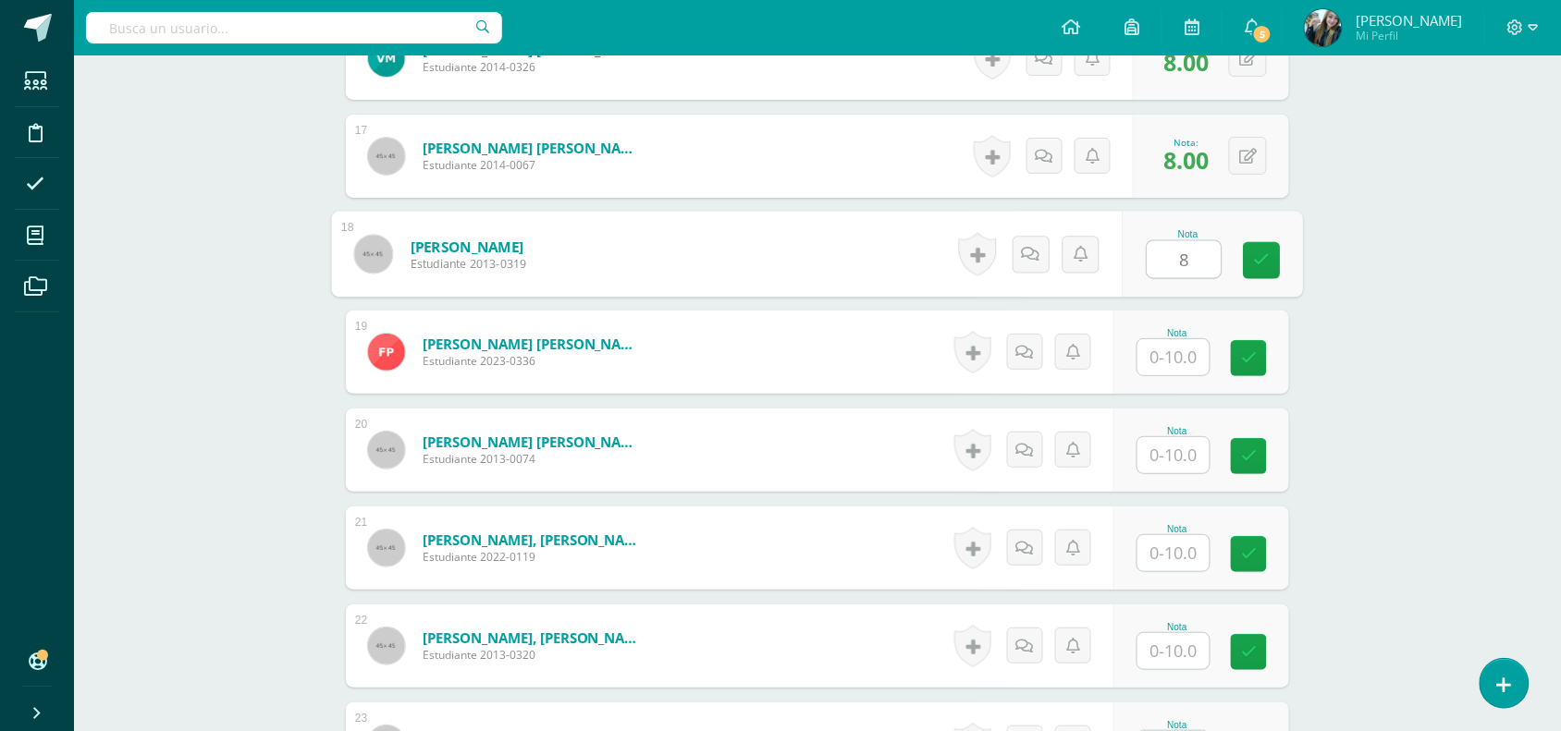
type input "8"
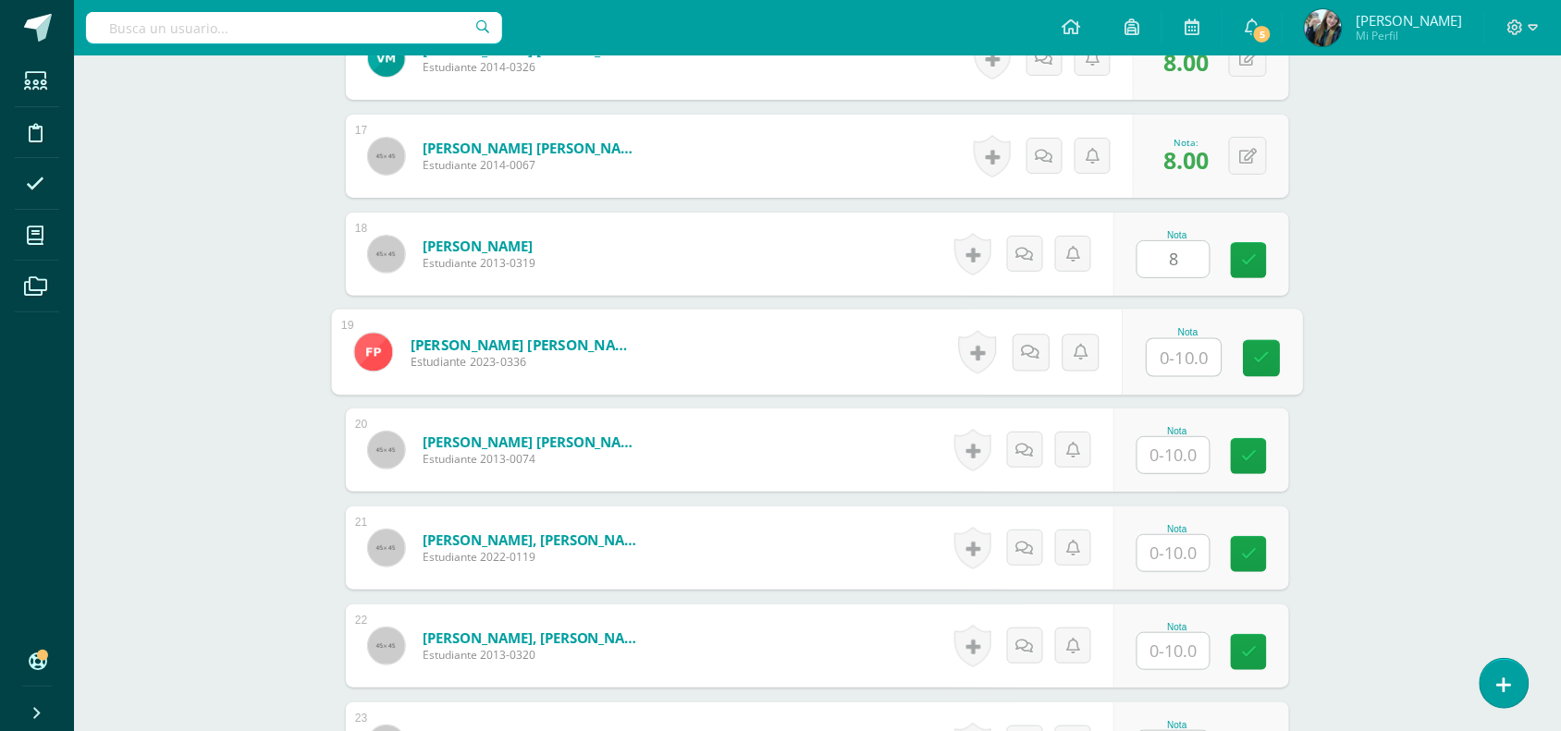
click at [1181, 342] on input "text" at bounding box center [1184, 357] width 74 height 37
type input "8"
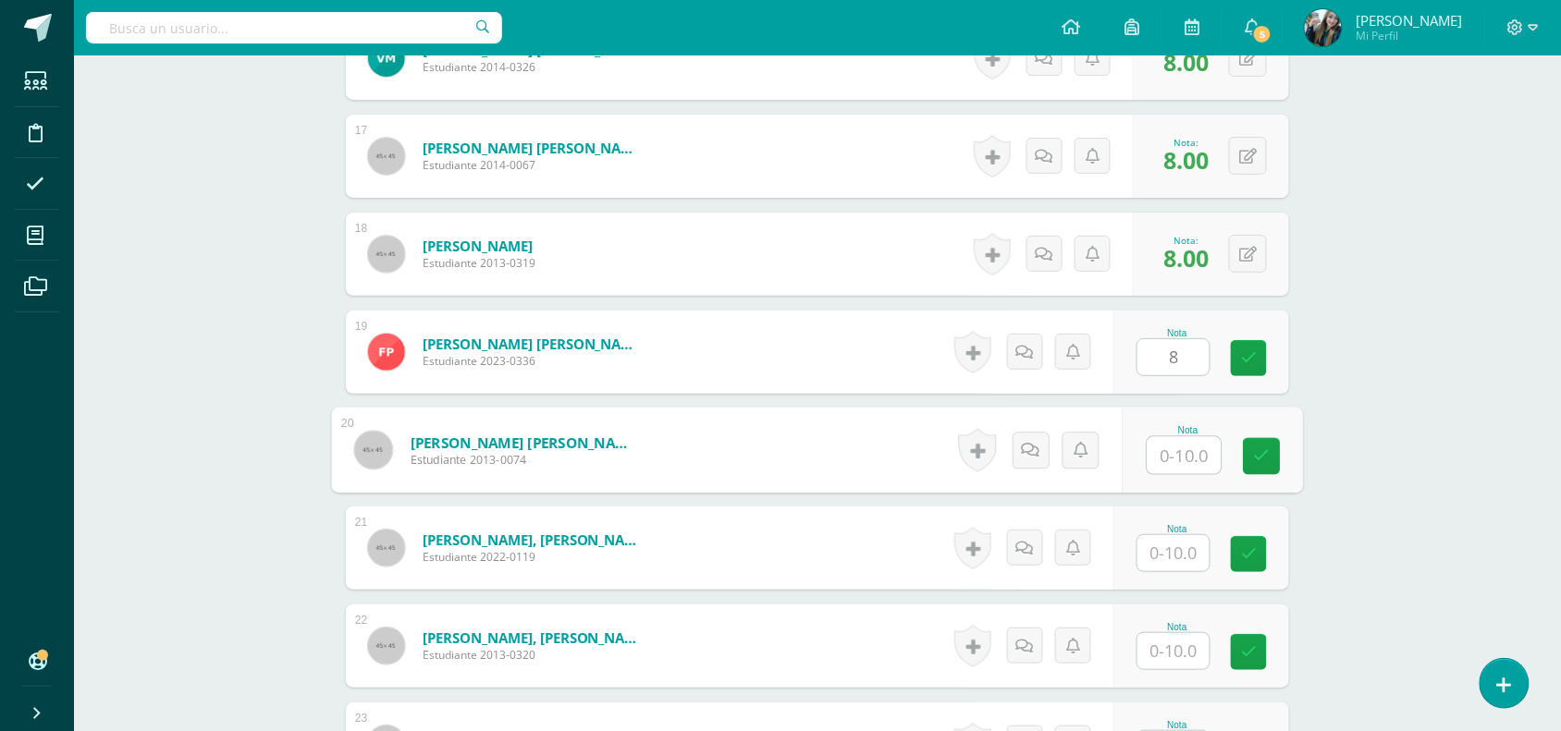
click at [1181, 440] on input "text" at bounding box center [1184, 455] width 74 height 37
type input "8"
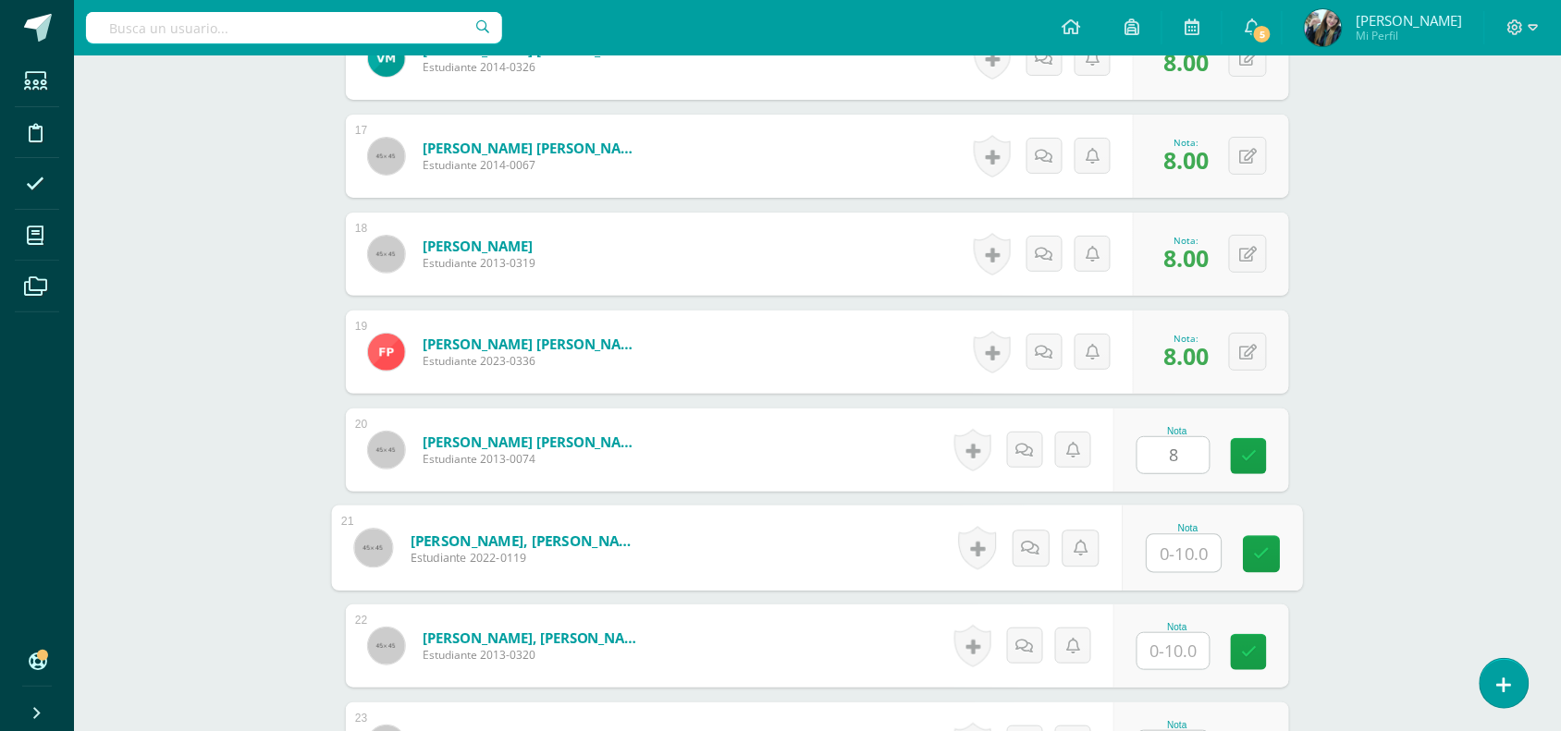
click at [1181, 543] on input "text" at bounding box center [1184, 553] width 74 height 37
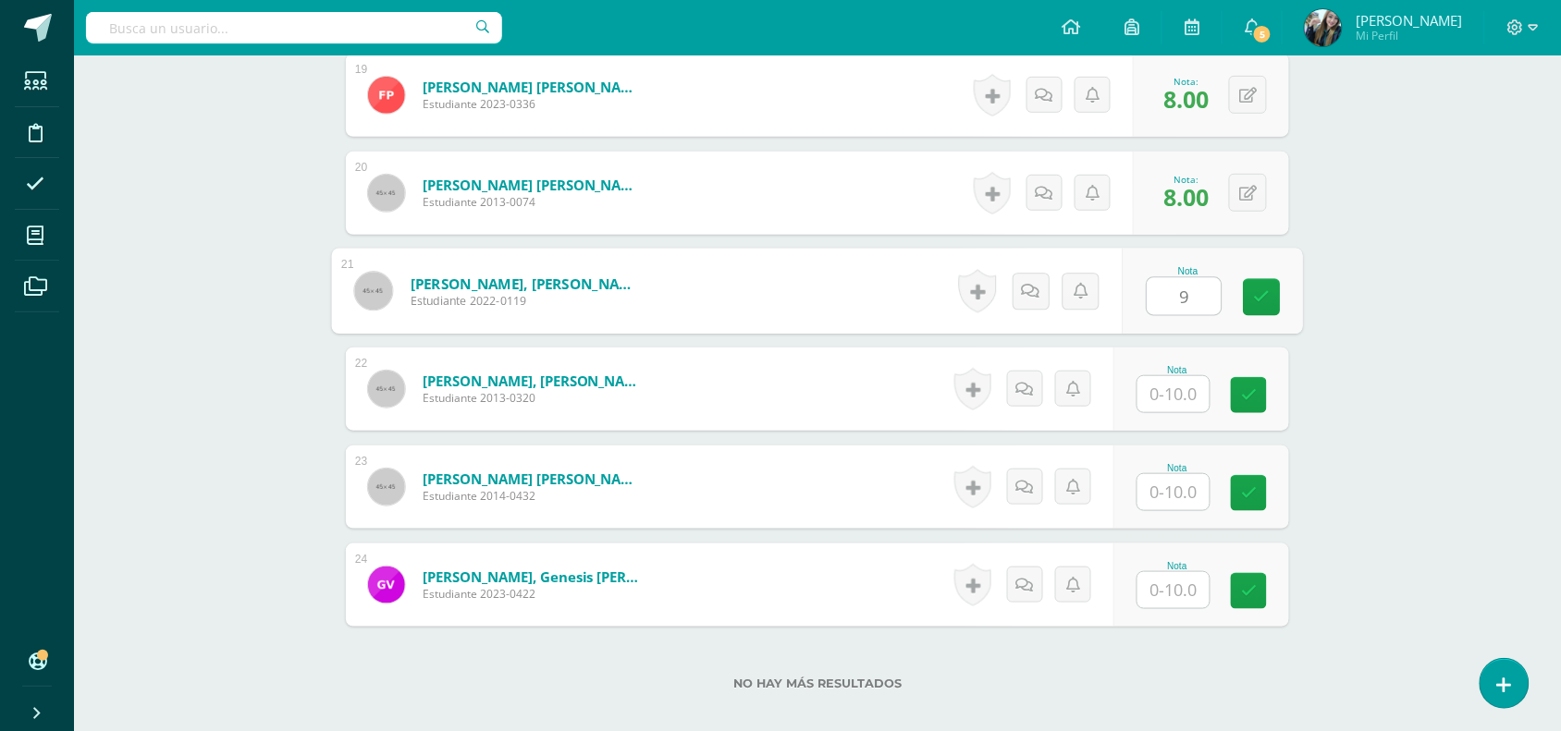
scroll to position [2428, 0]
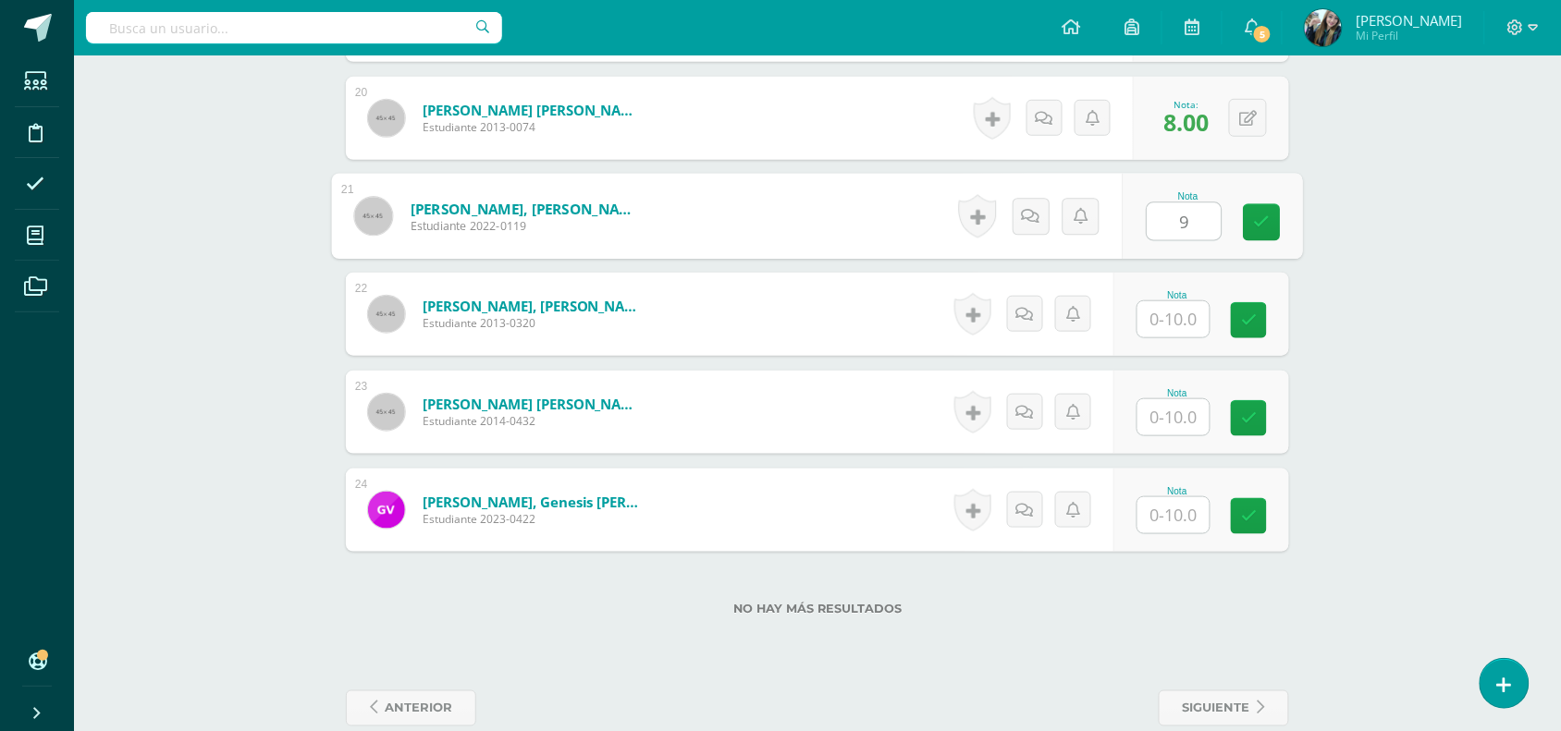
type input "9"
click at [1194, 328] on input "text" at bounding box center [1173, 319] width 72 height 36
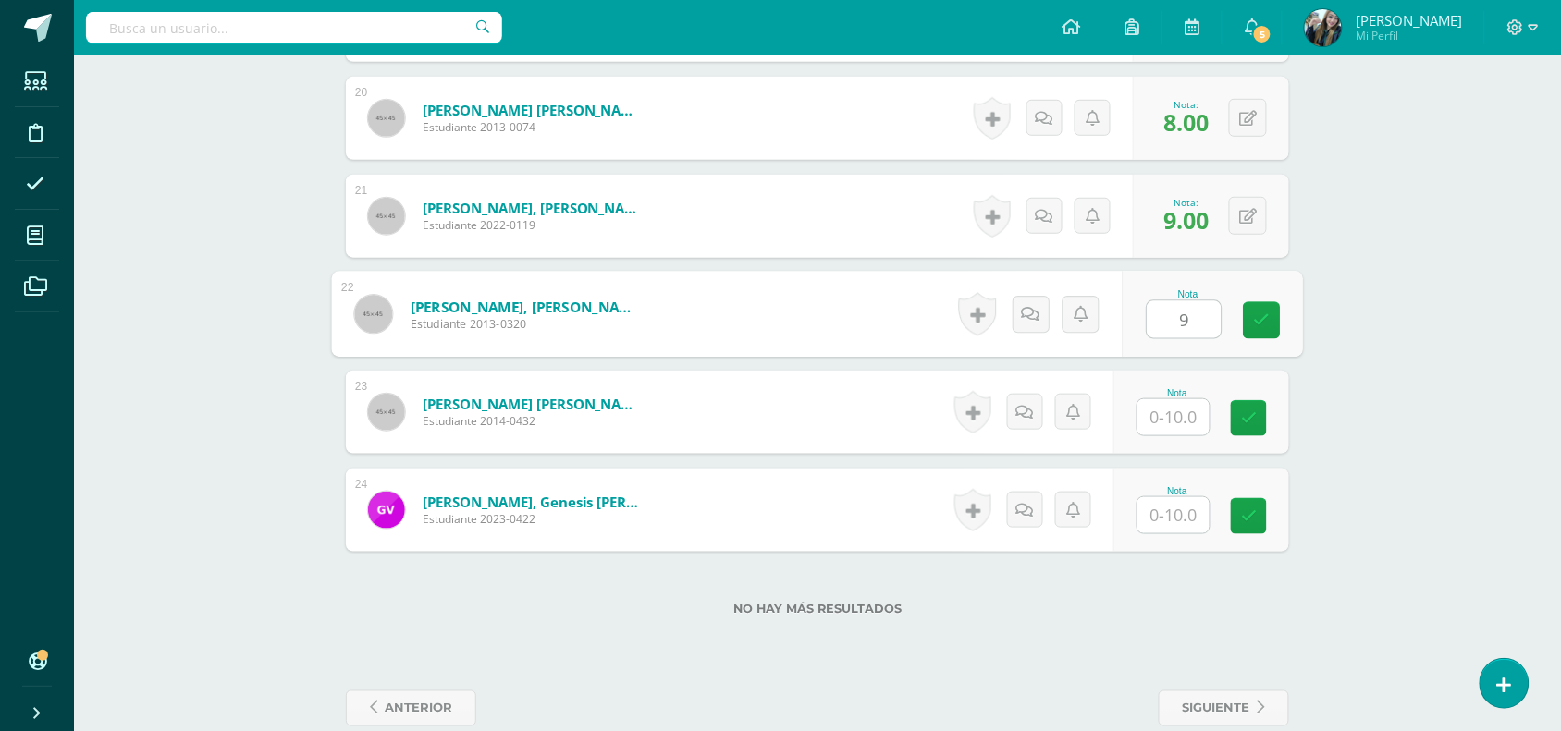
type input "9"
click at [1185, 409] on input "text" at bounding box center [1173, 417] width 72 height 36
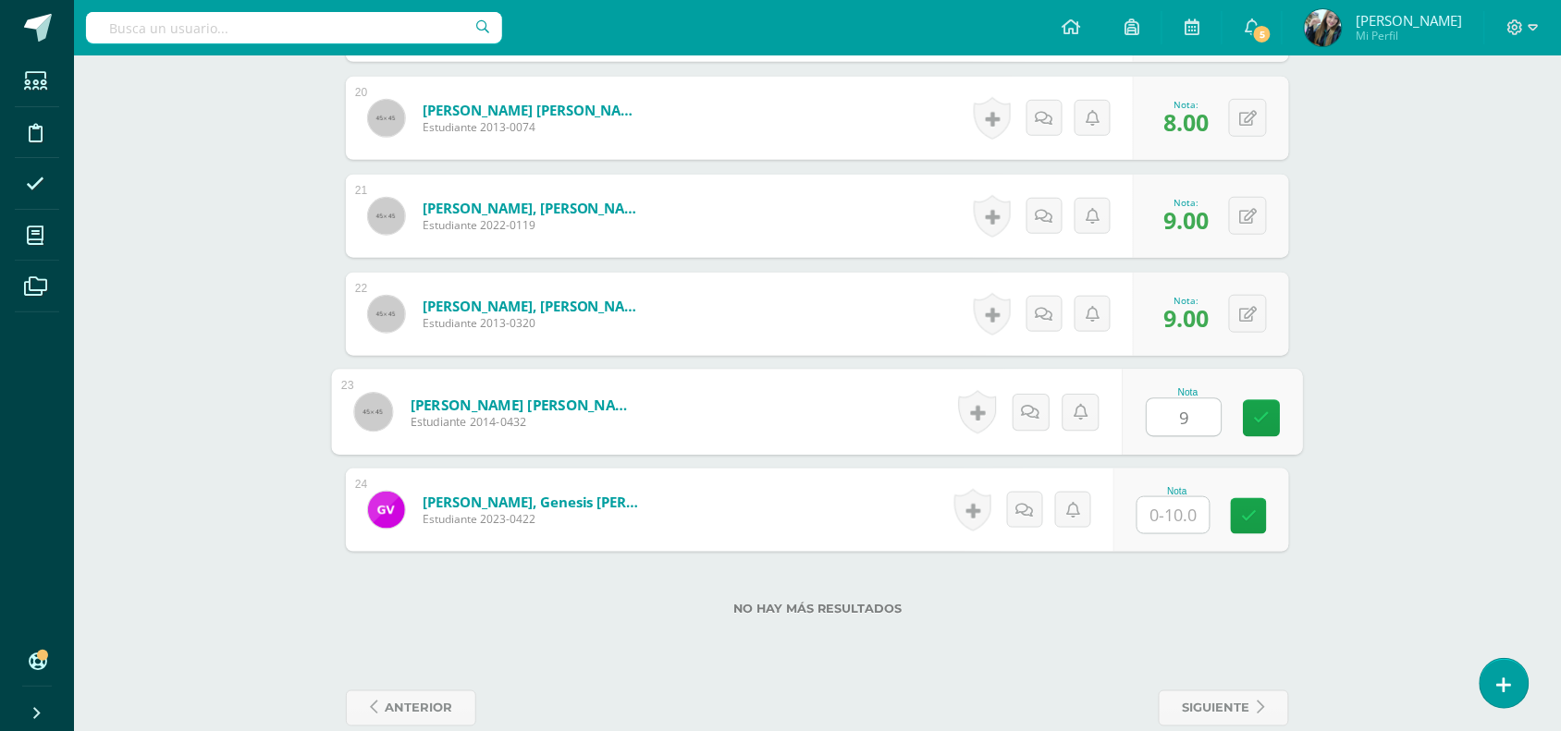
type input "9"
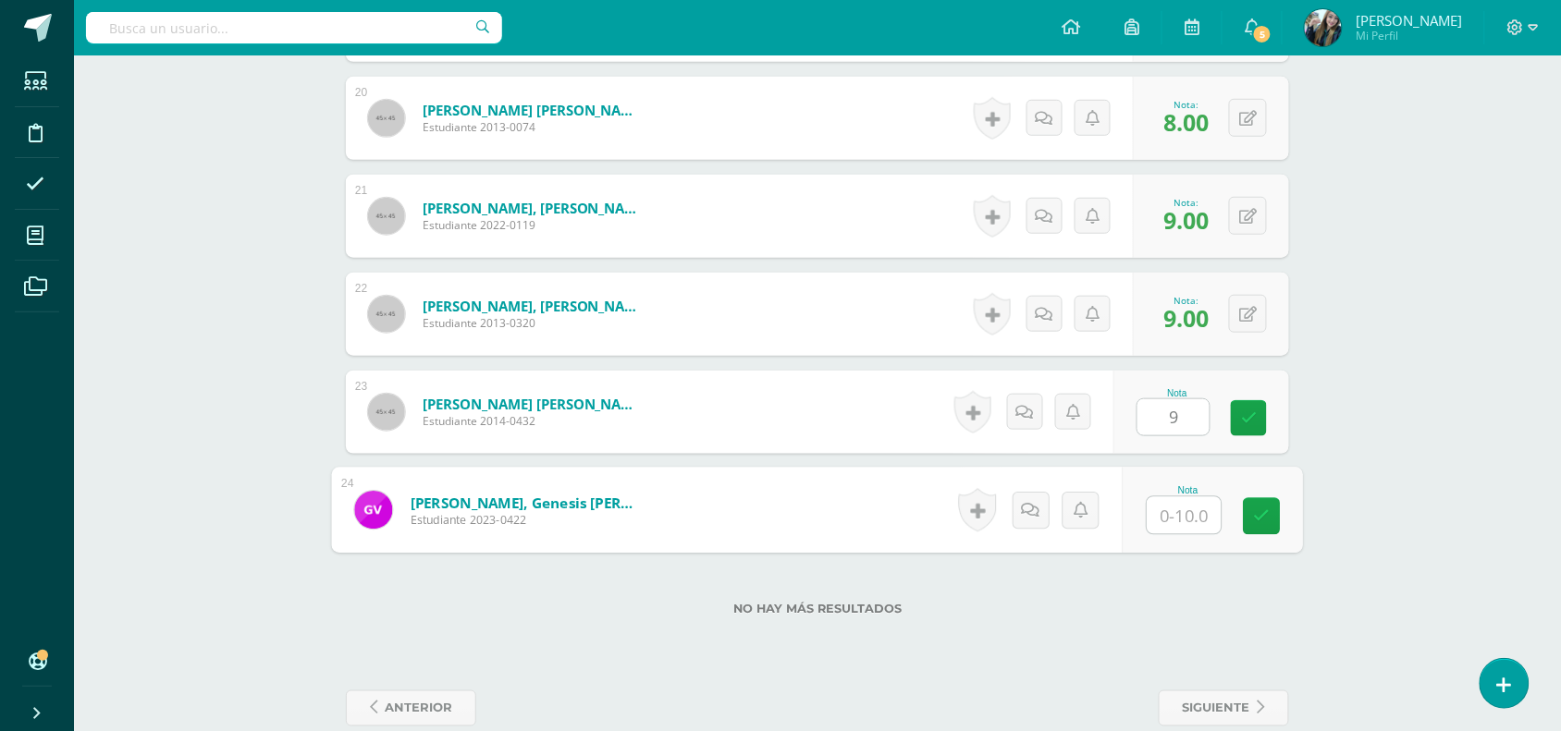
click at [1185, 508] on input "text" at bounding box center [1184, 515] width 74 height 37
type input "9"
click at [1260, 511] on icon at bounding box center [1262, 516] width 17 height 16
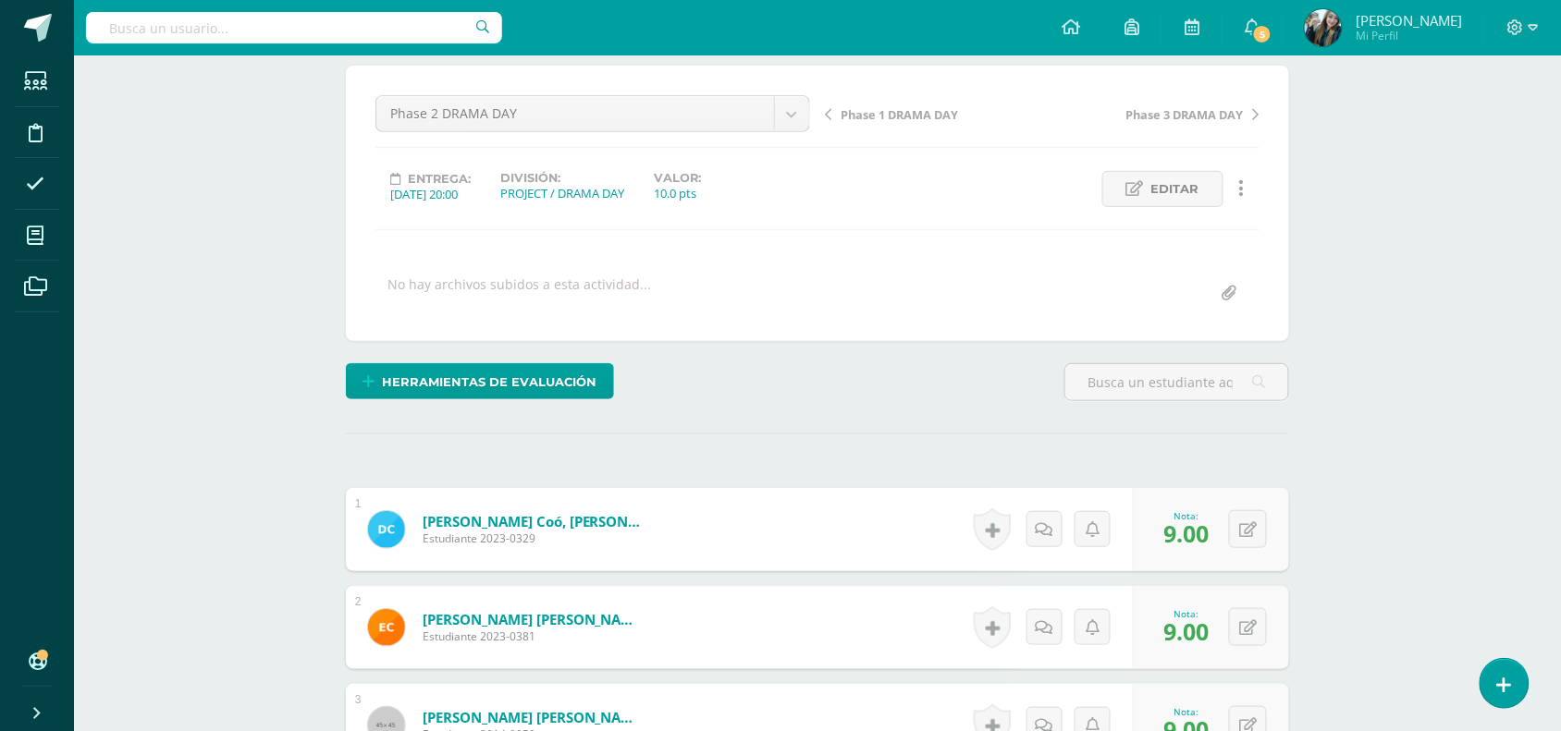
scroll to position [0, 0]
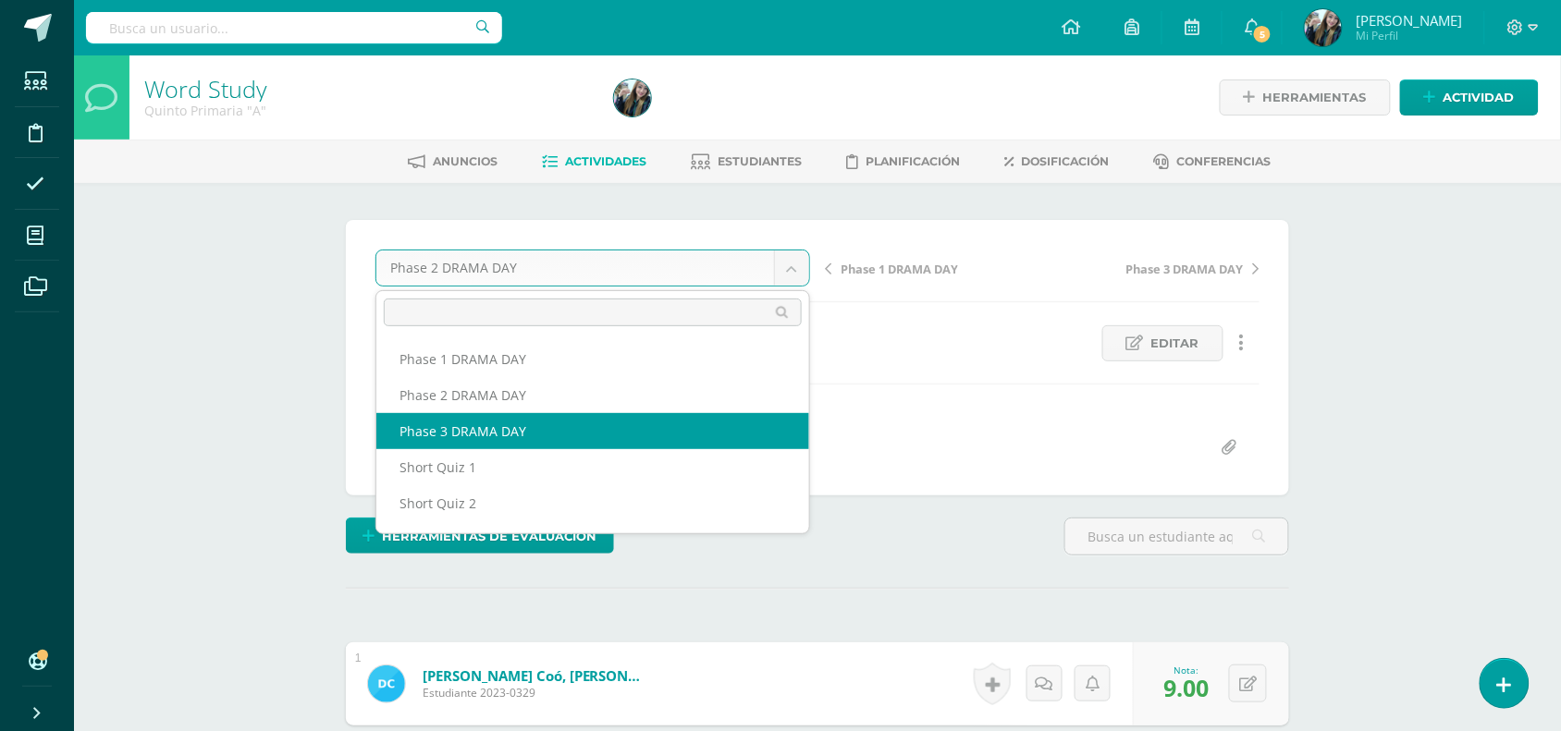
select select "/dashboard/teacher/grade-activity/51107/"
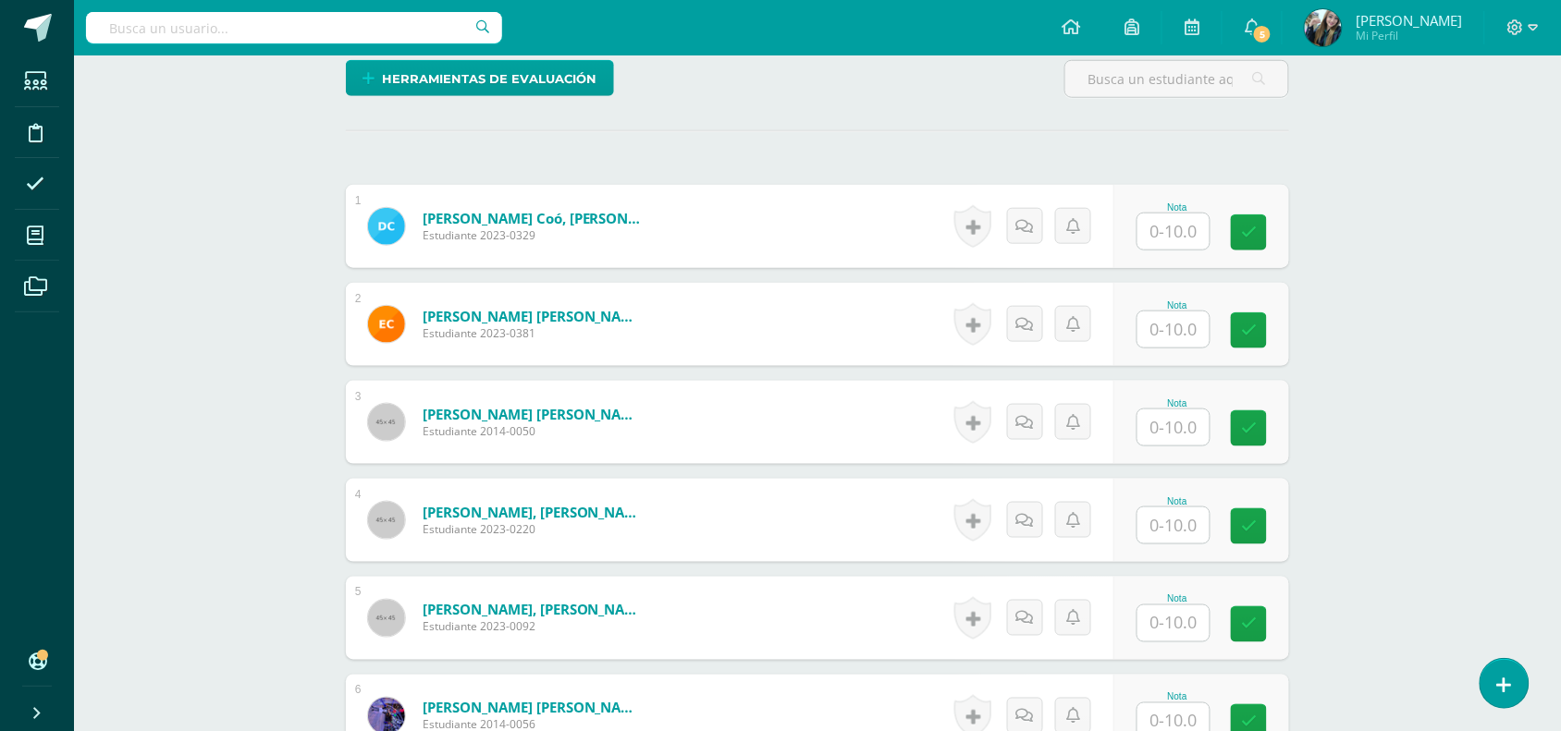
scroll to position [500, 0]
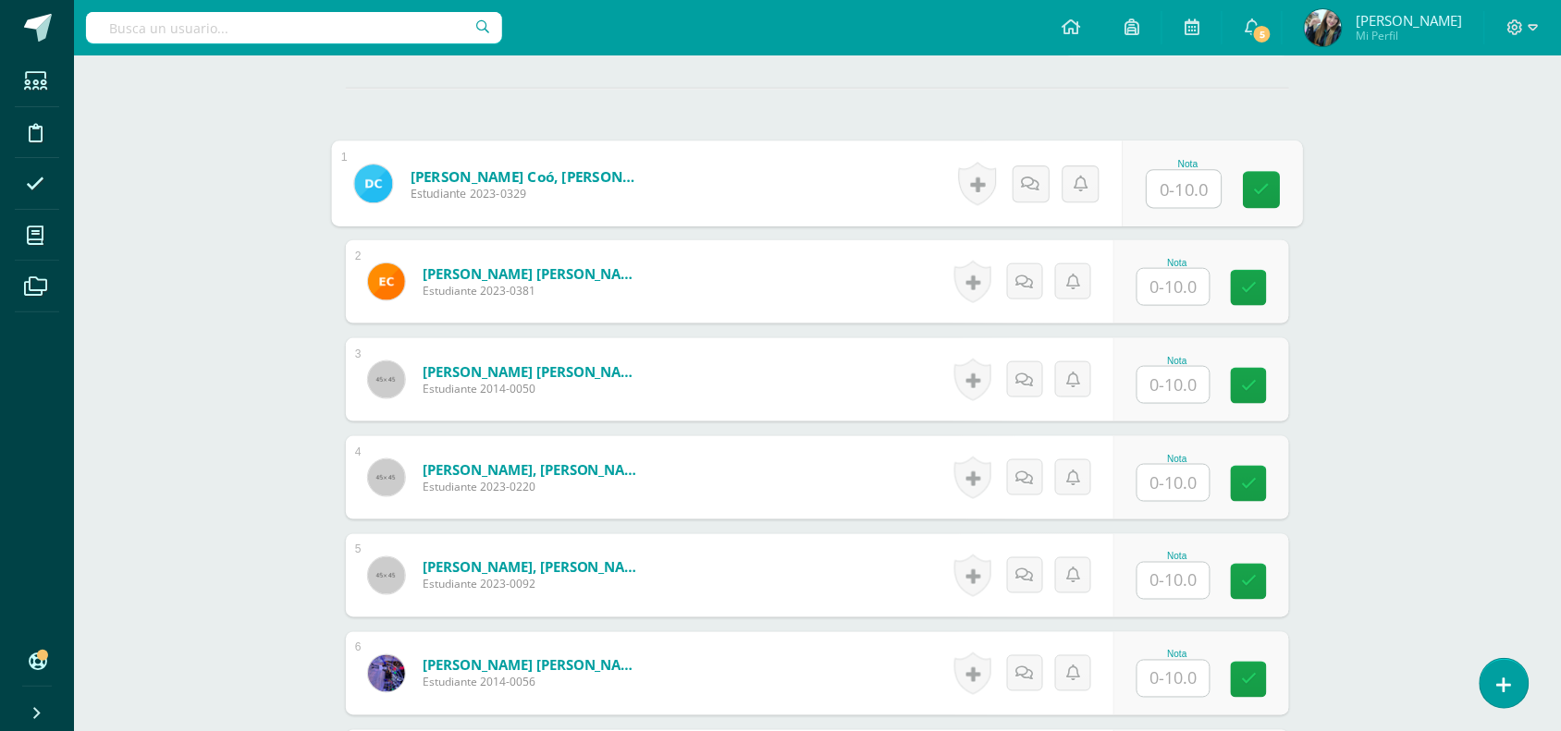
click at [1172, 188] on input "text" at bounding box center [1184, 189] width 74 height 37
type input "9"
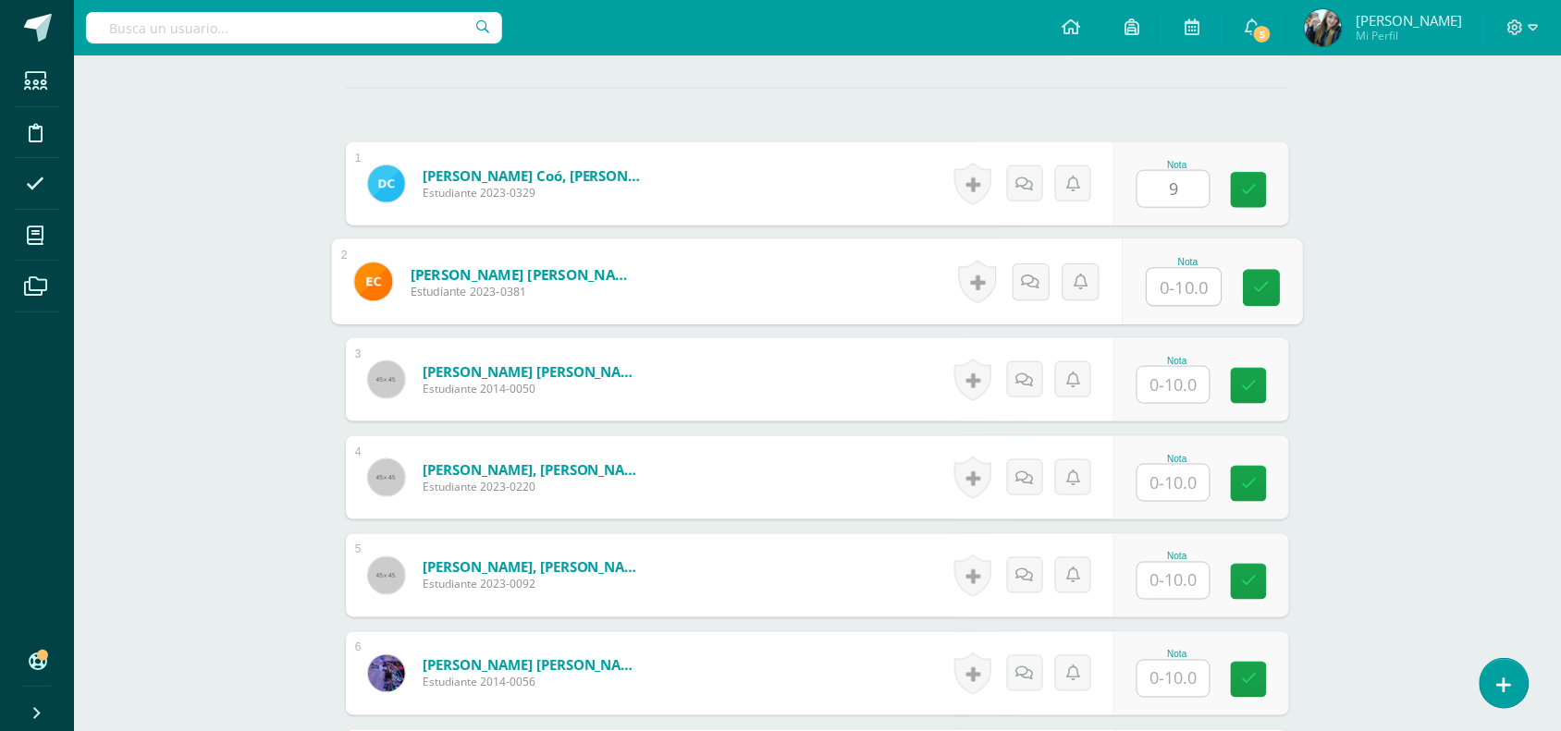
click at [1169, 285] on input "text" at bounding box center [1184, 287] width 74 height 37
type input "9"
click at [1179, 375] on input "text" at bounding box center [1173, 385] width 72 height 36
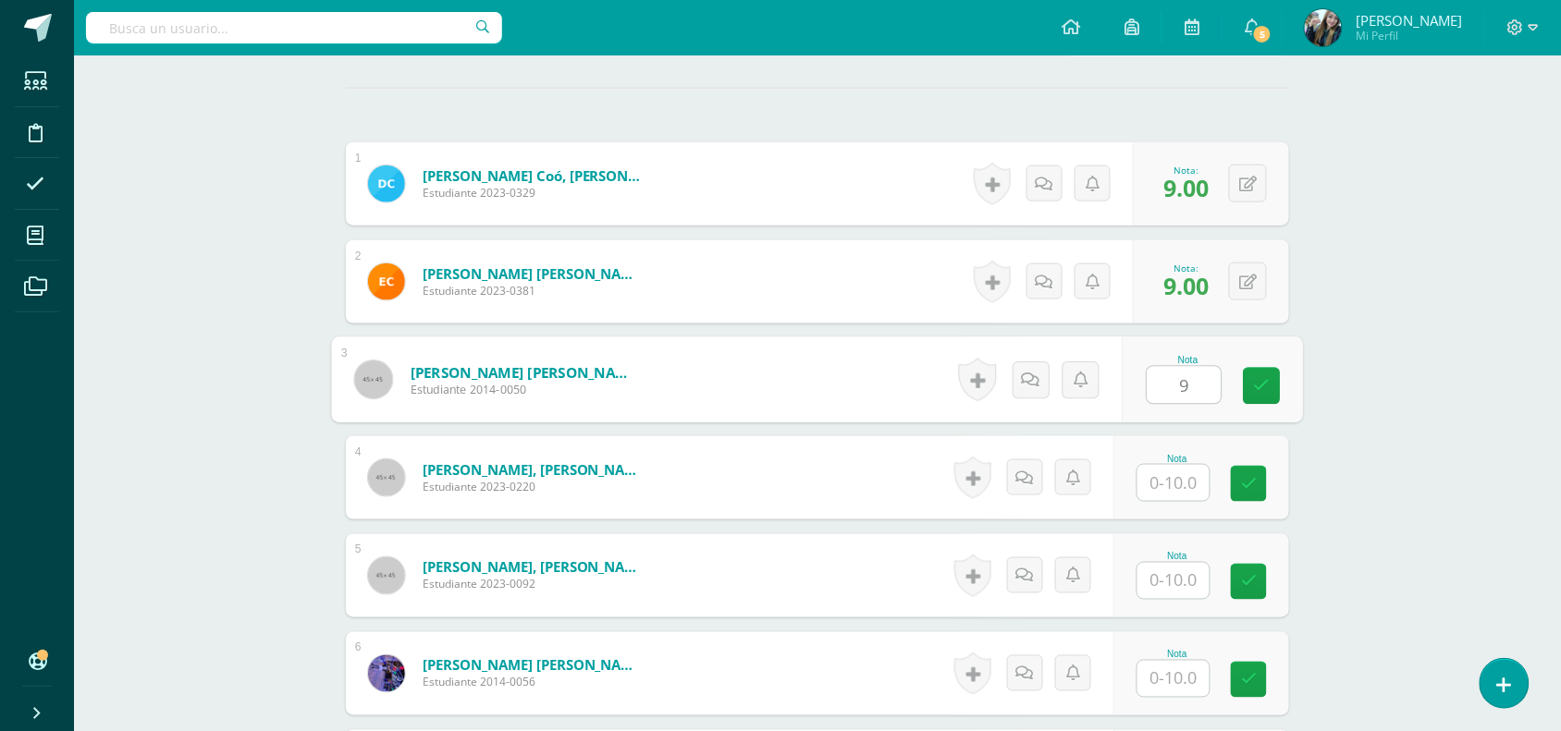
type input "9"
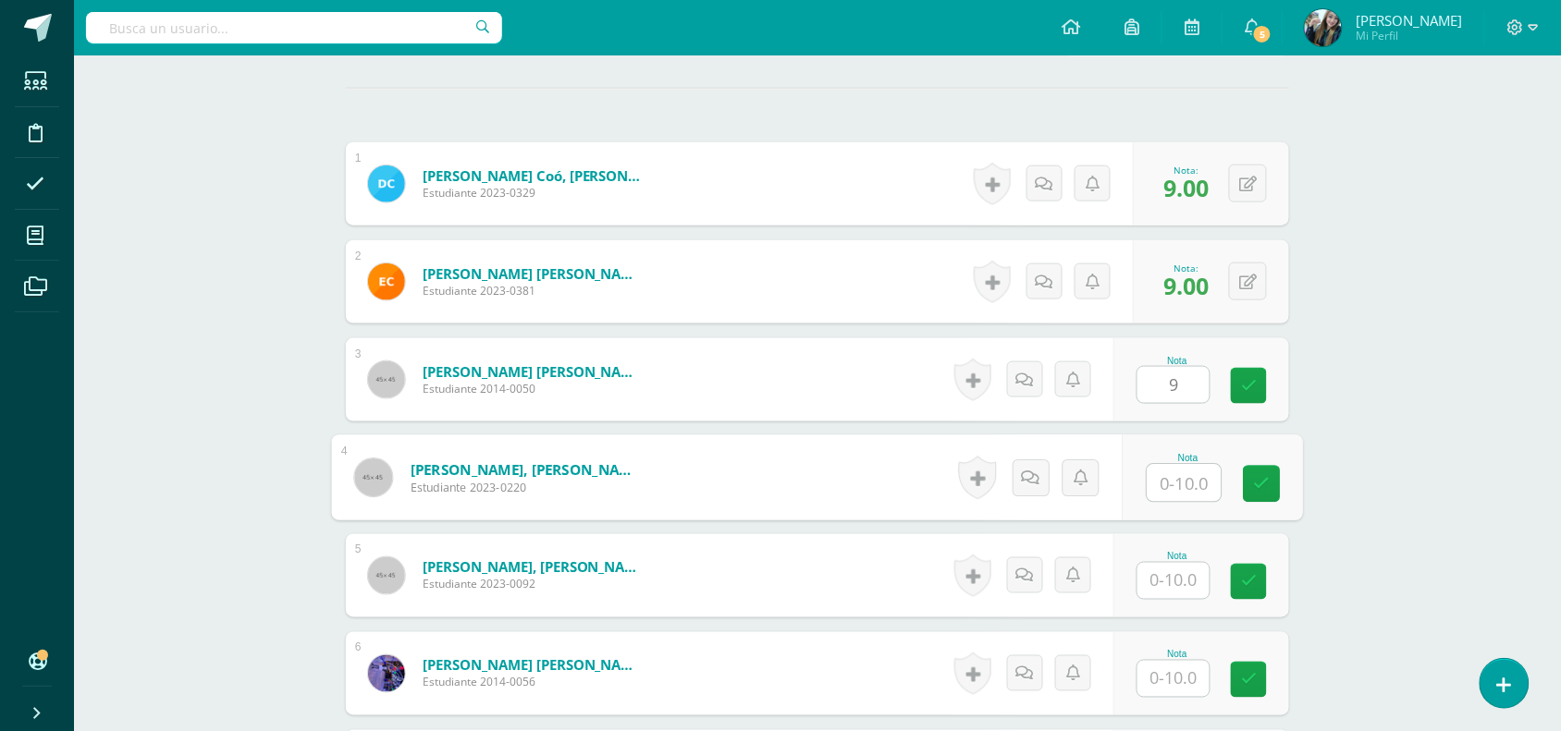
click at [1179, 472] on input "text" at bounding box center [1184, 483] width 74 height 37
type input "10"
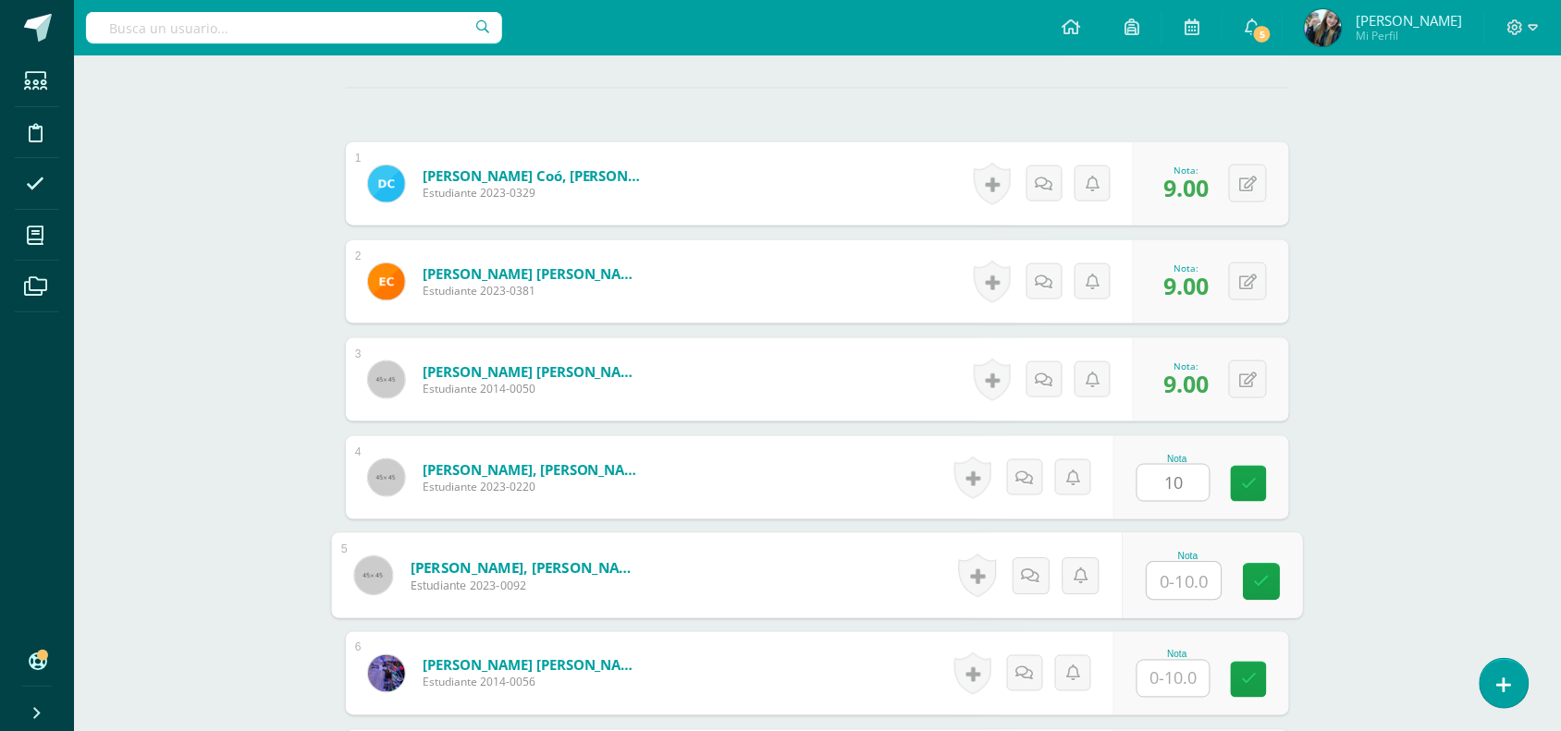
click at [1172, 581] on input "text" at bounding box center [1184, 581] width 74 height 37
type input "9"
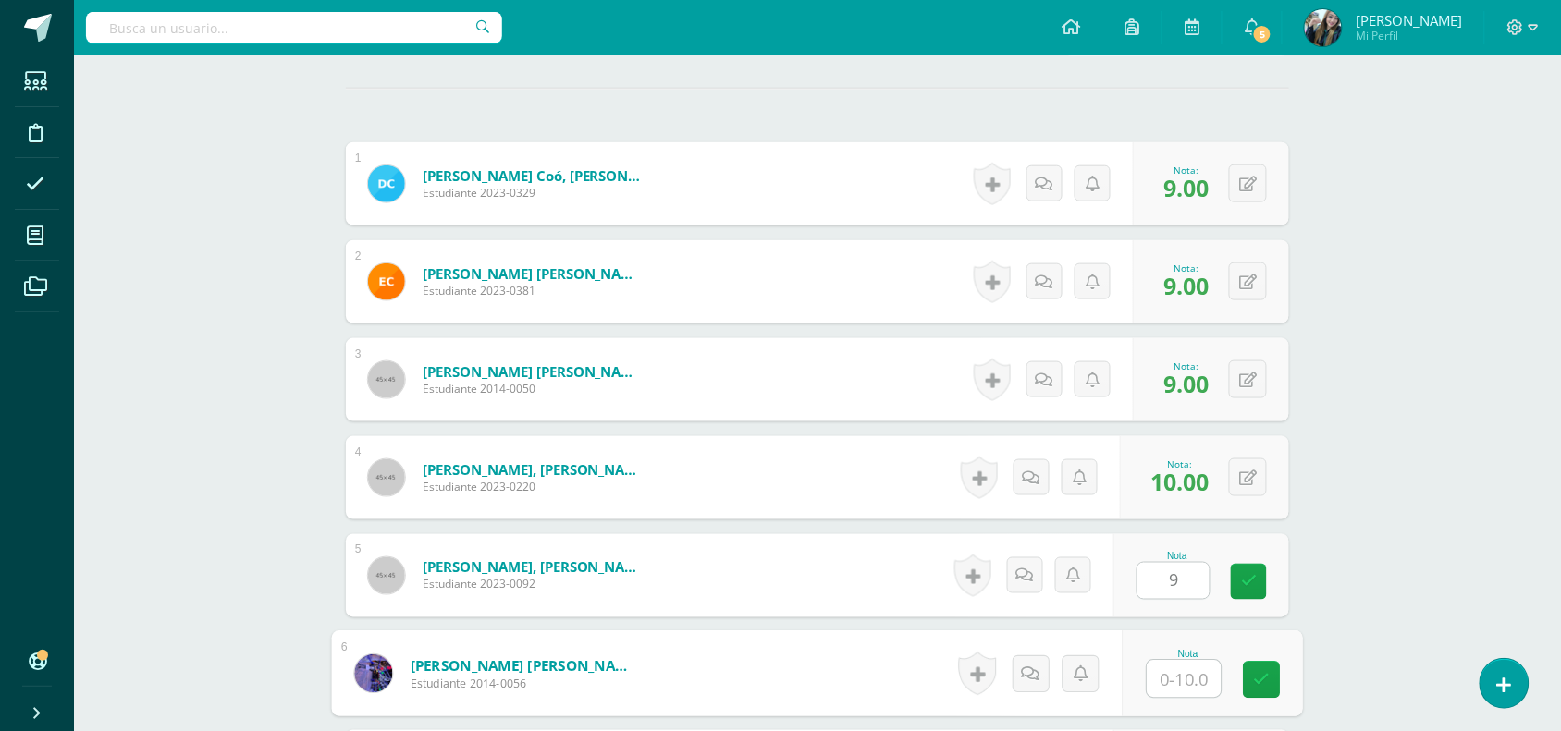
click at [1176, 689] on input "text" at bounding box center [1184, 679] width 74 height 37
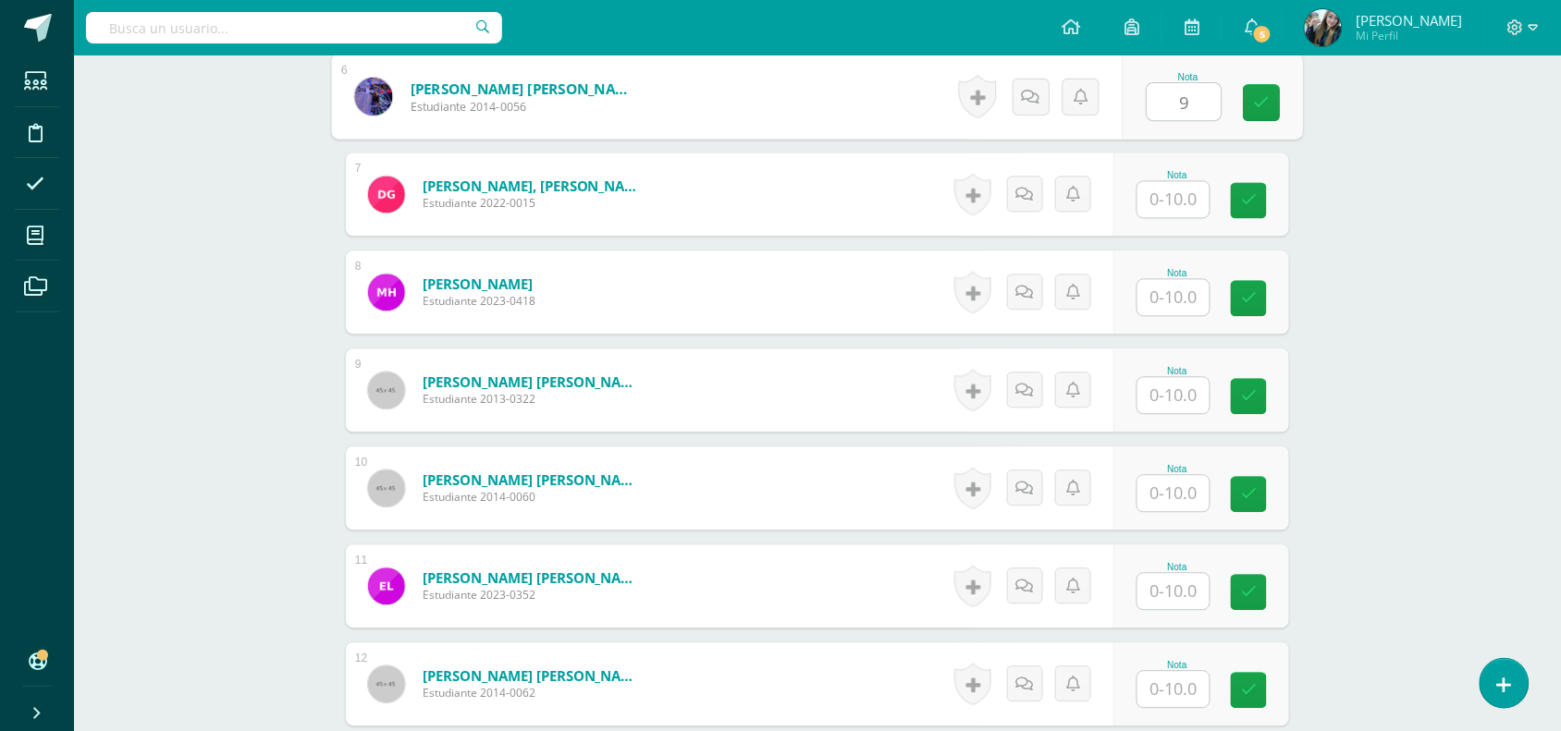
scroll to position [1115, 0]
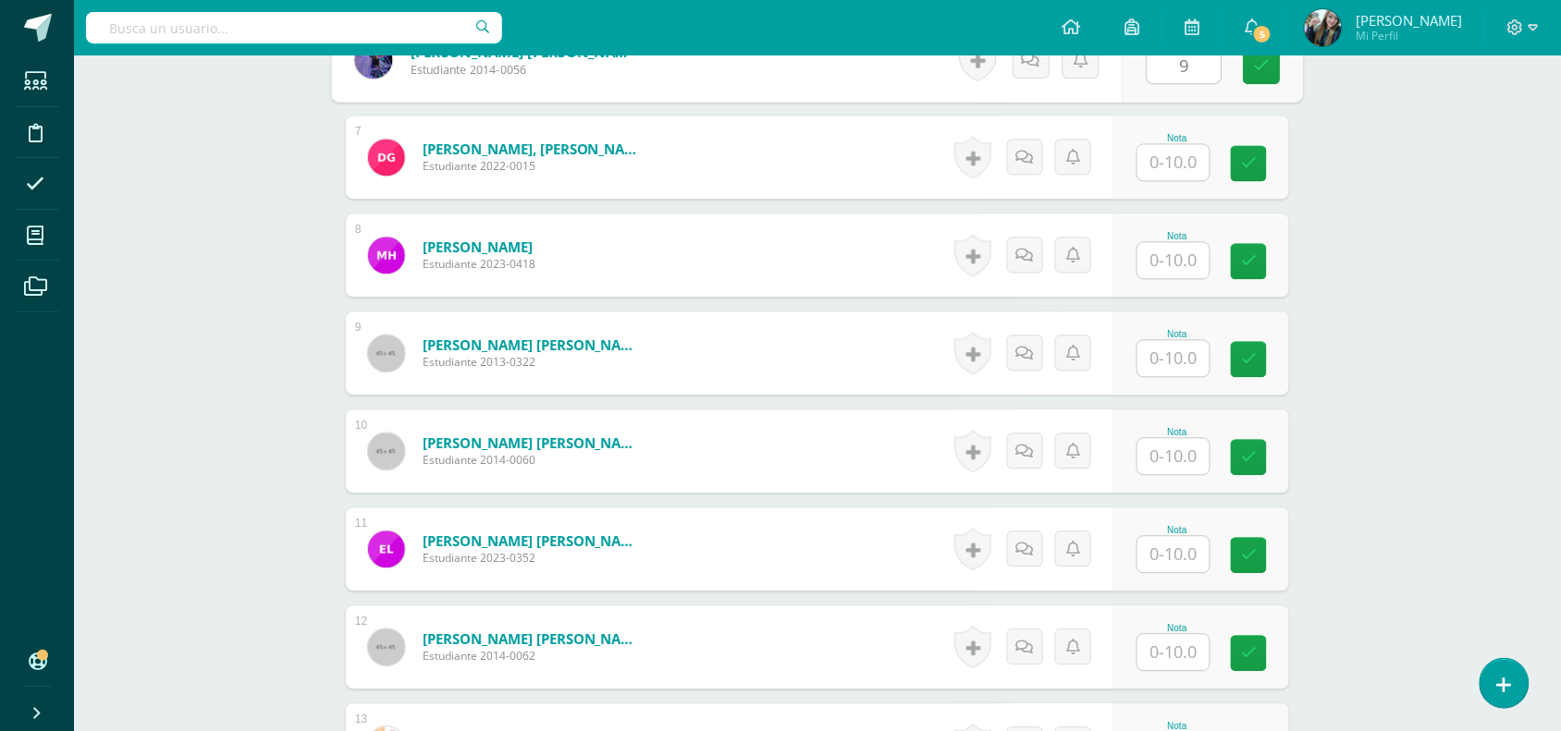
type input "9"
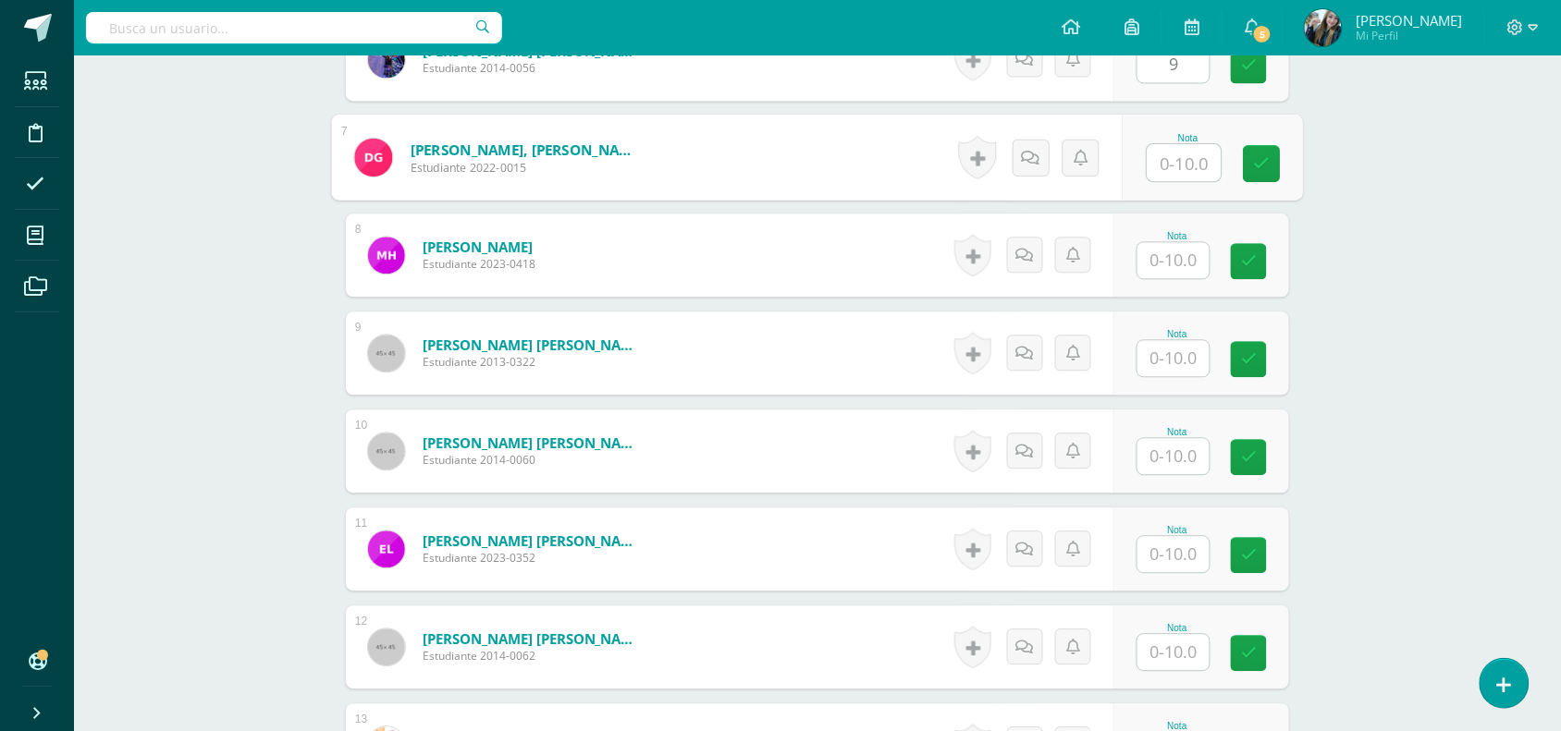
click at [1174, 154] on input "text" at bounding box center [1184, 162] width 74 height 37
type input "10"
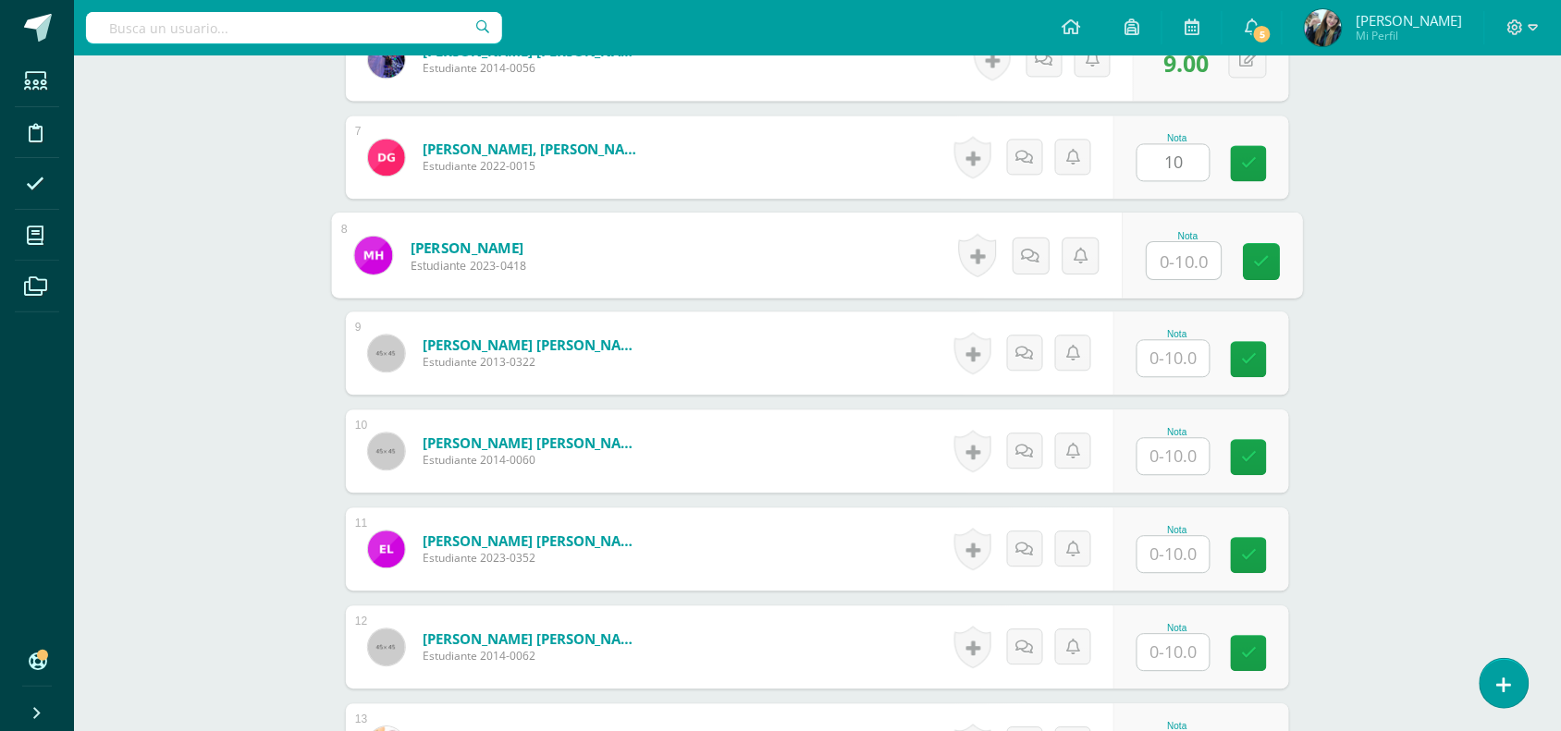
click at [1167, 270] on input "text" at bounding box center [1184, 260] width 74 height 37
type input "10"
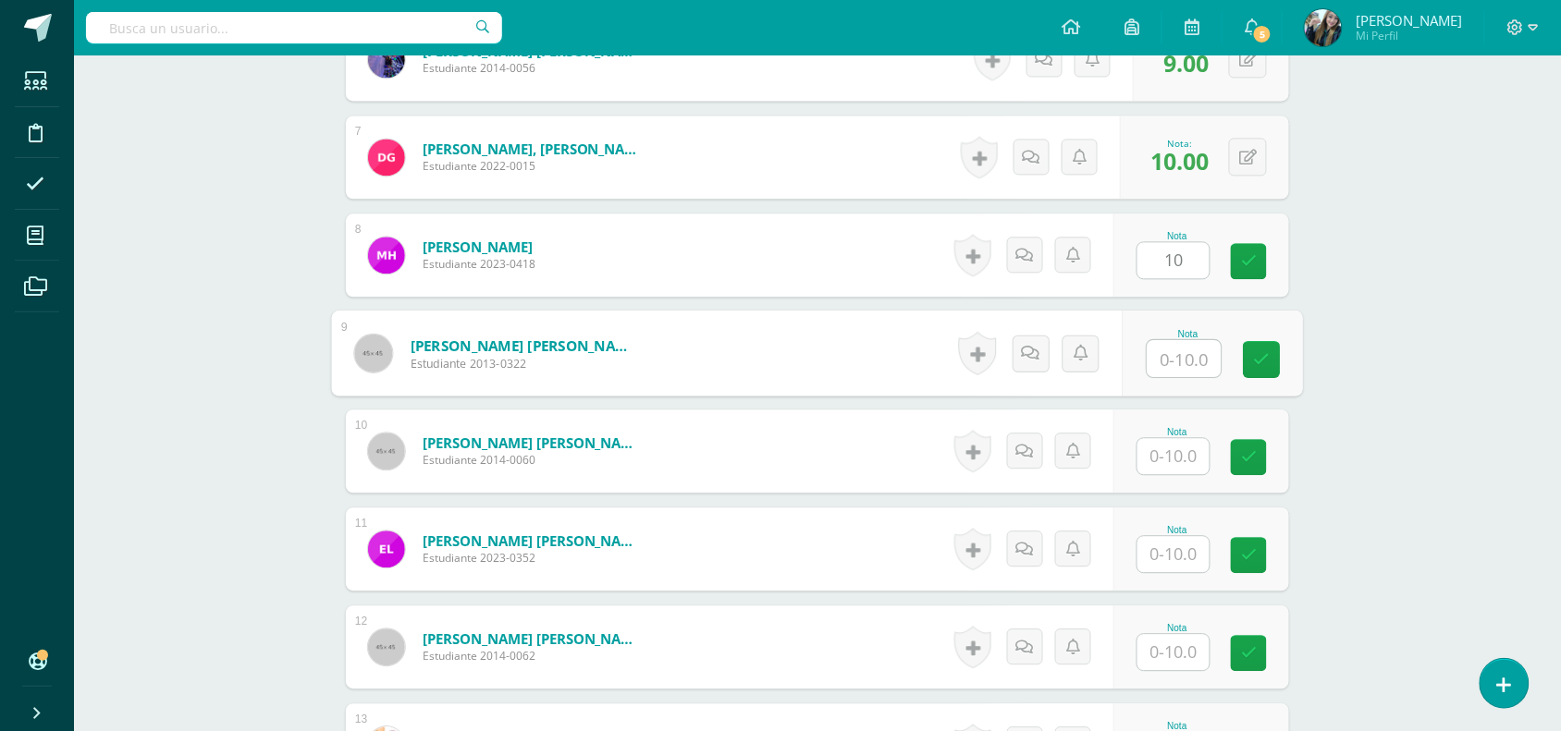
click at [1174, 344] on input "text" at bounding box center [1184, 358] width 74 height 37
type input "10"
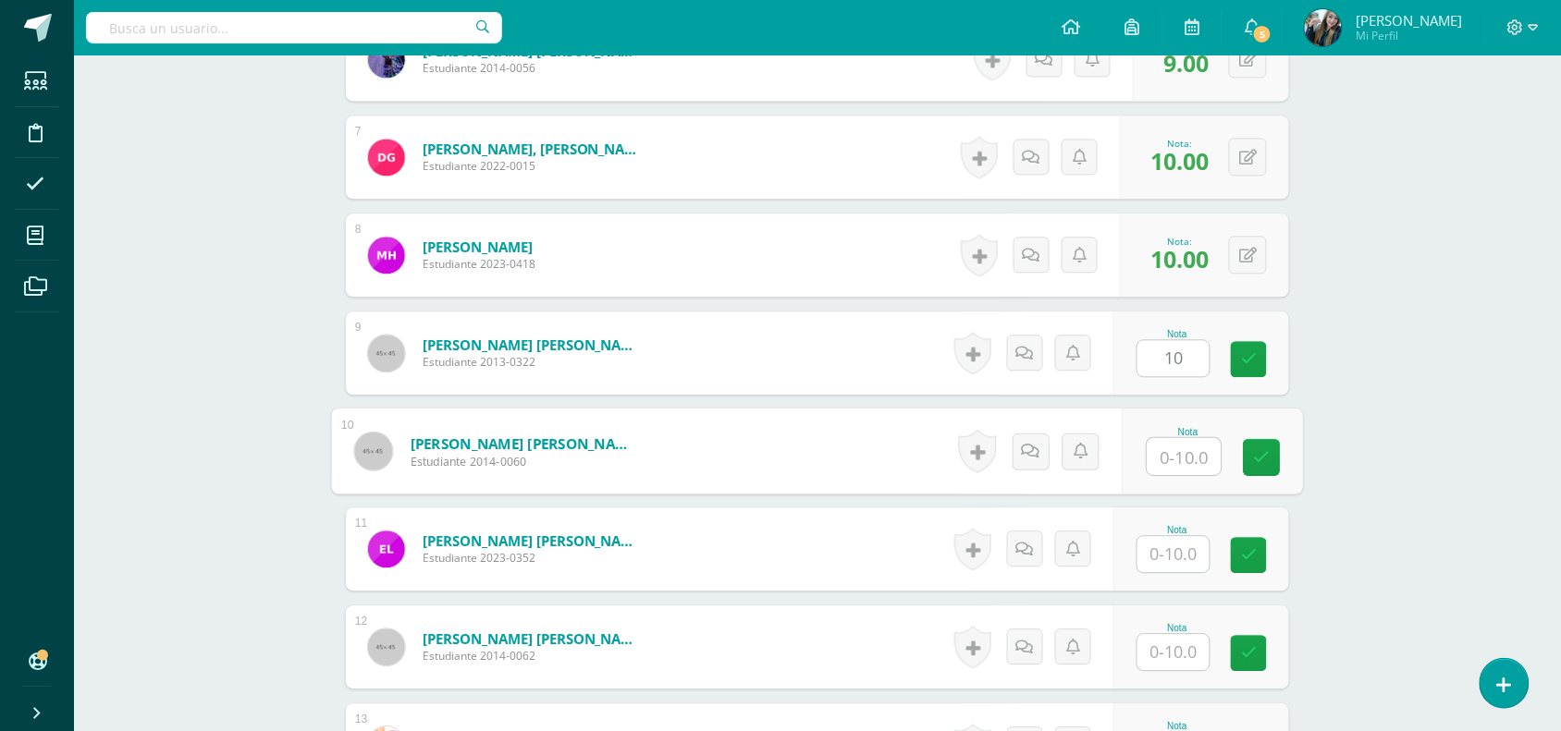
click at [1171, 464] on input "text" at bounding box center [1184, 456] width 74 height 37
type input "9"
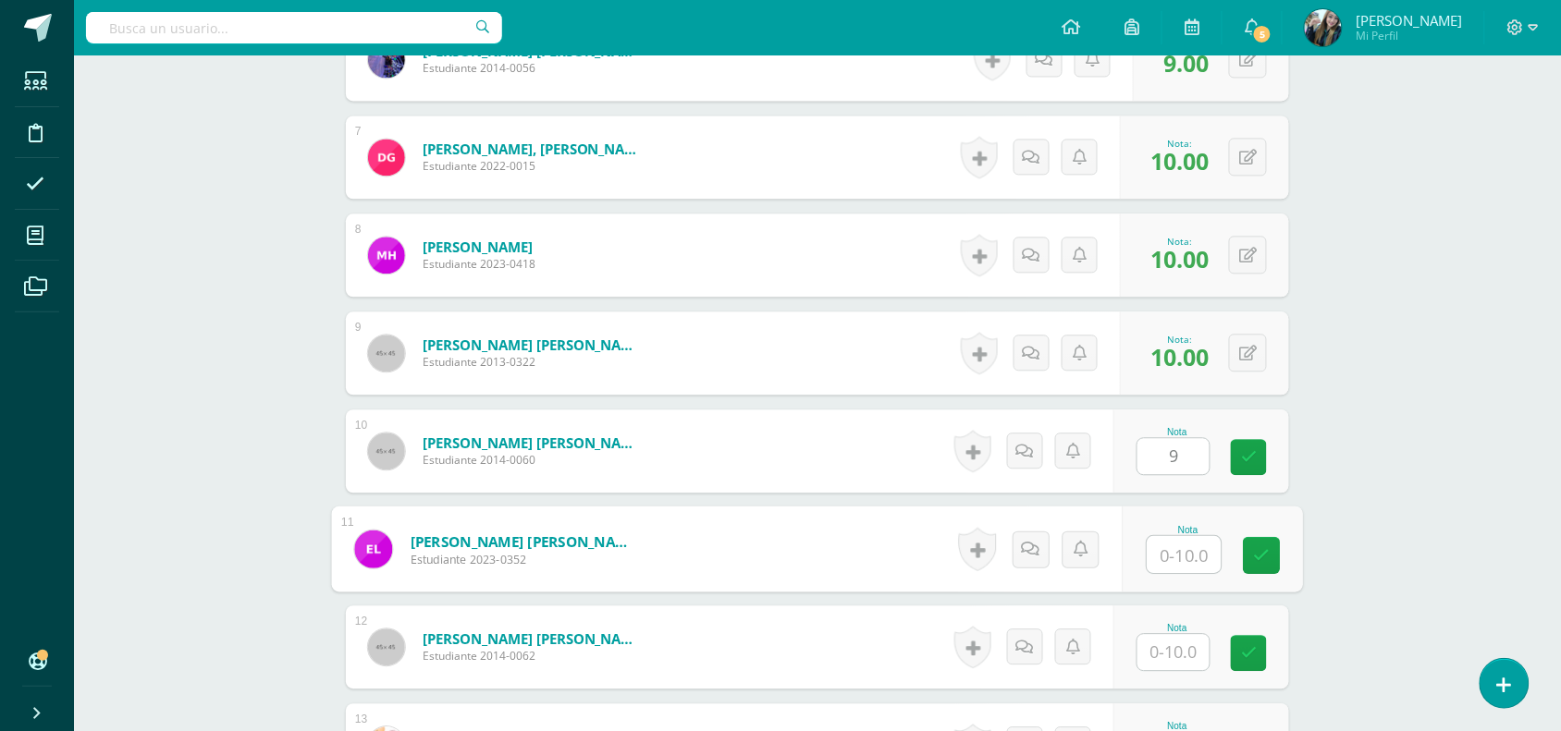
click at [1171, 546] on input "text" at bounding box center [1184, 554] width 74 height 37
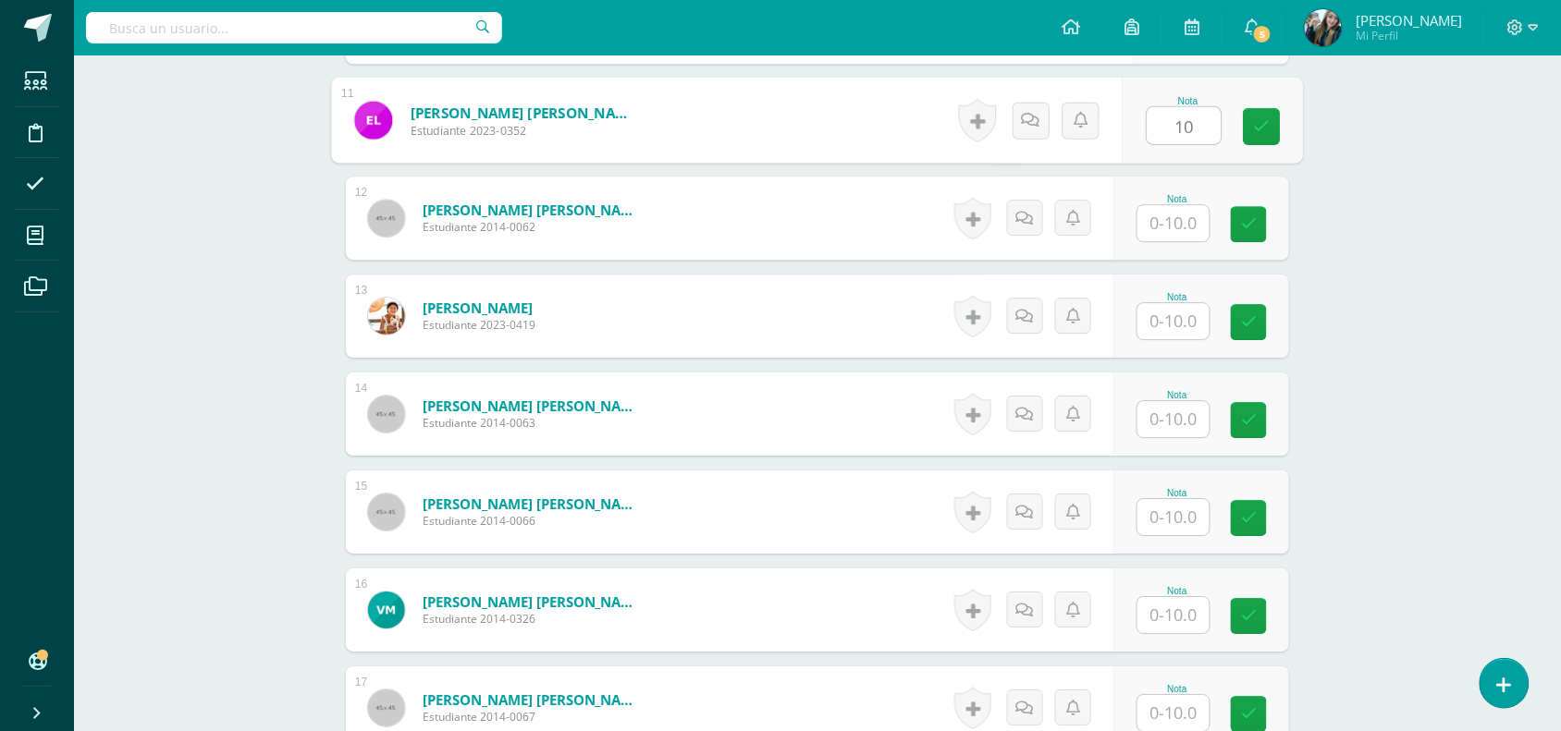
scroll to position [1549, 0]
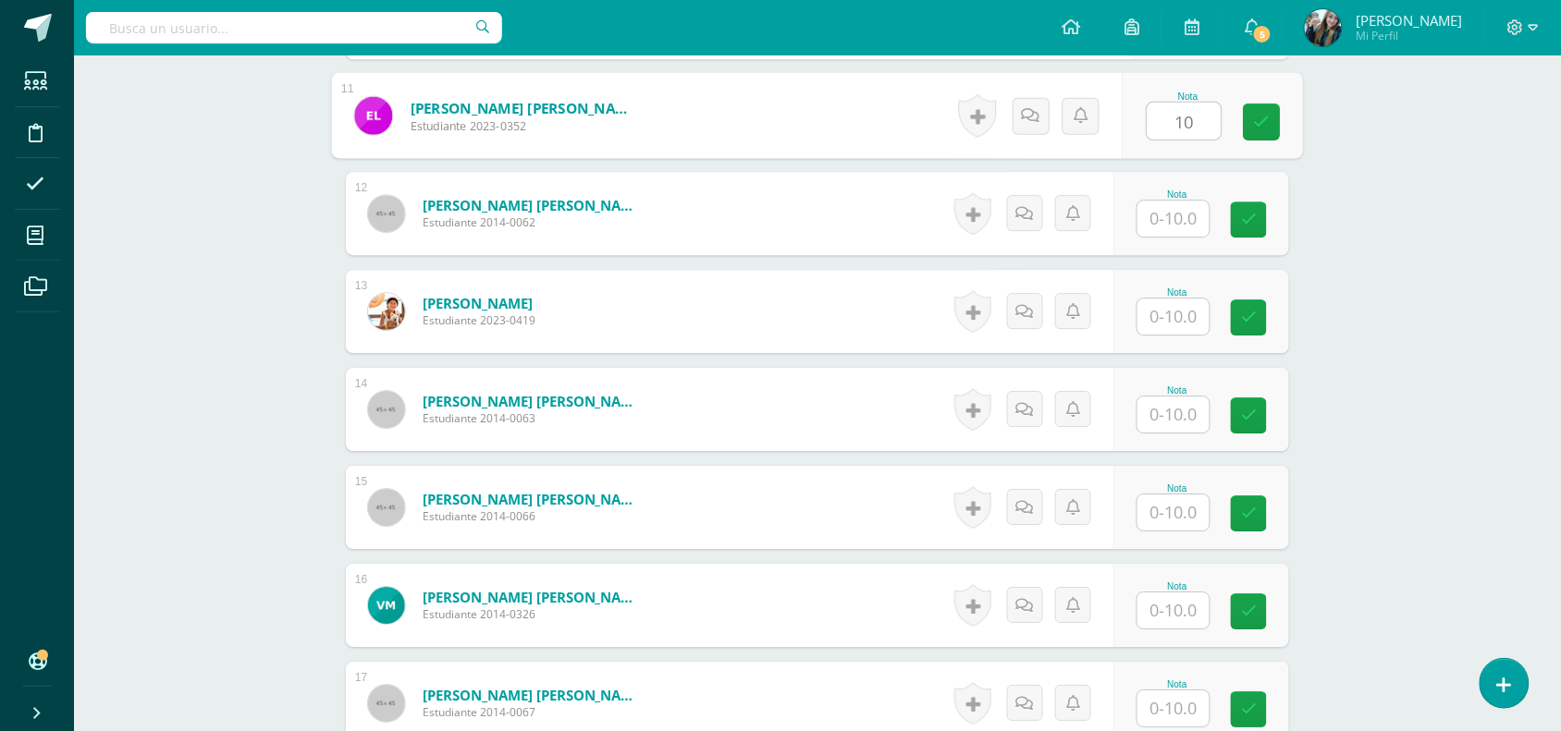
type input "10"
click at [1193, 227] on input "text" at bounding box center [1173, 219] width 72 height 36
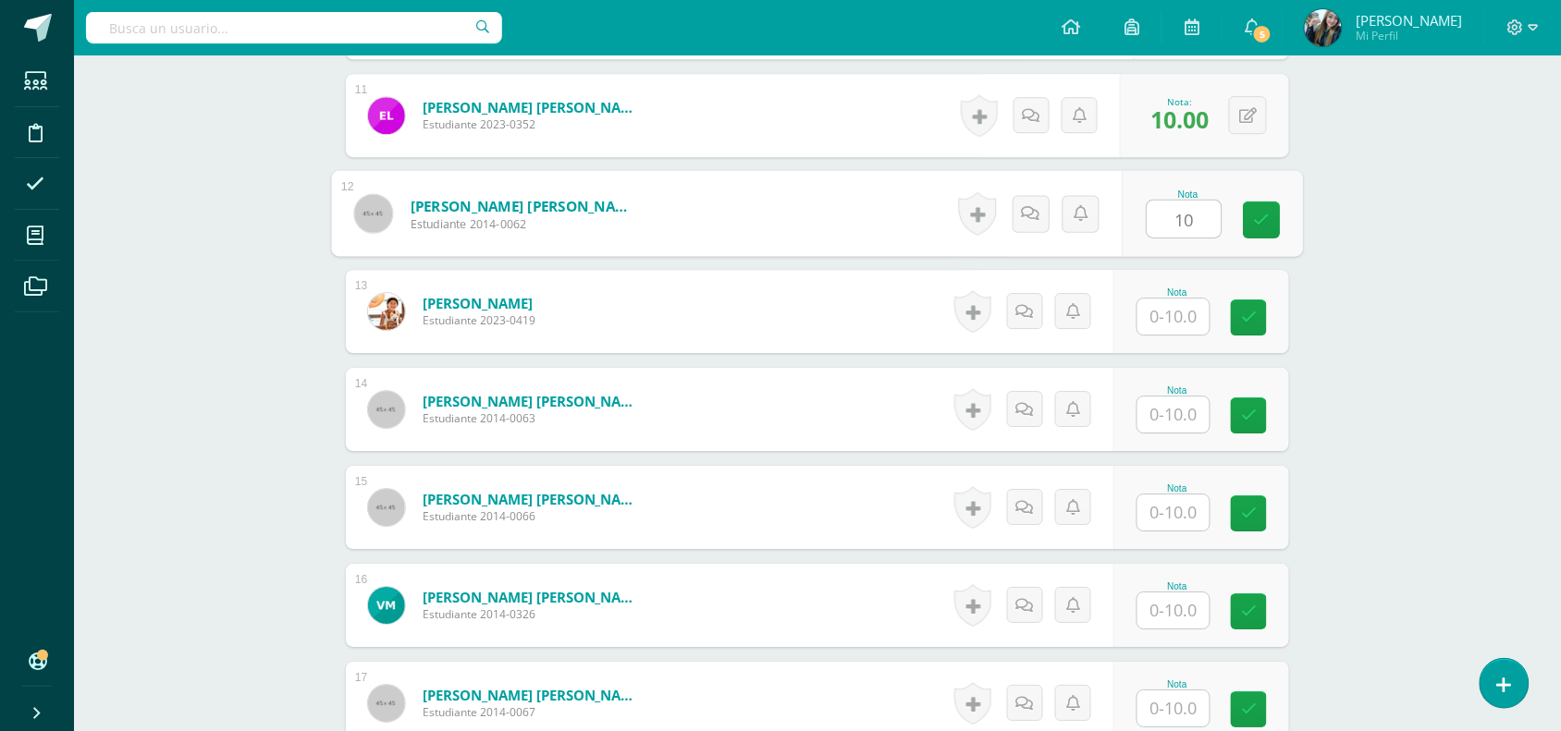
type input "10"
click at [1188, 314] on input "text" at bounding box center [1173, 317] width 72 height 36
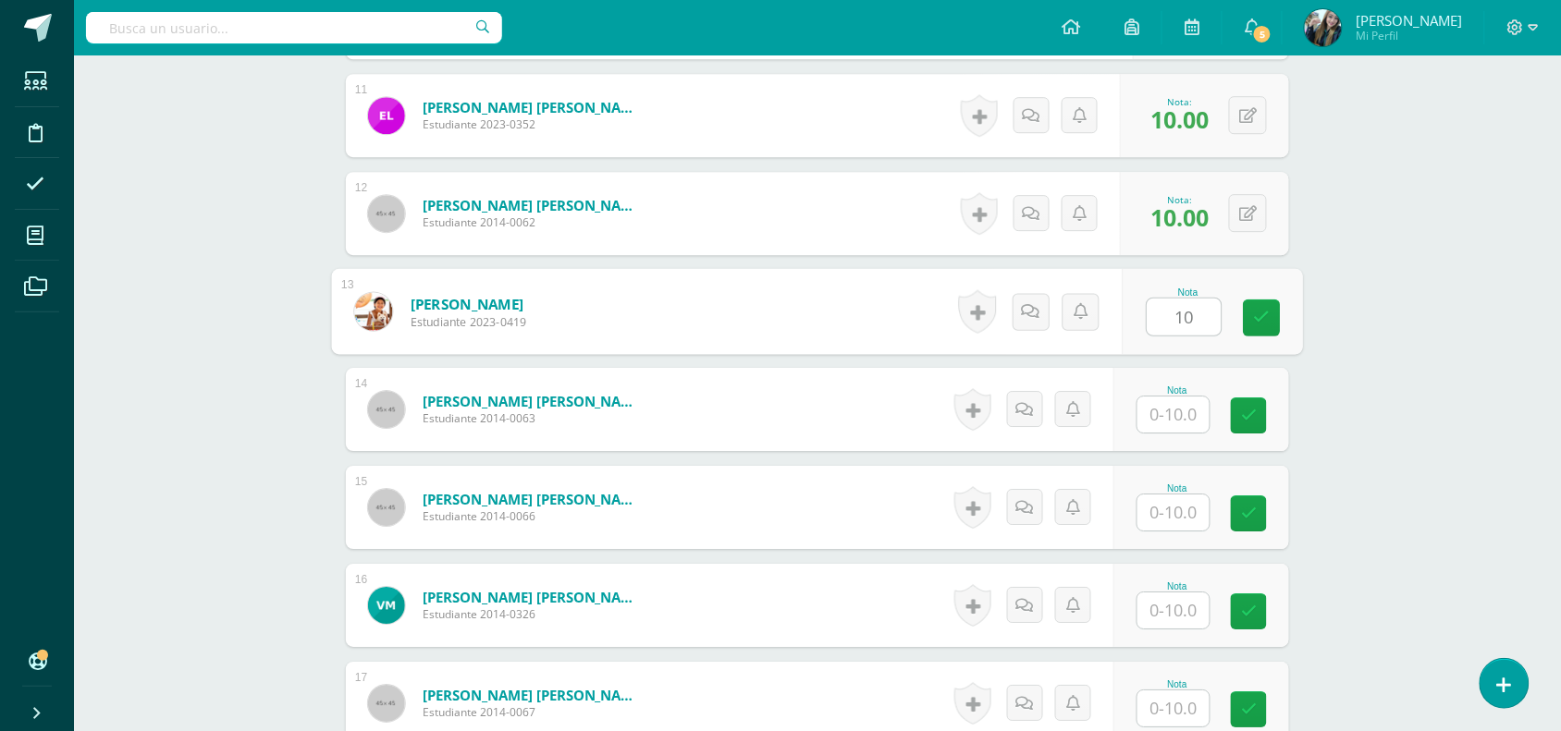
type input "10"
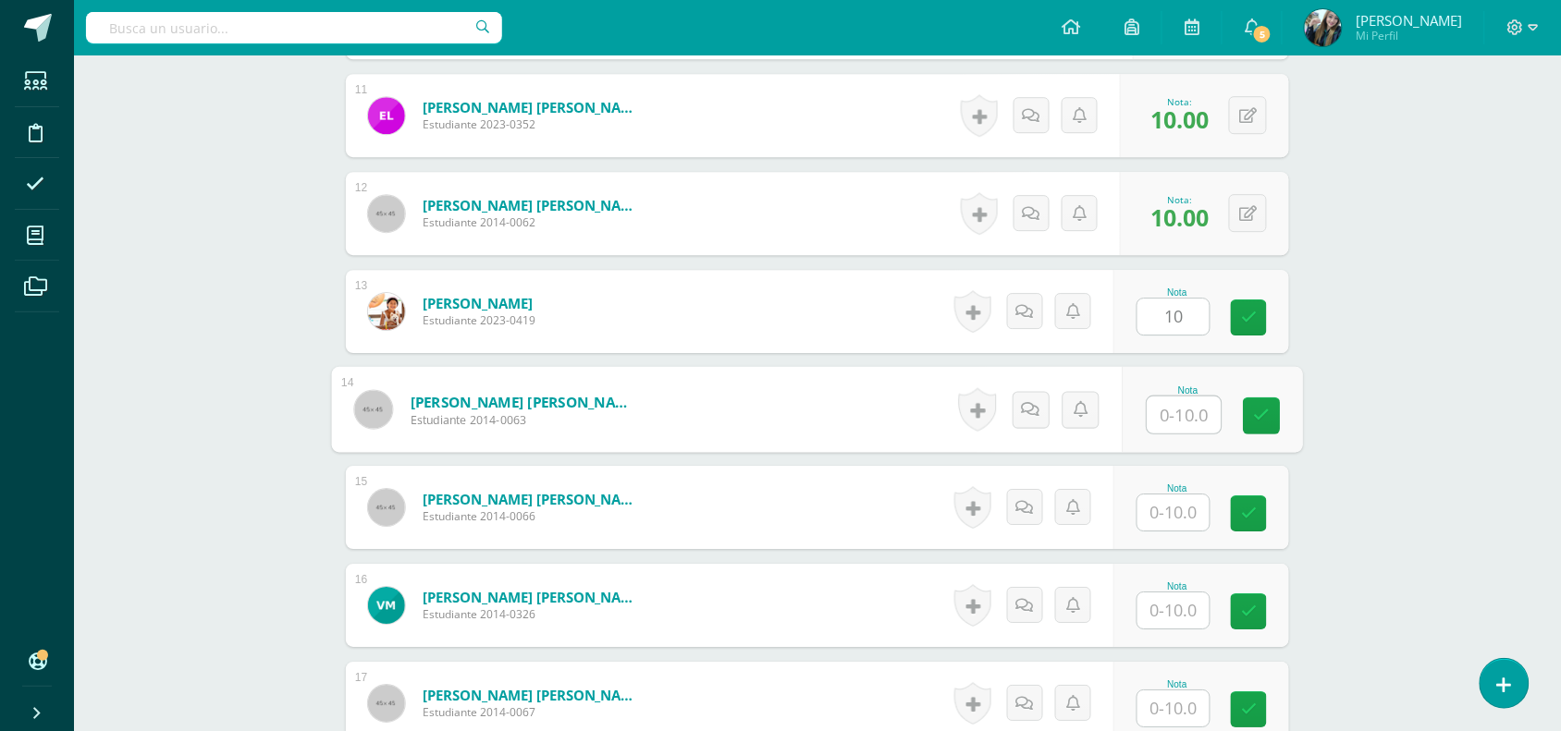
click at [1188, 423] on input "text" at bounding box center [1184, 415] width 74 height 37
type input "10"
click at [1168, 543] on div "Nota" at bounding box center [1201, 507] width 176 height 83
click at [1180, 518] on input "text" at bounding box center [1173, 513] width 72 height 36
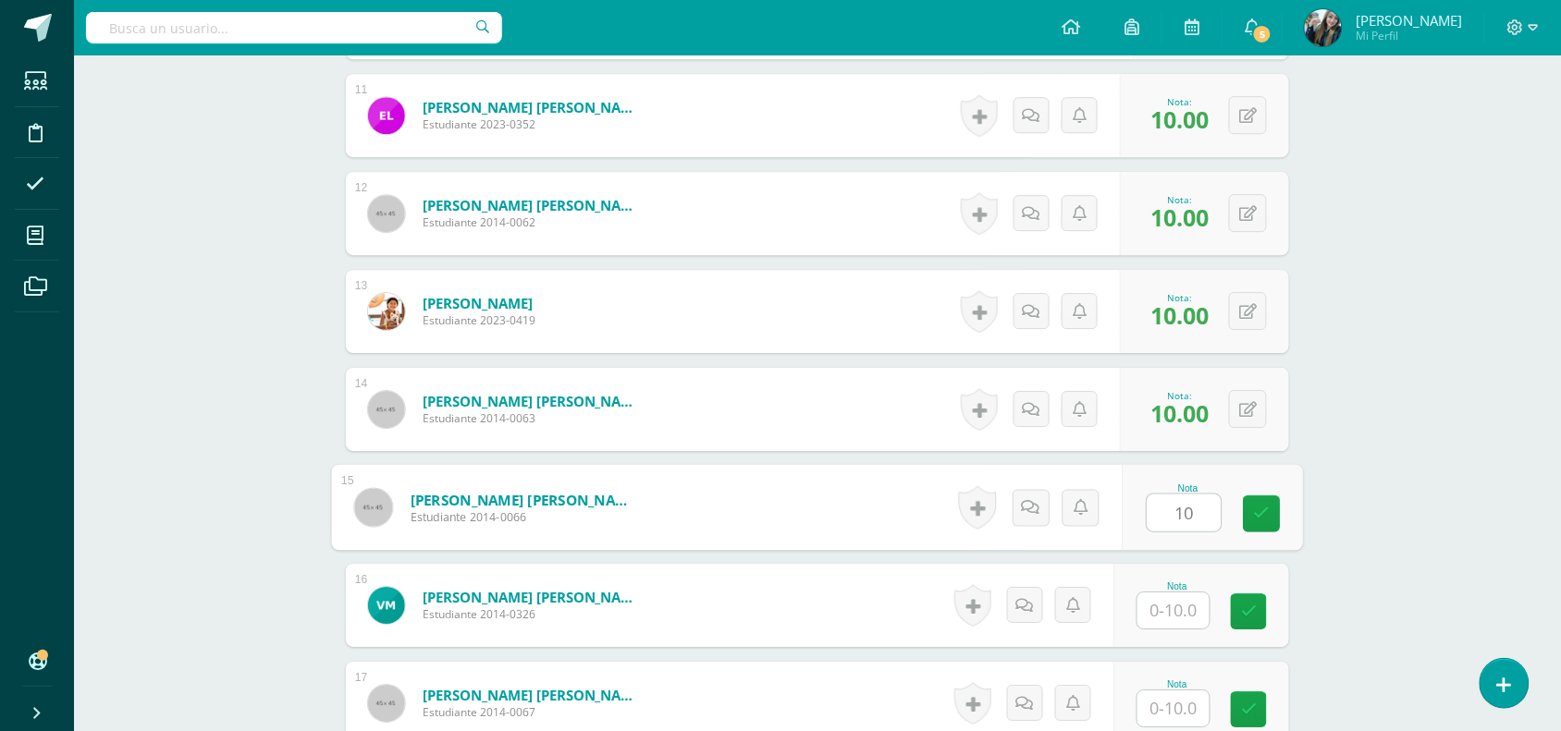
type input "10"
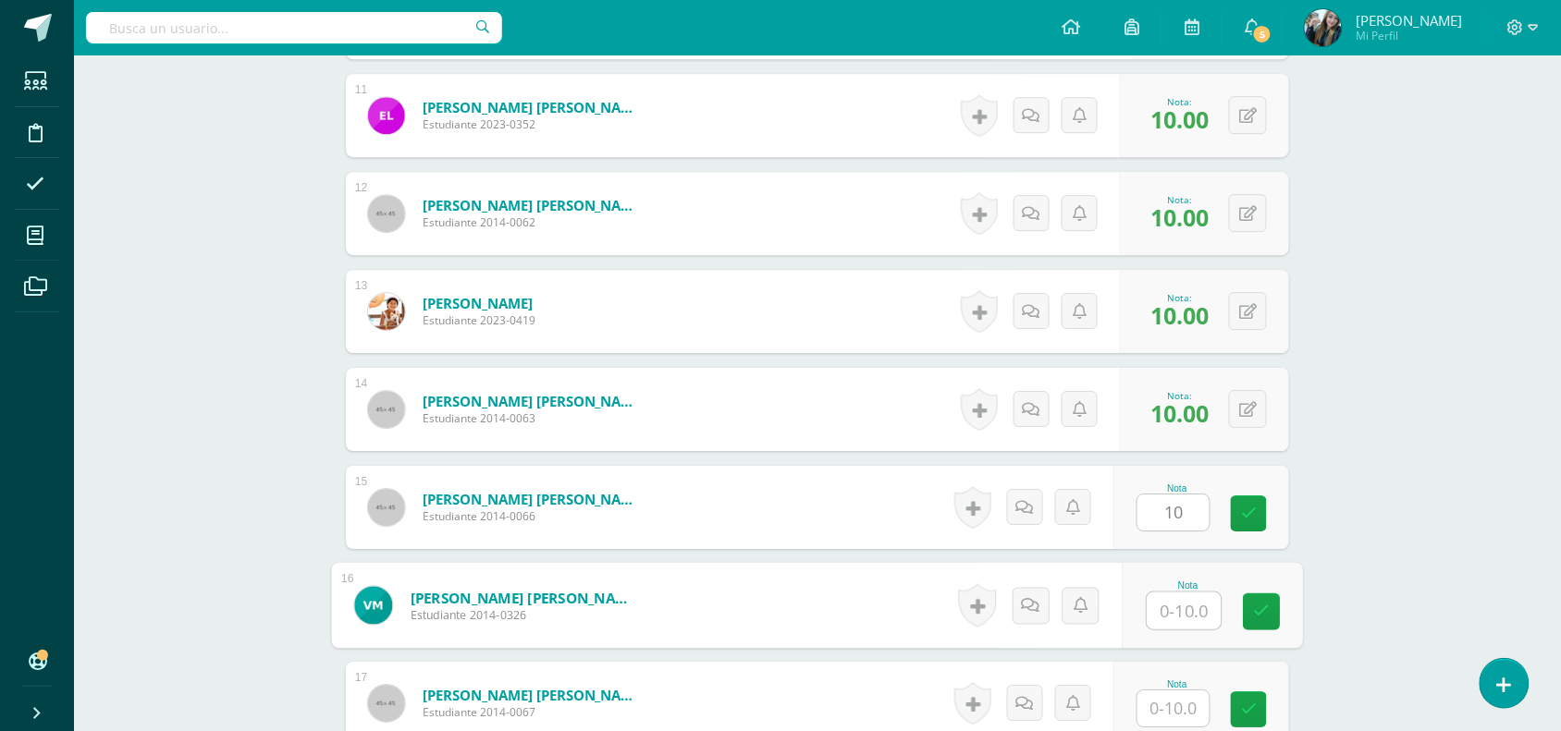
click at [1185, 601] on input "text" at bounding box center [1184, 611] width 74 height 37
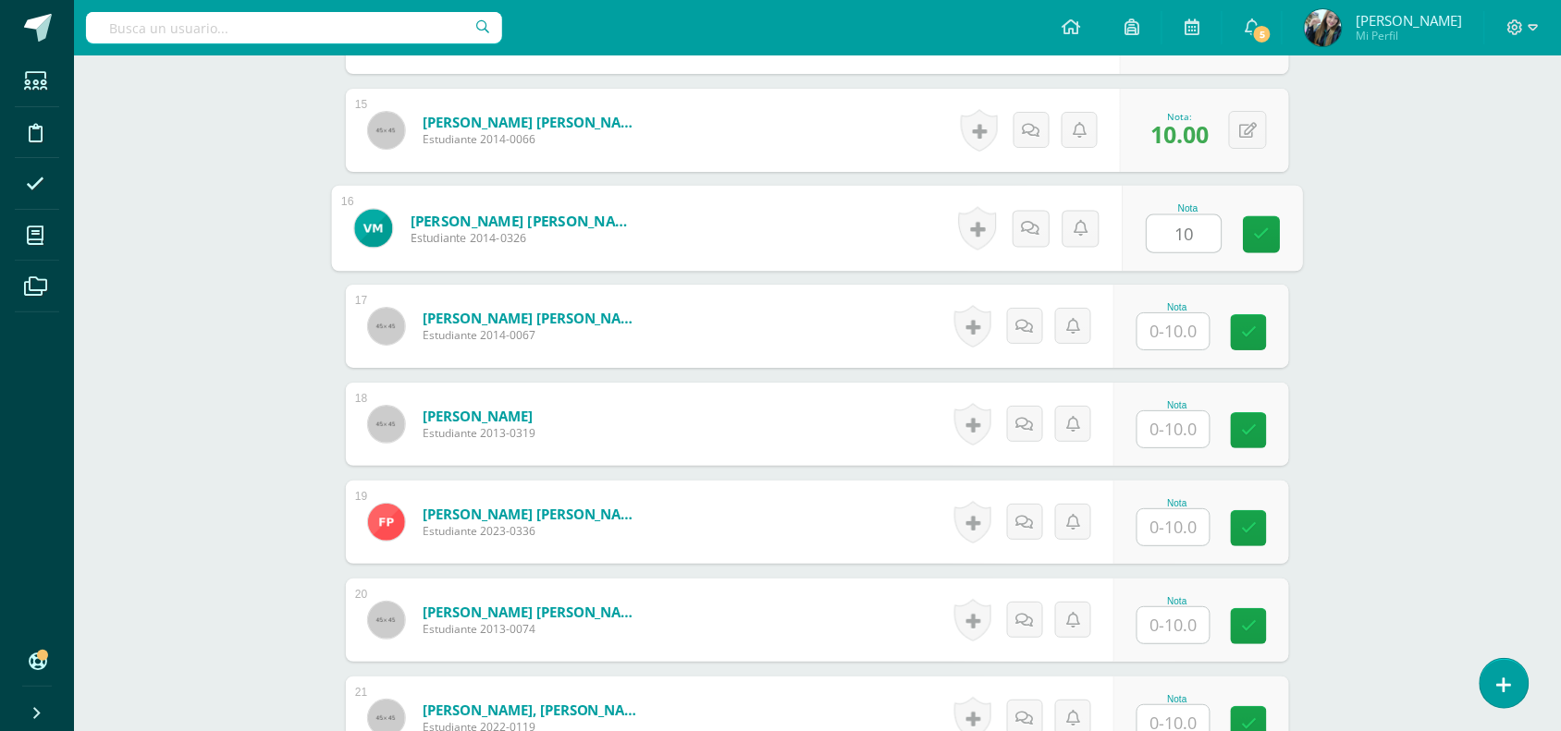
scroll to position [1937, 0]
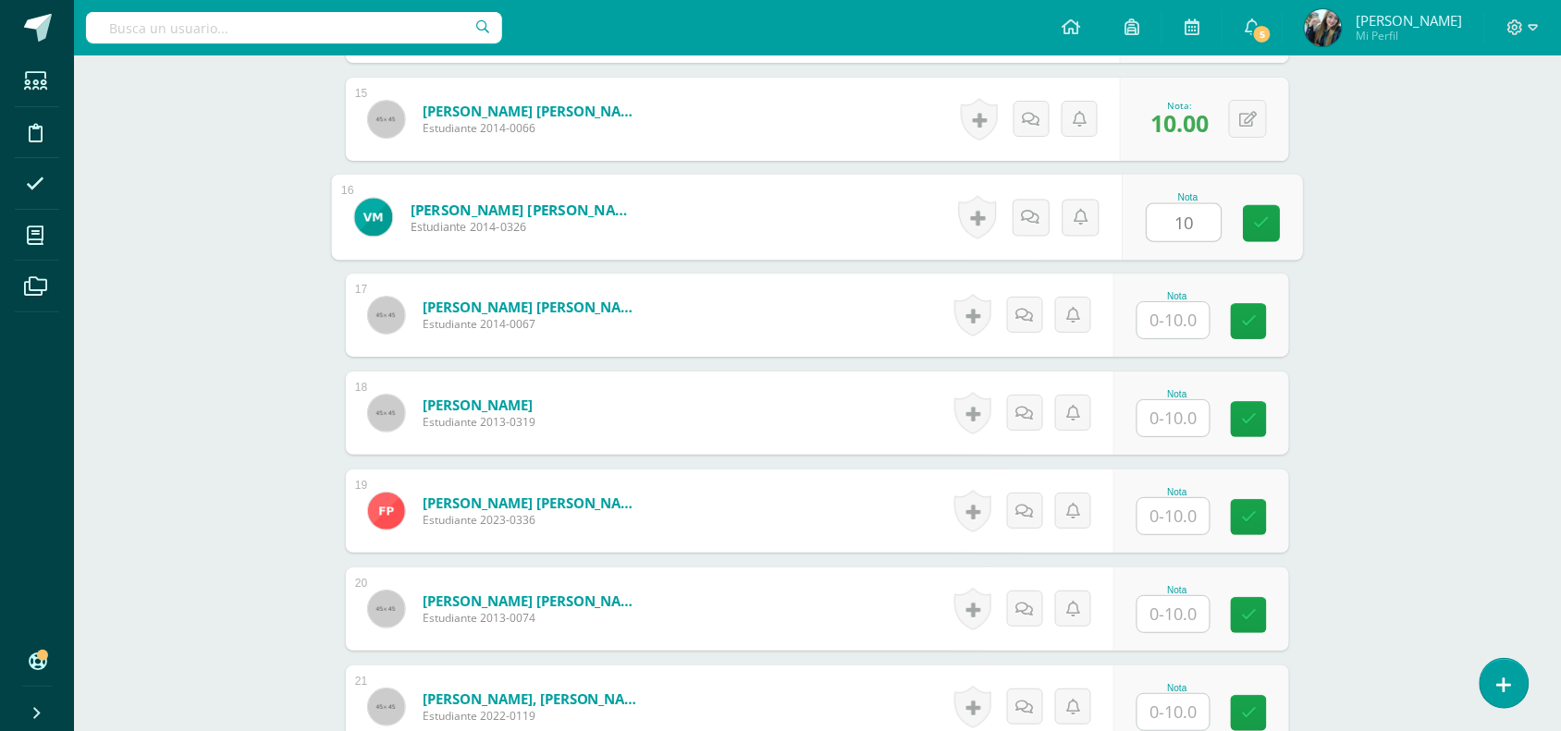
type input "10"
click at [1188, 322] on input "text" at bounding box center [1173, 320] width 72 height 36
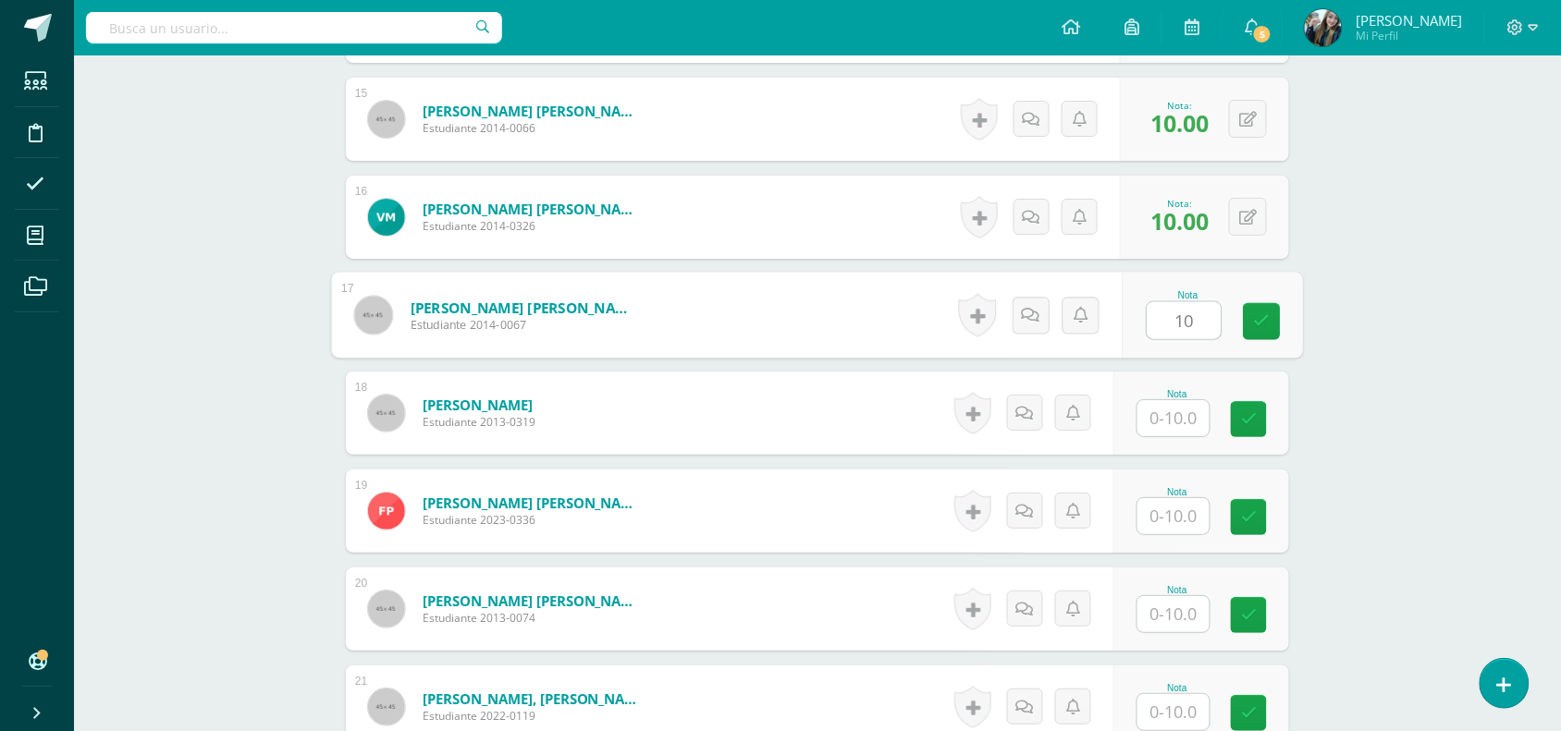
type input "10"
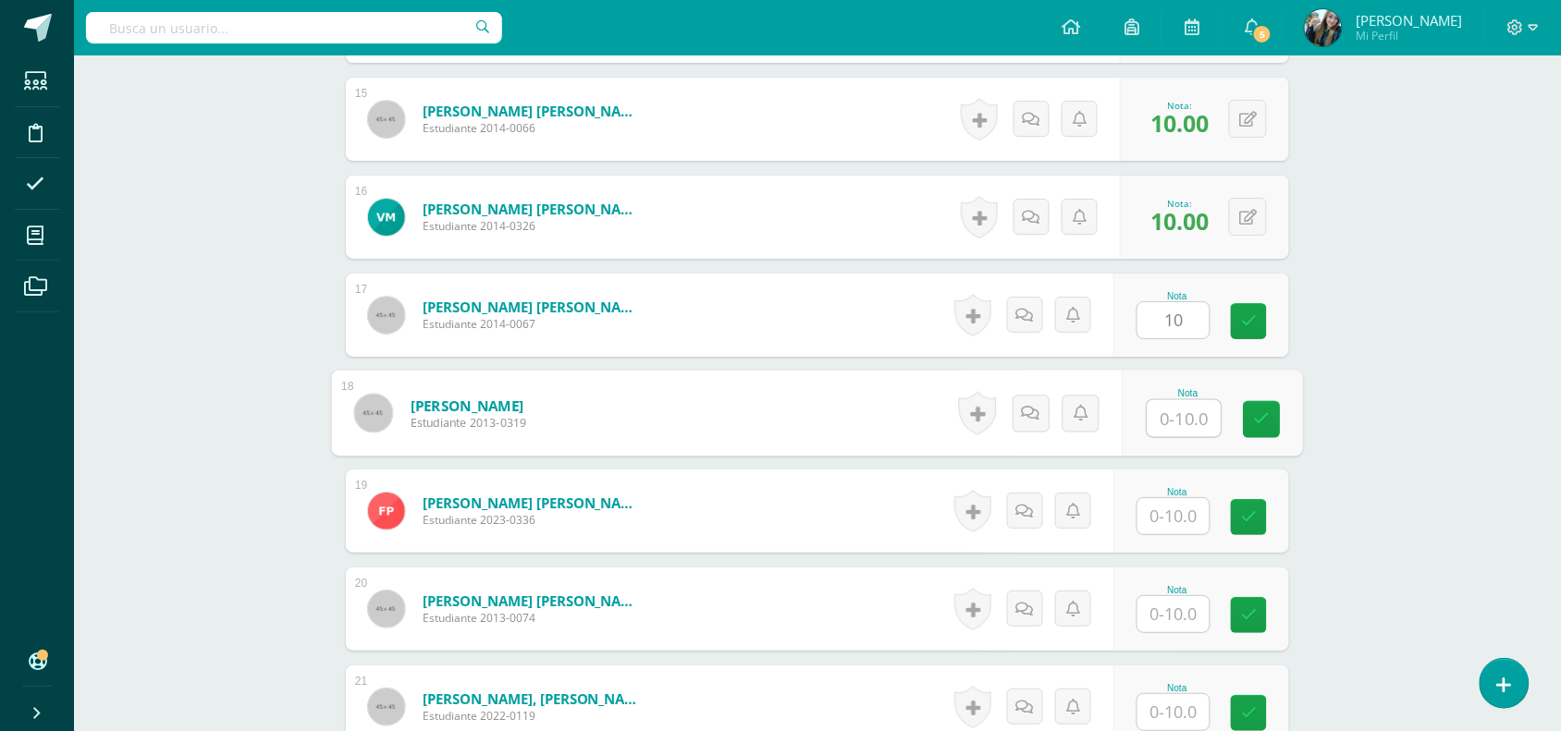
click at [1186, 417] on input "text" at bounding box center [1184, 418] width 74 height 37
type input "10"
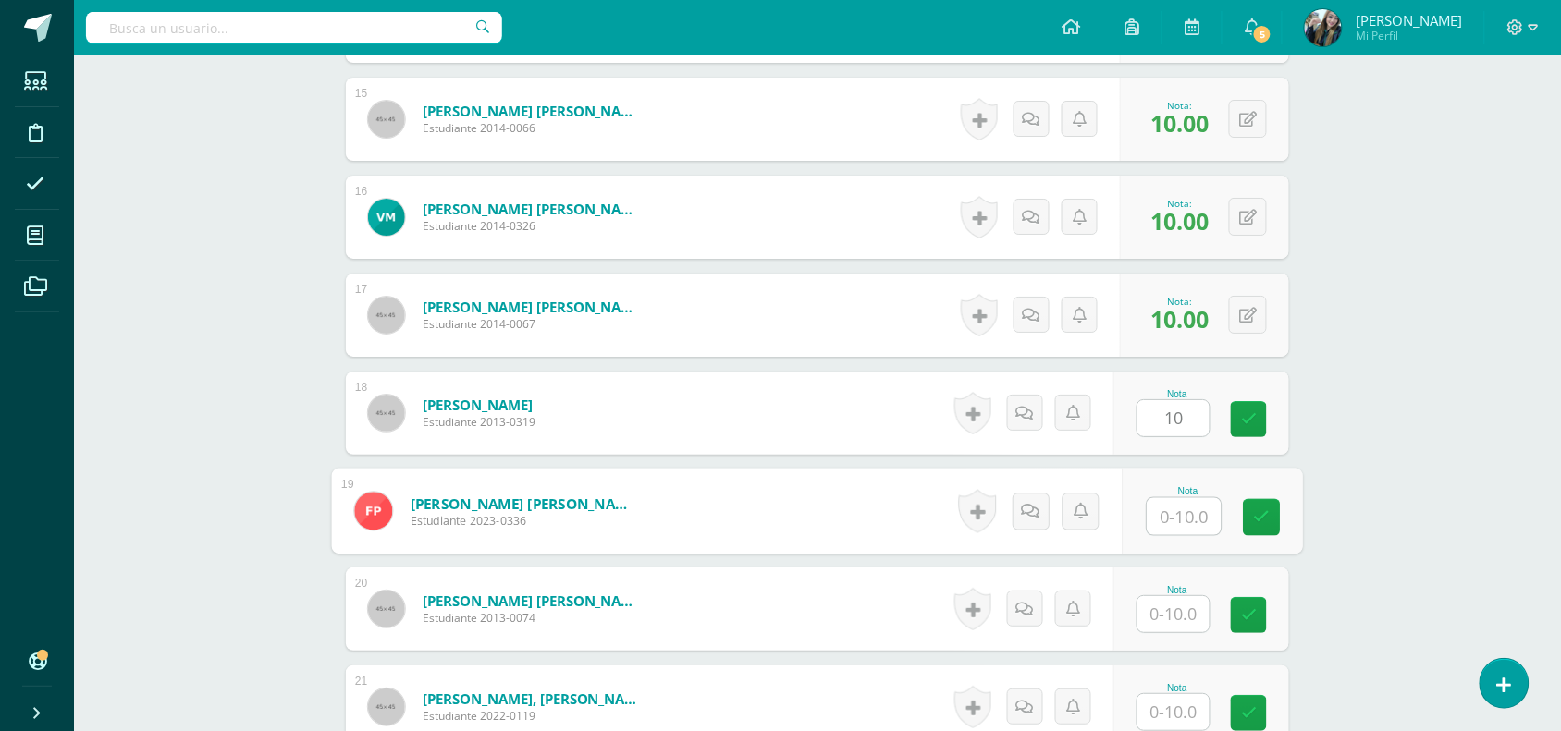
click at [1184, 510] on input "text" at bounding box center [1184, 516] width 74 height 37
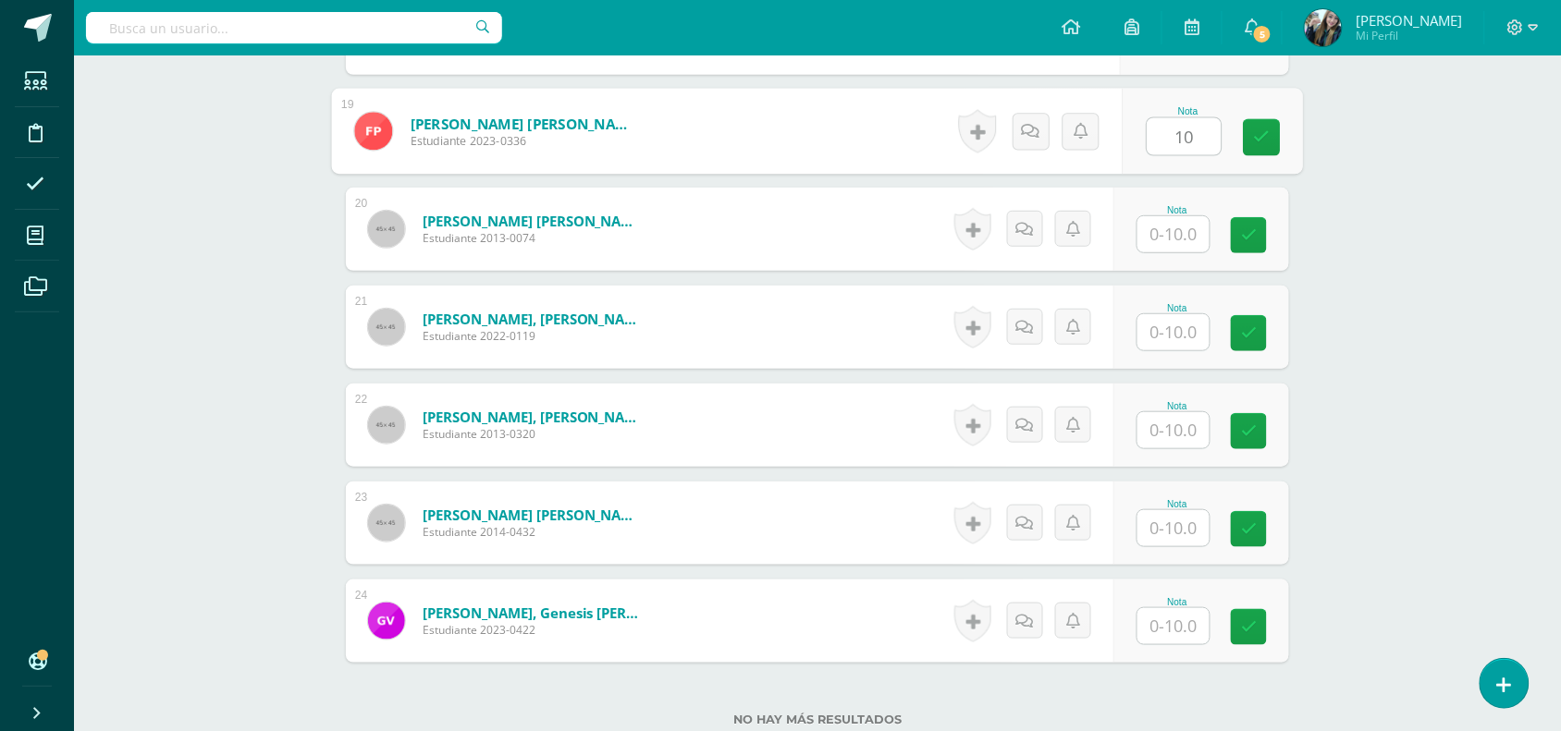
scroll to position [2344, 0]
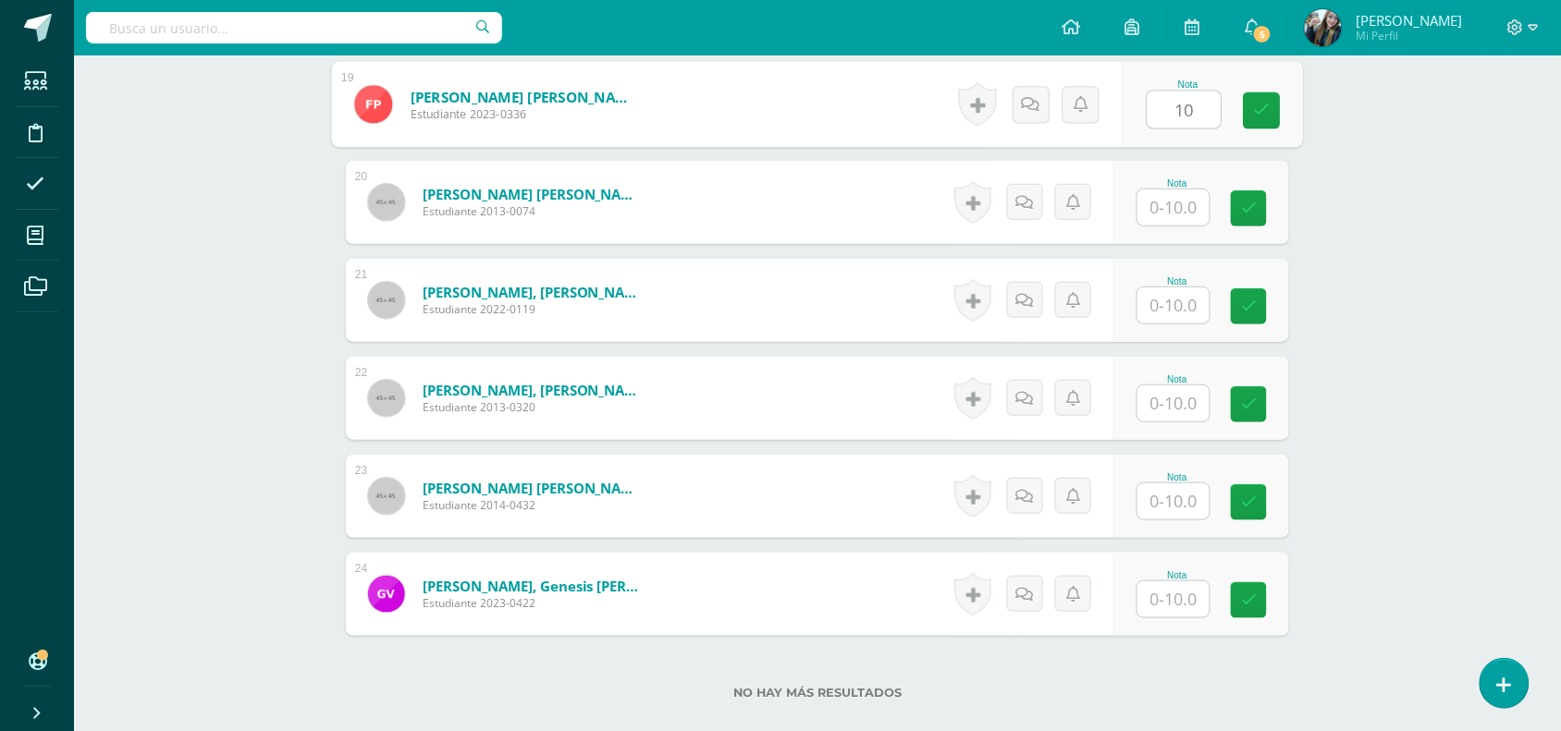
type input "10"
click at [1175, 203] on input "text" at bounding box center [1173, 208] width 72 height 36
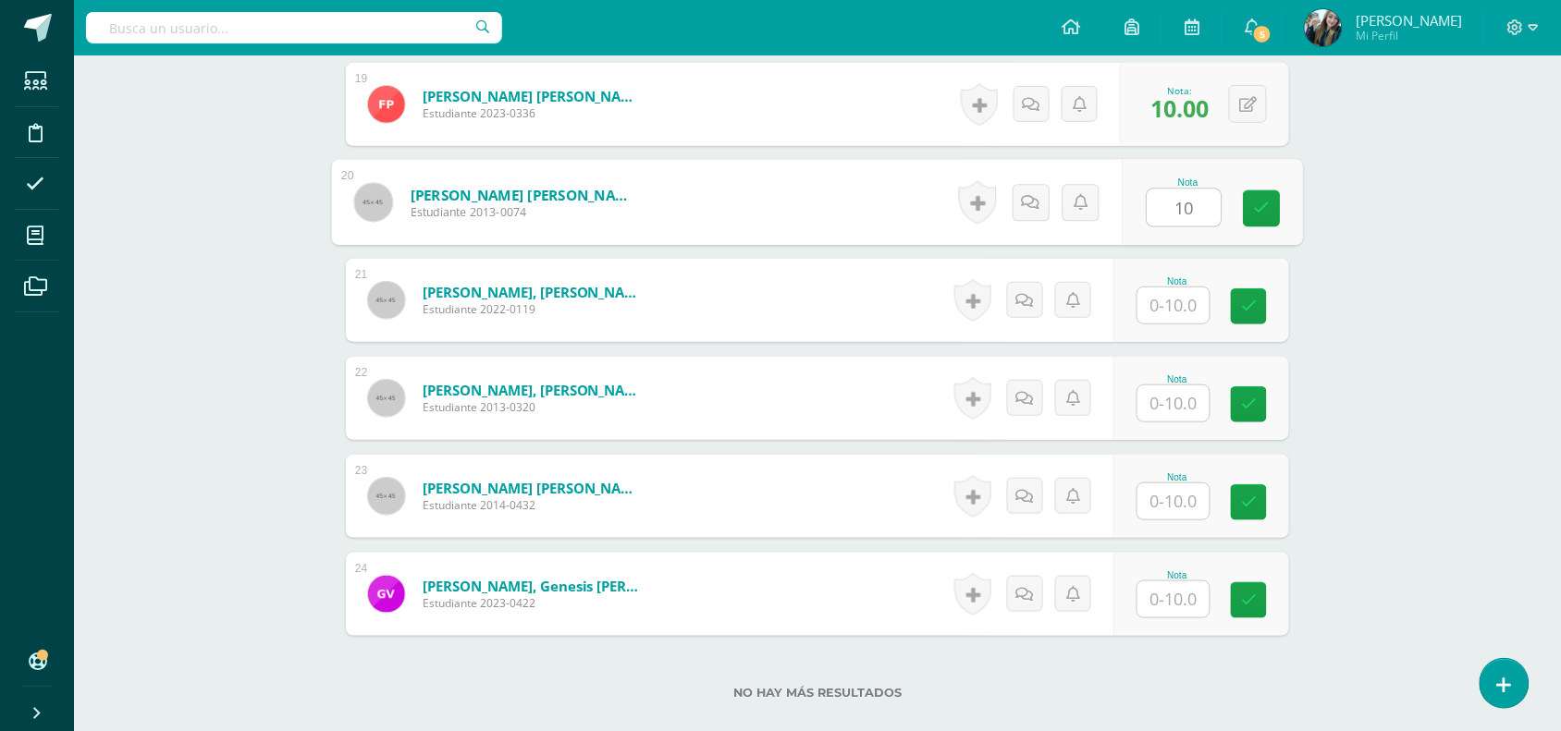
type input "10"
click at [1180, 300] on input "text" at bounding box center [1173, 306] width 72 height 36
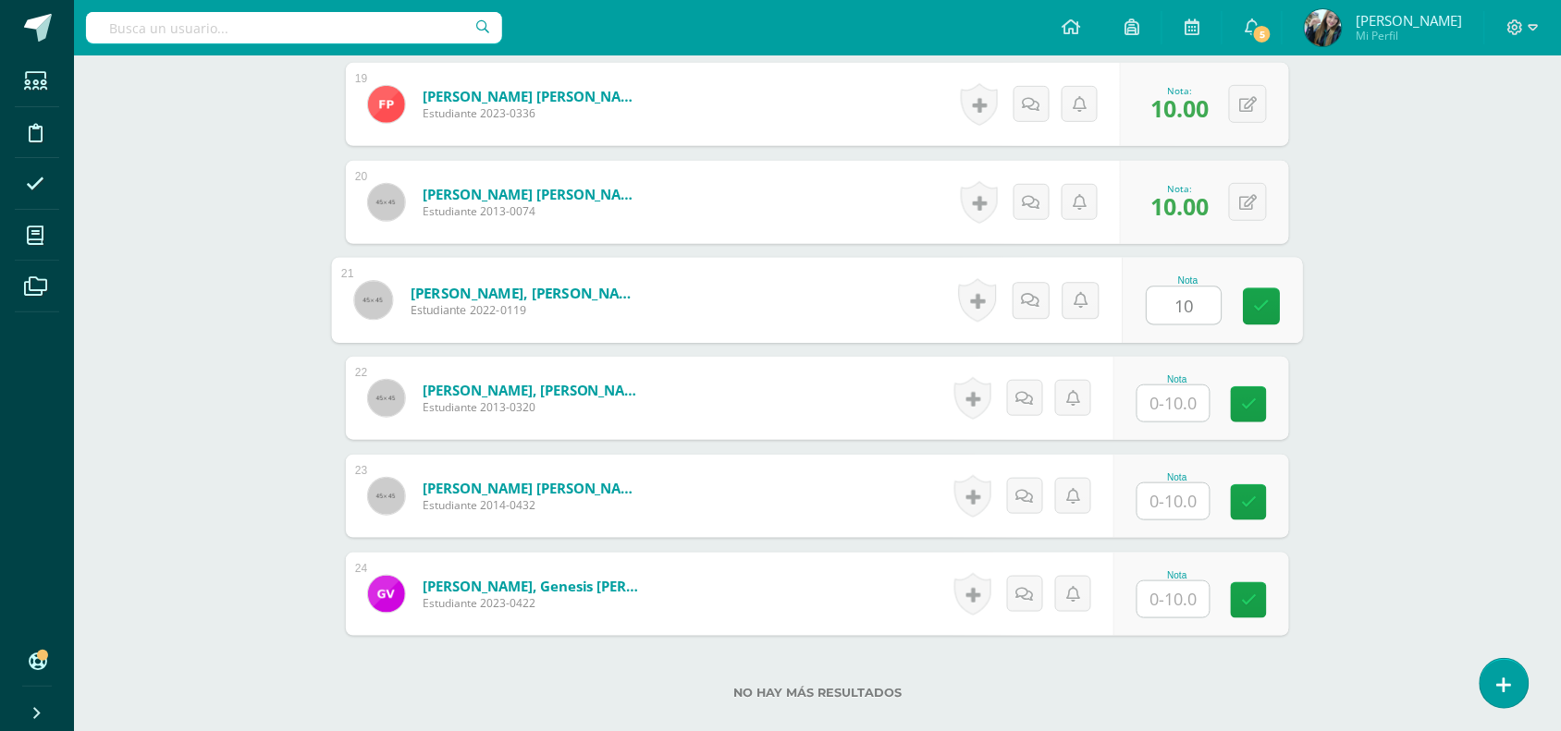
type input "10"
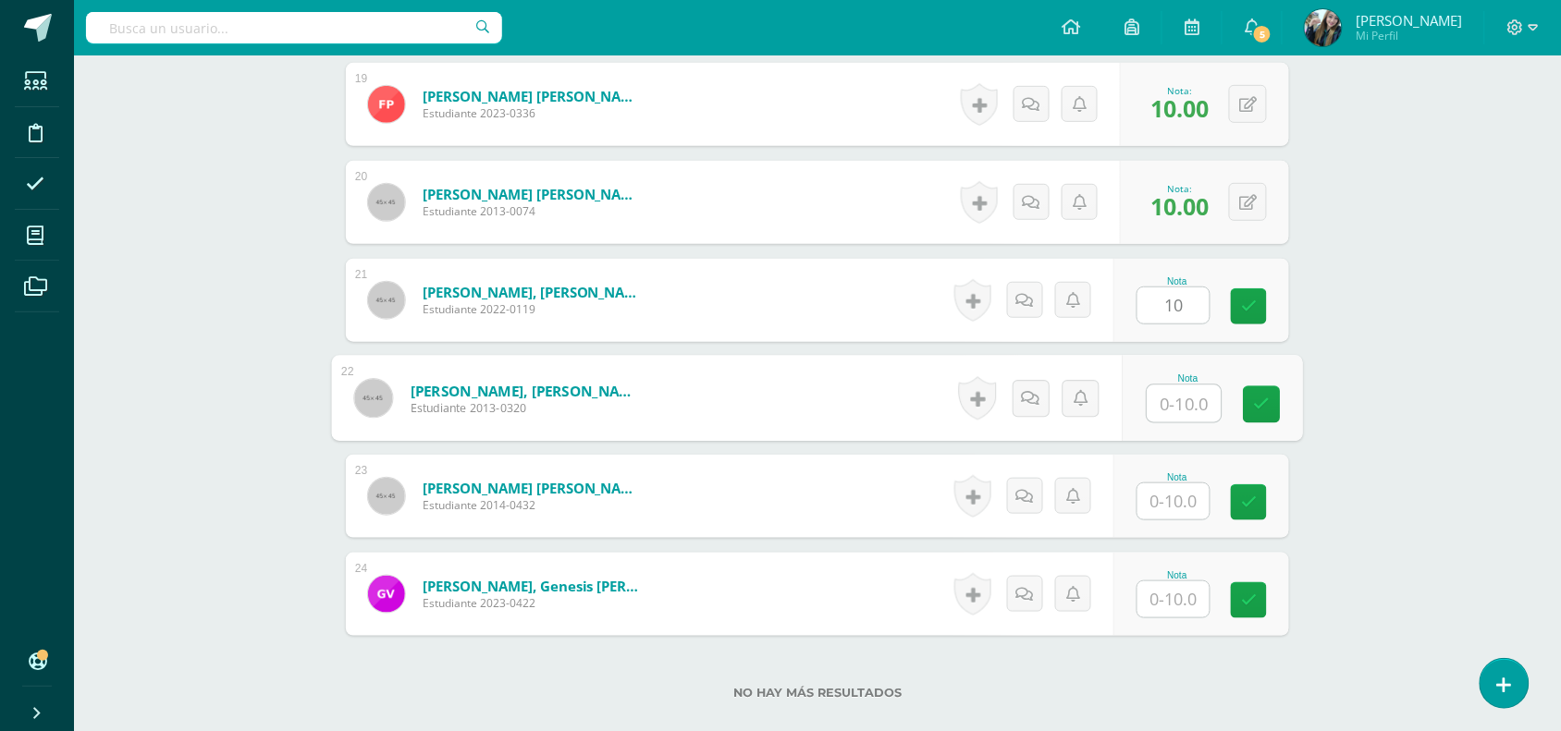
click at [1197, 395] on input "text" at bounding box center [1184, 404] width 74 height 37
type input "10"
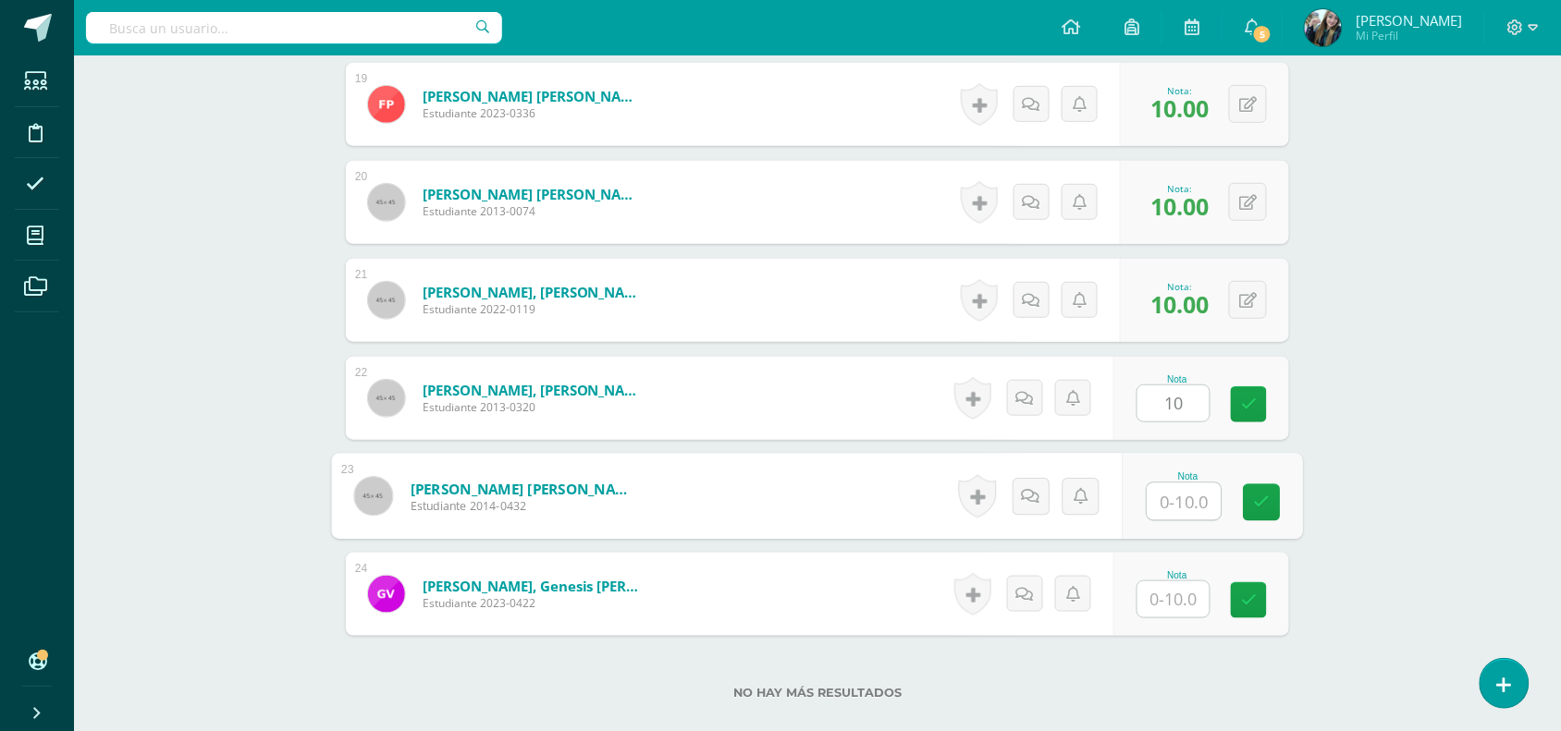
click at [1186, 499] on input "text" at bounding box center [1184, 502] width 74 height 37
type input "10"
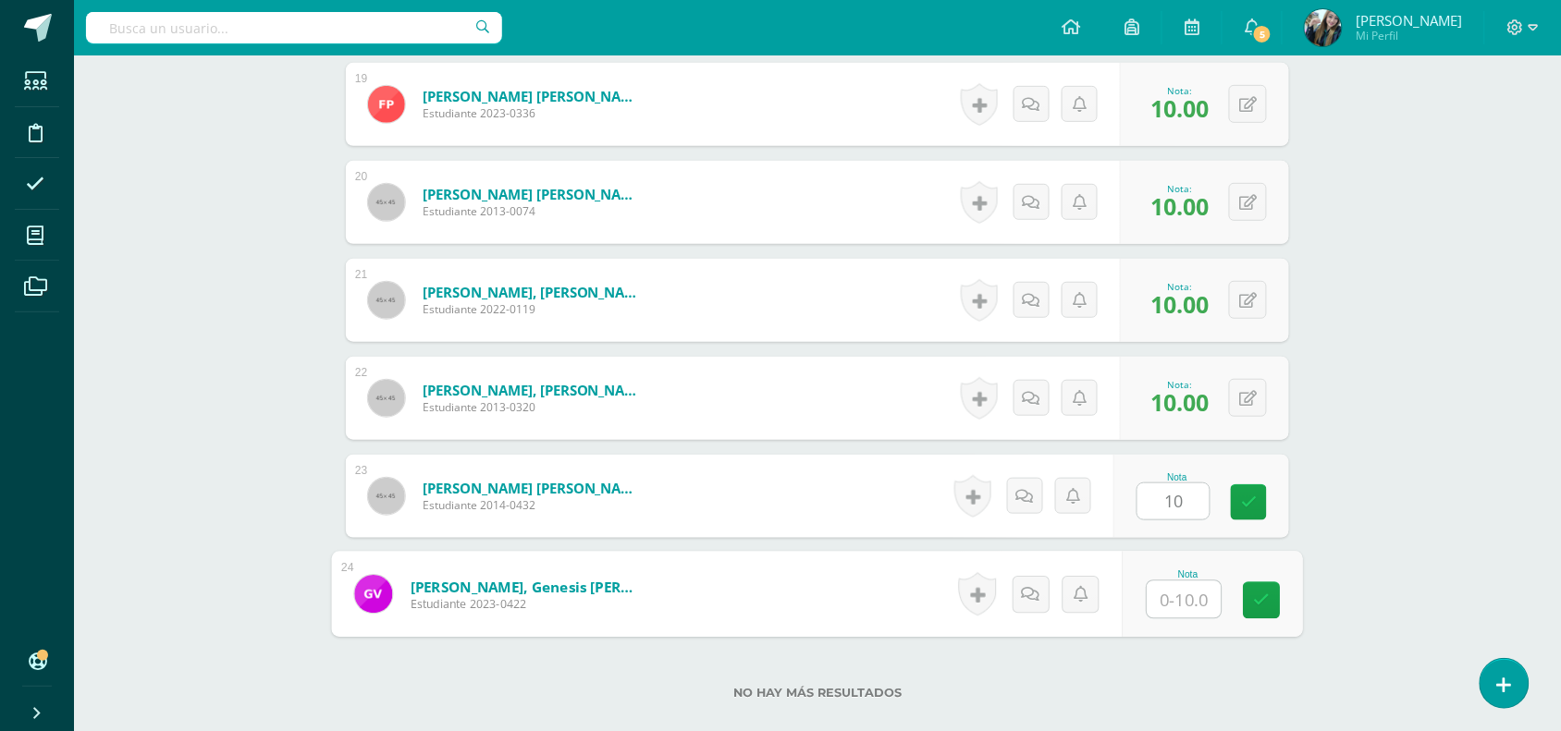
click at [1189, 582] on input "text" at bounding box center [1184, 600] width 74 height 37
type input "10"
click at [1274, 602] on link at bounding box center [1261, 600] width 37 height 37
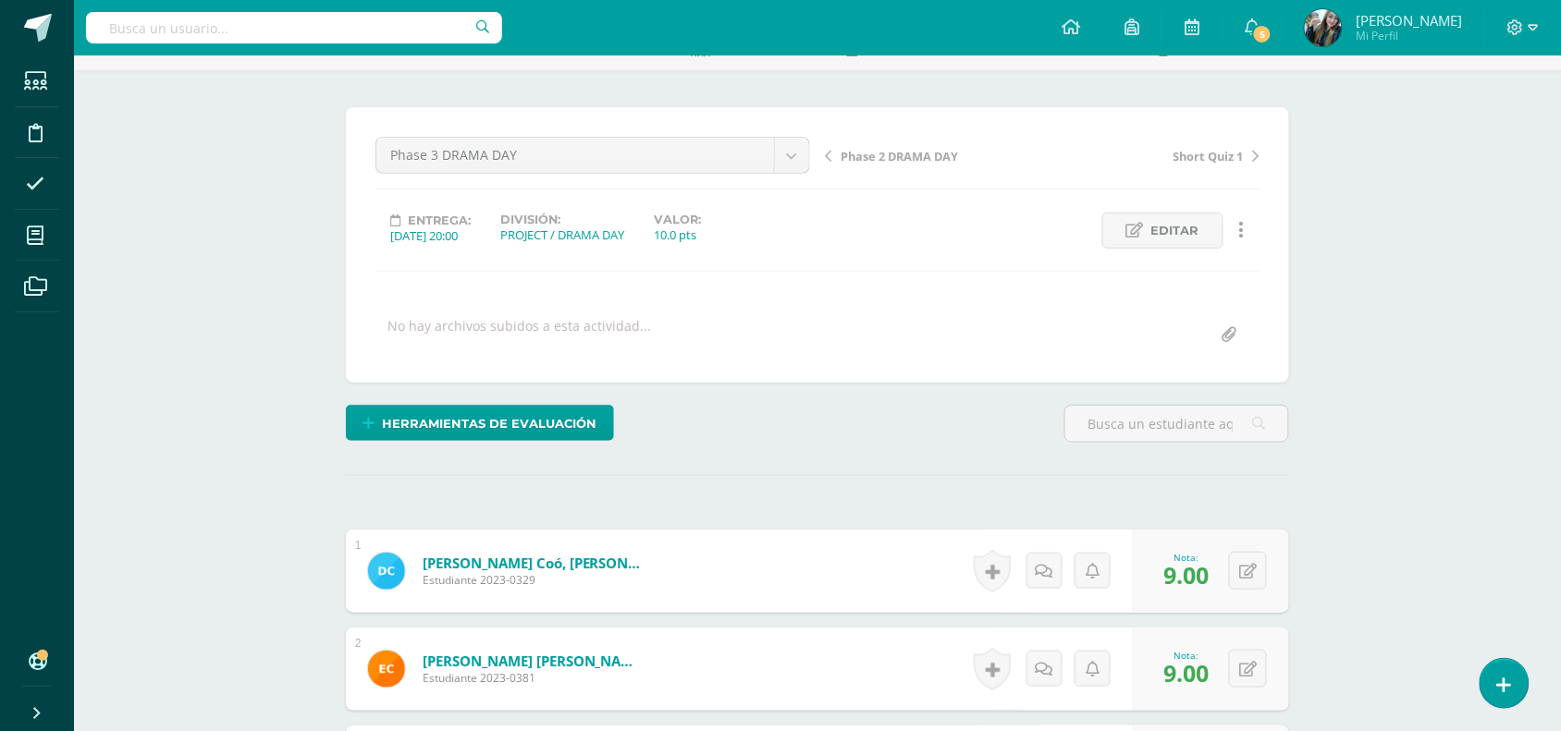
scroll to position [0, 0]
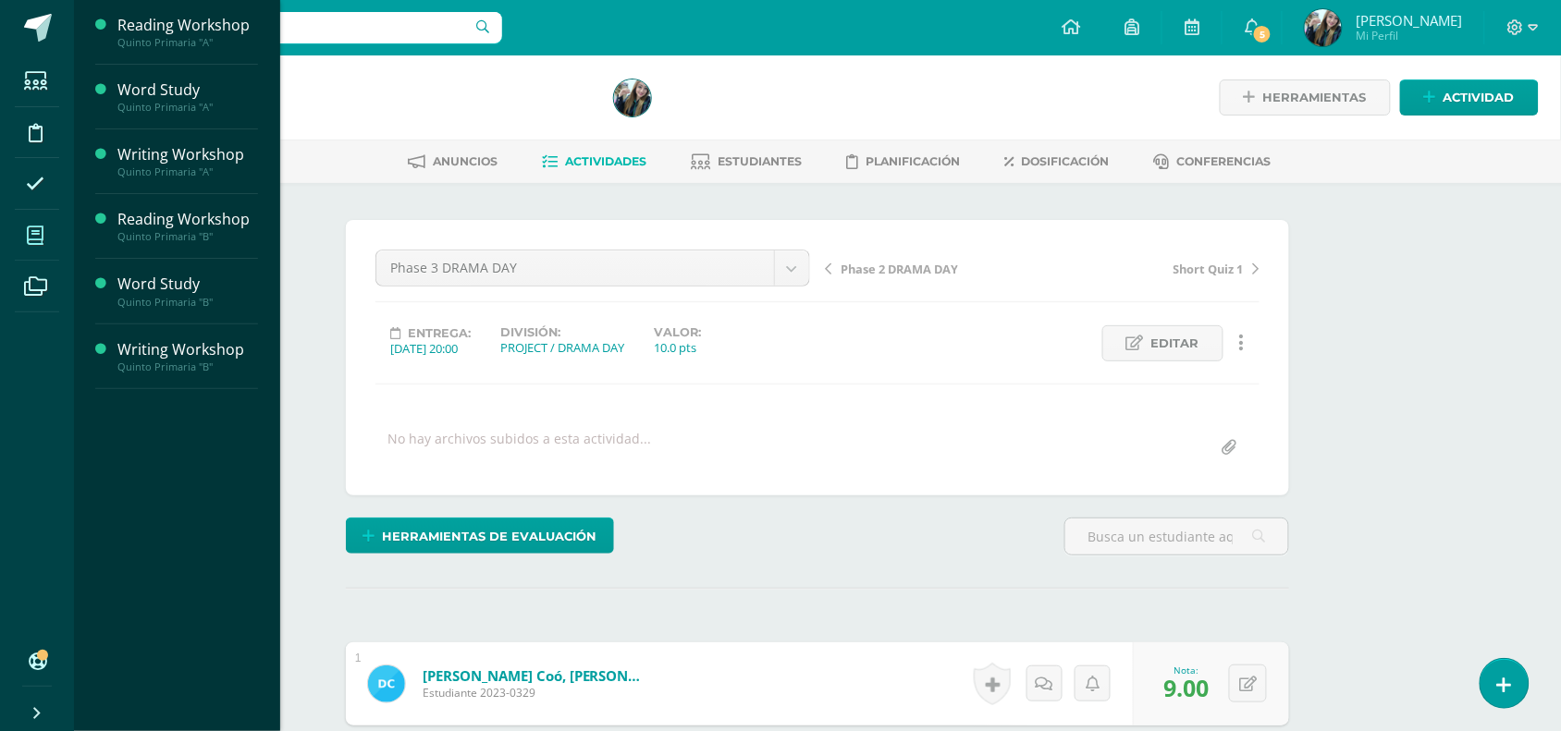
click at [40, 242] on icon at bounding box center [35, 236] width 17 height 18
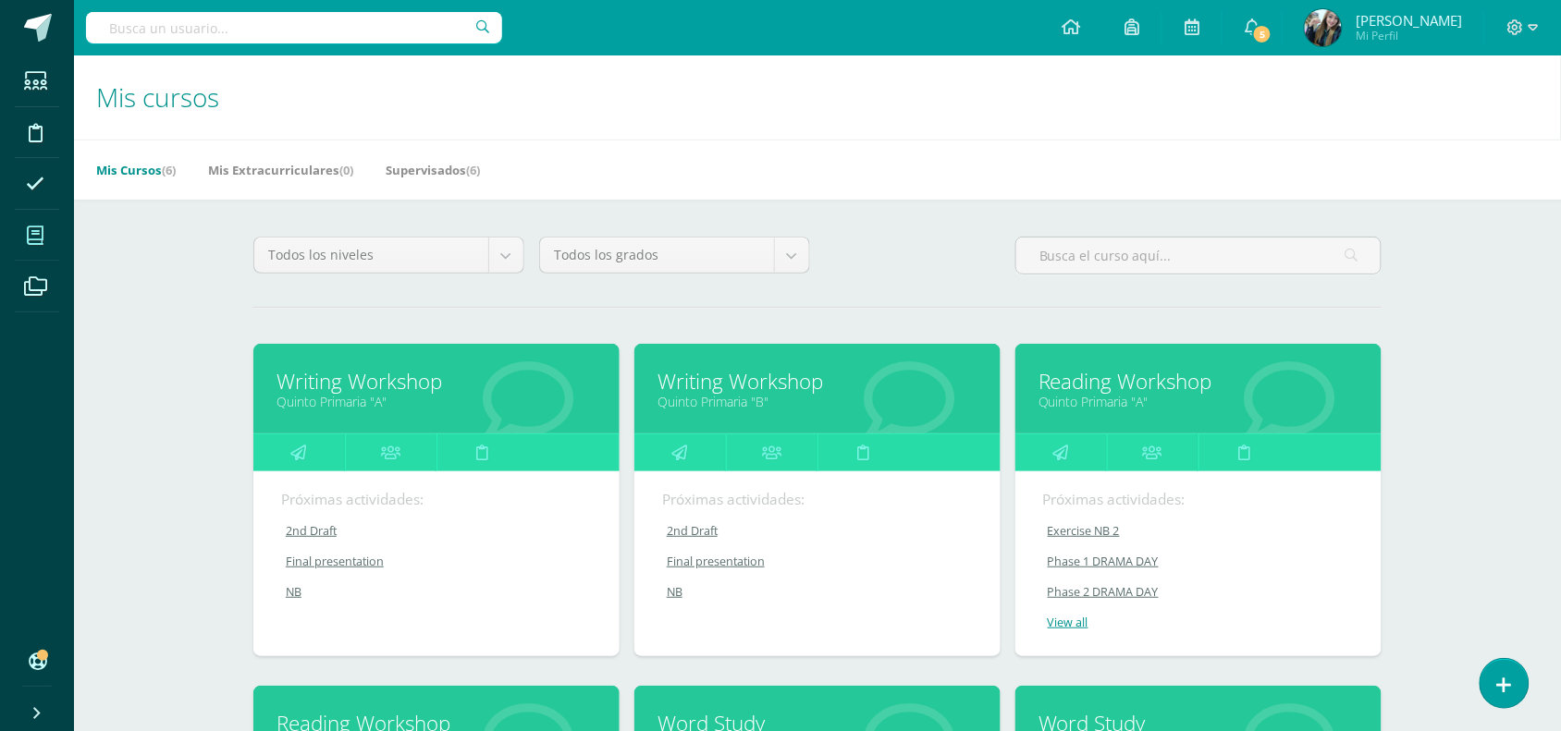
click at [349, 376] on link "Writing Workshop" at bounding box center [436, 381] width 320 height 29
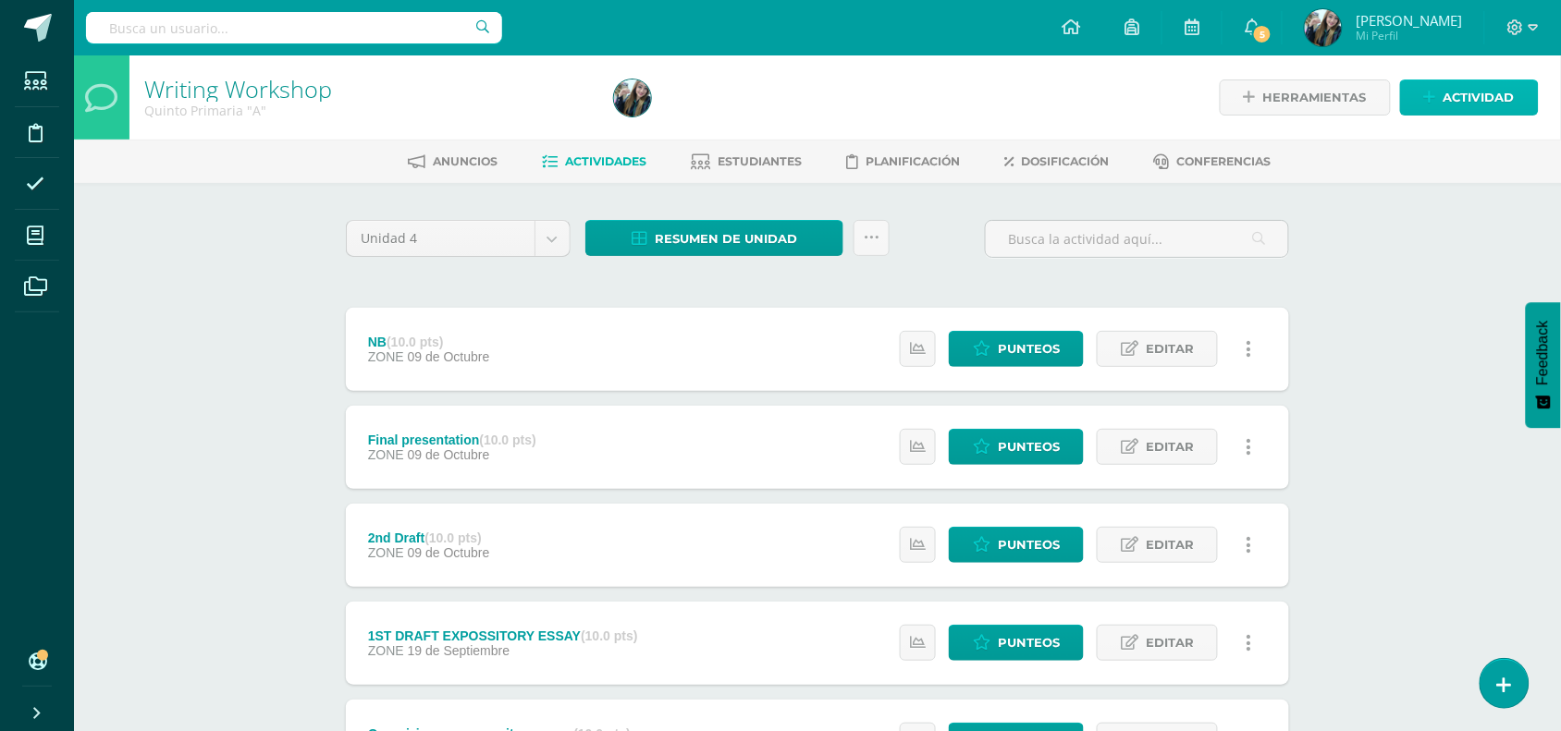
click at [1453, 91] on span "Actividad" at bounding box center [1478, 97] width 71 height 34
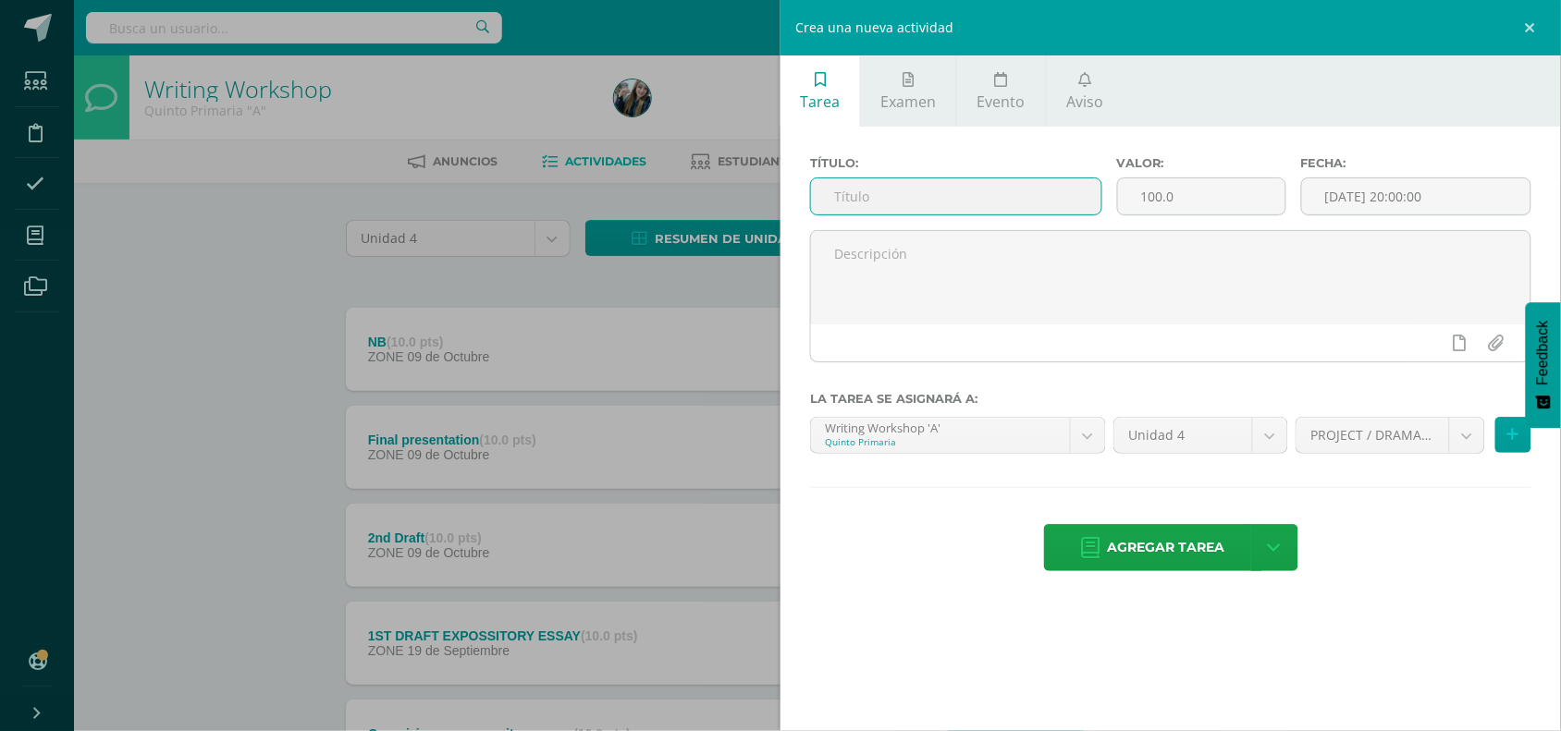
click at [1047, 186] on input "text" at bounding box center [956, 196] width 290 height 36
type input "Phase 1 DRAMA DAY"
drag, startPoint x: 1169, startPoint y: 211, endPoint x: 1110, endPoint y: 201, distance: 60.0
click at [1110, 201] on div "Valor: 100.0" at bounding box center [1201, 193] width 184 height 74
drag, startPoint x: 1198, startPoint y: 208, endPoint x: 1112, endPoint y: 195, distance: 86.9
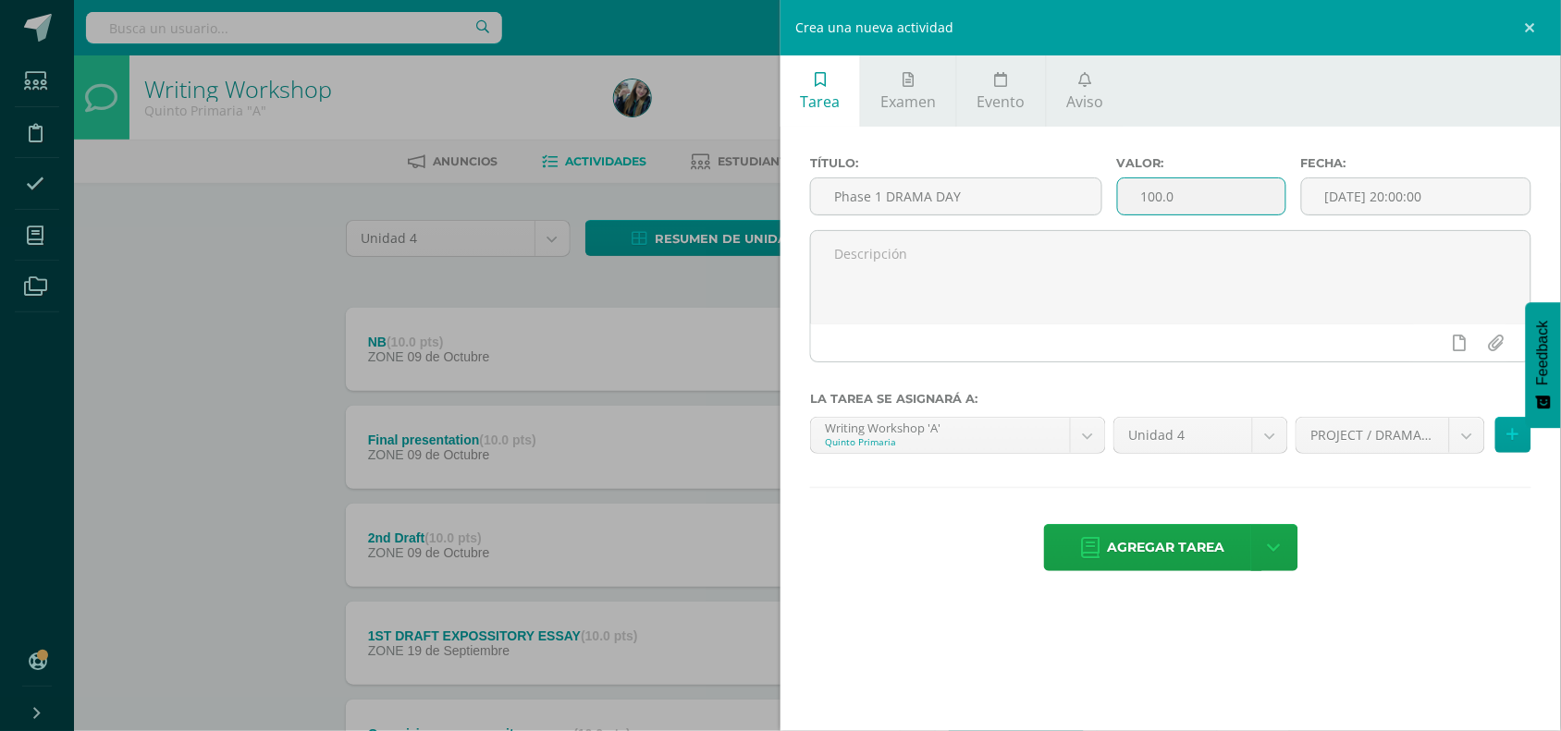
click at [1112, 195] on div "Valor: 100.0" at bounding box center [1201, 193] width 184 height 74
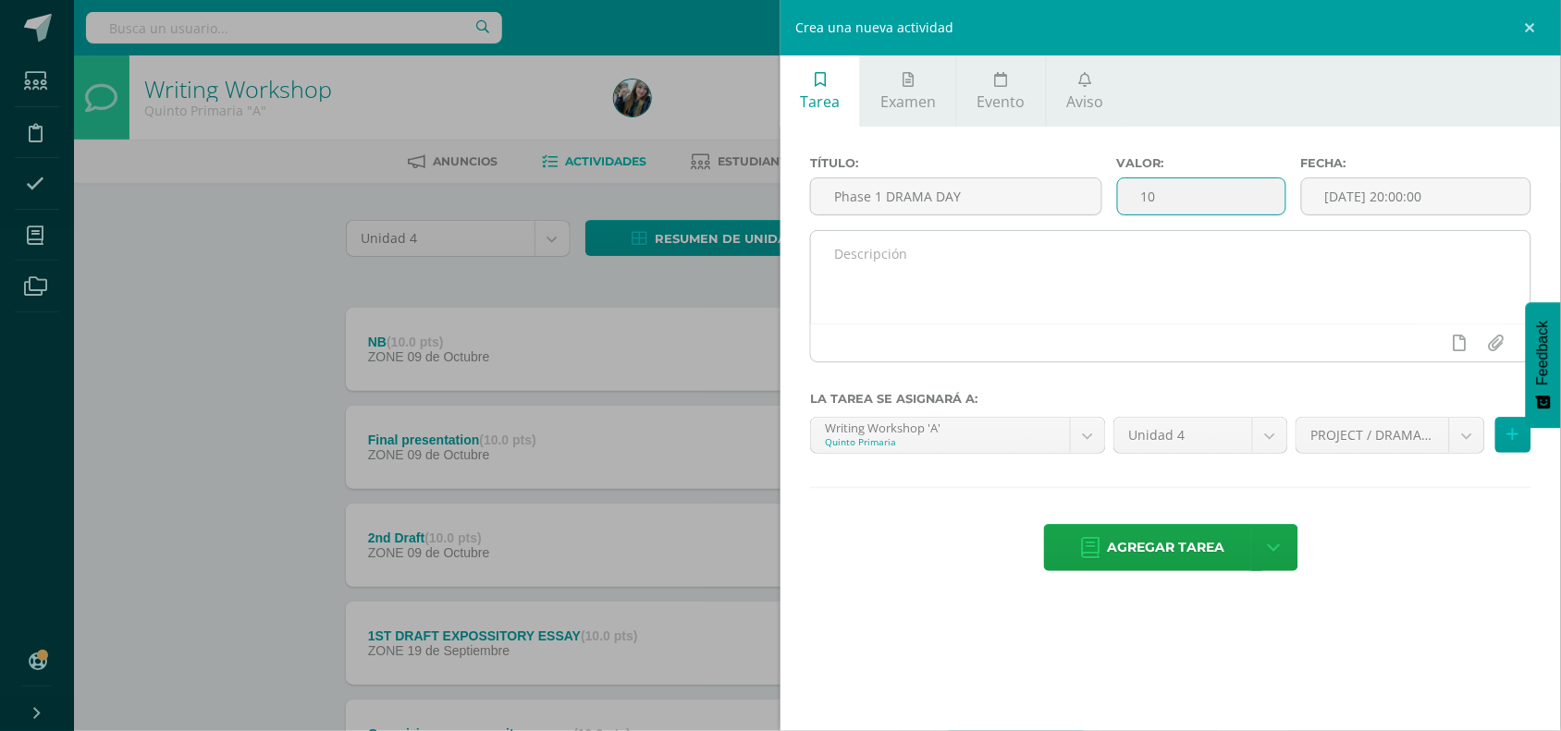
type input "10"
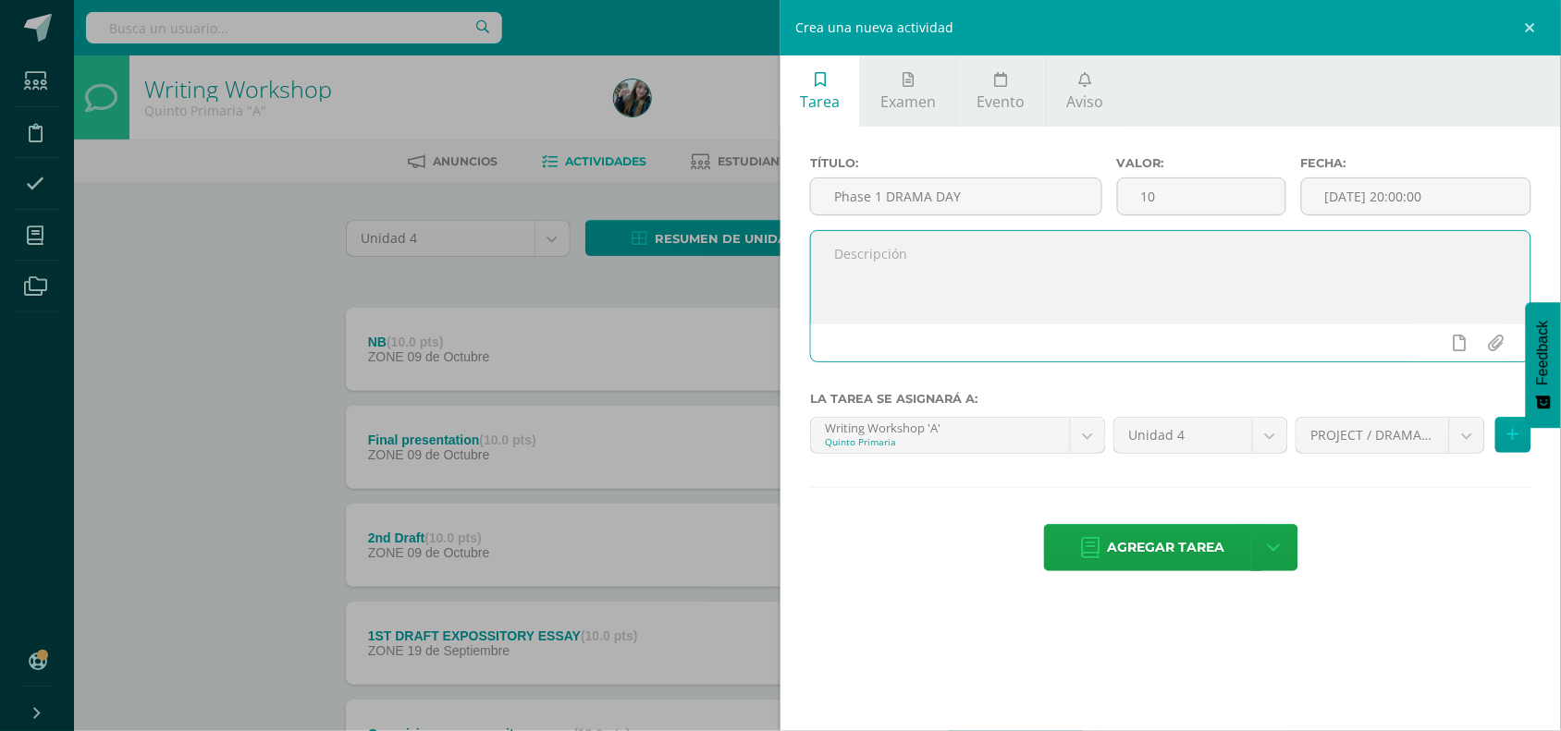
click at [1108, 264] on textarea at bounding box center [1170, 277] width 719 height 92
click at [1507, 443] on icon at bounding box center [1513, 435] width 12 height 16
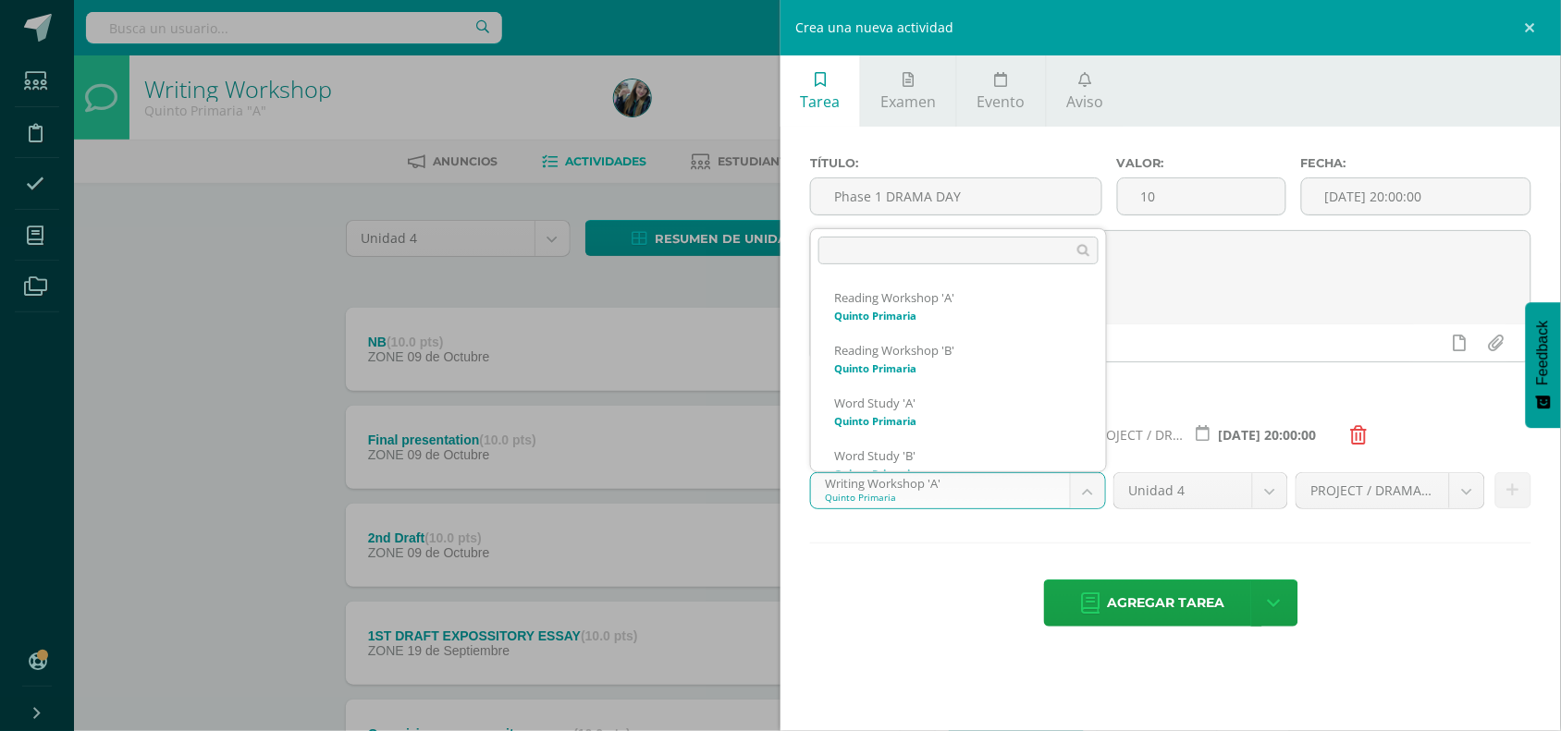
click at [1084, 501] on body "Estudiantes Disciplina Asistencia Mis cursos Archivos Soporte Ayuda Reportar un…" at bounding box center [780, 551] width 1561 height 1102
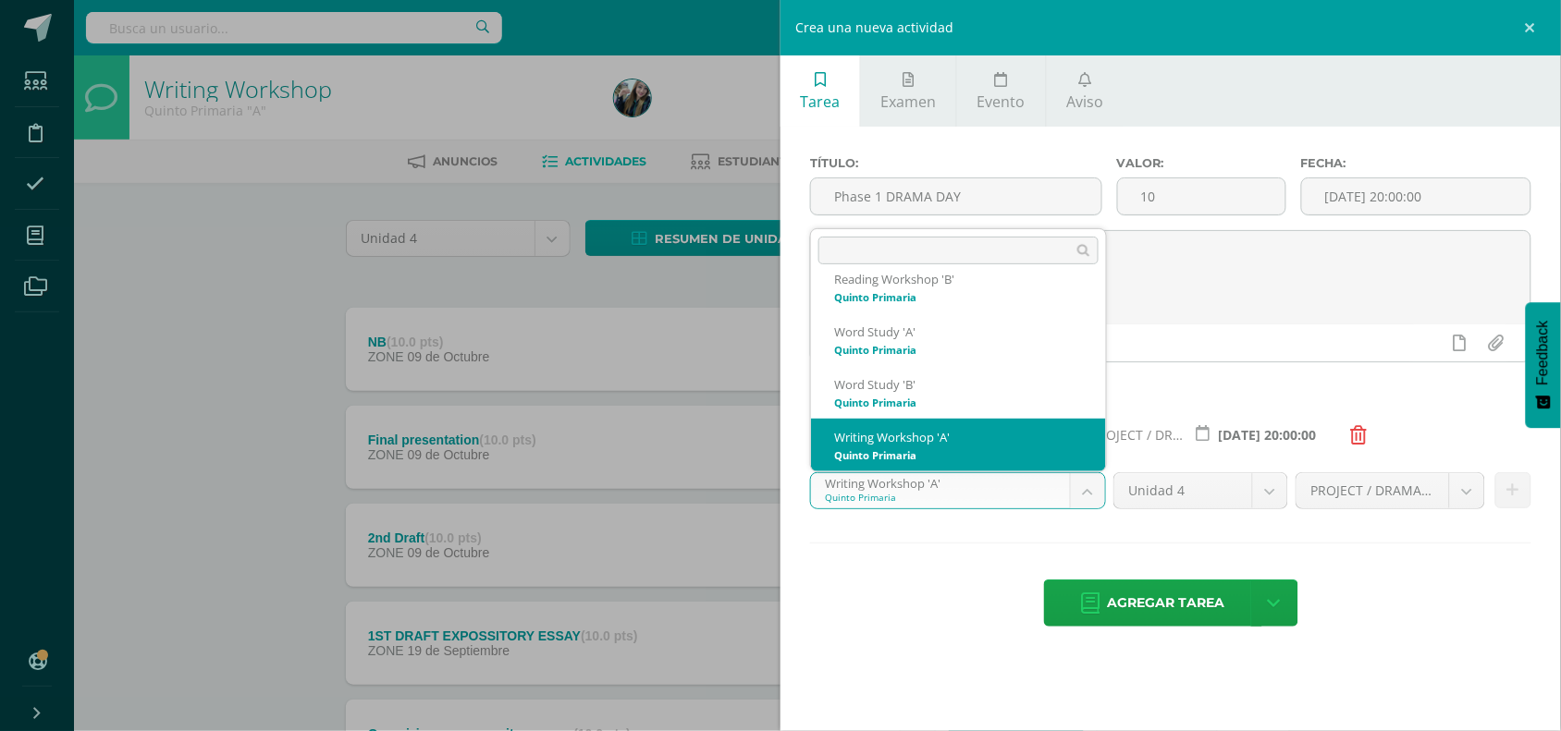
scroll to position [123, 0]
select select "30183"
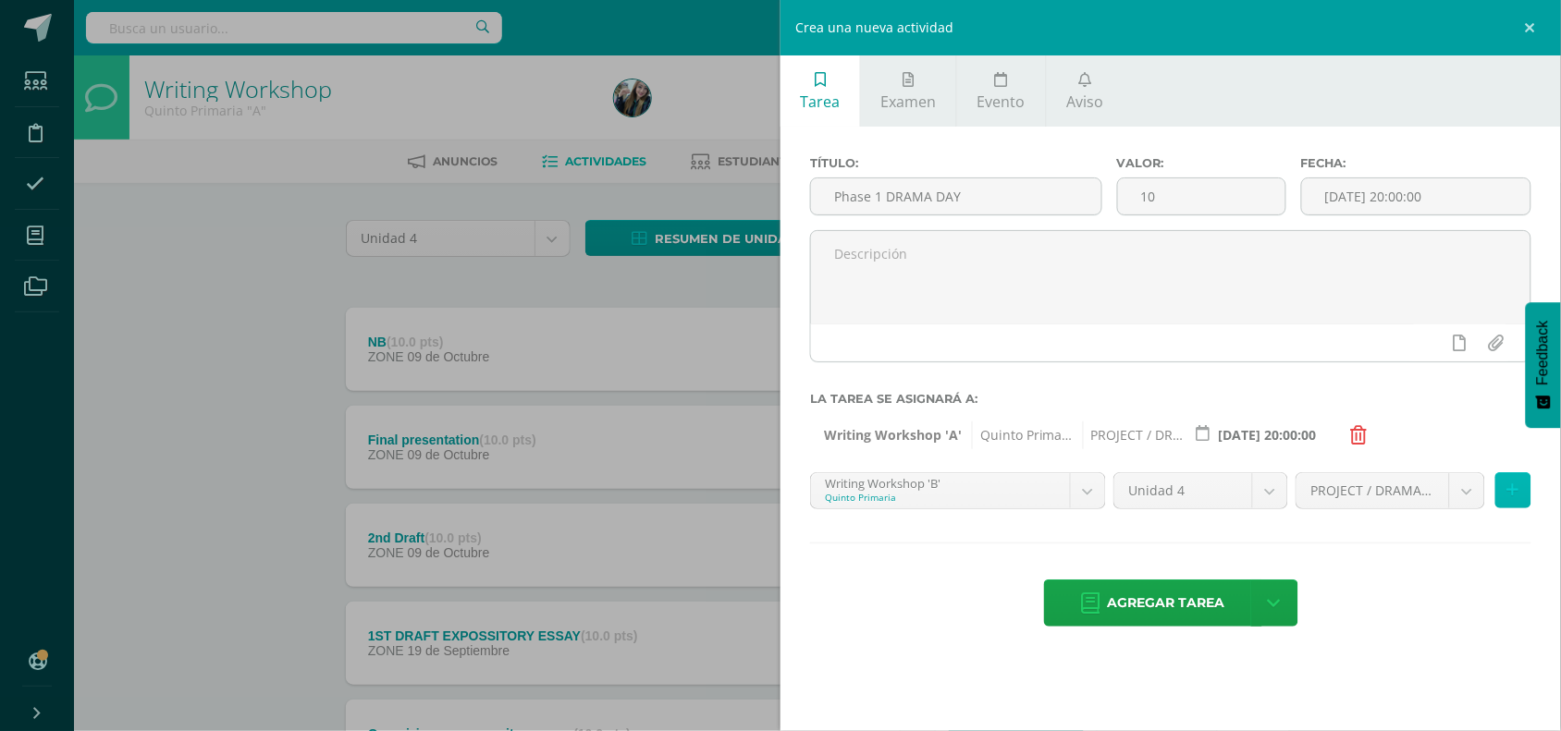
click at [1512, 498] on icon at bounding box center [1513, 491] width 12 height 16
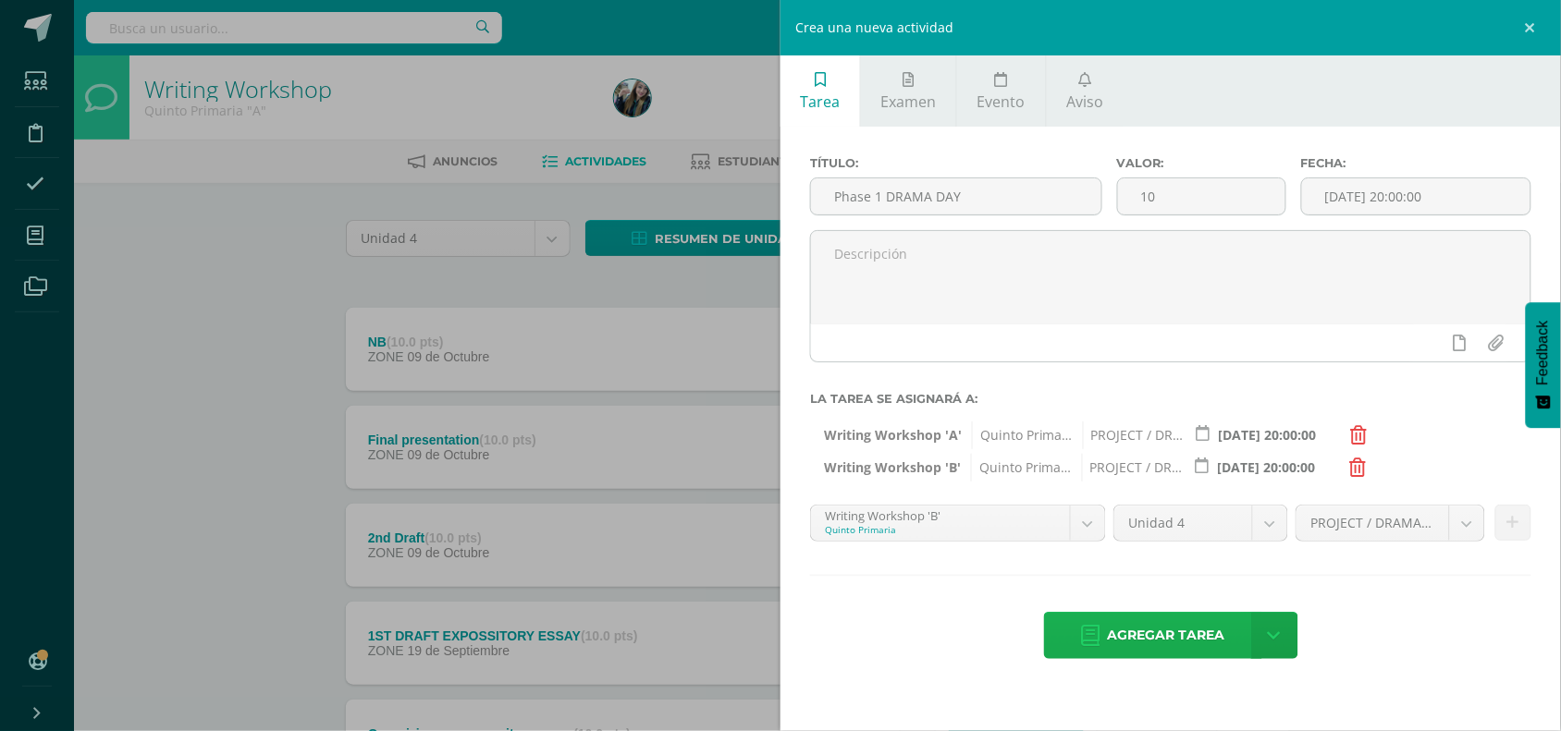
click at [1098, 635] on icon at bounding box center [1091, 636] width 18 height 20
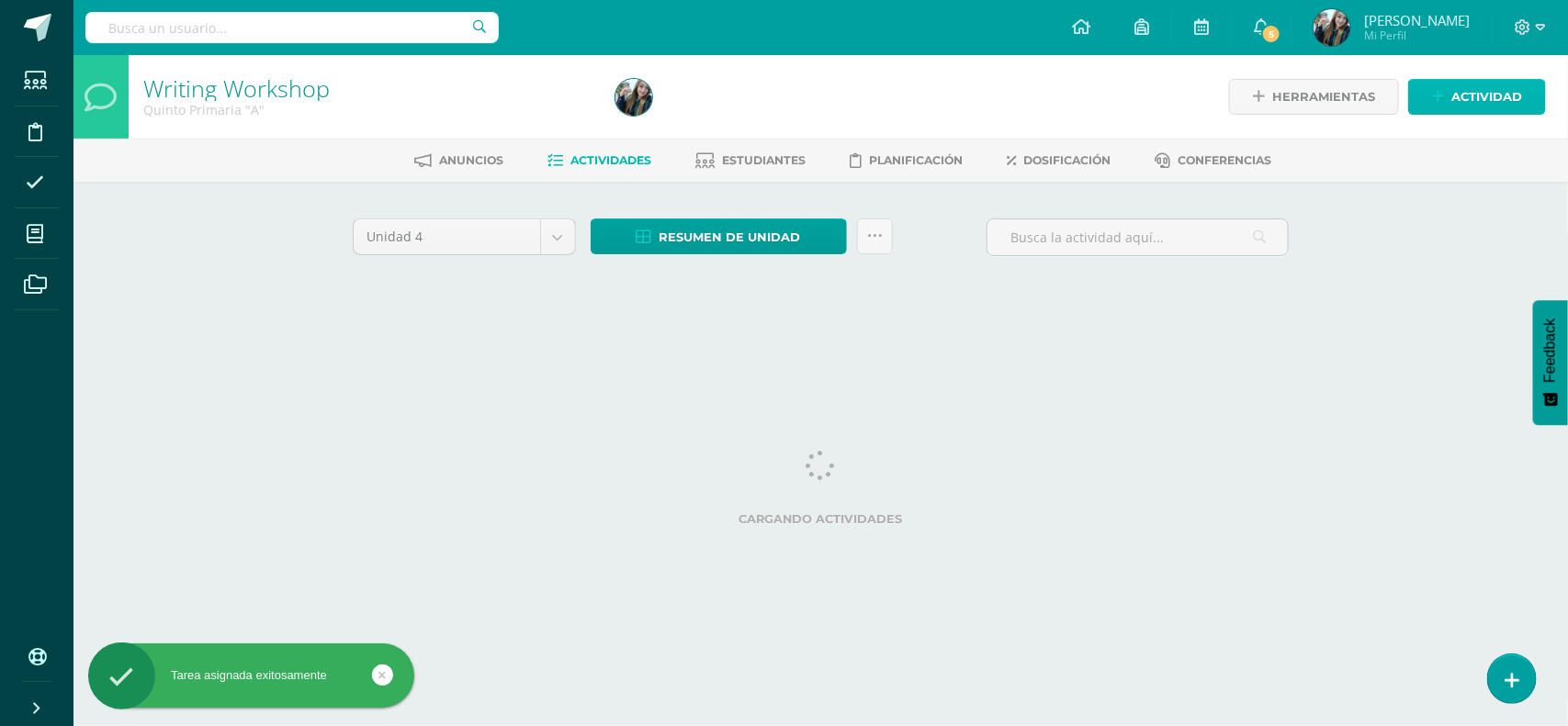
click at [1463, 91] on span "Actividad" at bounding box center [1487, 96] width 71 height 34
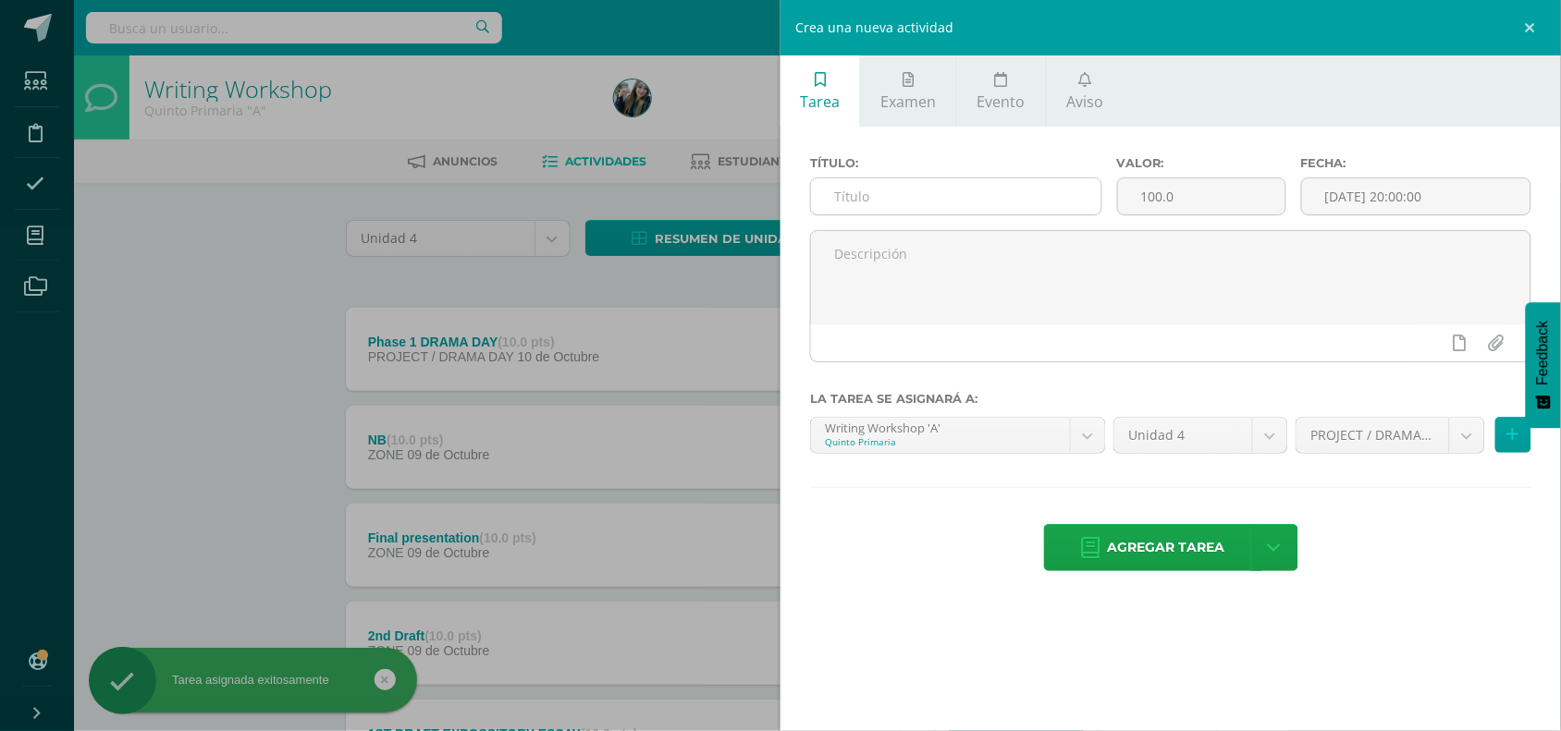
click at [1006, 190] on input "text" at bounding box center [956, 196] width 290 height 36
type input "p"
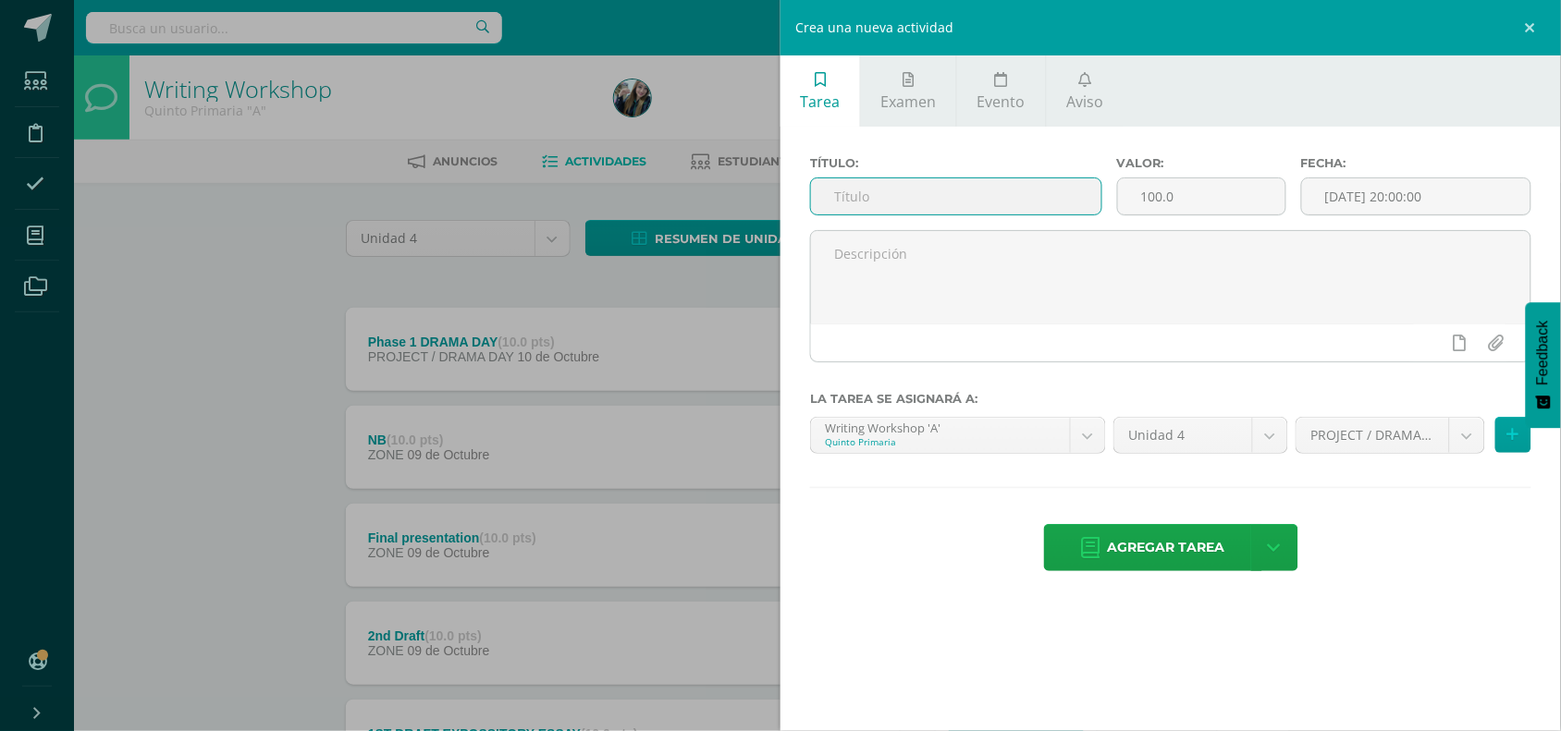
type input "O"
type input "Phase 2 DRAMA DAY"
drag, startPoint x: 1182, startPoint y: 201, endPoint x: 1130, endPoint y: 200, distance: 51.8
click at [1130, 200] on input "100.0" at bounding box center [1201, 196] width 167 height 36
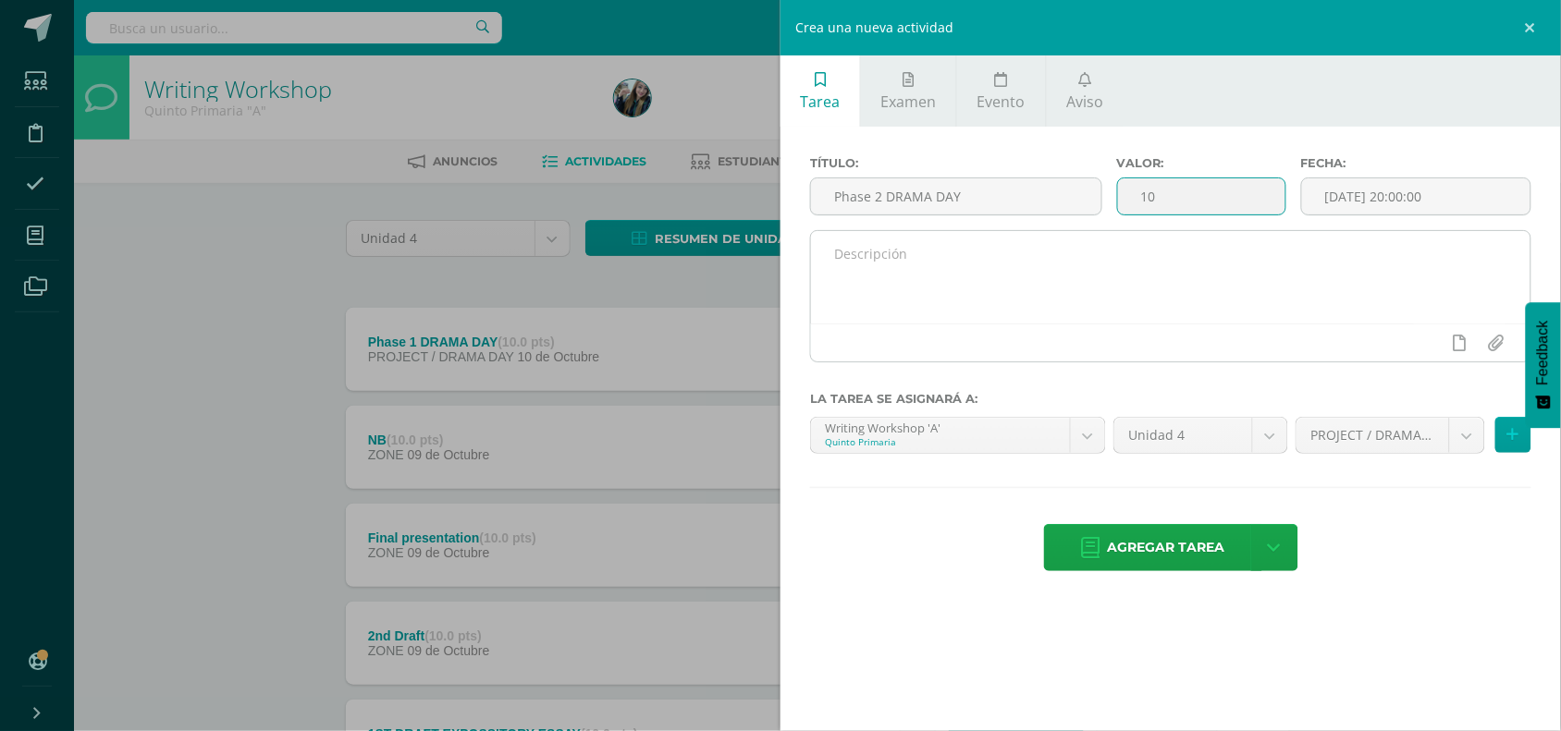
type input "10"
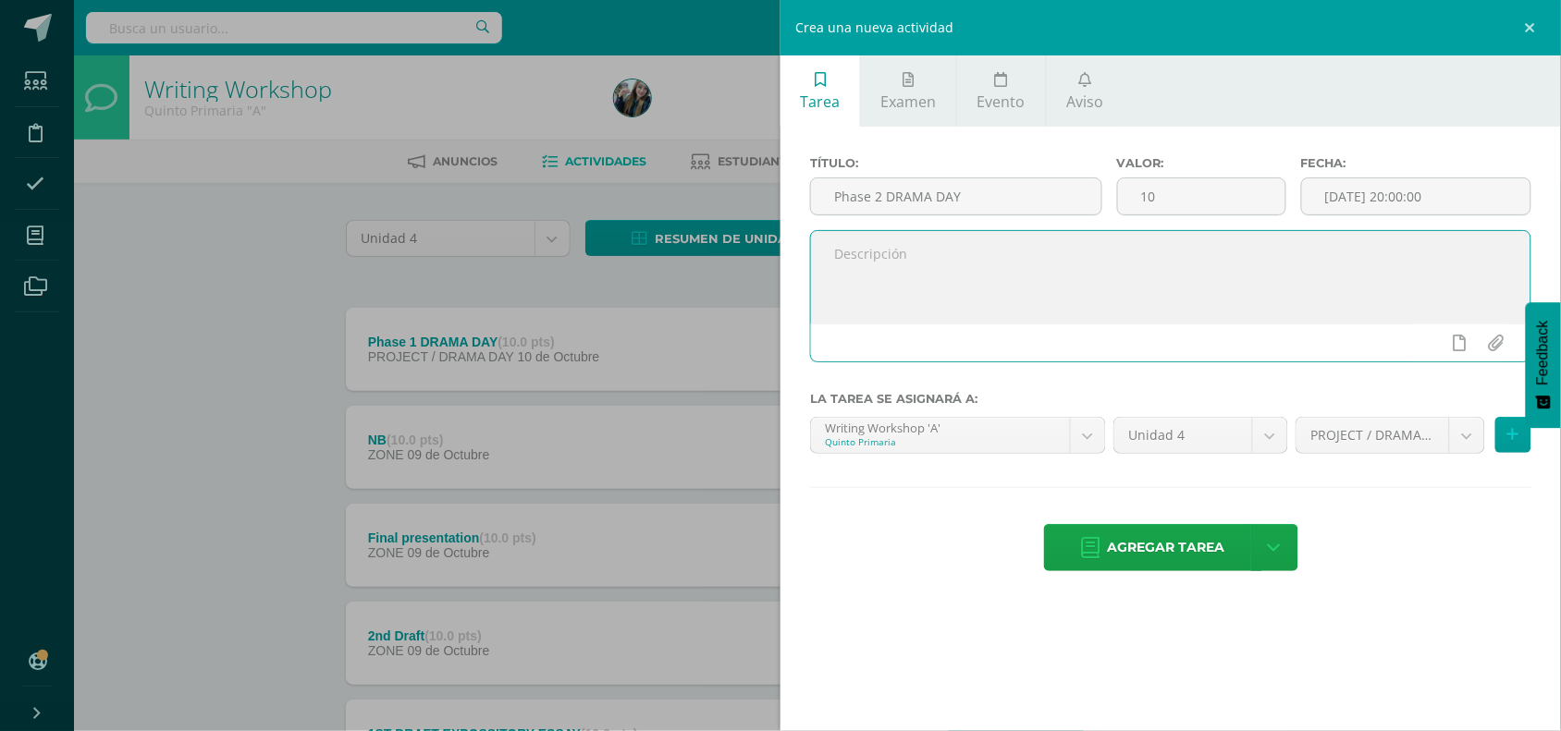
click at [1143, 283] on textarea at bounding box center [1170, 277] width 719 height 92
click at [1503, 446] on button at bounding box center [1513, 435] width 36 height 36
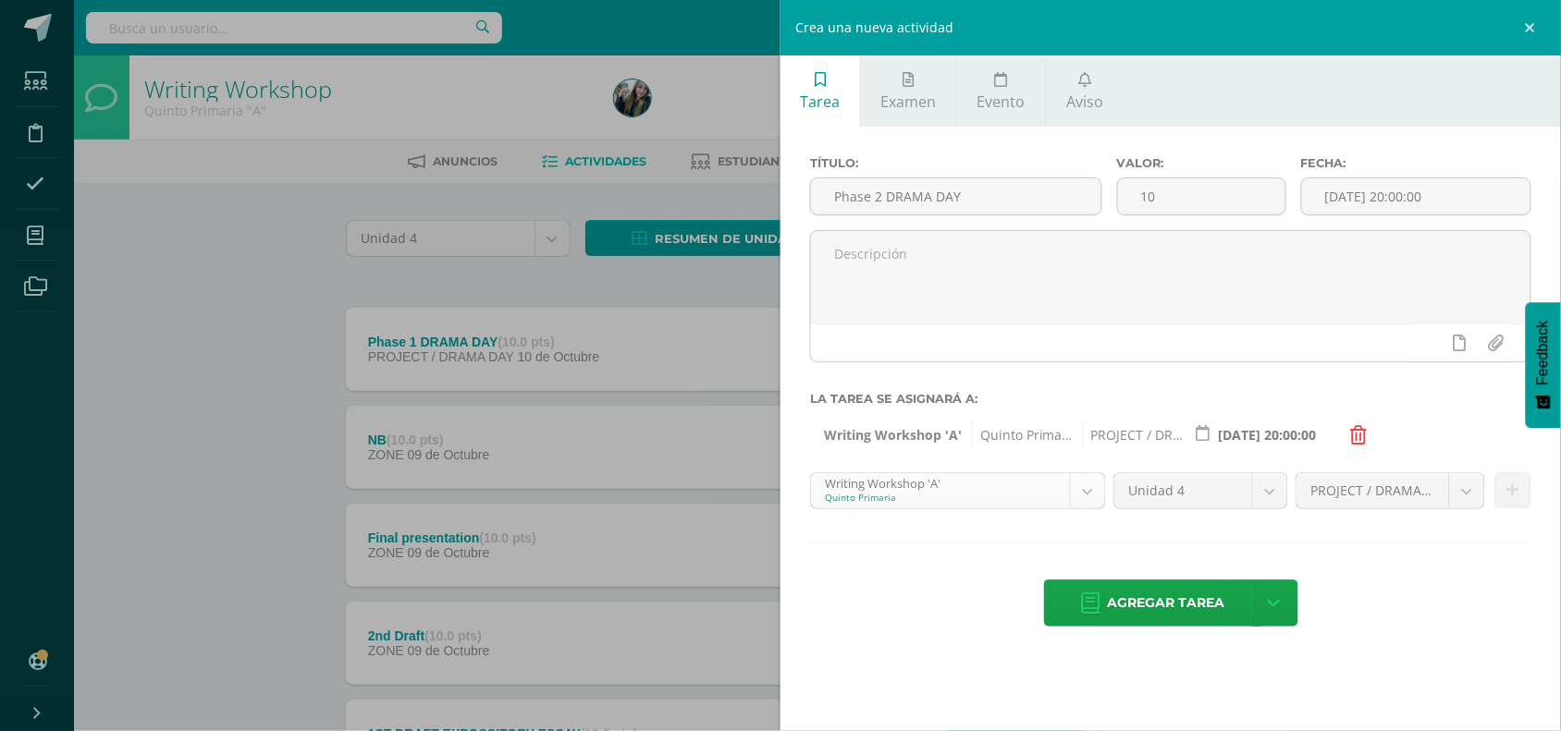
scroll to position [71, 0]
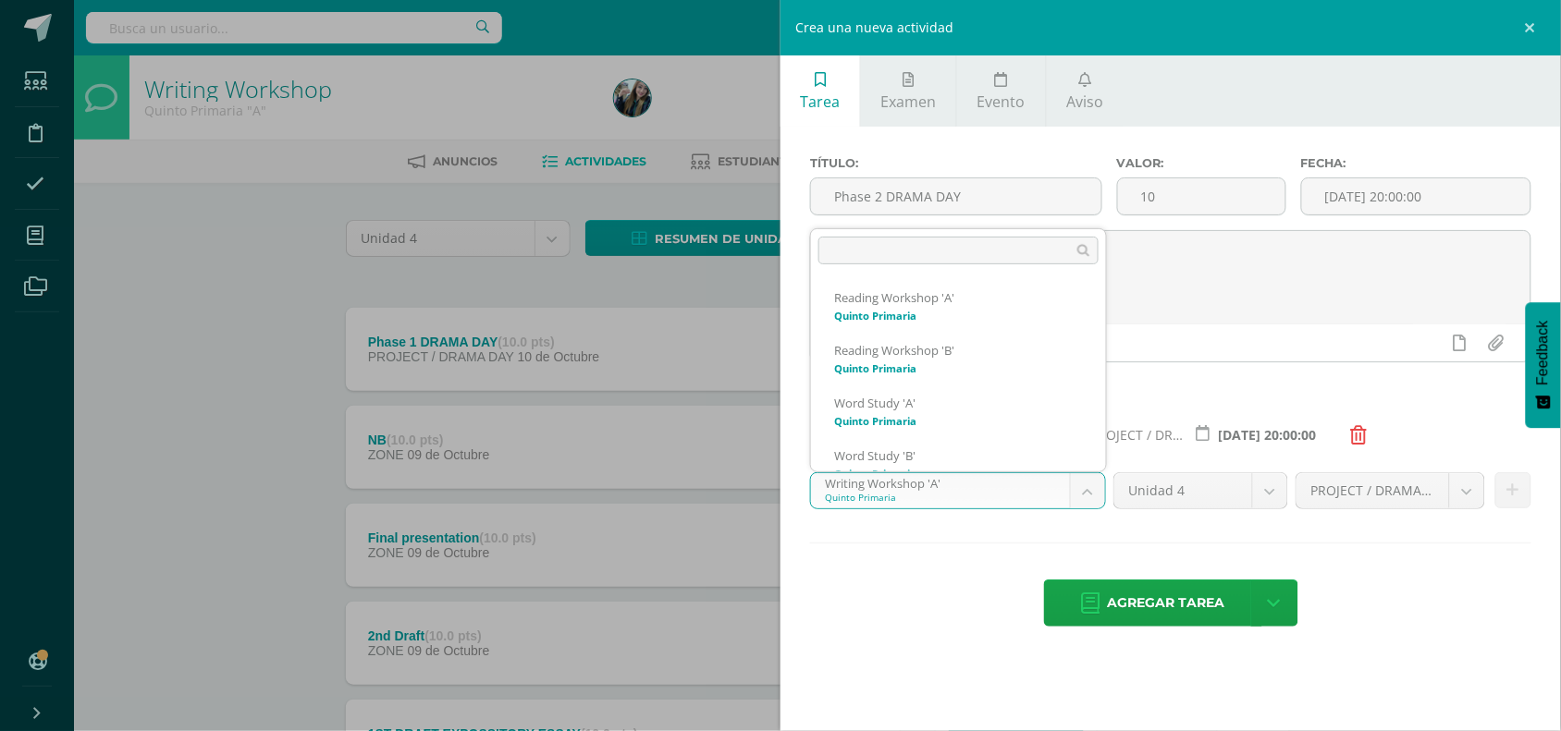
click at [1073, 497] on body "Tarea asignada exitosamente Estudiantes Disciplina Asistencia Mis cursos Archiv…" at bounding box center [780, 600] width 1561 height 1200
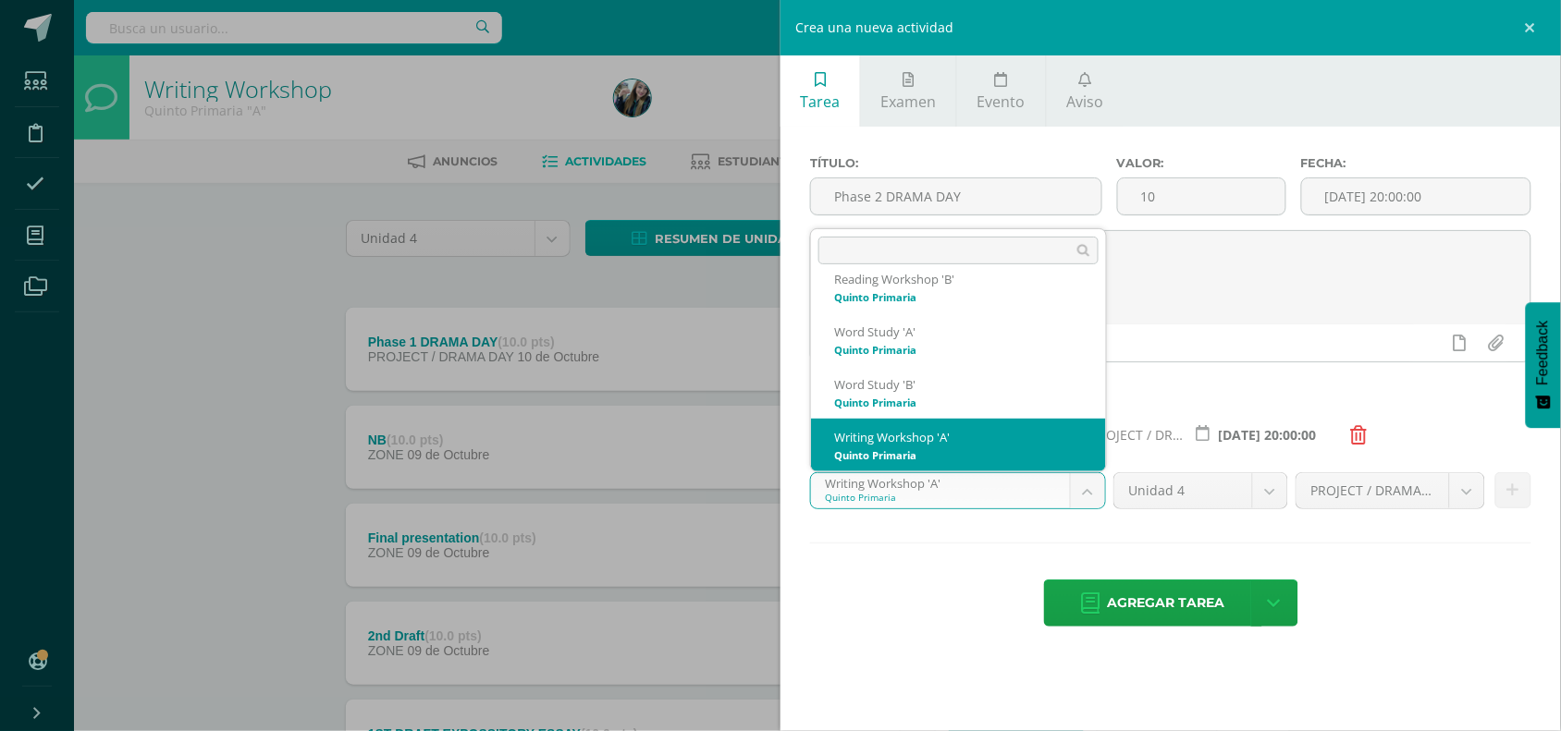
scroll to position [123, 0]
select select "30183"
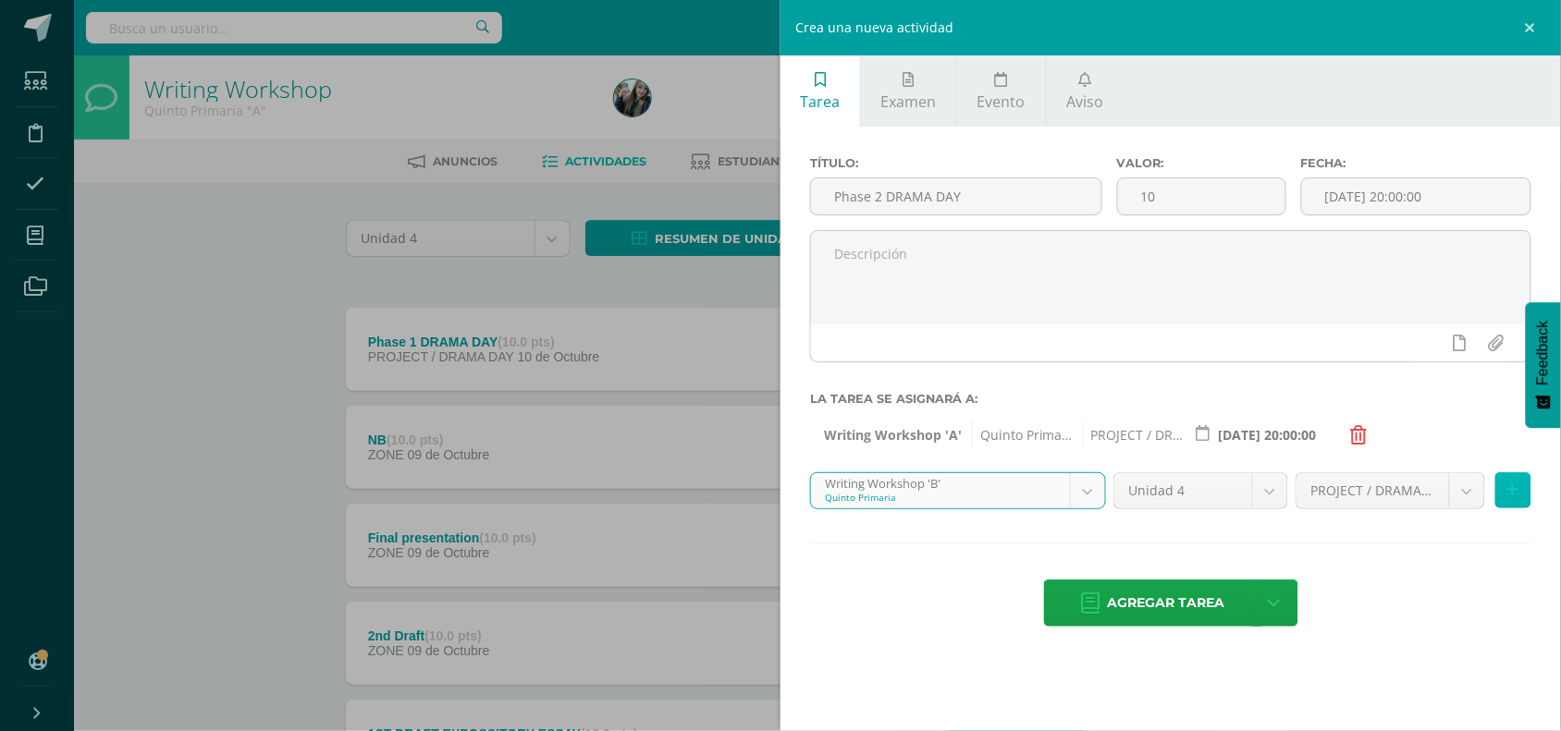
click at [1502, 506] on button at bounding box center [1513, 490] width 36 height 36
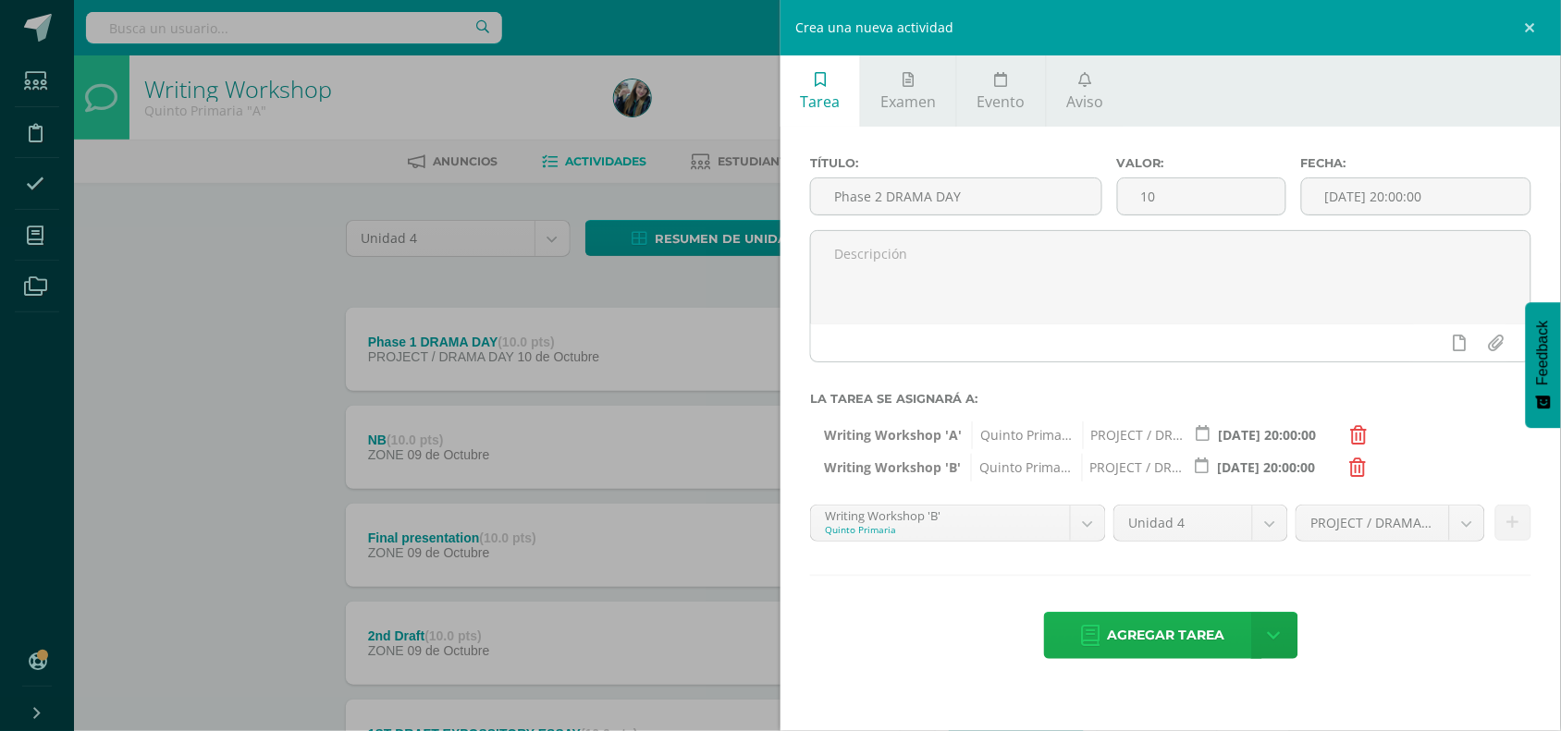
click at [1182, 641] on span "Agregar tarea" at bounding box center [1166, 635] width 117 height 45
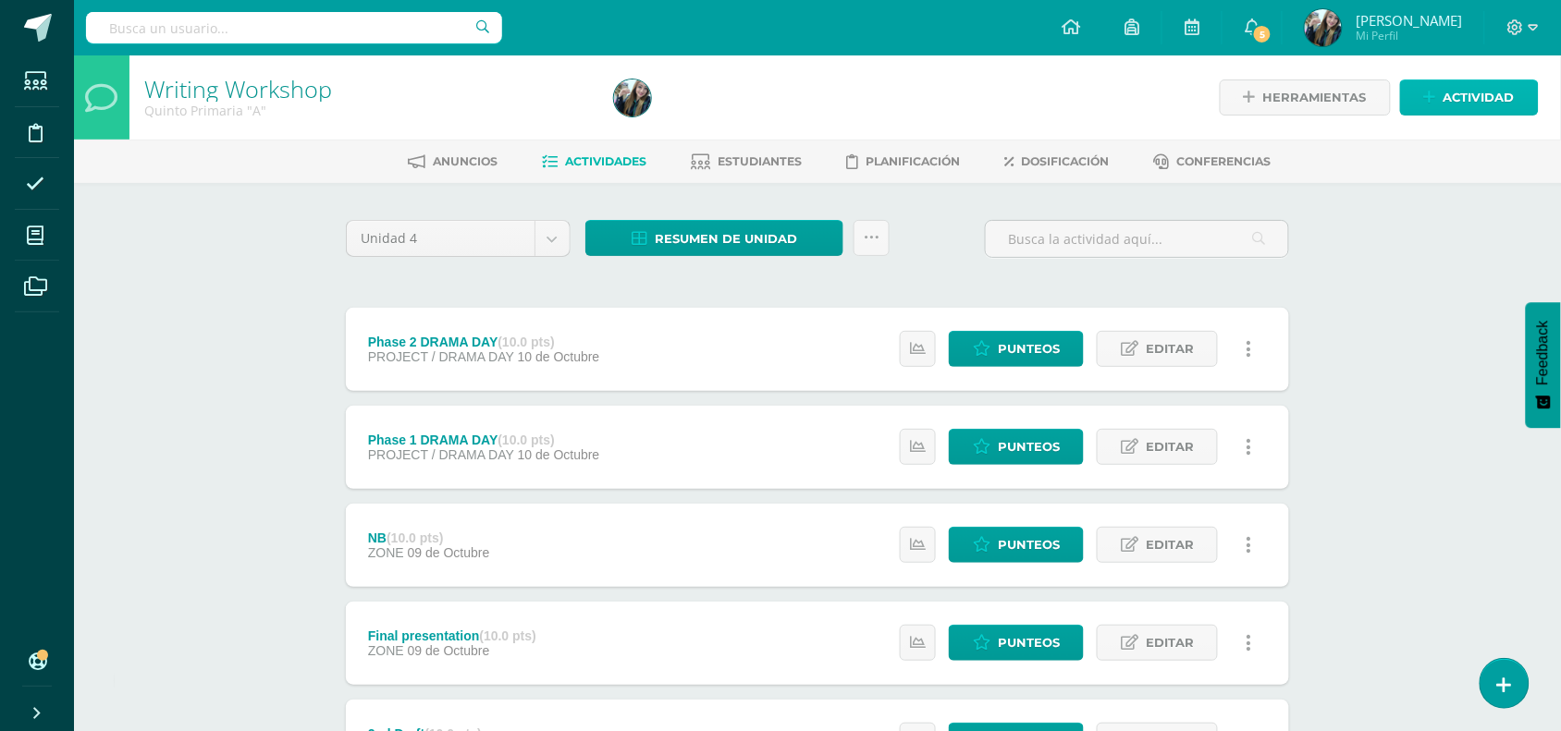
click at [1459, 107] on span "Actividad" at bounding box center [1478, 97] width 71 height 34
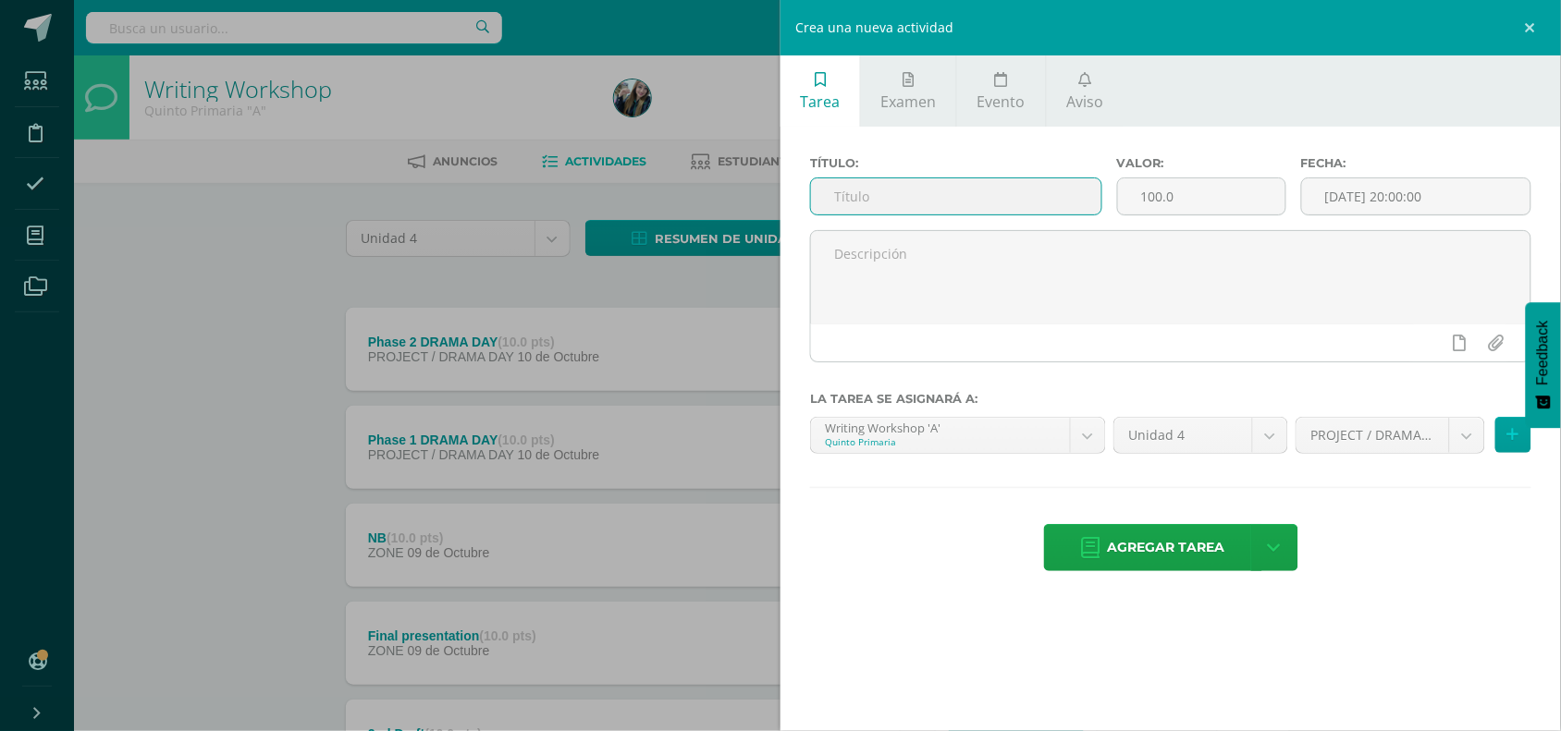
click at [1052, 191] on input "text" at bounding box center [956, 196] width 290 height 36
type input "Phase 3 DRAMA DAY"
drag, startPoint x: 1181, startPoint y: 210, endPoint x: 1153, endPoint y: 201, distance: 29.2
click at [1153, 201] on input "100.0" at bounding box center [1201, 196] width 167 height 36
type input "1"
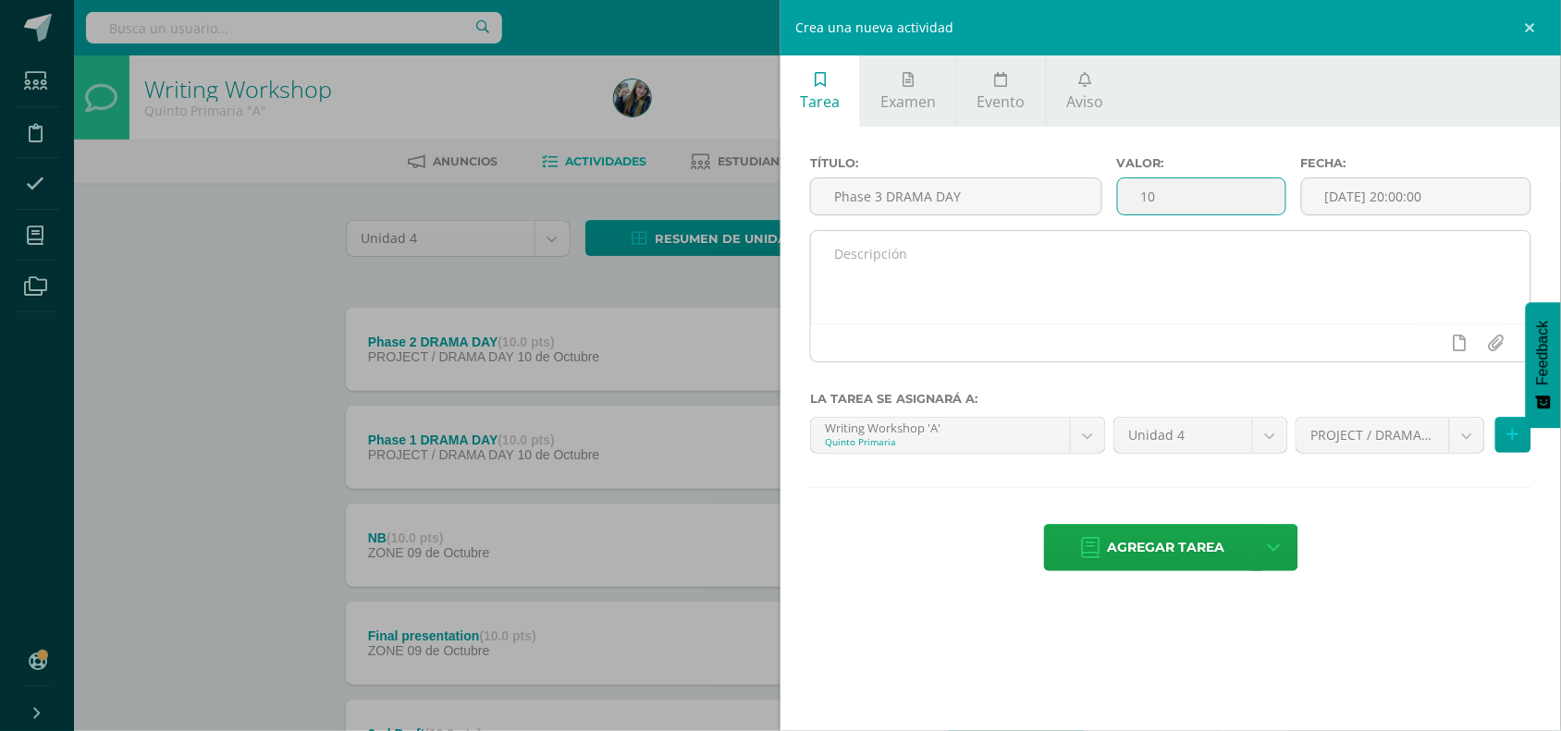
type input "10"
click at [1148, 250] on textarea at bounding box center [1170, 277] width 719 height 92
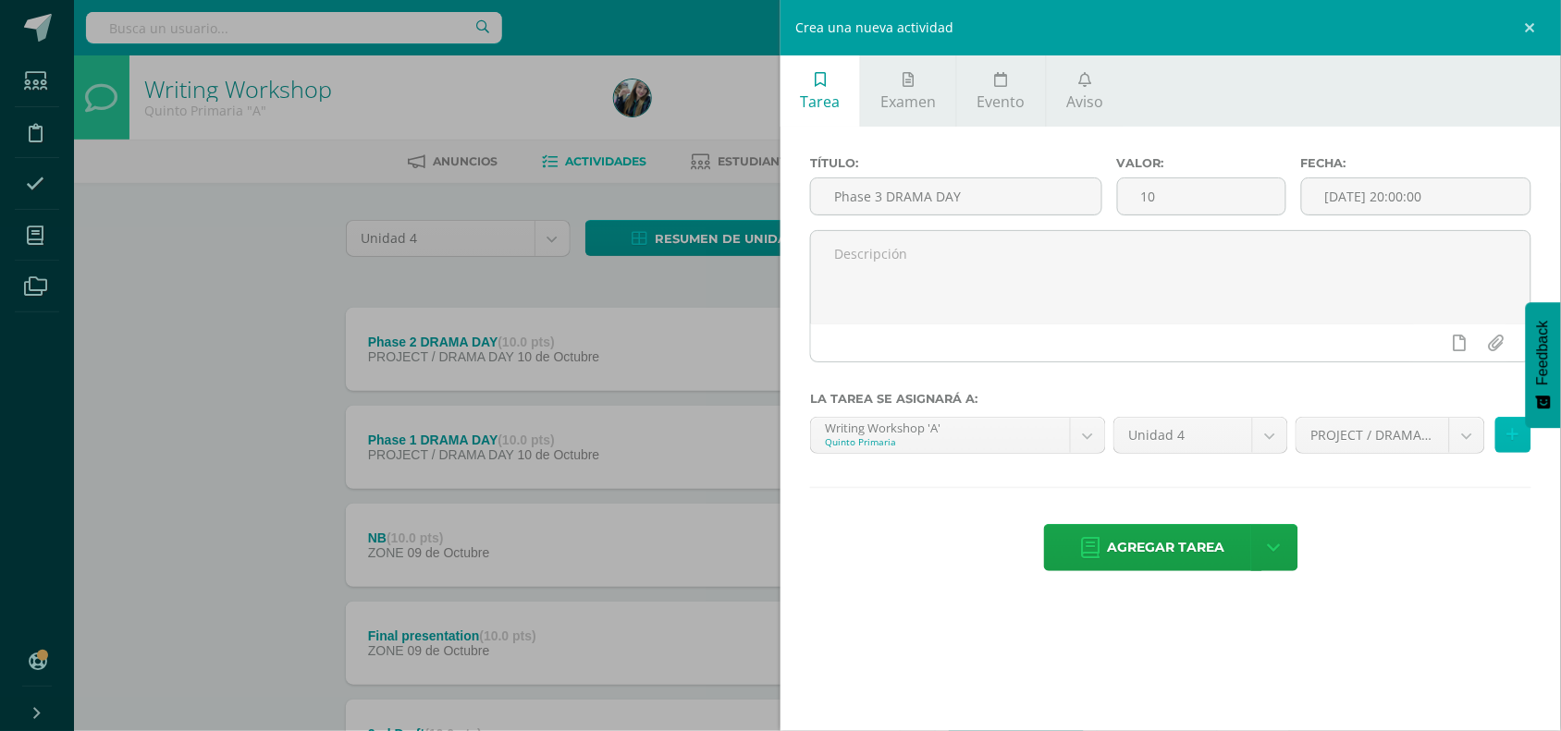
click at [1512, 453] on button at bounding box center [1513, 435] width 36 height 36
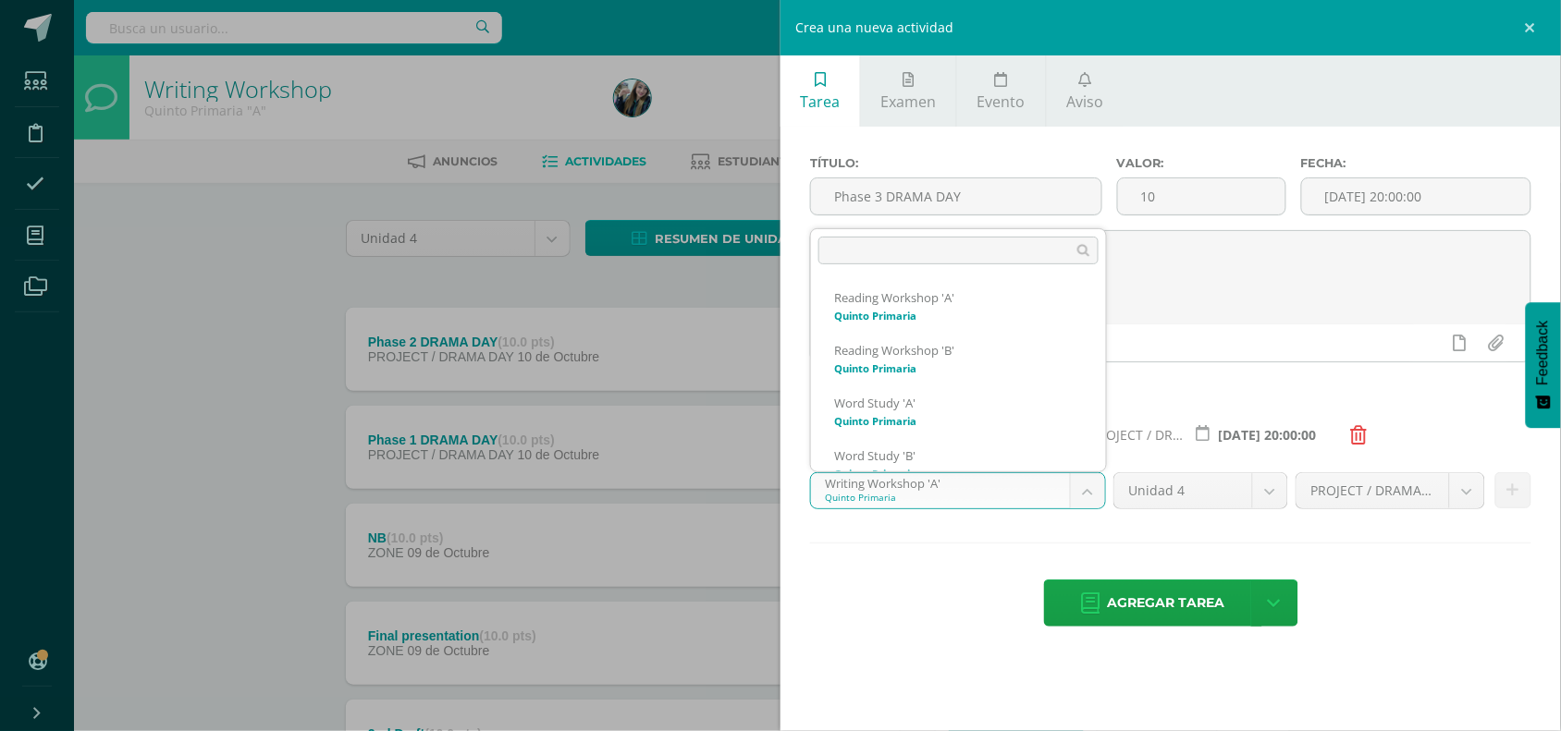
click at [1093, 495] on body "Tarea asignada exitosamente Estudiantes Disciplina Asistencia Mis cursos Archiv…" at bounding box center [780, 649] width 1561 height 1298
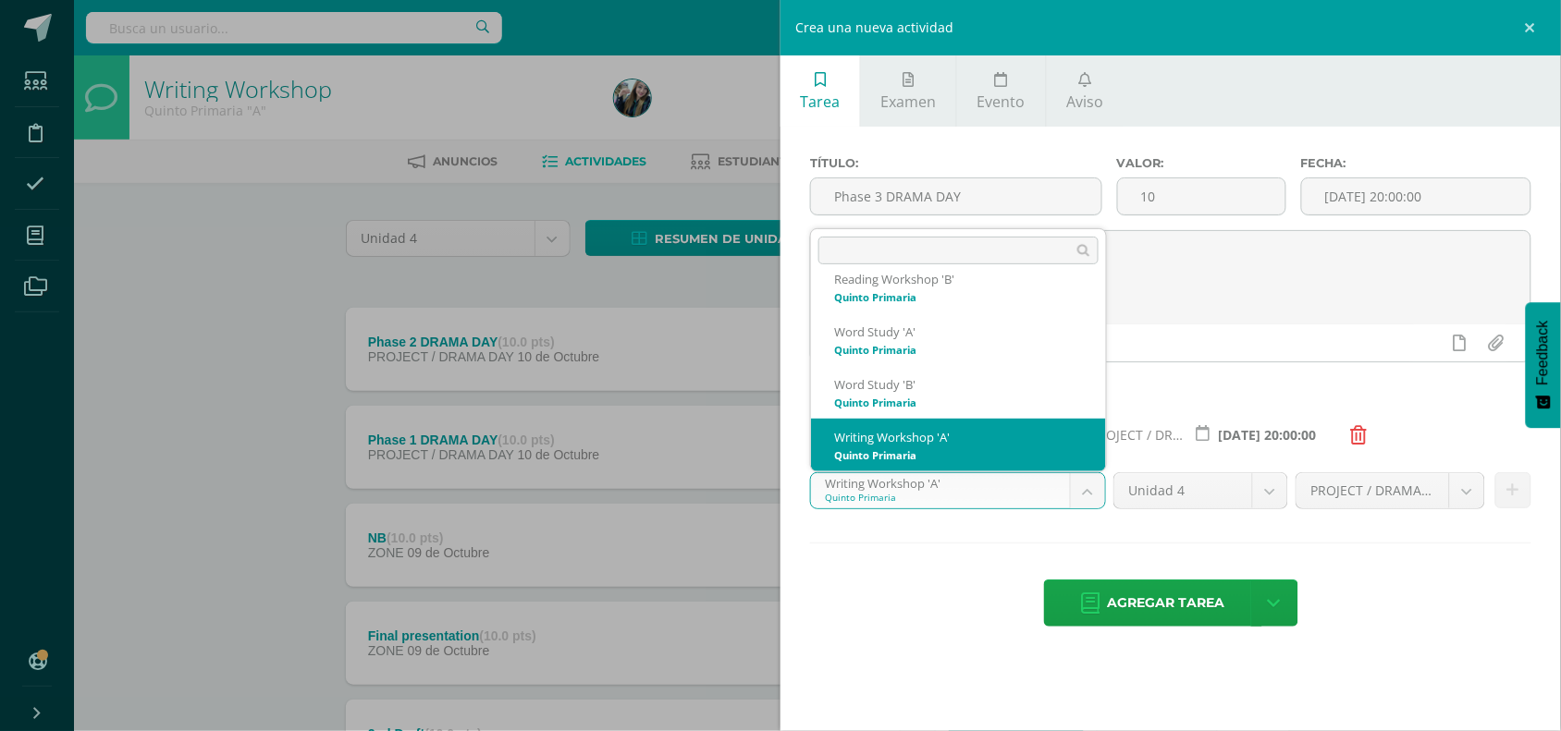
scroll to position [123, 0]
select select "30183"
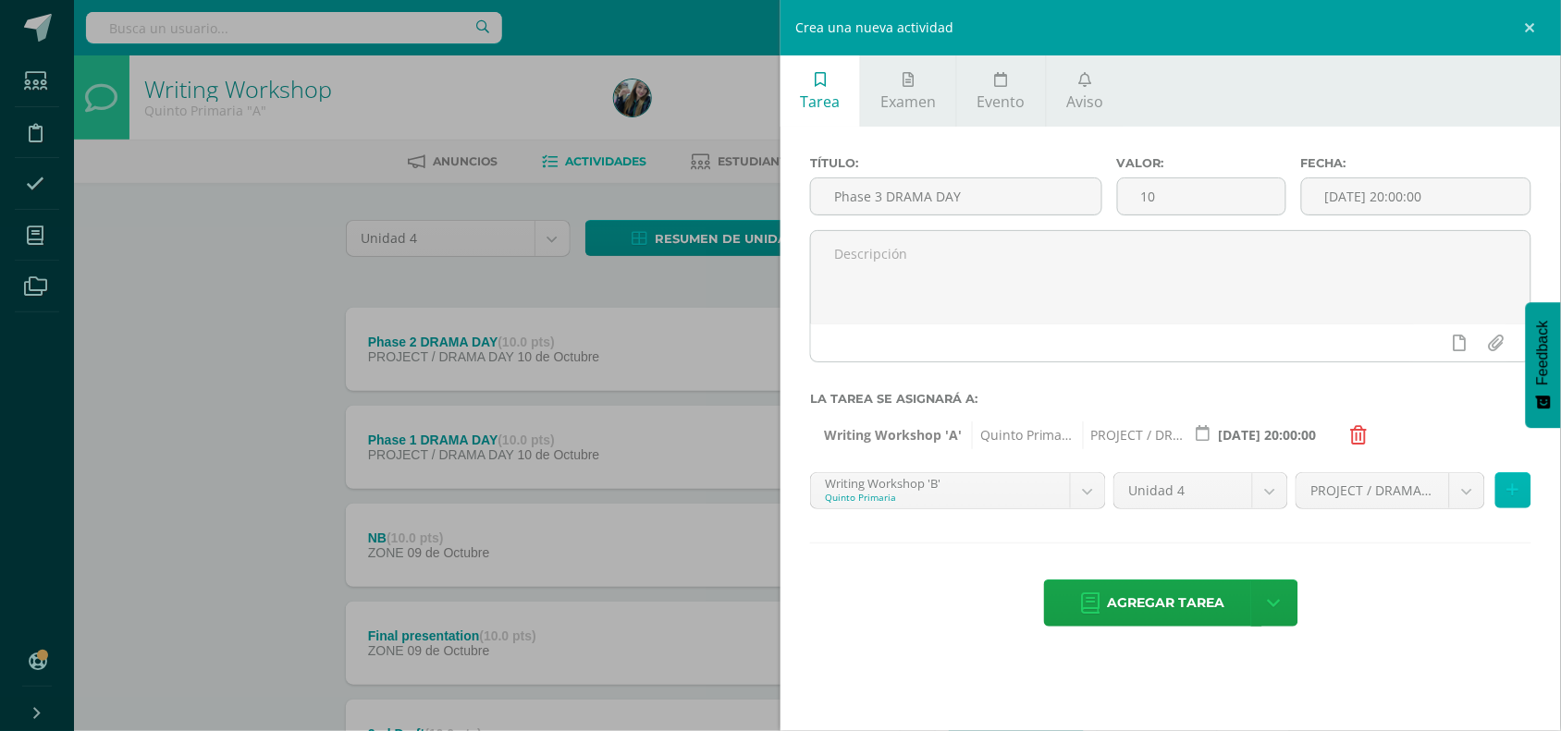
click at [1505, 496] on button at bounding box center [1513, 490] width 36 height 36
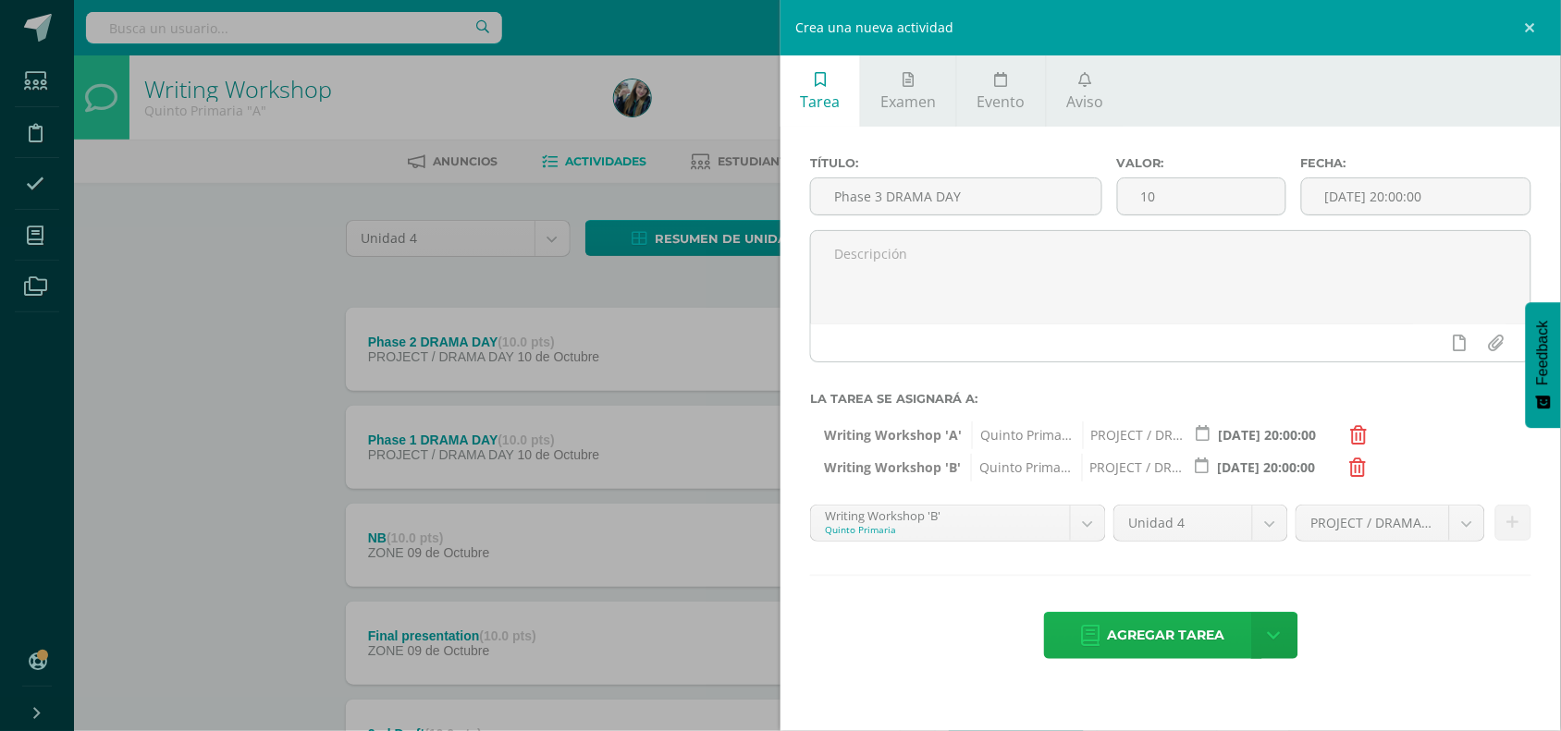
click at [1149, 635] on span "Agregar tarea" at bounding box center [1166, 635] width 117 height 45
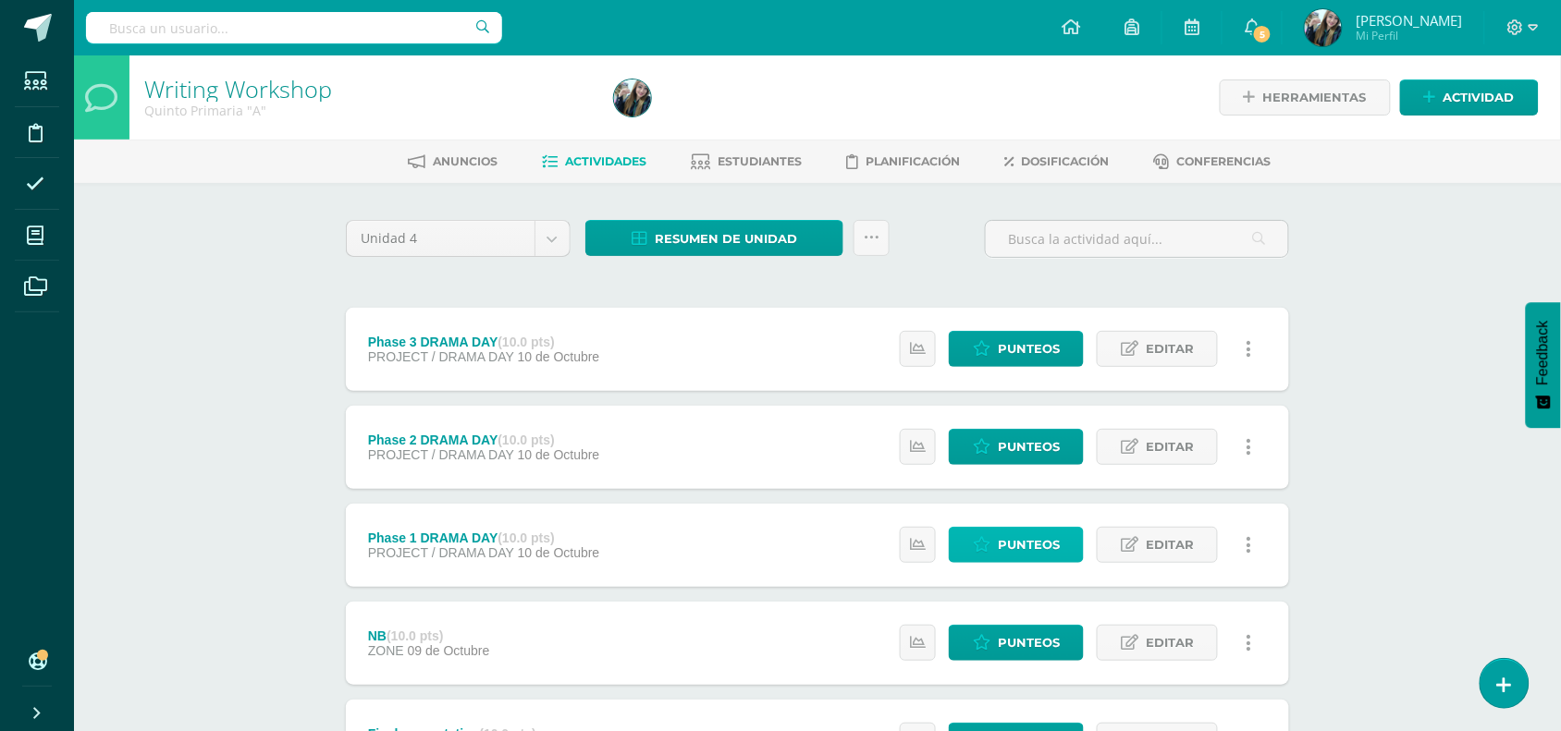
click at [974, 552] on link "Punteos" at bounding box center [1016, 545] width 135 height 36
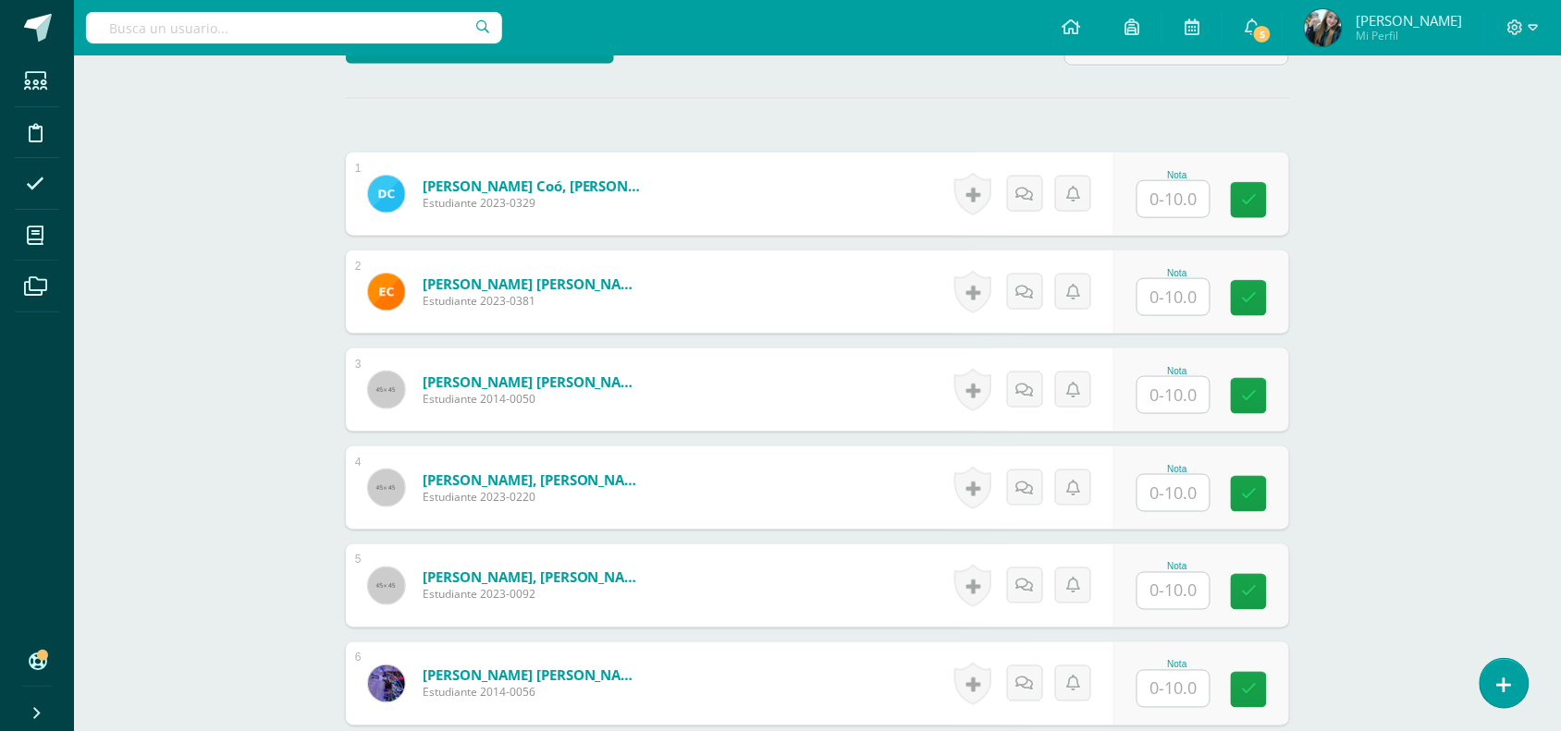
scroll to position [491, 0]
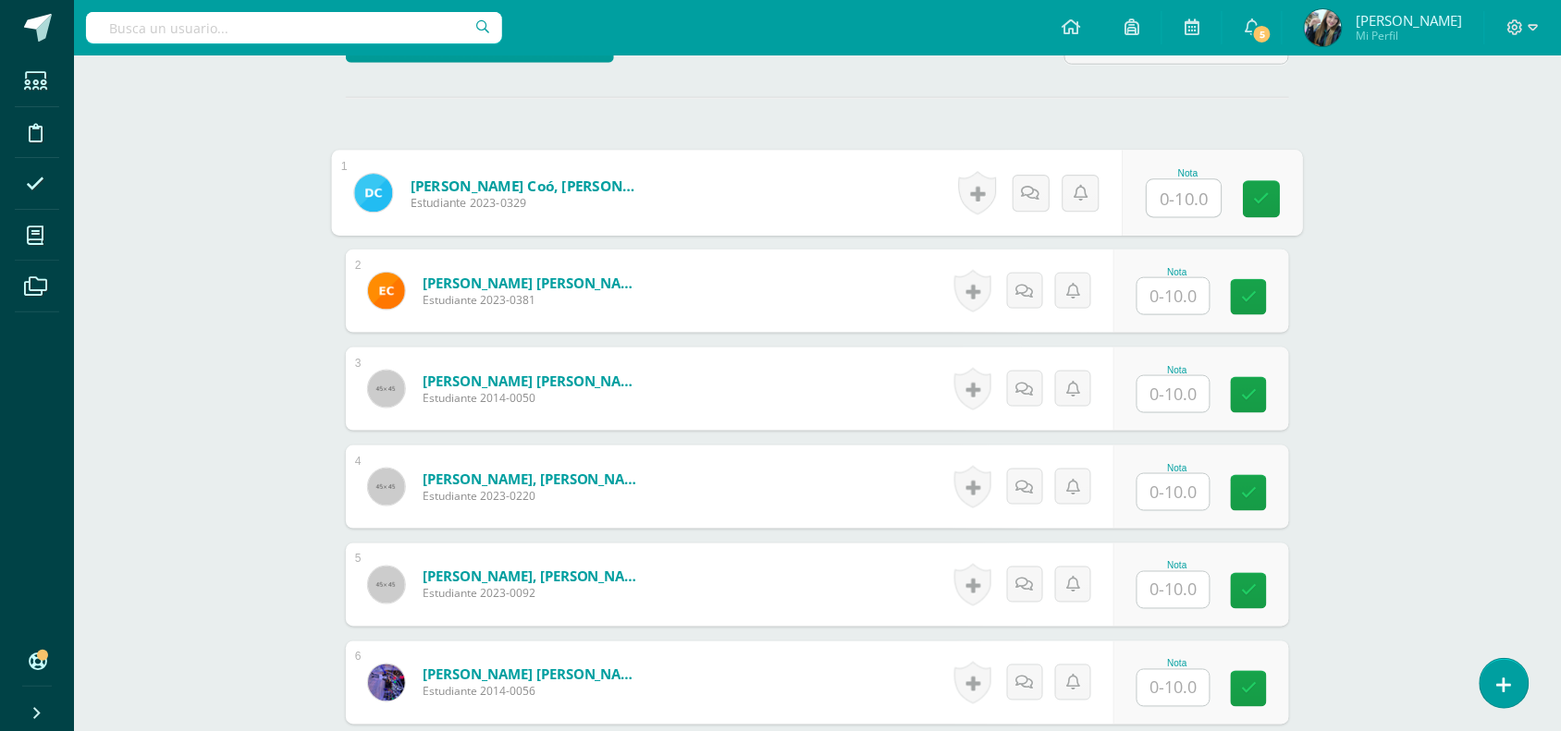
click at [1157, 203] on input "text" at bounding box center [1184, 198] width 74 height 37
type input "9"
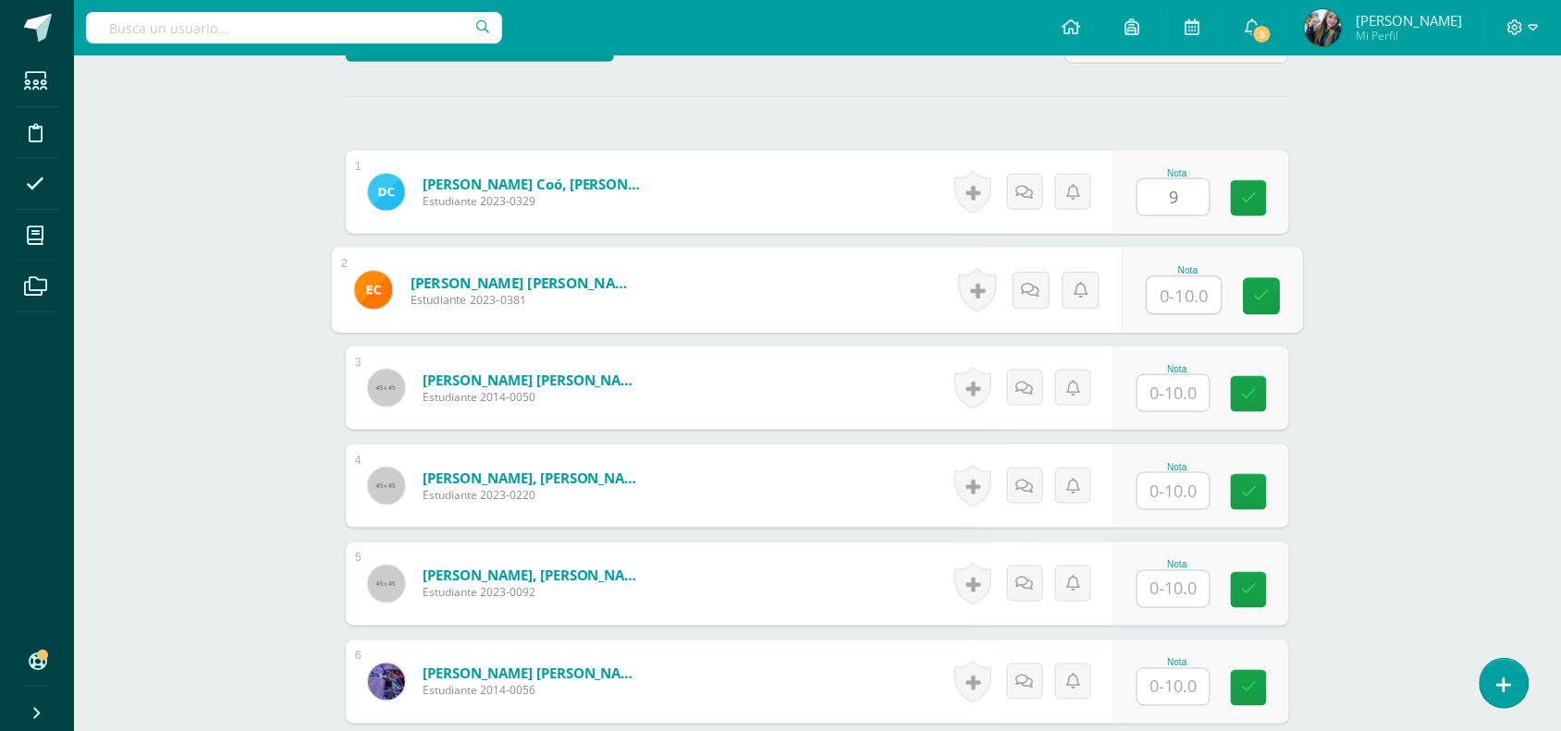
click at [1172, 302] on input "text" at bounding box center [1184, 295] width 74 height 37
type input "9"
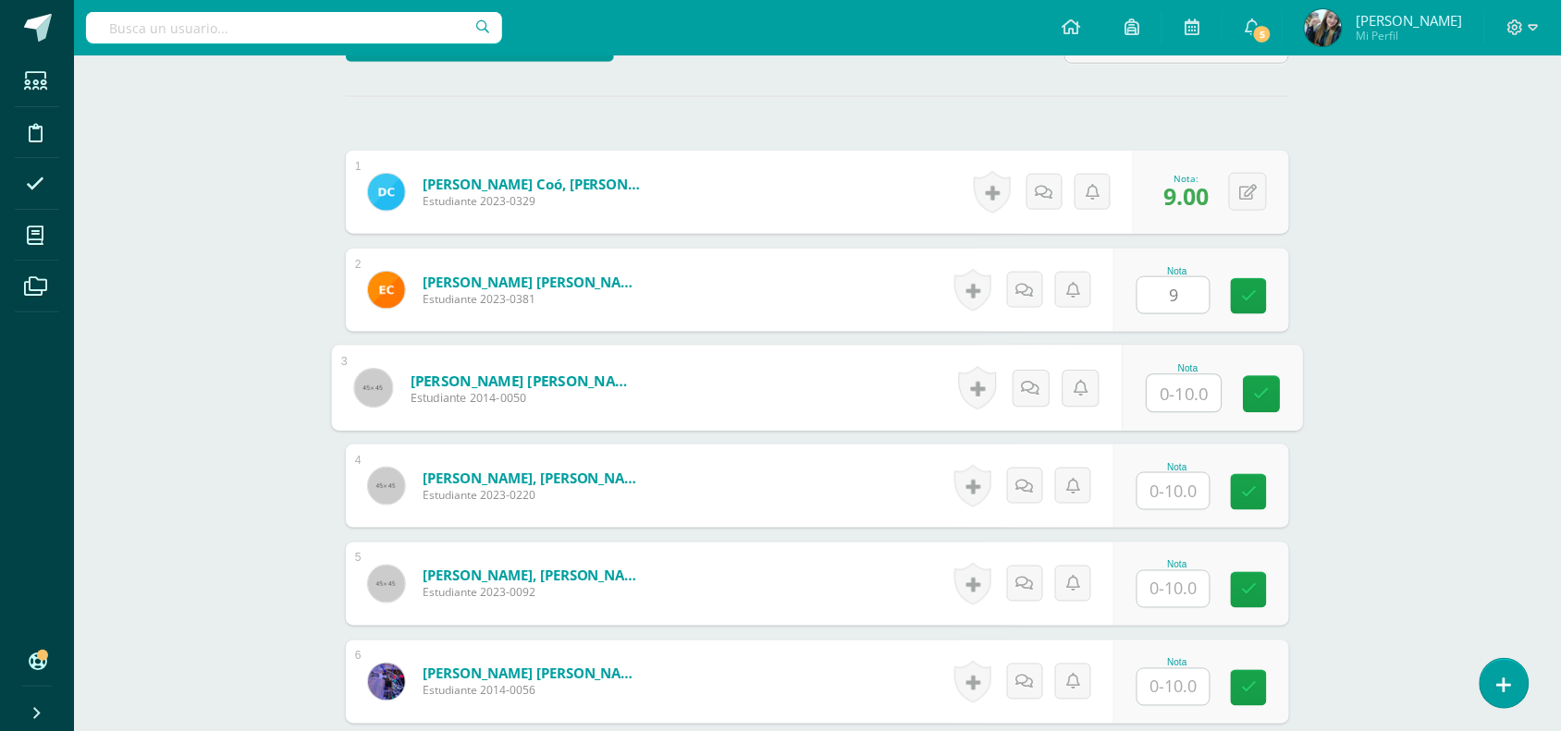
click at [1182, 408] on input "text" at bounding box center [1184, 393] width 74 height 37
type input "9"
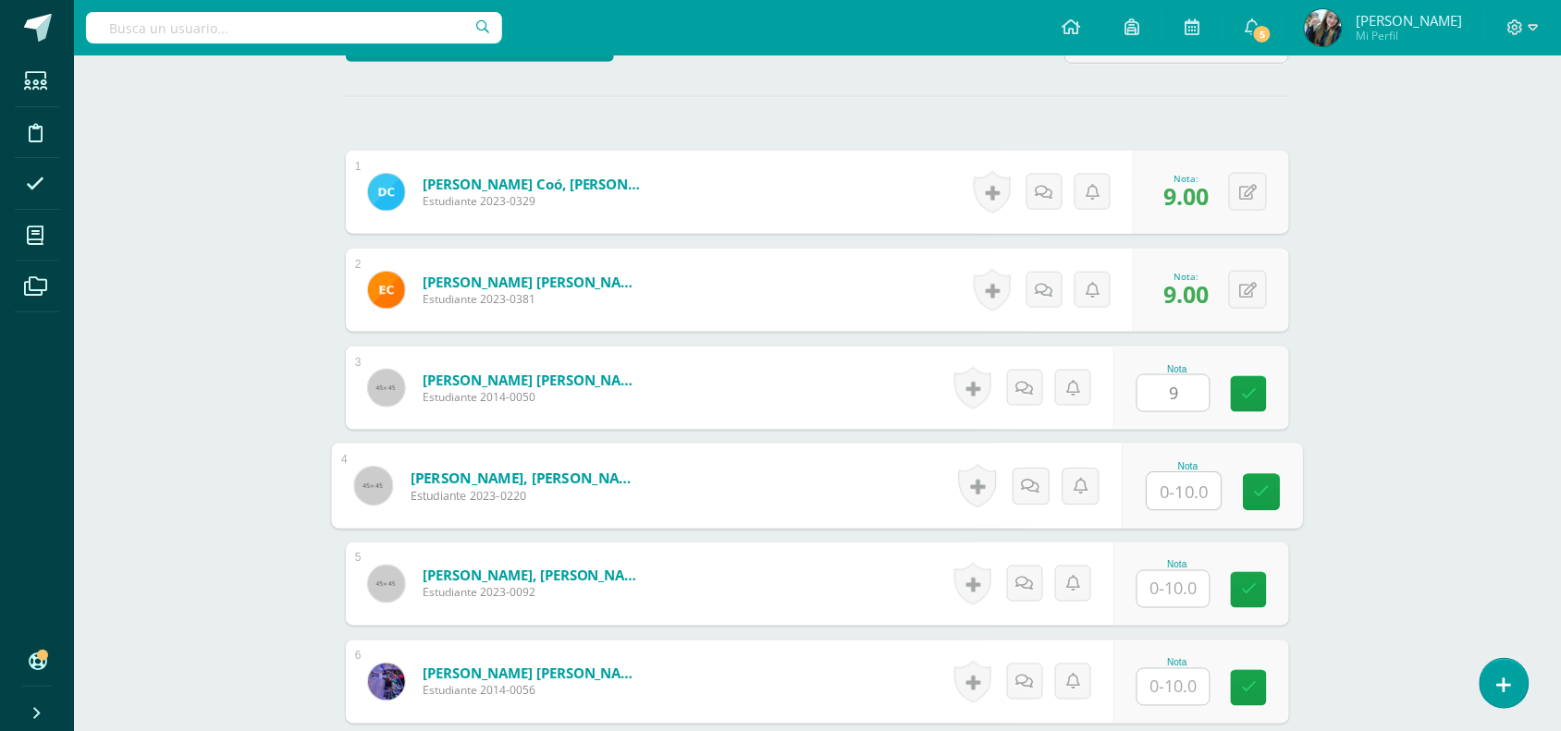
click at [1189, 487] on input "text" at bounding box center [1184, 491] width 74 height 37
type input "9"
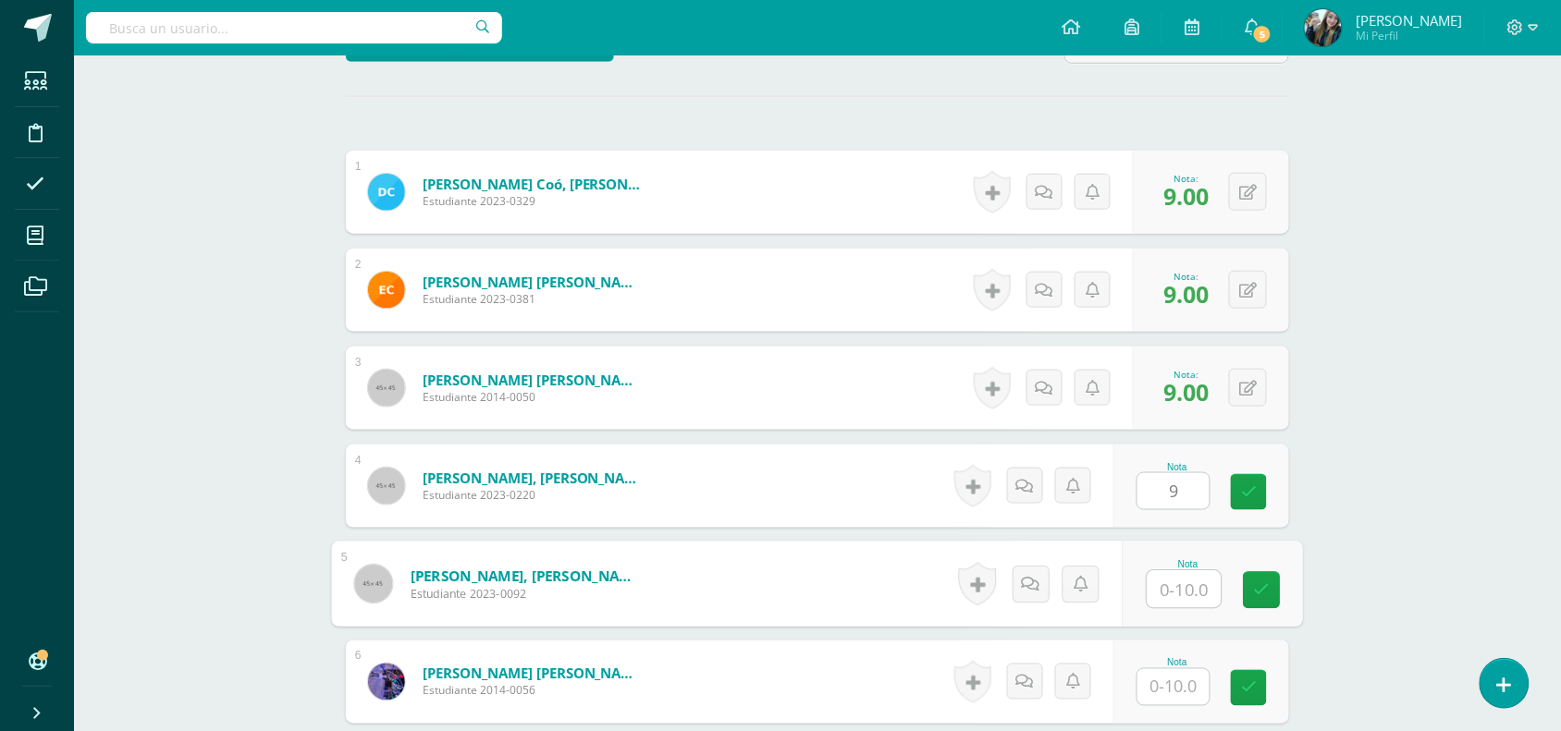
click at [1186, 582] on input "text" at bounding box center [1184, 589] width 74 height 37
type input "9"
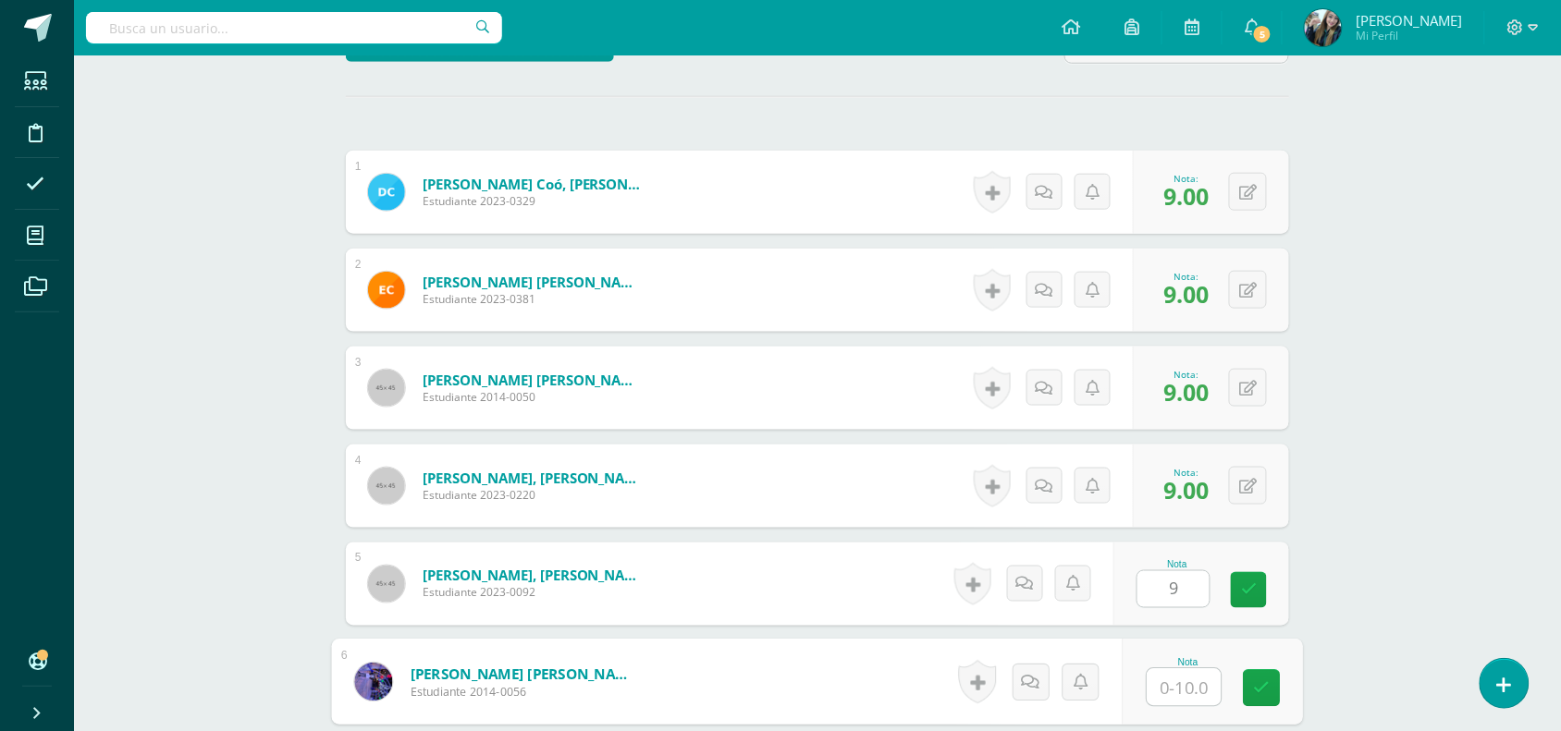
click at [1197, 687] on input "text" at bounding box center [1184, 687] width 74 height 37
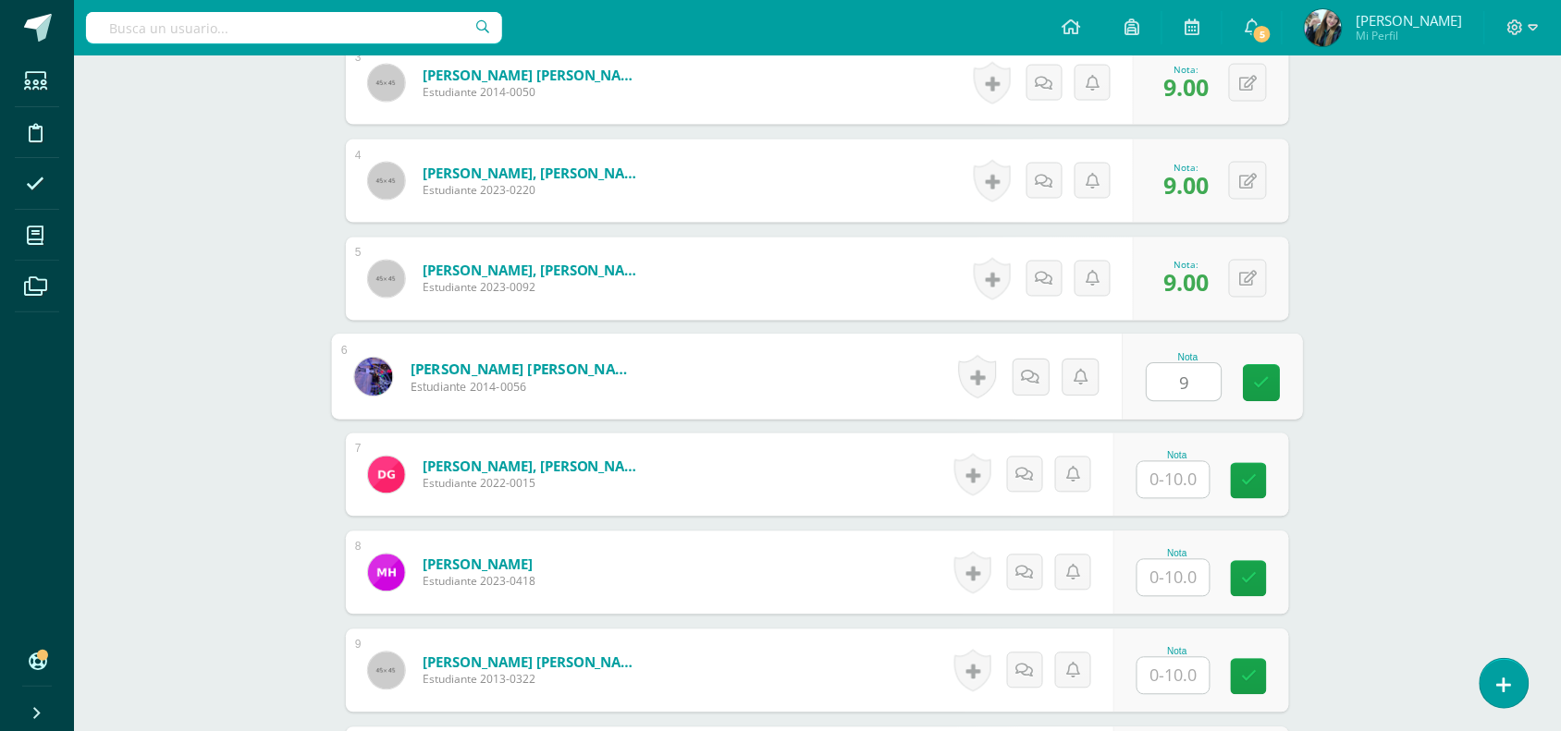
scroll to position [824, 0]
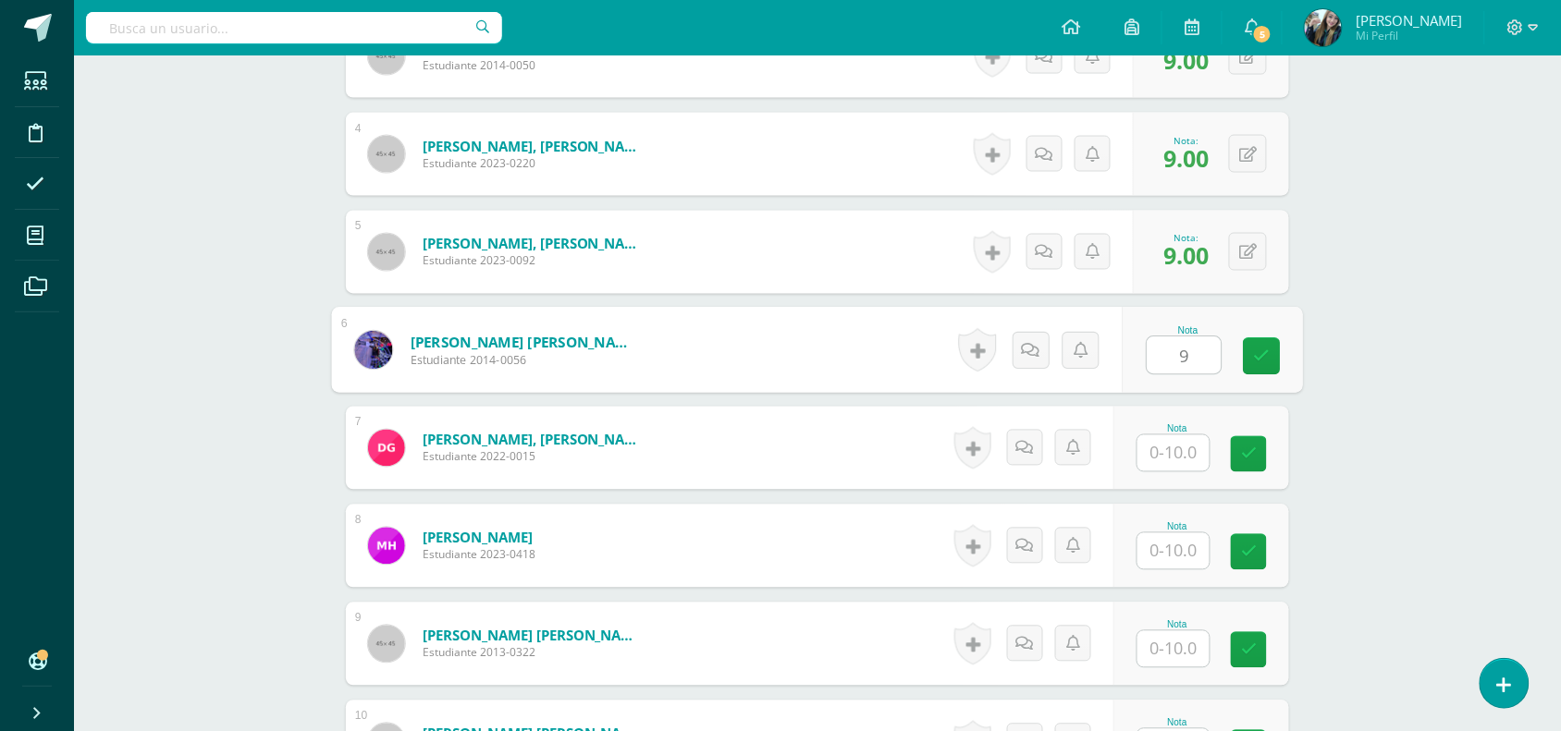
type input "9"
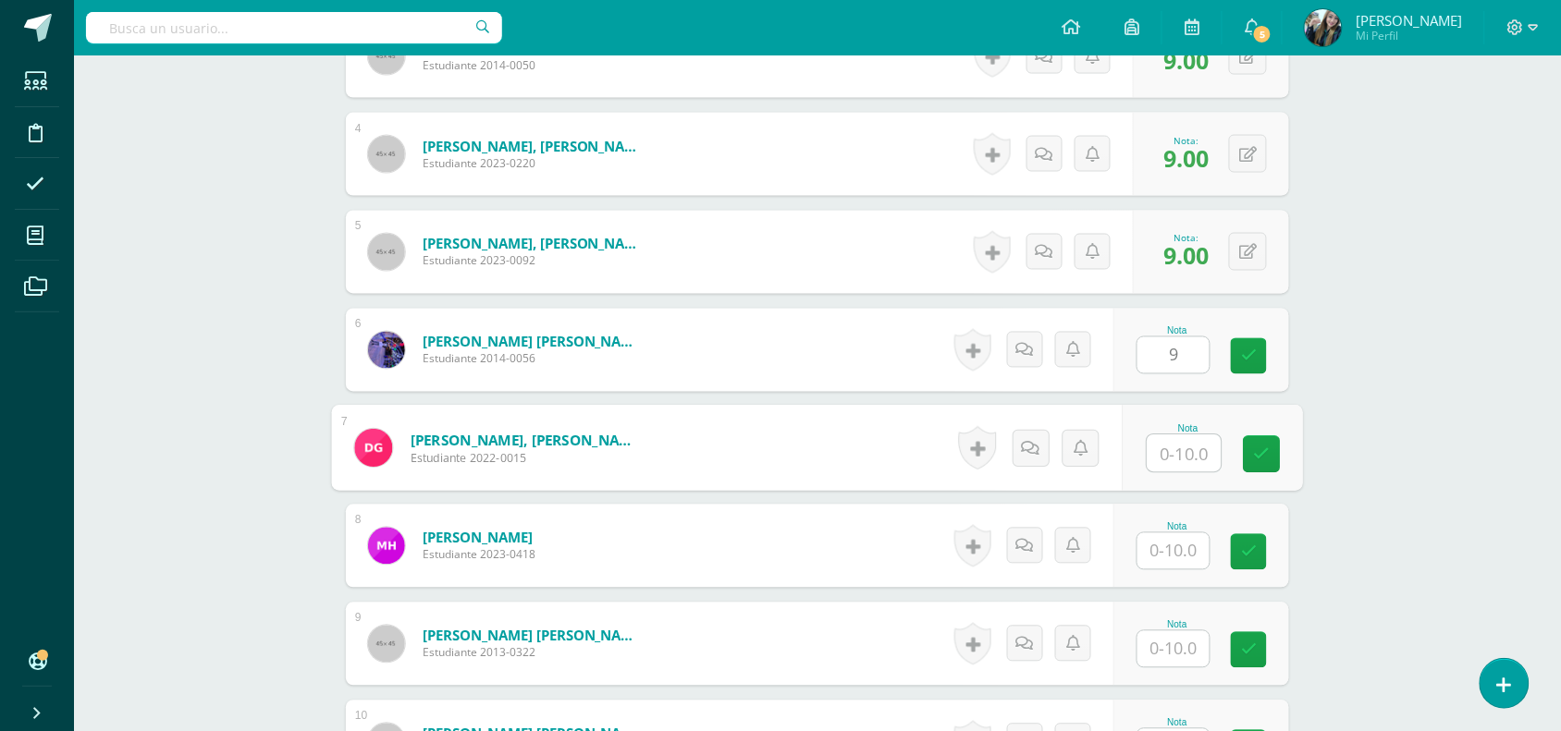
click at [1184, 445] on input "text" at bounding box center [1184, 453] width 74 height 37
type input "8"
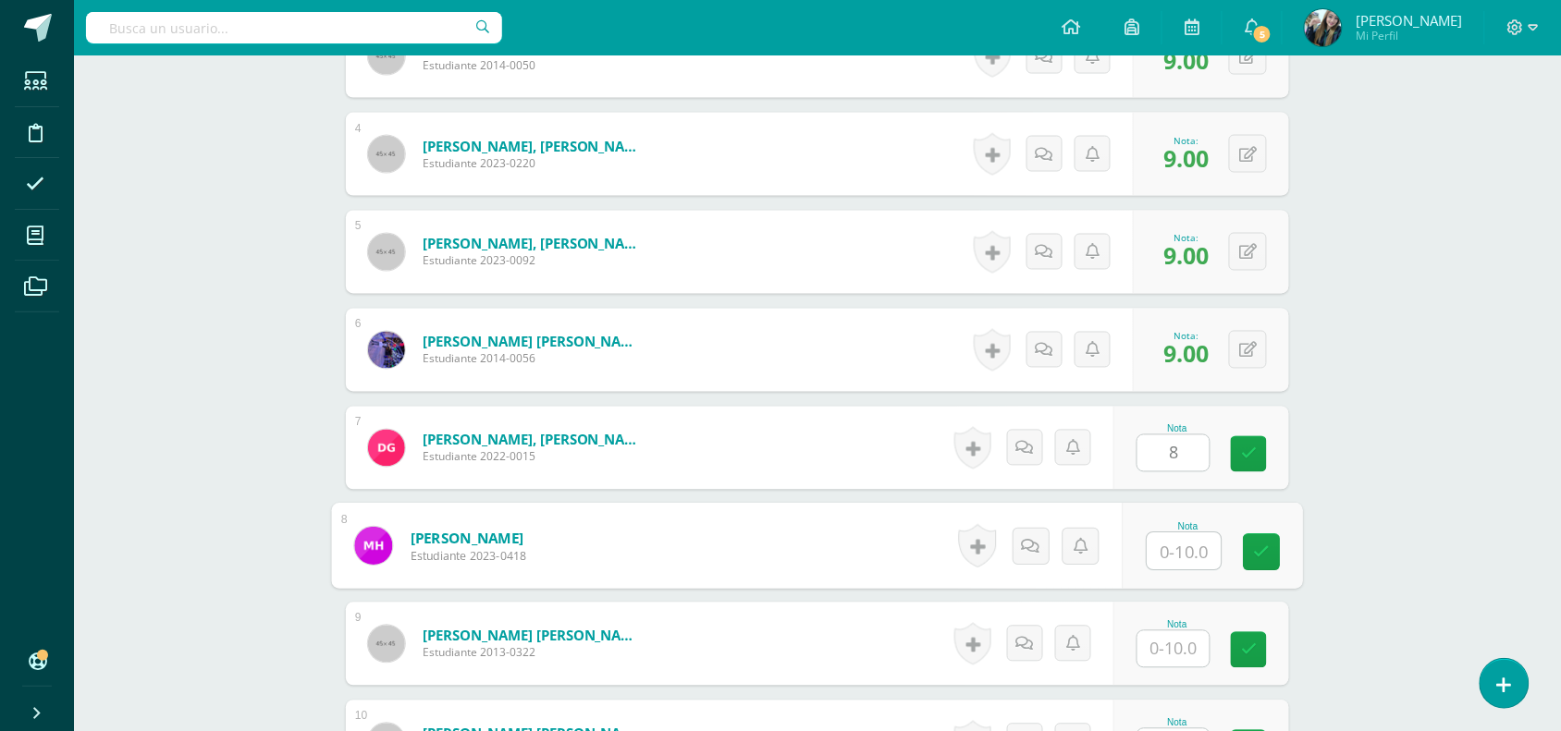
click at [1182, 555] on input "text" at bounding box center [1184, 551] width 74 height 37
type input "9"
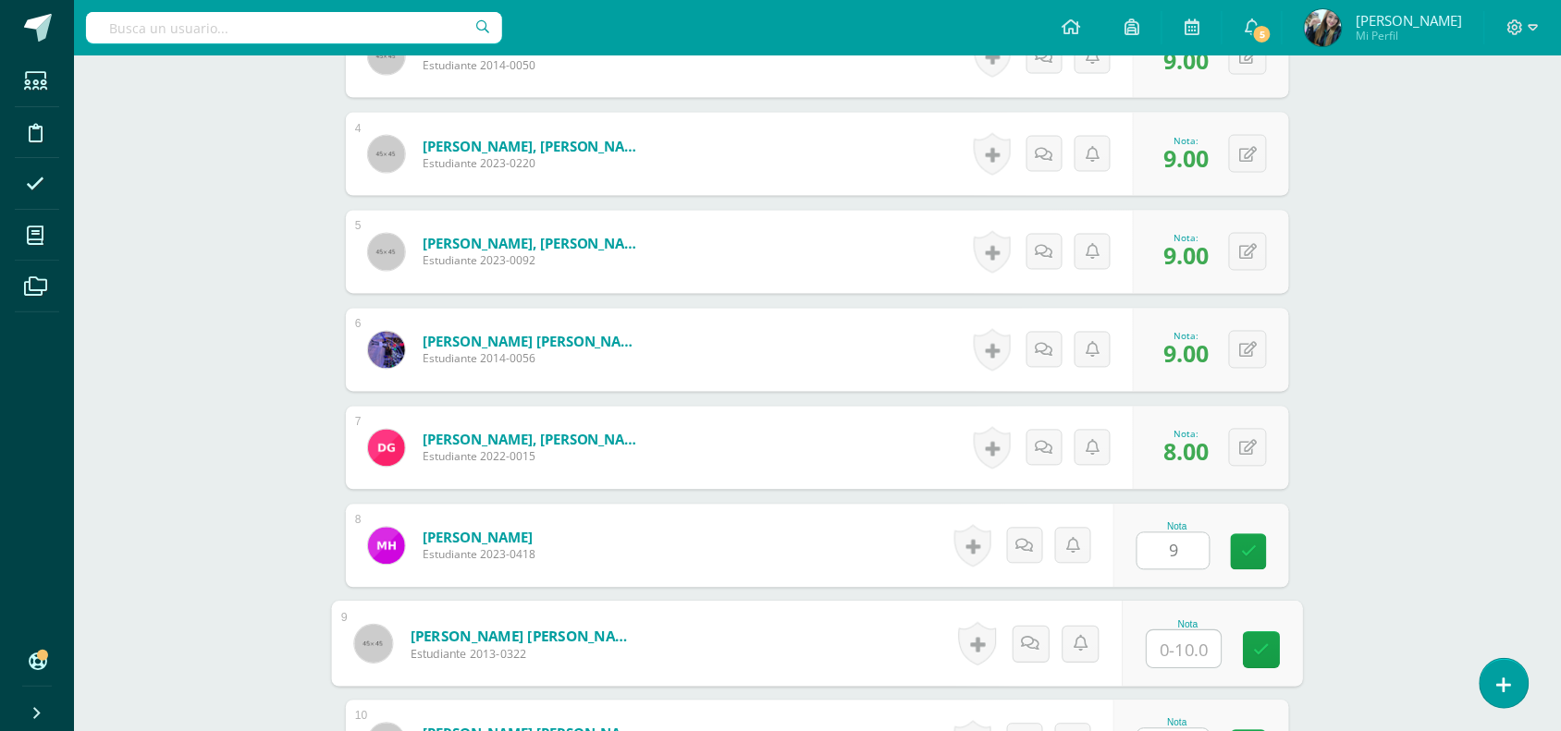
click at [1189, 653] on input "text" at bounding box center [1184, 649] width 74 height 37
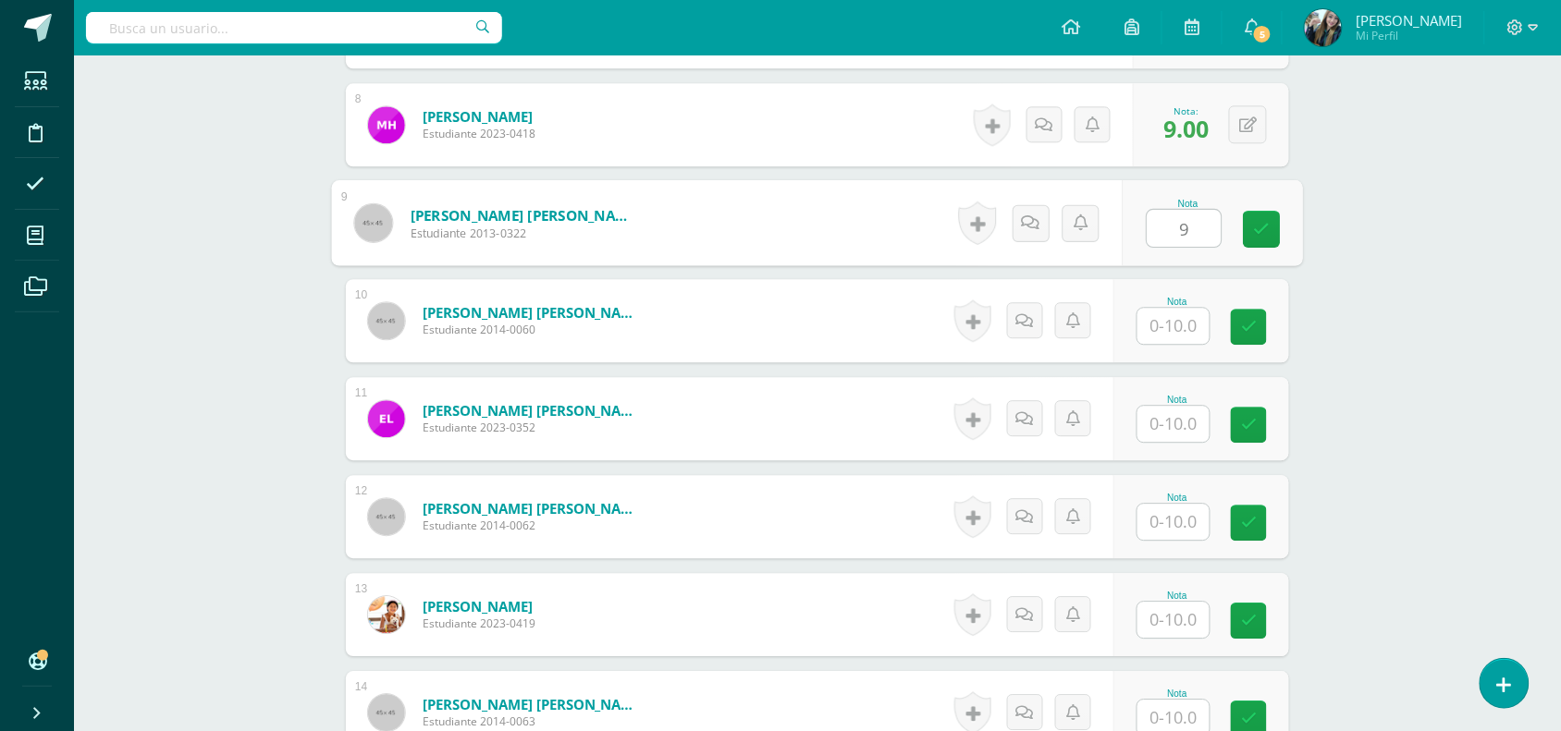
scroll to position [1257, 0]
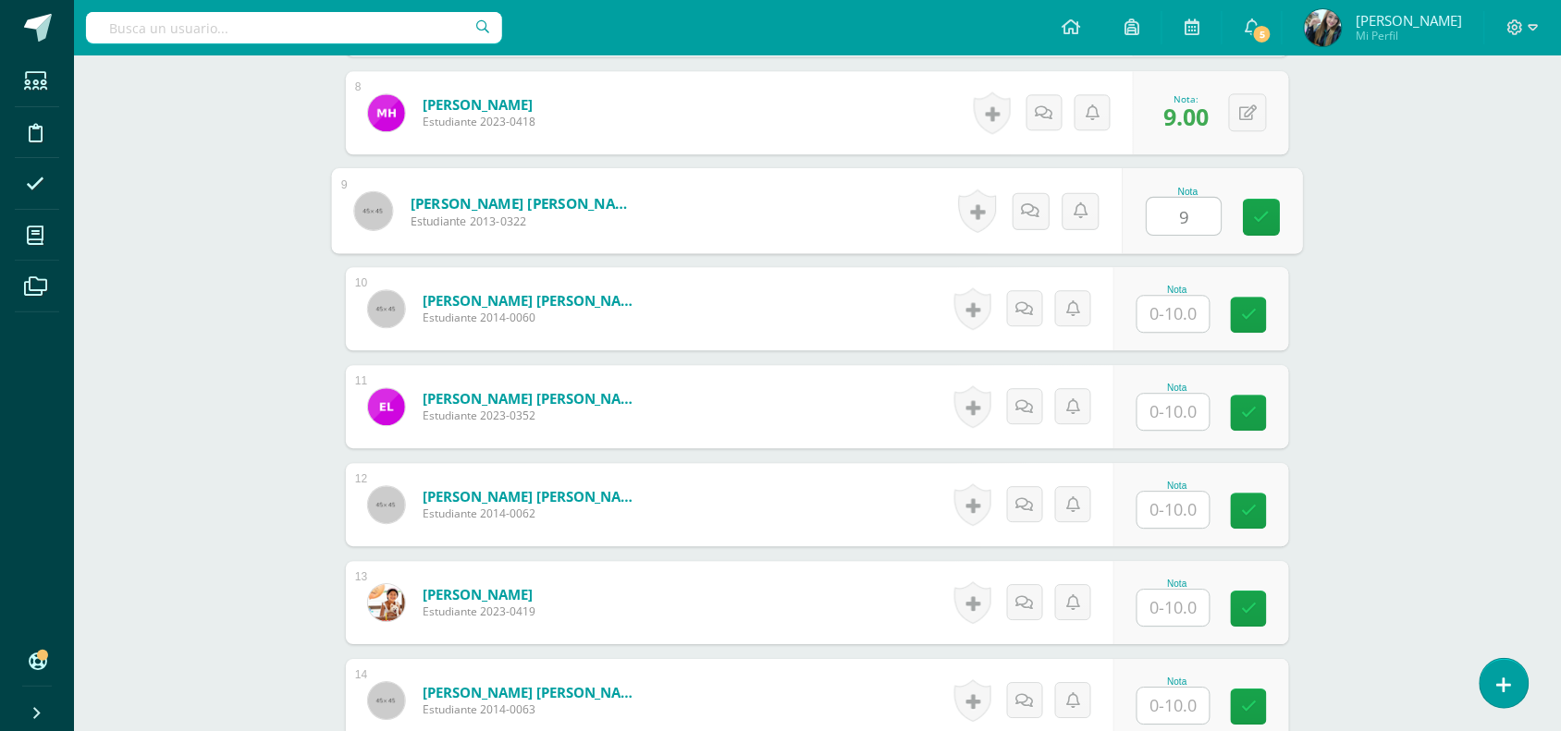
type input "9"
click at [1194, 319] on input "text" at bounding box center [1184, 314] width 74 height 37
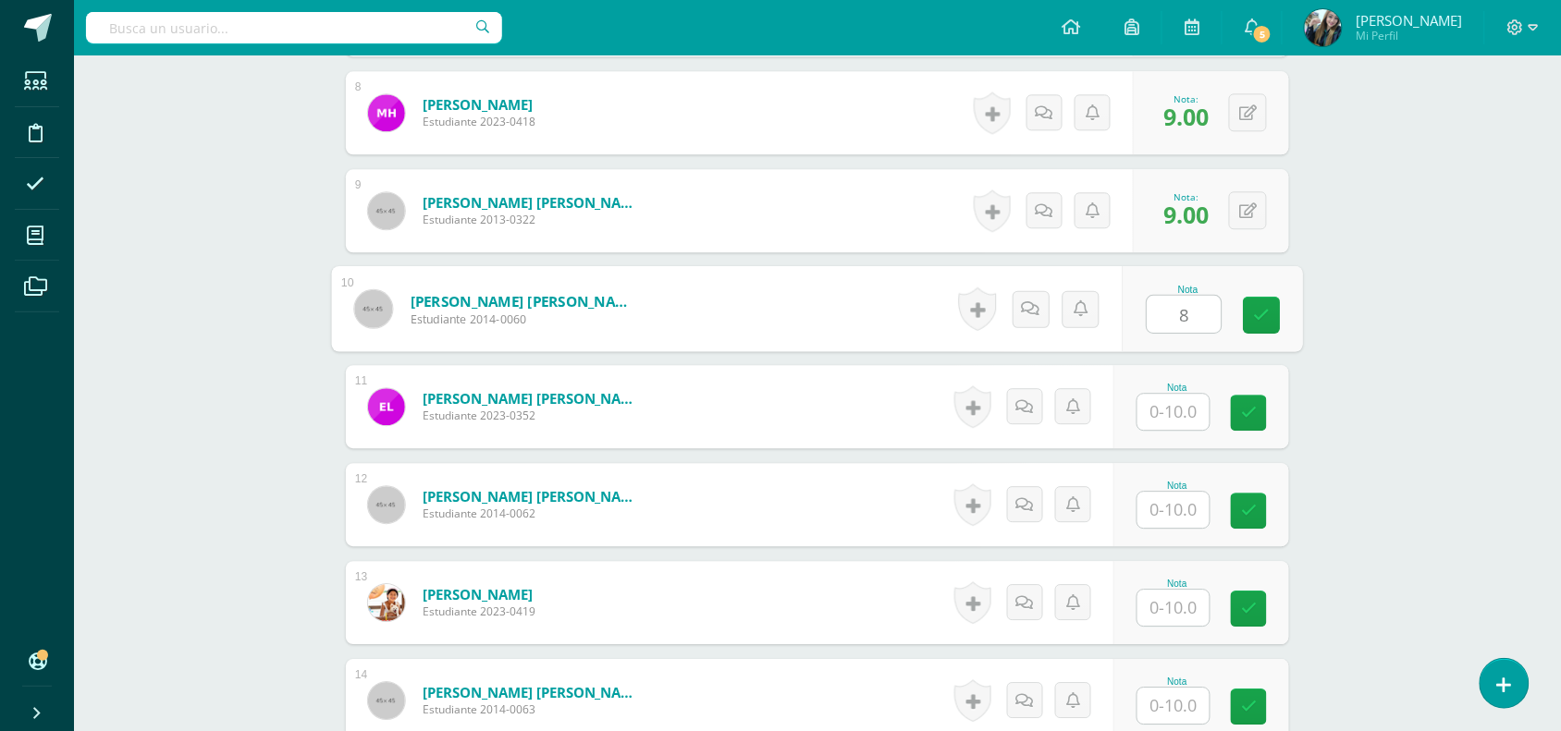
type input "8"
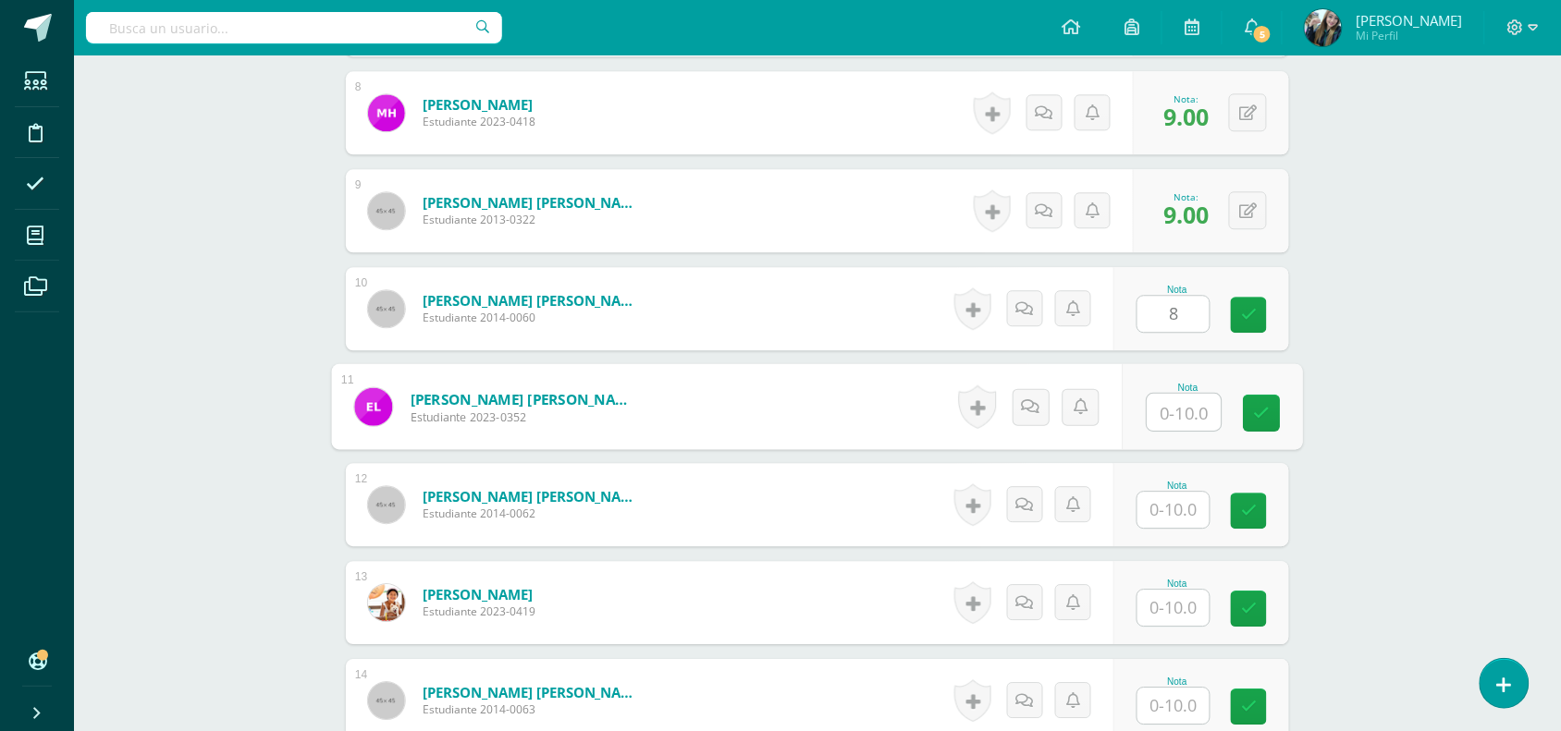
click at [1179, 412] on input "text" at bounding box center [1184, 412] width 74 height 37
type input "8"
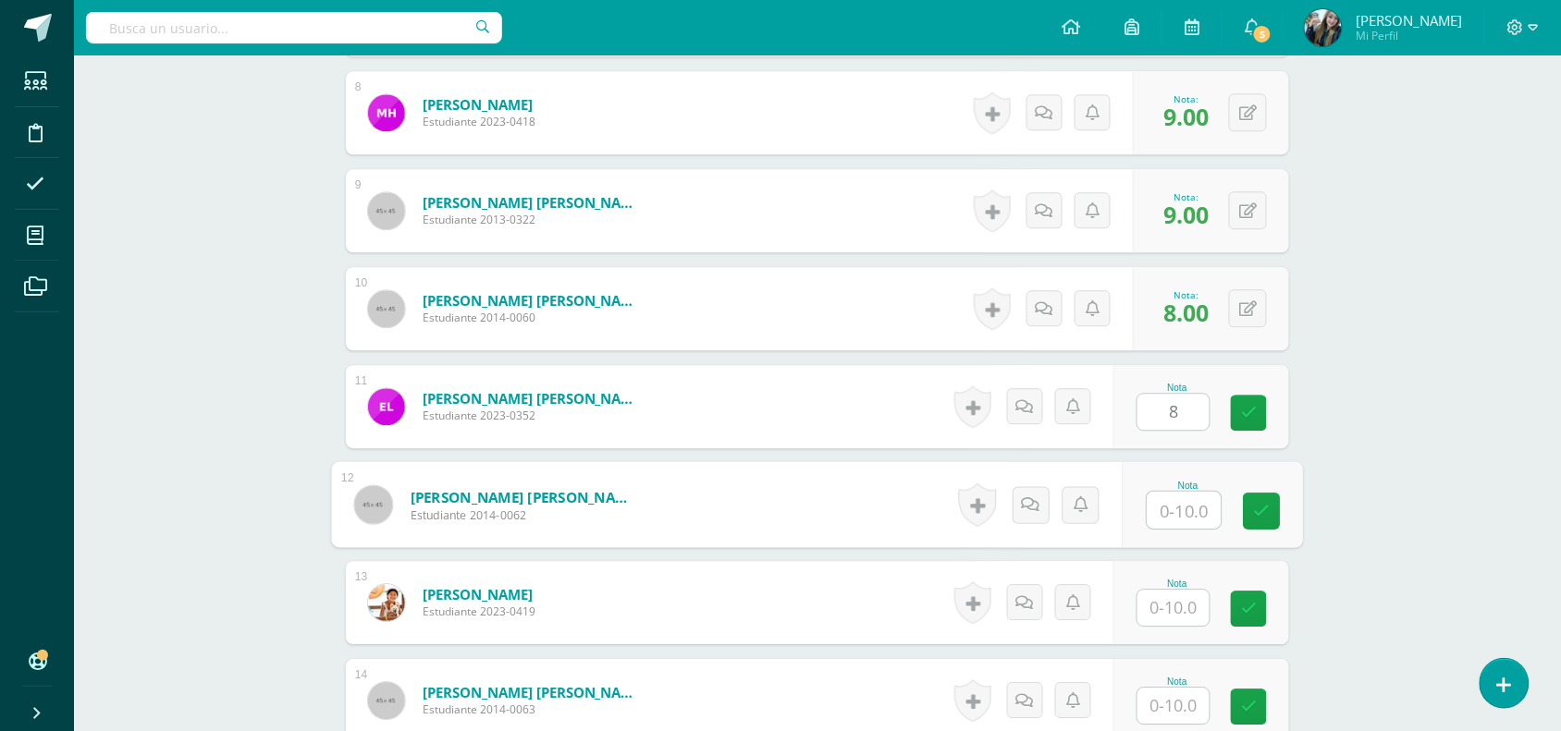
click at [1180, 496] on input "text" at bounding box center [1184, 510] width 74 height 37
type input "9"
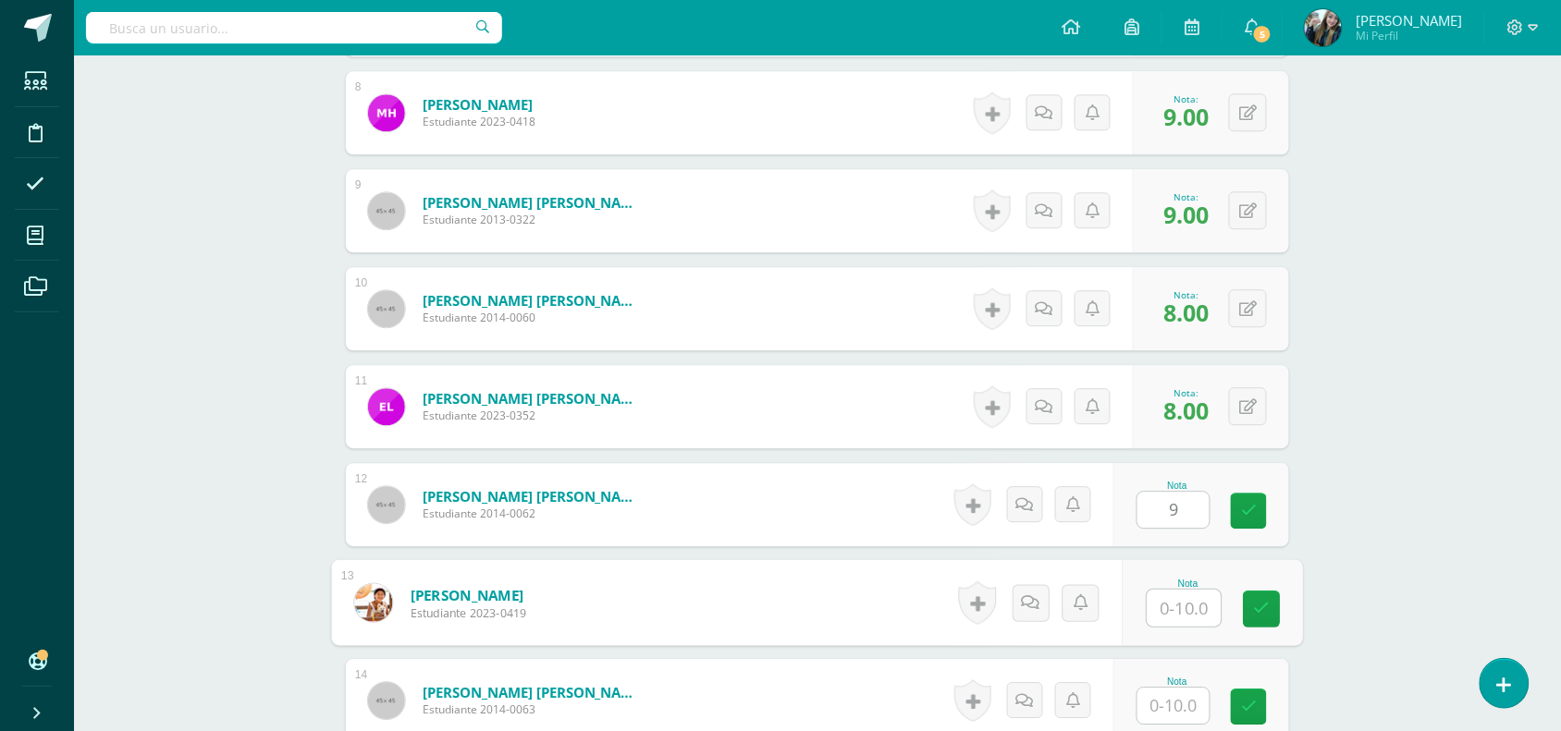
click at [1191, 626] on input "text" at bounding box center [1184, 608] width 74 height 37
type input "9"
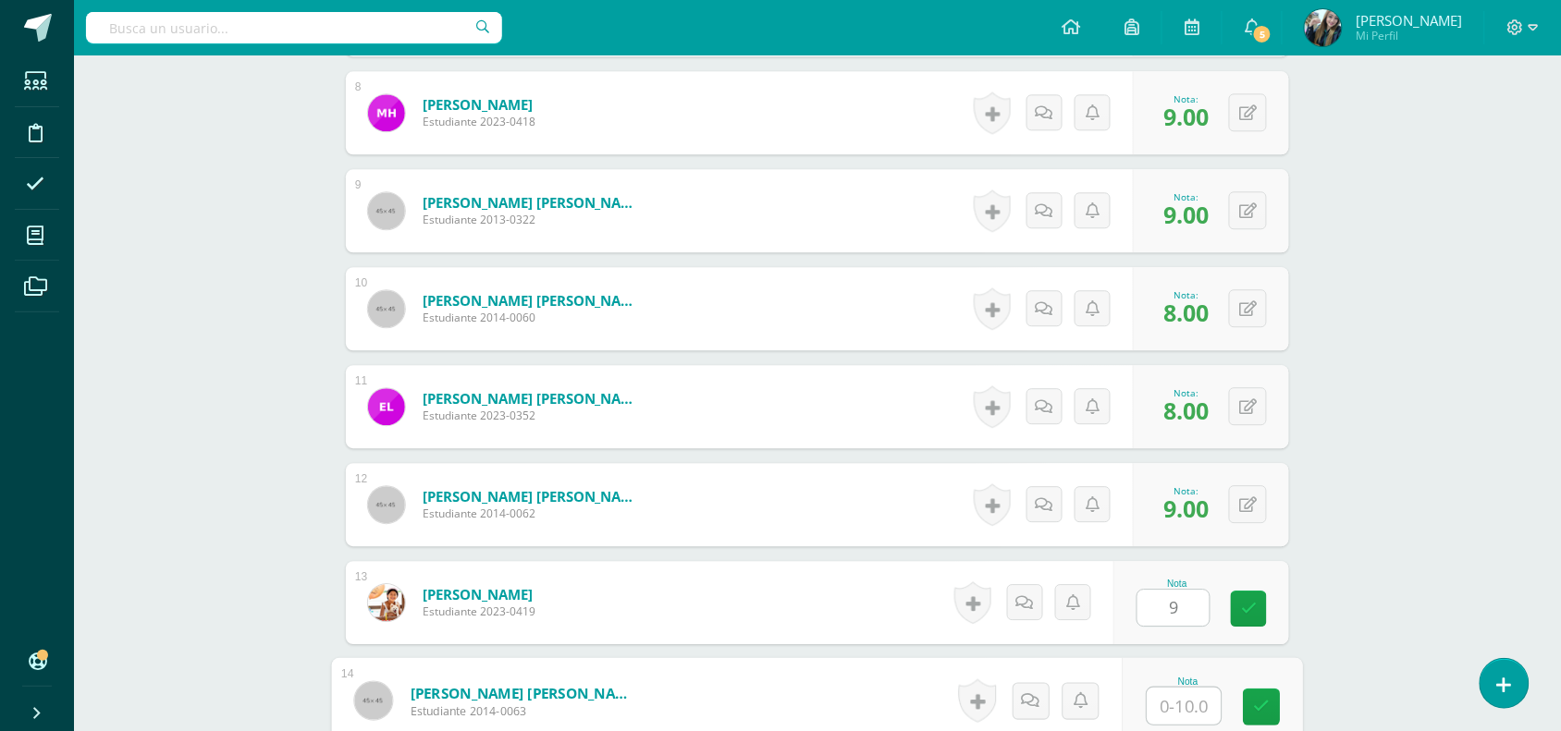
click at [1177, 710] on input "text" at bounding box center [1184, 706] width 74 height 37
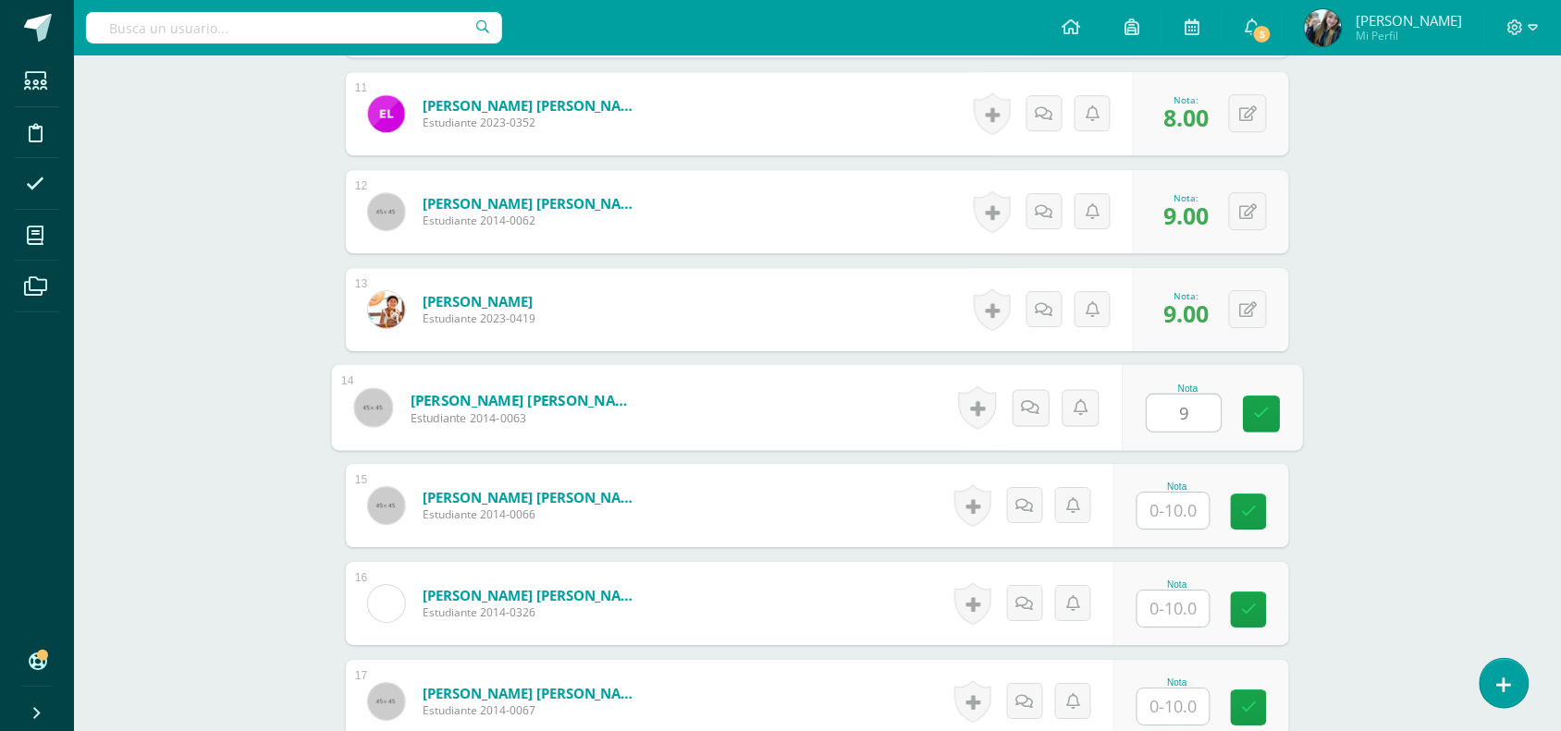
scroll to position [1604, 0]
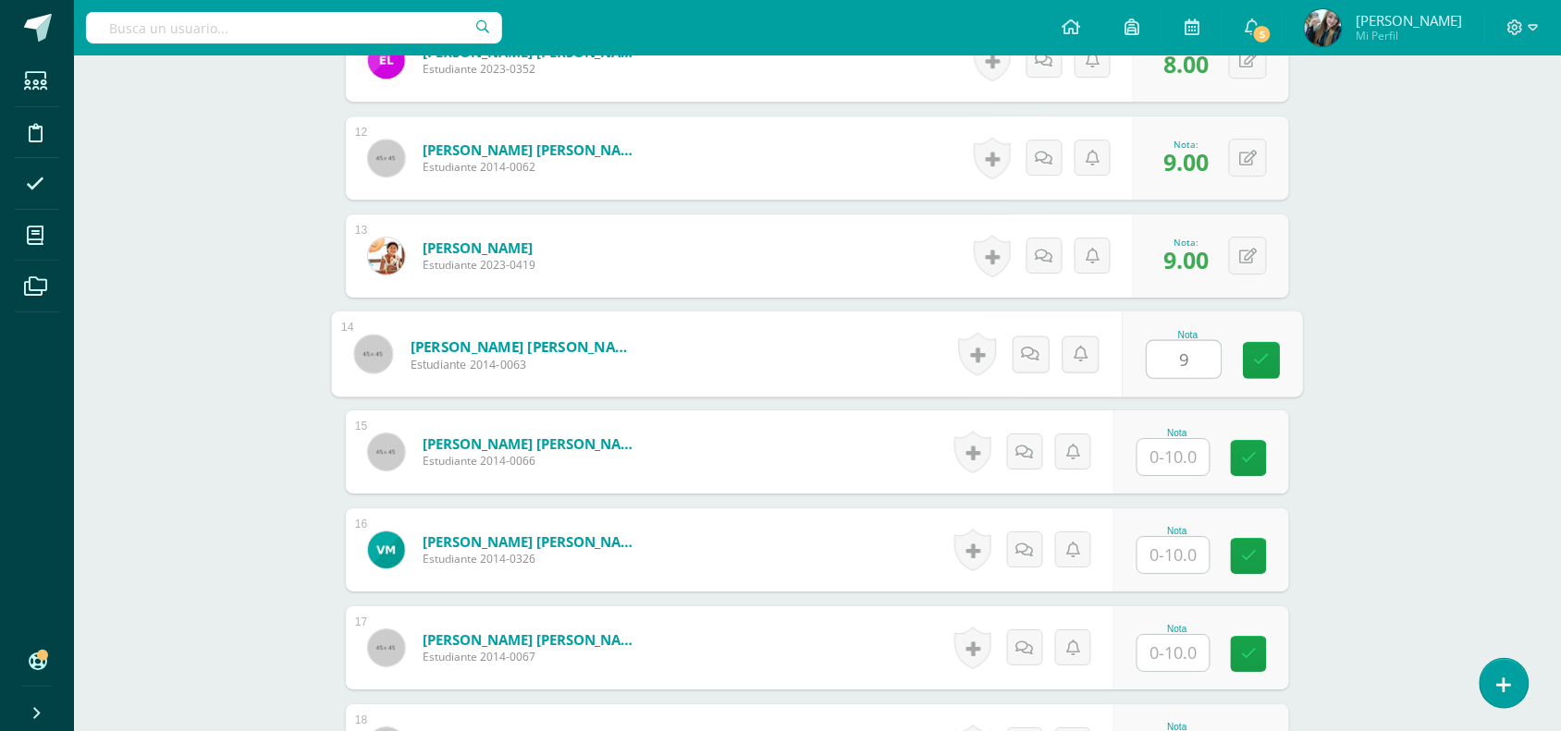
type input "9"
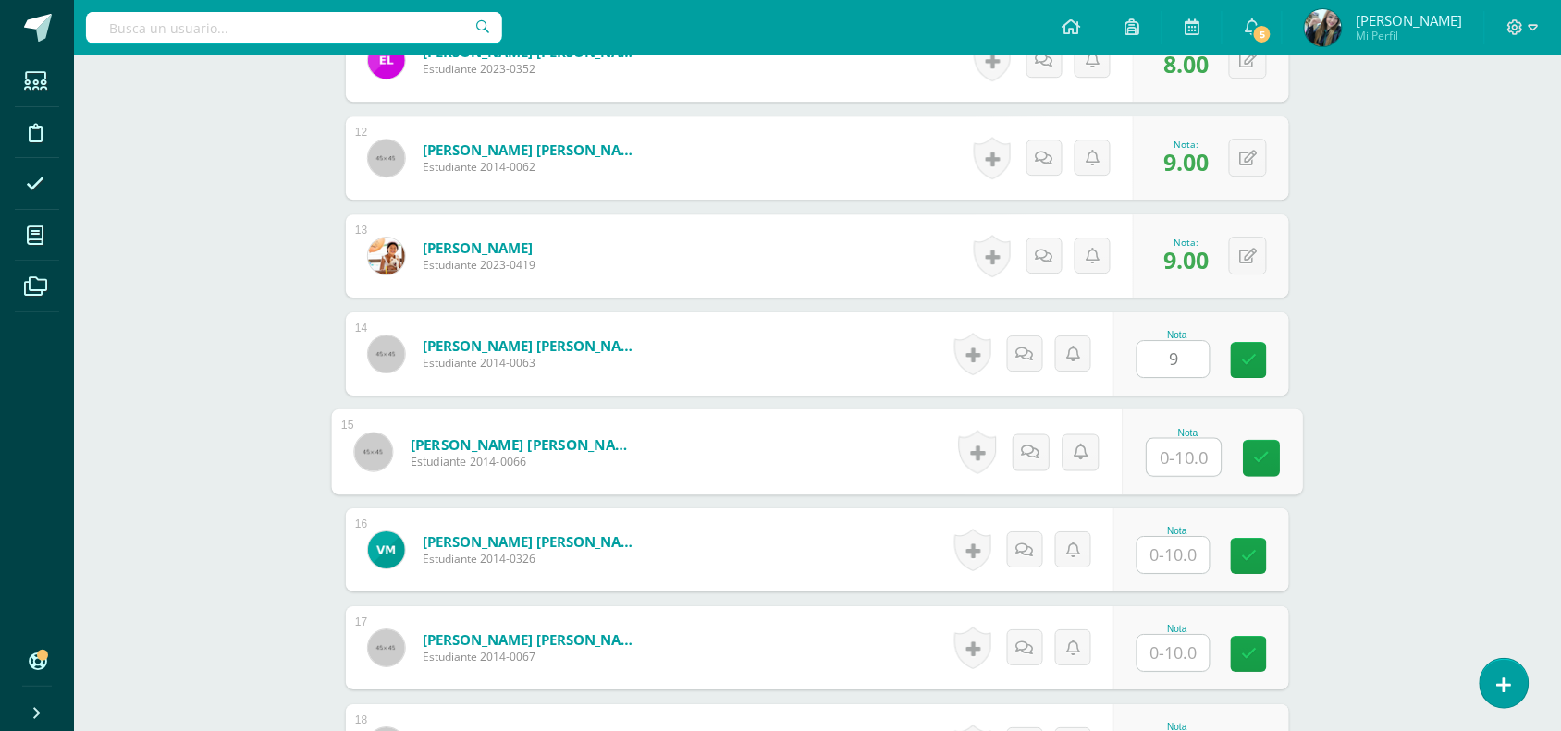
click at [1182, 464] on input "text" at bounding box center [1184, 457] width 74 height 37
type input "9"
click at [1194, 555] on input "text" at bounding box center [1173, 555] width 72 height 36
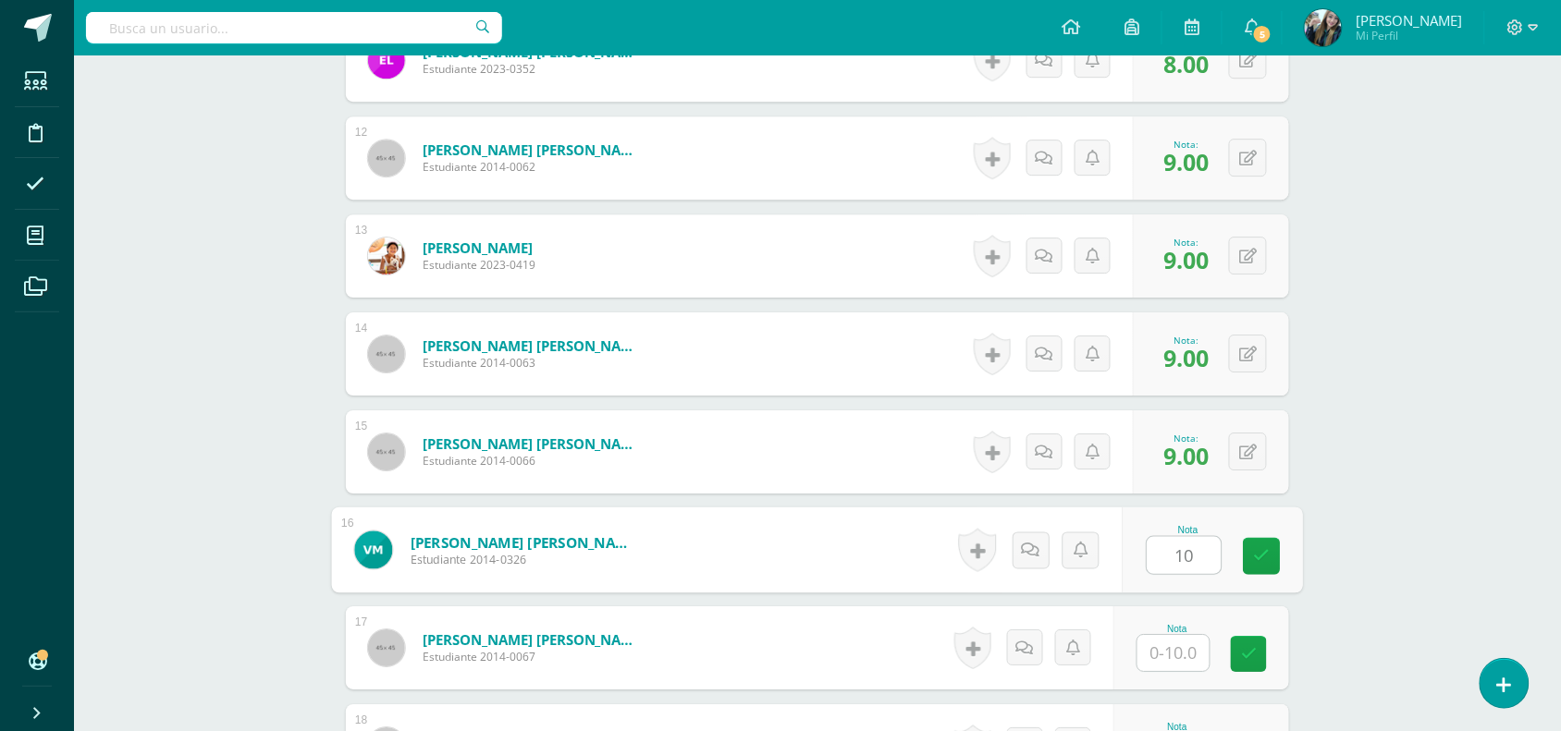
type input "10"
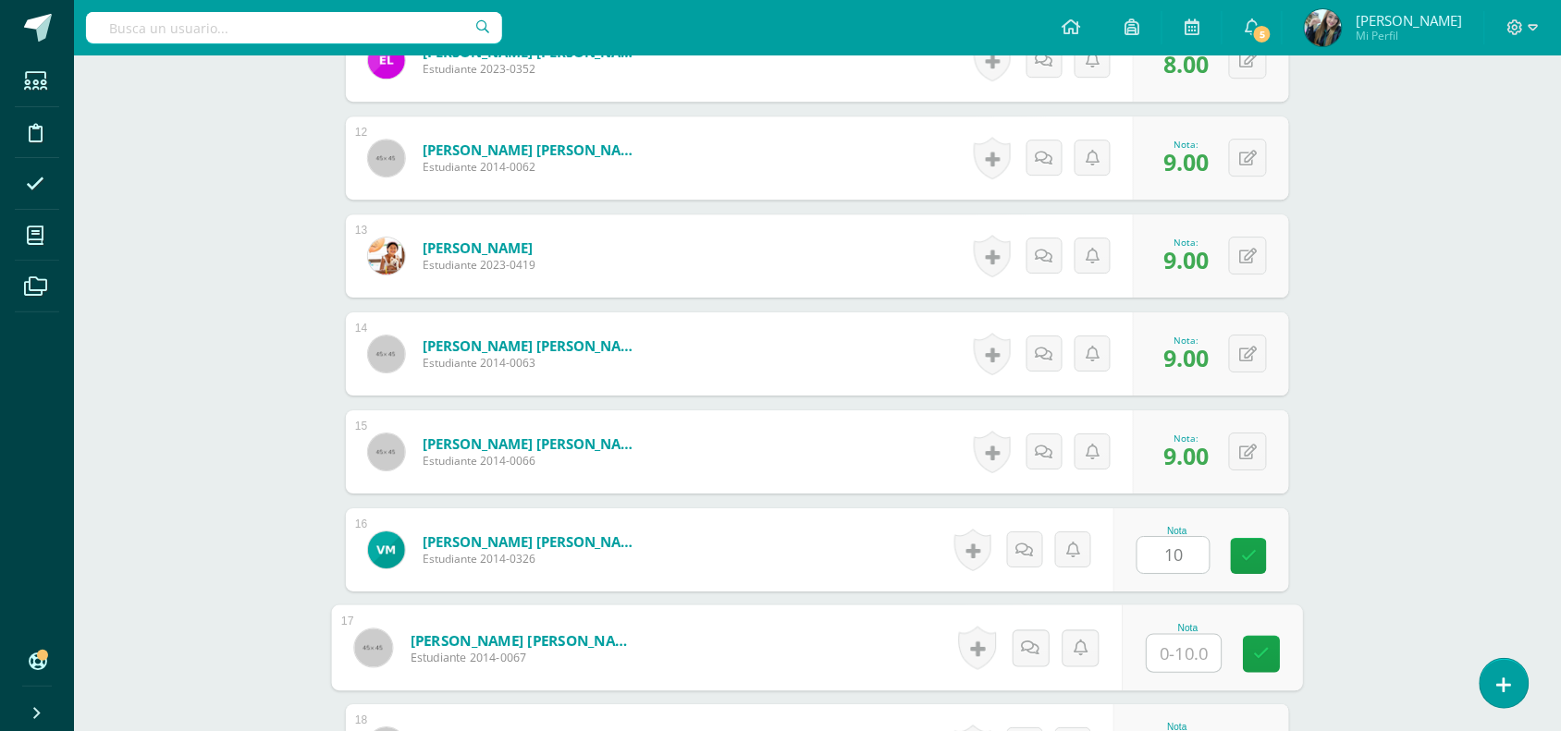
click at [1185, 654] on input "text" at bounding box center [1184, 653] width 74 height 37
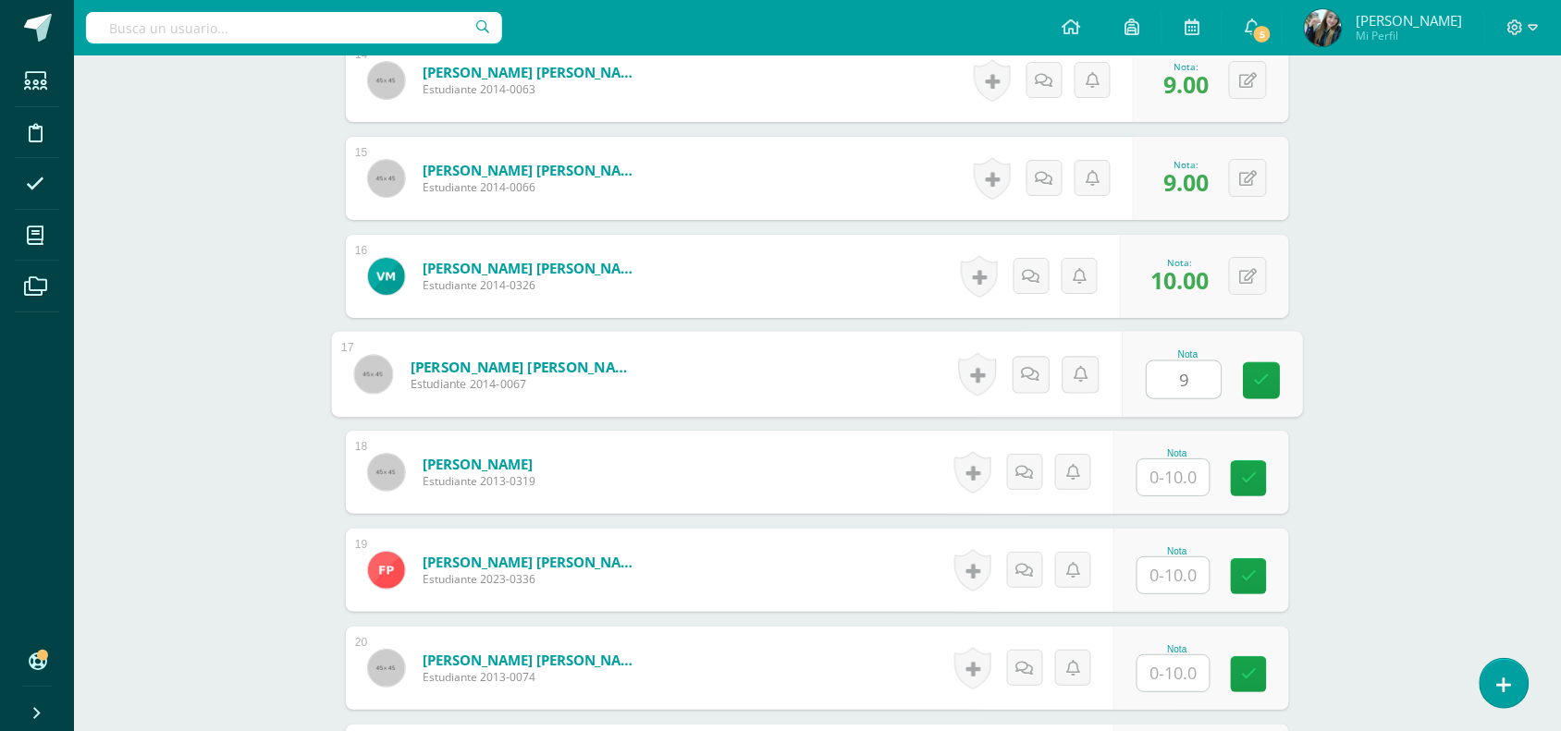
scroll to position [1925, 0]
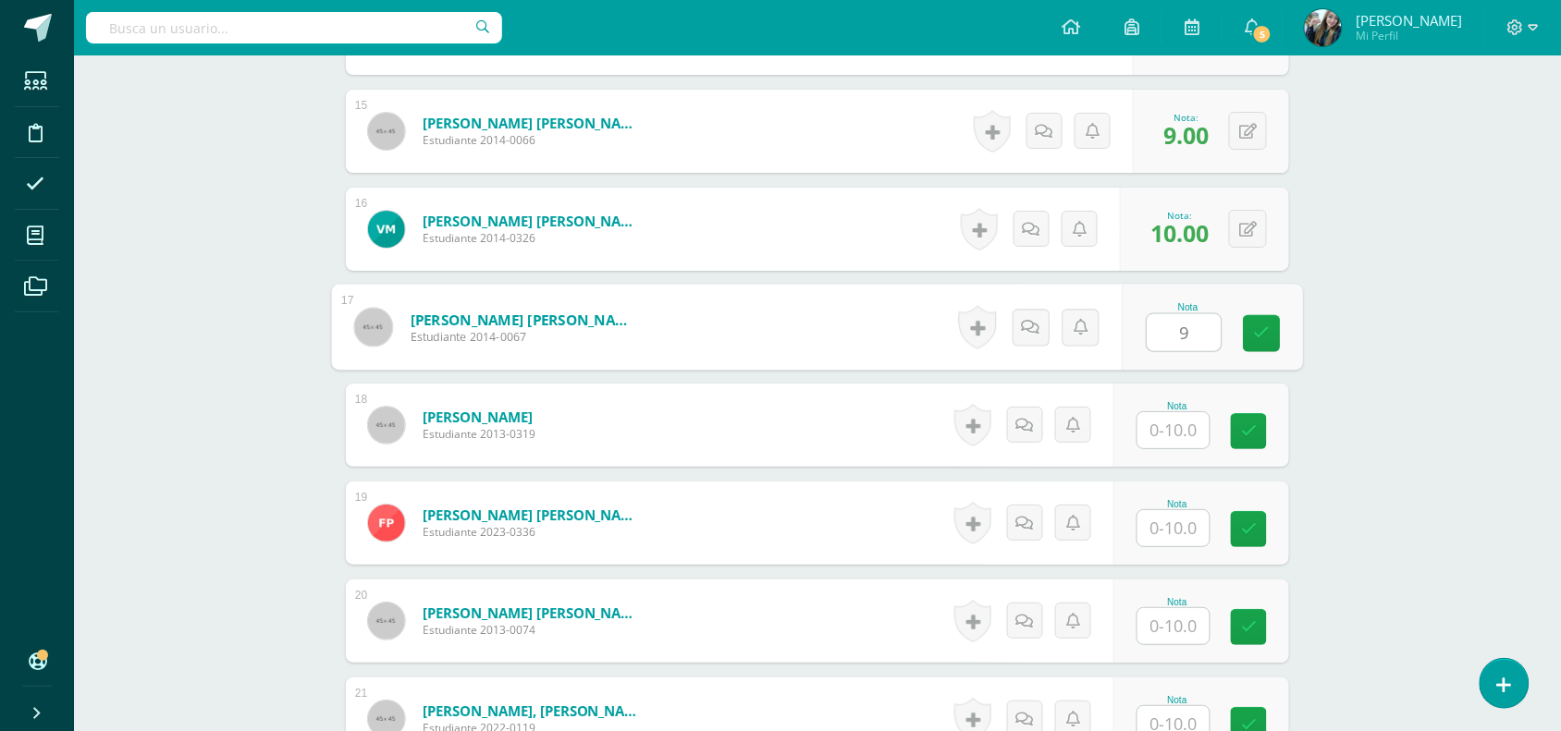
type input "9"
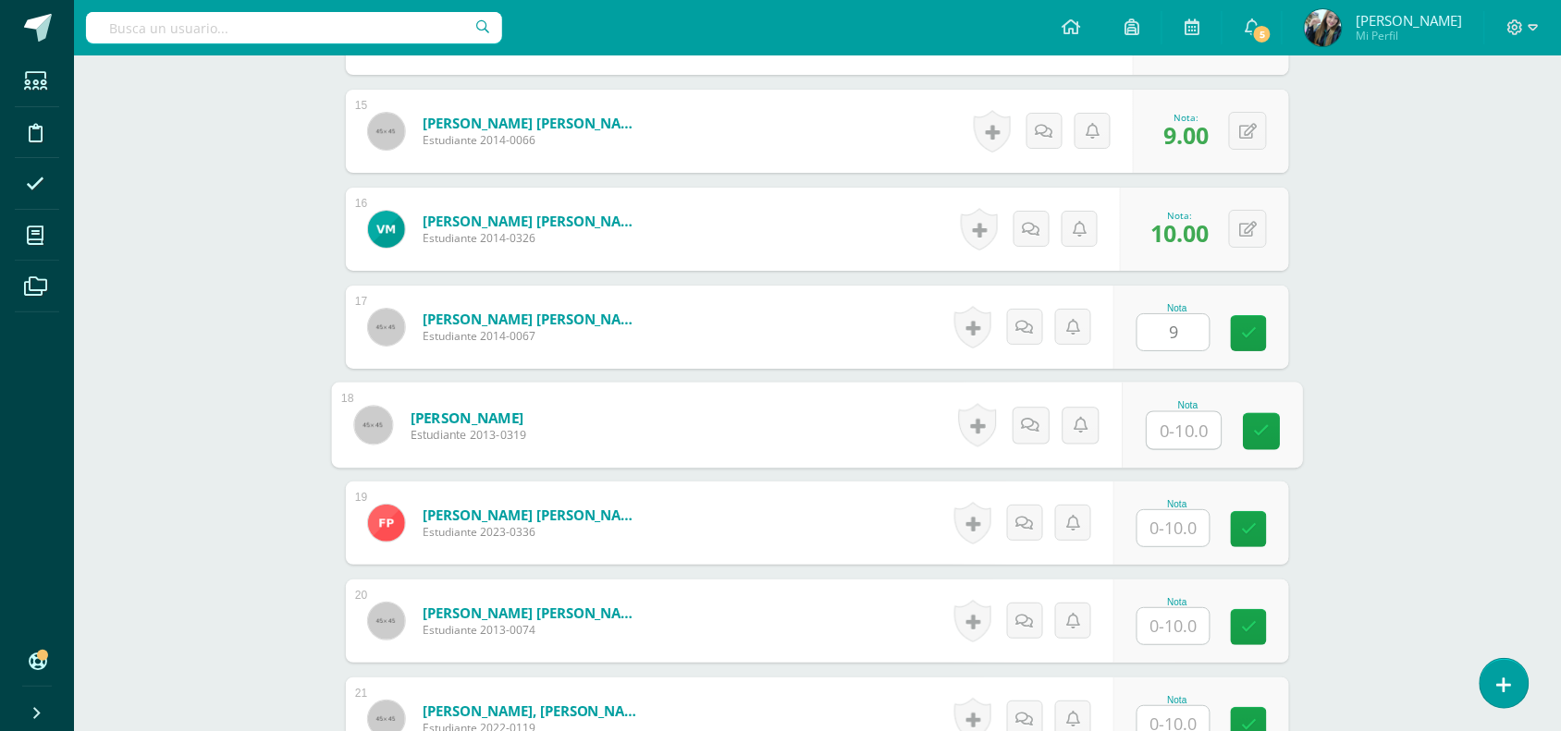
click at [1198, 427] on input "text" at bounding box center [1184, 430] width 74 height 37
type input "9"
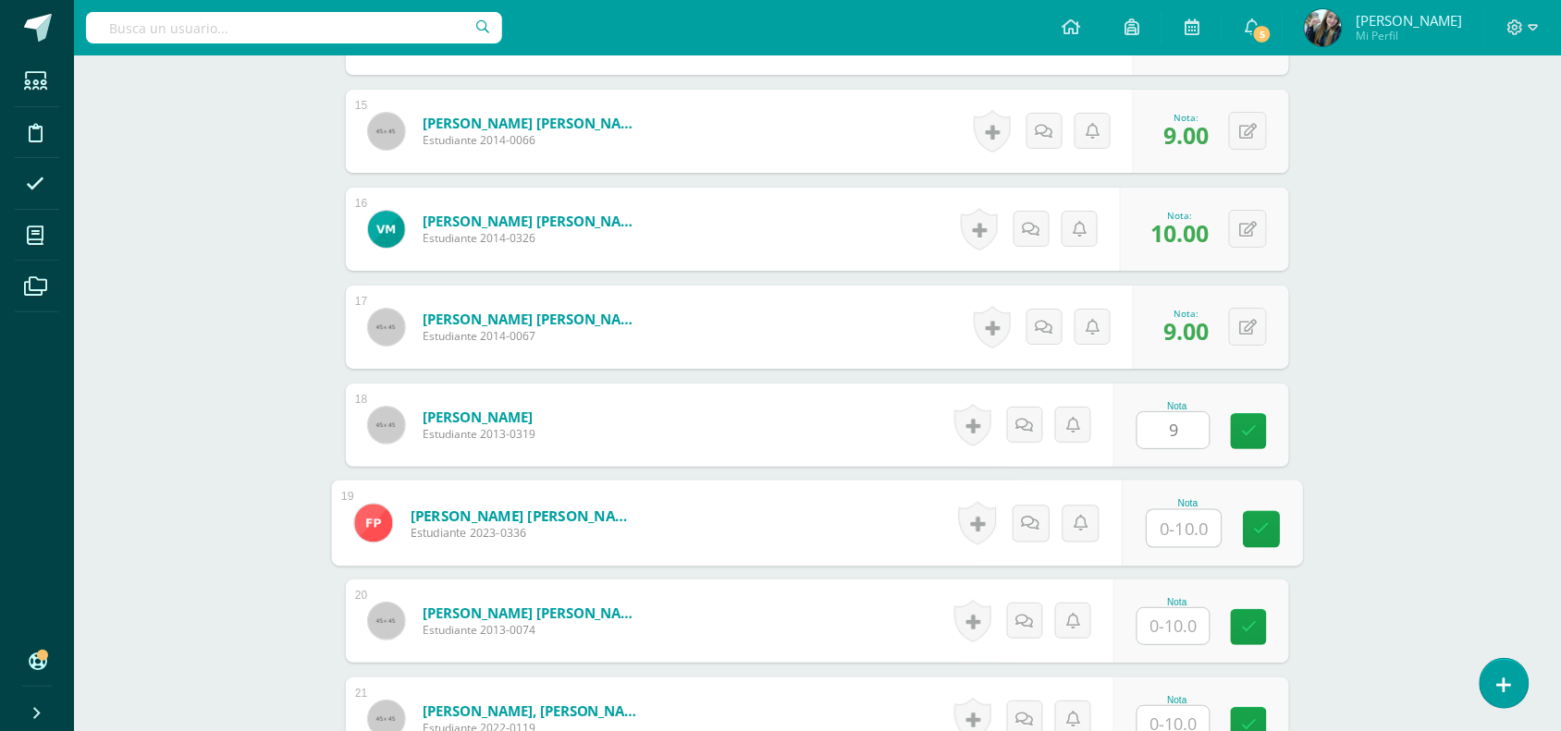
click at [1191, 534] on input "text" at bounding box center [1184, 528] width 74 height 37
type input "9"
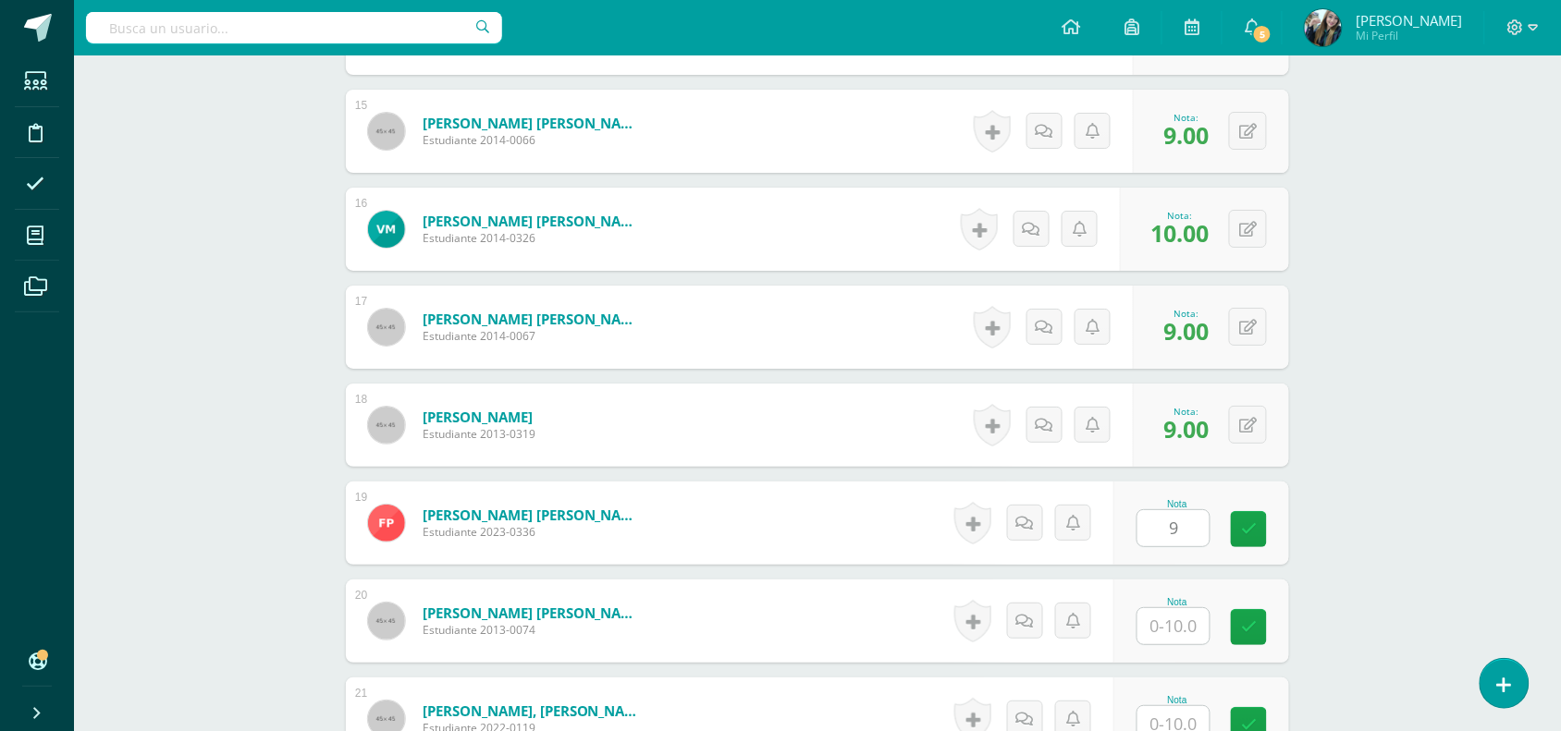
click at [1167, 645] on div "Nota" at bounding box center [1201, 621] width 176 height 83
click at [1174, 634] on input "text" at bounding box center [1184, 626] width 74 height 37
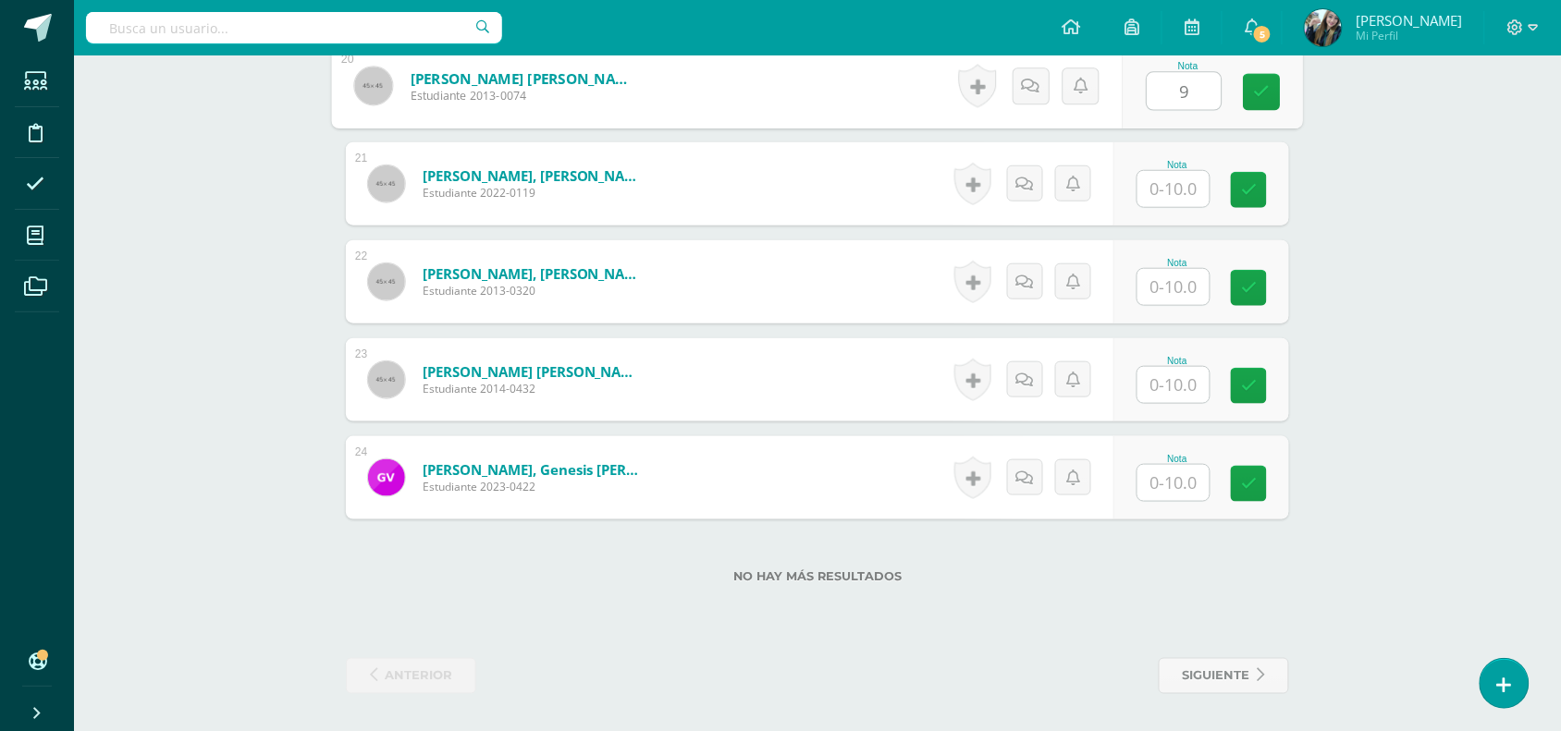
scroll to position [2423, 0]
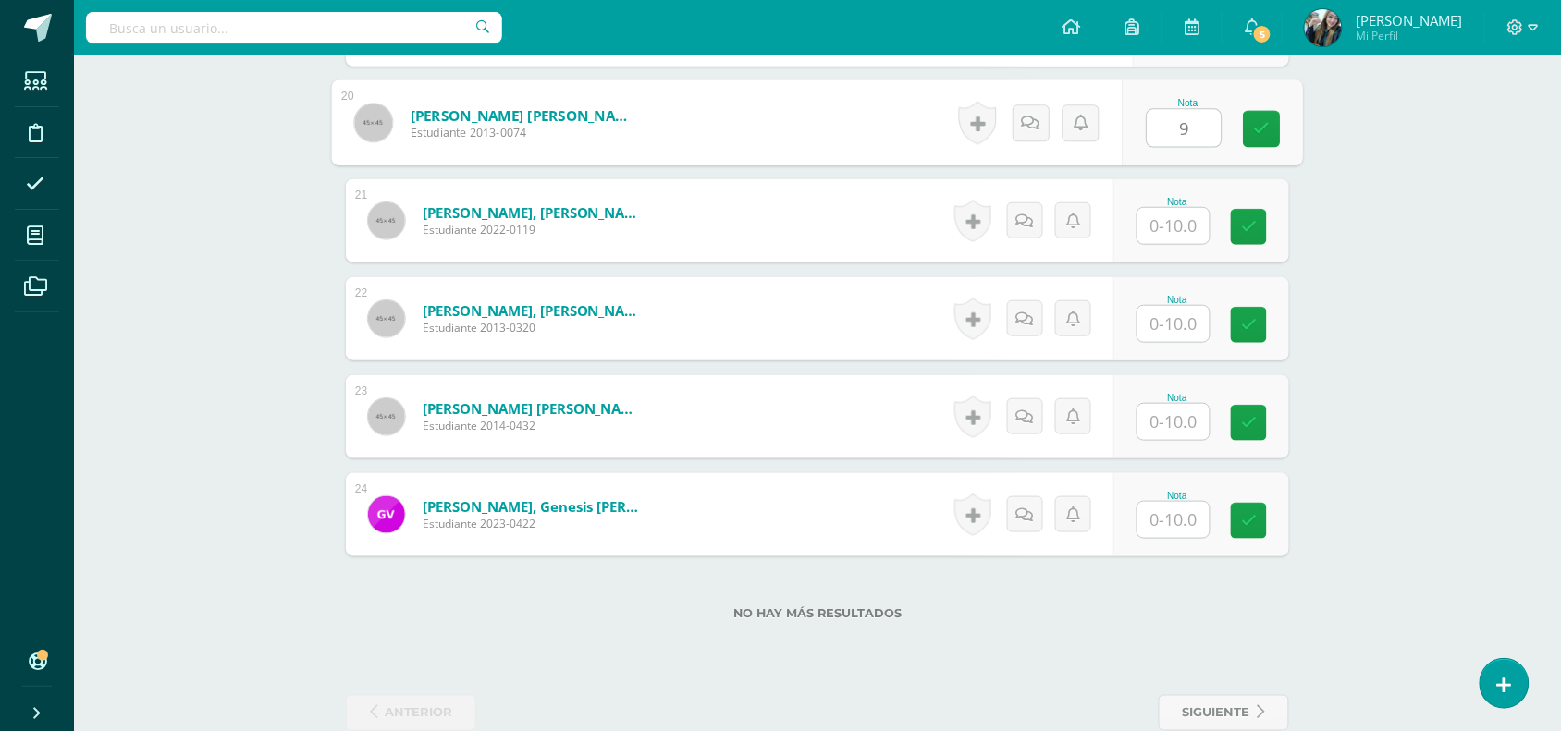
type input "9"
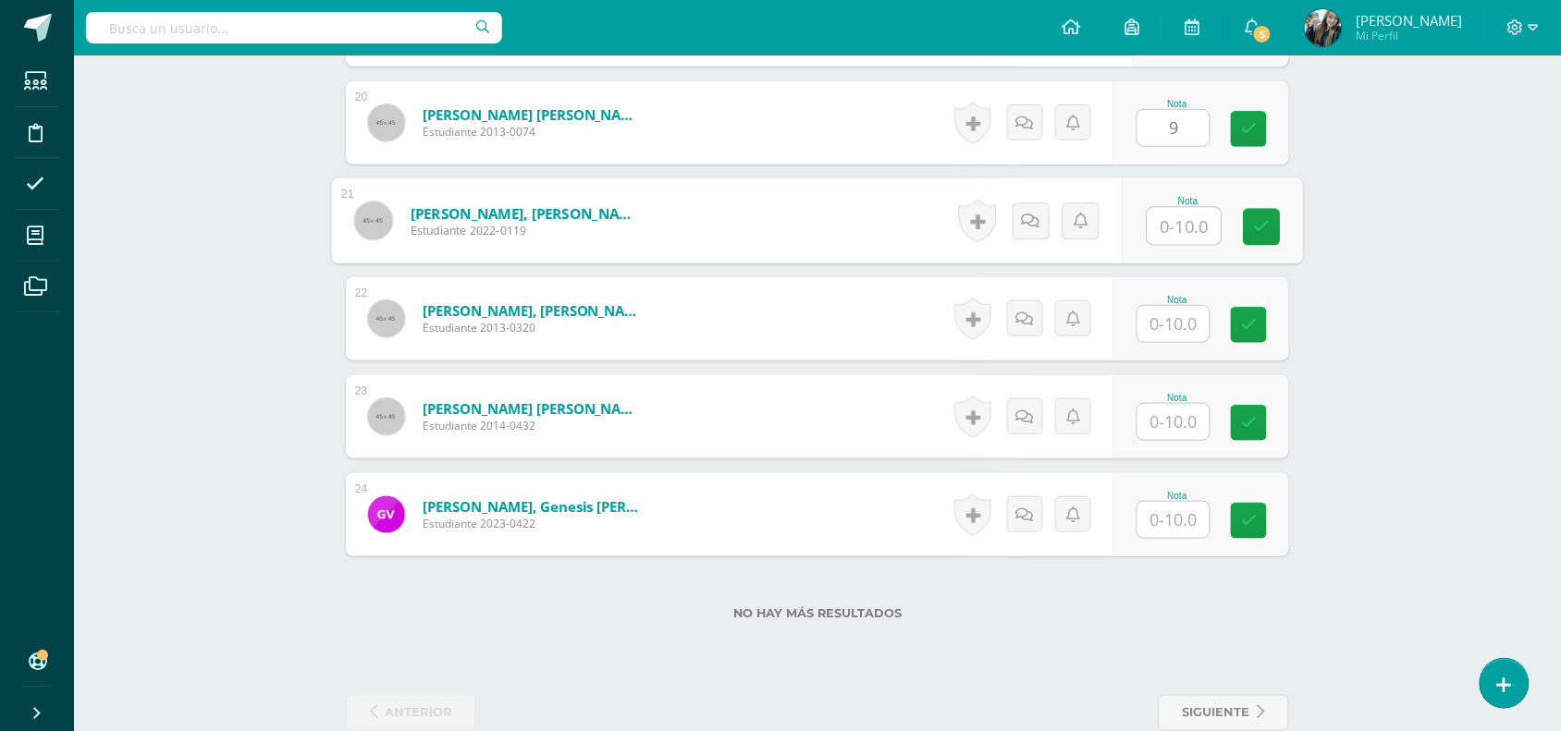
click at [1189, 227] on input "text" at bounding box center [1184, 226] width 74 height 37
type input "10"
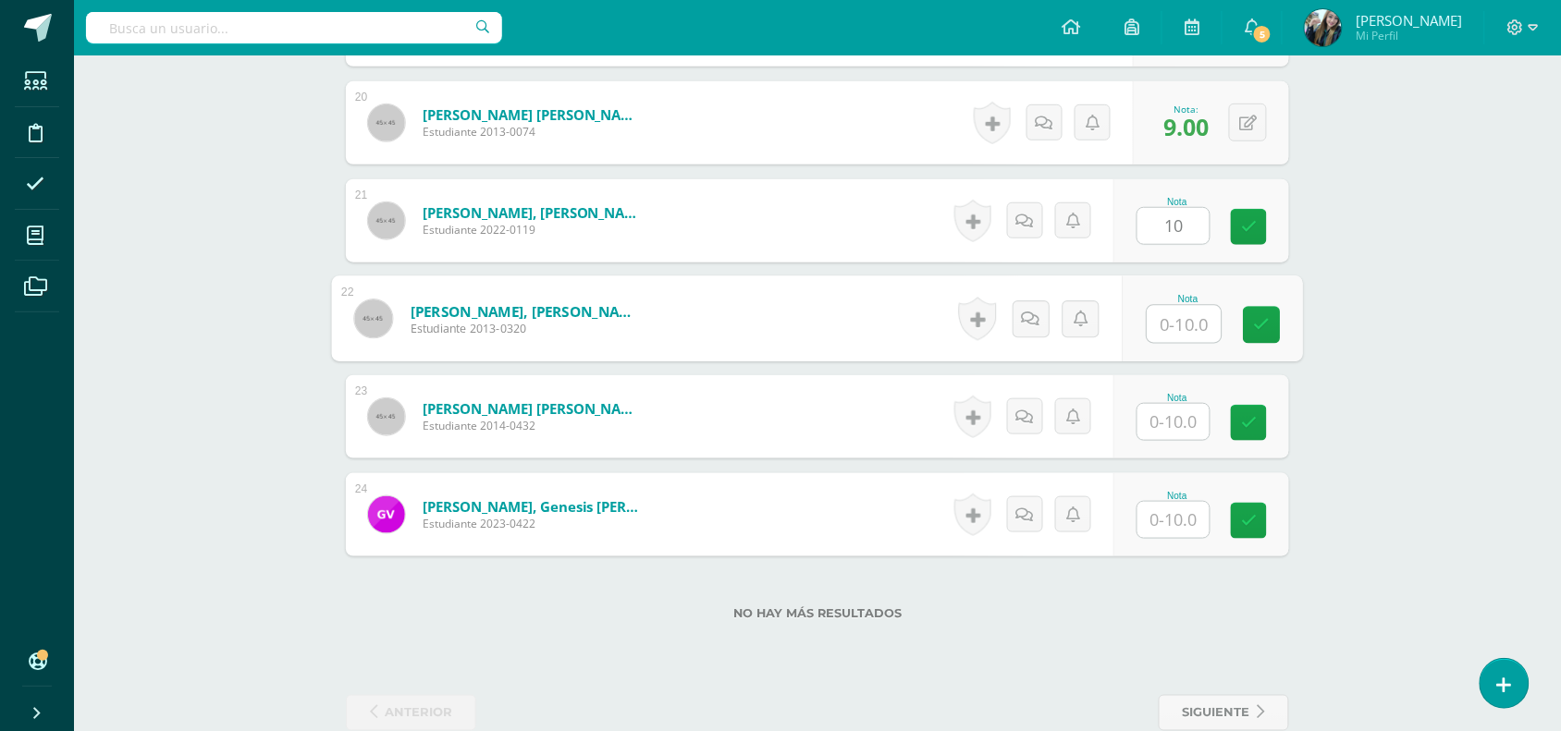
click at [1181, 317] on input "text" at bounding box center [1184, 324] width 74 height 37
type input "10"
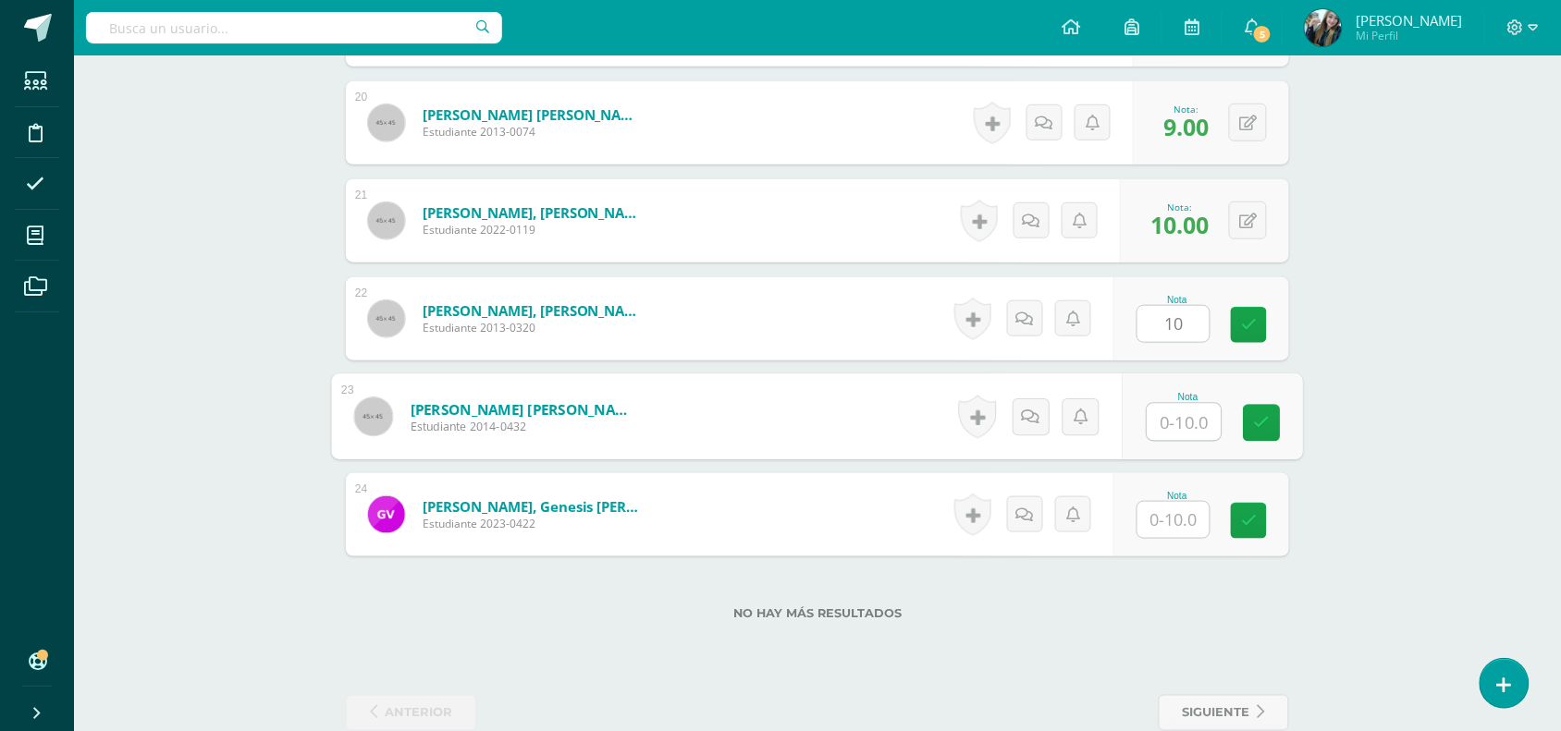
click at [1168, 423] on input "text" at bounding box center [1184, 422] width 74 height 37
type input "10"
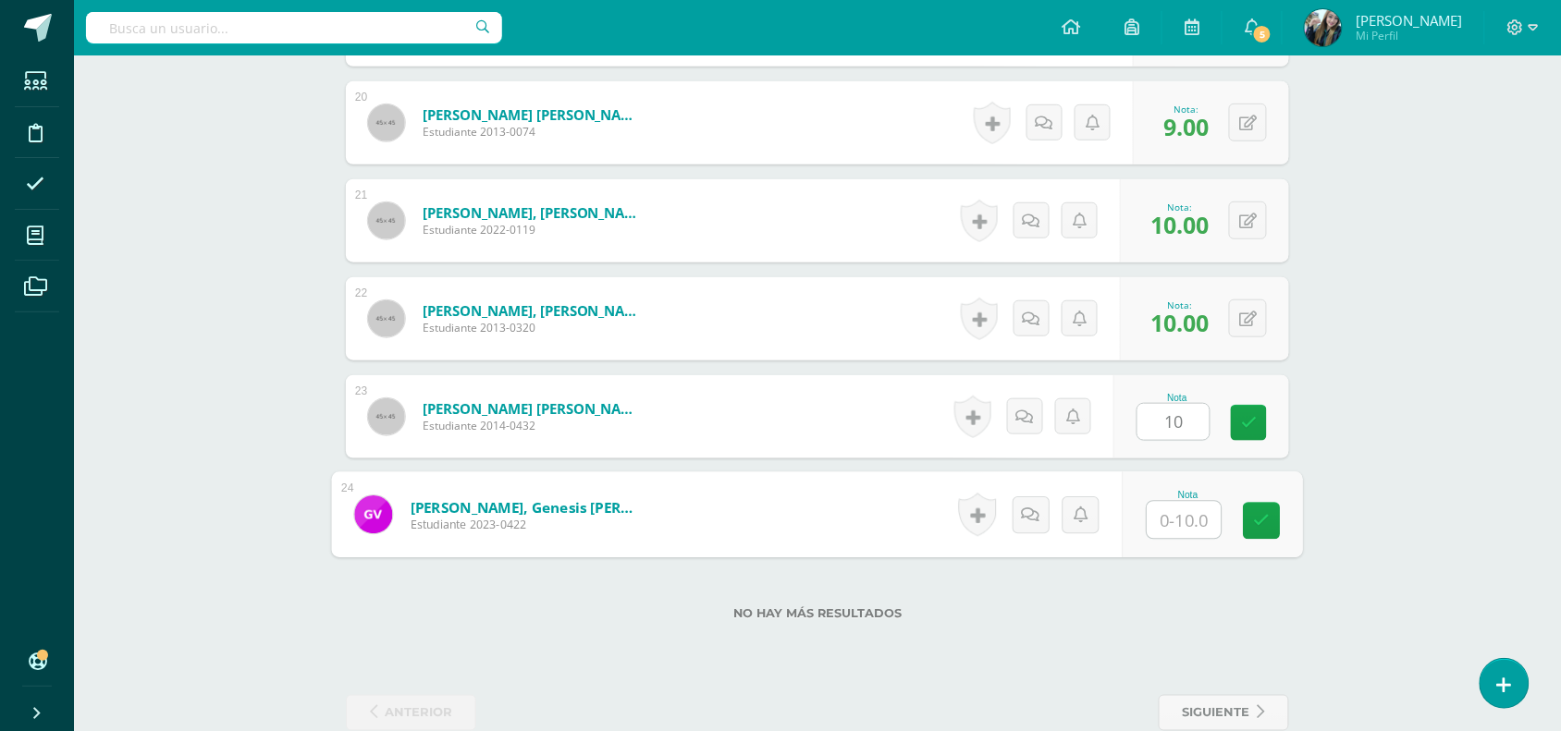
click at [1190, 520] on input "text" at bounding box center [1184, 520] width 74 height 37
type input "9"
click at [1269, 533] on link at bounding box center [1261, 521] width 37 height 37
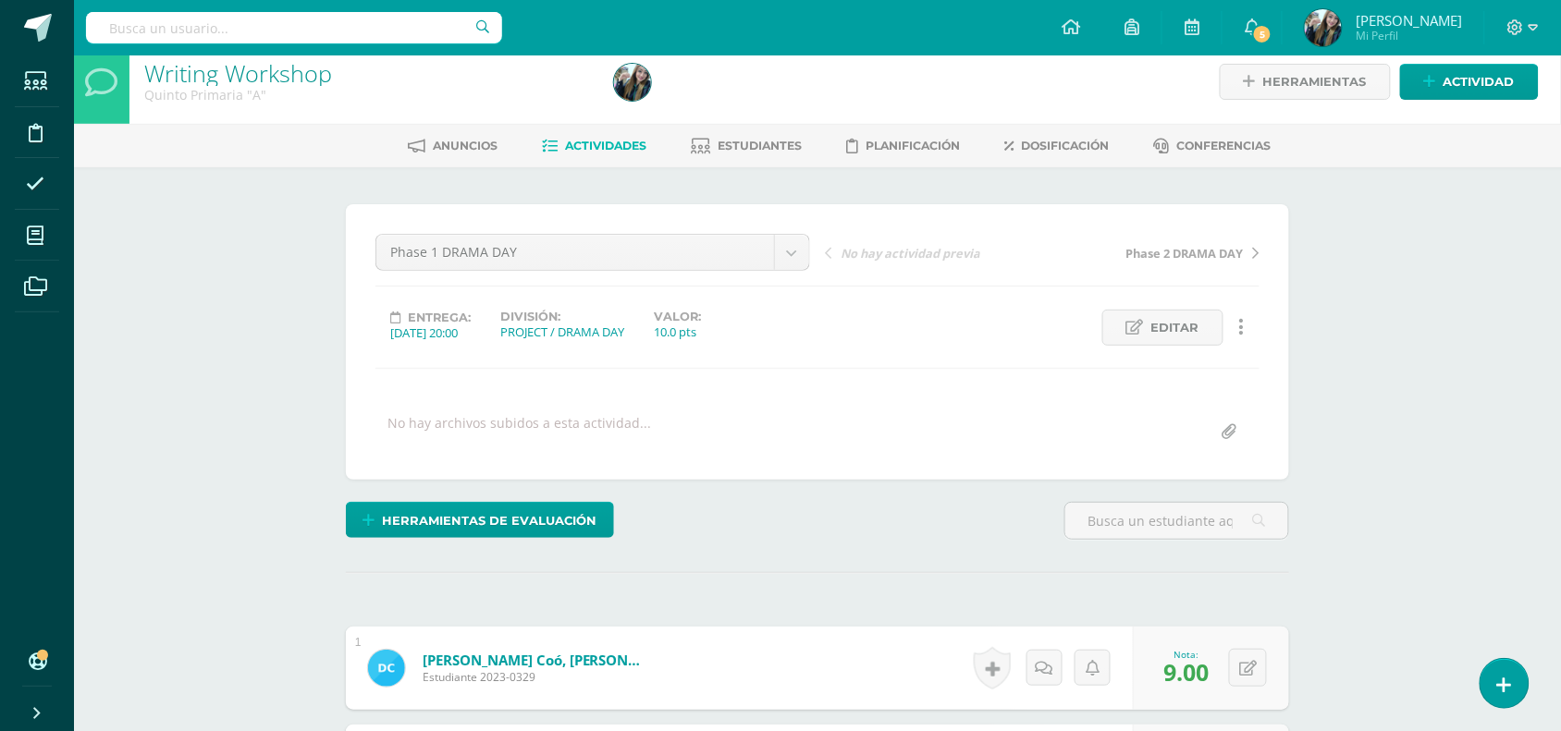
scroll to position [10, 0]
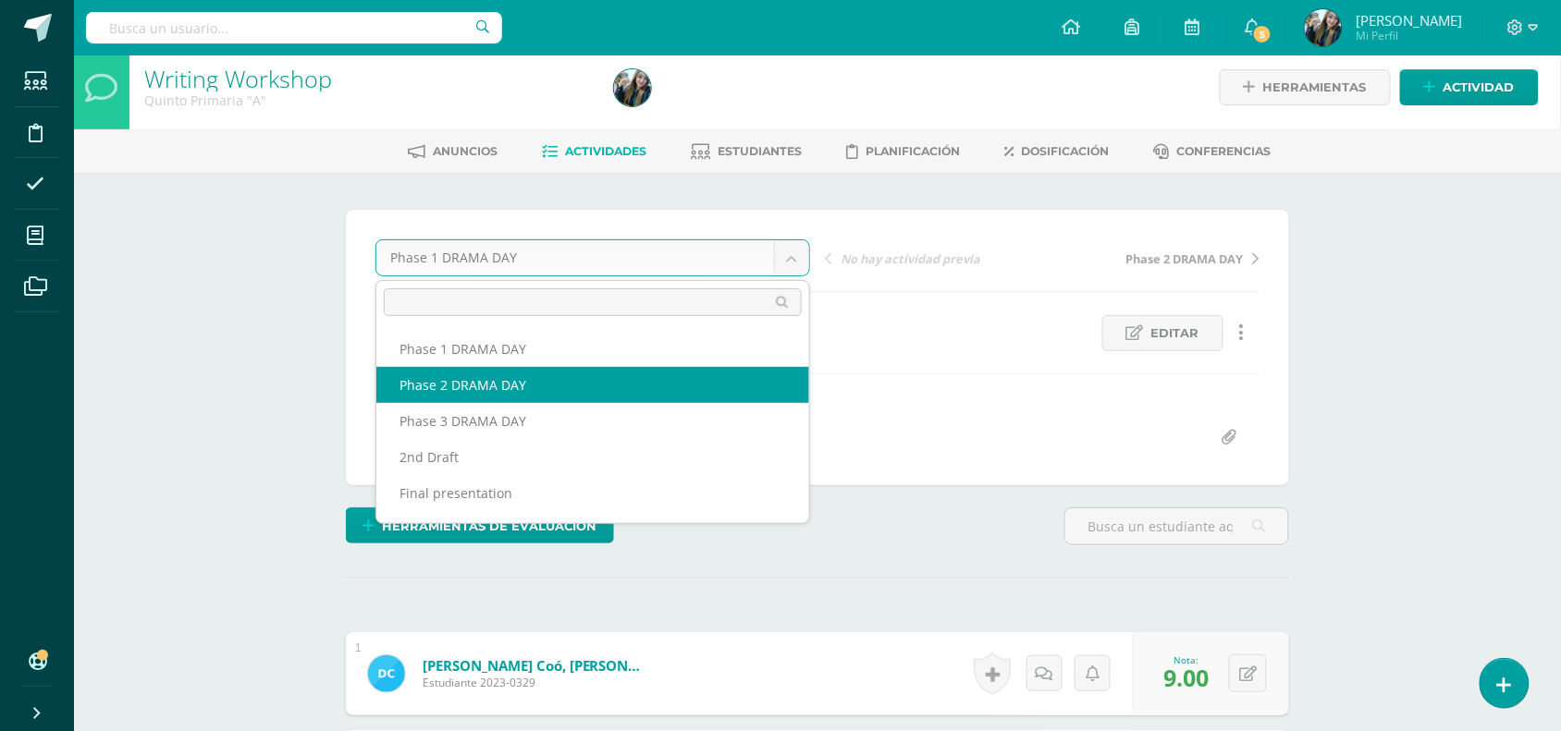
select select "/dashboard/teacher/grade-activity/51110/"
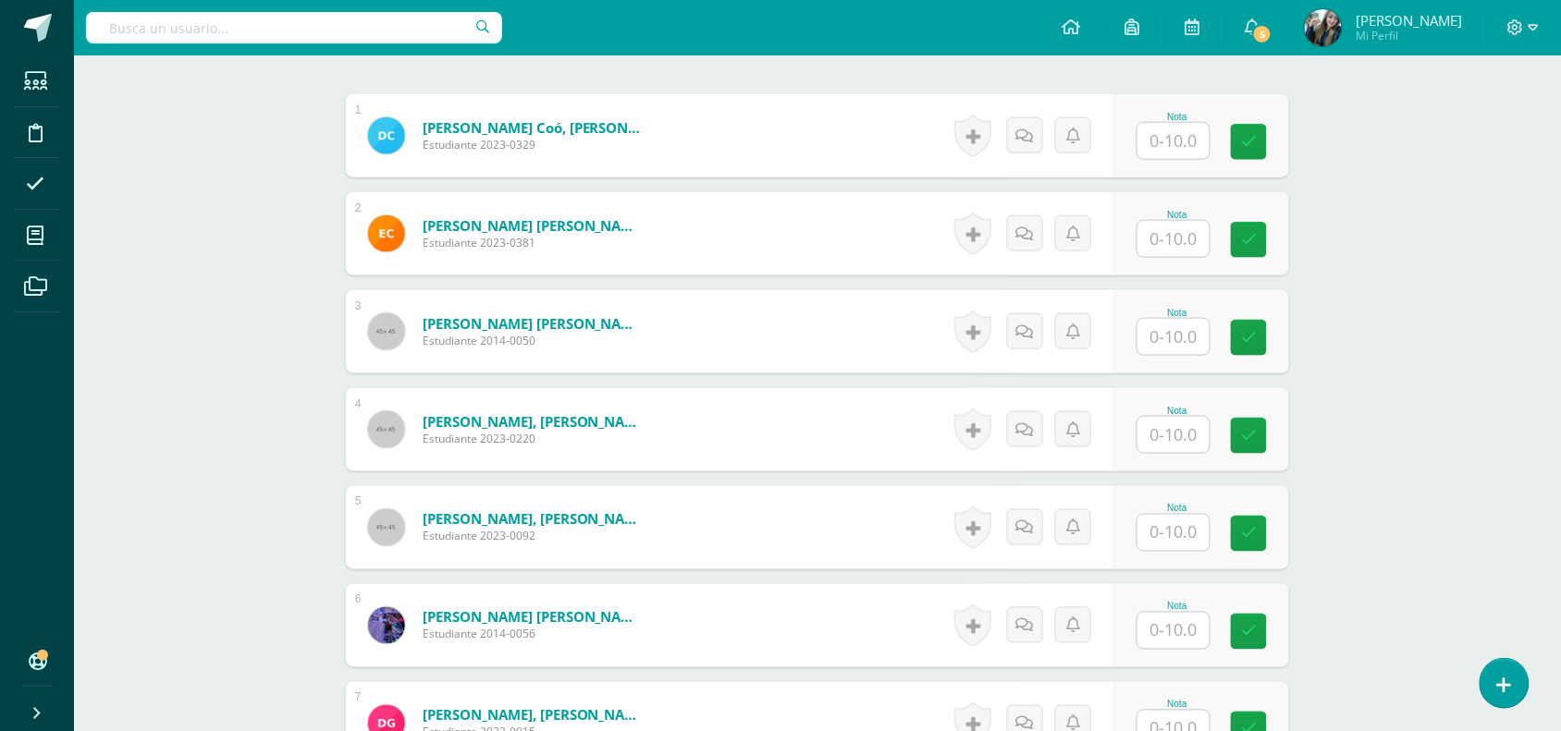
scroll to position [496, 0]
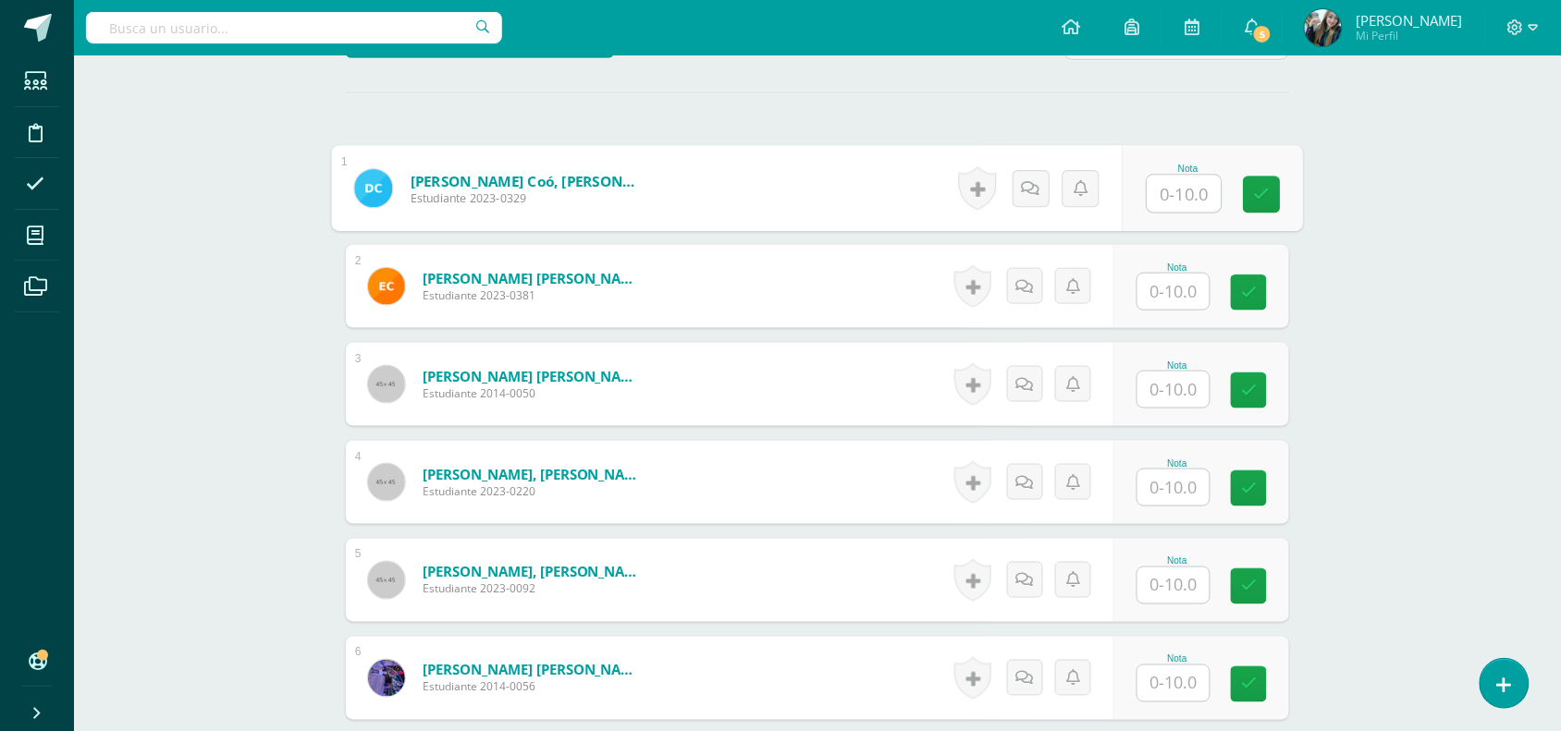
click at [1175, 190] on input "text" at bounding box center [1184, 194] width 74 height 37
type input "9"
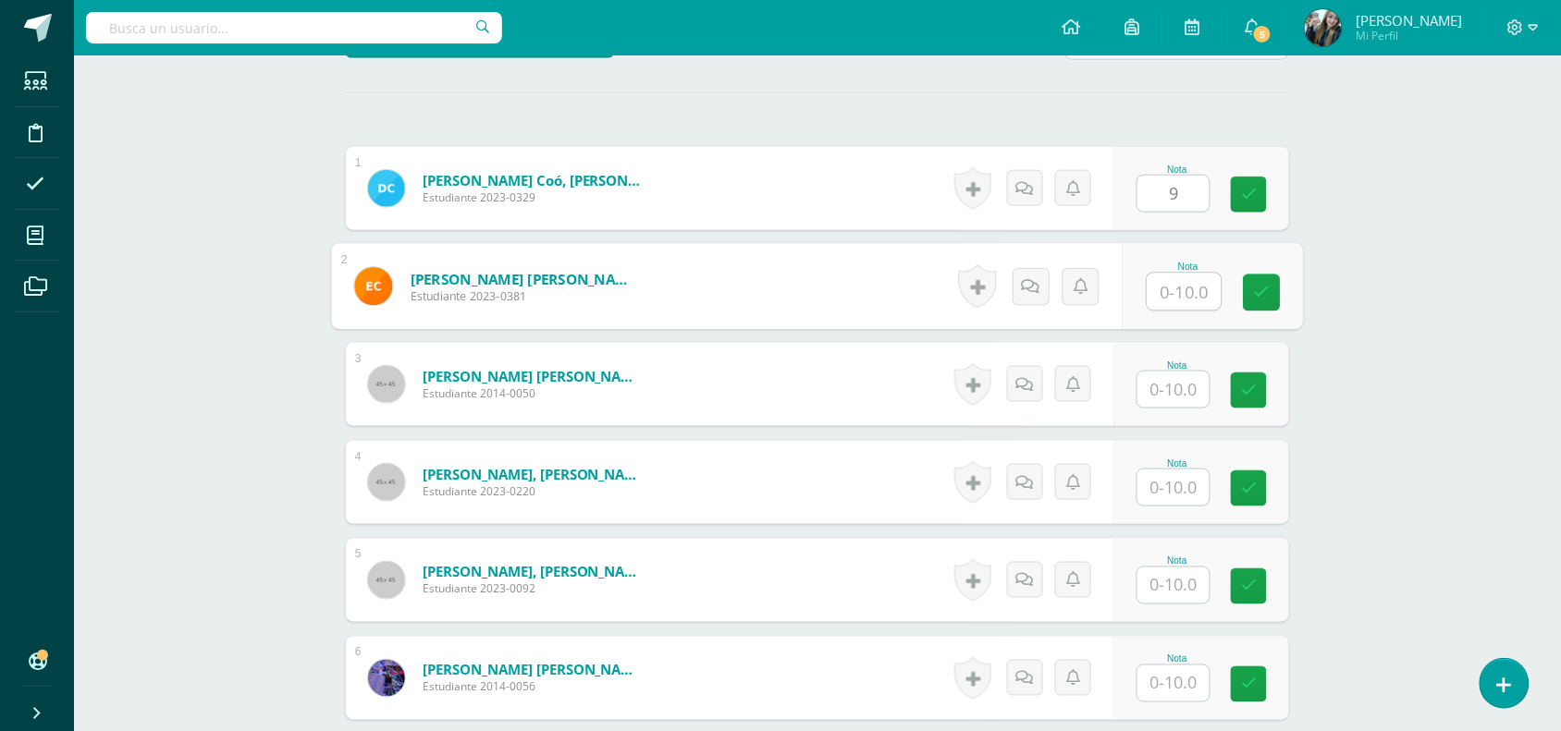
click at [1176, 293] on input "text" at bounding box center [1184, 292] width 74 height 37
type input "9"
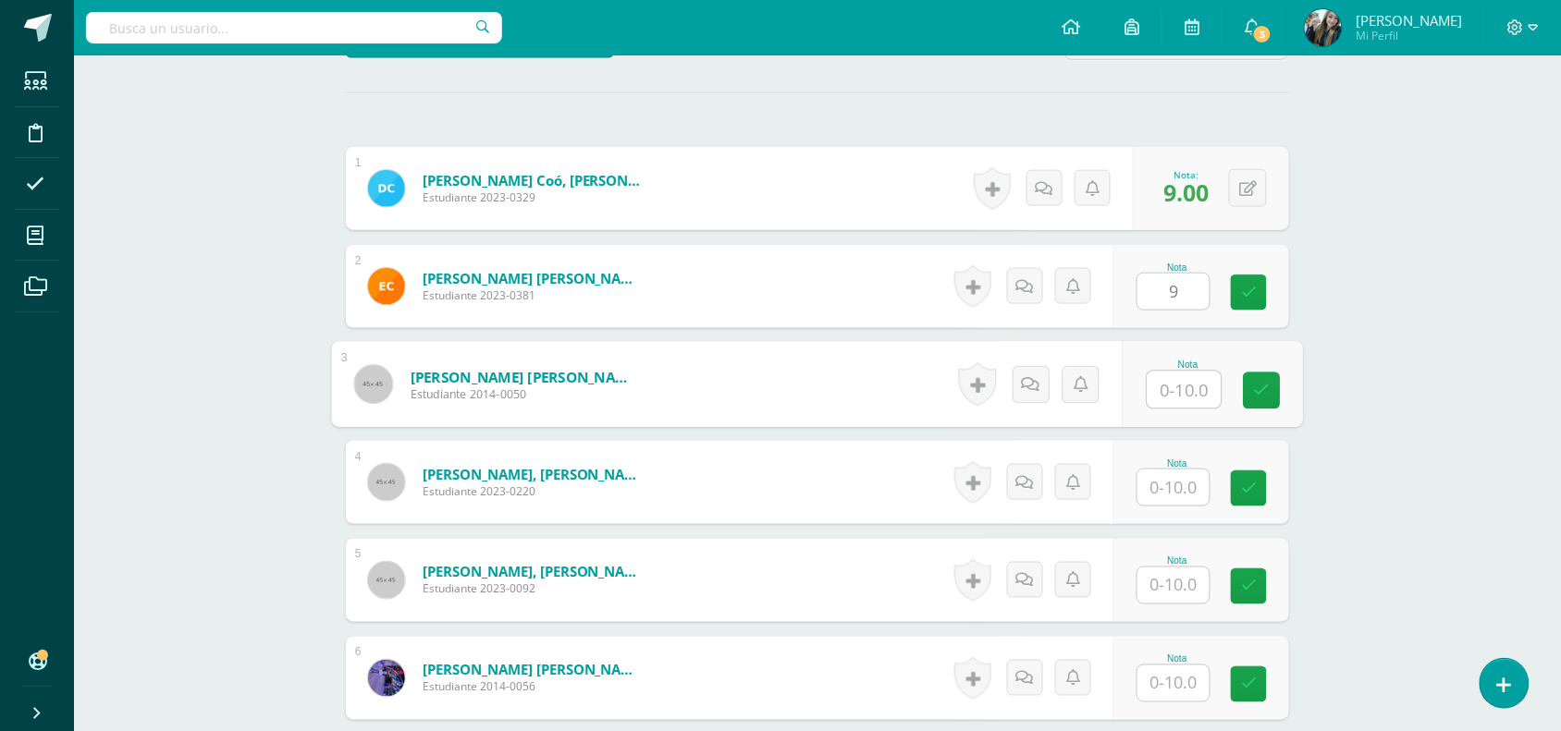
click at [1177, 382] on input "text" at bounding box center [1184, 390] width 74 height 37
type input "9"
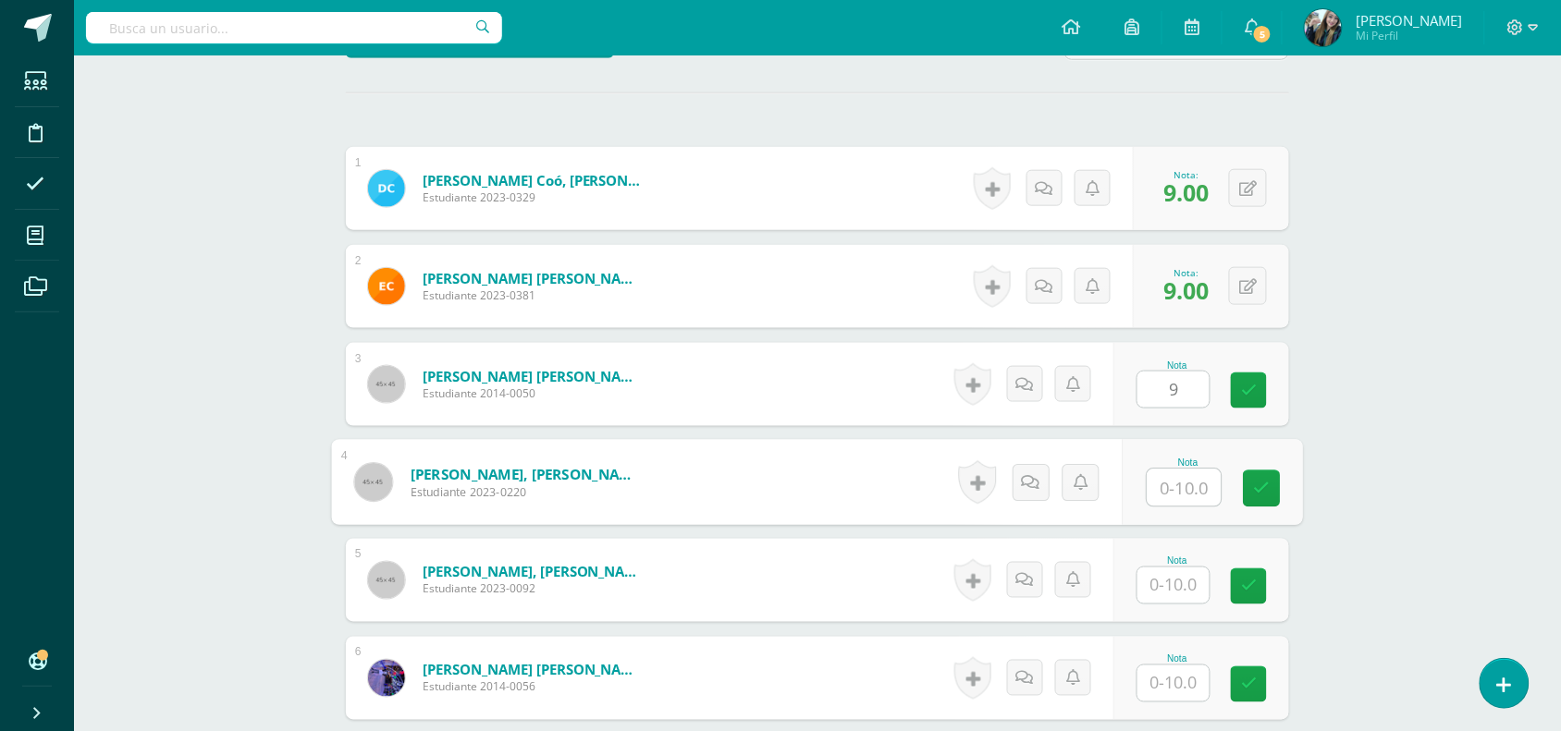
click at [1181, 471] on input "text" at bounding box center [1184, 488] width 74 height 37
type input "9"
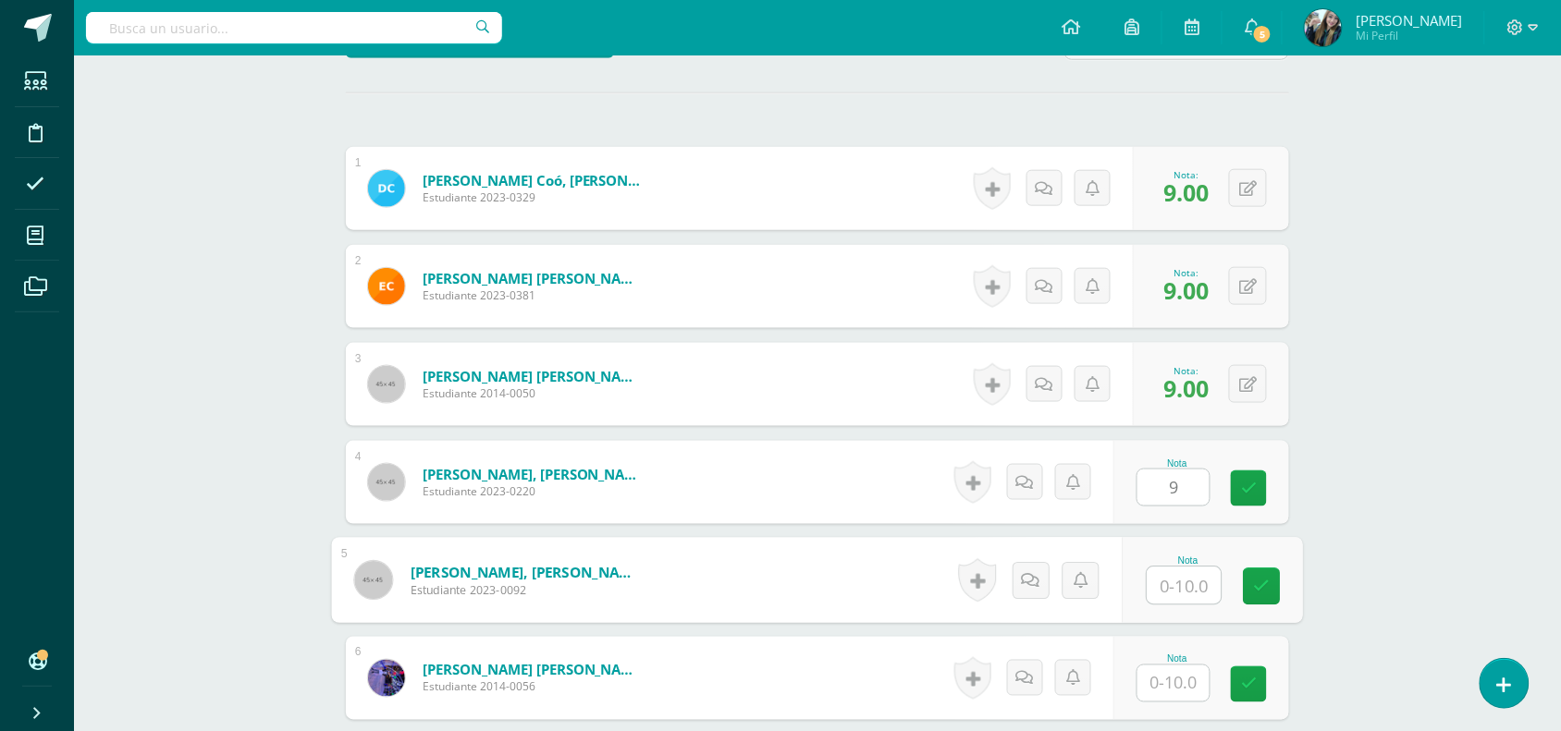
click at [1191, 592] on input "text" at bounding box center [1184, 586] width 74 height 37
type input "9"
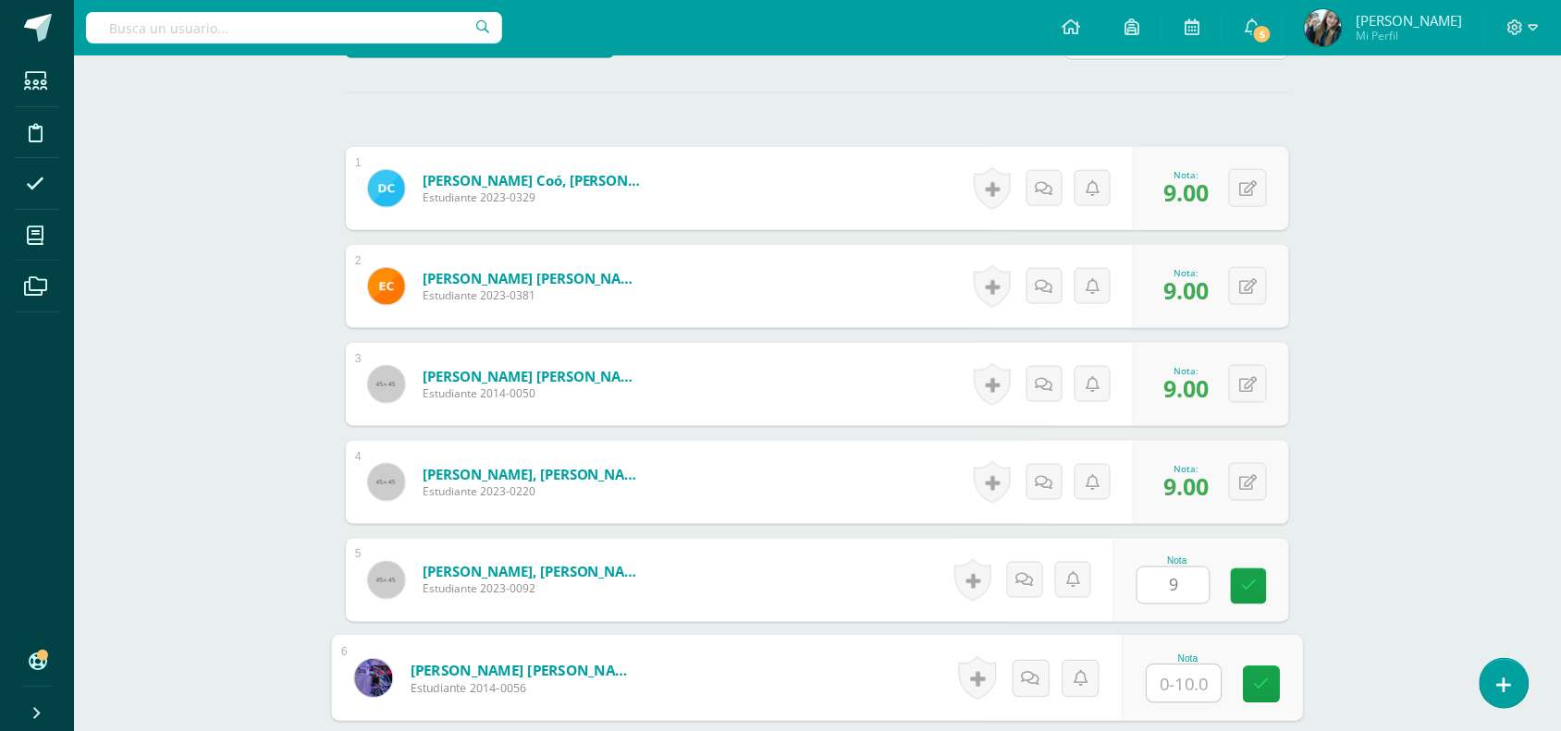
click at [1197, 684] on input "text" at bounding box center [1184, 684] width 74 height 37
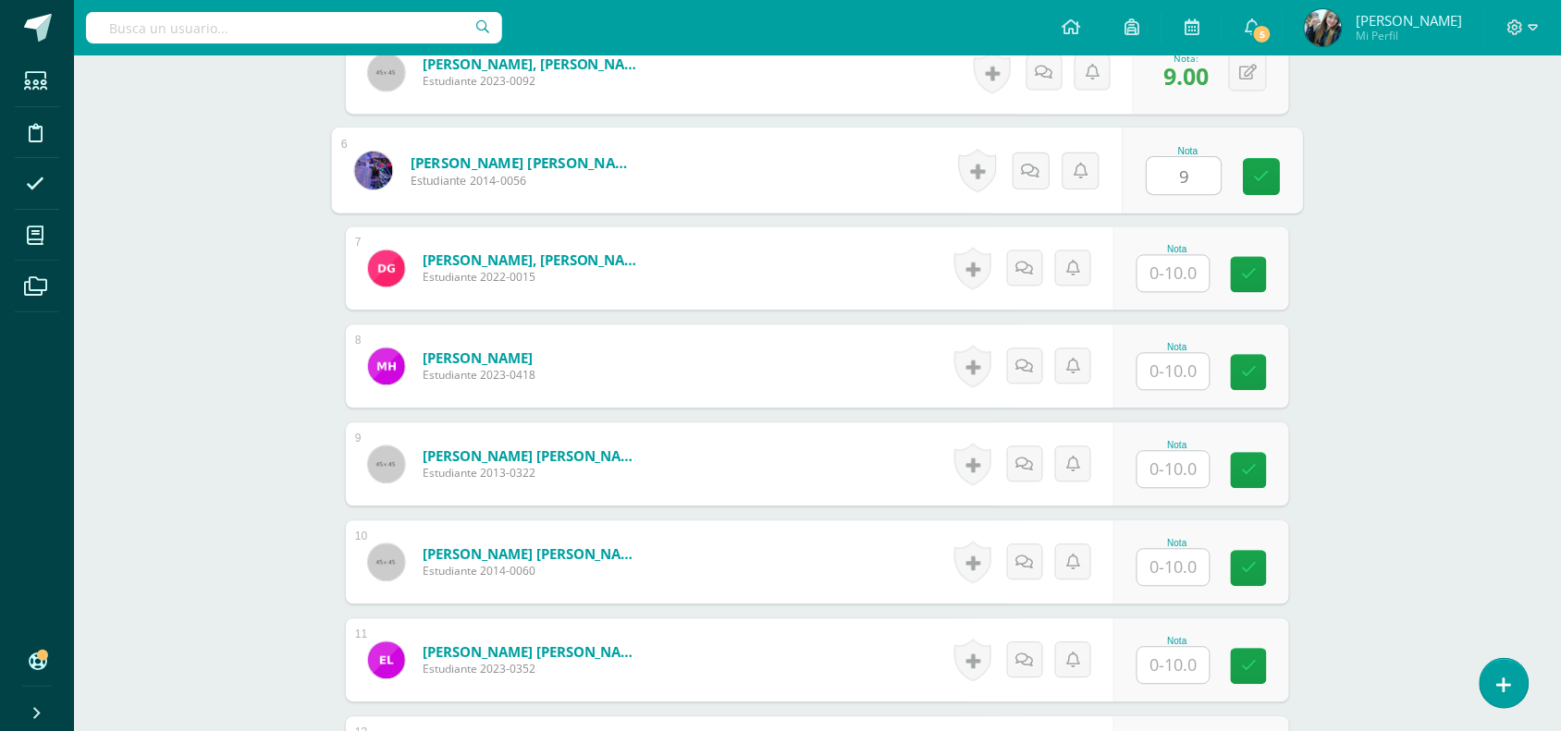
scroll to position [1041, 0]
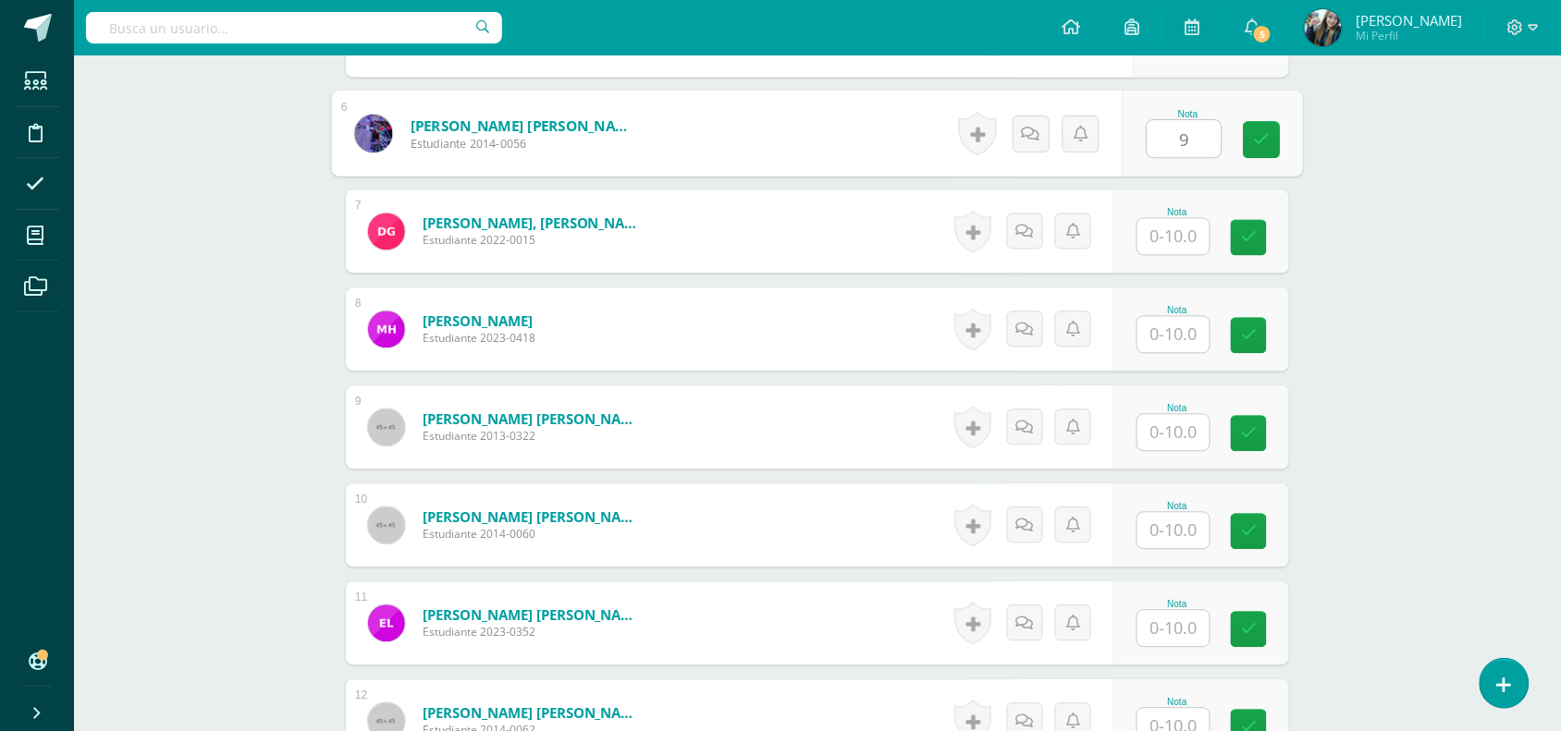
type input "9"
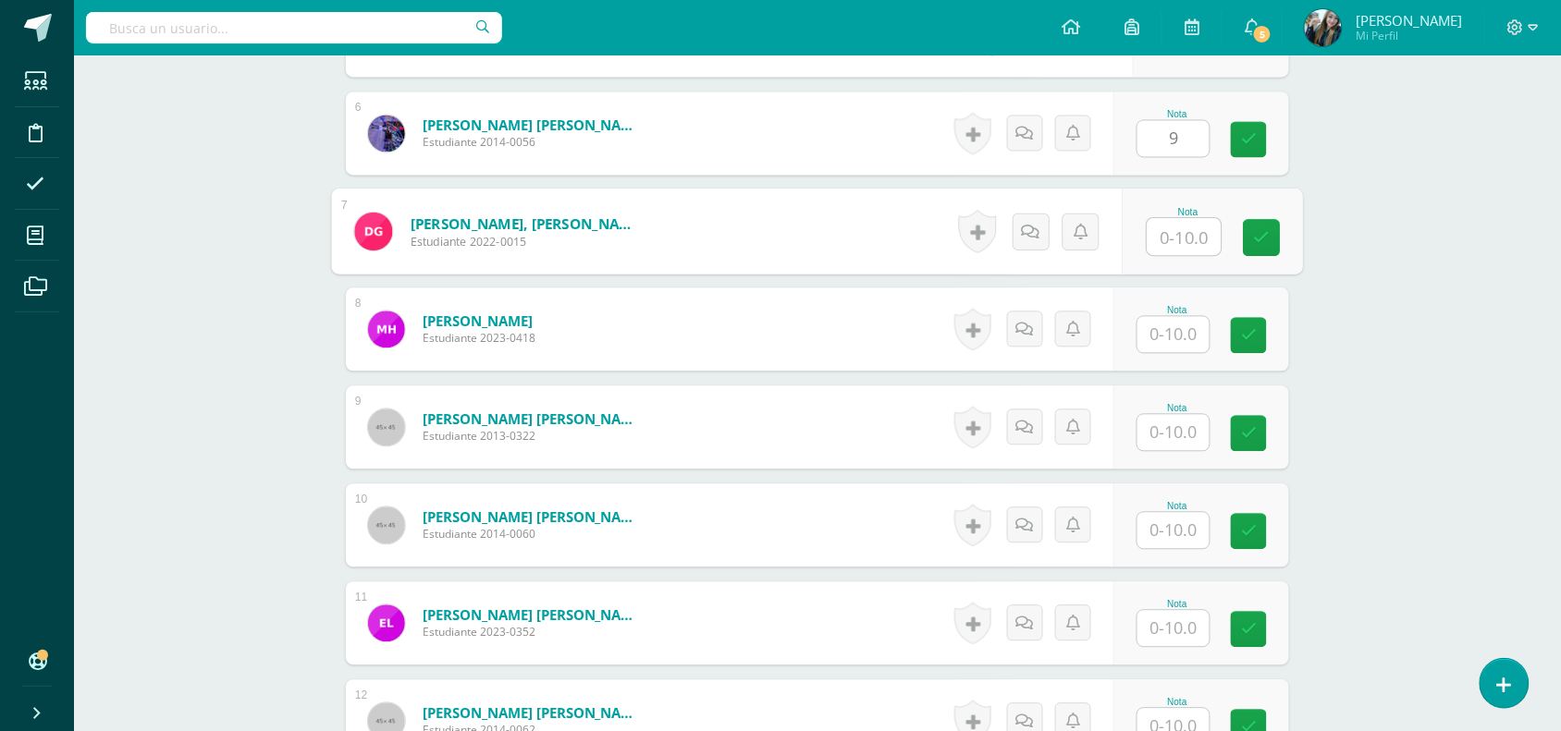
click at [1193, 234] on input "text" at bounding box center [1184, 236] width 74 height 37
type input "9"
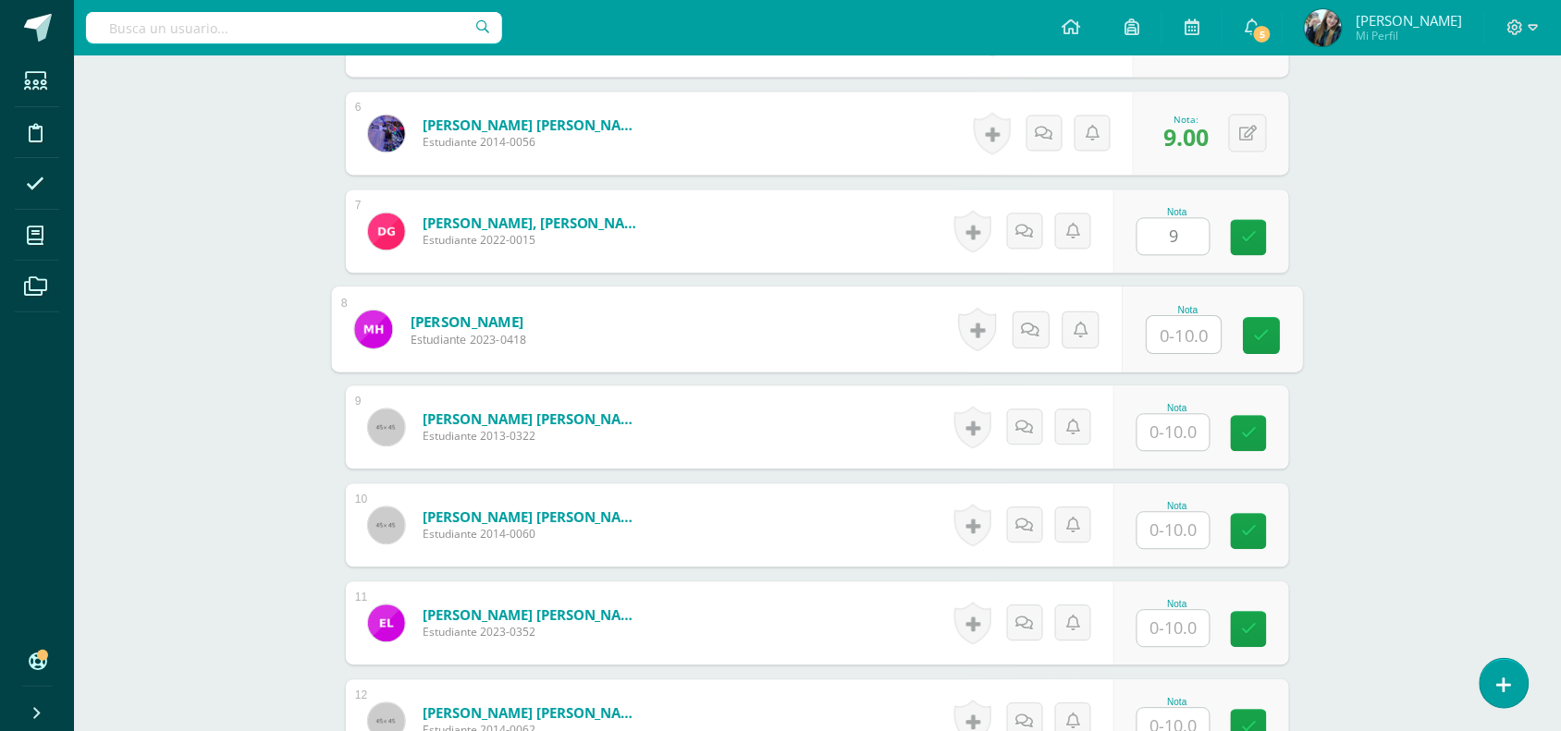
click at [1189, 322] on input "text" at bounding box center [1184, 334] width 74 height 37
type input "9"
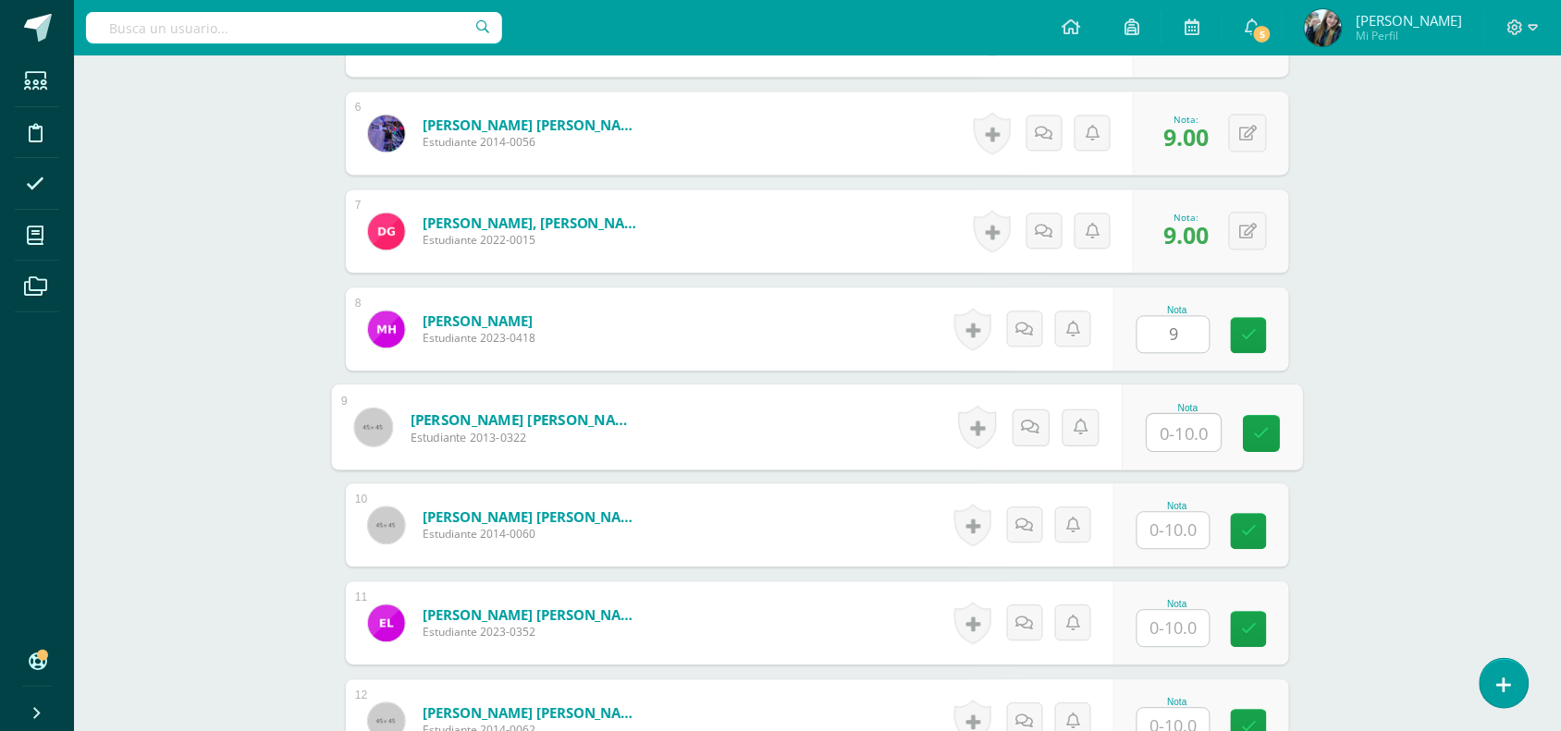
click at [1175, 446] on input "text" at bounding box center [1184, 432] width 74 height 37
type input "9"
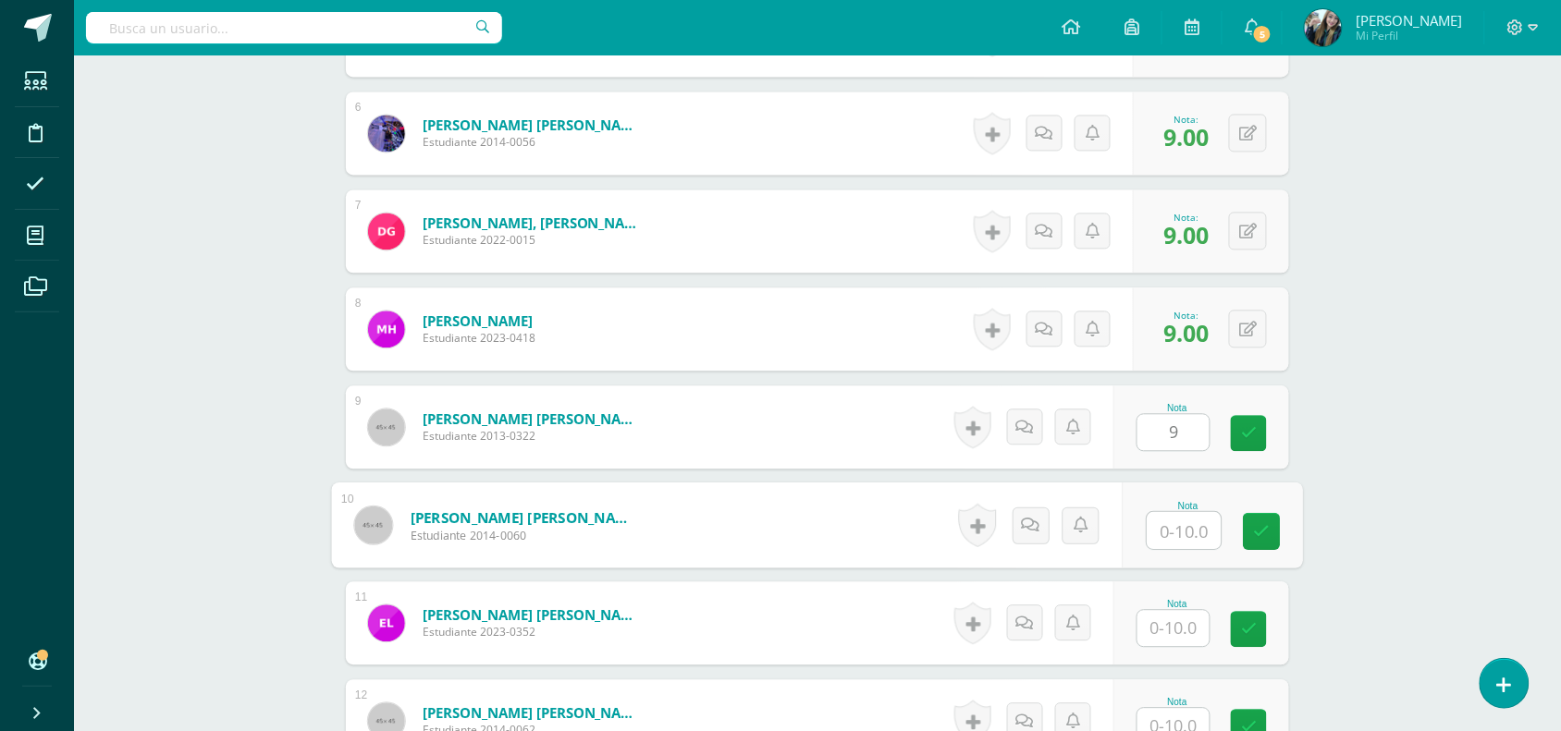
click at [1175, 533] on input "text" at bounding box center [1184, 530] width 74 height 37
type input "9"
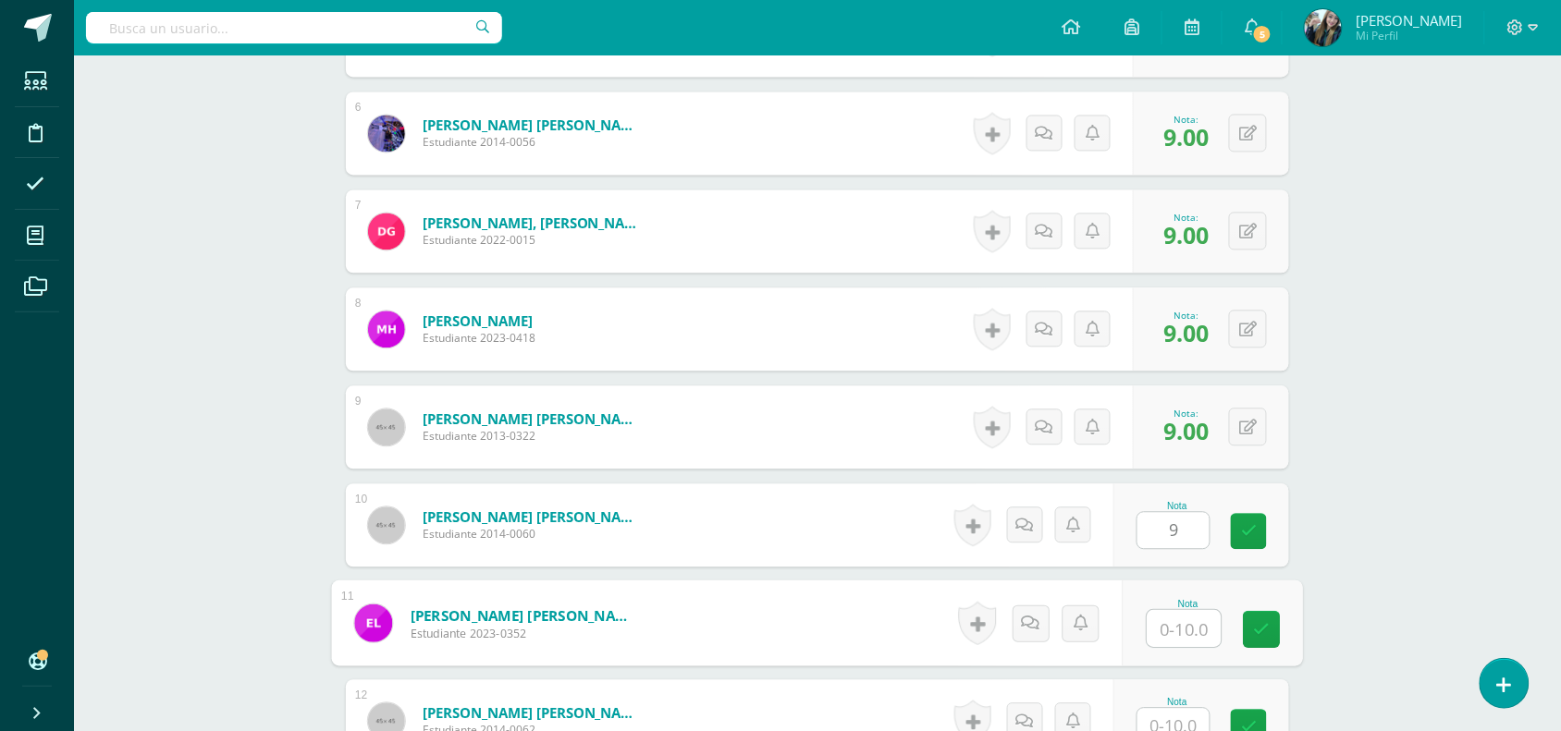
click at [1175, 617] on input "text" at bounding box center [1184, 628] width 74 height 37
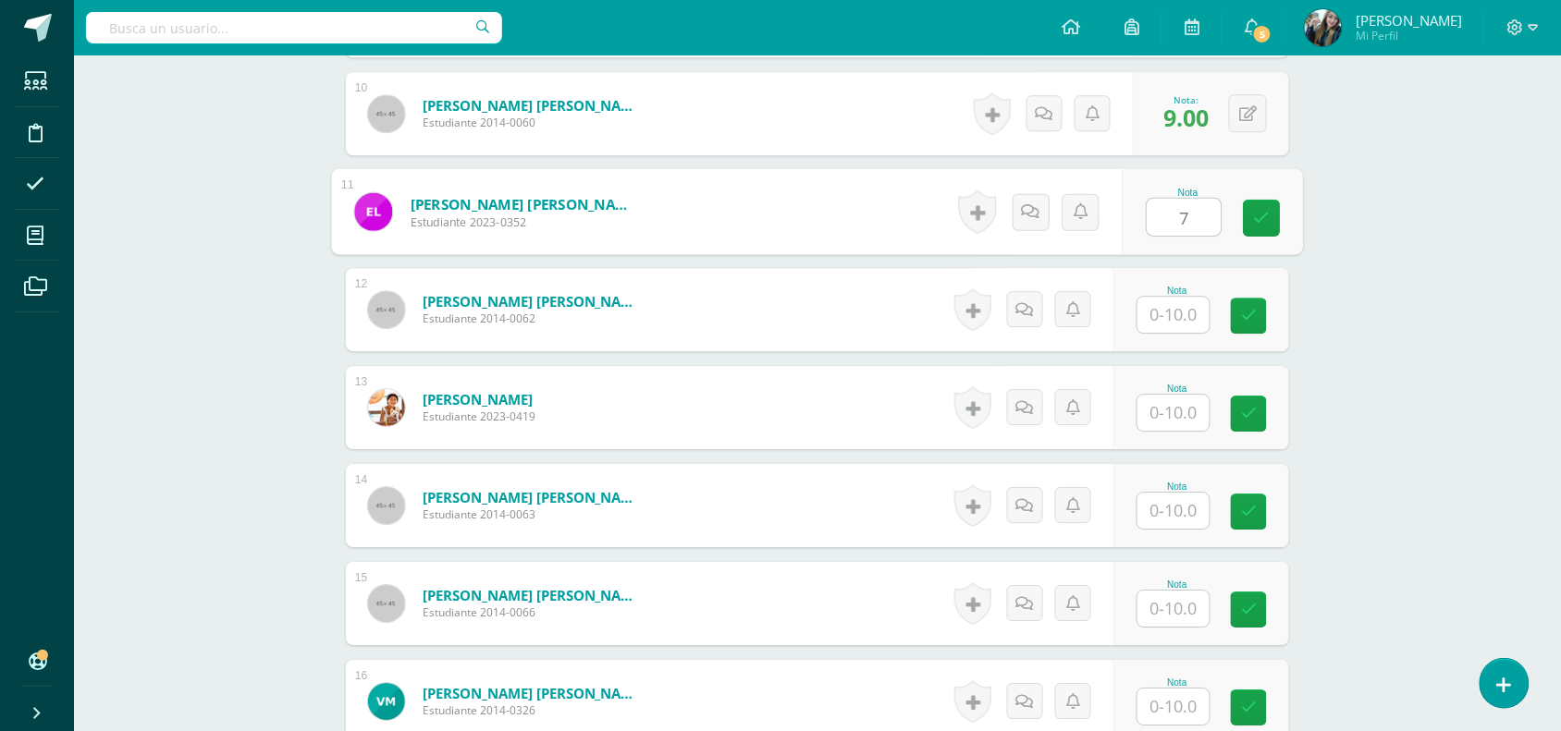
scroll to position [1495, 0]
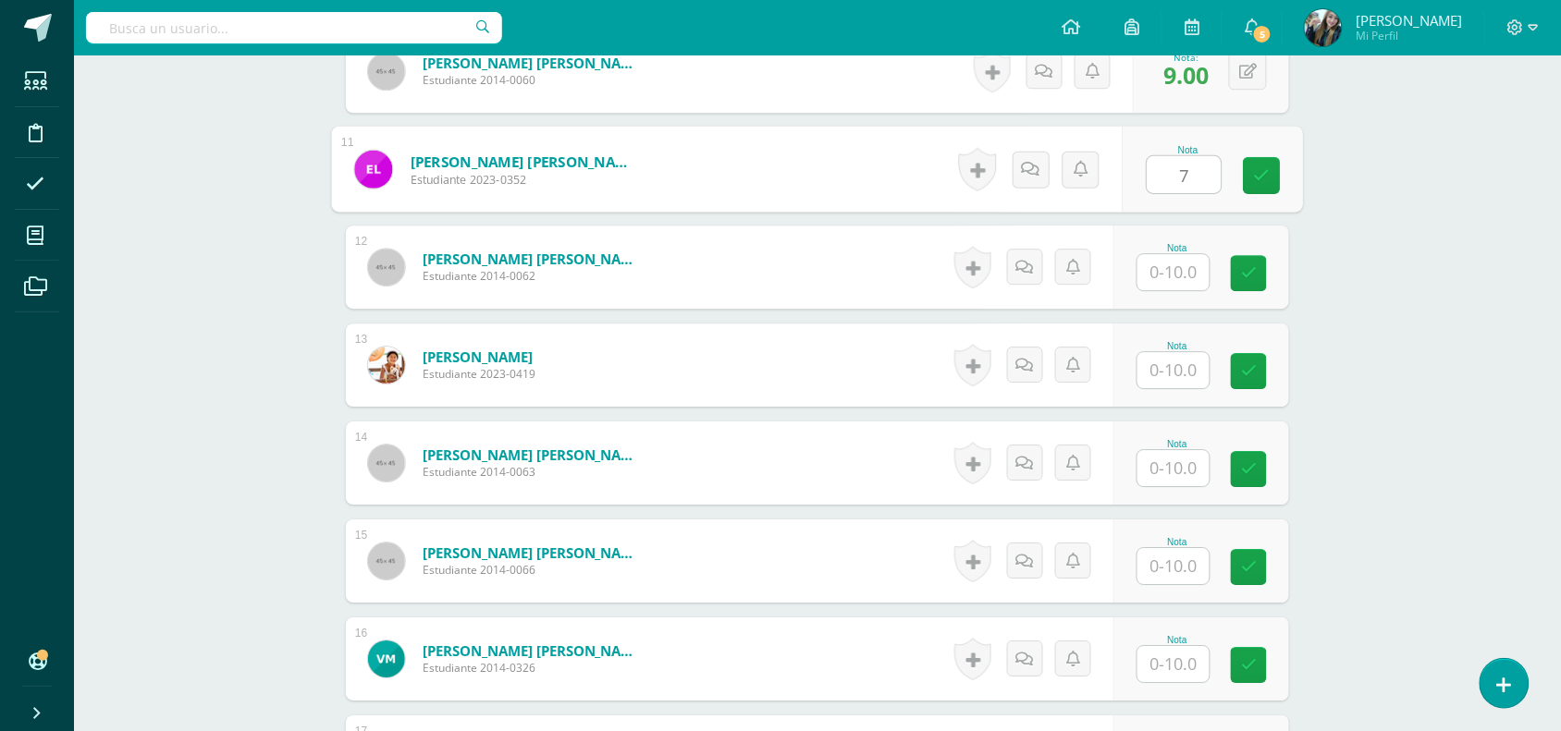
type input "7"
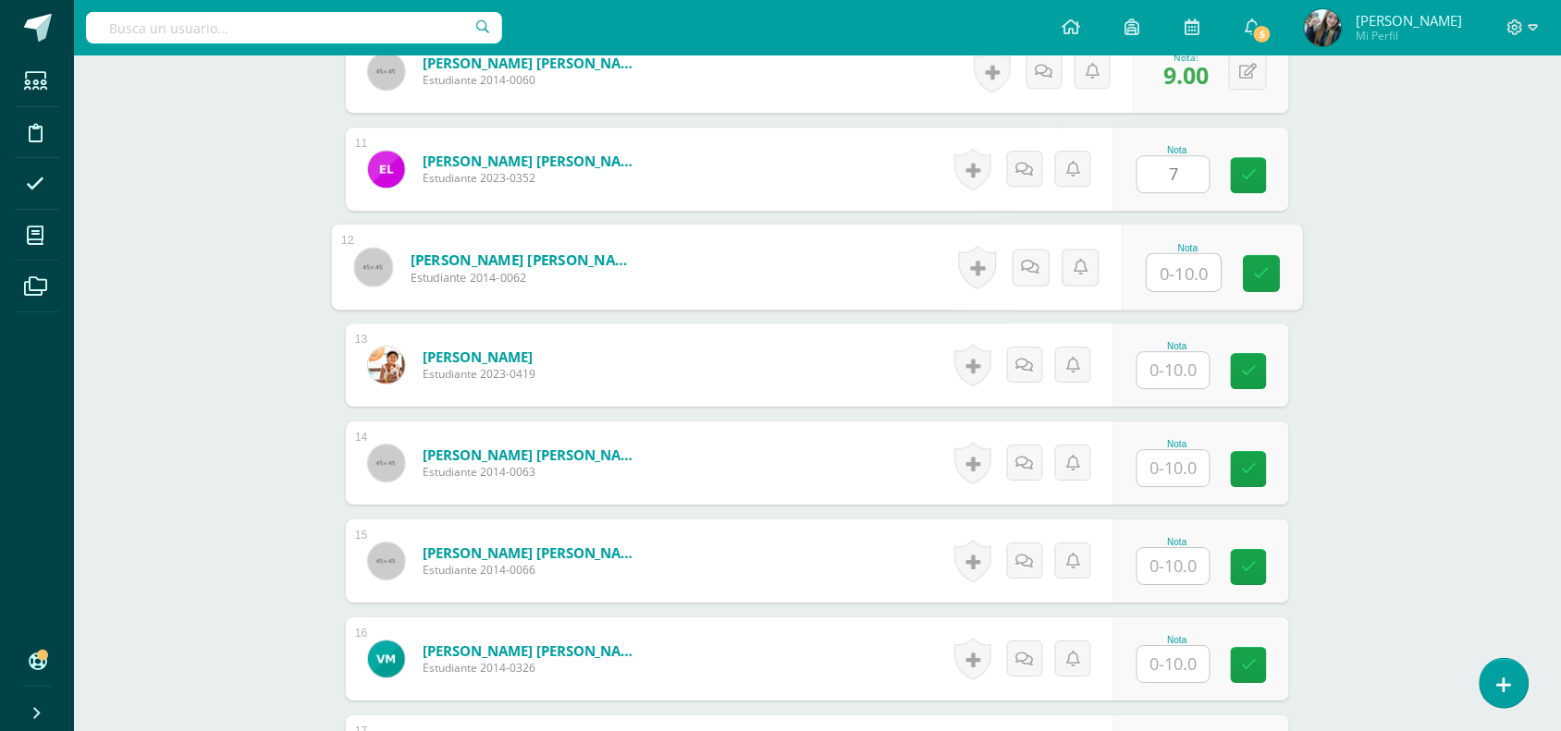
click at [1183, 262] on input "text" at bounding box center [1184, 272] width 74 height 37
type input "8"
click at [1181, 373] on input "text" at bounding box center [1173, 370] width 72 height 36
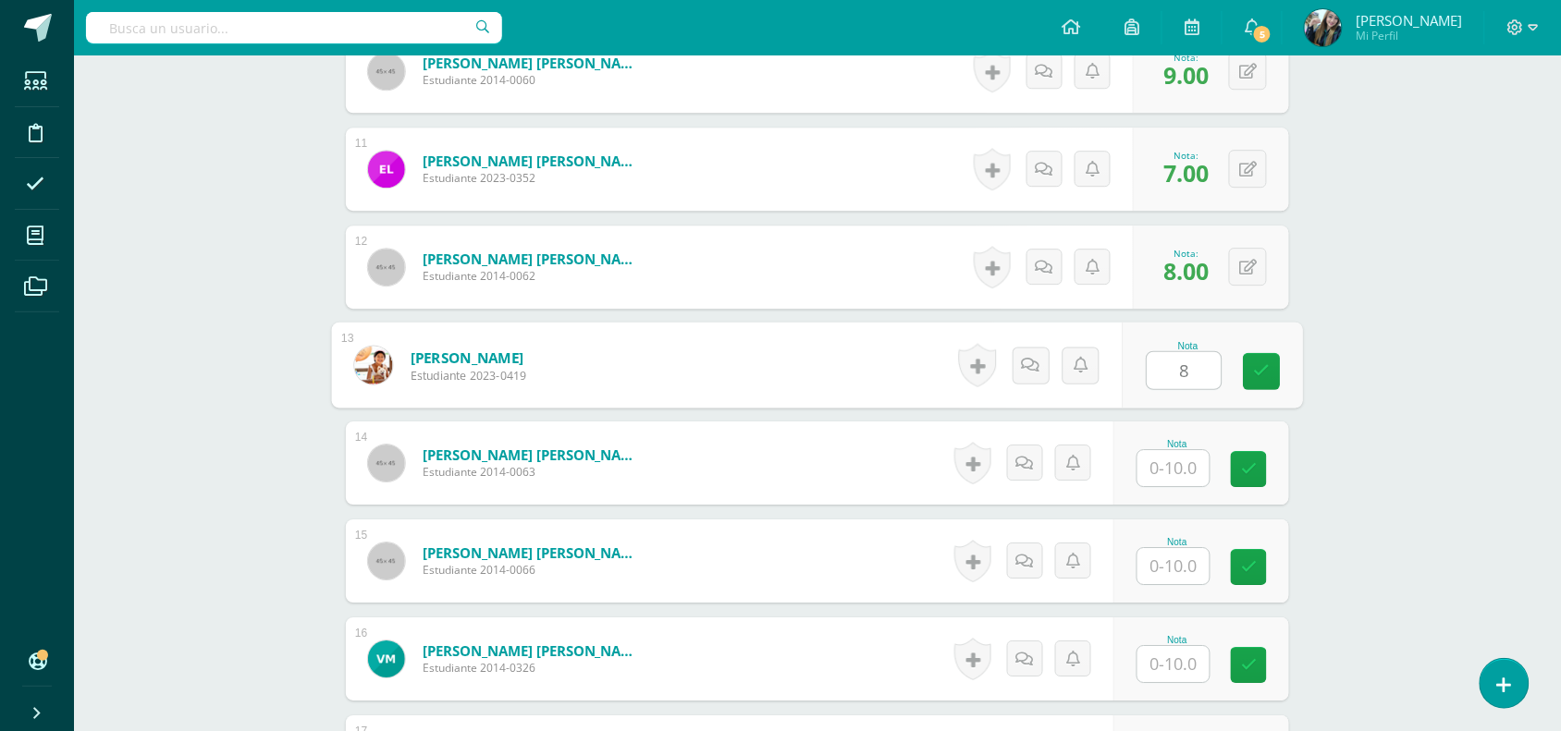
type input "8"
click at [1177, 471] on input "text" at bounding box center [1173, 468] width 72 height 36
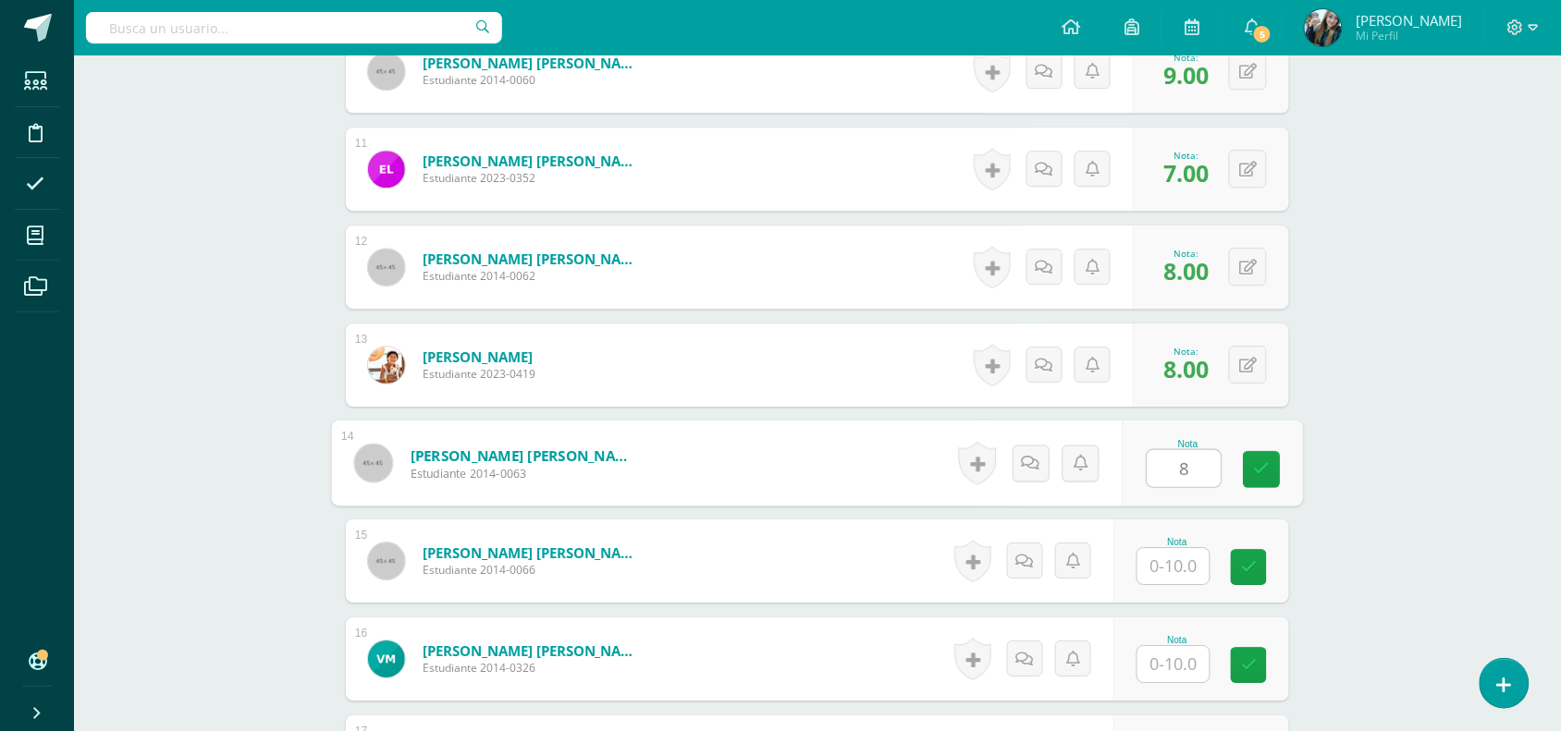
type input "8"
click at [1197, 565] on input "text" at bounding box center [1173, 566] width 72 height 36
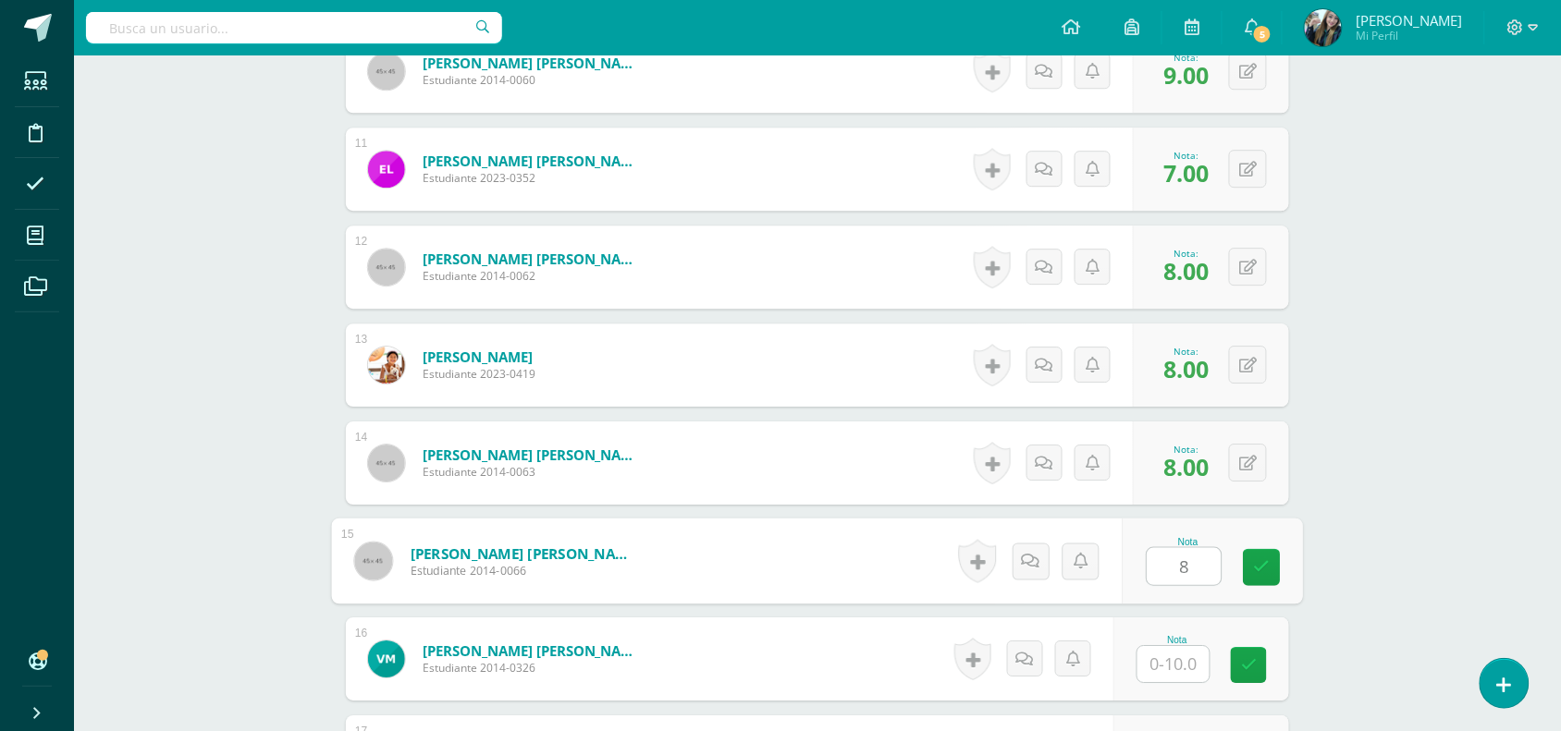
type input "8"
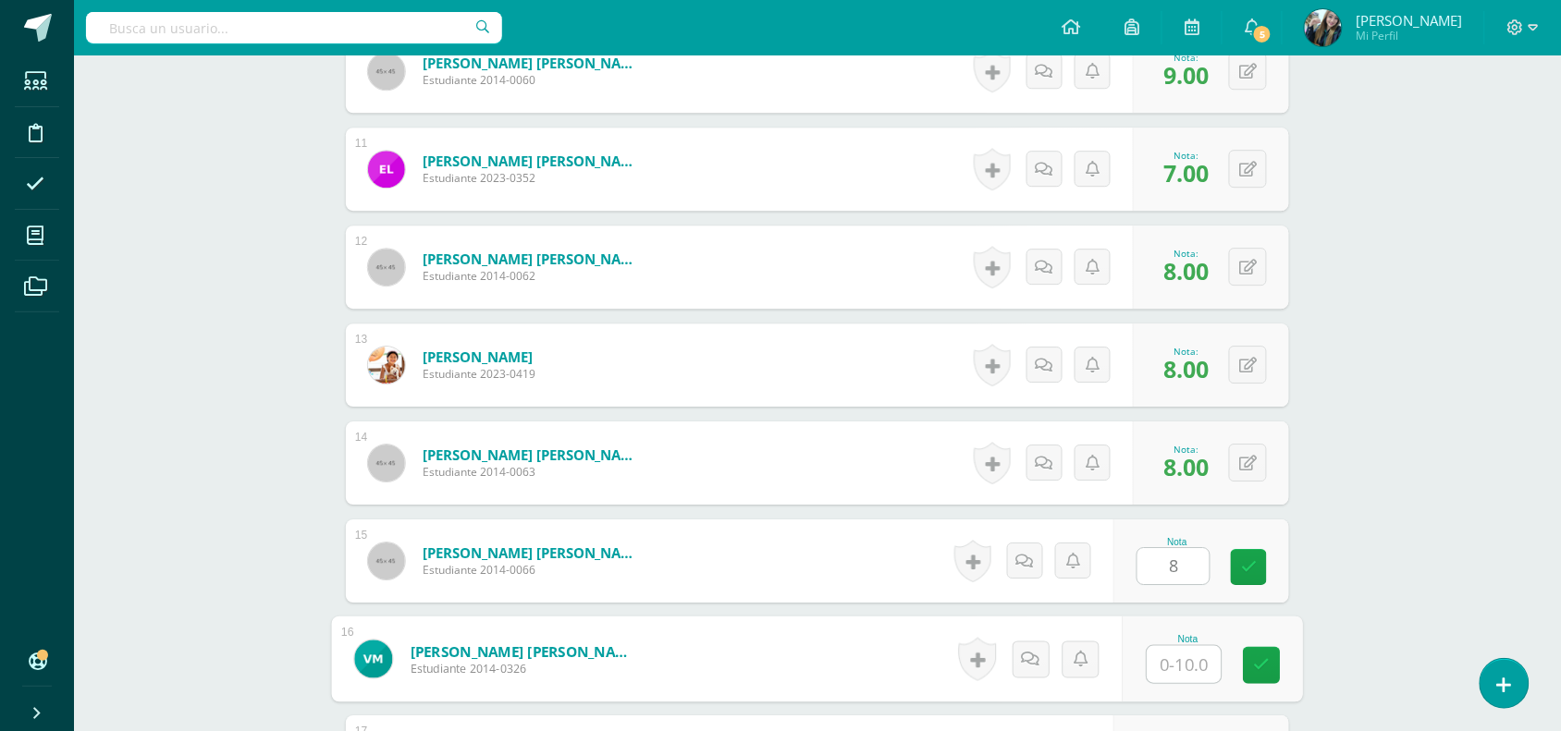
click at [1195, 667] on input "text" at bounding box center [1184, 664] width 74 height 37
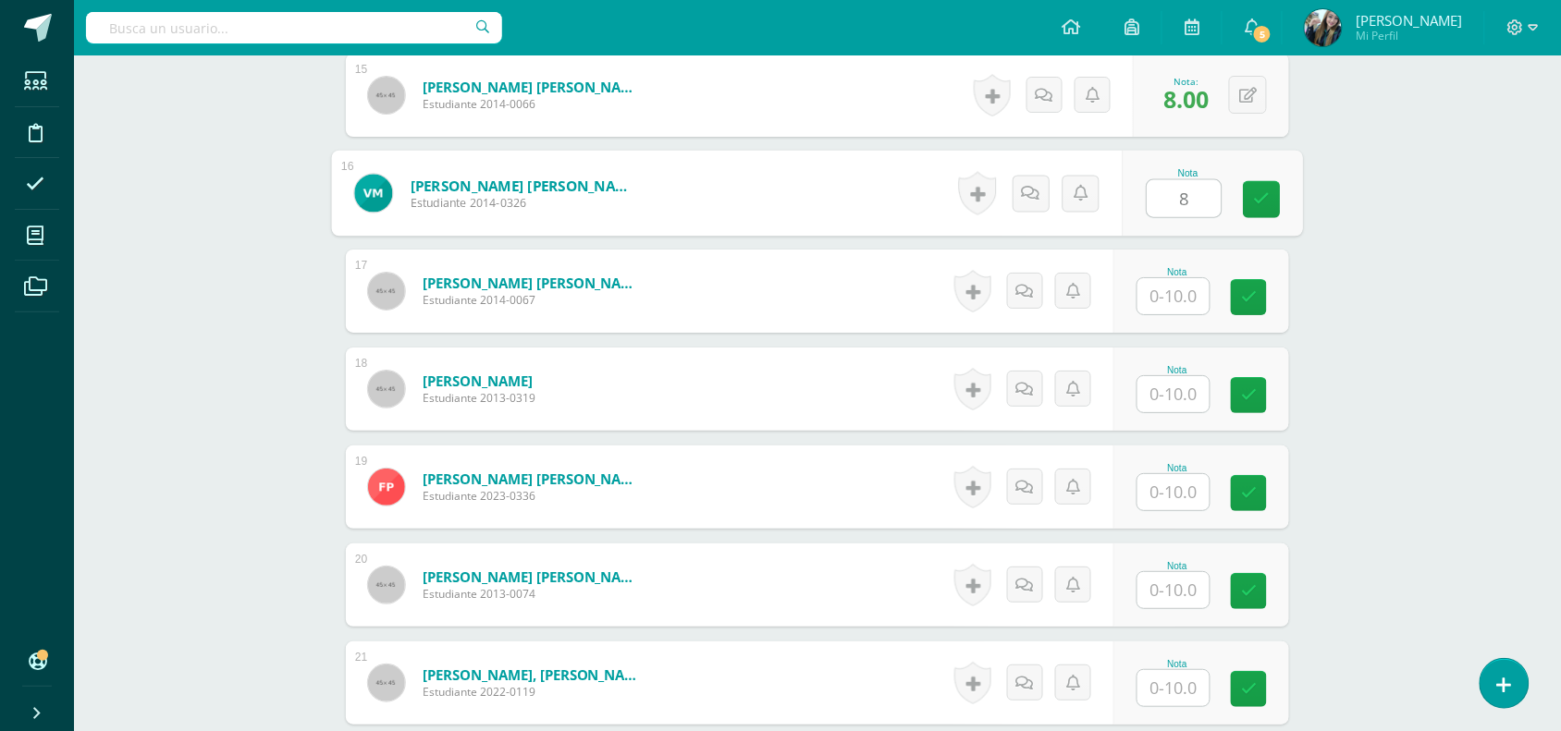
scroll to position [1977, 0]
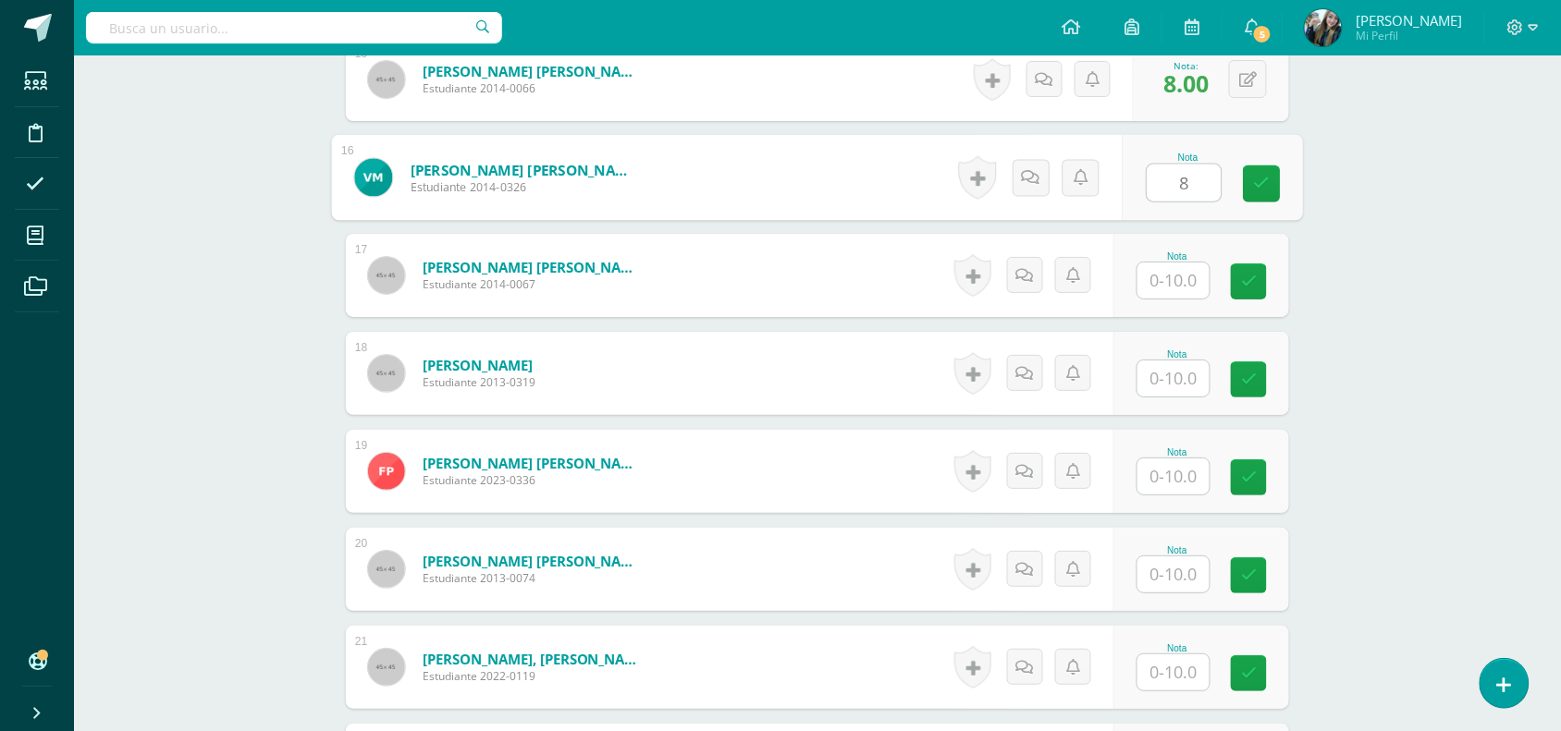
type input "8"
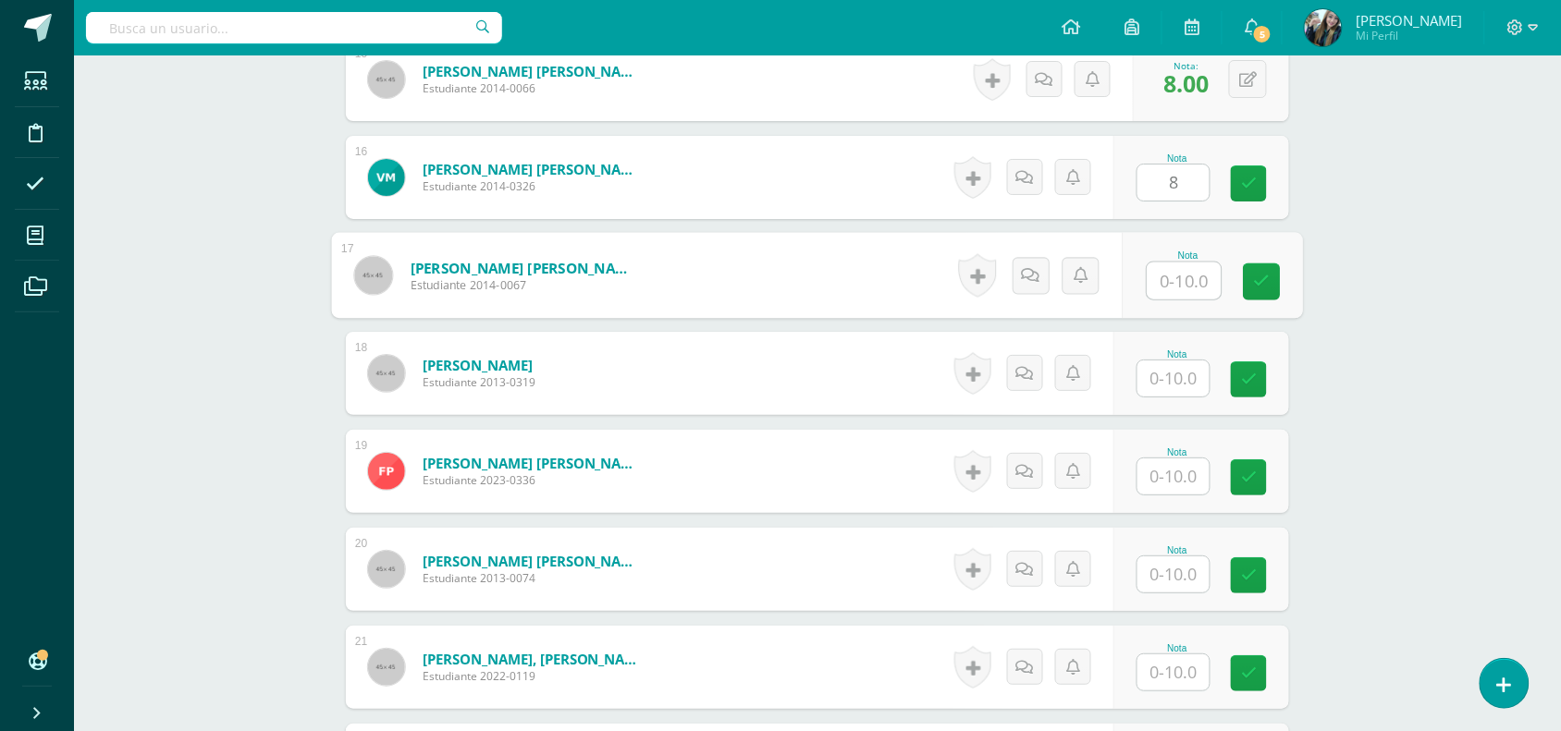
click at [1199, 288] on input "text" at bounding box center [1184, 281] width 74 height 37
type input "8"
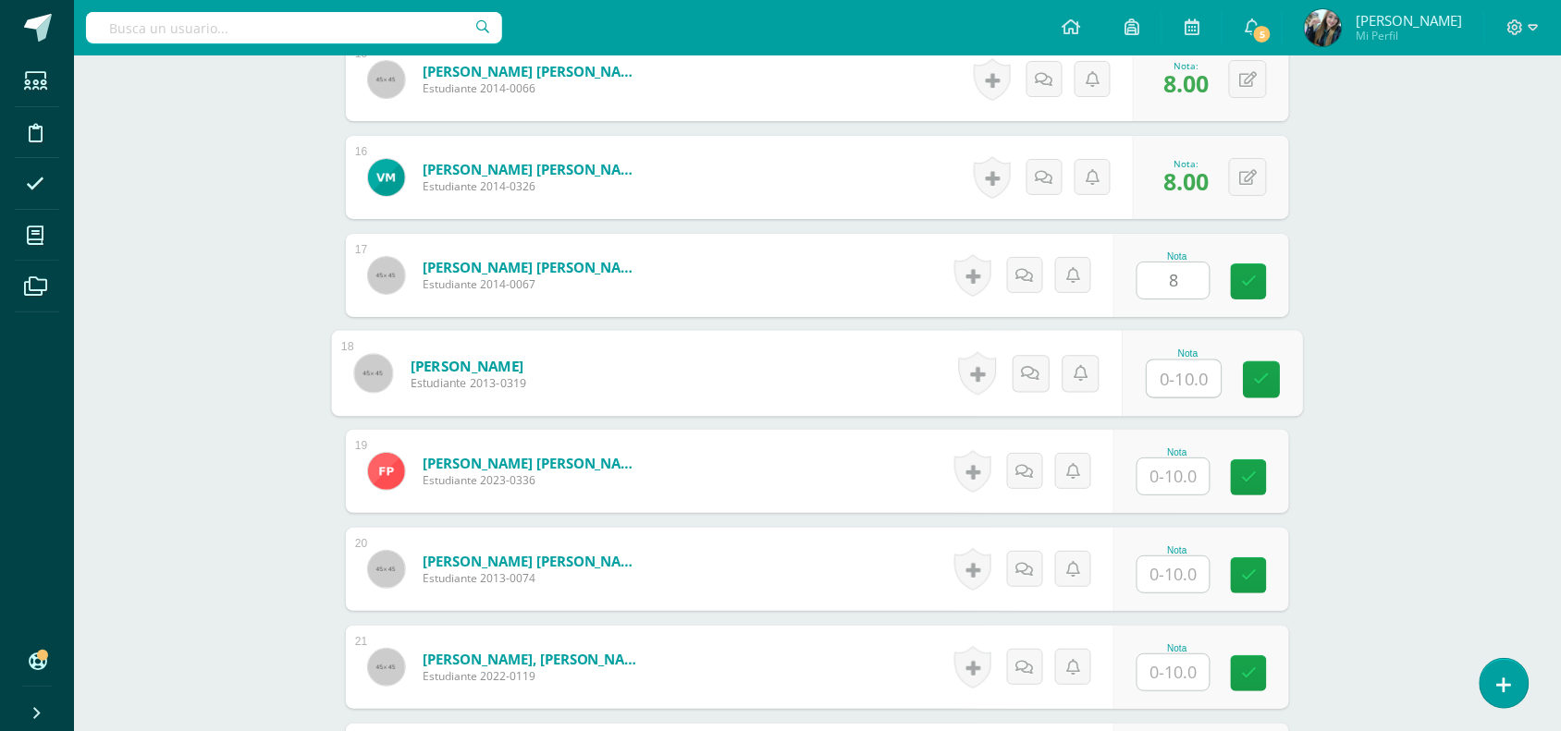
click at [1183, 388] on input "text" at bounding box center [1184, 379] width 74 height 37
type input "8"
click at [1177, 484] on input "text" at bounding box center [1173, 477] width 72 height 36
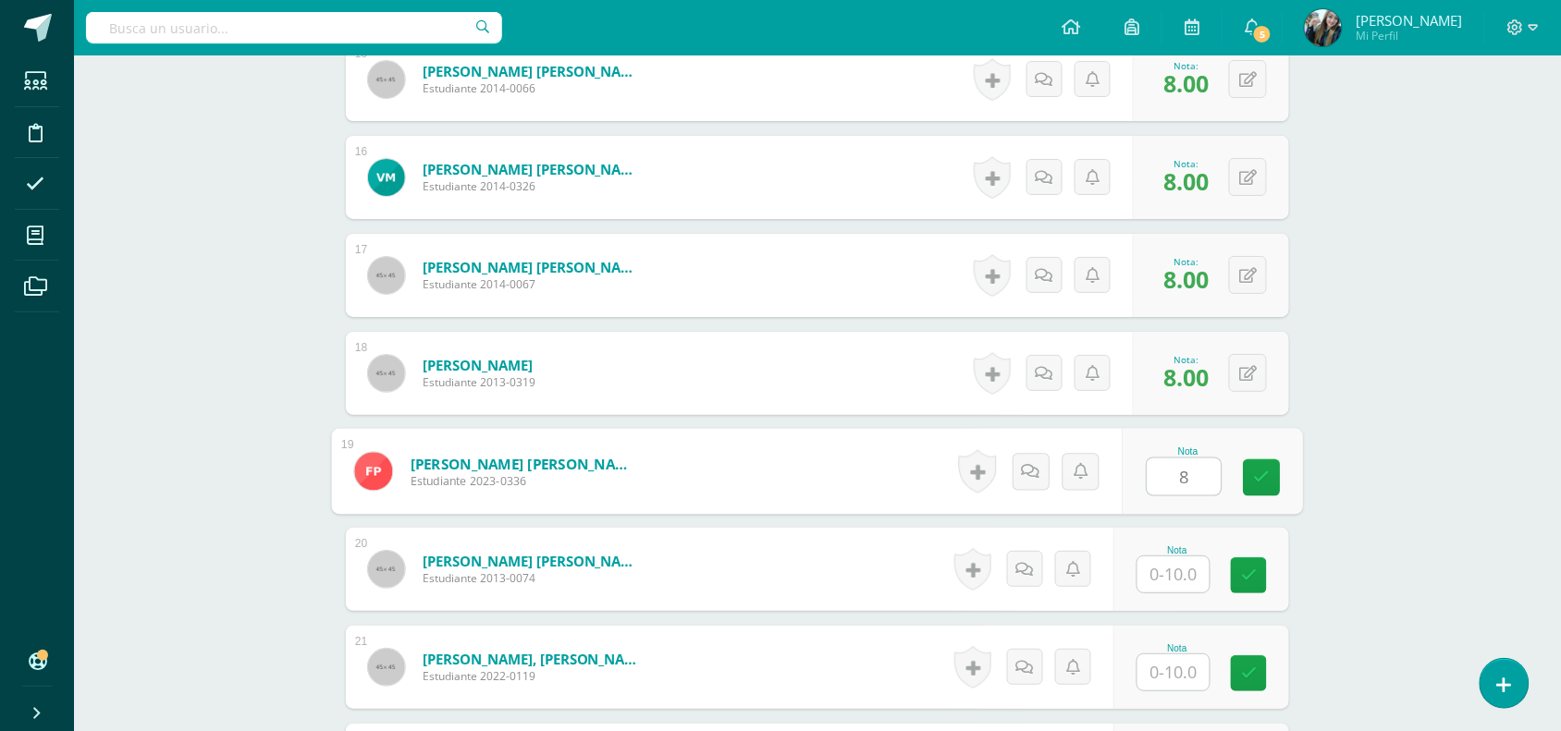
type input "8"
click at [1200, 584] on input "text" at bounding box center [1173, 575] width 72 height 36
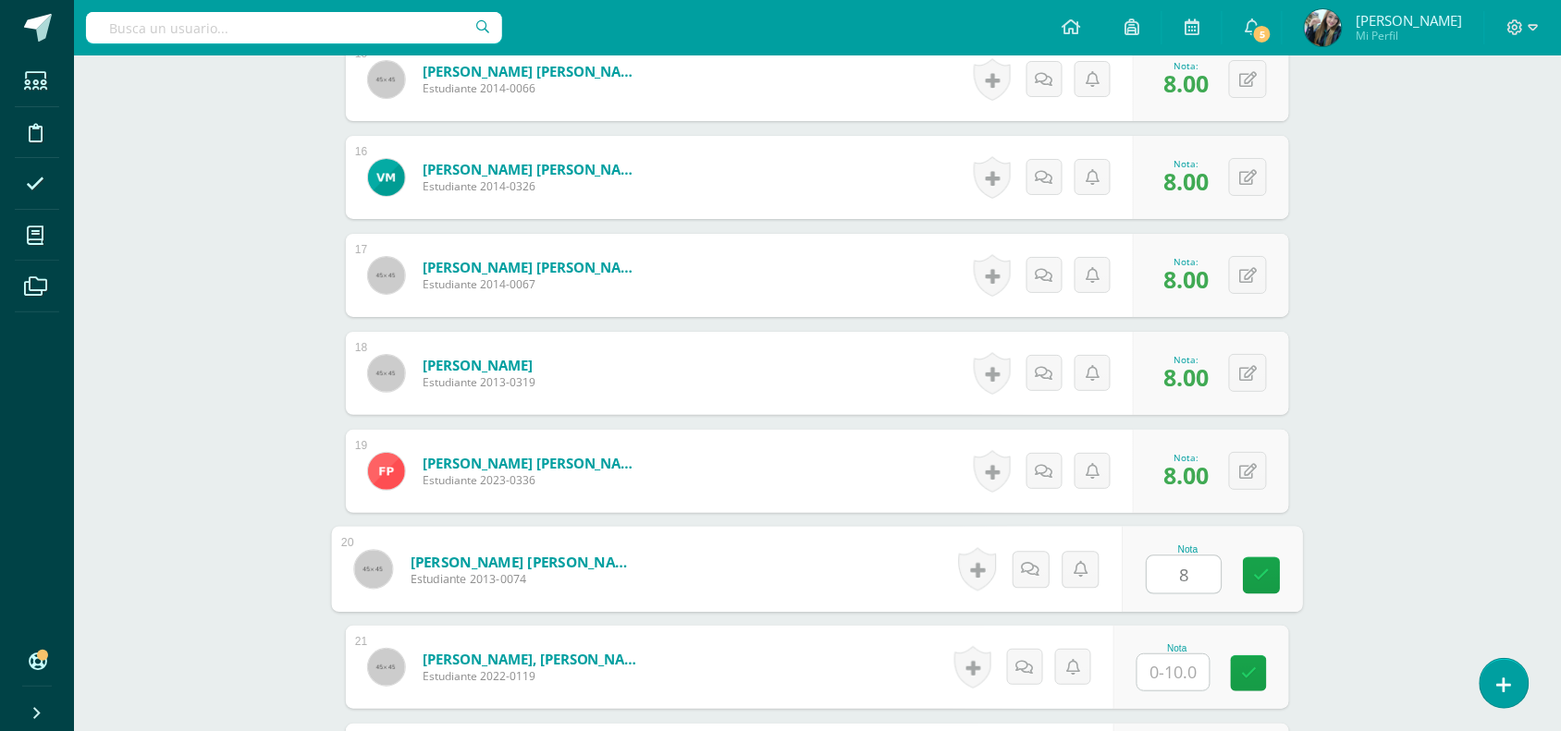
type input "8"
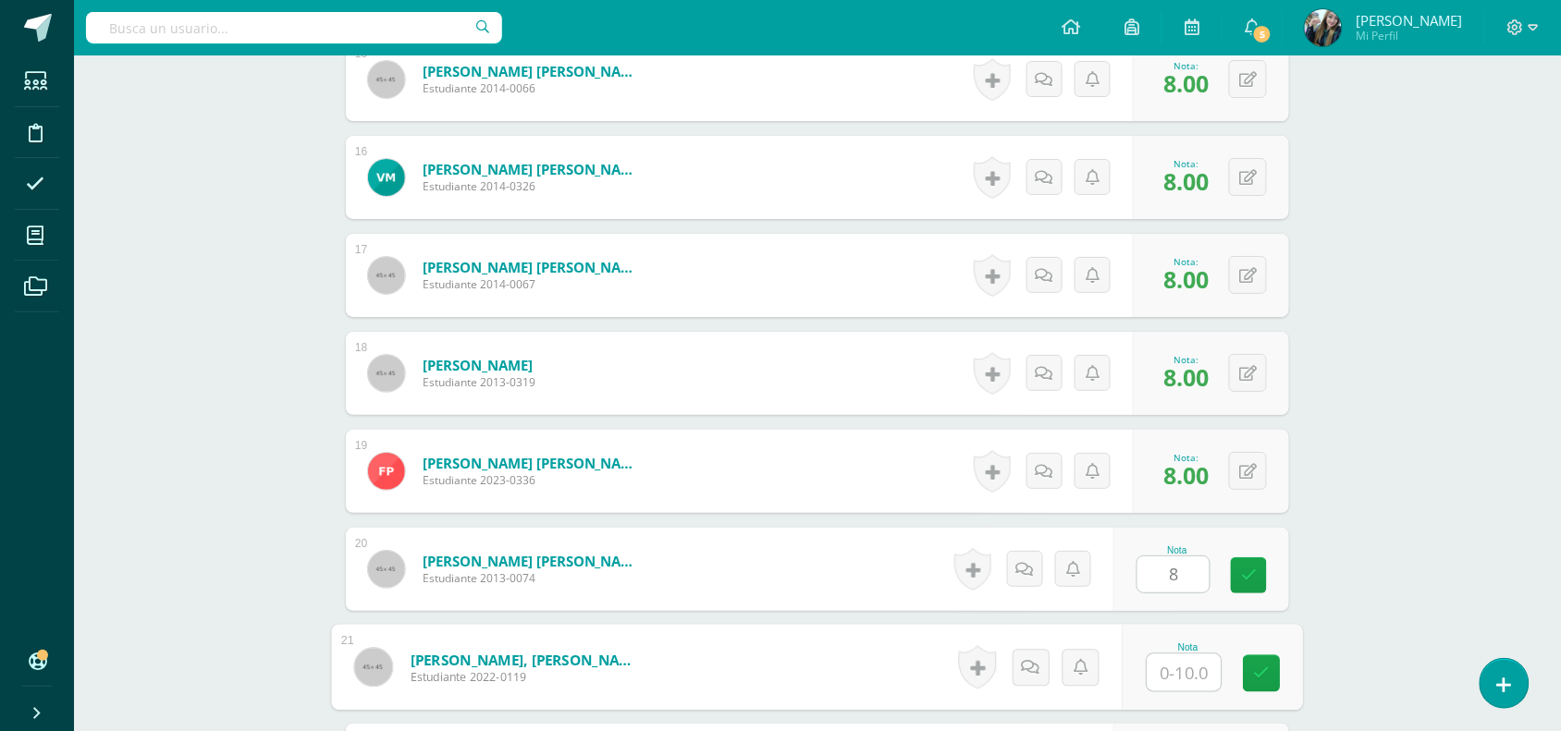
click at [1182, 681] on input "text" at bounding box center [1184, 673] width 74 height 37
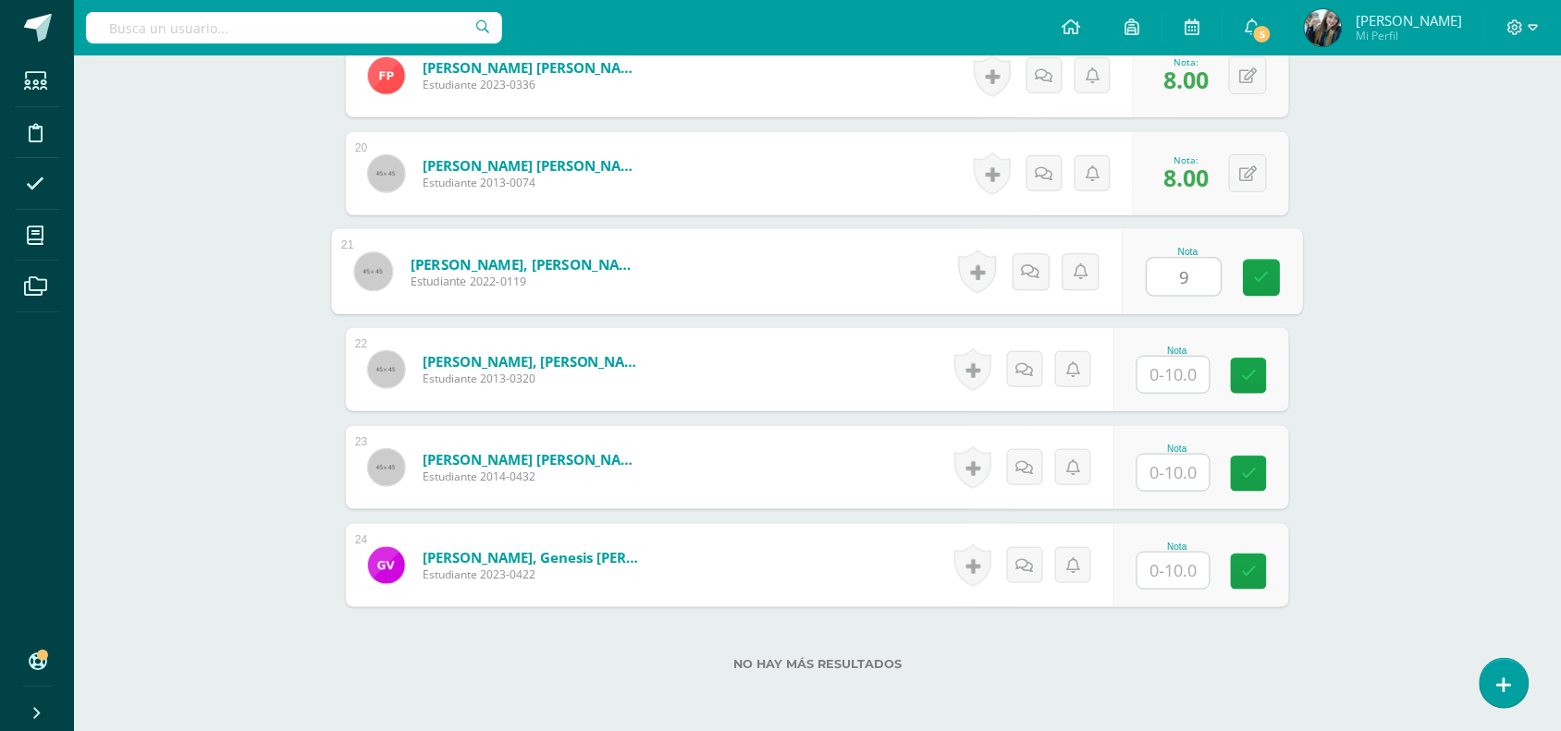
scroll to position [2394, 0]
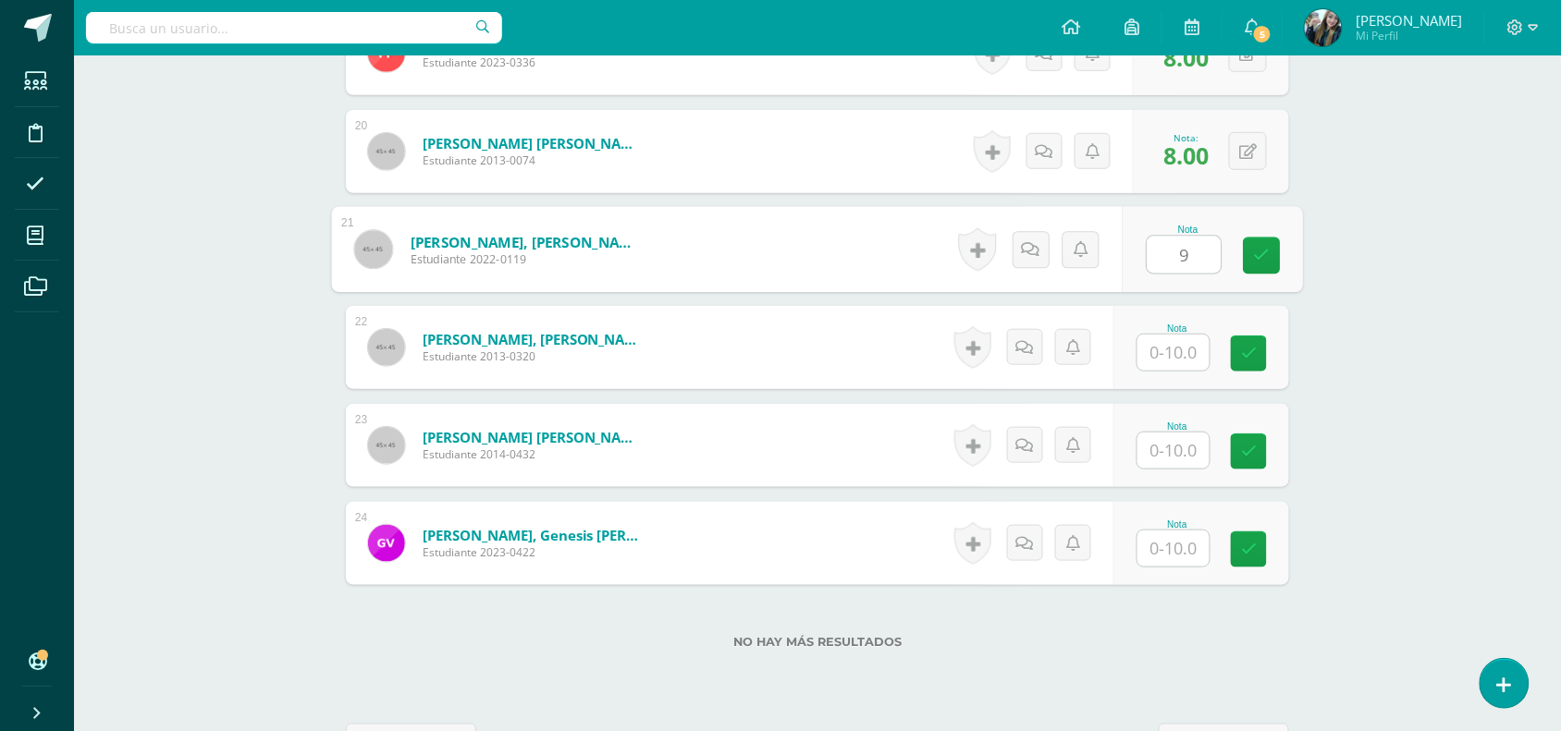
type input "9"
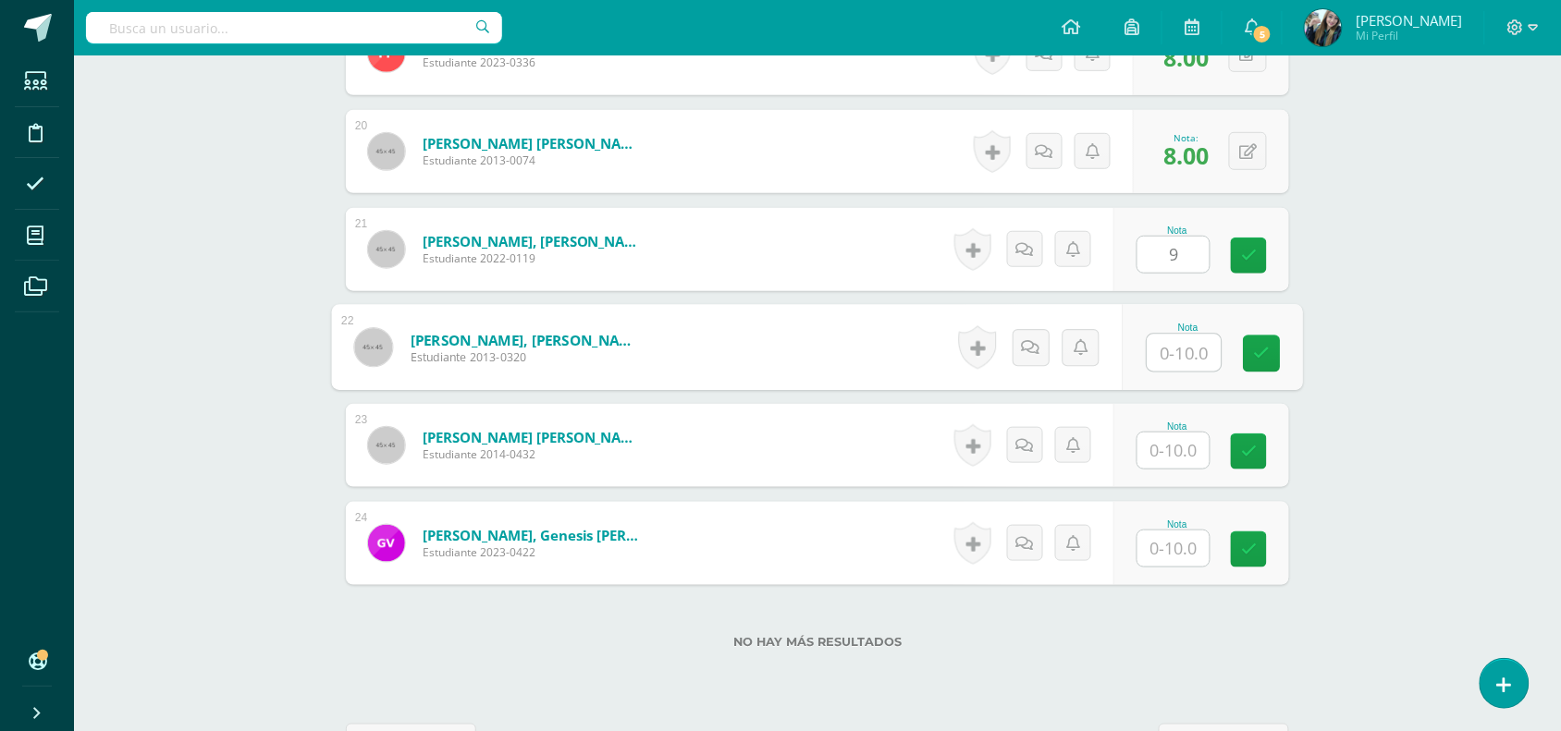
click at [1191, 356] on input "text" at bounding box center [1184, 353] width 74 height 37
type input "9"
click at [1190, 454] on input "text" at bounding box center [1173, 451] width 72 height 36
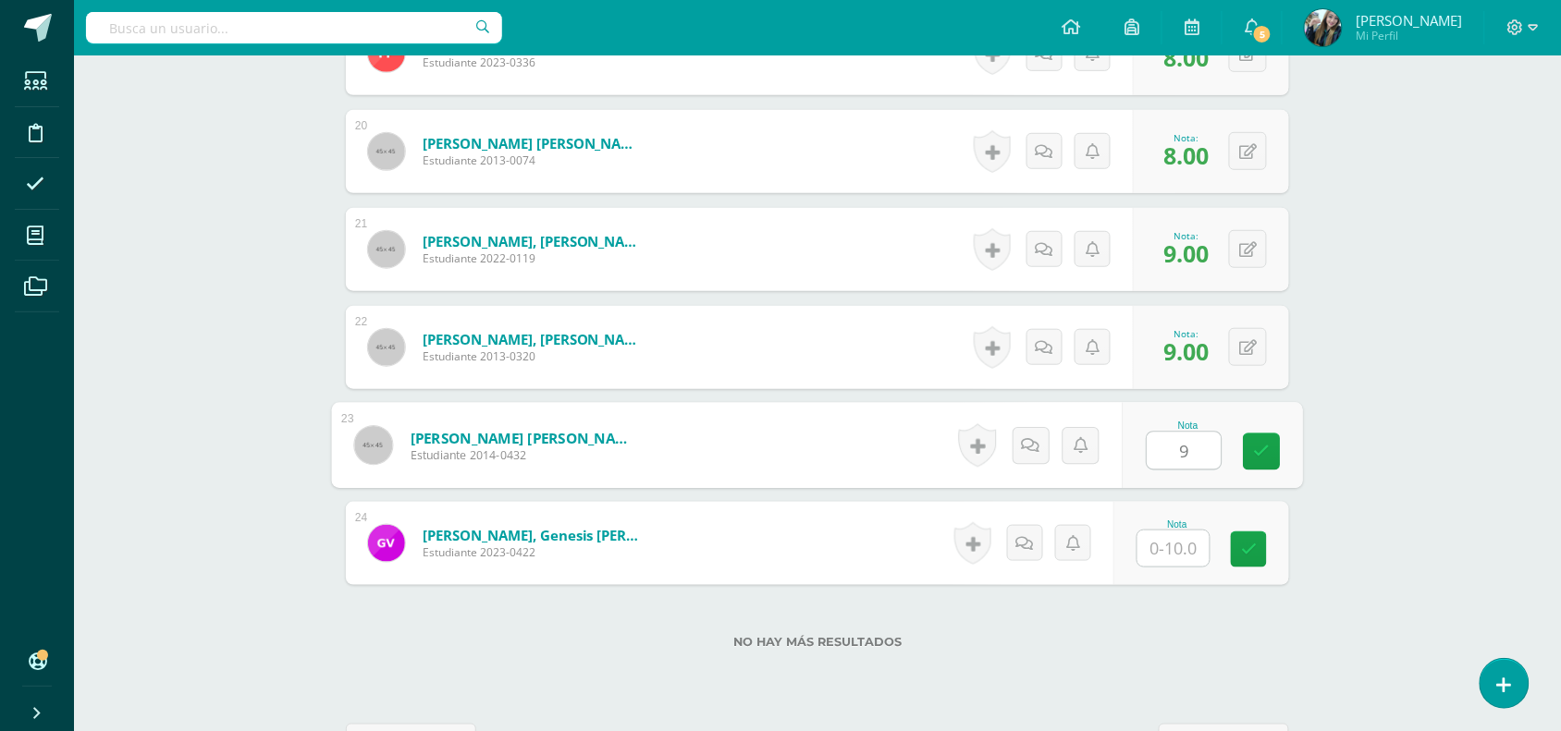
type input "9"
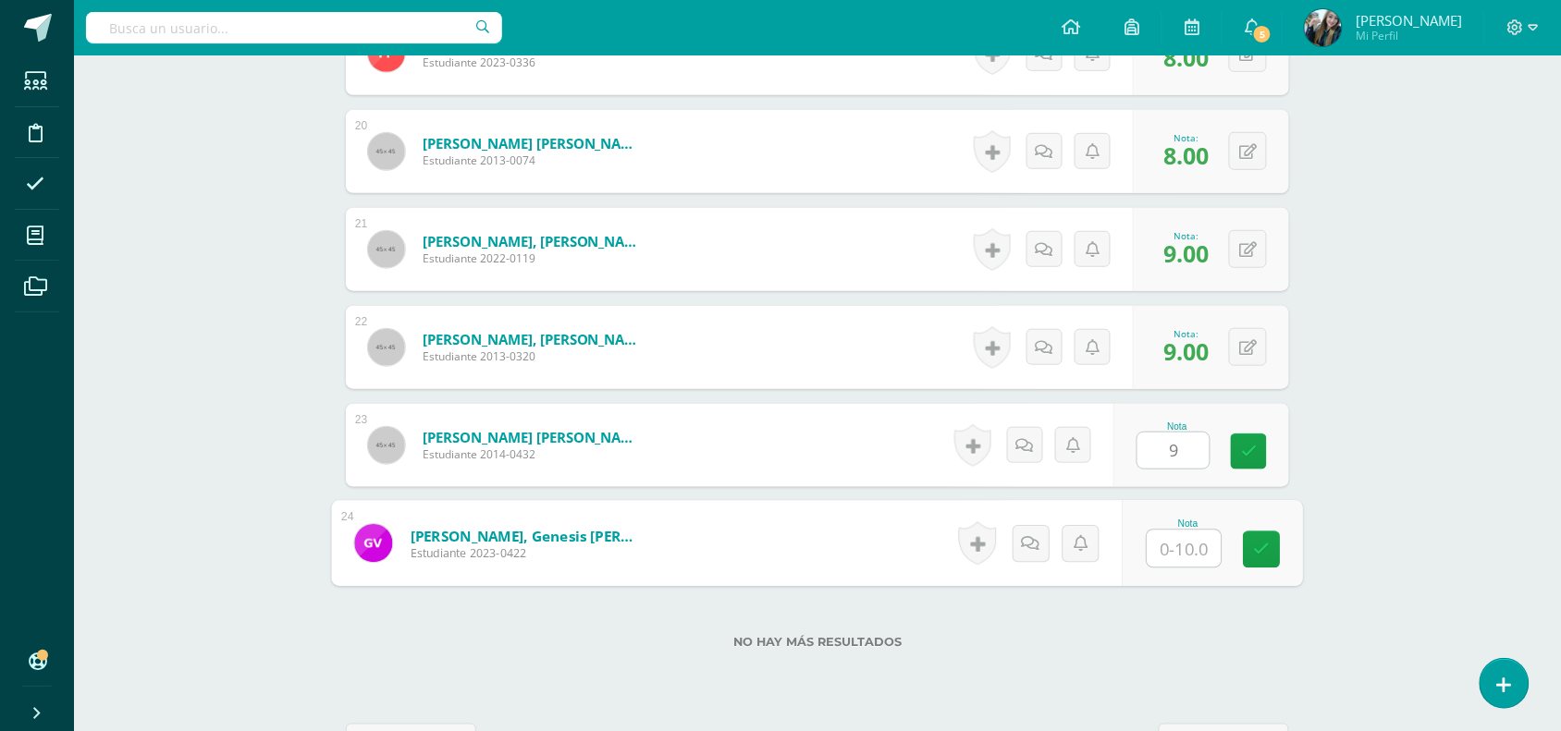
click at [1194, 546] on input "text" at bounding box center [1184, 549] width 74 height 37
type input "9"
click at [1273, 550] on link at bounding box center [1261, 550] width 37 height 37
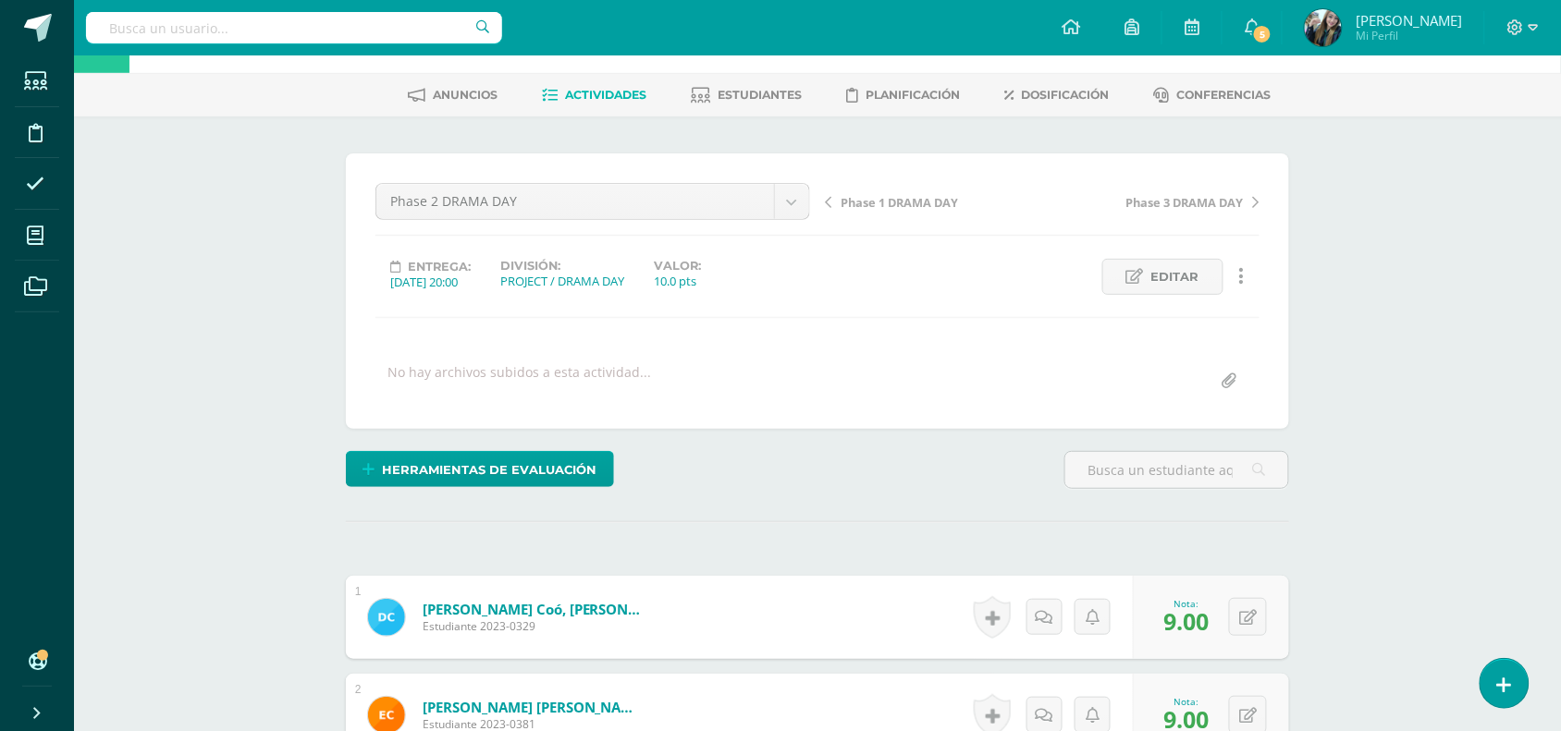
scroll to position [30, 0]
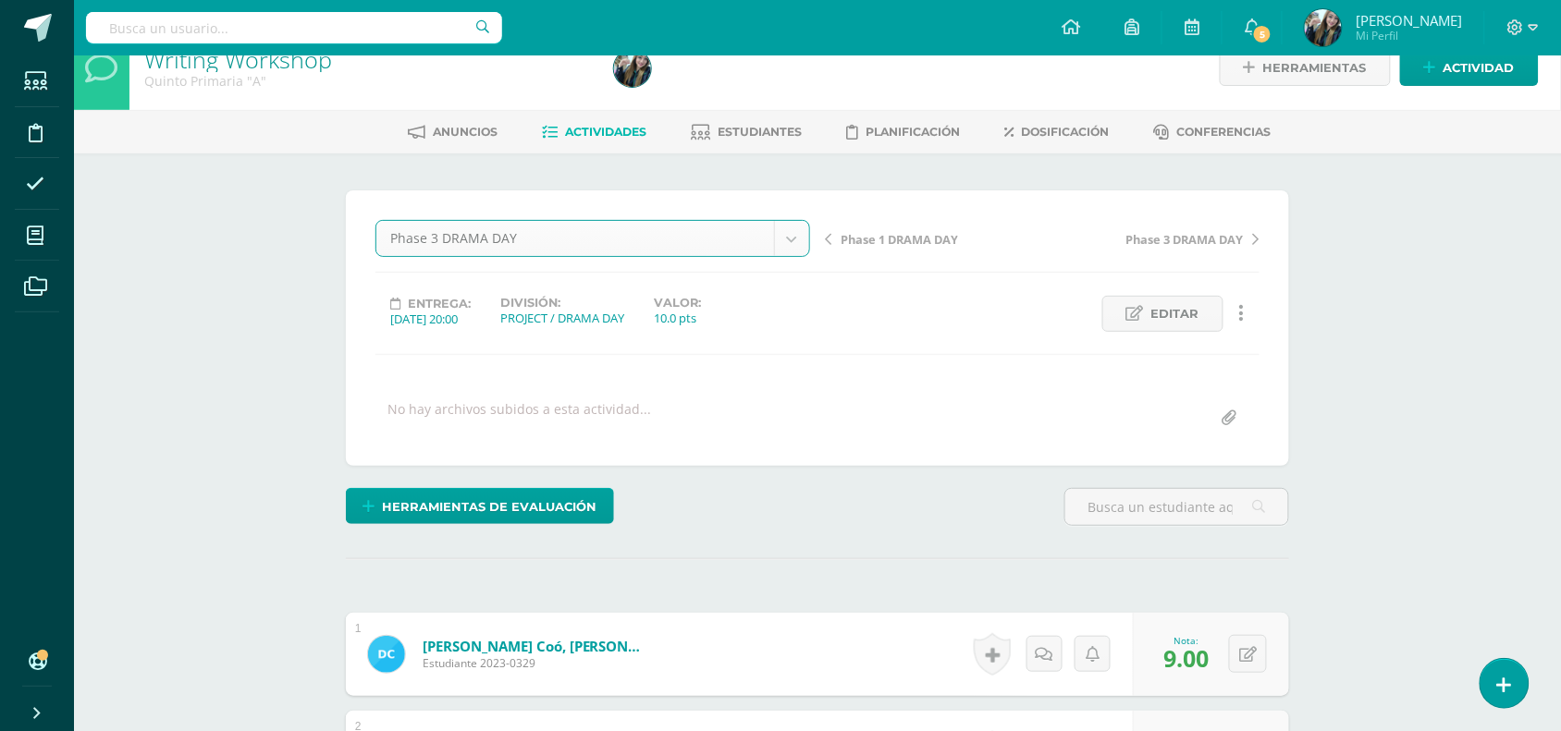
select select "/dashboard/teacher/grade-activity/51112/"
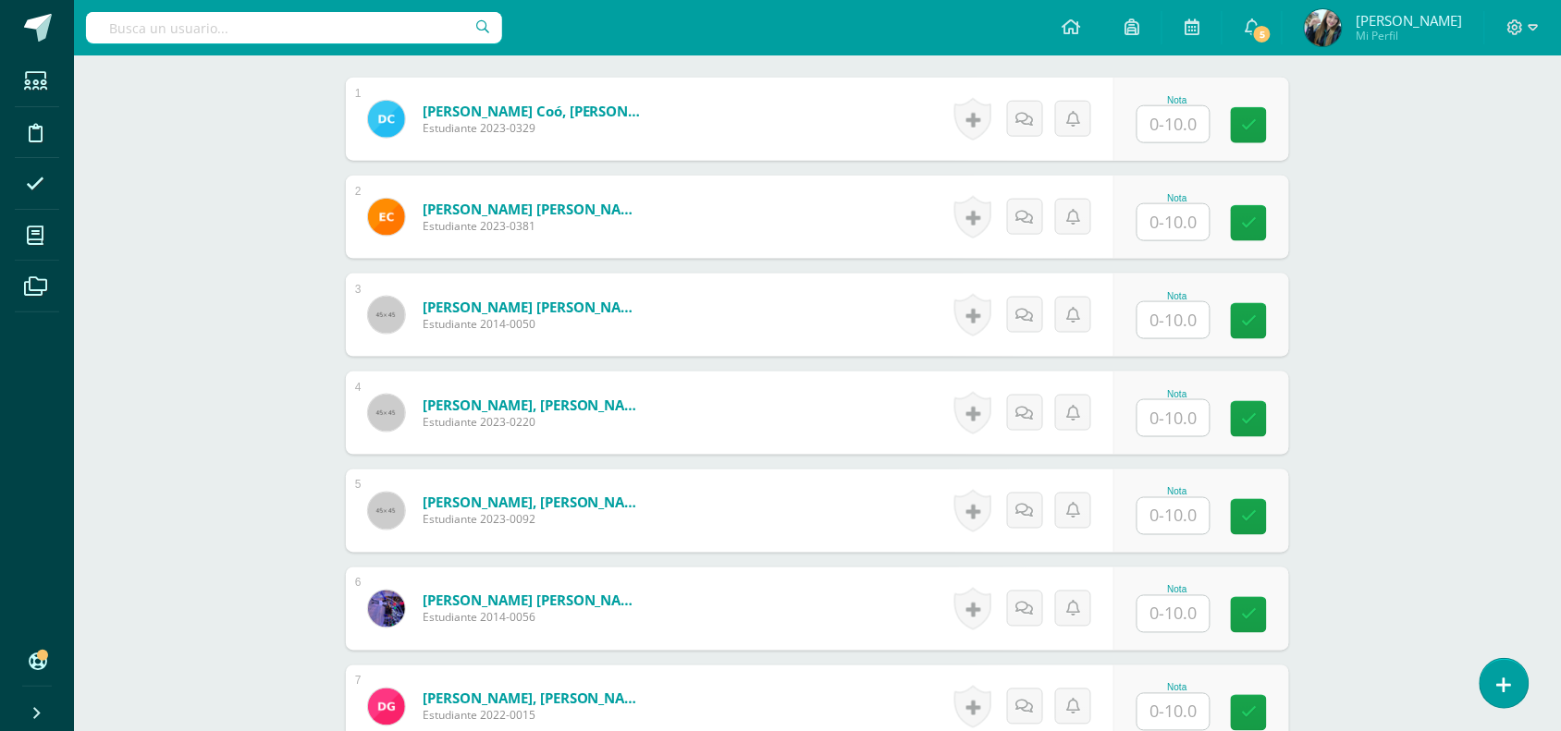
scroll to position [559, 0]
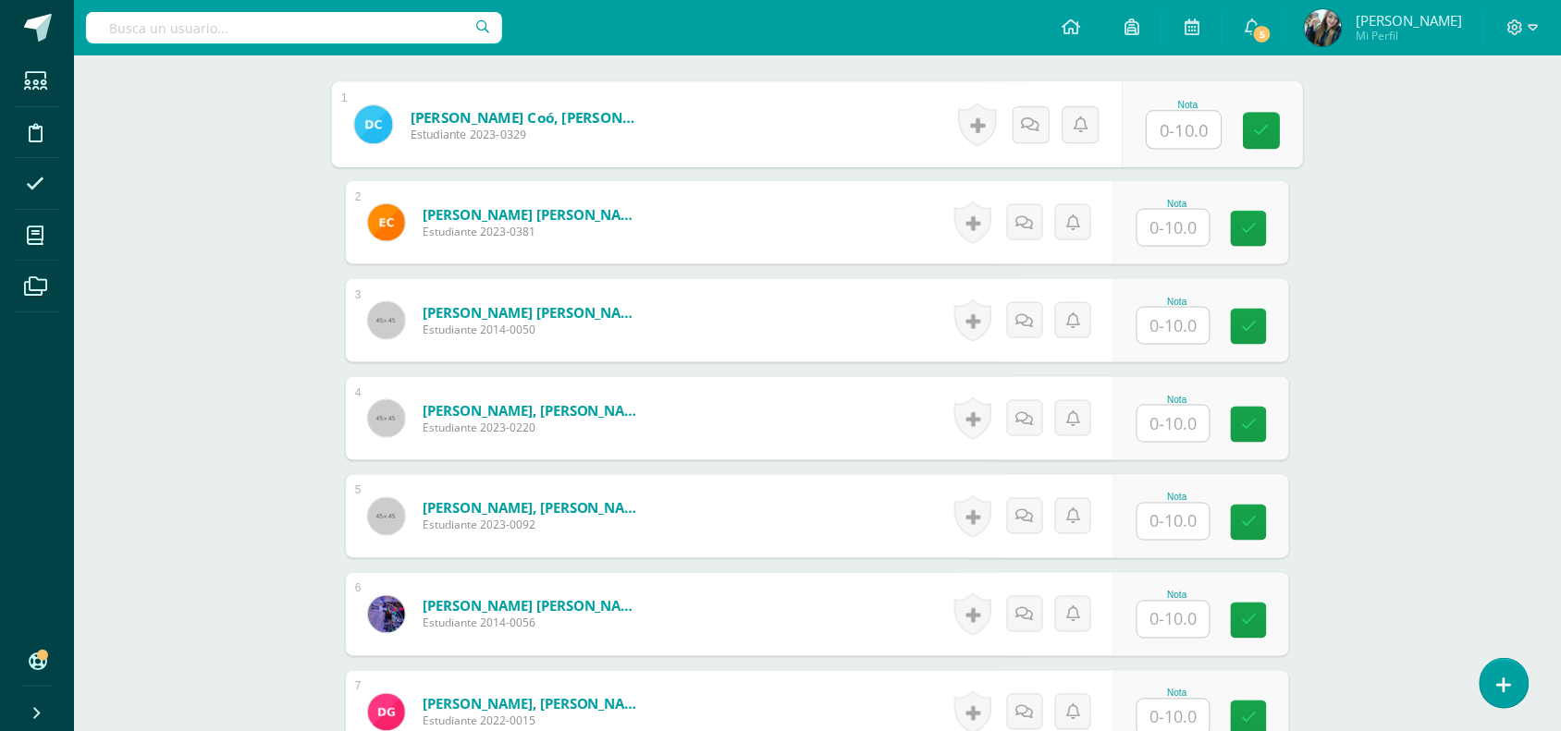
click at [1171, 132] on input "text" at bounding box center [1184, 130] width 74 height 37
type input "9"
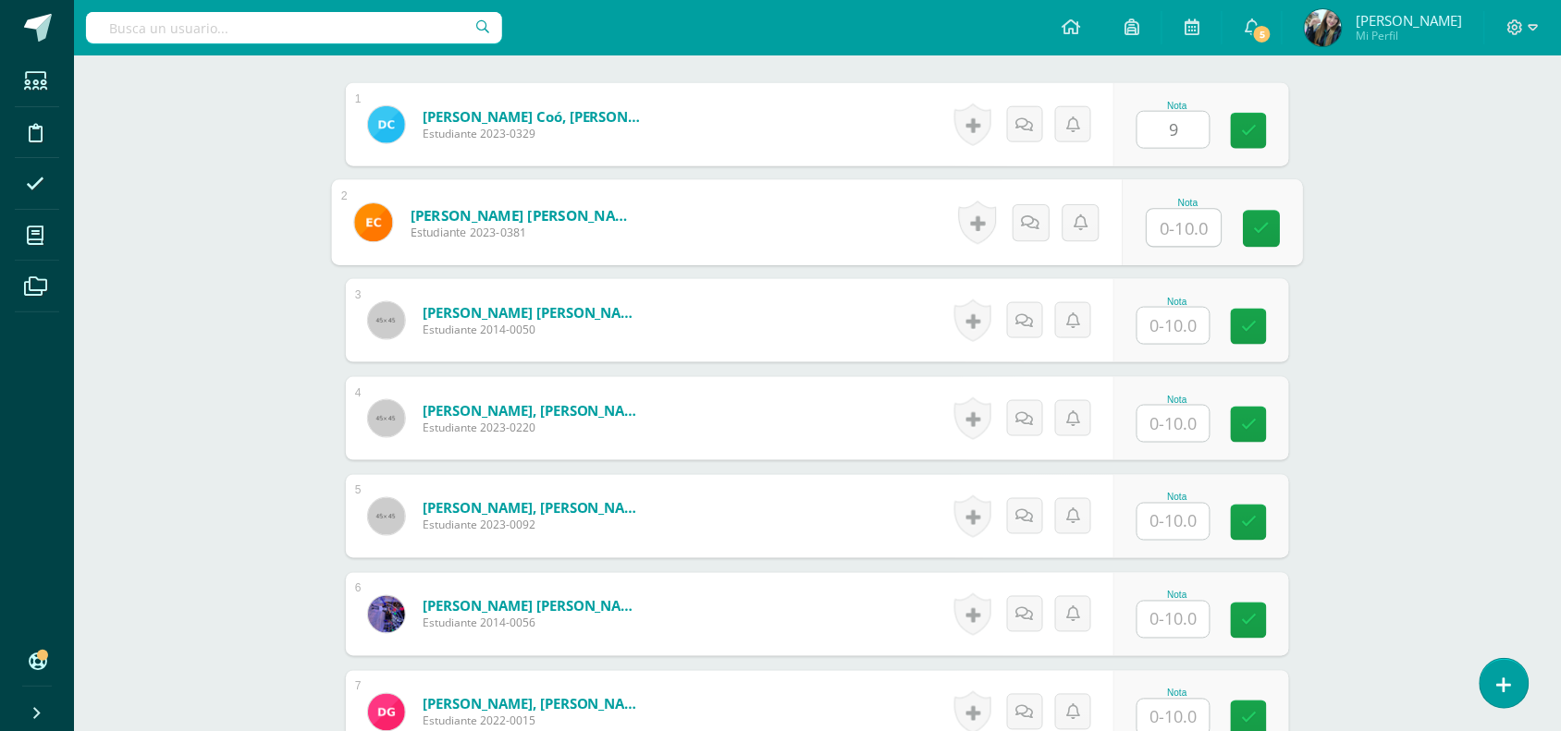
click at [1193, 233] on input "text" at bounding box center [1184, 228] width 74 height 37
type input "9"
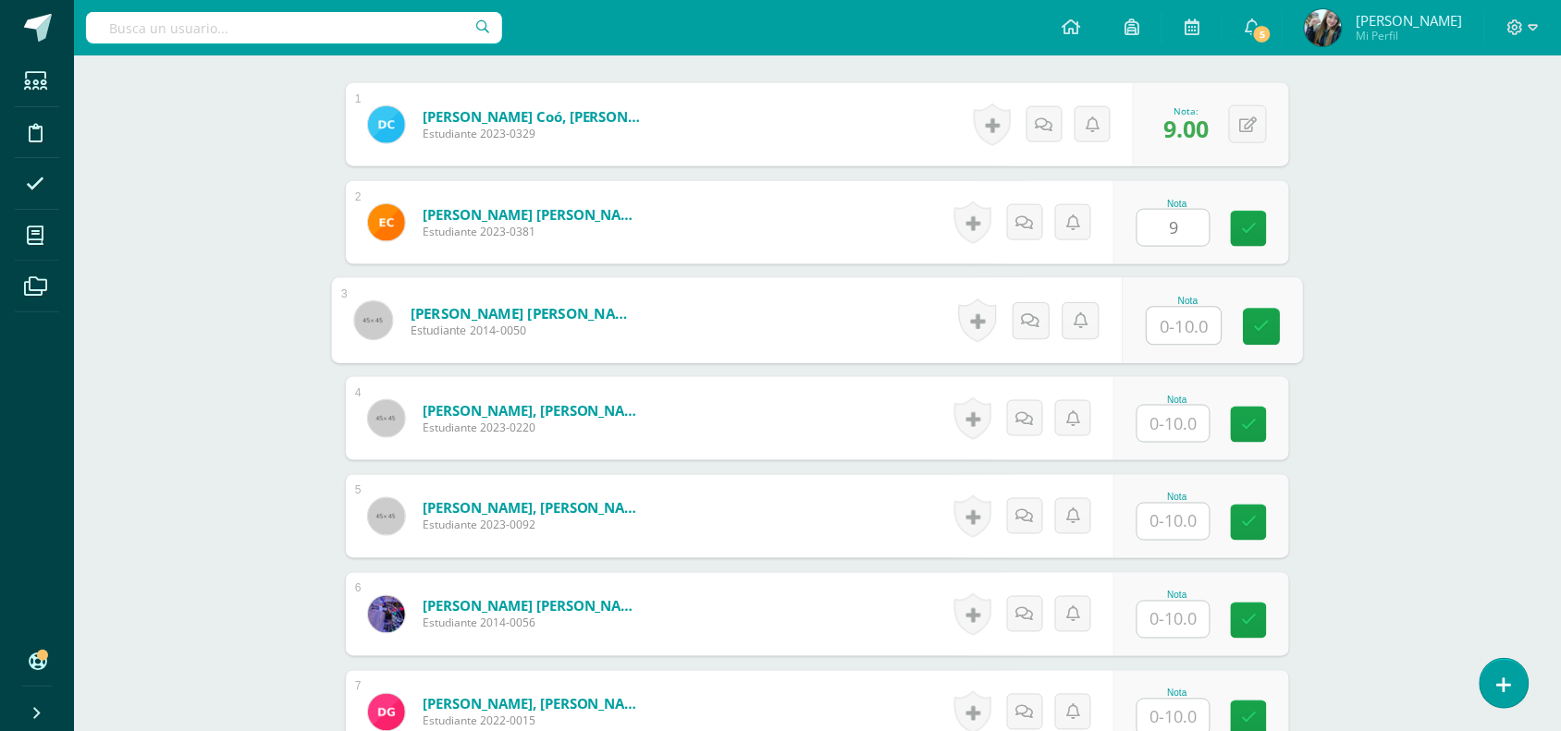
click at [1200, 326] on input "text" at bounding box center [1184, 326] width 74 height 37
type input "9"
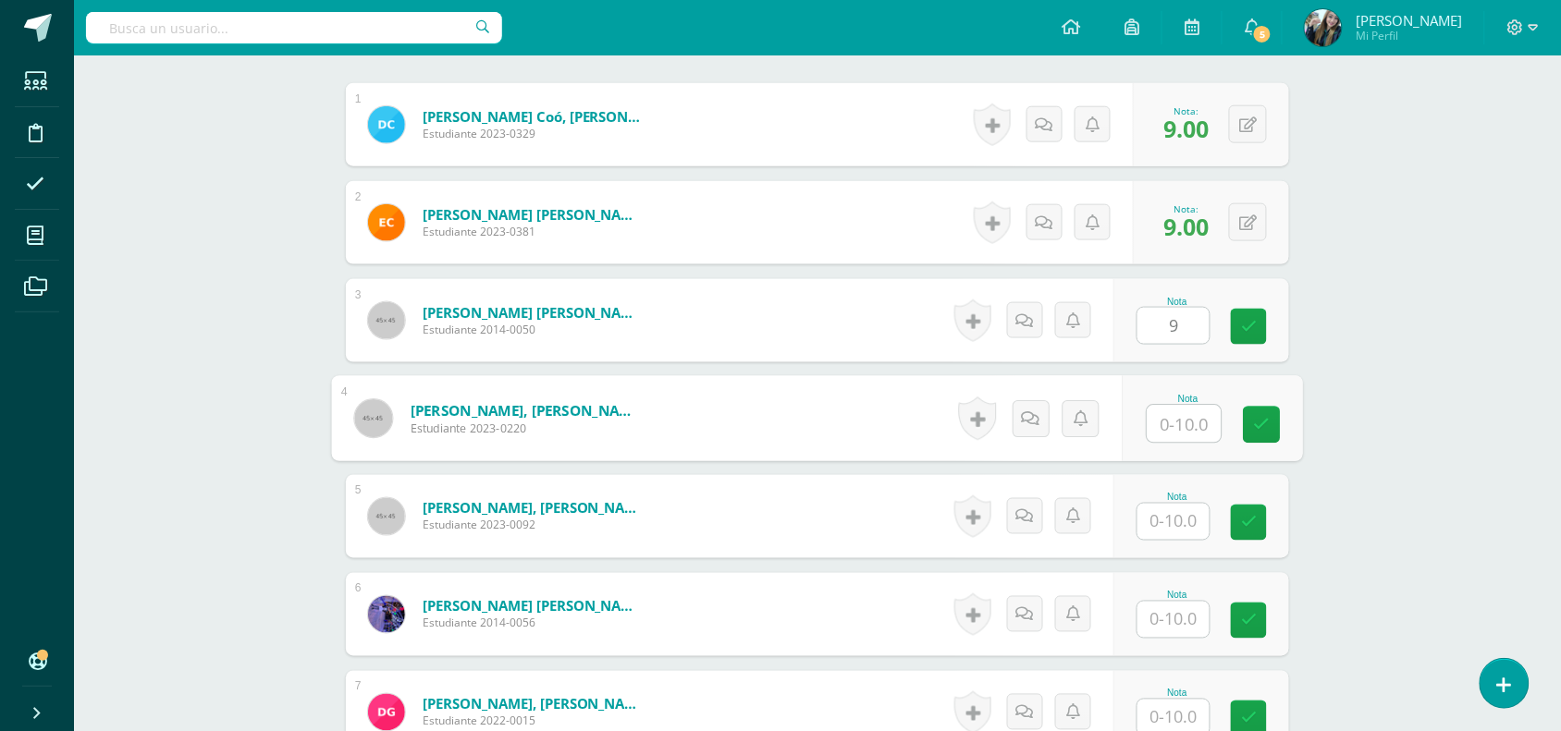
click at [1193, 422] on input "text" at bounding box center [1184, 424] width 74 height 37
type input "10"
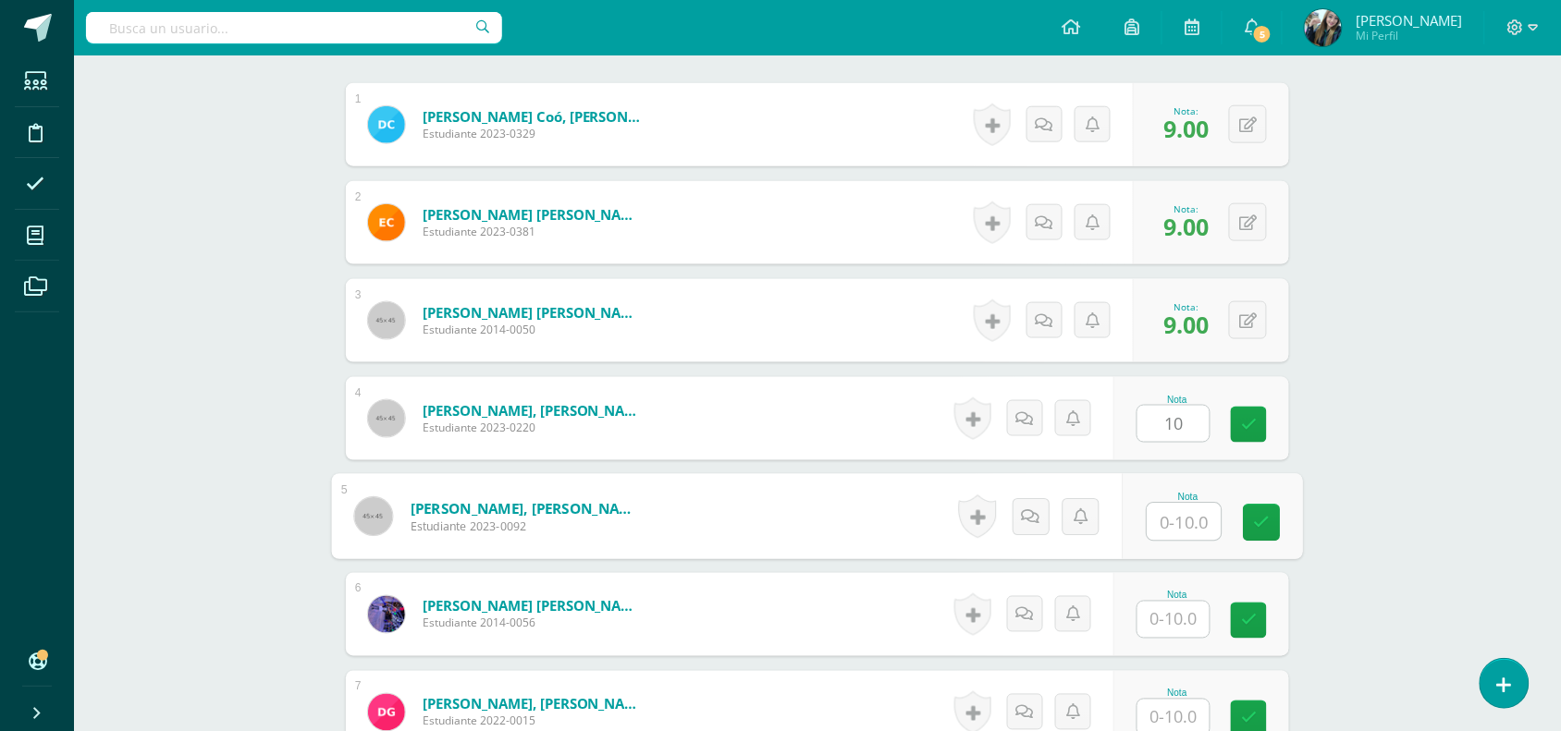
click at [1182, 533] on input "text" at bounding box center [1184, 522] width 74 height 37
type input "9"
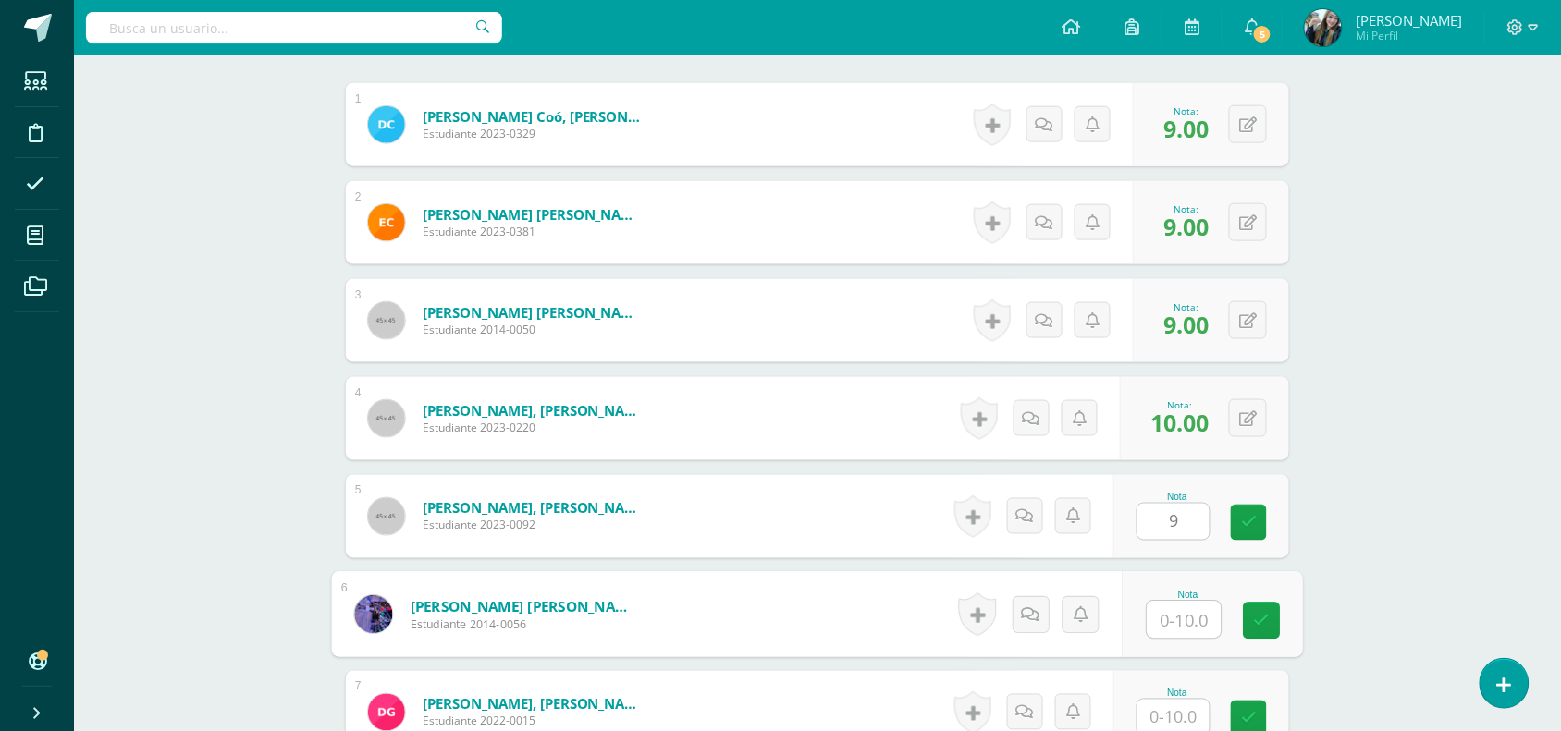
click at [1177, 602] on input "text" at bounding box center [1184, 620] width 74 height 37
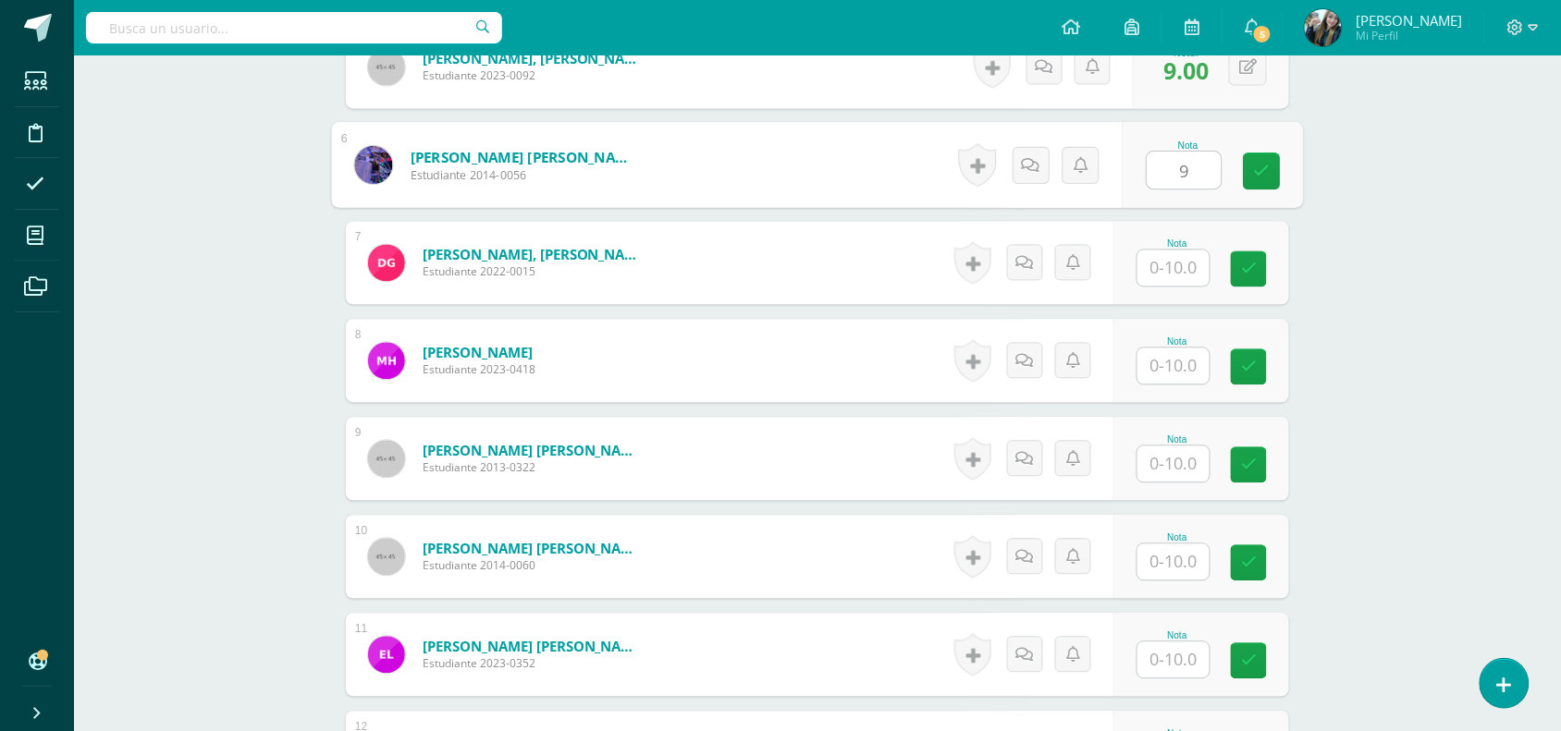
scroll to position [1024, 0]
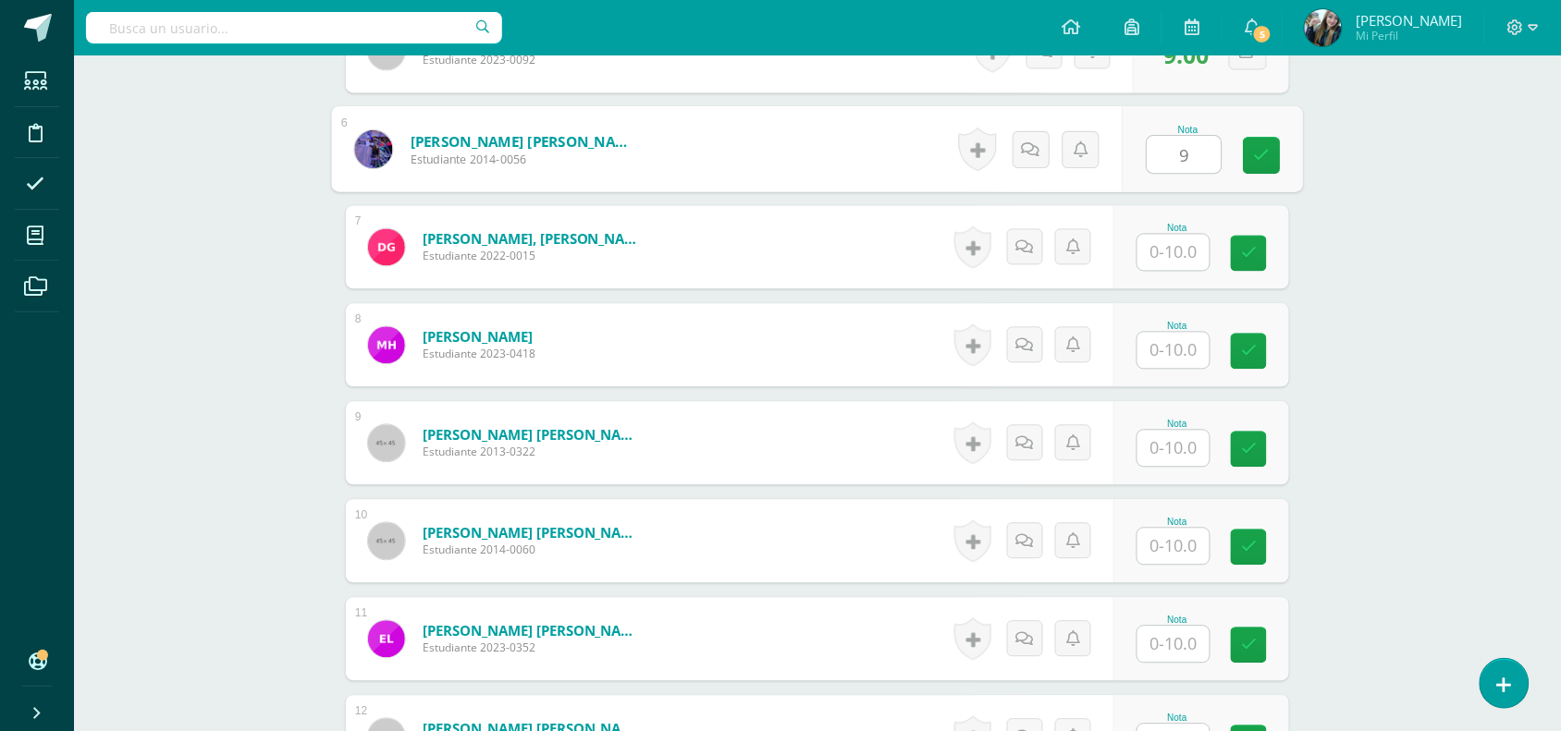
type input "9"
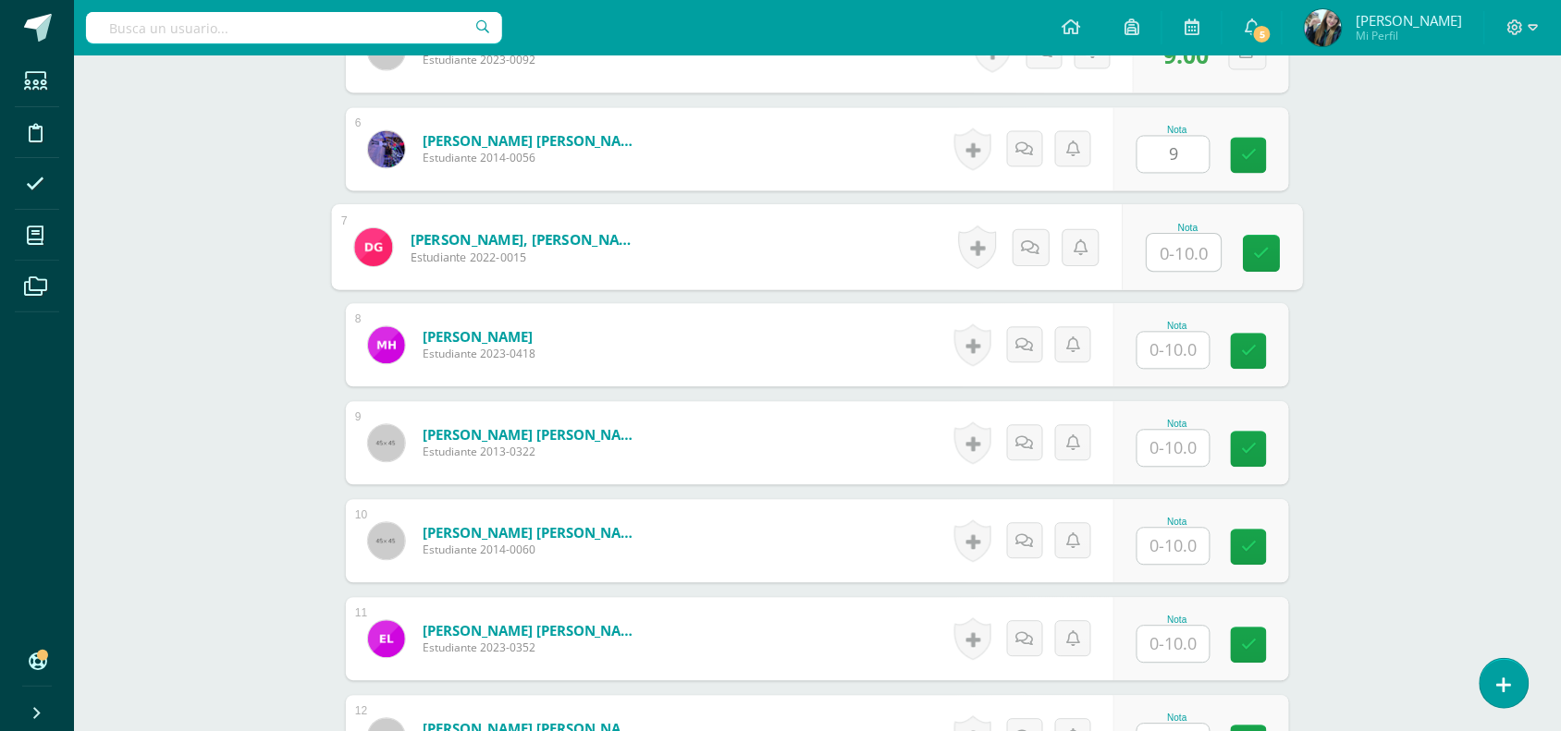
click at [1189, 257] on input "text" at bounding box center [1184, 253] width 74 height 37
type input "10"
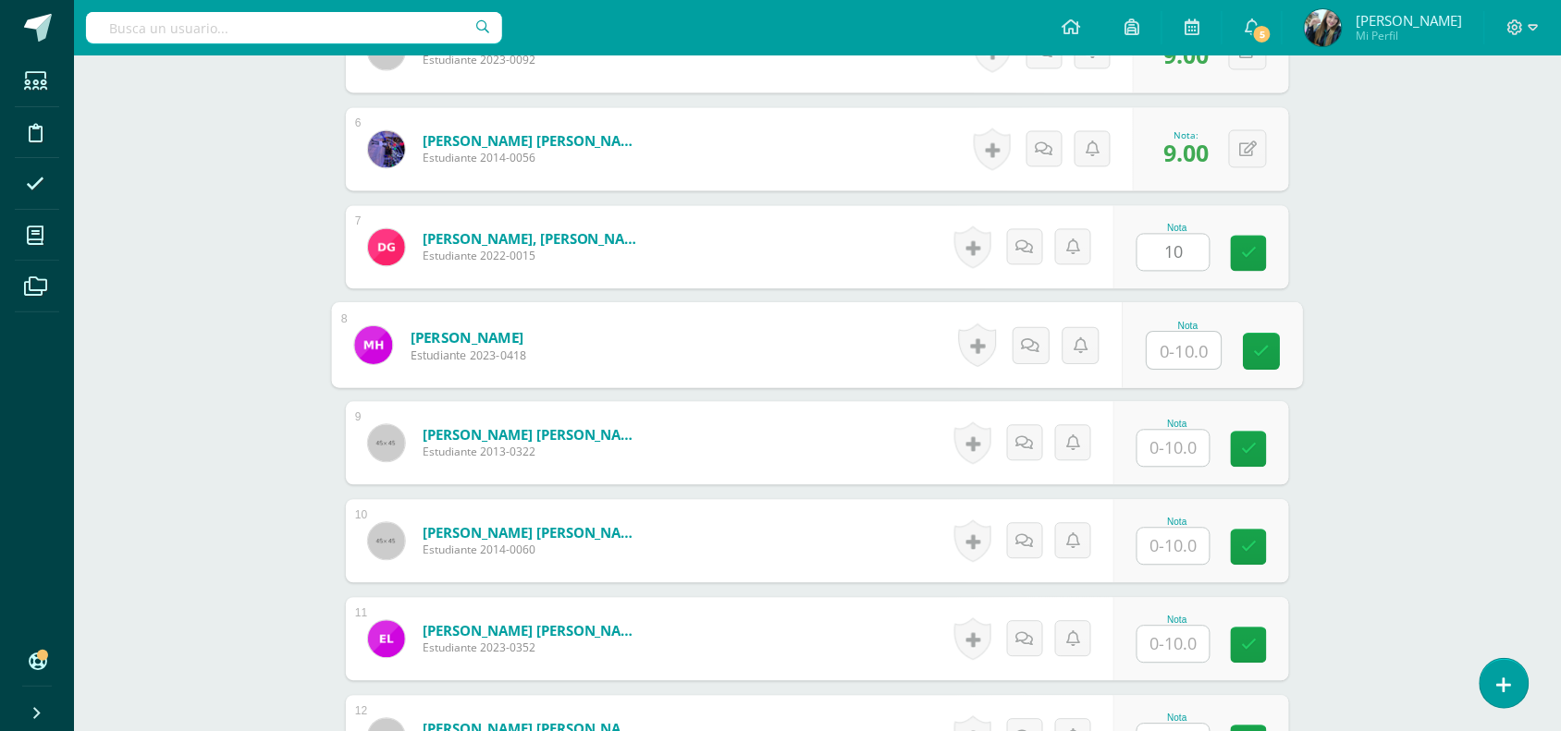
click at [1194, 356] on input "text" at bounding box center [1184, 351] width 74 height 37
type input "10"
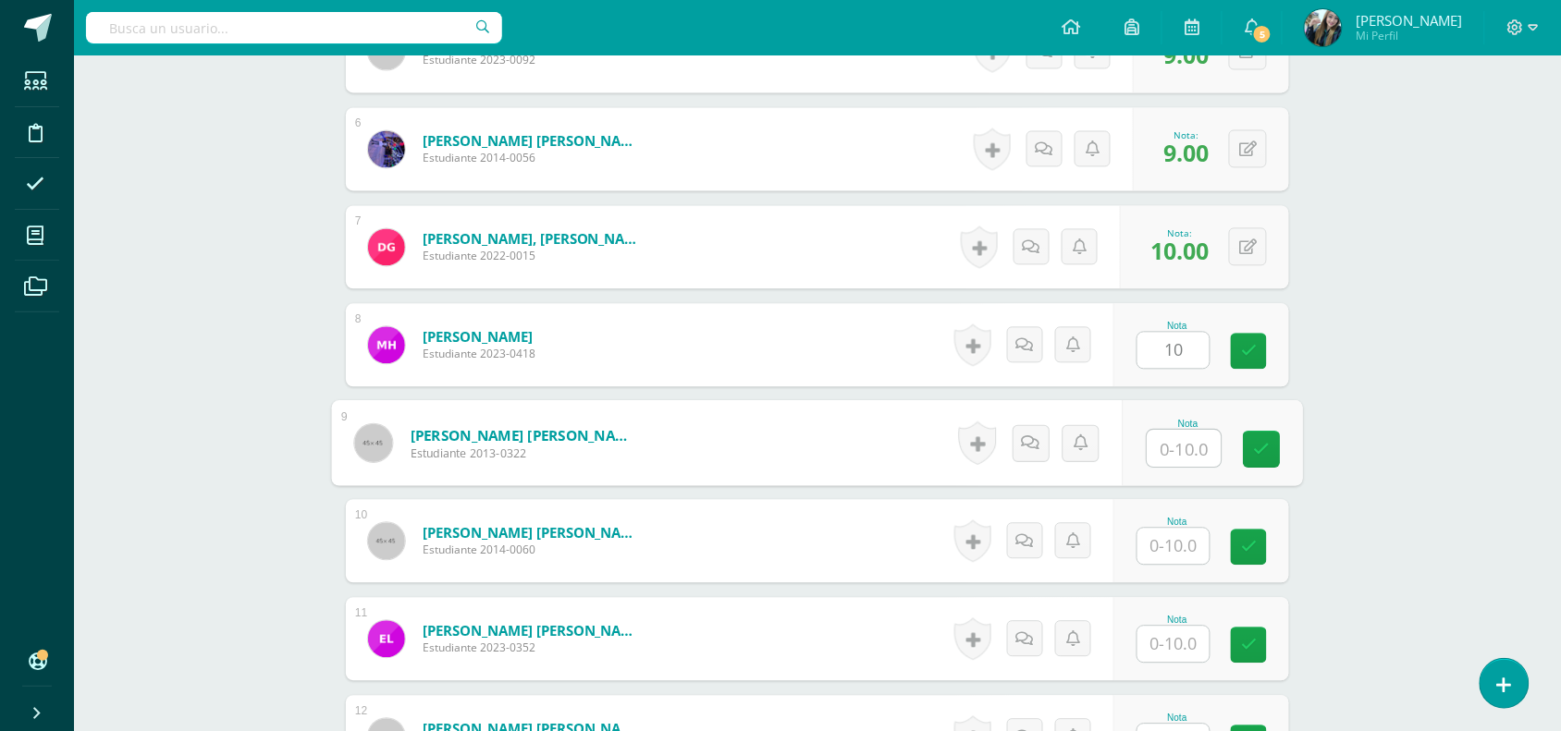
click at [1175, 445] on input "text" at bounding box center [1184, 449] width 74 height 37
type input "10"
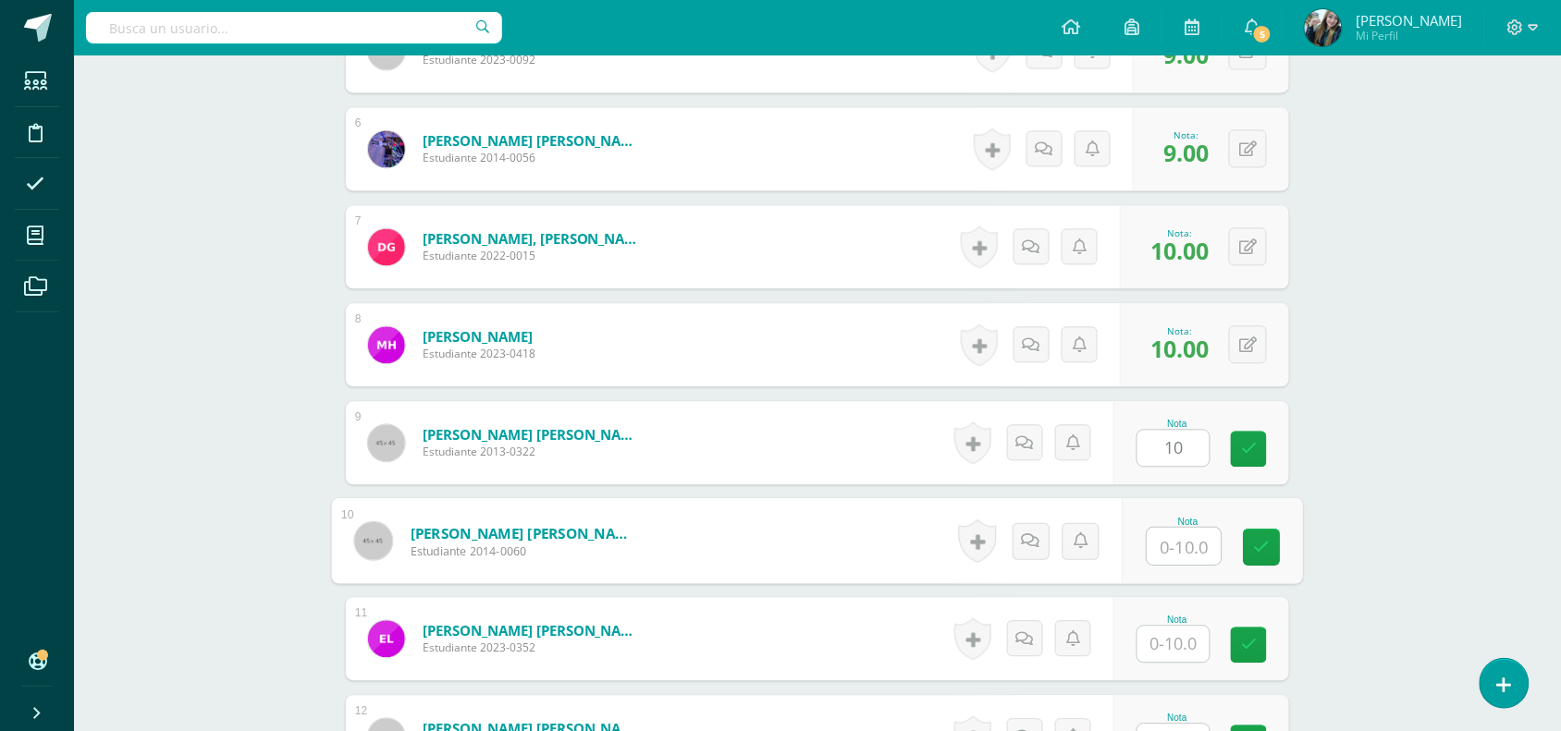
click at [1157, 548] on input "text" at bounding box center [1184, 547] width 74 height 37
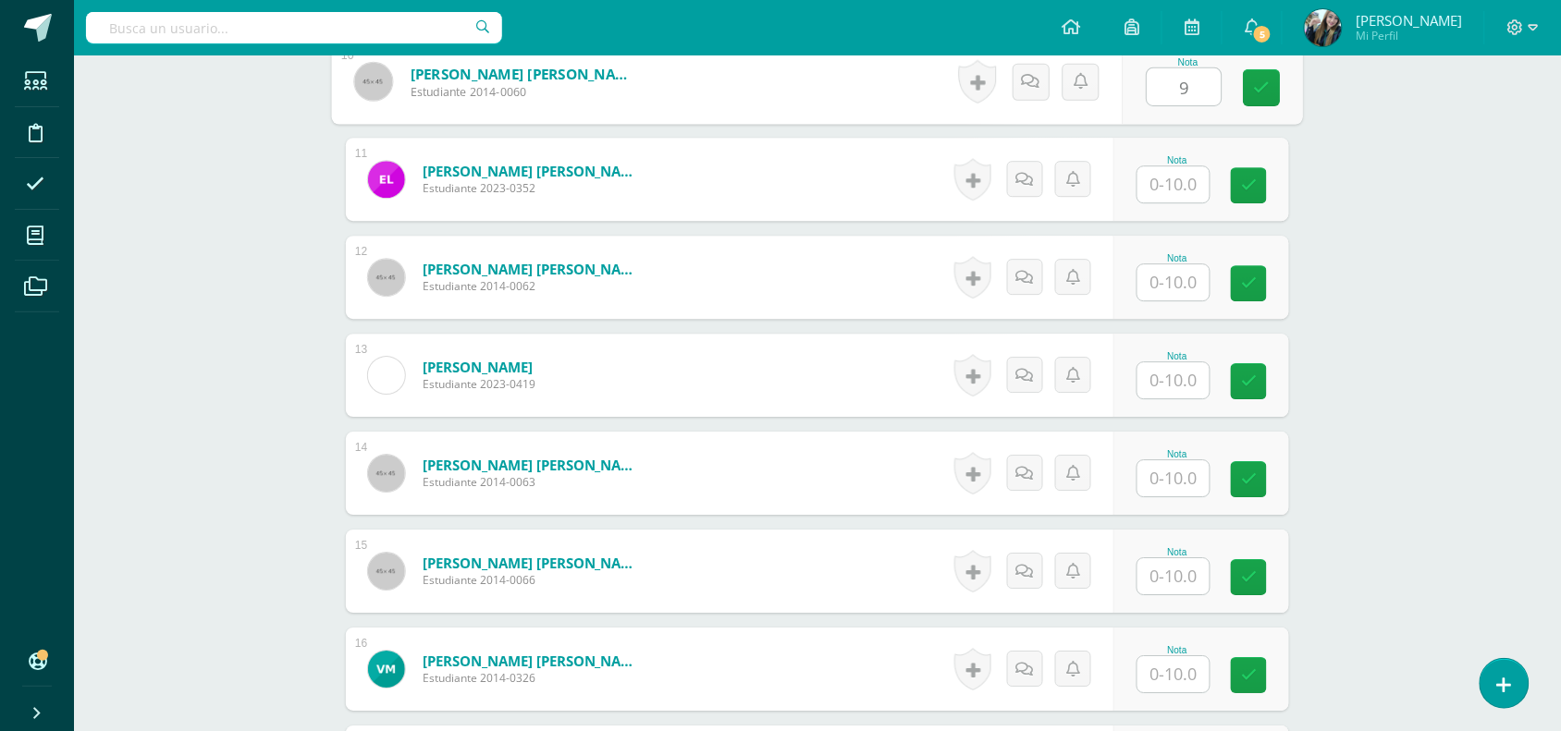
scroll to position [1431, 0]
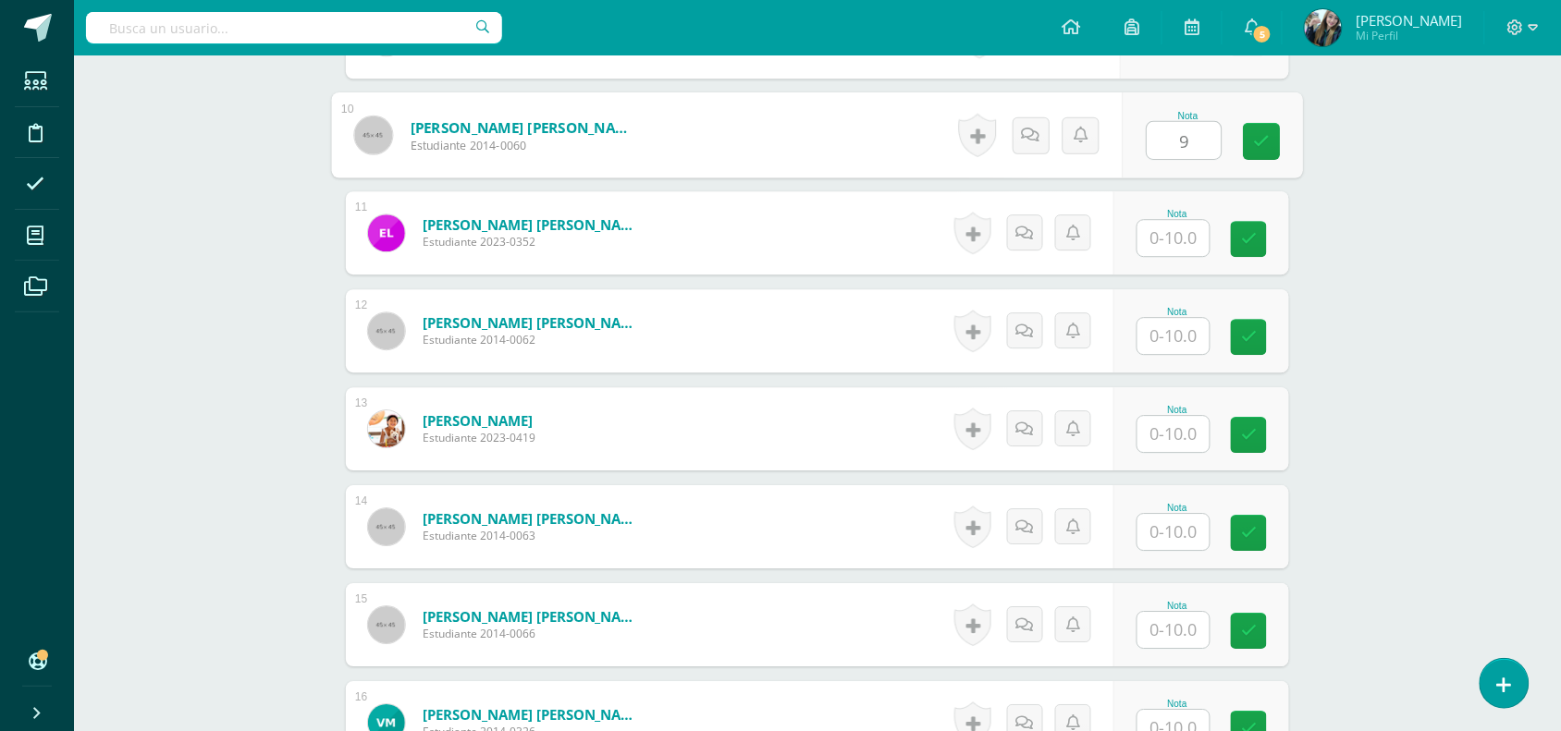
type input "9"
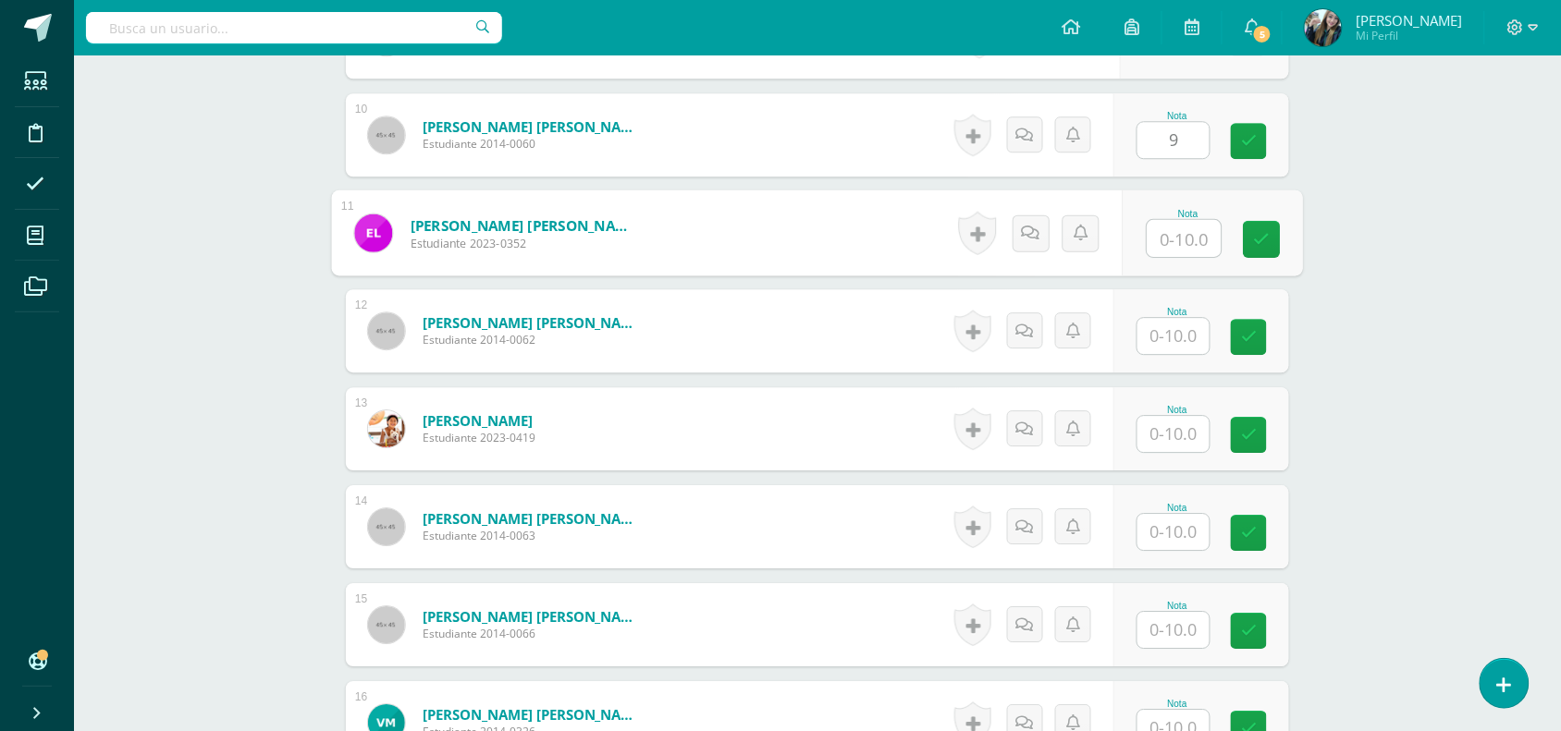
click at [1194, 241] on input "text" at bounding box center [1184, 238] width 74 height 37
type input "10"
click at [1193, 331] on input "text" at bounding box center [1173, 336] width 72 height 36
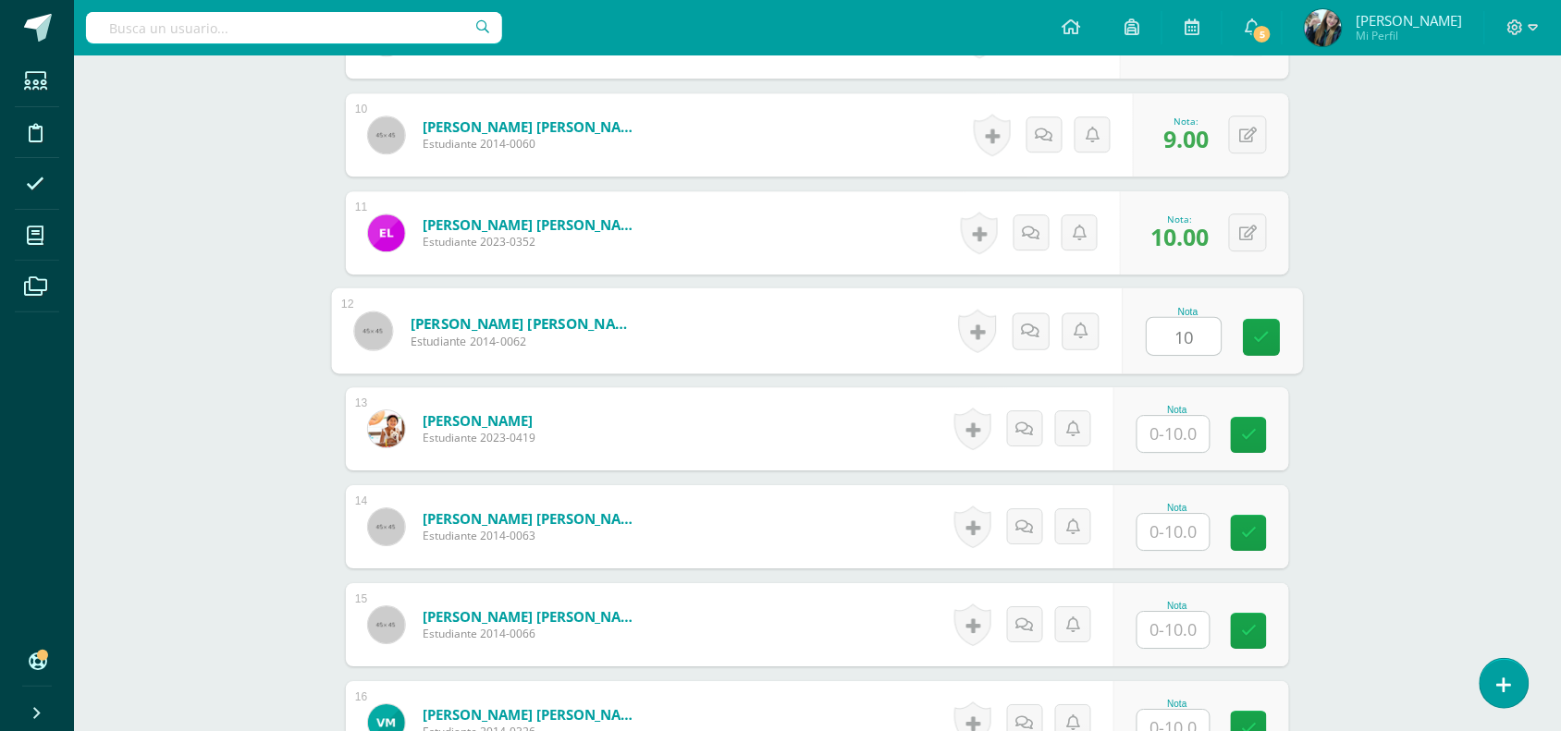
type input "10"
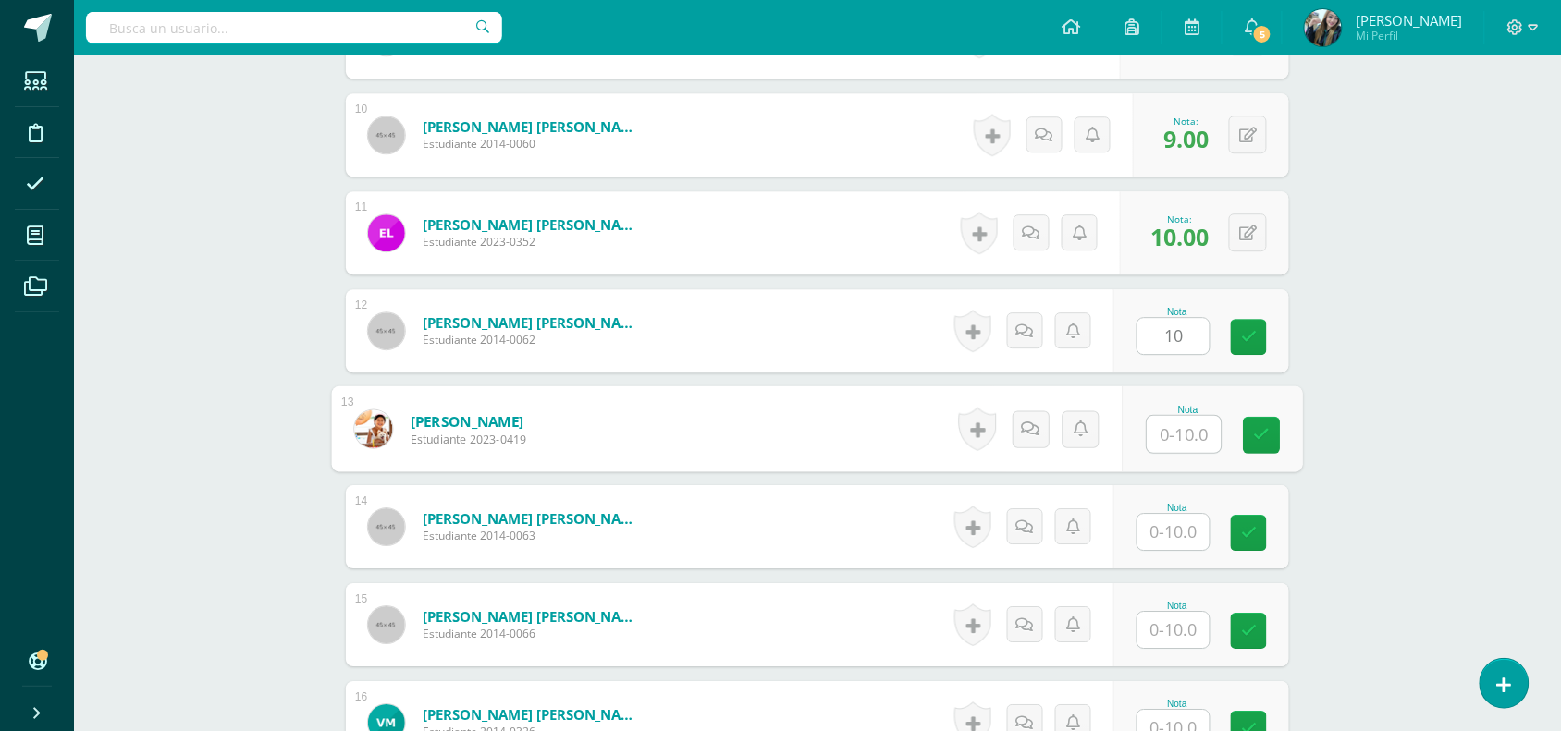
click at [1190, 451] on input "text" at bounding box center [1184, 434] width 74 height 37
type input "10"
click at [1184, 527] on input "text" at bounding box center [1173, 532] width 72 height 36
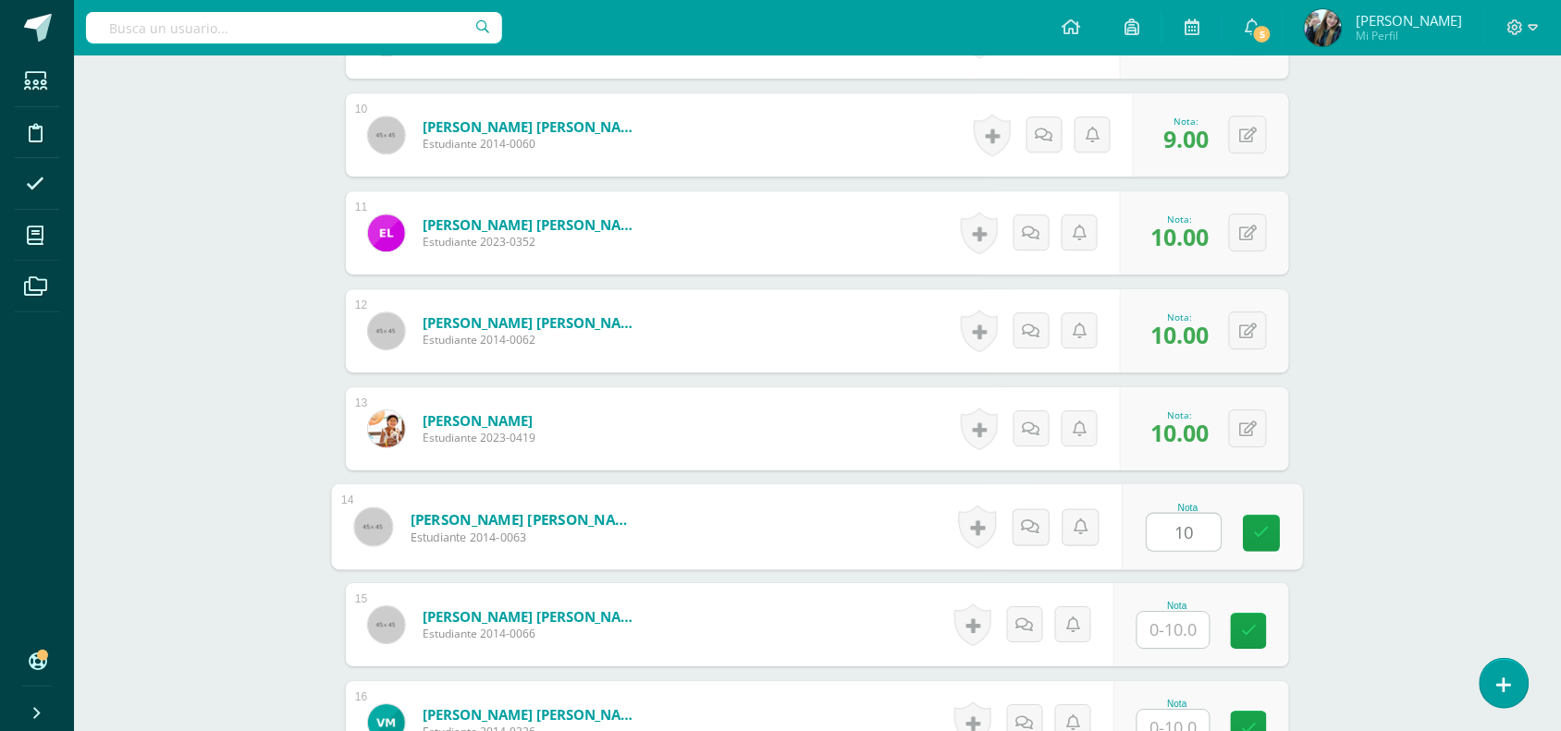
type input "10"
click at [1189, 620] on input "text" at bounding box center [1173, 630] width 72 height 36
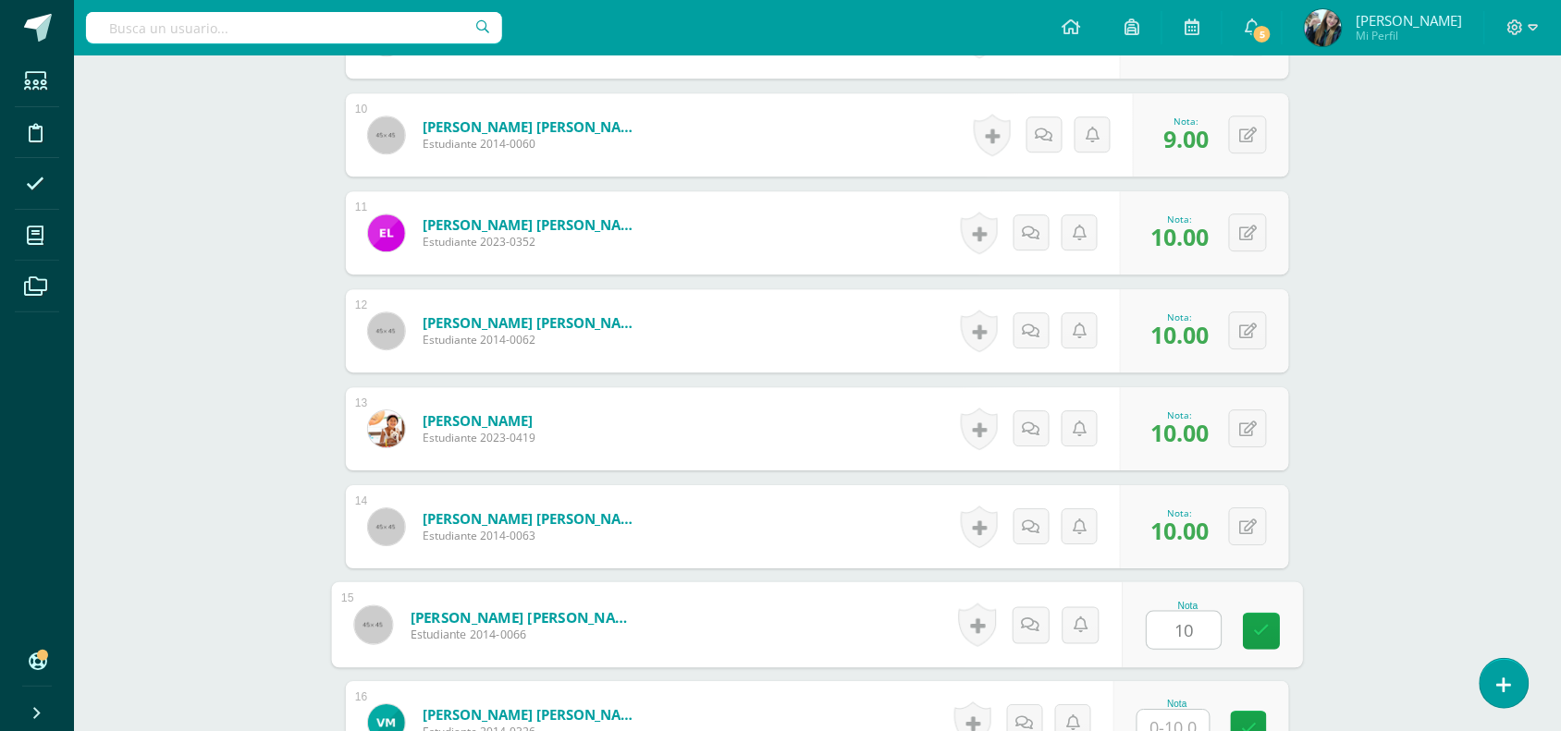
type input "10"
click at [1197, 719] on input "text" at bounding box center [1173, 728] width 72 height 36
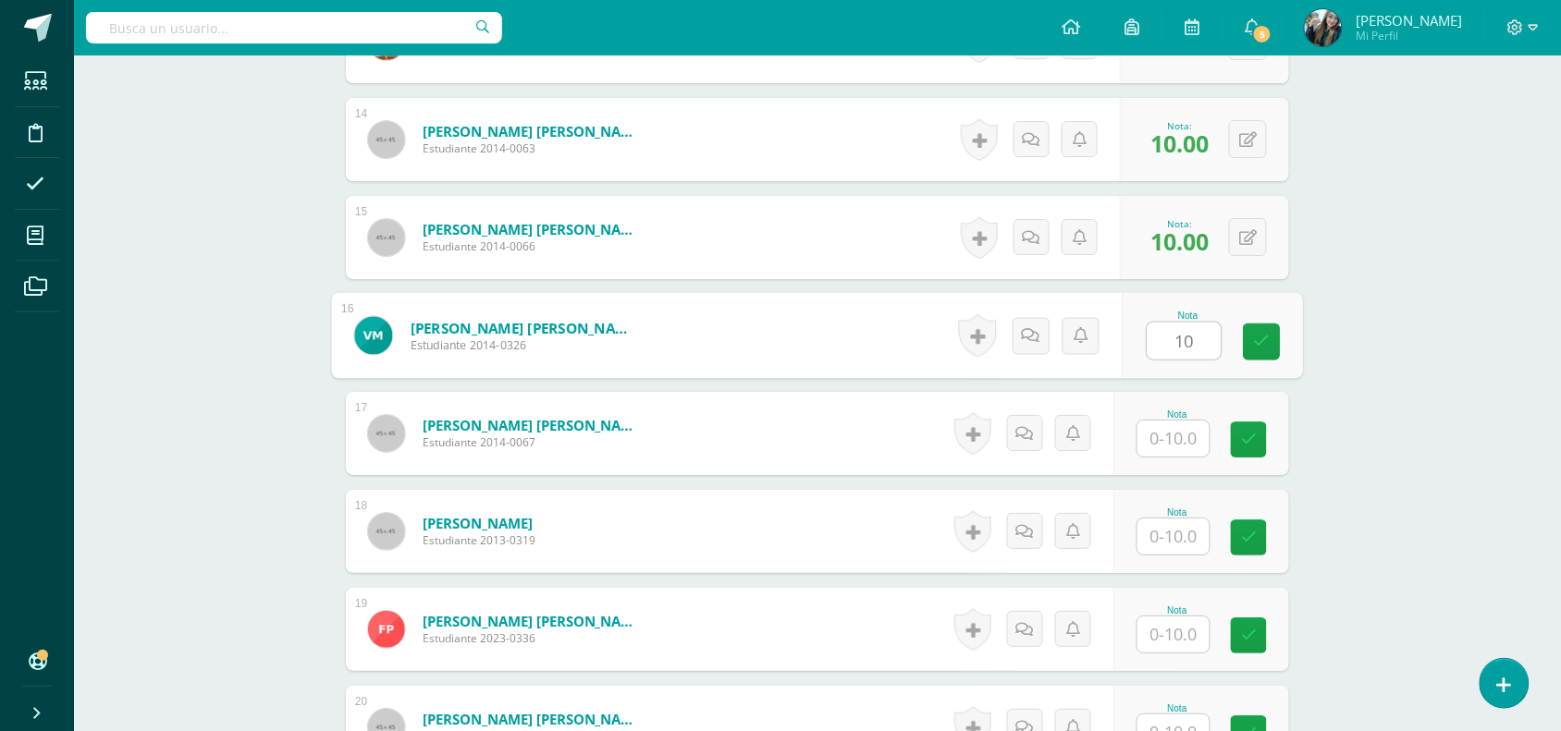
scroll to position [1861, 0]
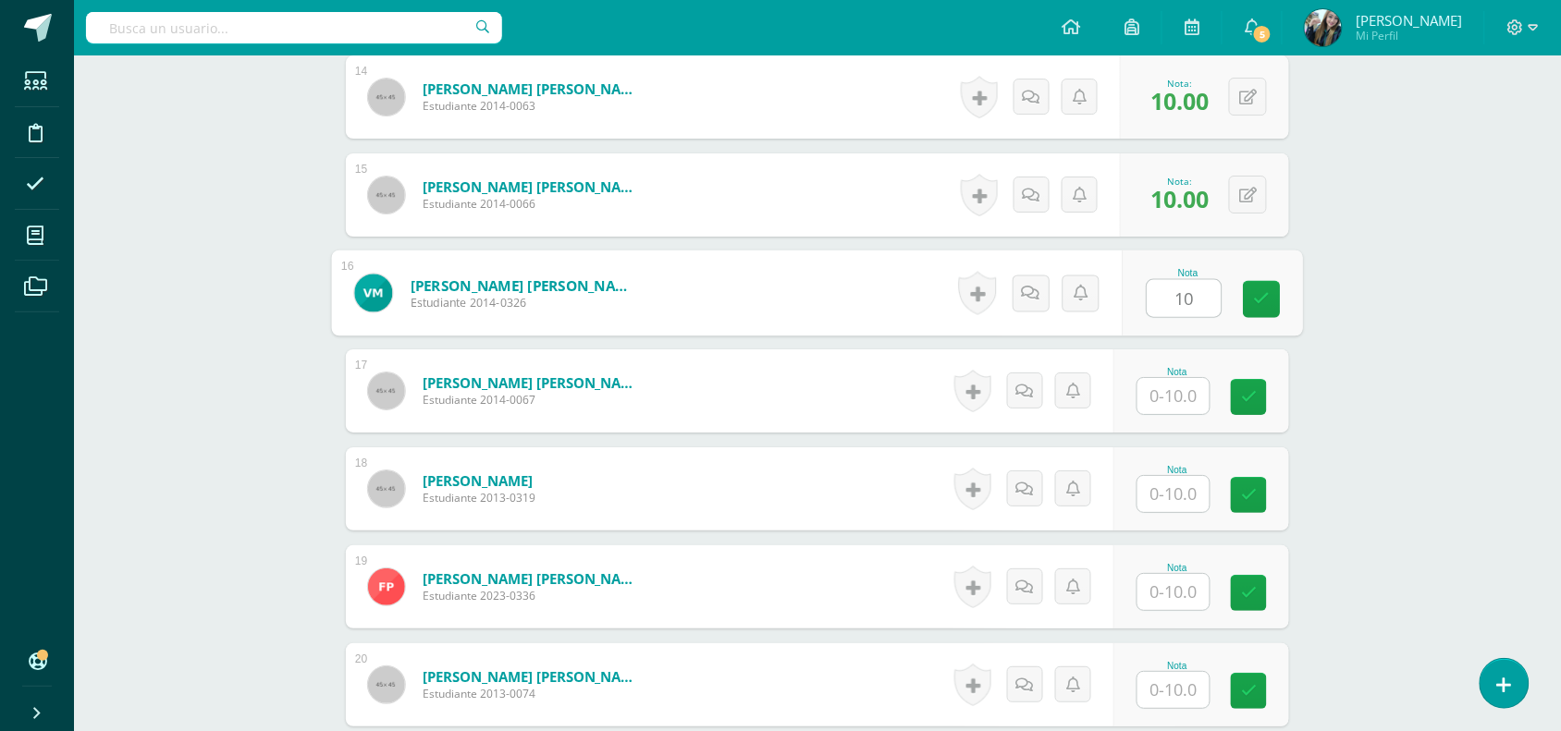
type input "10"
click at [1174, 393] on input "text" at bounding box center [1173, 396] width 72 height 36
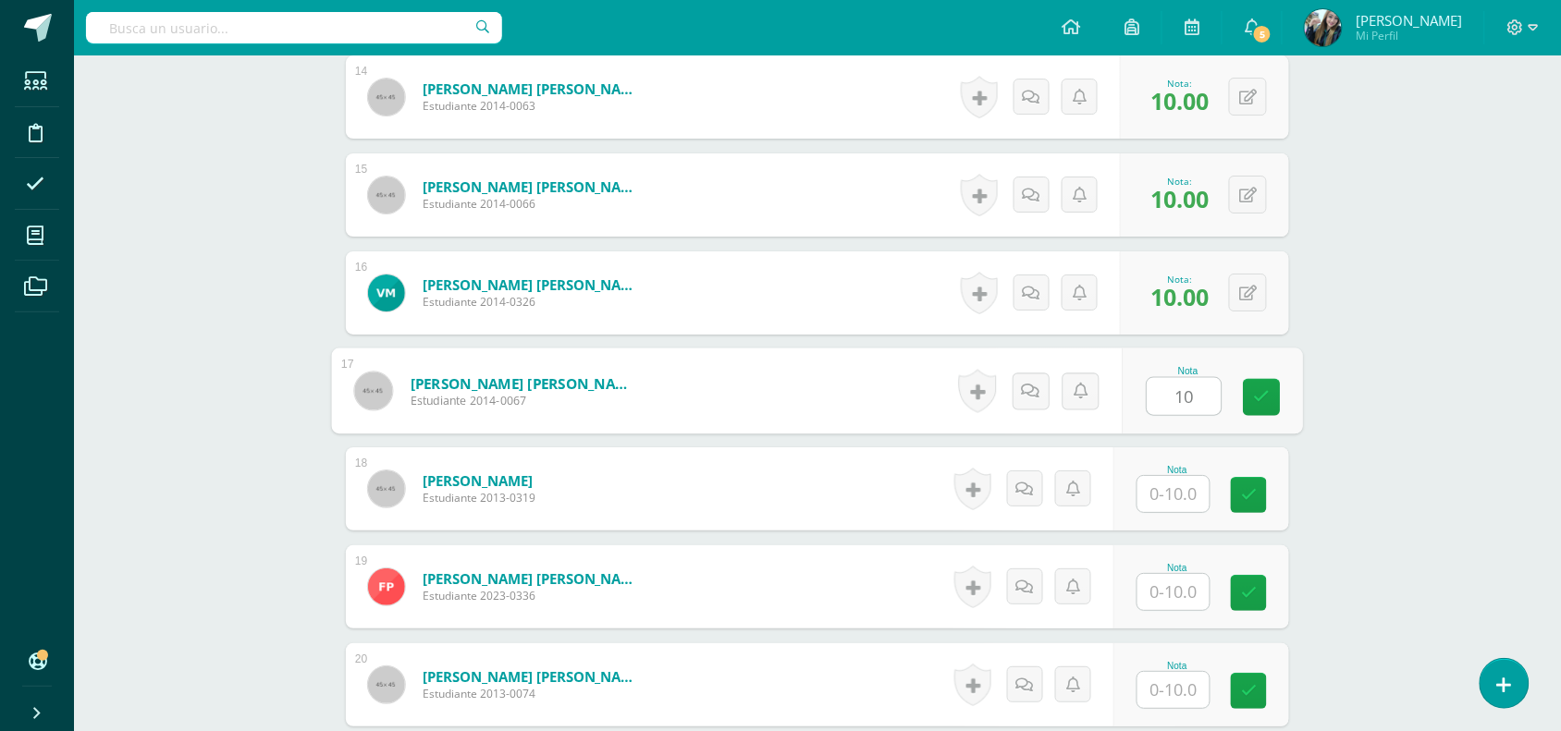
type input "10"
click at [1177, 502] on input "text" at bounding box center [1173, 494] width 72 height 36
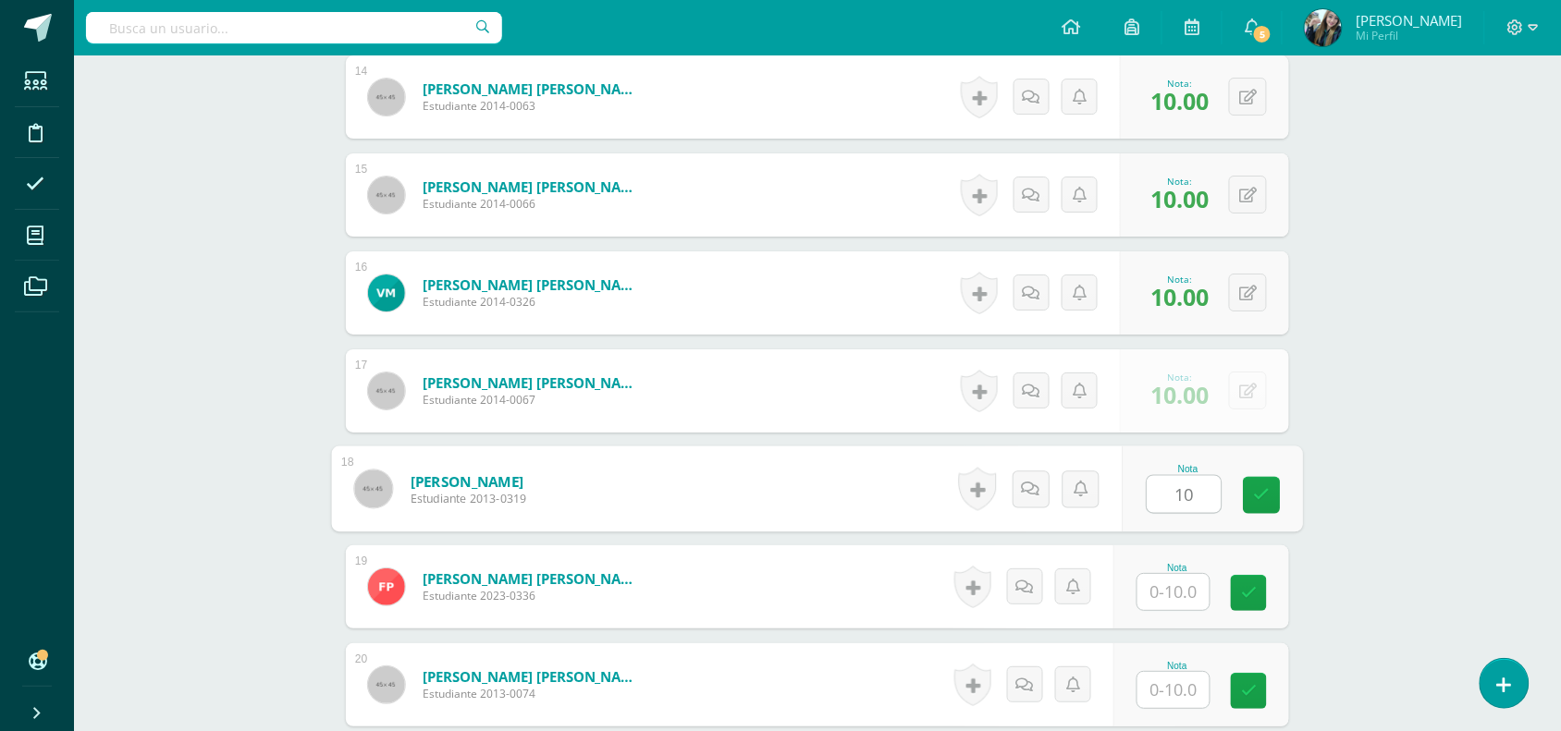
type input "10"
click at [1184, 575] on input "text" at bounding box center [1173, 592] width 72 height 36
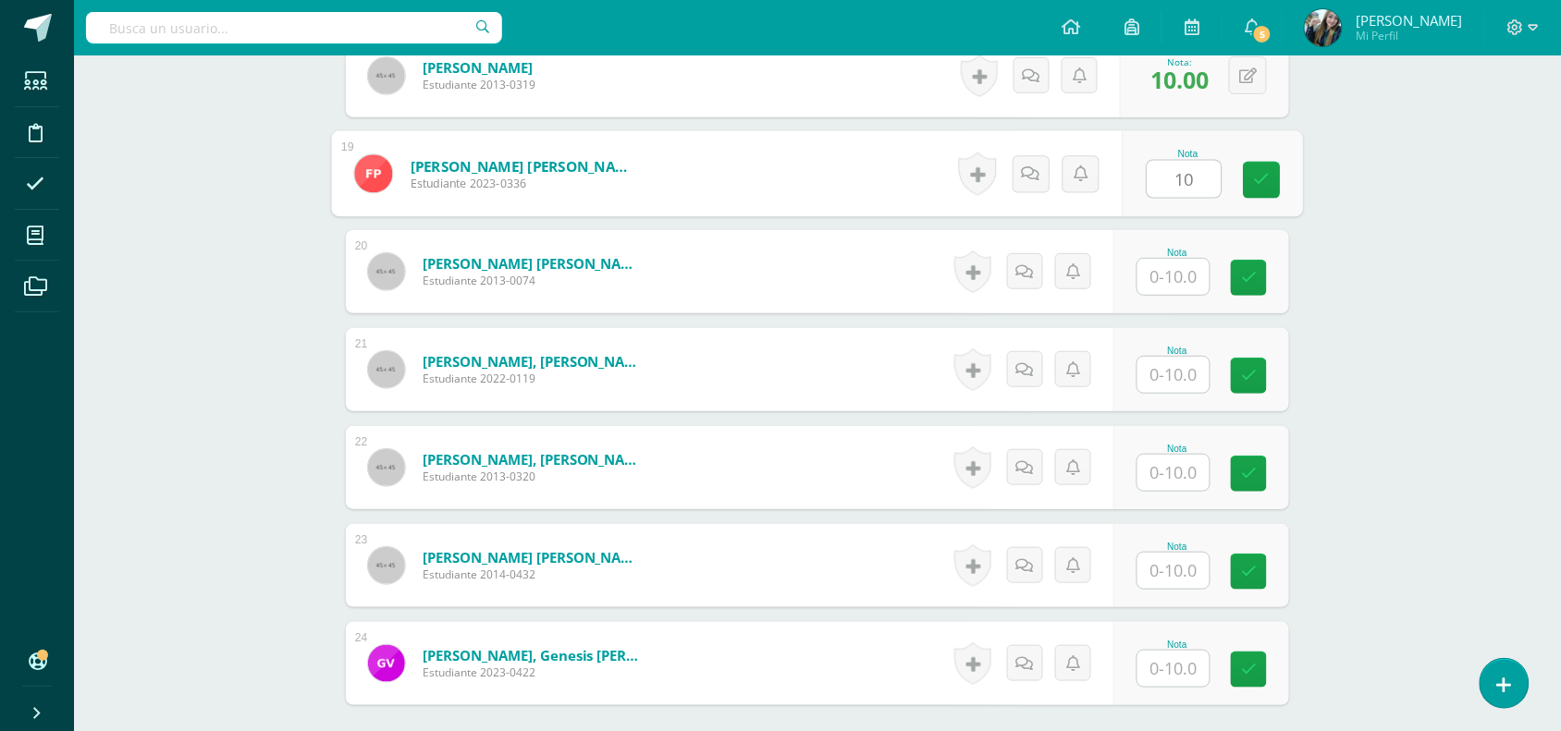
scroll to position [2305, 0]
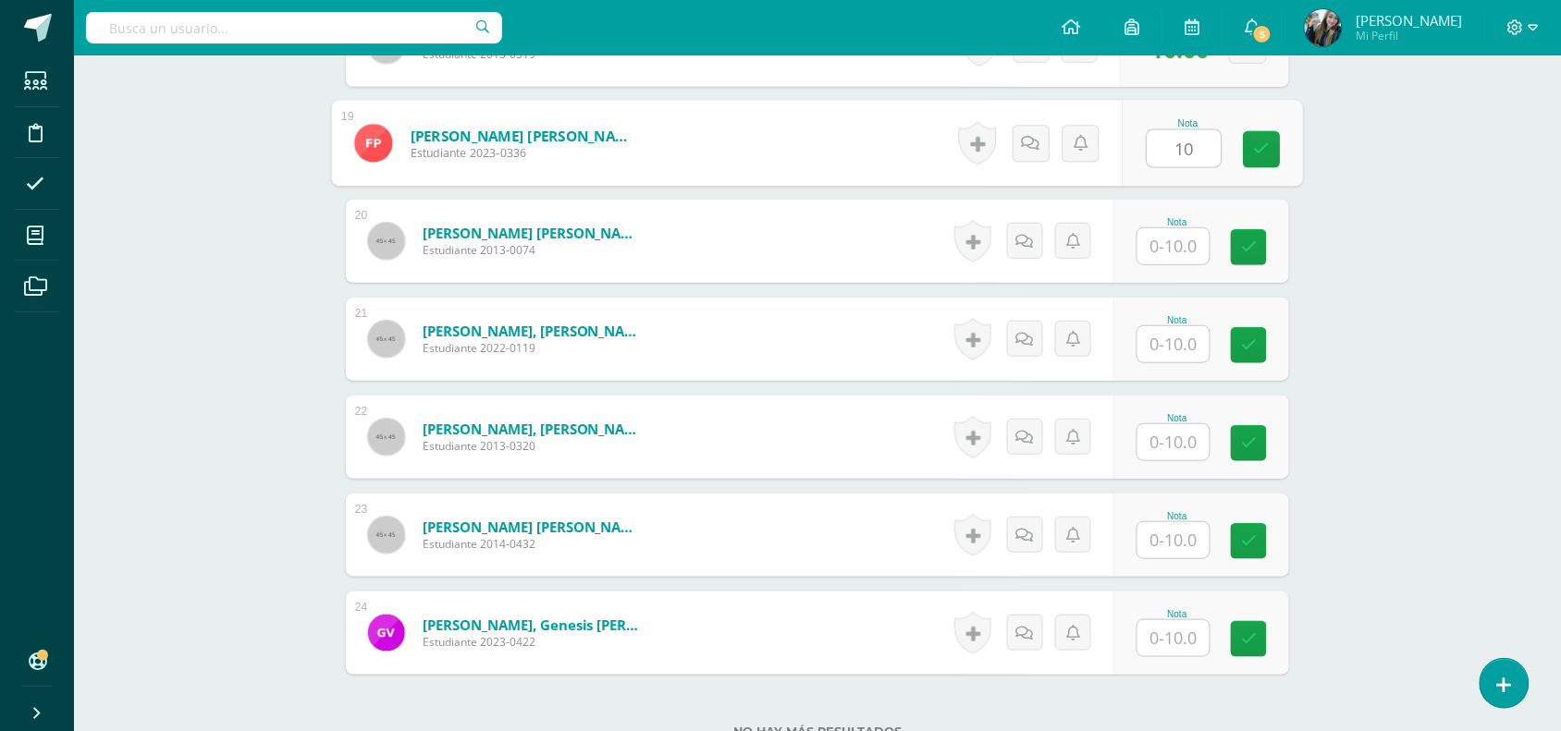
type input "10"
click at [1163, 246] on input "text" at bounding box center [1173, 246] width 72 height 36
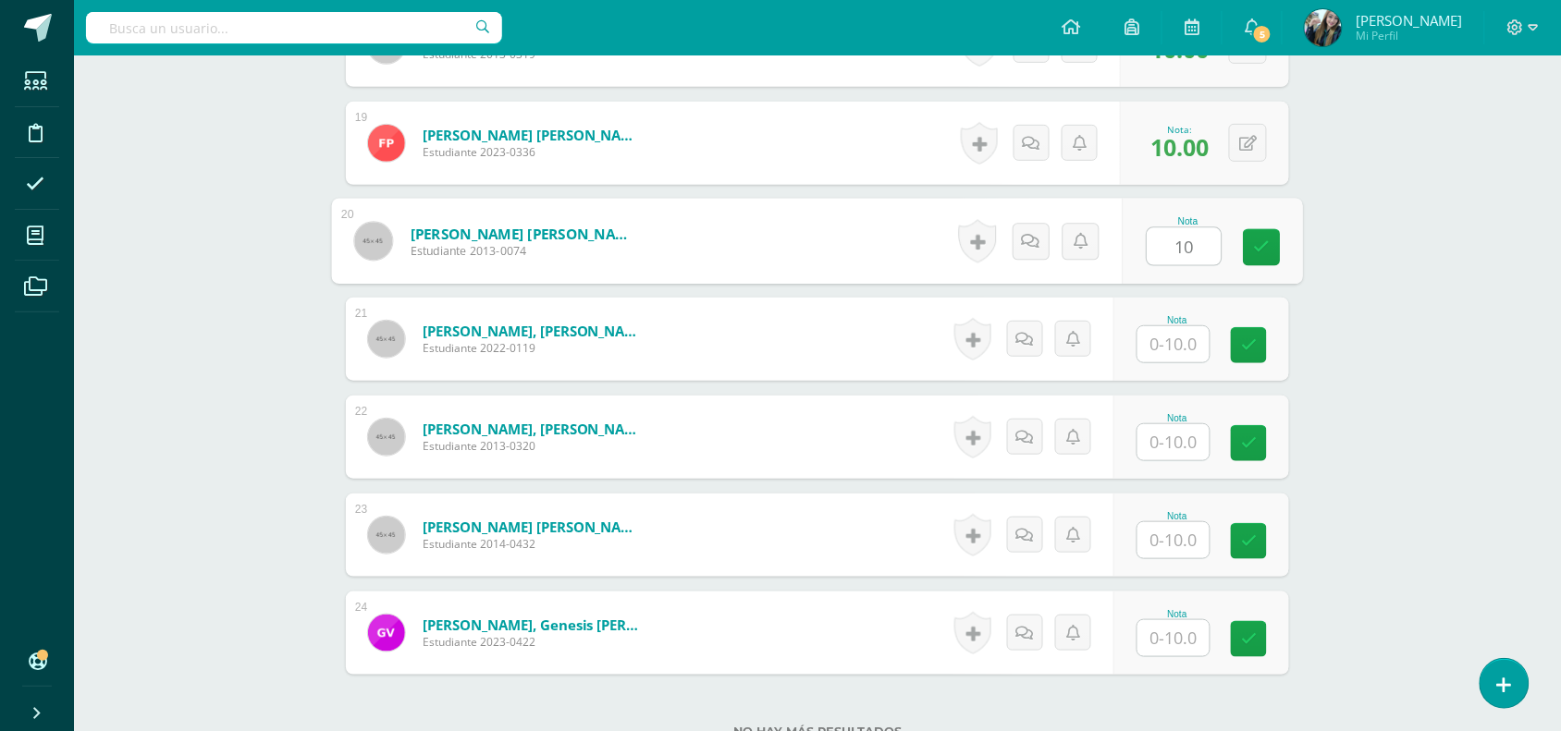
type input "10"
click at [1177, 329] on input "text" at bounding box center [1173, 344] width 72 height 36
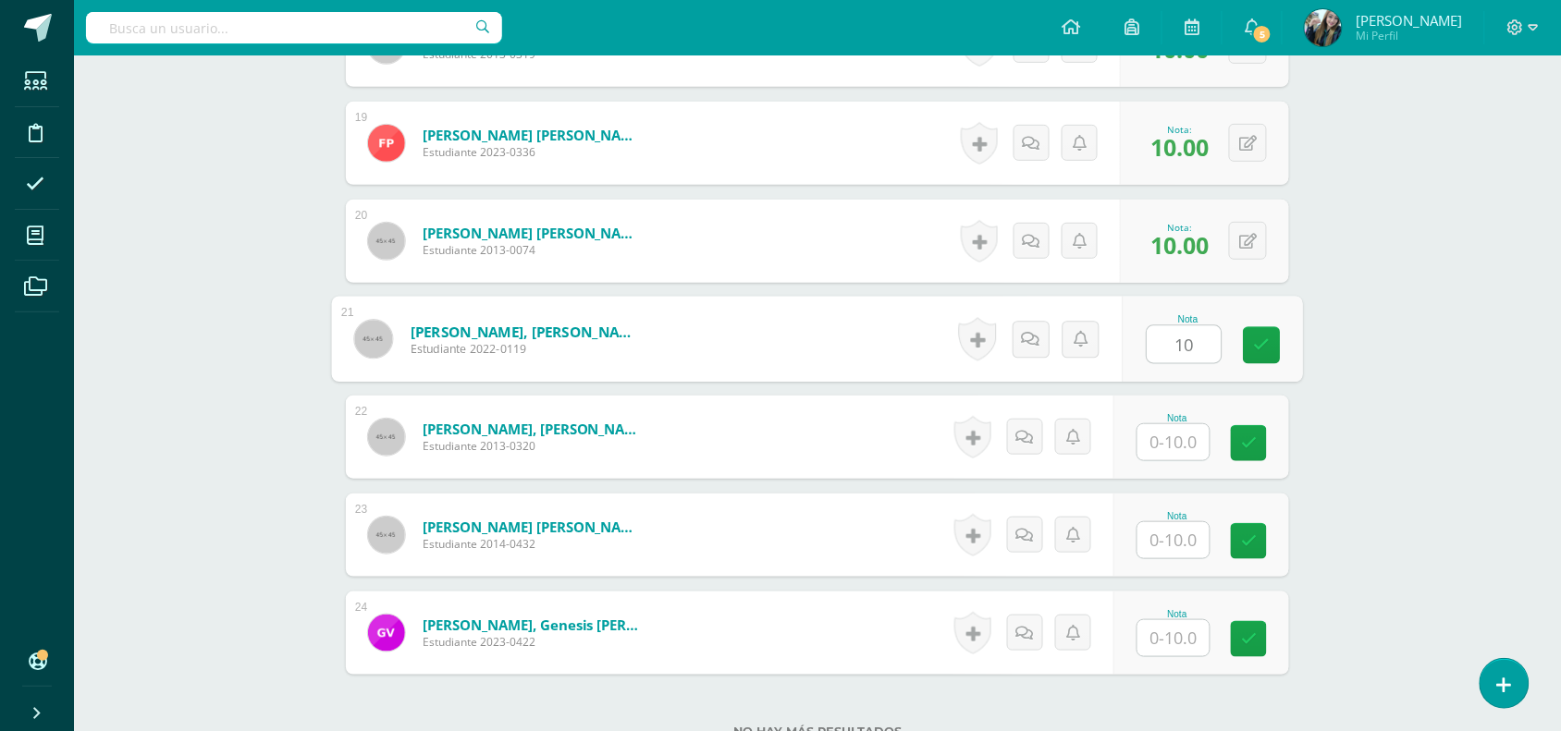
type input "10"
click at [1188, 435] on input "text" at bounding box center [1173, 442] width 72 height 36
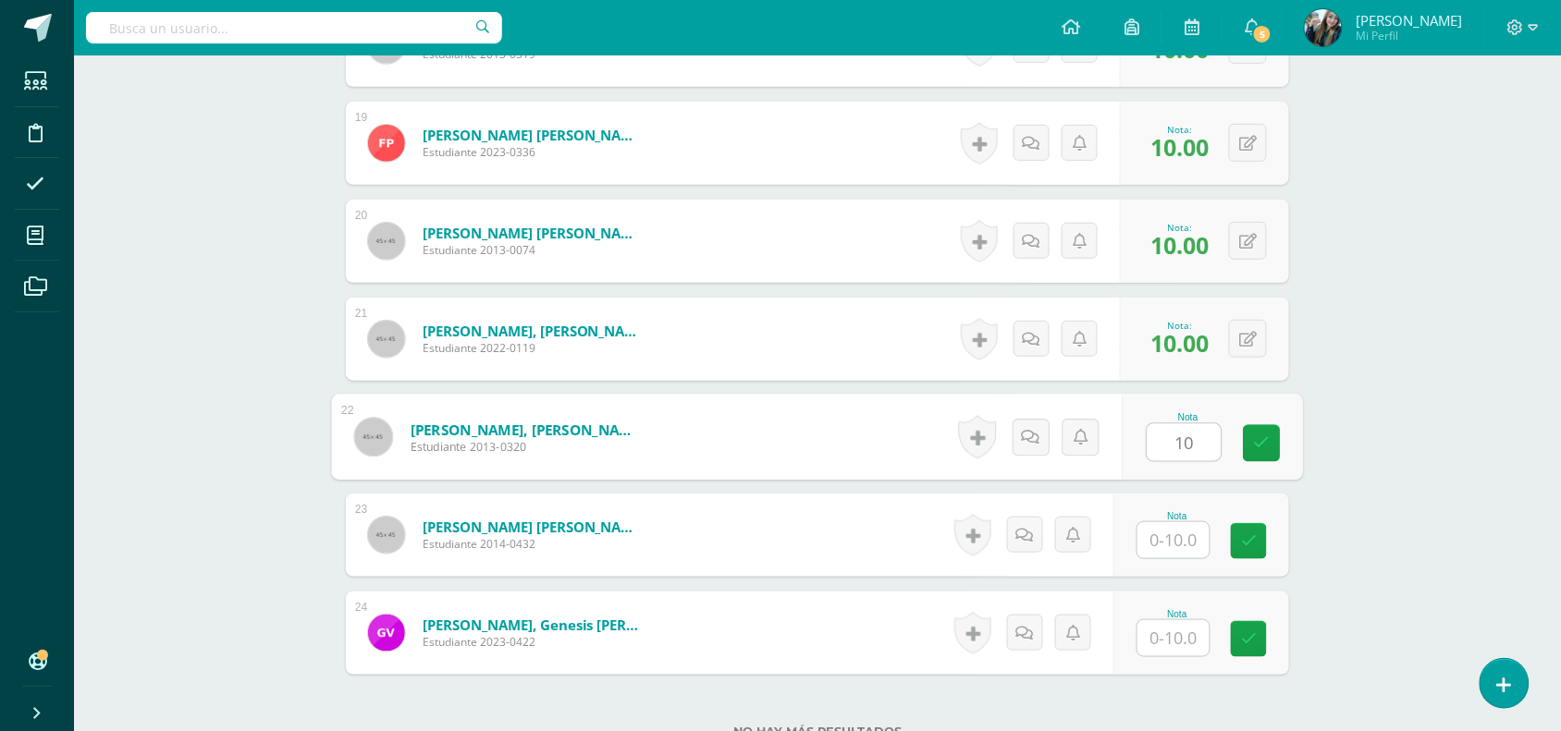
type input "10"
click at [1186, 557] on input "text" at bounding box center [1173, 540] width 72 height 36
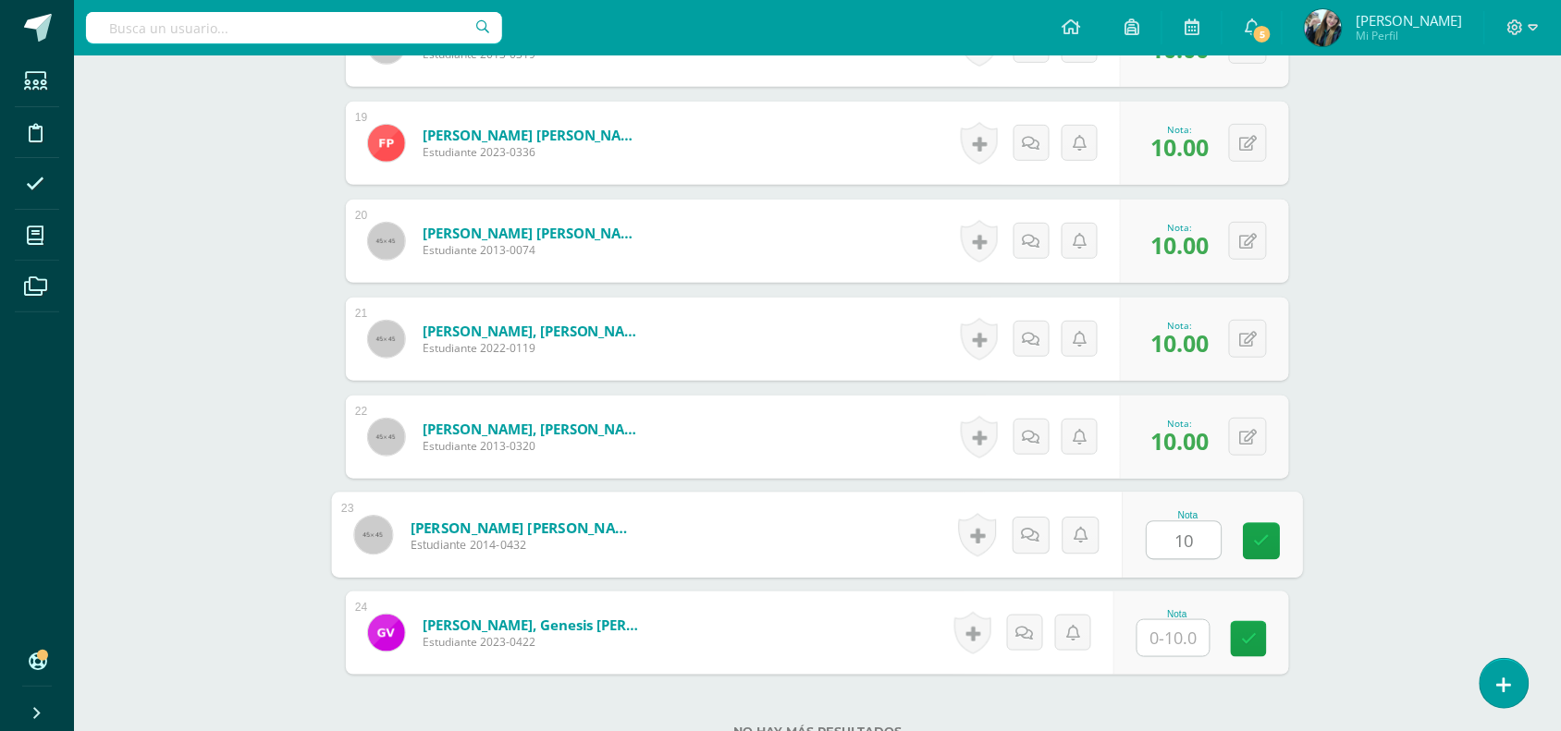
type input "10"
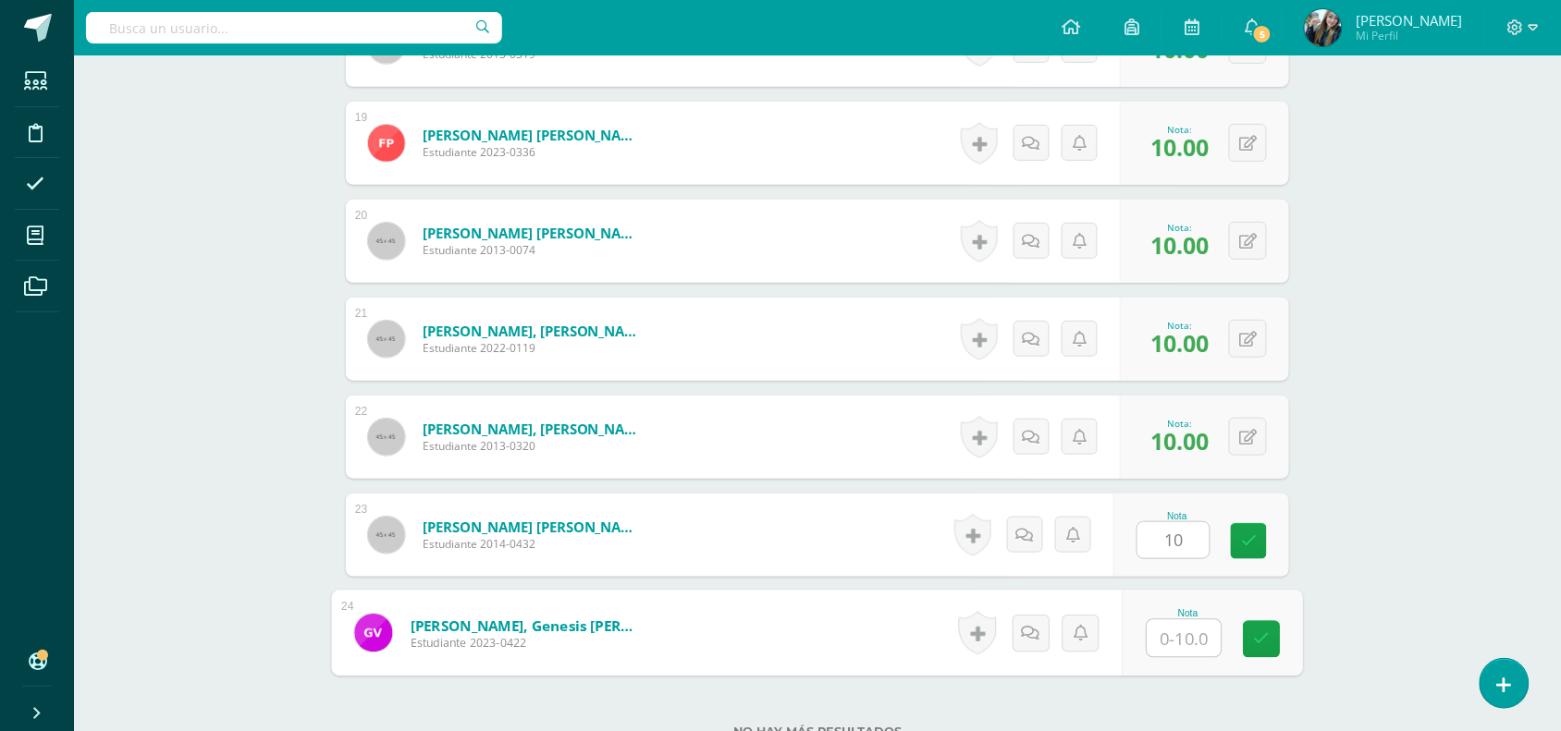
click at [1193, 621] on input "text" at bounding box center [1184, 638] width 74 height 37
type input "10"
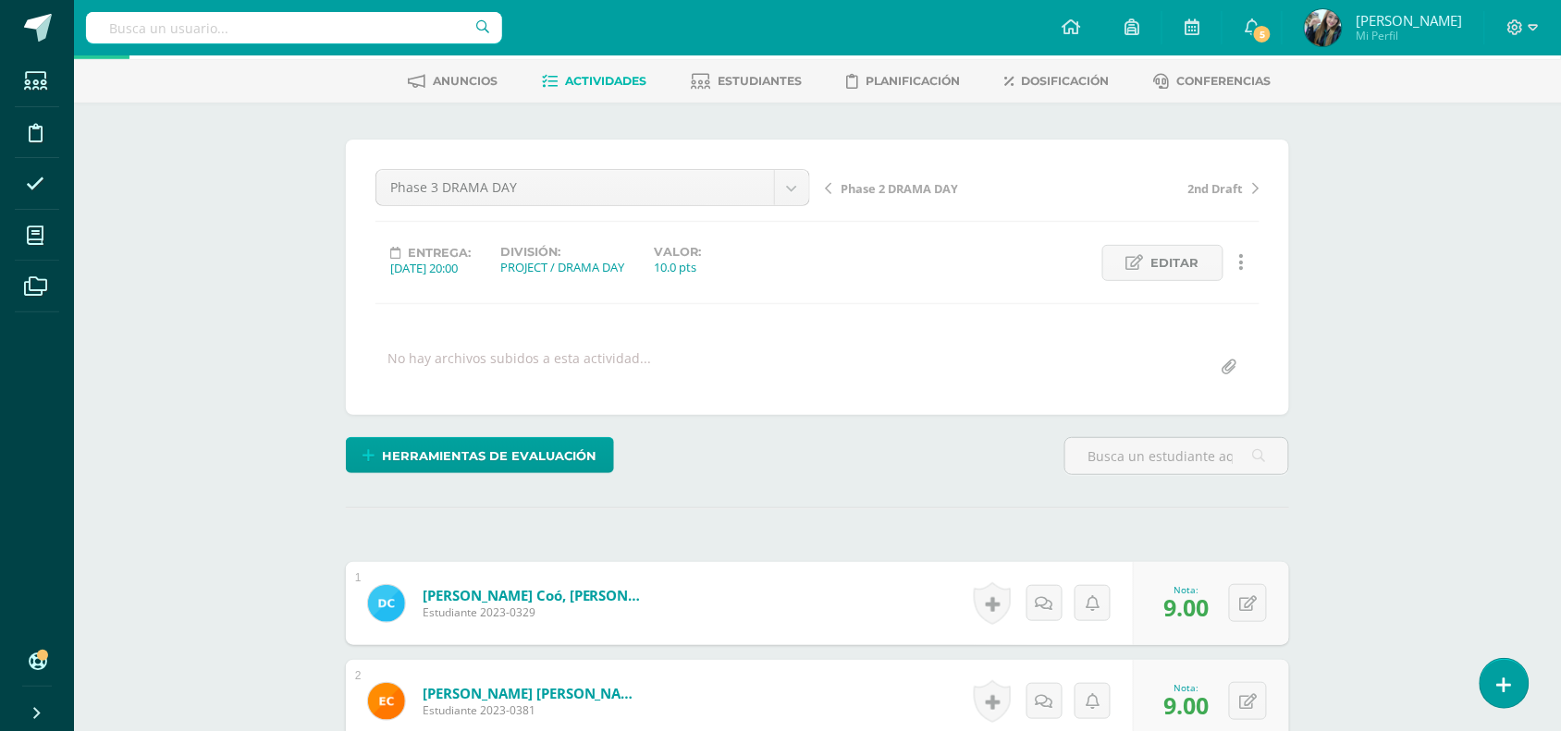
scroll to position [75, 0]
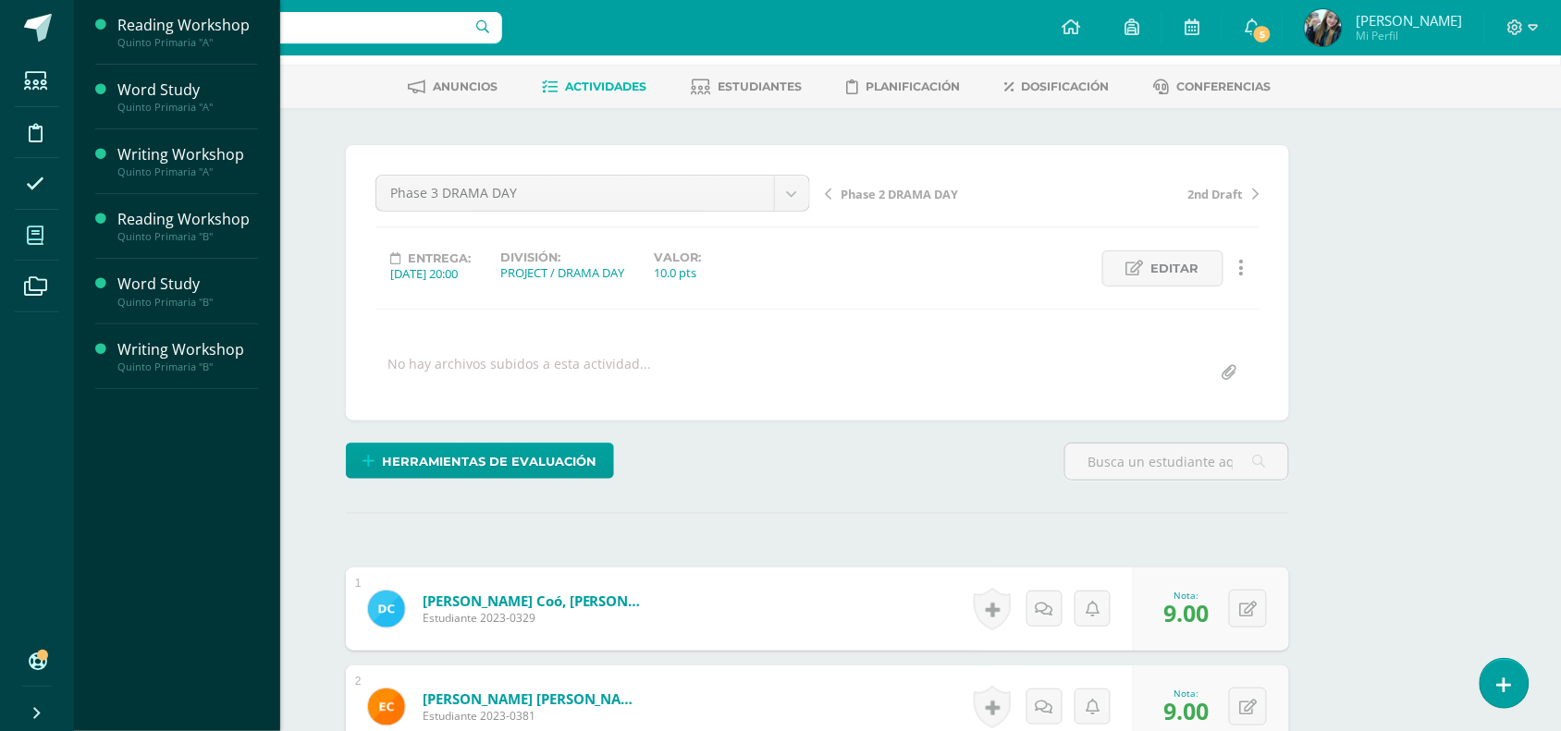
click at [28, 234] on icon at bounding box center [35, 236] width 17 height 18
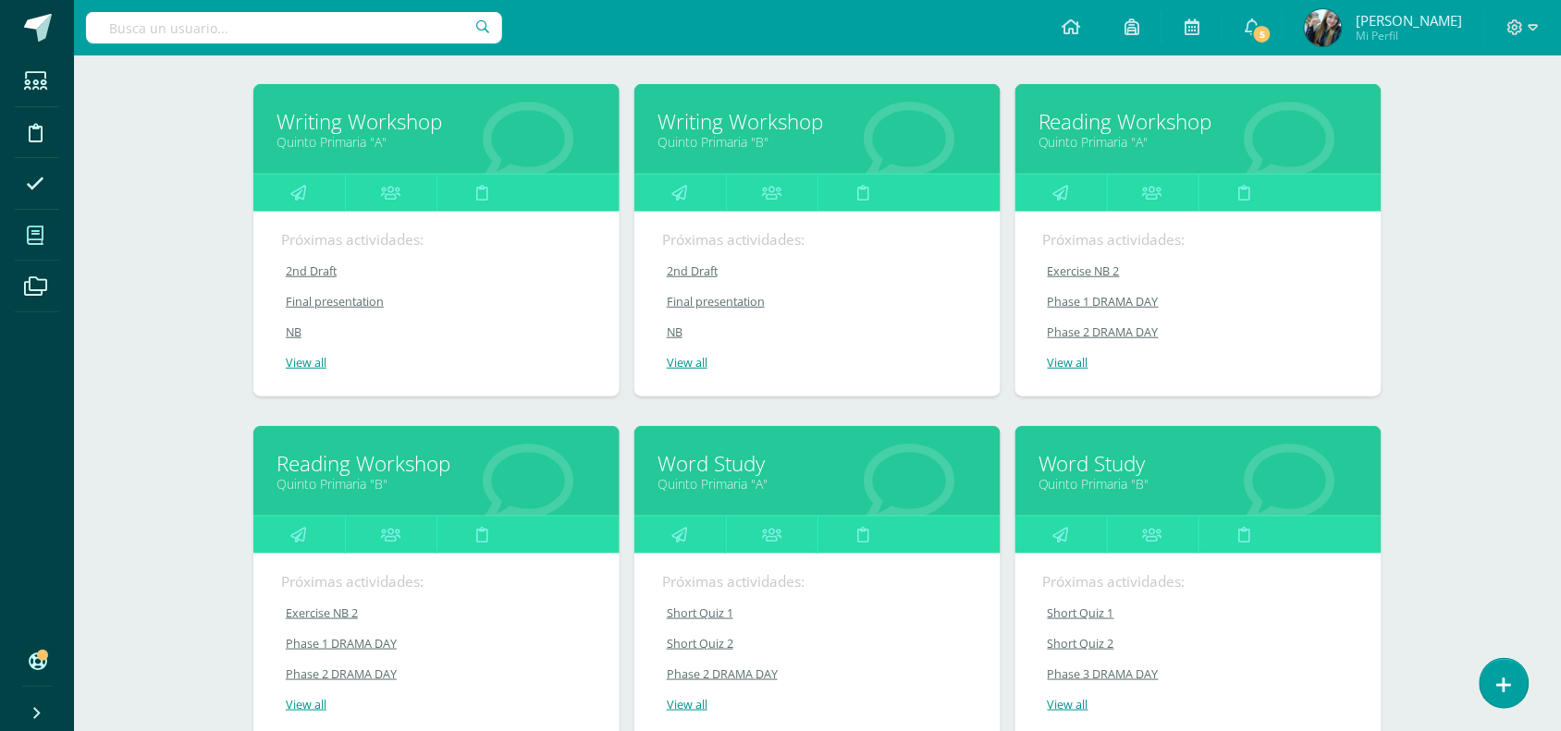
scroll to position [283, 0]
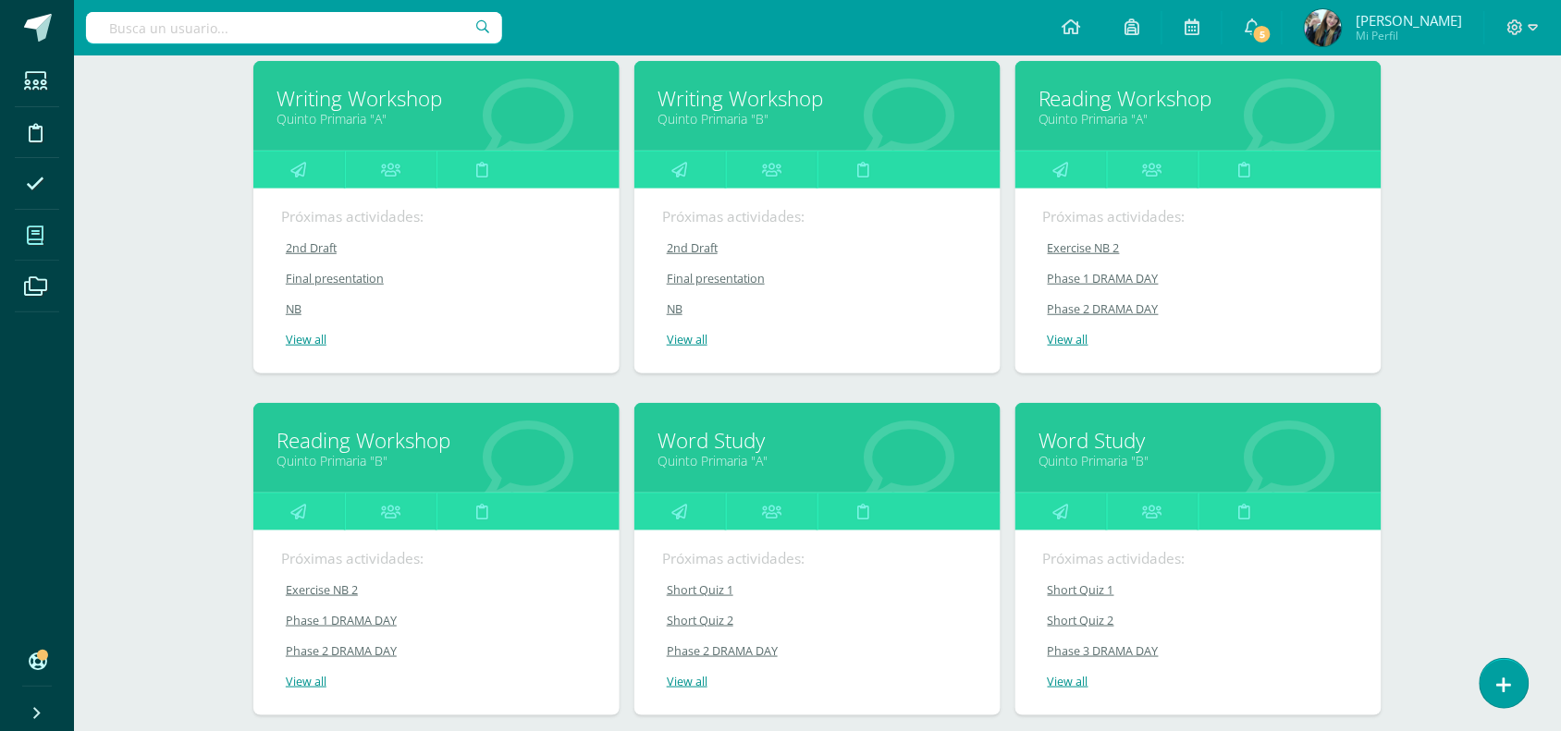
click at [427, 459] on link "Quinto Primaria "B"" at bounding box center [436, 461] width 320 height 18
